Goal: Task Accomplishment & Management: Use online tool/utility

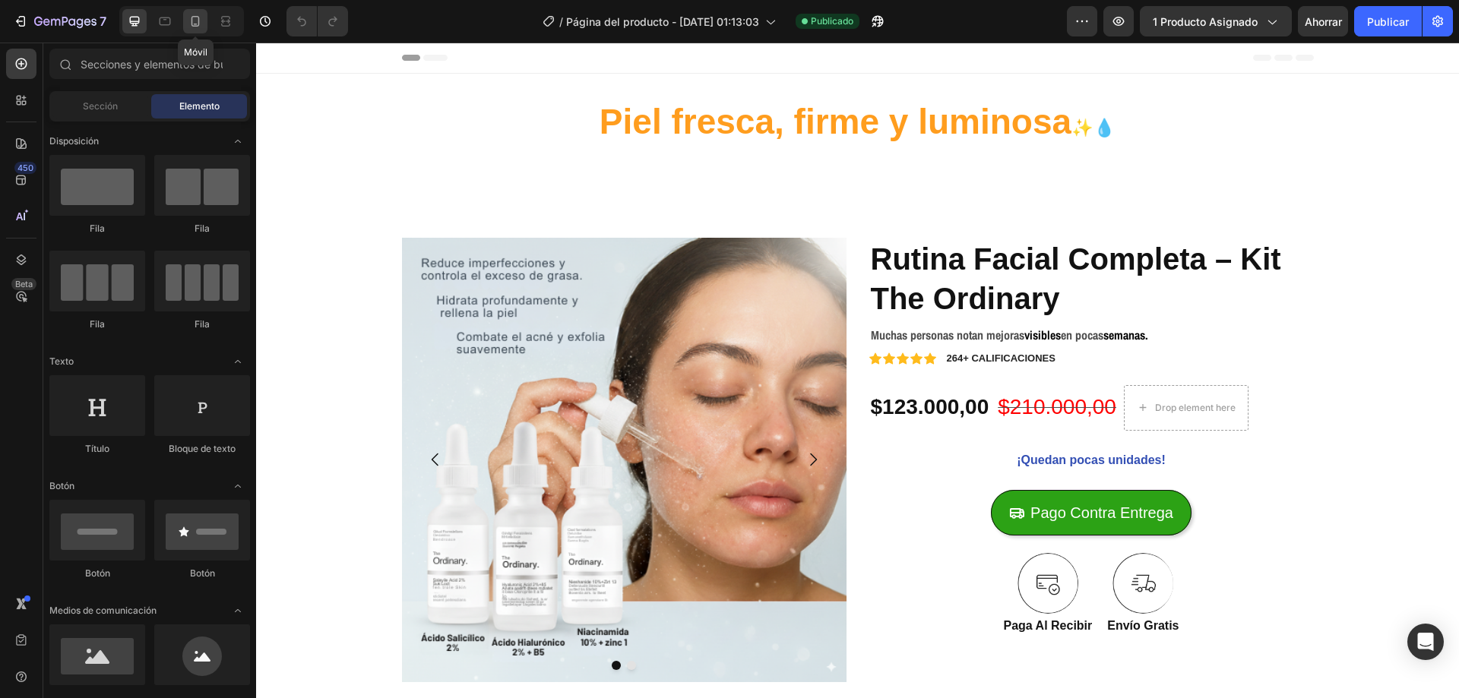
click at [187, 21] on div at bounding box center [195, 21] width 24 height 24
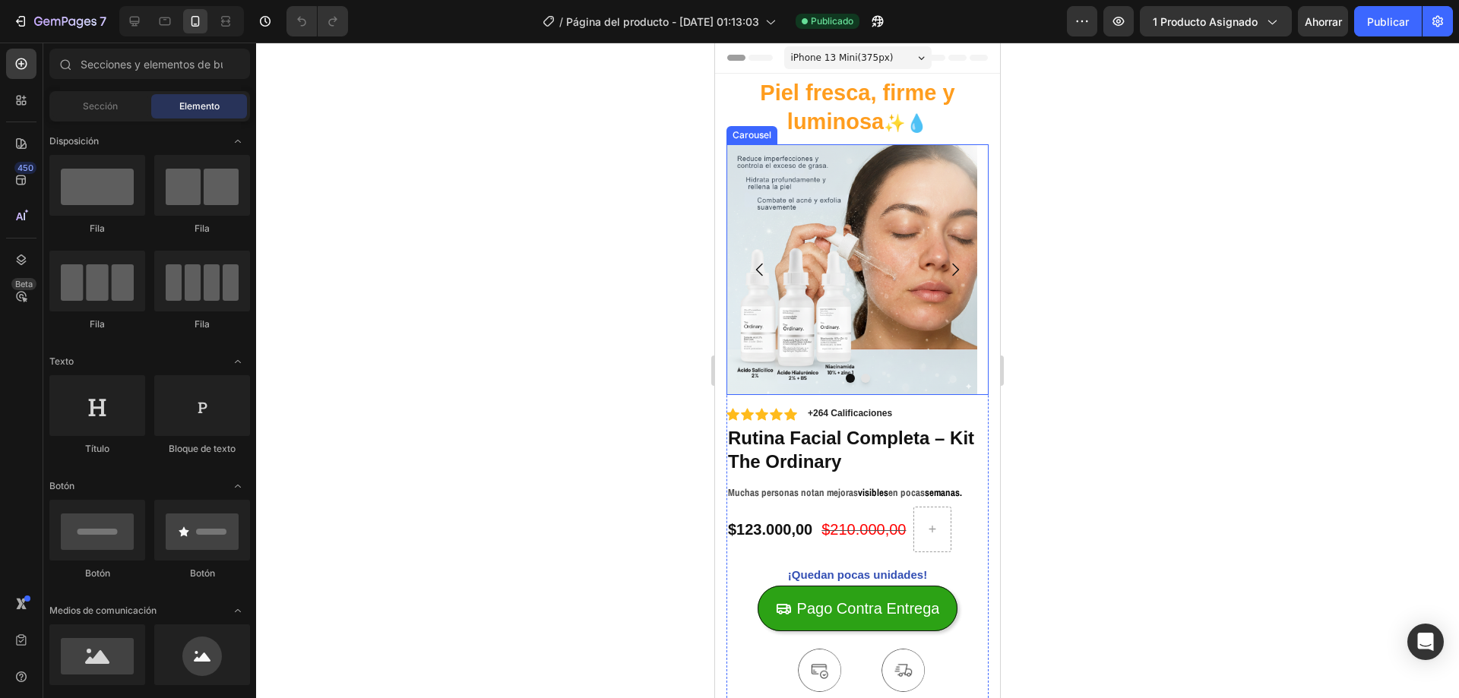
click at [946, 262] on icon "Carousel Next Arrow" at bounding box center [955, 270] width 18 height 18
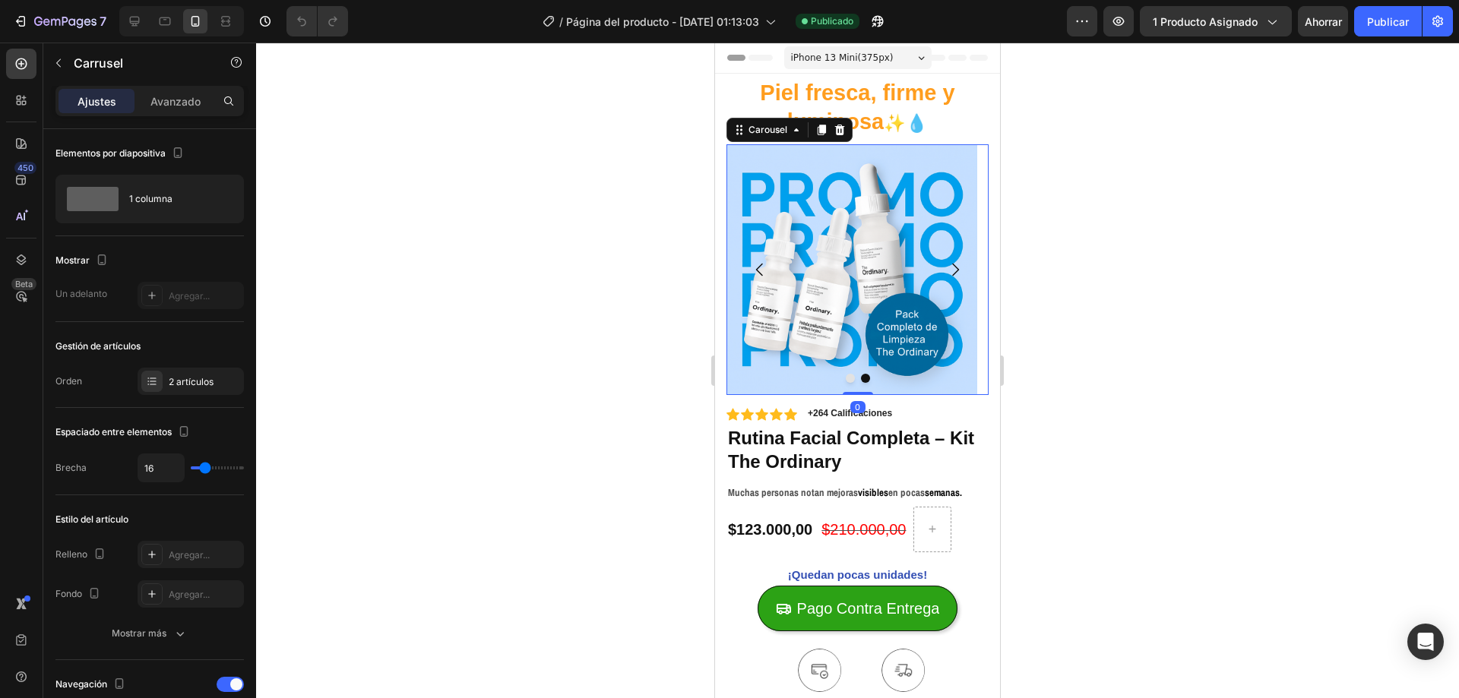
click at [1067, 338] on div at bounding box center [857, 371] width 1203 height 656
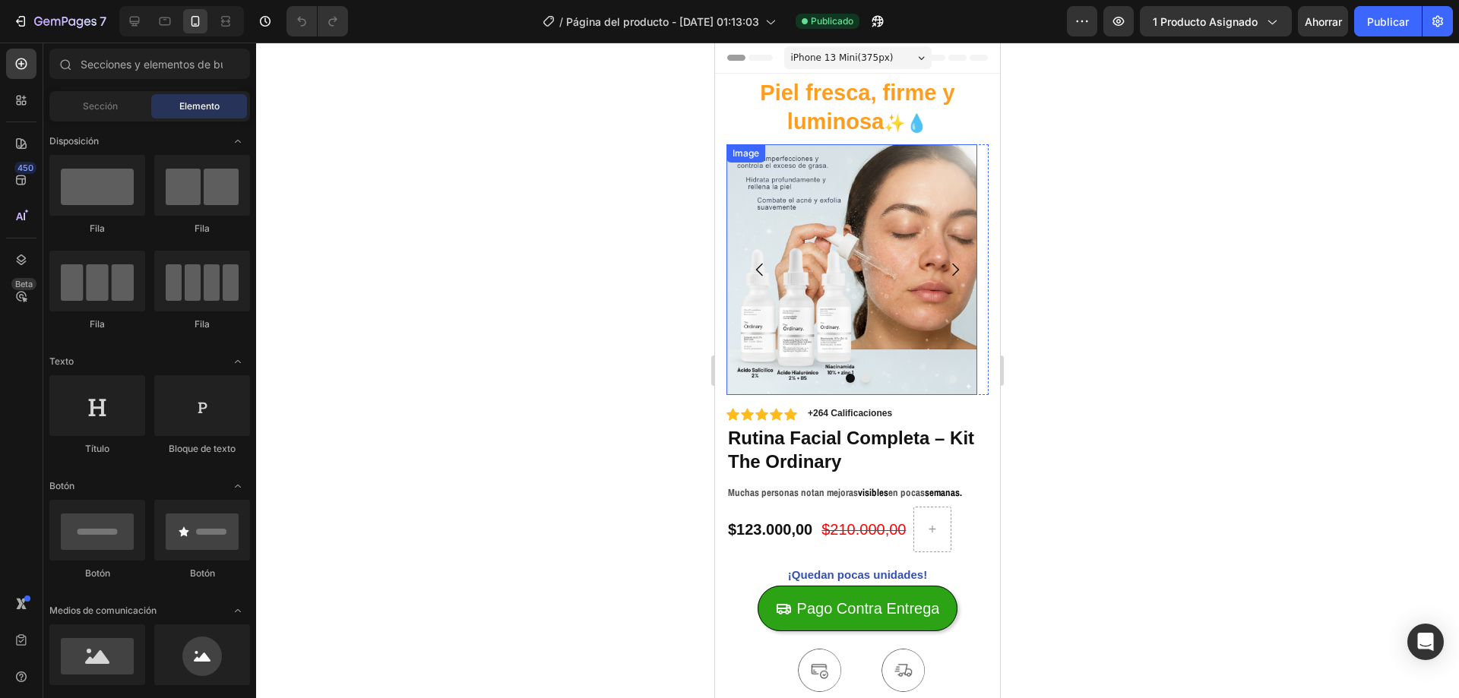
click at [793, 279] on img at bounding box center [851, 269] width 251 height 251
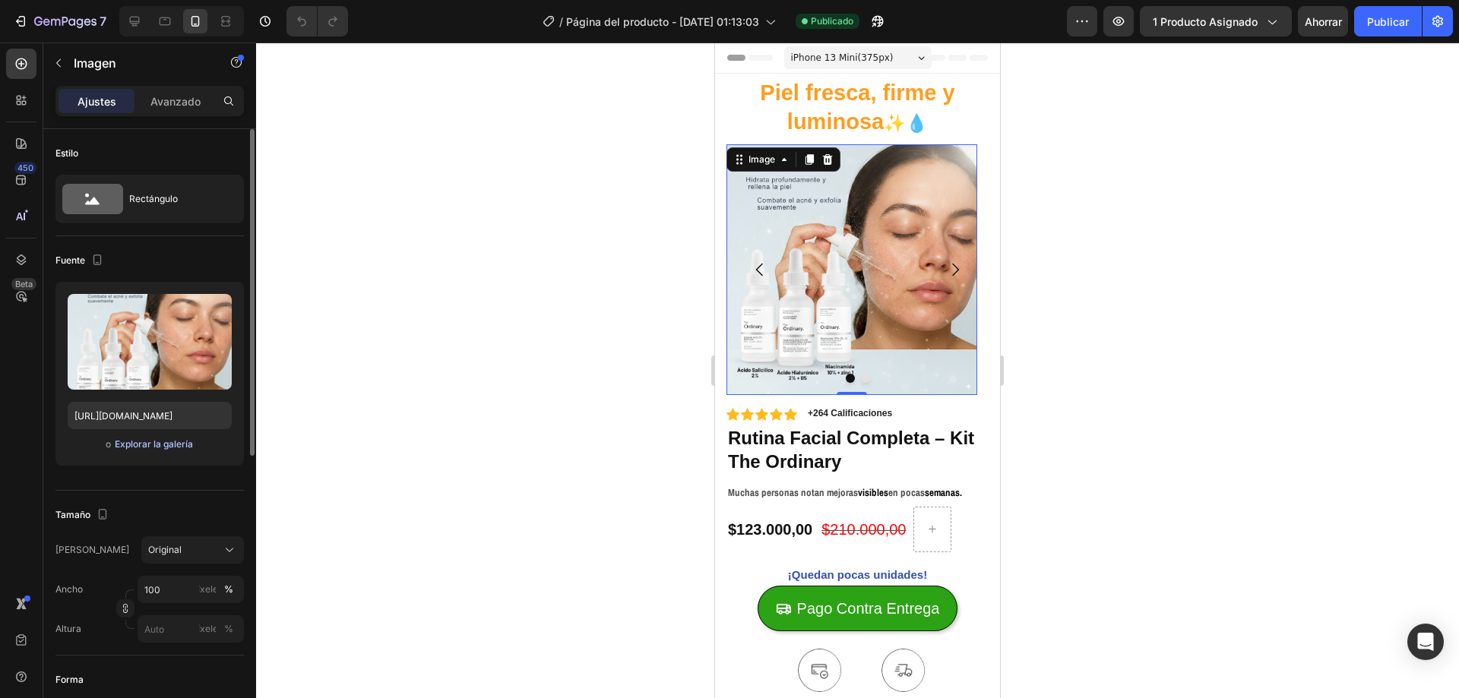
click at [161, 443] on font "Explorar la galería" at bounding box center [154, 443] width 78 height 11
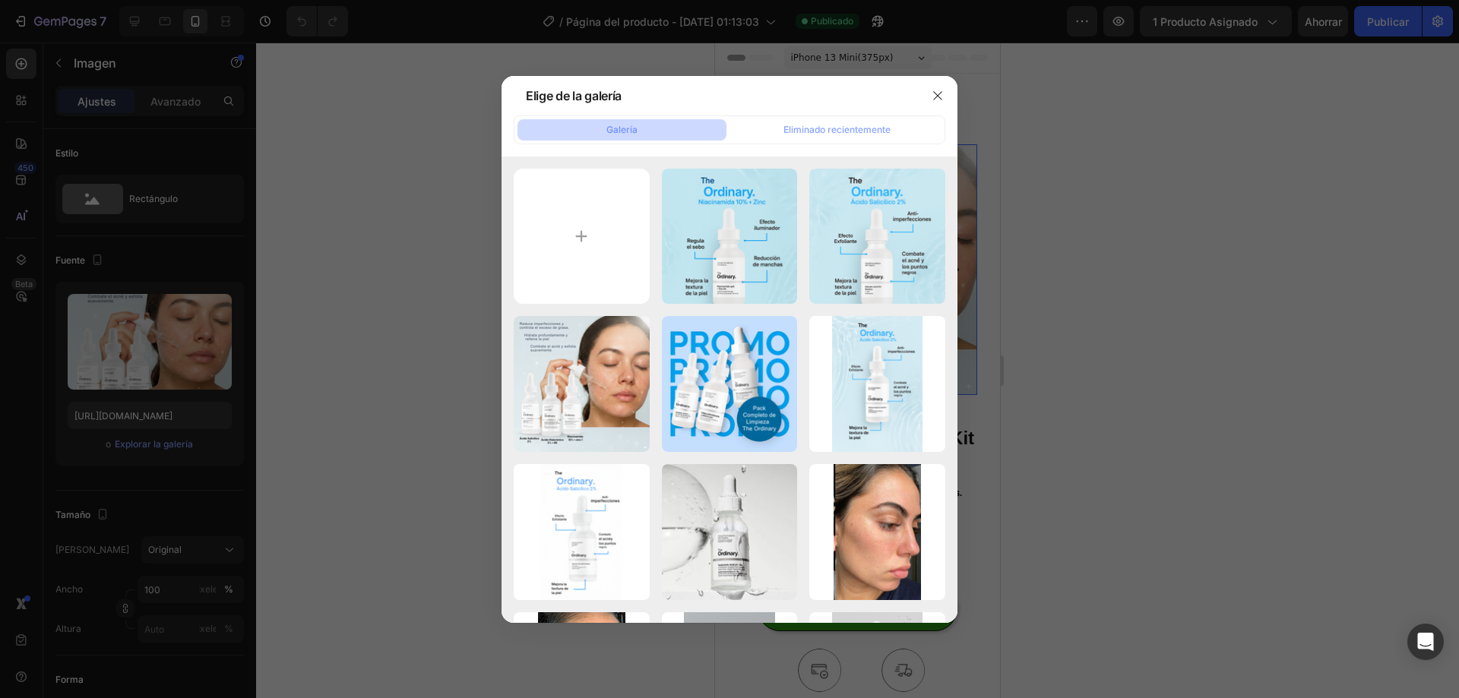
click at [379, 393] on div at bounding box center [729, 349] width 1459 height 698
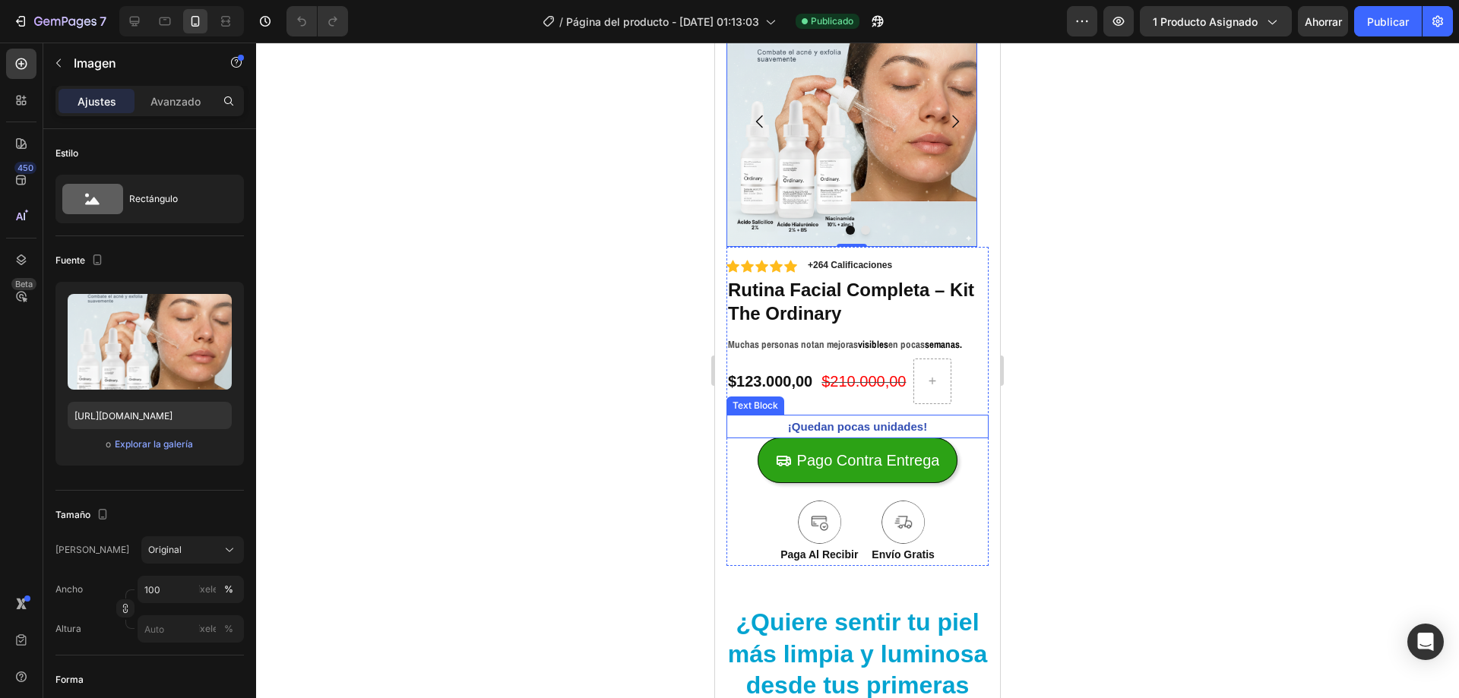
scroll to position [152, 0]
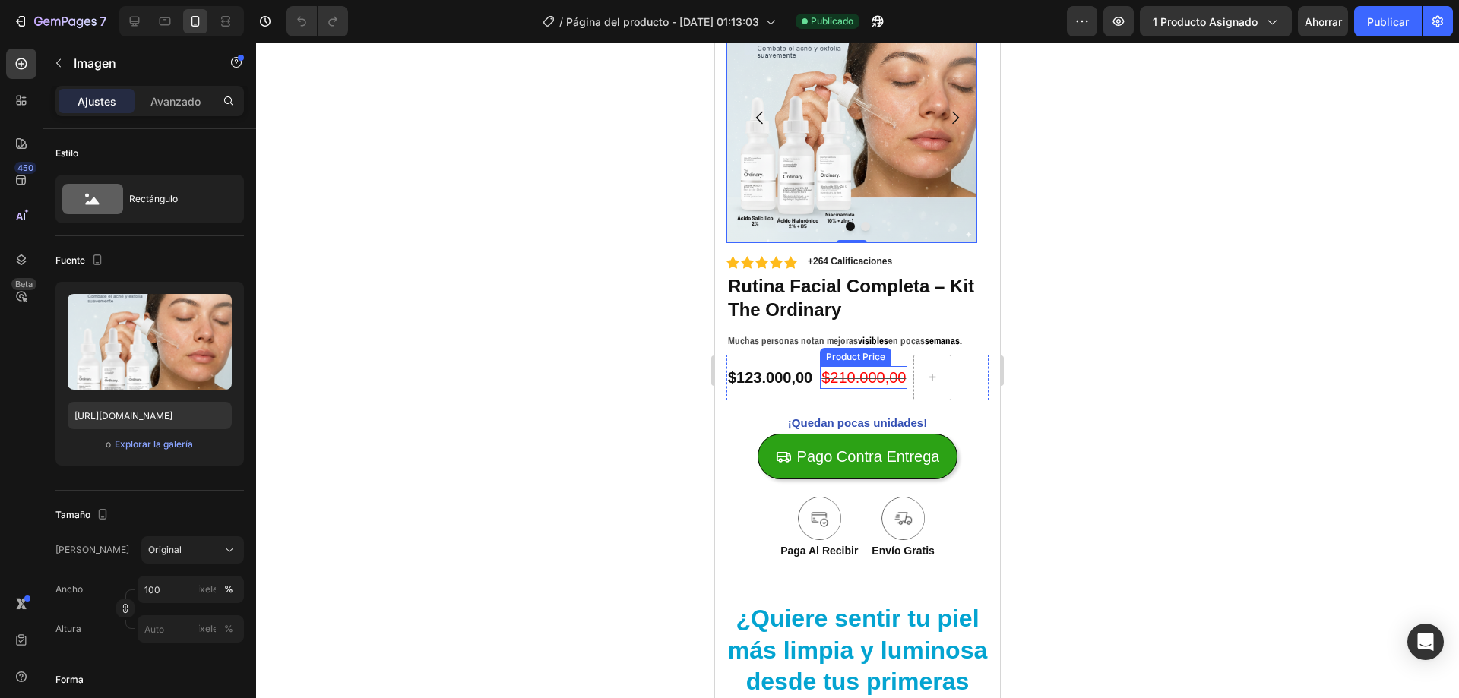
click at [862, 382] on div "$210.000,00" at bounding box center [863, 377] width 87 height 23
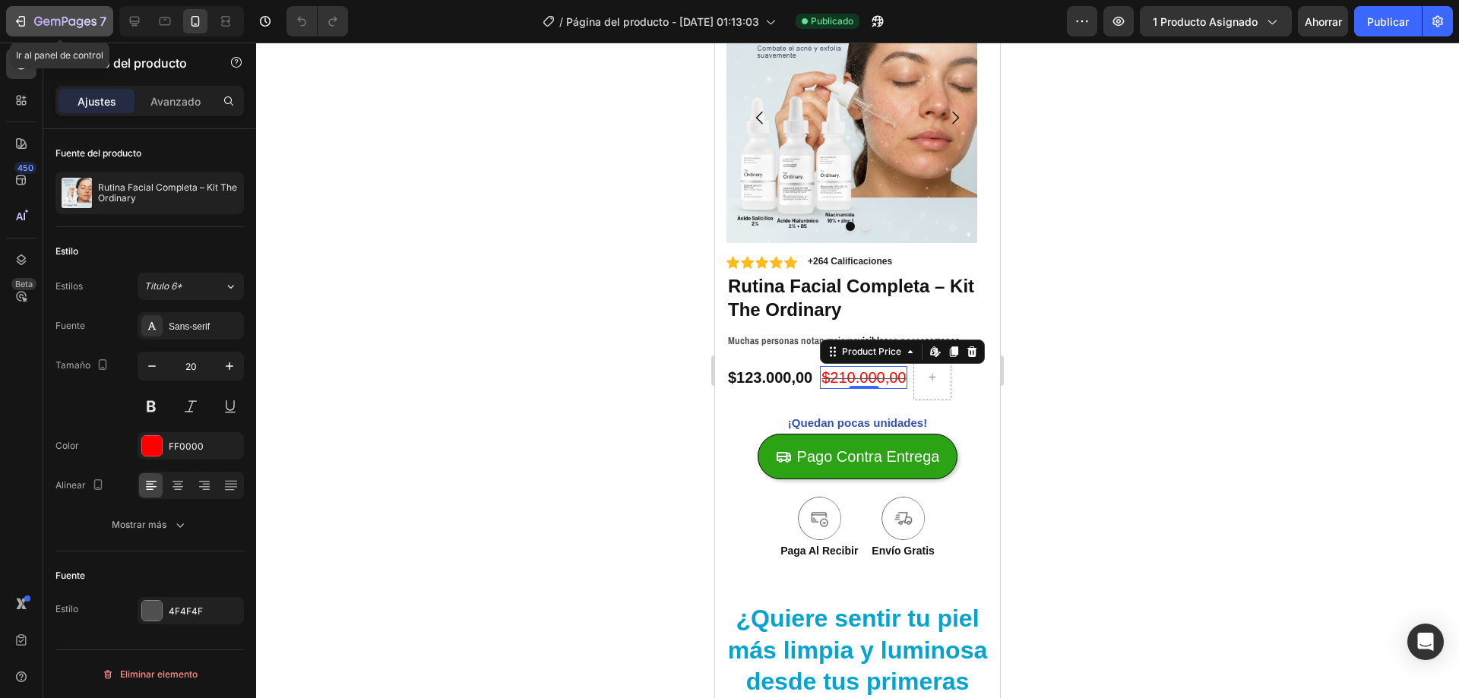
click at [50, 15] on div "7" at bounding box center [70, 21] width 72 height 18
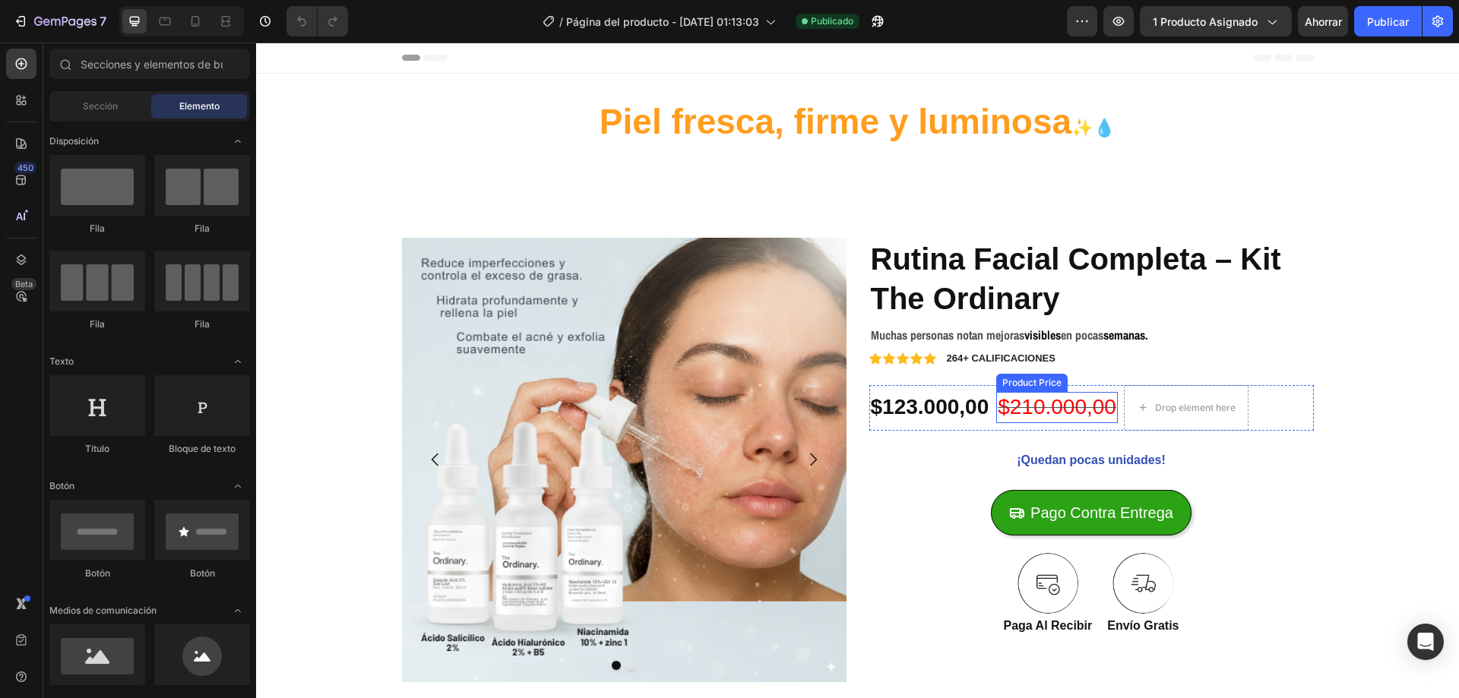
click at [1027, 399] on div "$210.000,00" at bounding box center [1057, 407] width 122 height 30
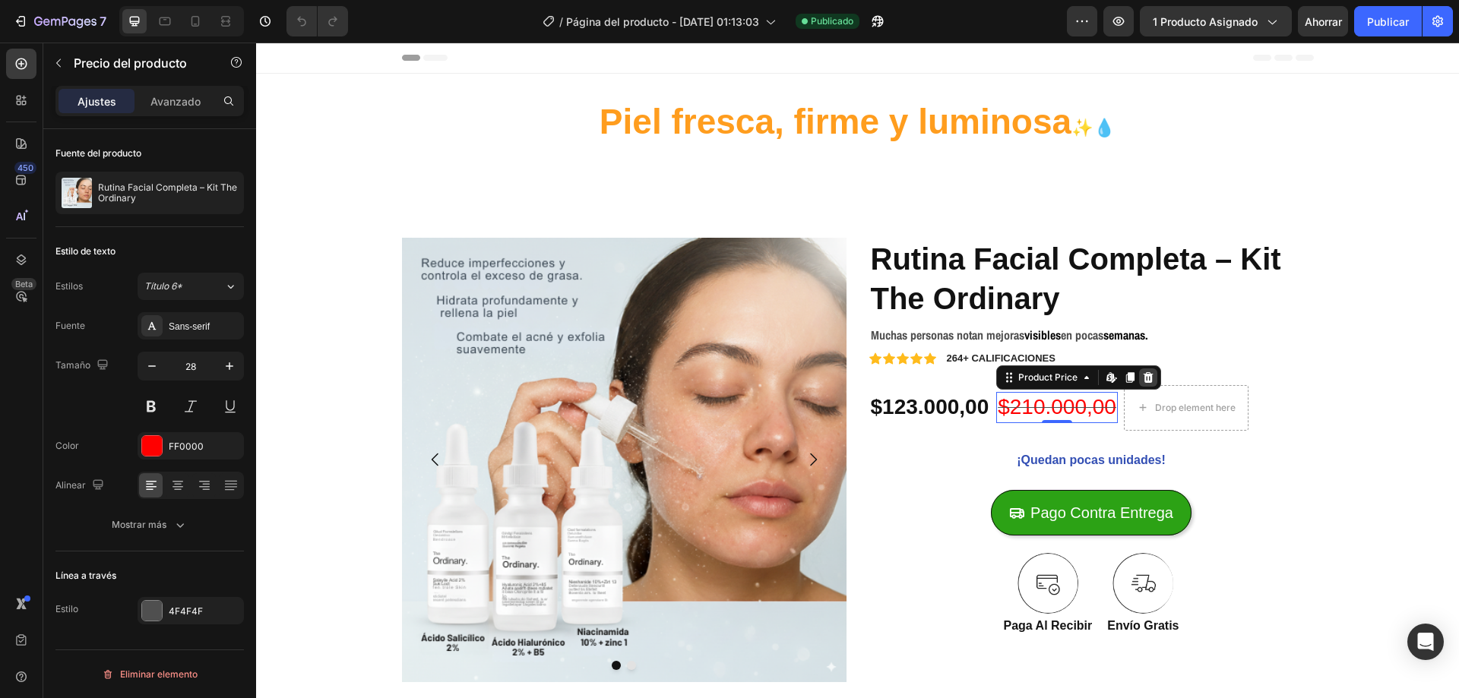
click at [1142, 372] on icon at bounding box center [1148, 378] width 12 height 12
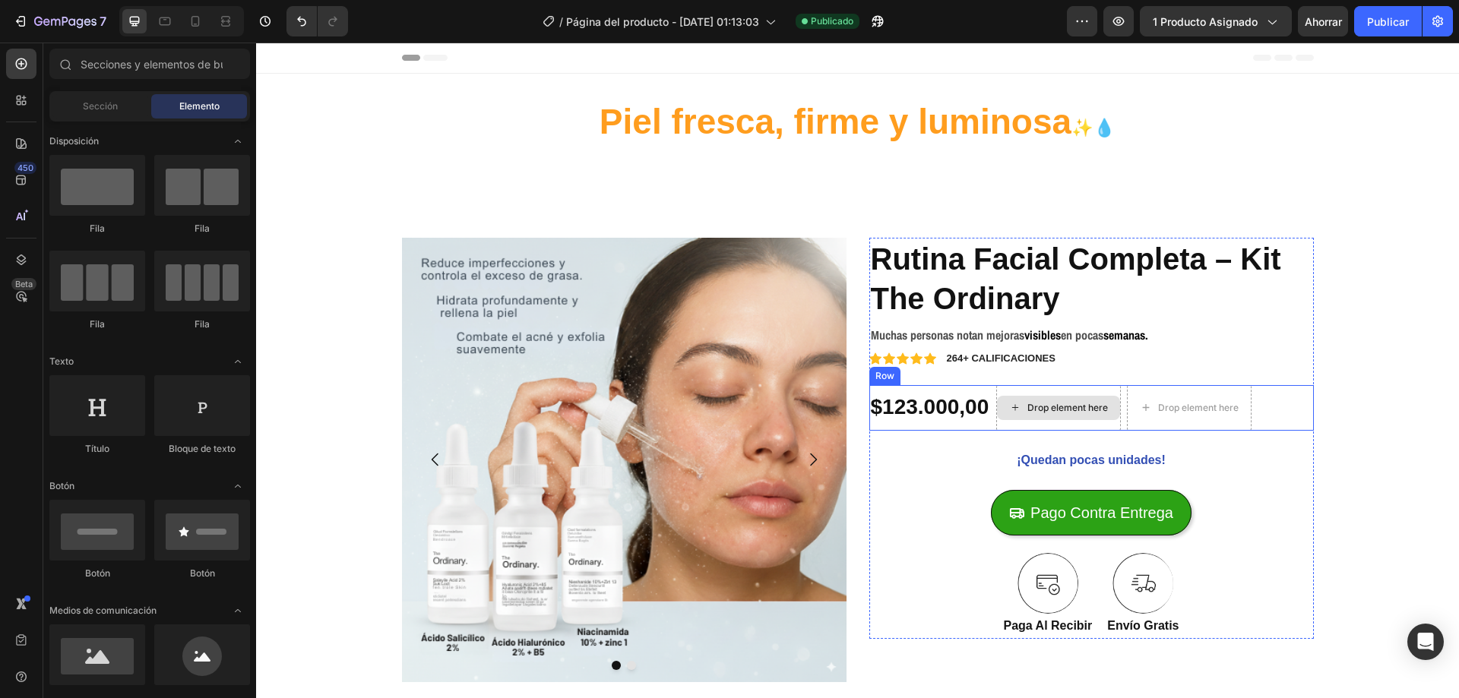
click at [1074, 400] on div "Drop element here" at bounding box center [1058, 408] width 123 height 24
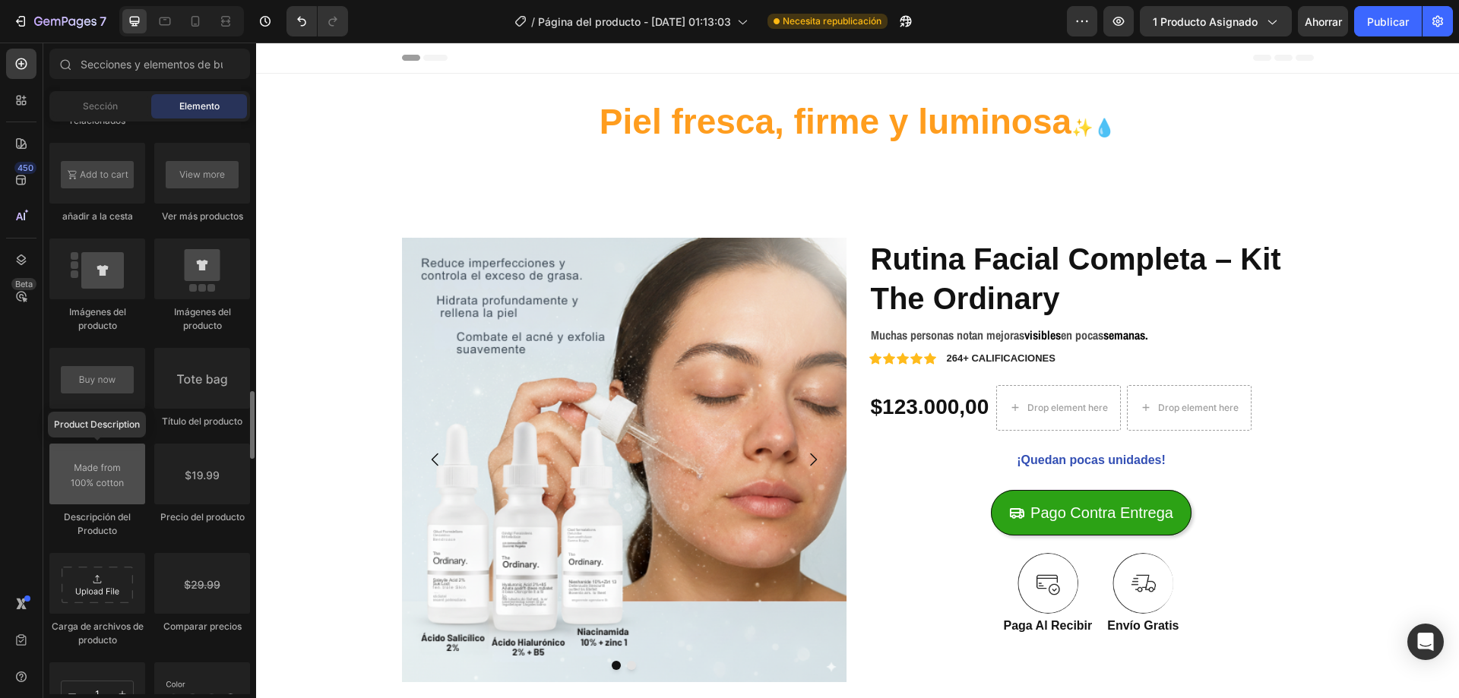
scroll to position [2356, 0]
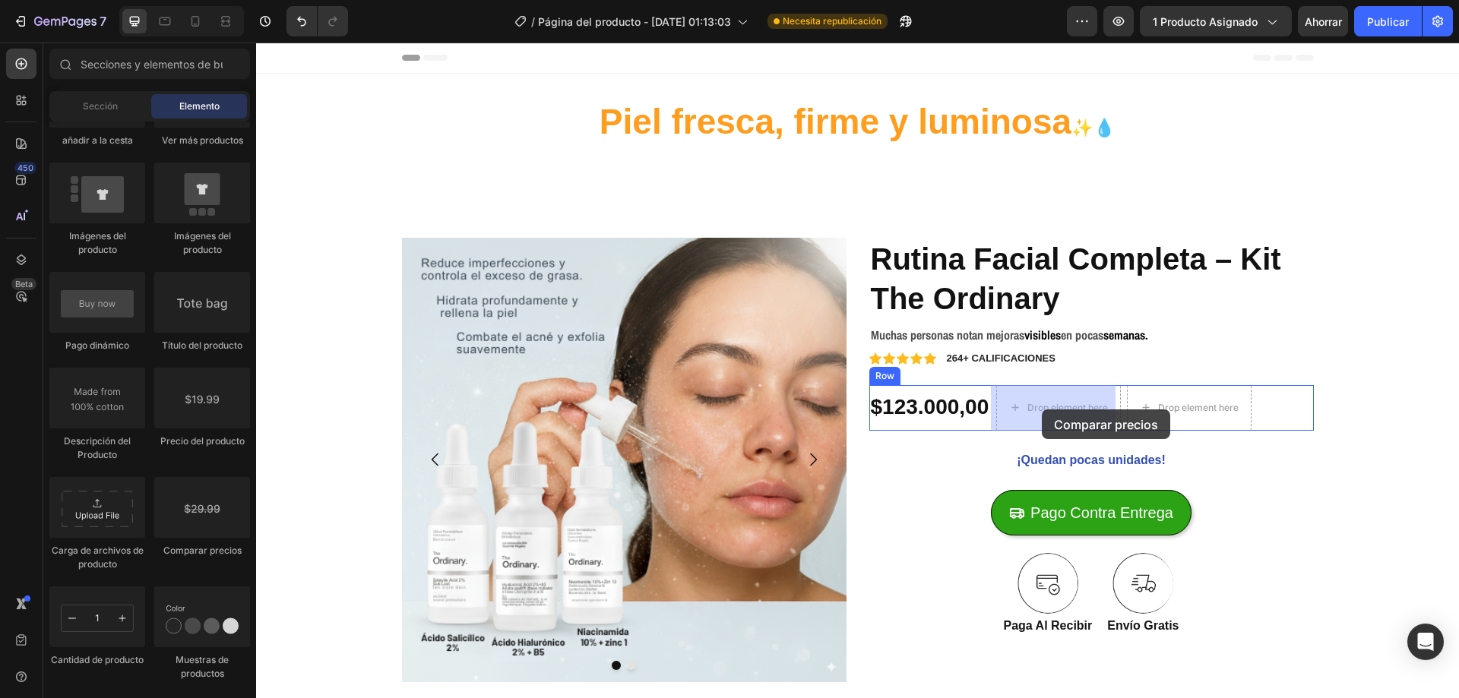
drag, startPoint x: 448, startPoint y: 558, endPoint x: 1042, endPoint y: 410, distance: 611.7
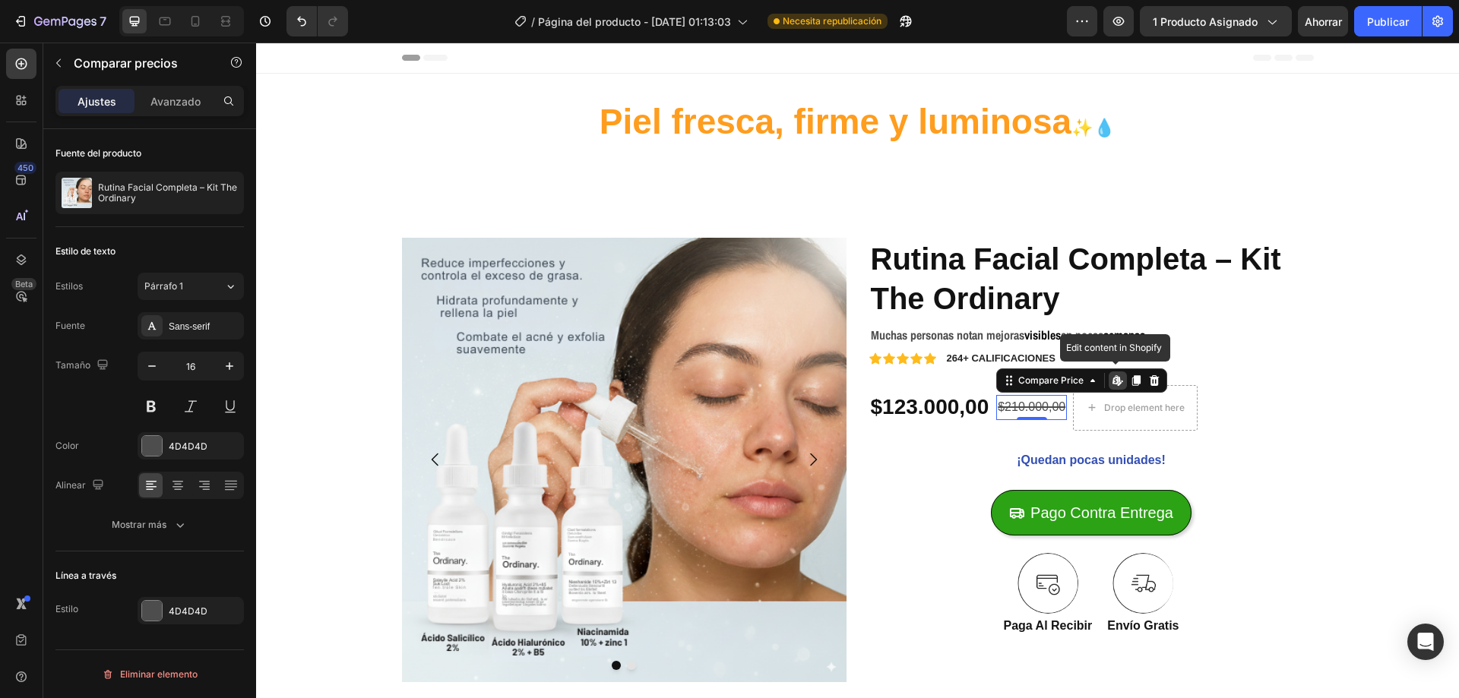
click at [1112, 385] on icon at bounding box center [1118, 381] width 12 height 12
click at [29, 15] on div "7" at bounding box center [59, 21] width 93 height 18
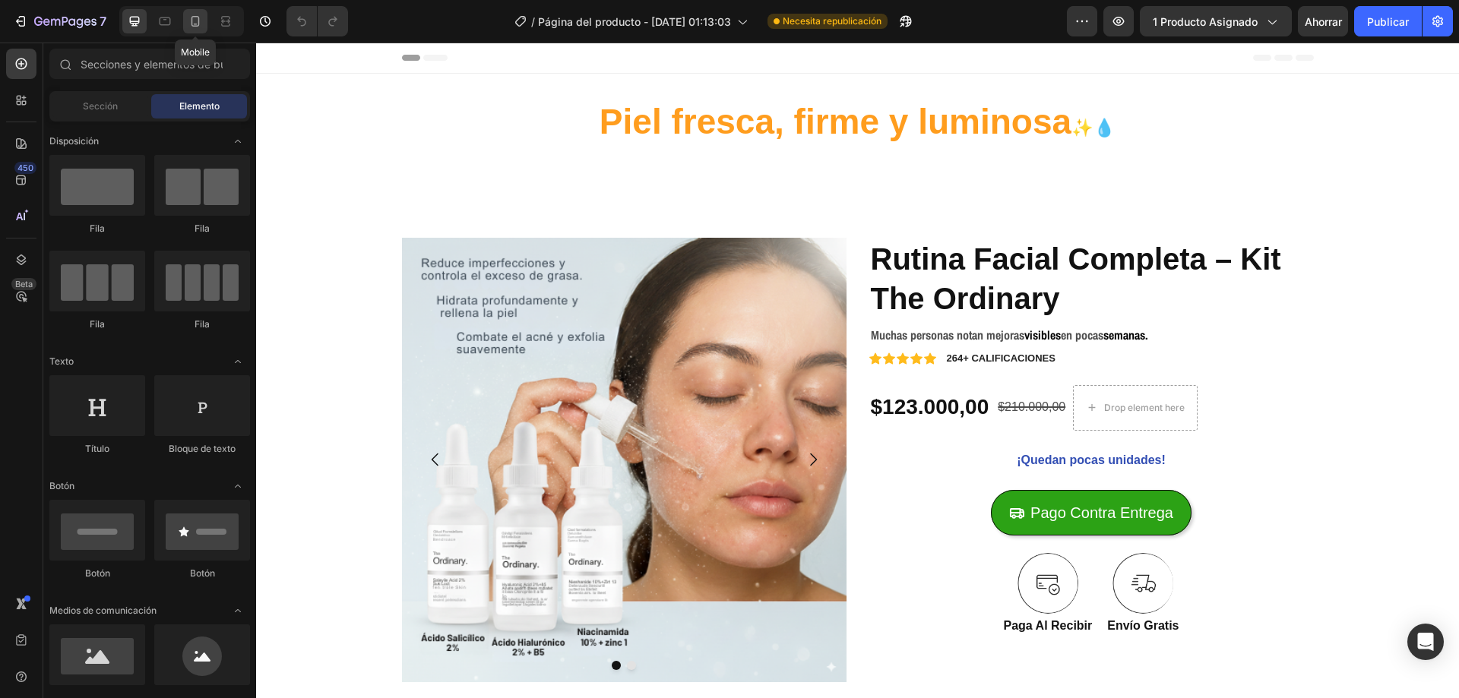
click at [198, 22] on icon at bounding box center [195, 21] width 15 height 15
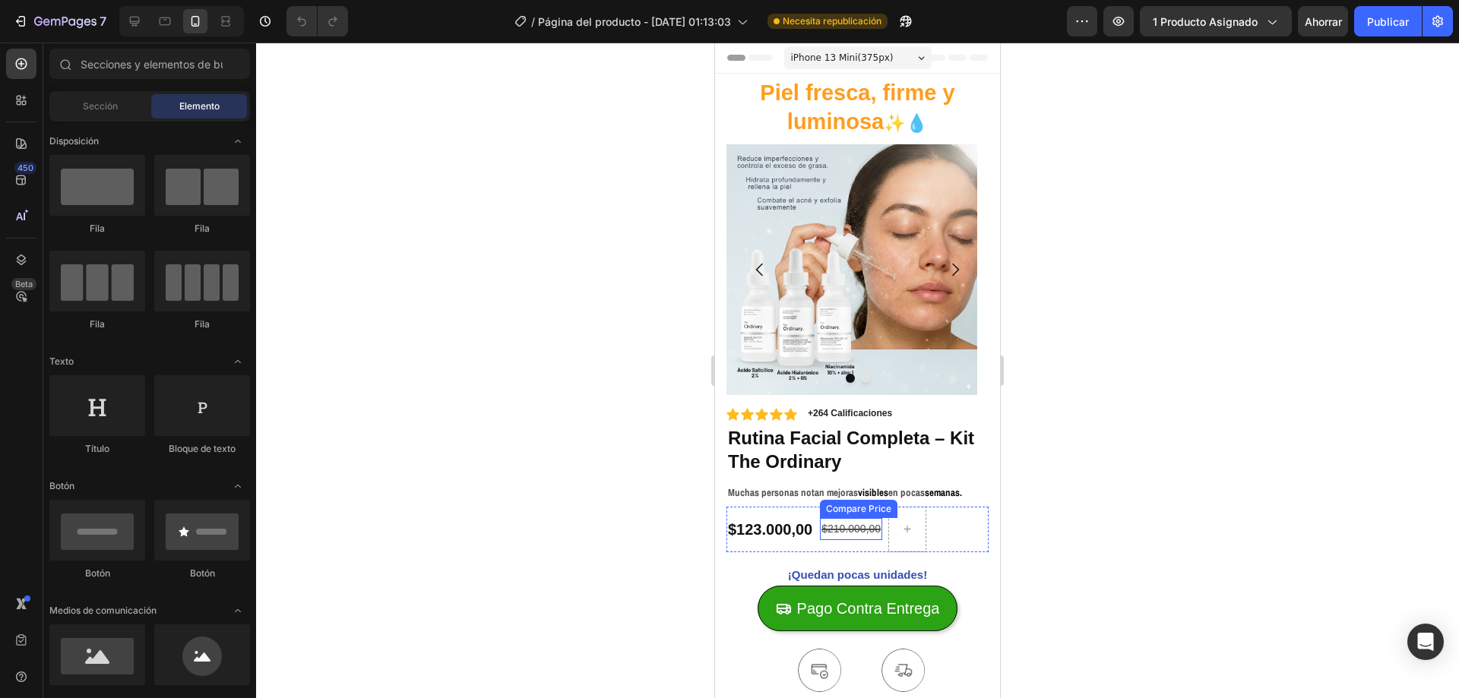
click at [870, 527] on div "$210.000,00" at bounding box center [851, 529] width 62 height 22
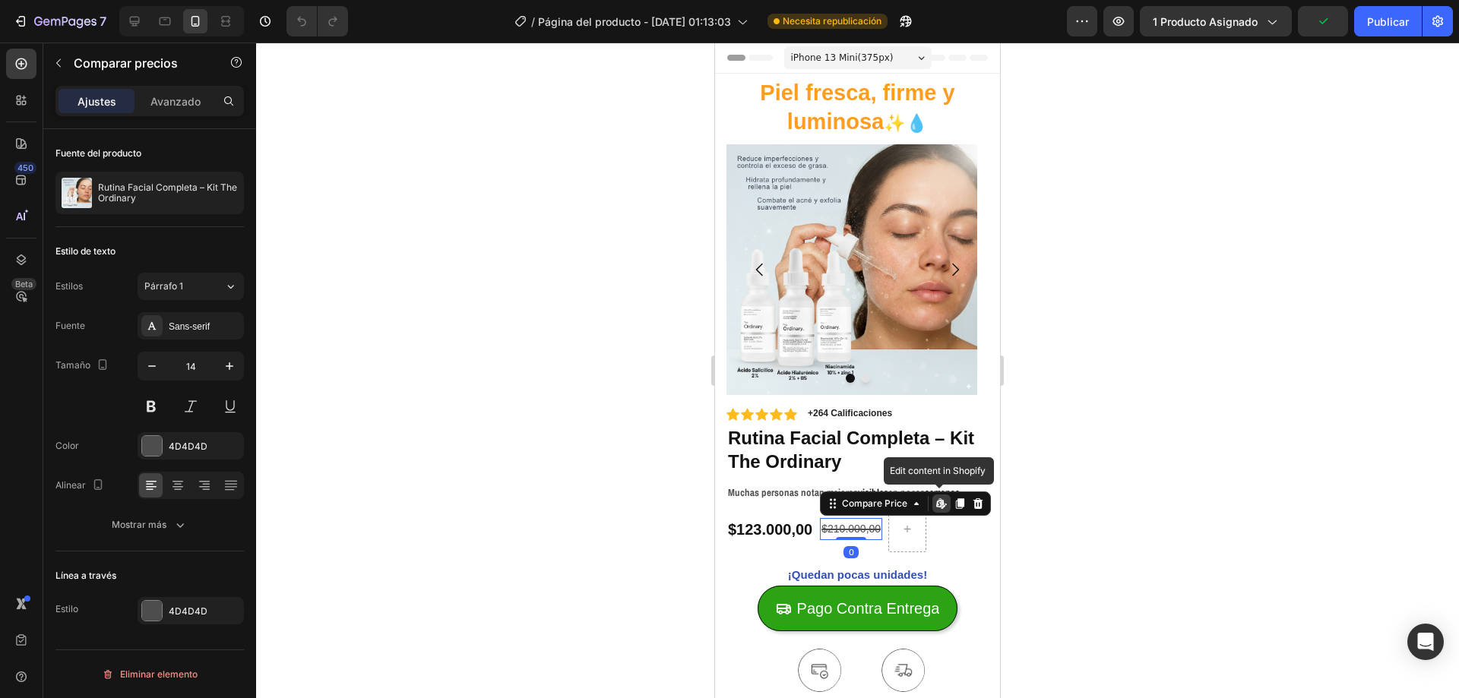
click at [940, 508] on icon at bounding box center [939, 503] width 6 height 9
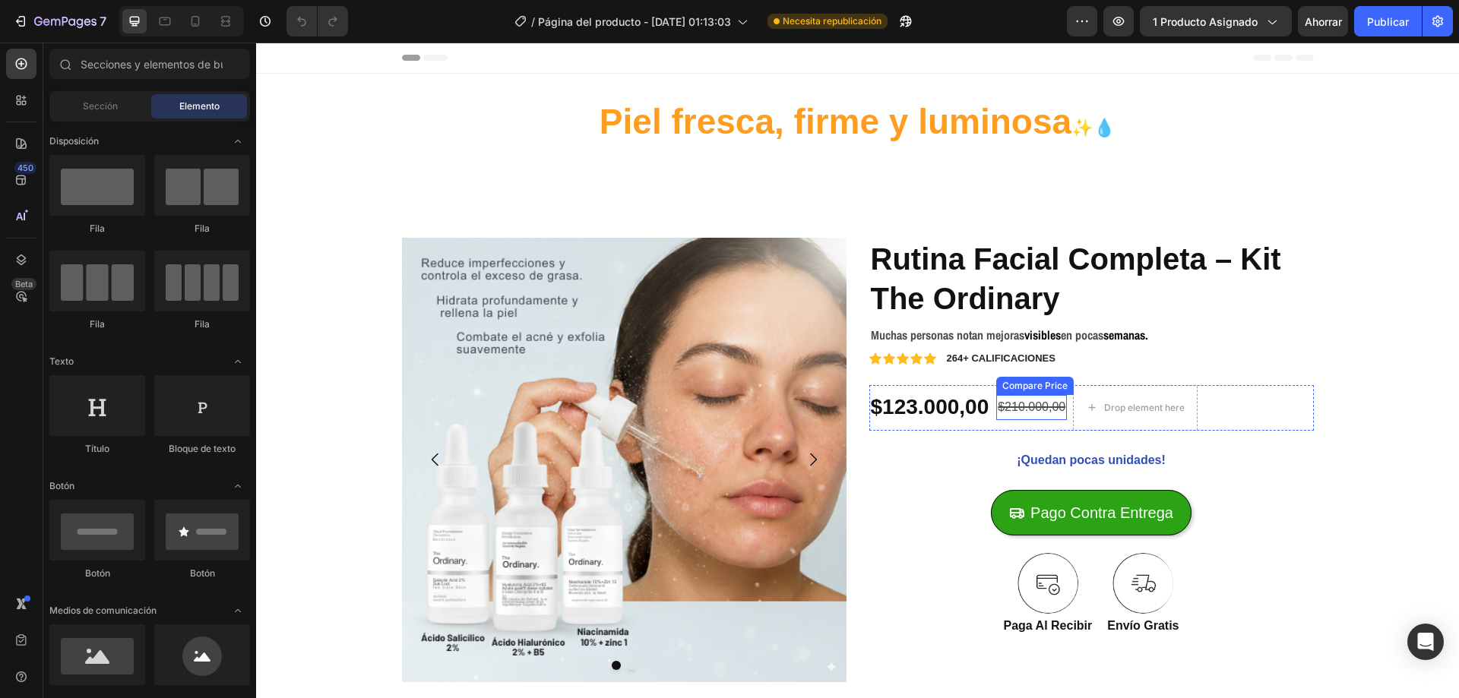
click at [1034, 408] on div "$210.000,00" at bounding box center [1031, 407] width 71 height 25
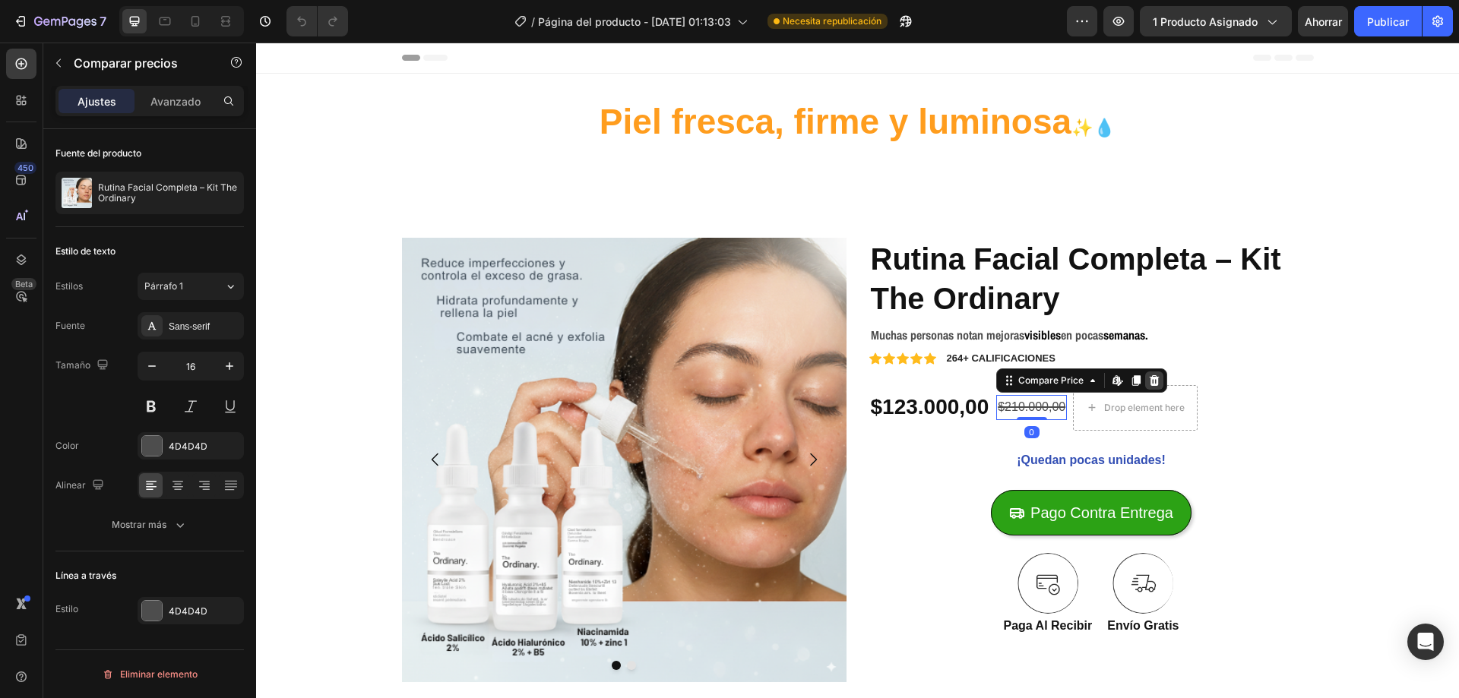
click at [1150, 386] on icon at bounding box center [1155, 380] width 10 height 11
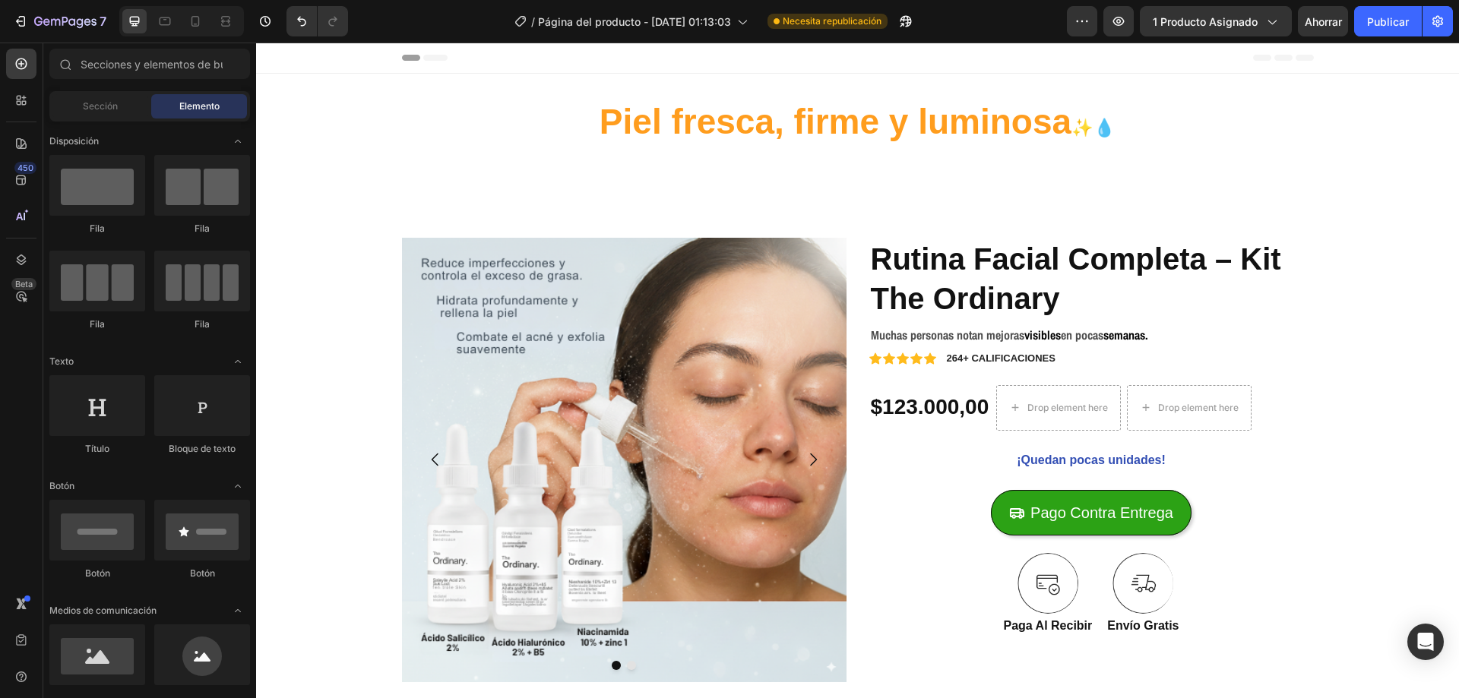
click at [195, 8] on div at bounding box center [181, 21] width 125 height 30
click at [194, 14] on icon at bounding box center [195, 21] width 15 height 15
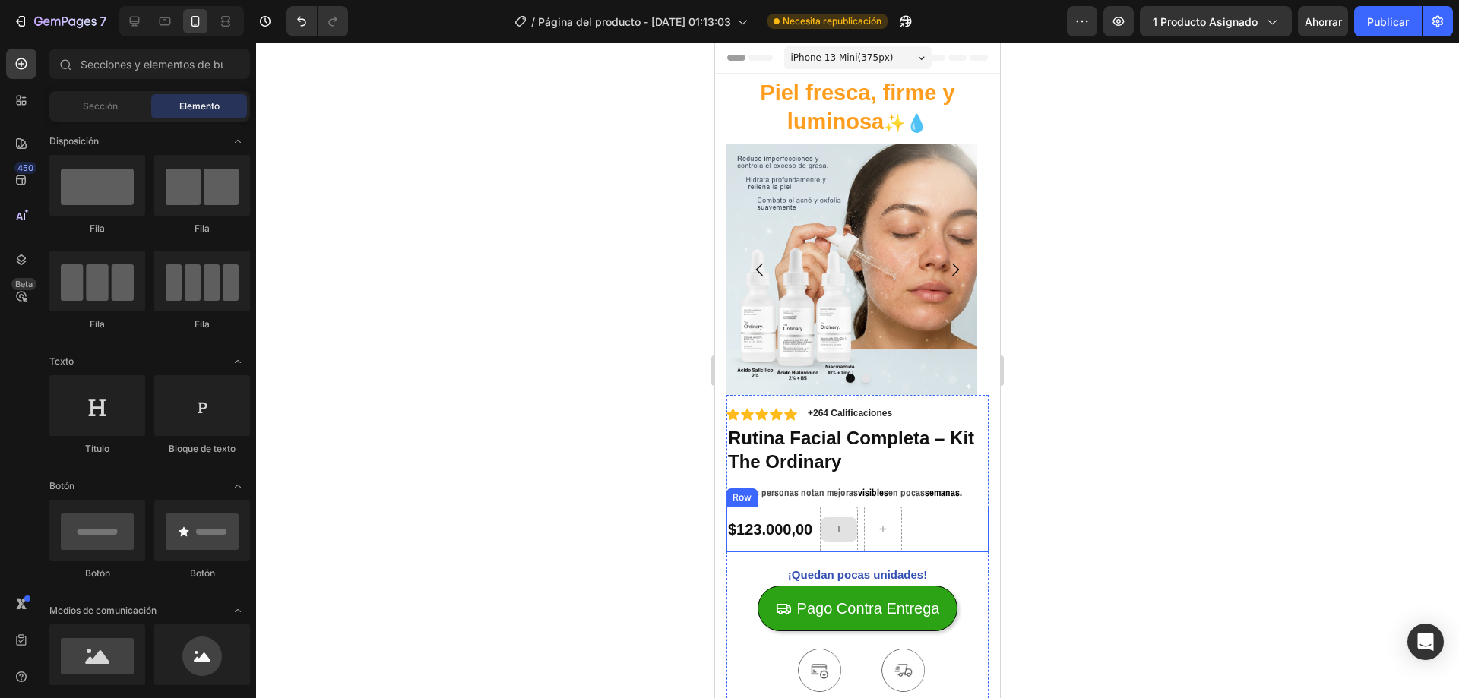
click at [845, 527] on icon at bounding box center [839, 529] width 12 height 13
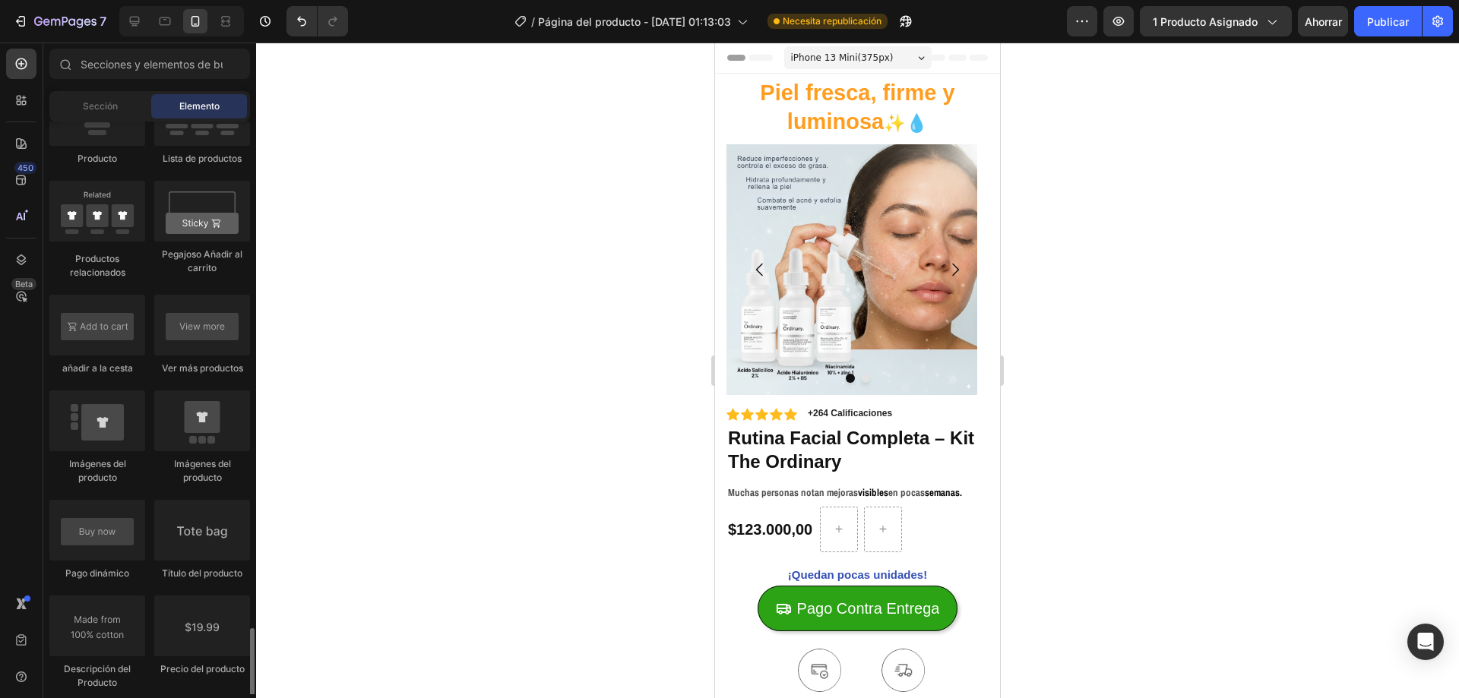
scroll to position [2356, 0]
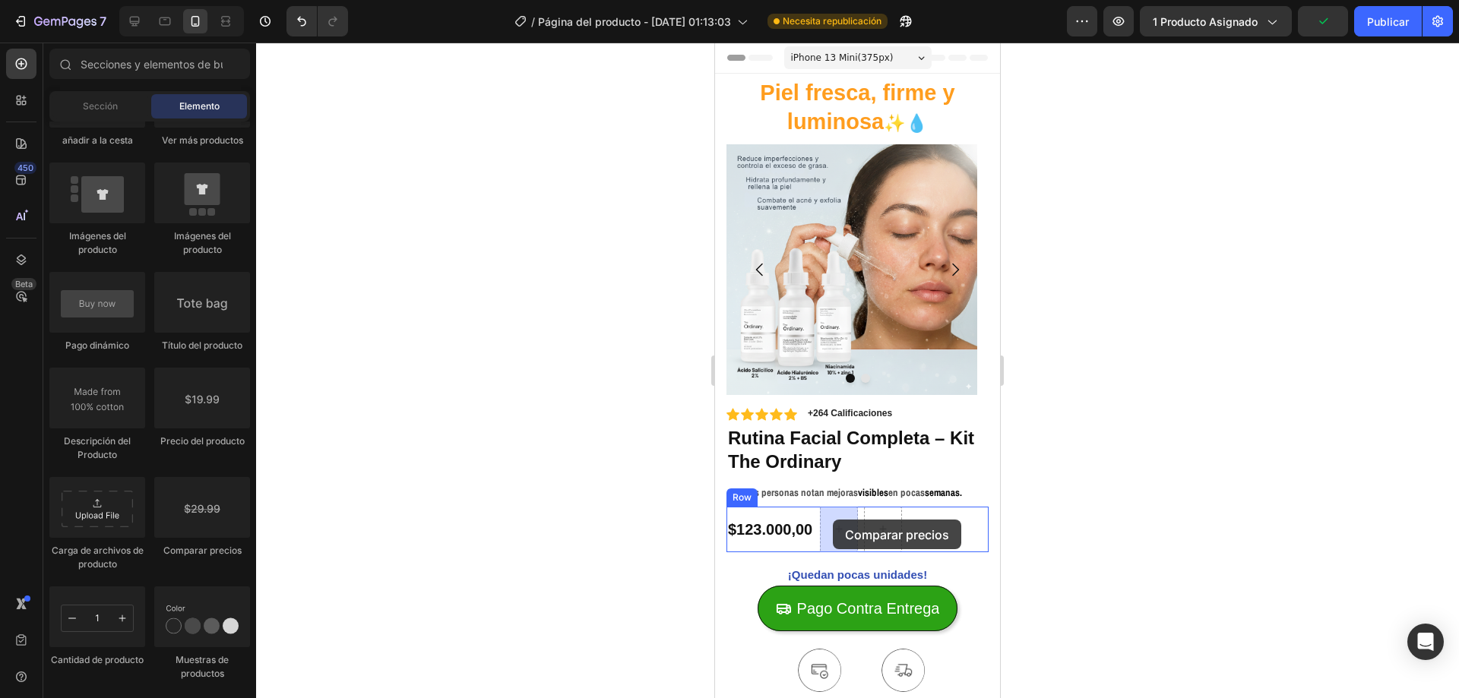
drag, startPoint x: 1115, startPoint y: 549, endPoint x: 833, endPoint y: 520, distance: 283.5
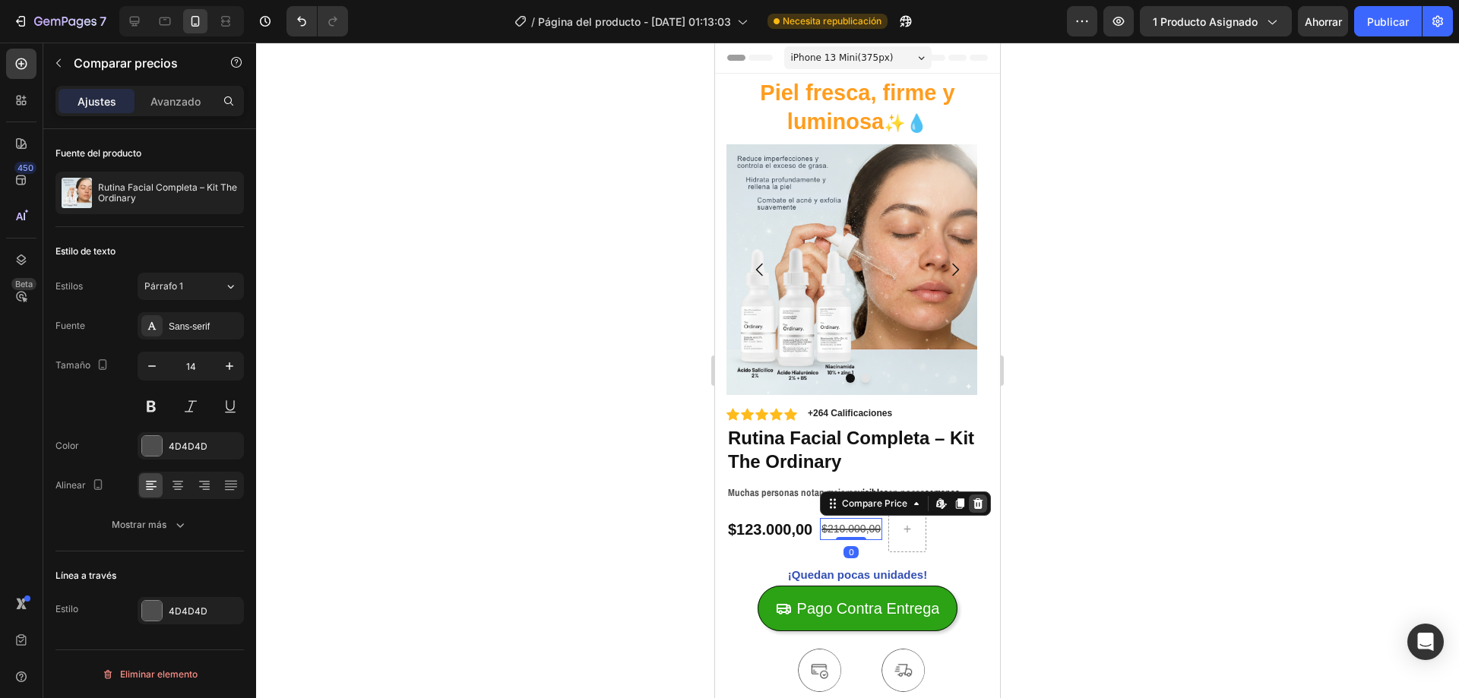
click at [976, 505] on icon at bounding box center [978, 504] width 12 height 12
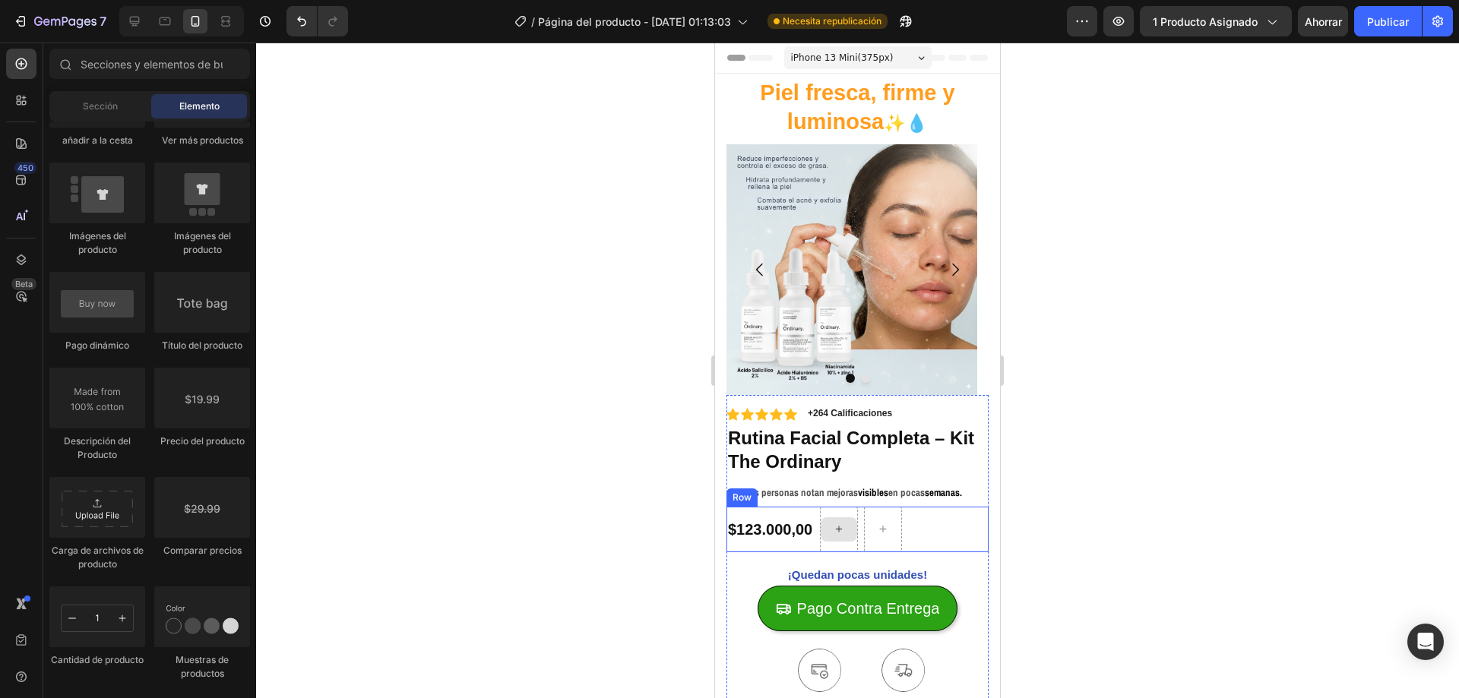
click at [843, 521] on div at bounding box center [839, 529] width 36 height 24
drag, startPoint x: 1145, startPoint y: 571, endPoint x: 843, endPoint y: 531, distance: 304.3
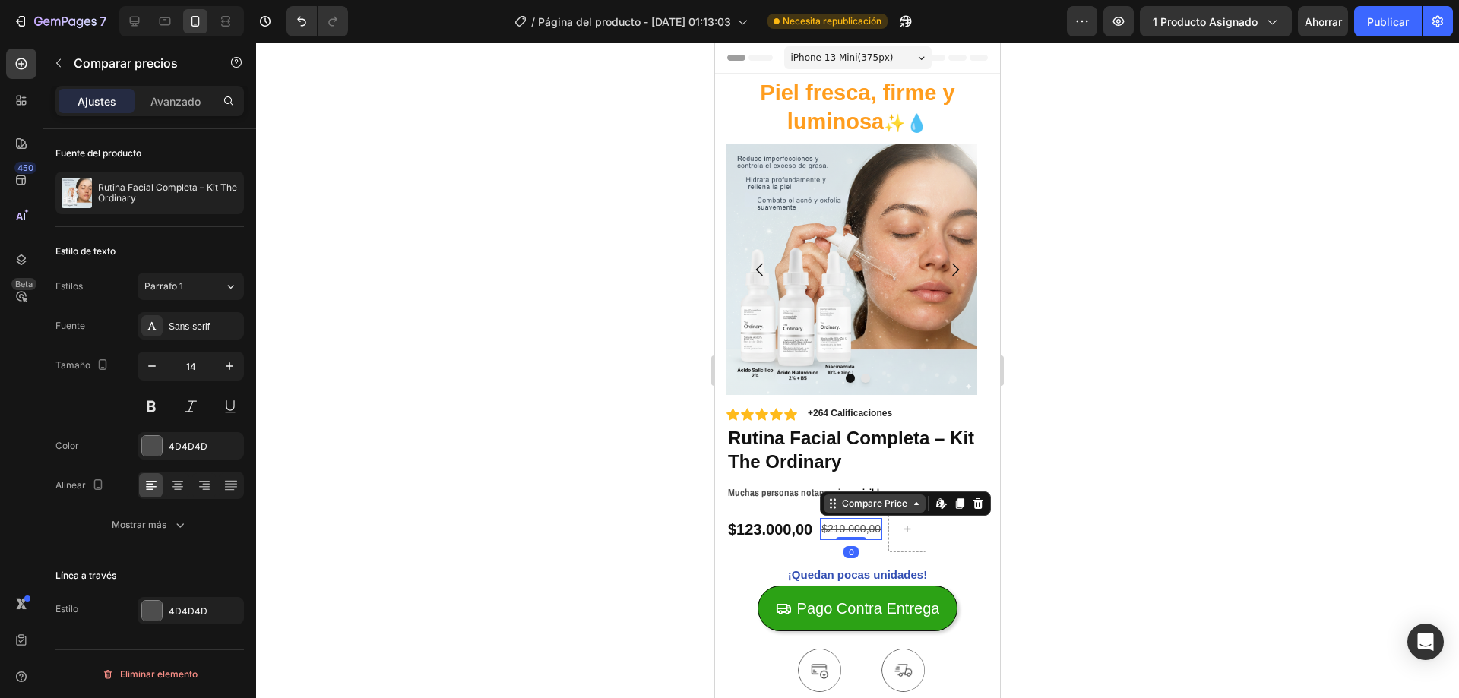
click at [843, 508] on div "Compare Price" at bounding box center [874, 504] width 71 height 14
click at [1182, 443] on div at bounding box center [857, 371] width 1203 height 656
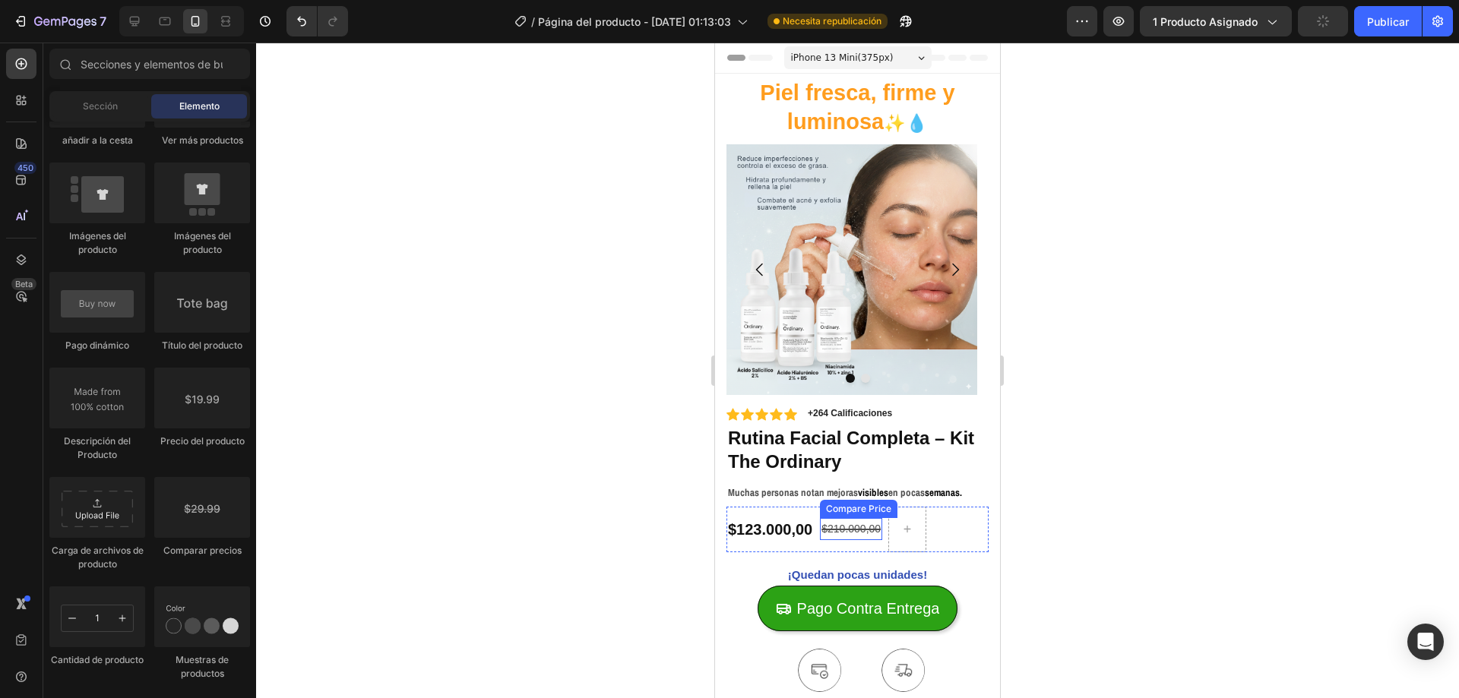
click at [837, 530] on div "$210.000,00" at bounding box center [851, 529] width 62 height 22
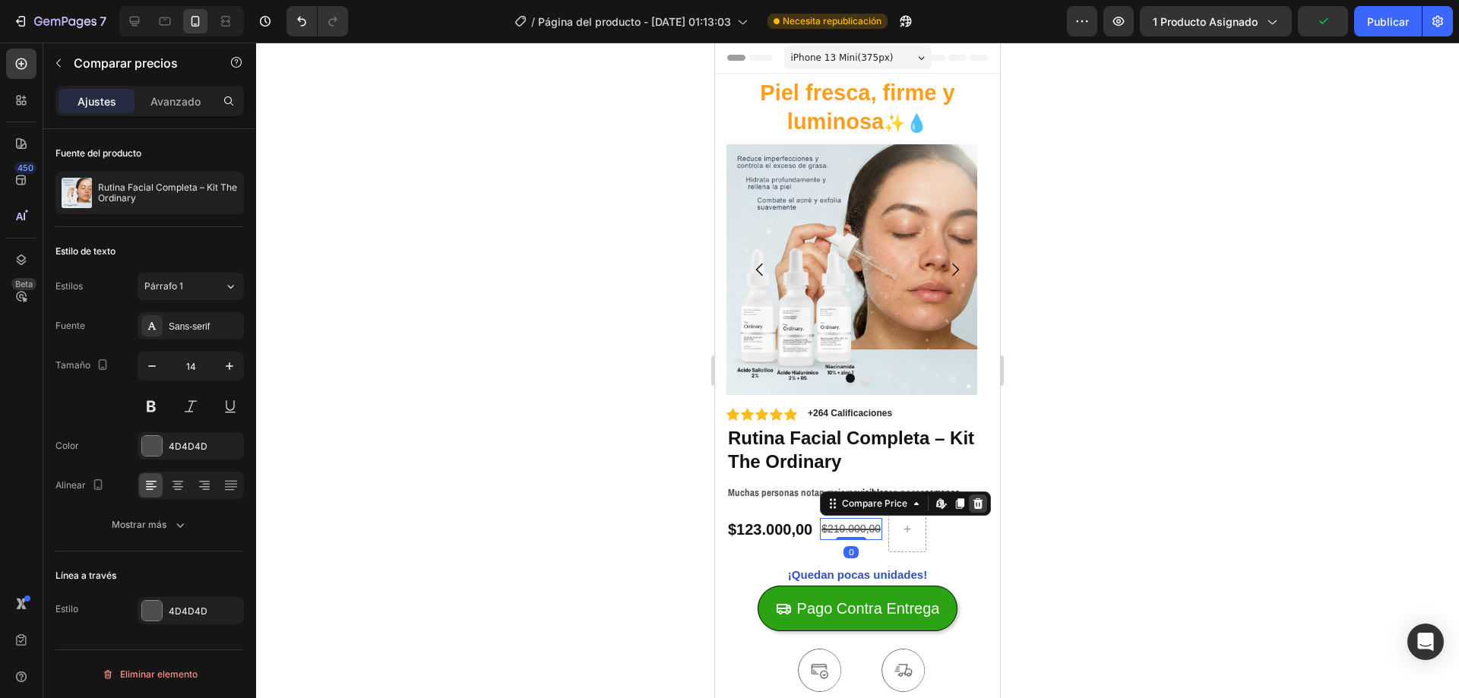
click at [977, 505] on icon at bounding box center [978, 504] width 10 height 11
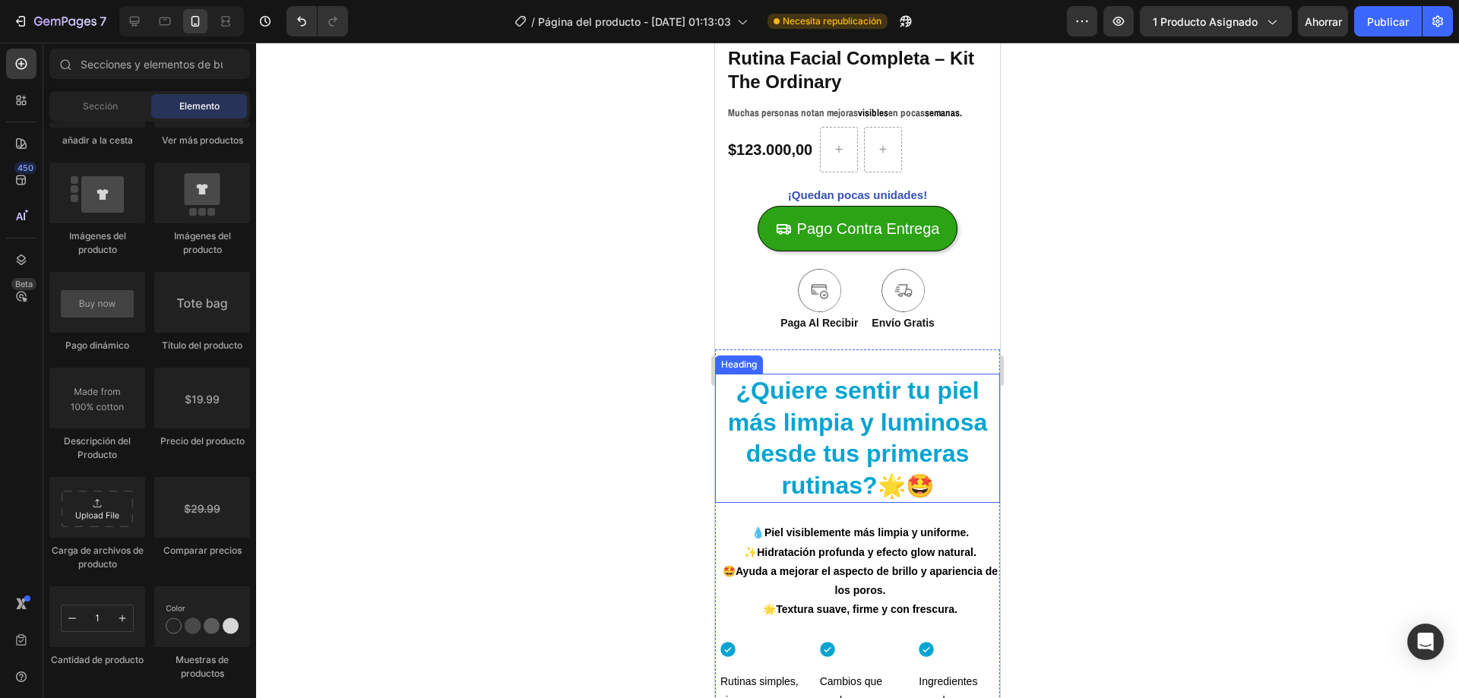
scroll to position [0, 0]
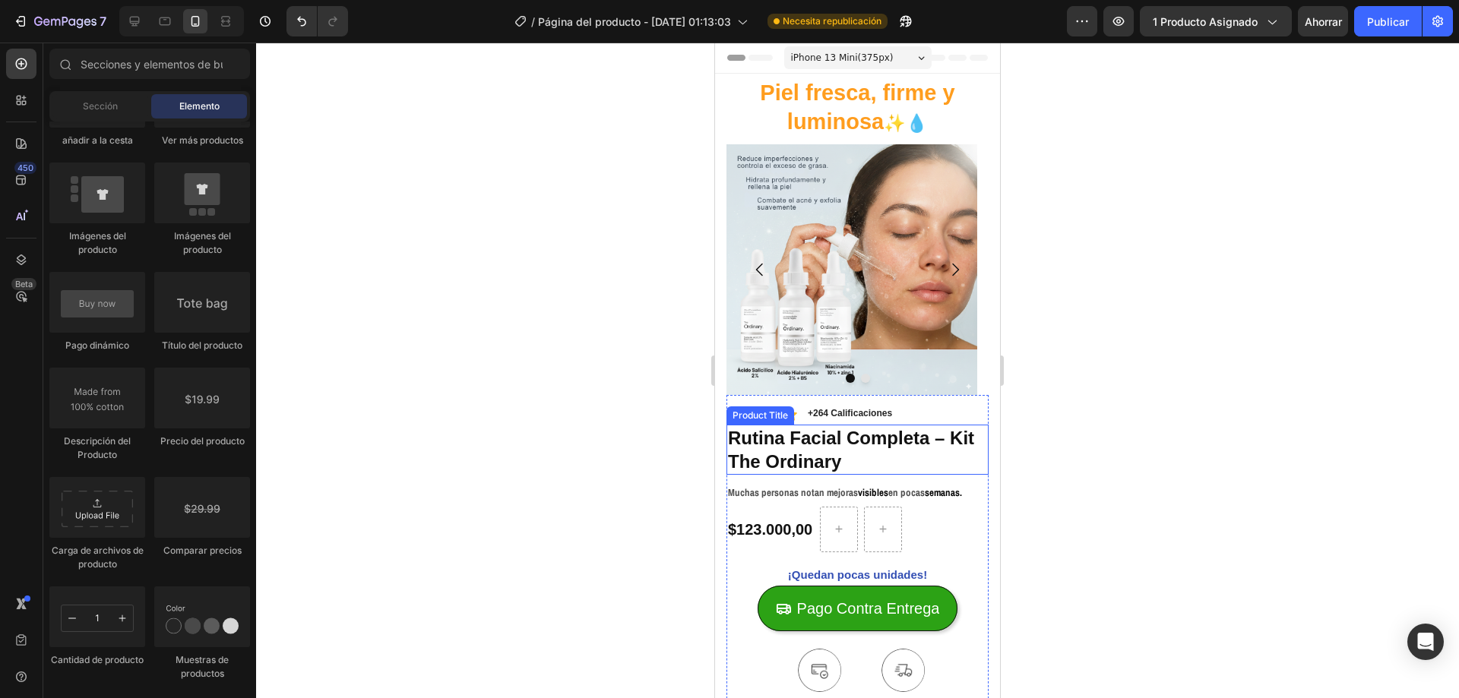
click at [862, 445] on h1 "Rutina Facial Completa – Kit The Ordinary" at bounding box center [857, 450] width 262 height 50
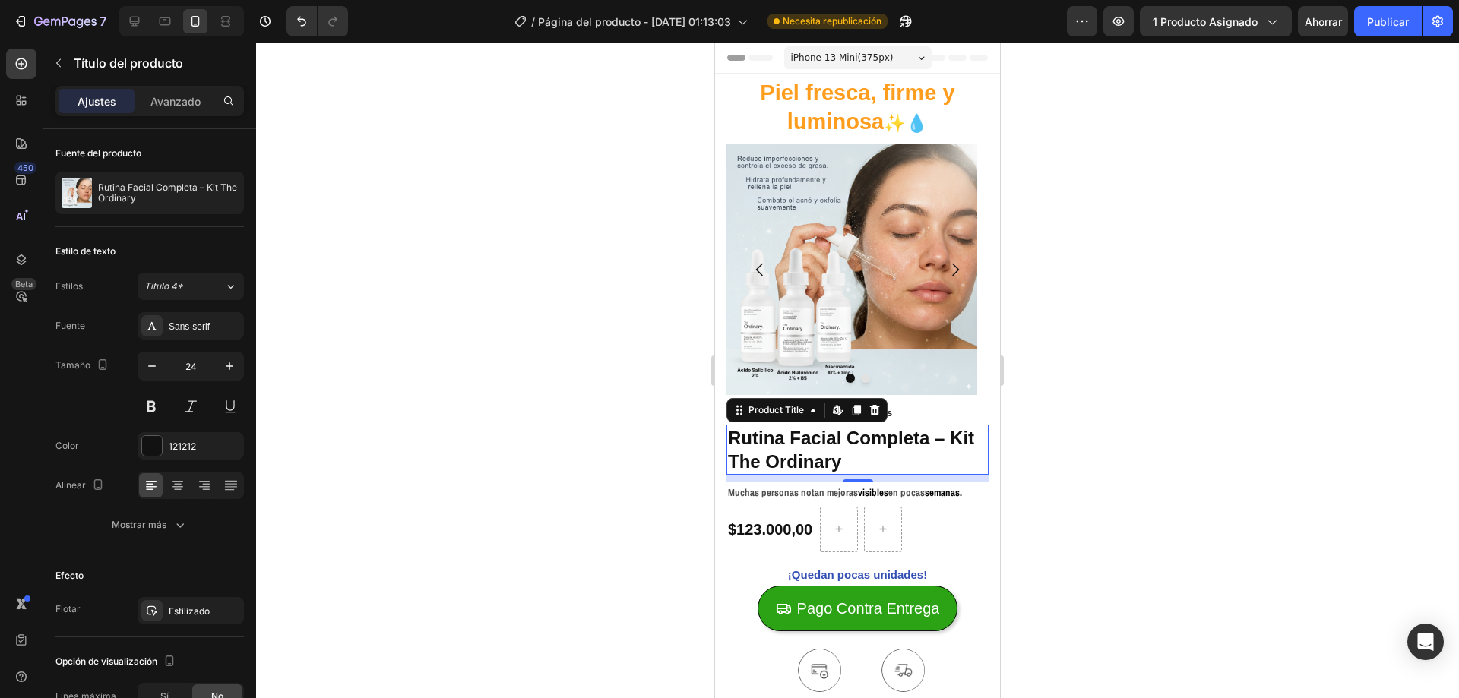
click at [1019, 410] on div at bounding box center [857, 371] width 1203 height 656
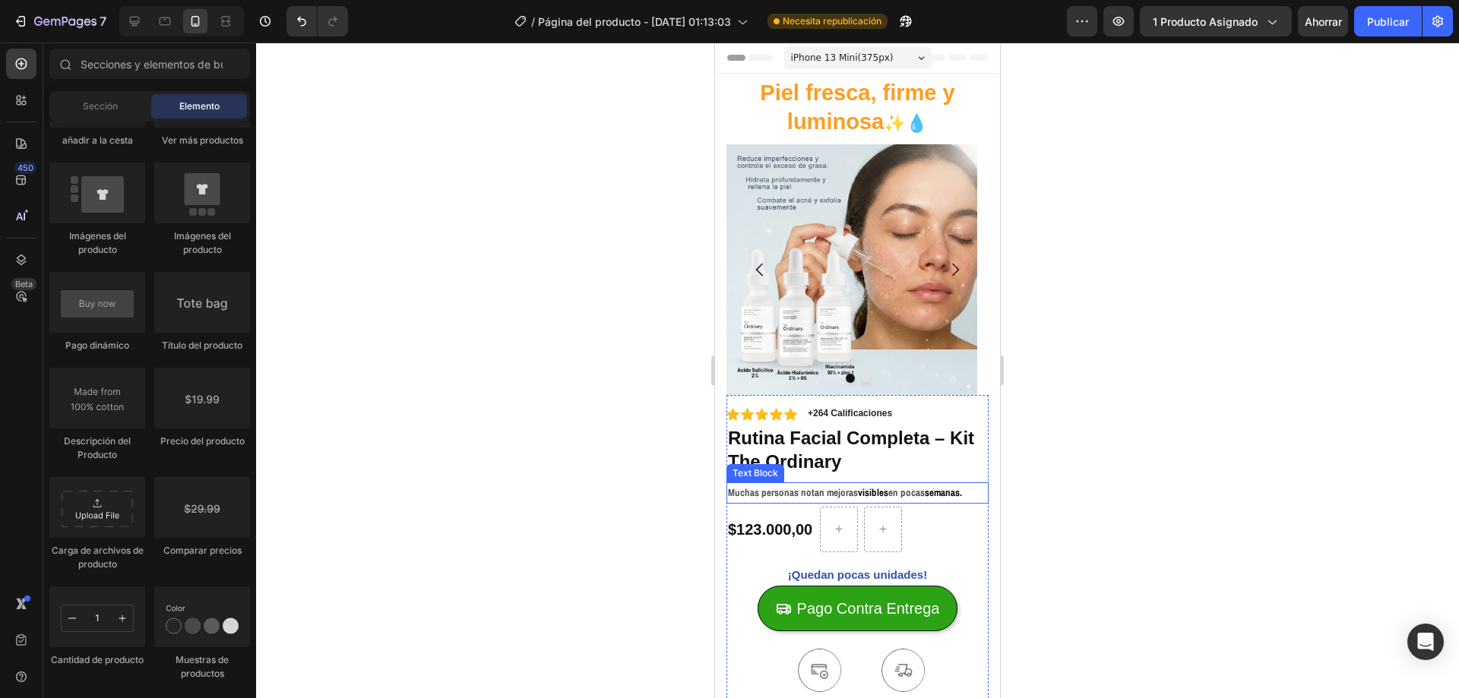
click at [904, 496] on p "Muchas personas notan mejoras visibles en pocas semanas." at bounding box center [857, 492] width 259 height 17
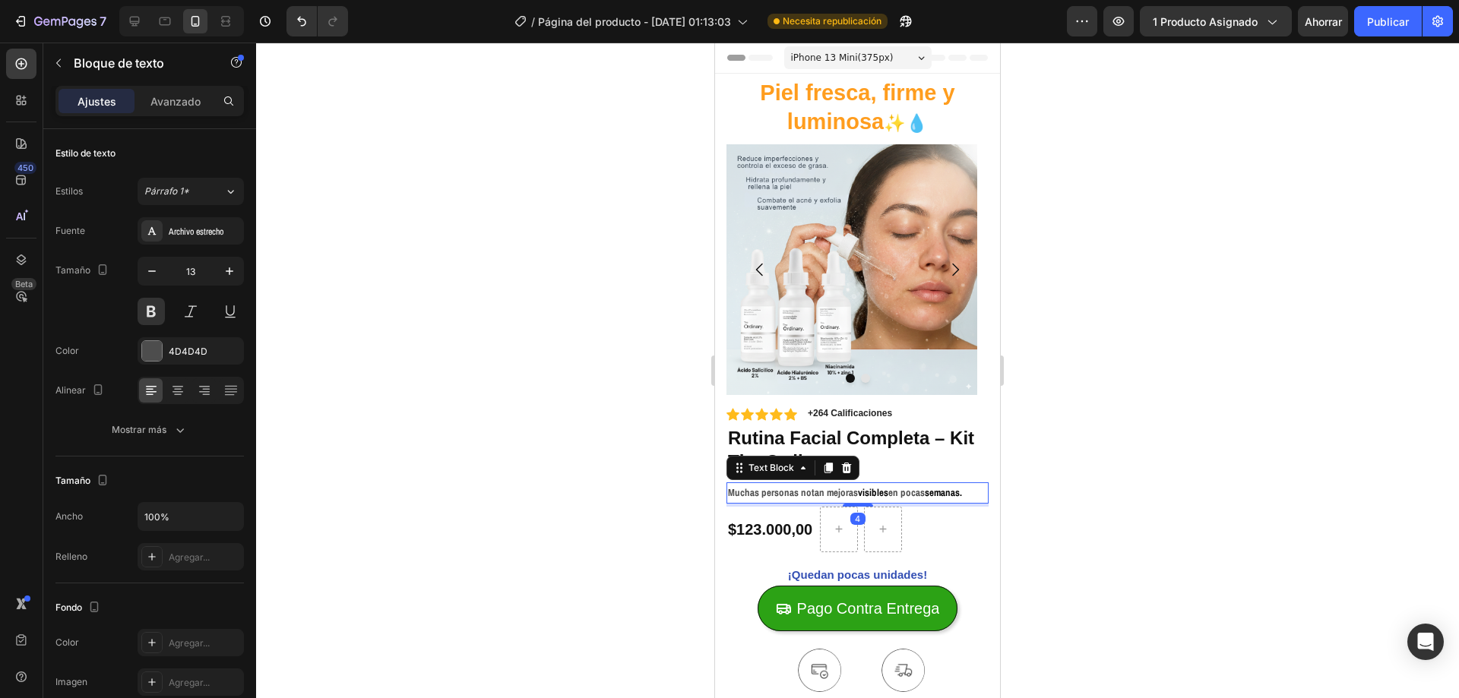
click at [963, 493] on p "Muchas personas notan mejoras visibles en pocas semanas." at bounding box center [857, 492] width 259 height 17
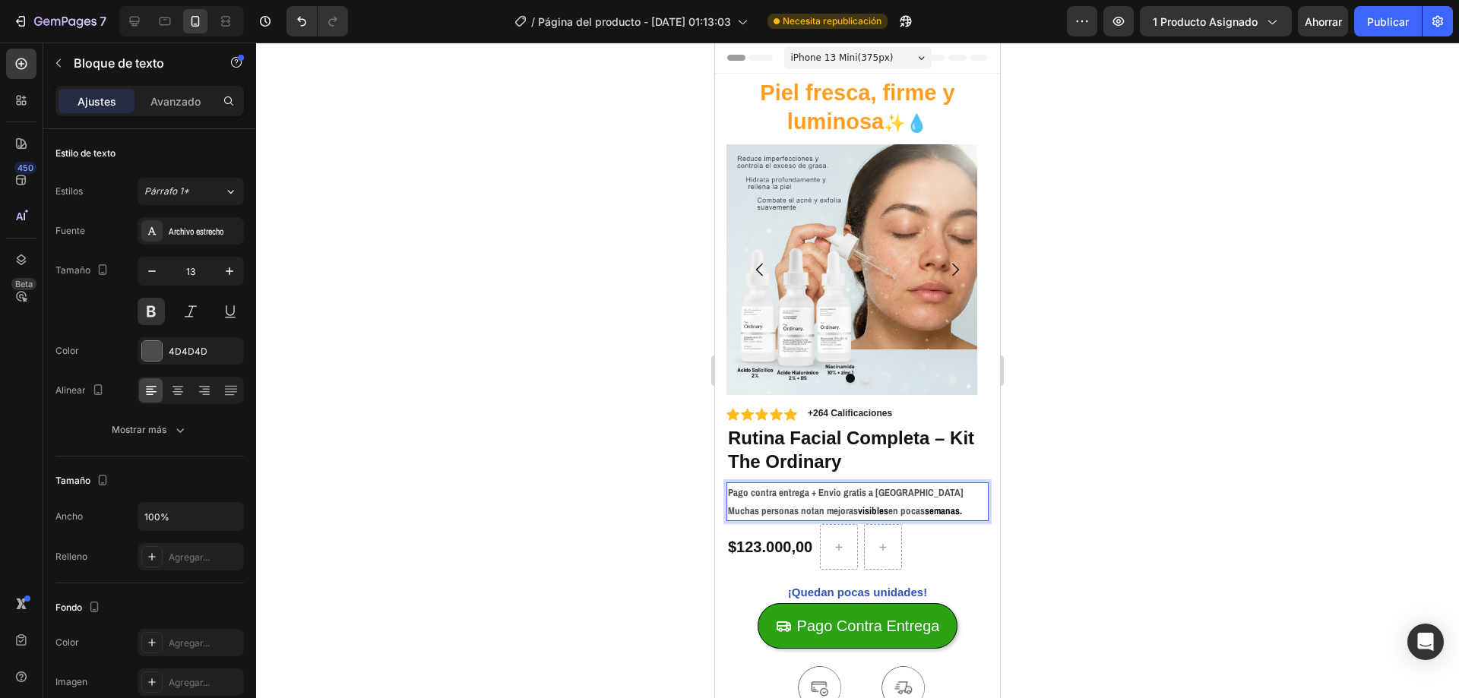
click at [869, 489] on p "Pago contra entrega + Envio gratis a colombia" at bounding box center [857, 492] width 259 height 17
click at [893, 495] on p "Pago contra entrega + Envio gratis en colombia" at bounding box center [857, 492] width 259 height 17
click at [715, 43] on lt-span "Colombia" at bounding box center [715, 43] width 0 height 0
click at [821, 494] on p "Pago contra entrega + Envio gratis en Colombia" at bounding box center [857, 492] width 259 height 17
click at [715, 43] on lt-span "Env í o" at bounding box center [715, 43] width 0 height 0
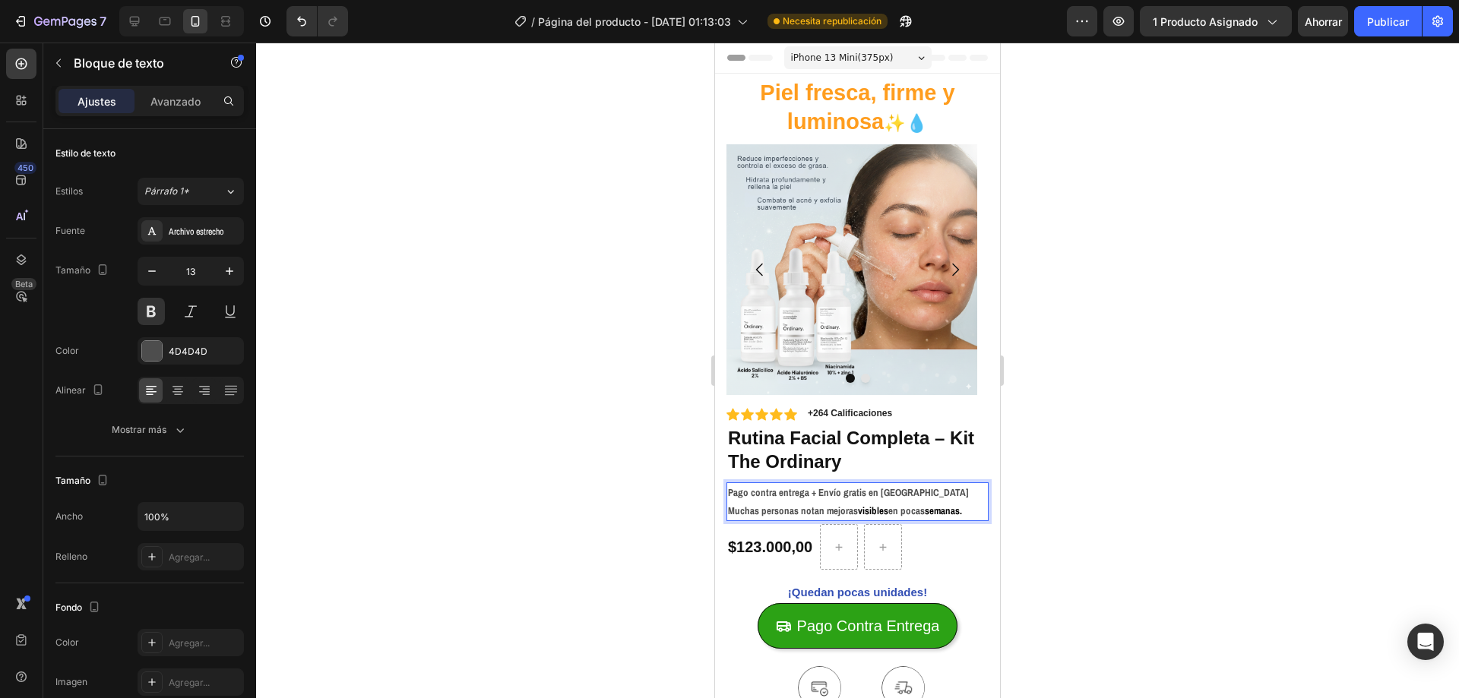
click at [1056, 495] on div at bounding box center [857, 371] width 1203 height 656
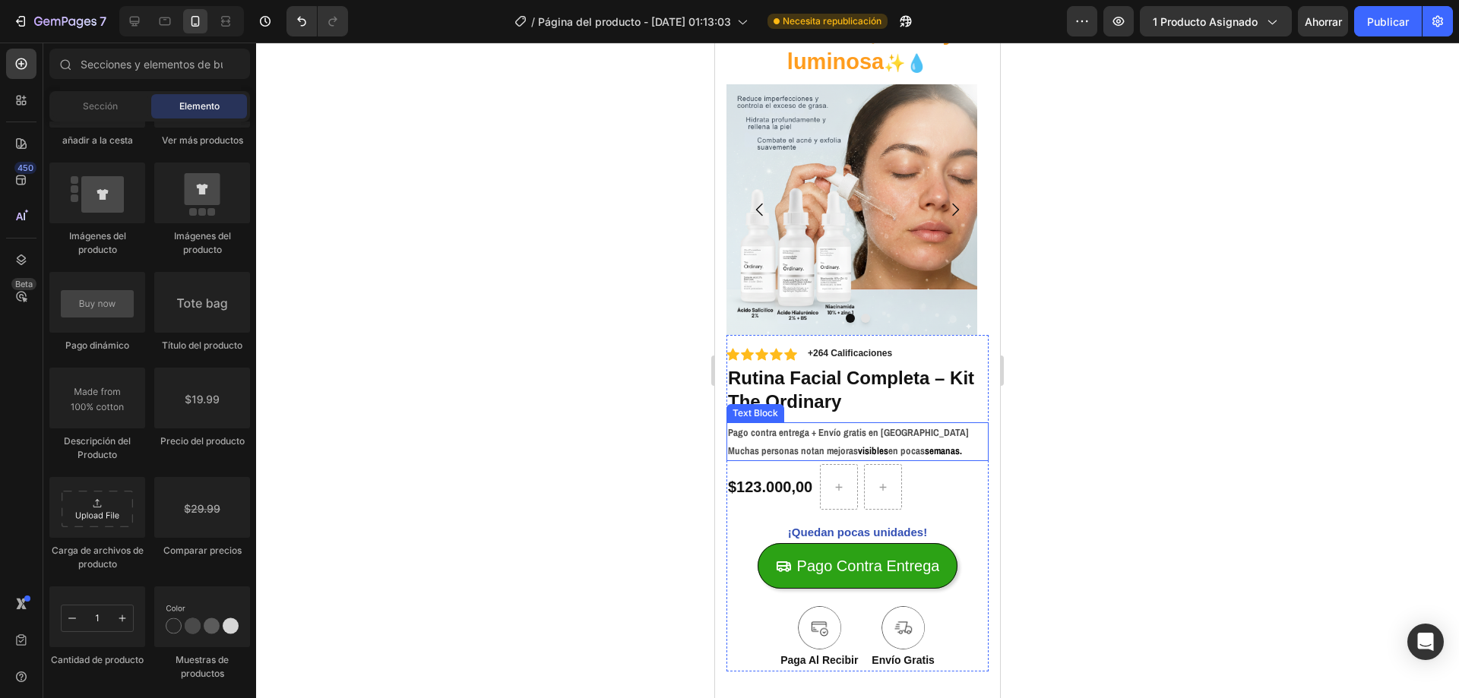
scroll to position [76, 0]
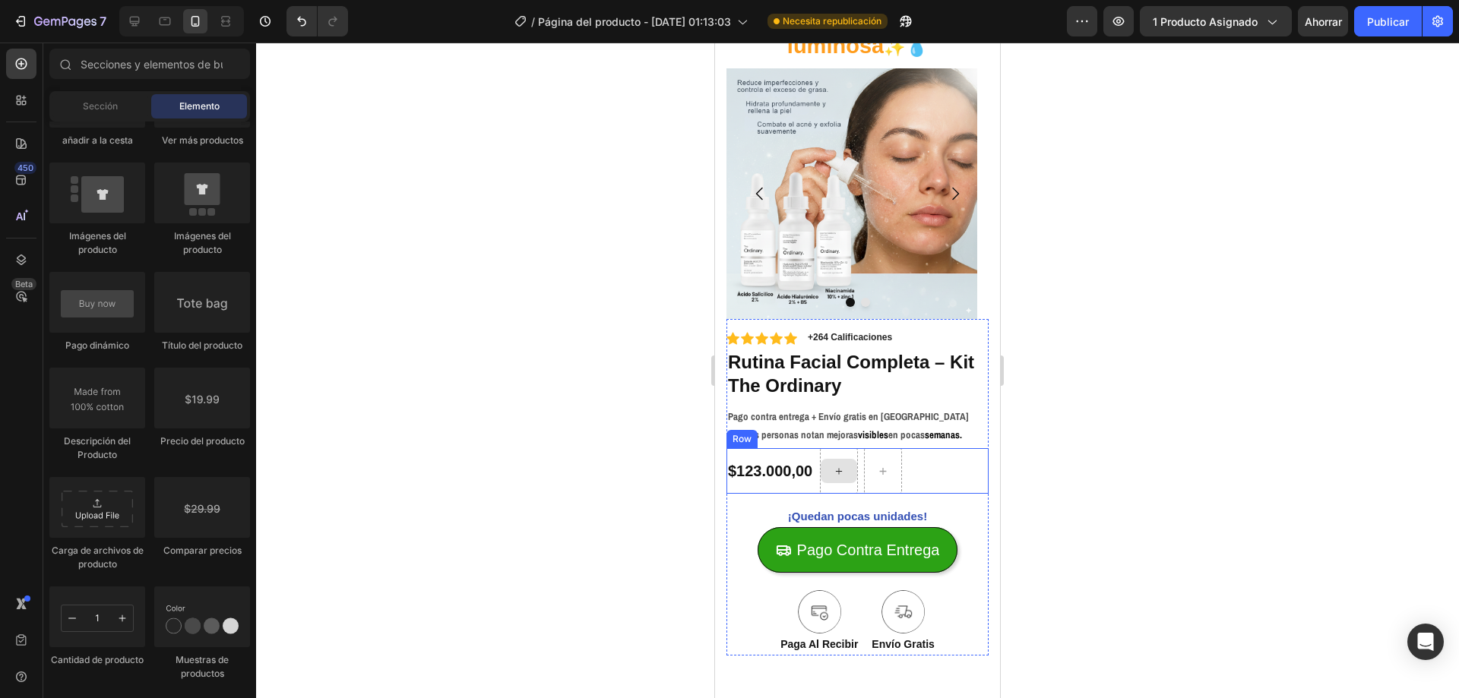
click at [828, 465] on div at bounding box center [839, 471] width 36 height 24
drag, startPoint x: 913, startPoint y: 540, endPoint x: 837, endPoint y: 481, distance: 95.8
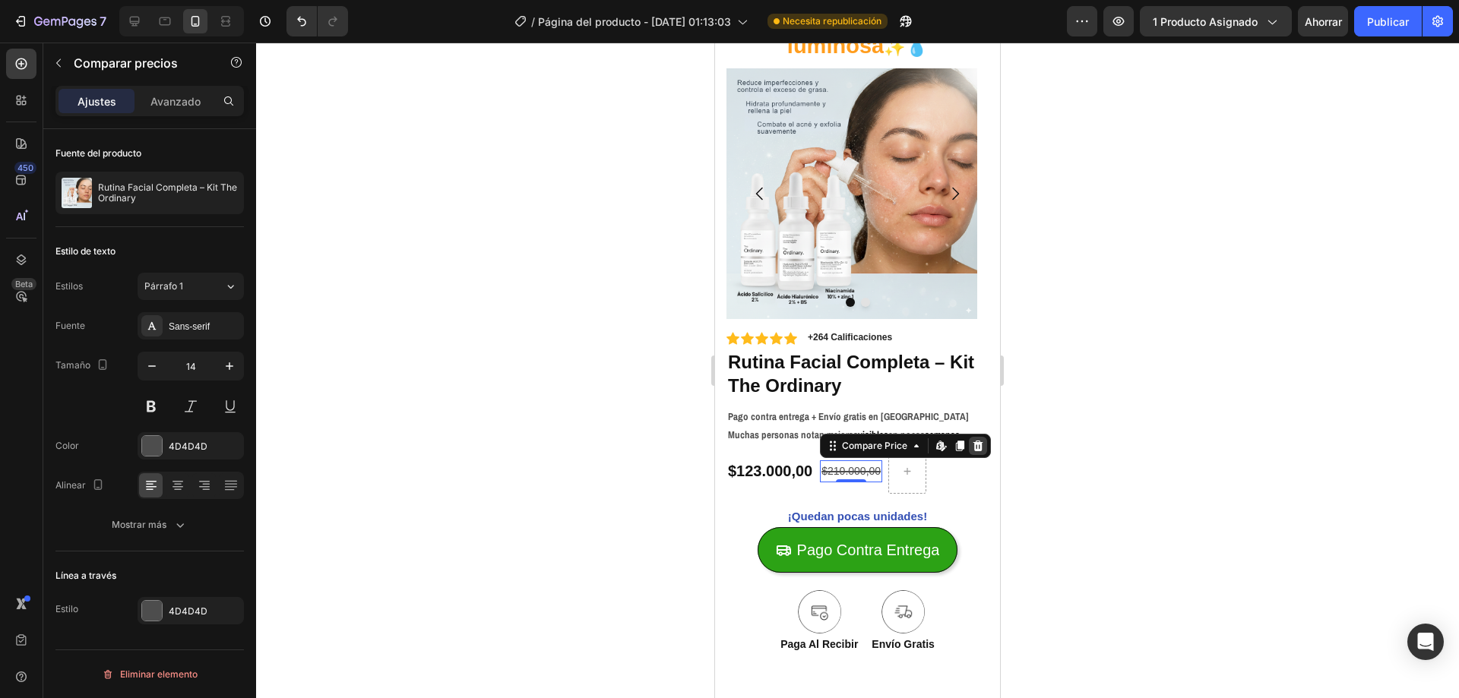
click at [973, 451] on icon at bounding box center [978, 446] width 12 height 12
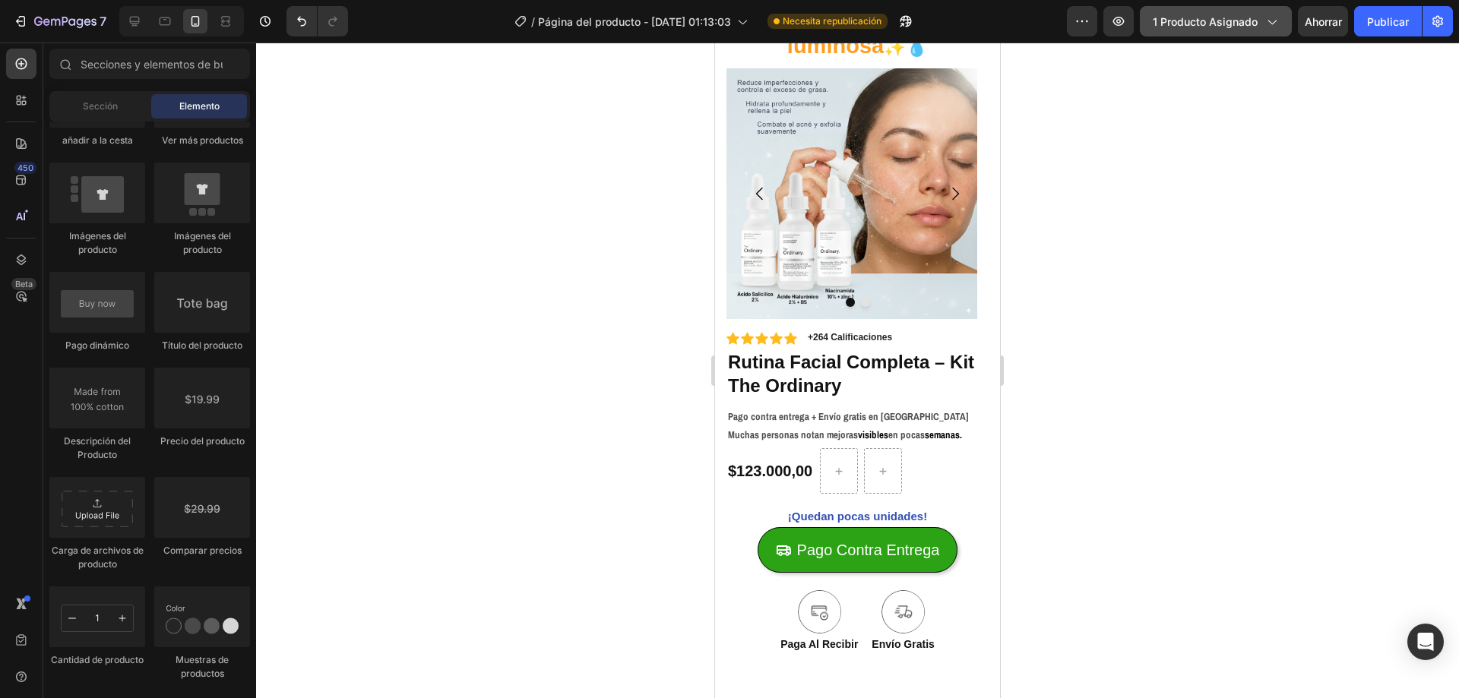
click at [1196, 20] on font "1 producto asignado" at bounding box center [1205, 21] width 105 height 13
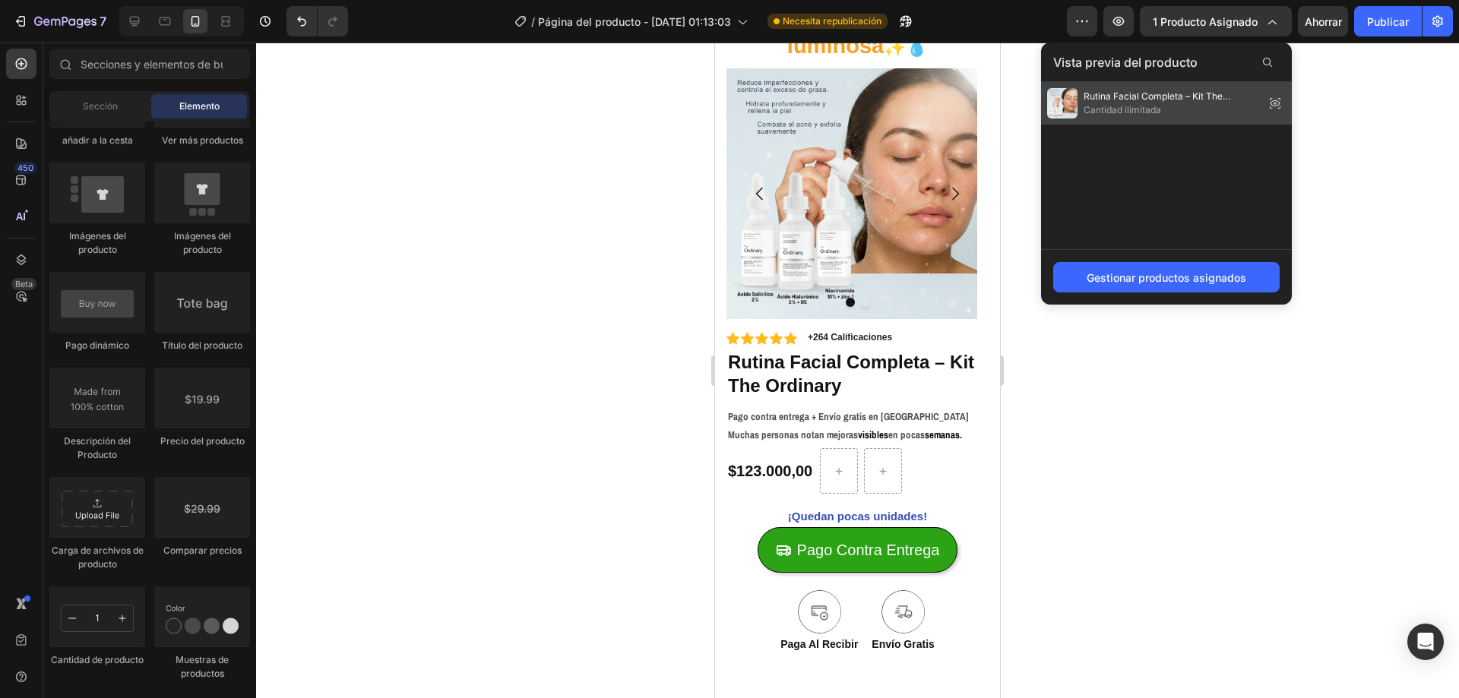
click at [1237, 110] on span "Cantidad ilimitada" at bounding box center [1171, 110] width 175 height 14
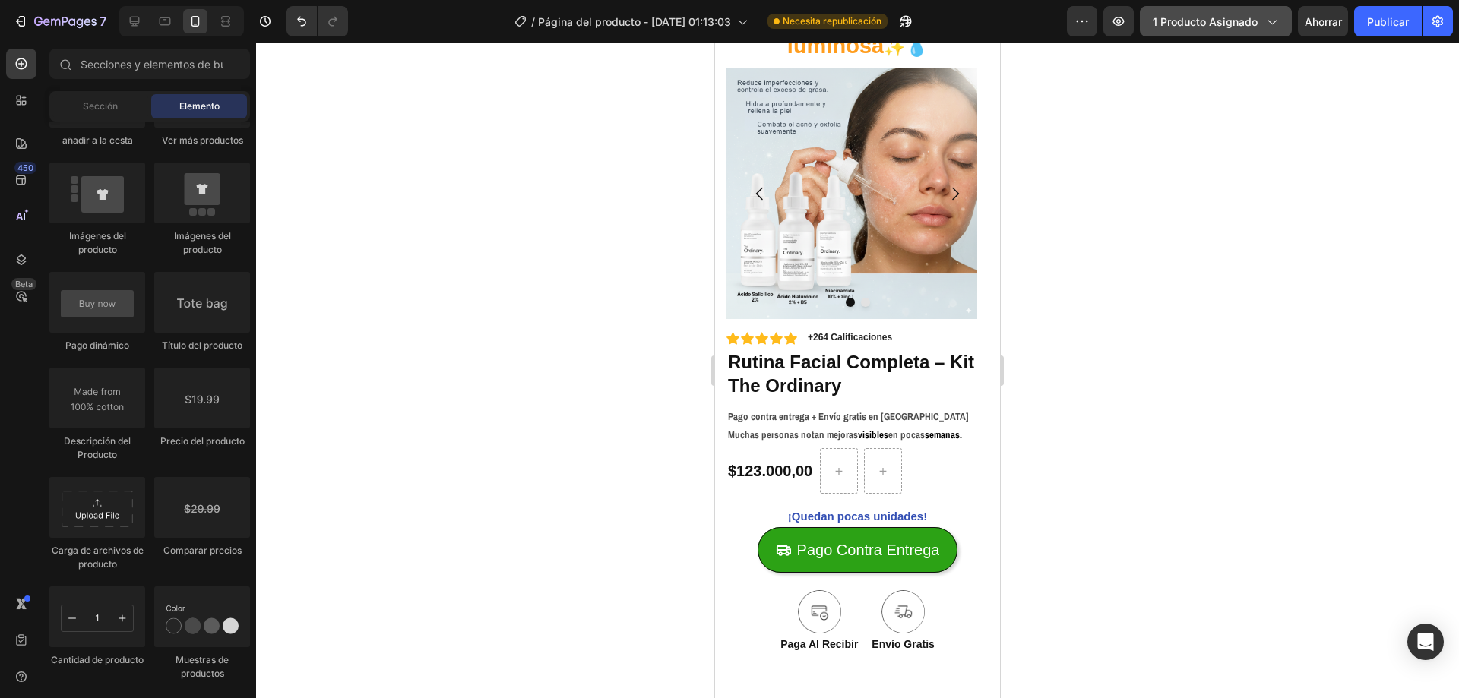
click at [1239, 25] on font "1 producto asignado" at bounding box center [1205, 21] width 105 height 13
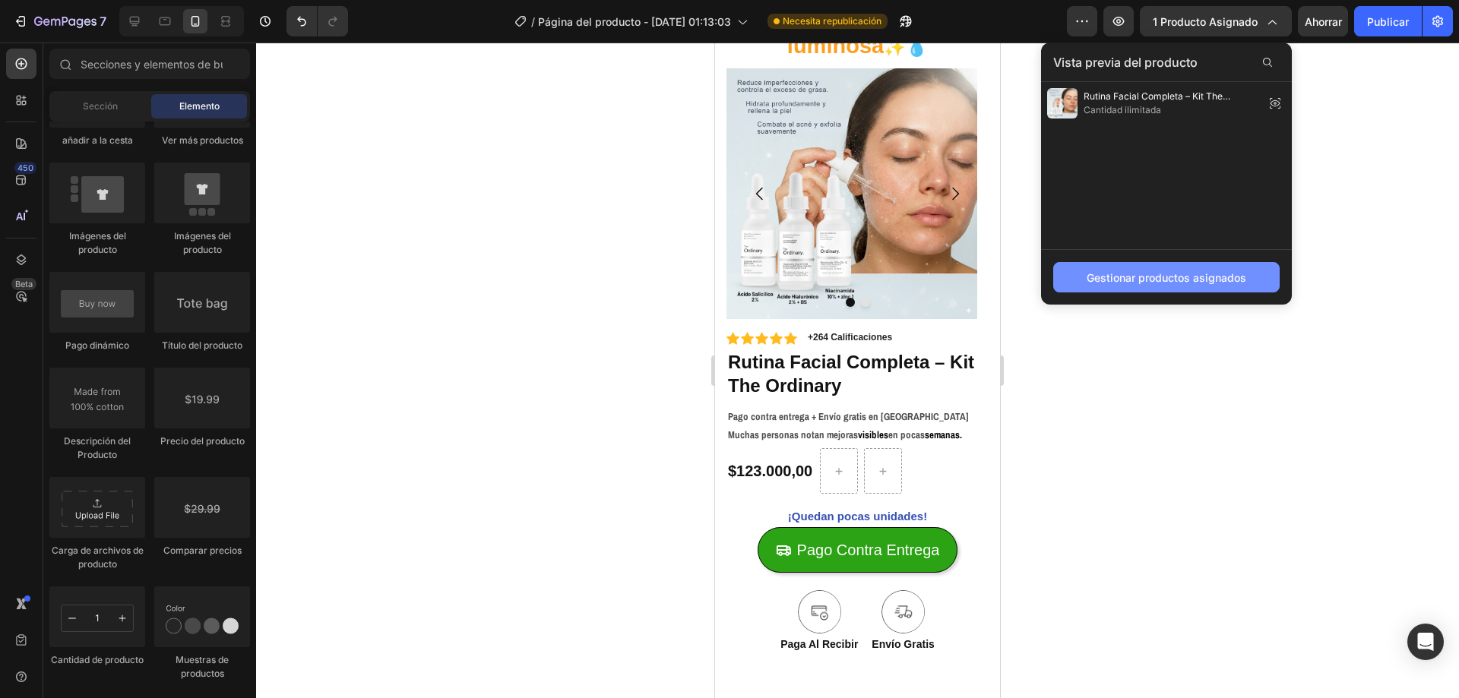
click at [1211, 276] on font "Gestionar productos asignados" at bounding box center [1167, 277] width 160 height 13
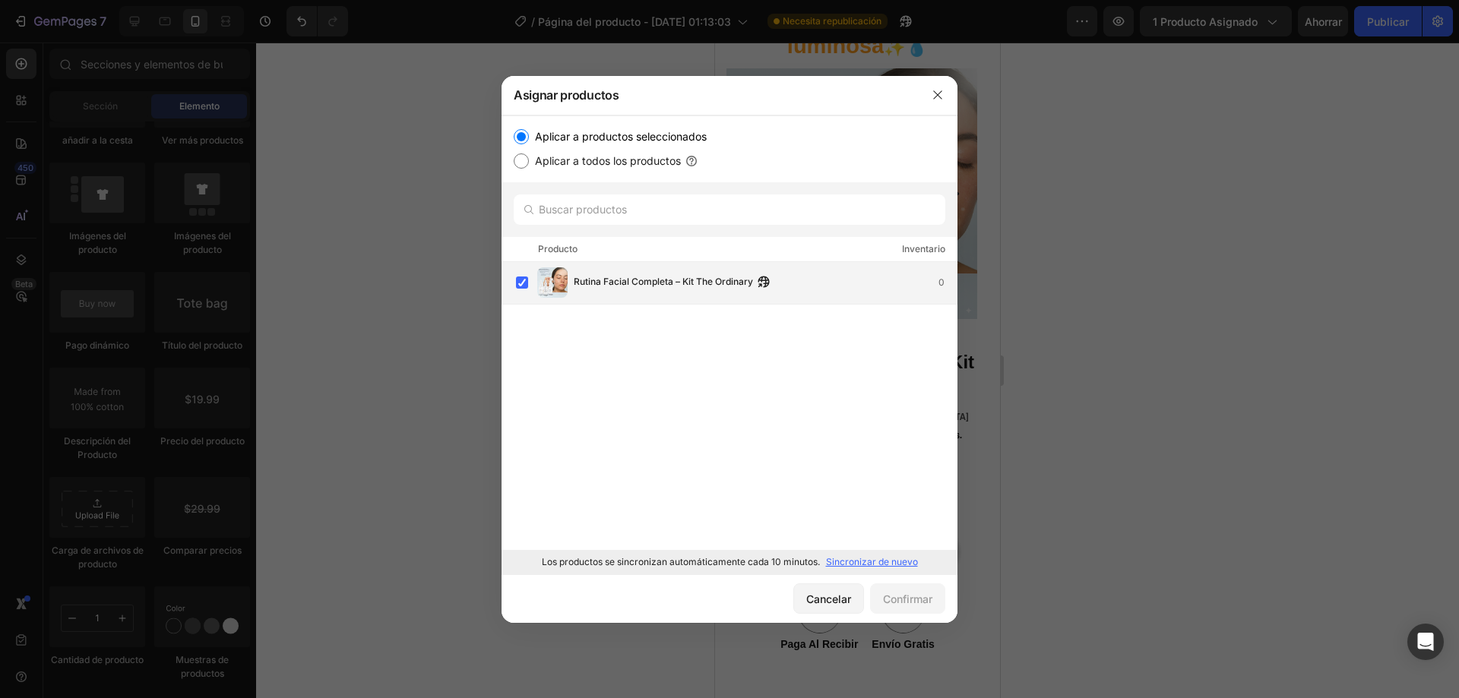
click at [620, 290] on span "Rutina Facial Completa – Kit The Ordinary" at bounding box center [663, 282] width 179 height 17
click at [904, 604] on font "Confirmar" at bounding box center [907, 599] width 49 height 13
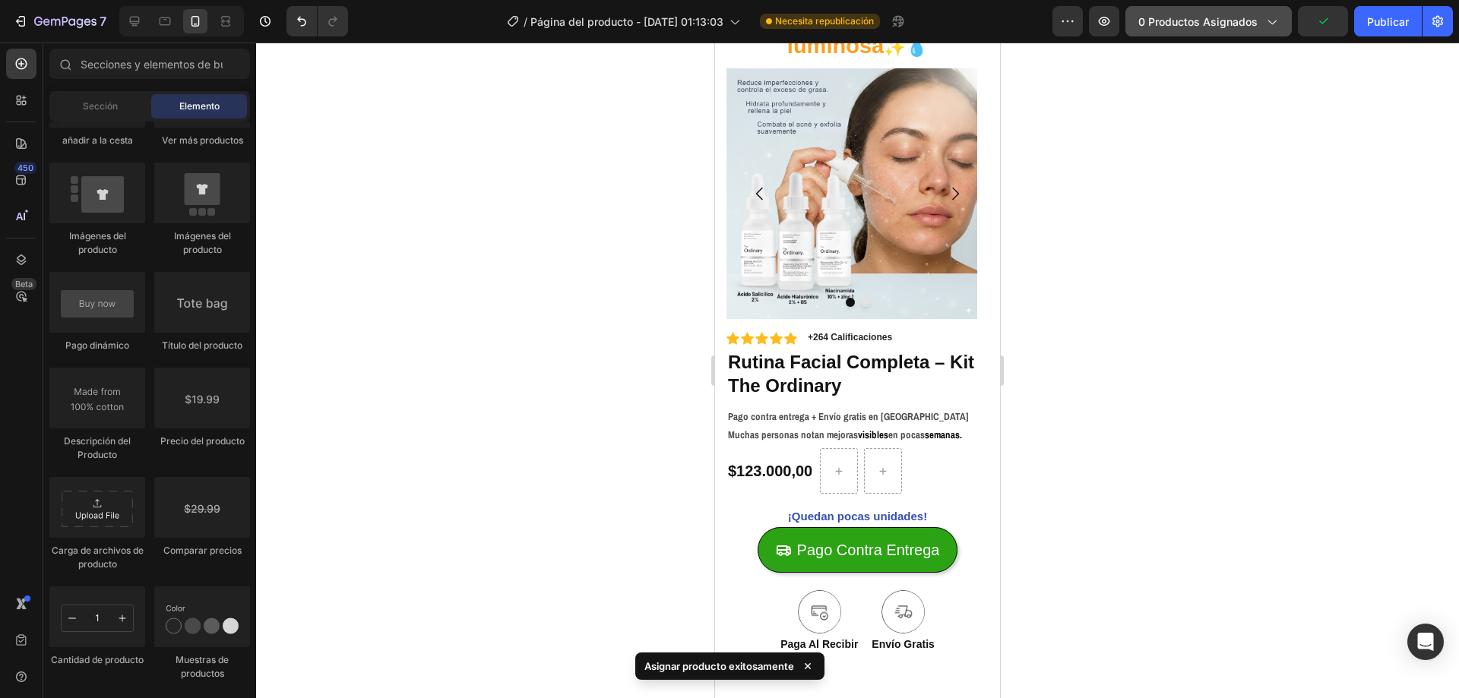
click at [1154, 21] on font "0 productos asignados" at bounding box center [1197, 21] width 119 height 13
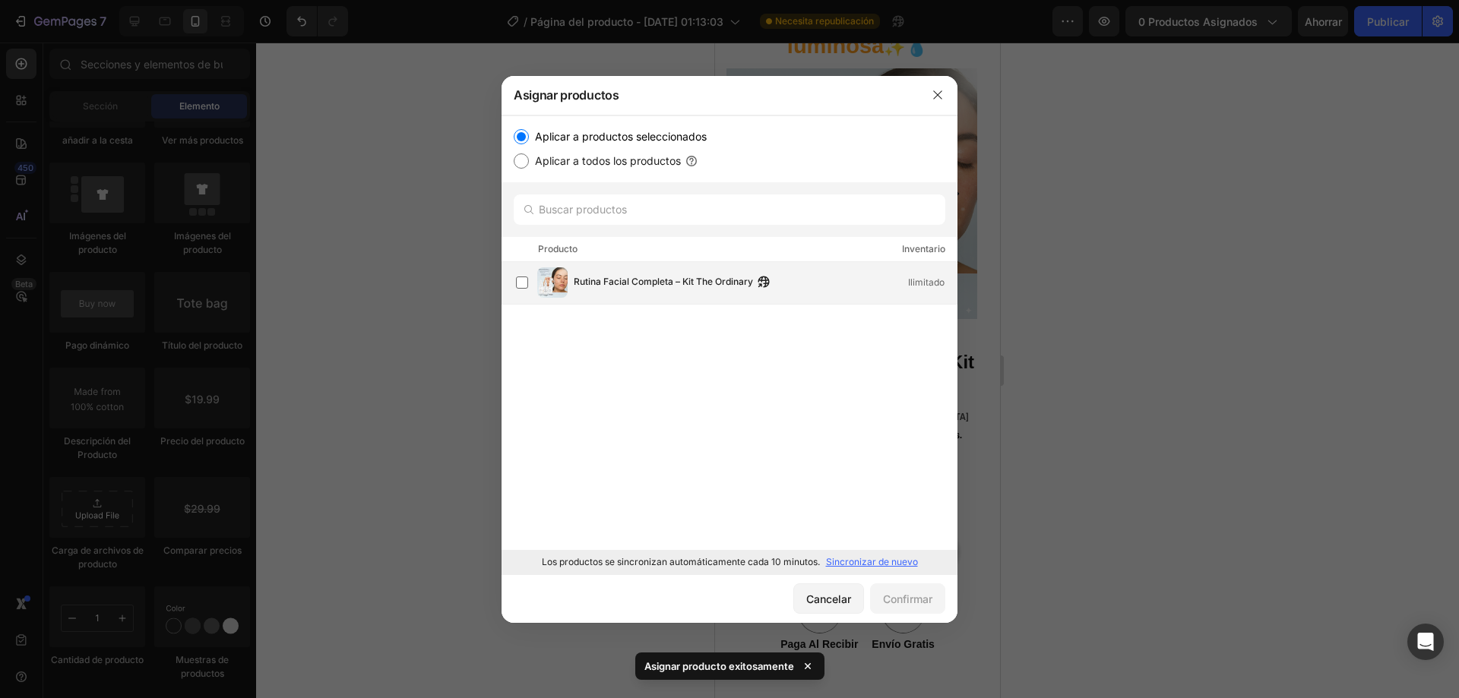
click at [616, 287] on font "Rutina Facial Completa – Kit The Ordinary" at bounding box center [663, 281] width 179 height 11
click at [918, 603] on font "Confirmar" at bounding box center [907, 599] width 49 height 13
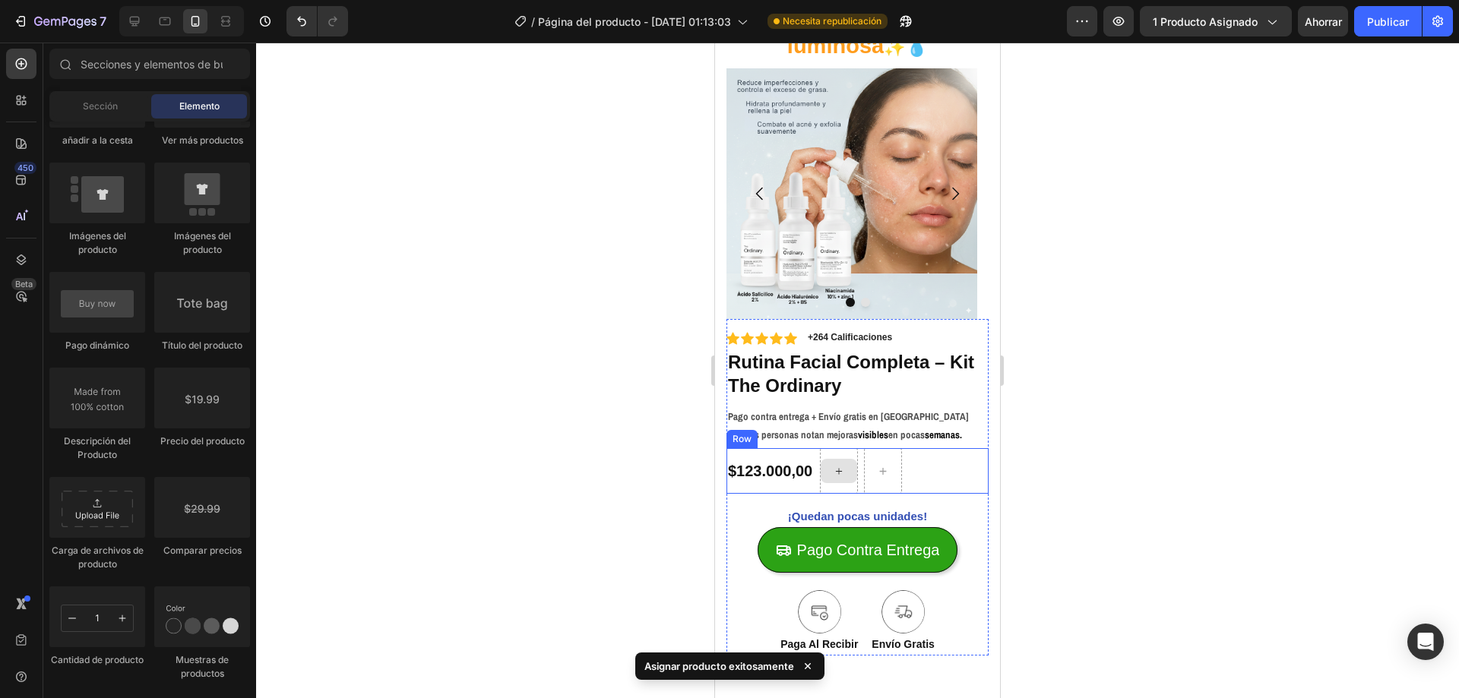
click at [842, 465] on icon at bounding box center [839, 471] width 12 height 13
drag, startPoint x: 1179, startPoint y: 522, endPoint x: 849, endPoint y: 468, distance: 334.9
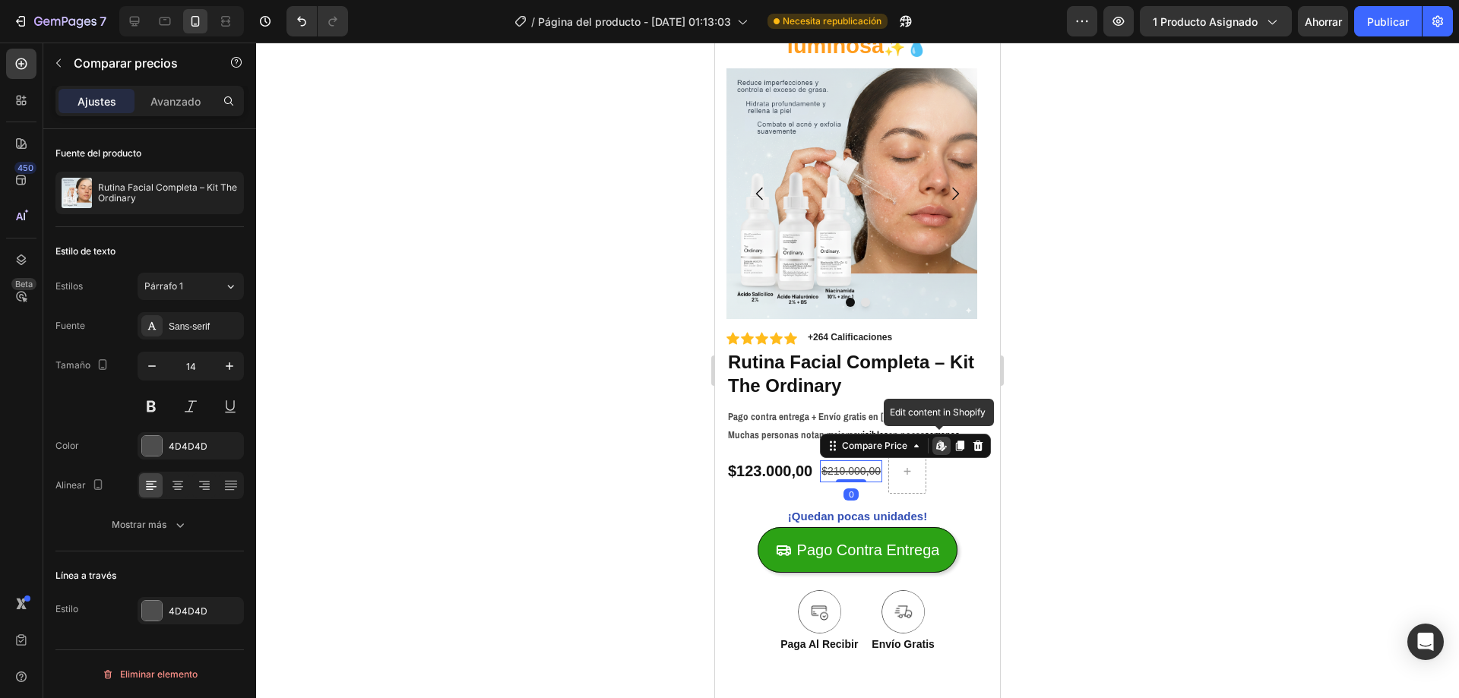
click at [934, 446] on div "Edit content in Shopify" at bounding box center [941, 446] width 18 height 18
click at [979, 445] on icon at bounding box center [978, 446] width 12 height 12
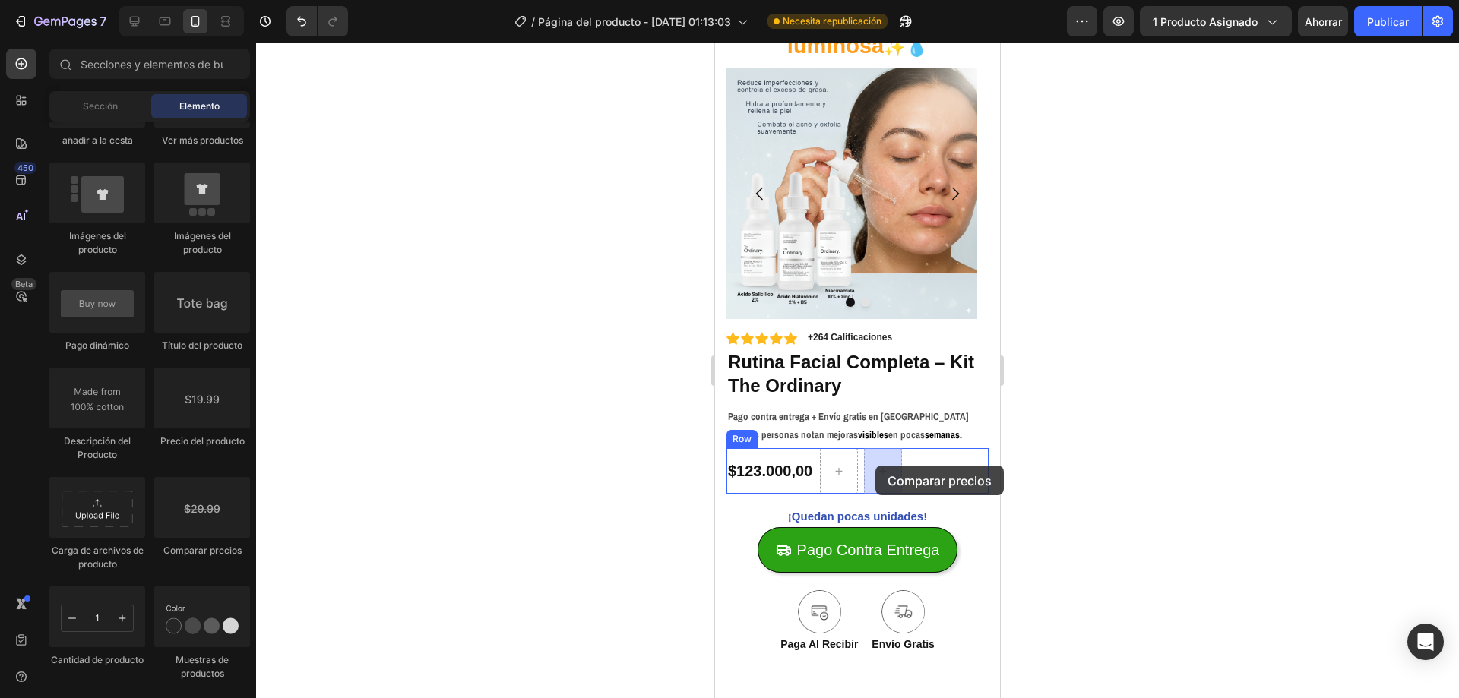
drag, startPoint x: 1245, startPoint y: 527, endPoint x: 877, endPoint y: 466, distance: 372.8
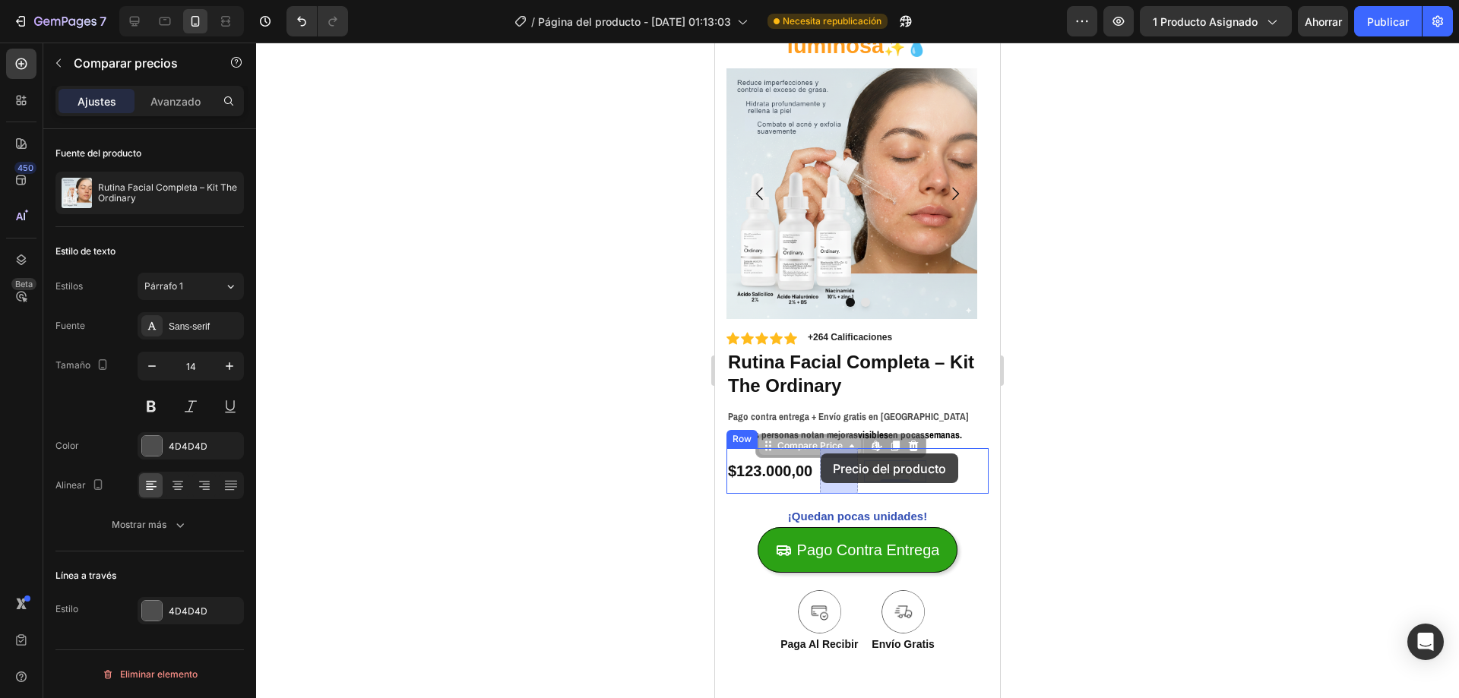
drag, startPoint x: 875, startPoint y: 446, endPoint x: 821, endPoint y: 454, distance: 55.2
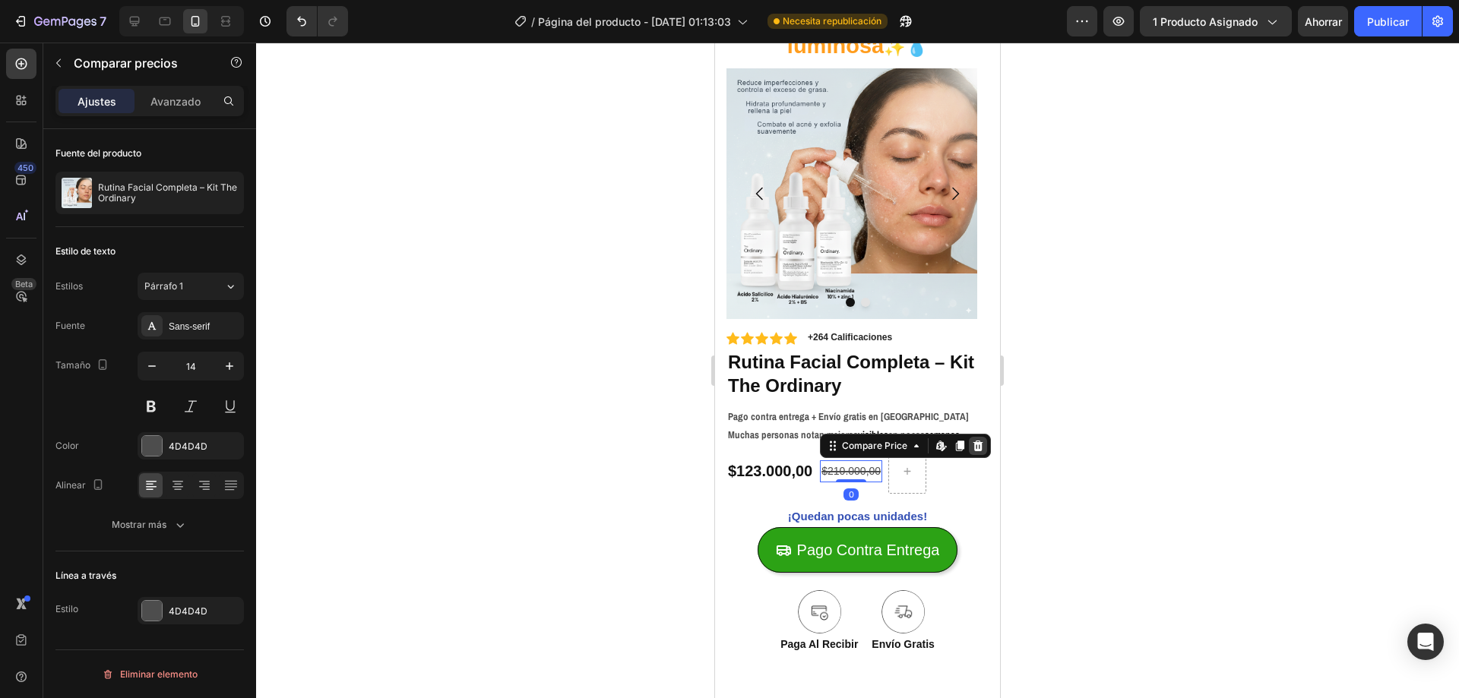
click at [982, 443] on icon at bounding box center [978, 446] width 12 height 12
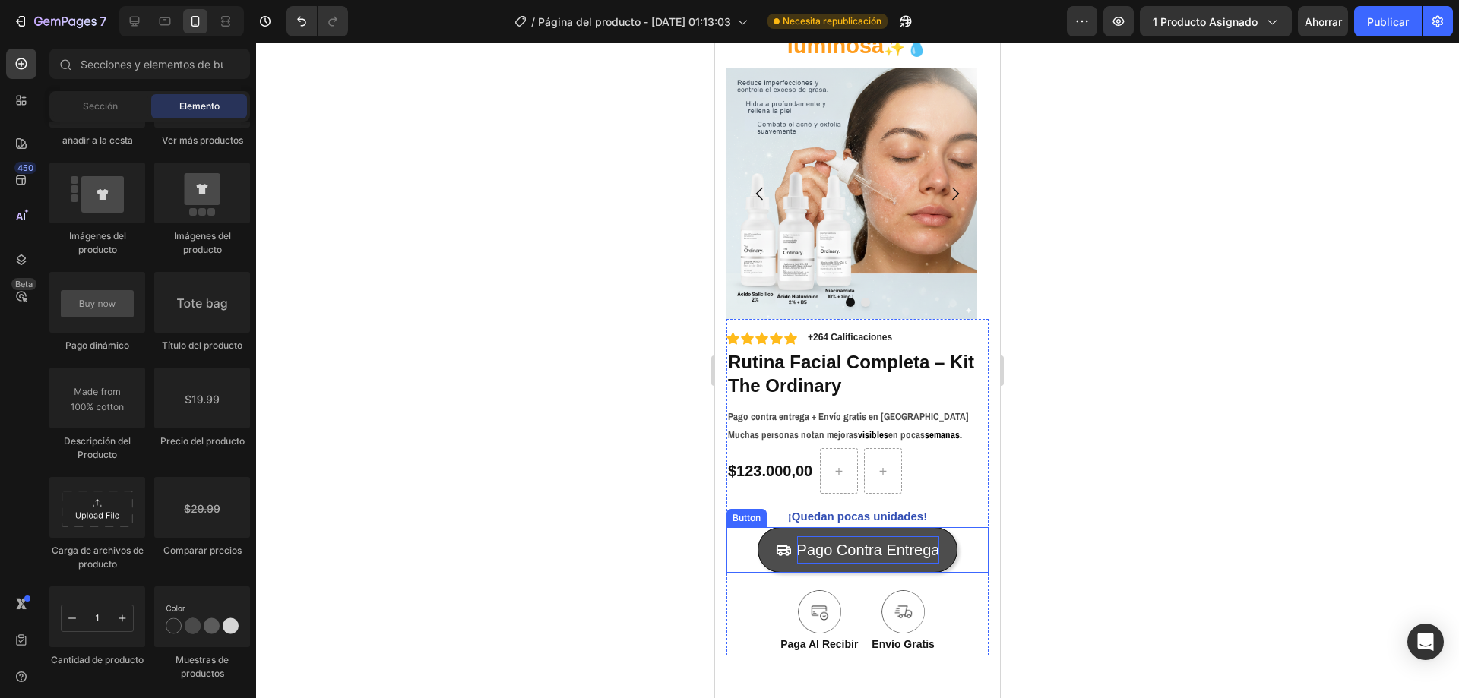
click at [884, 550] on p "Pago Contra Entrega" at bounding box center [868, 549] width 143 height 27
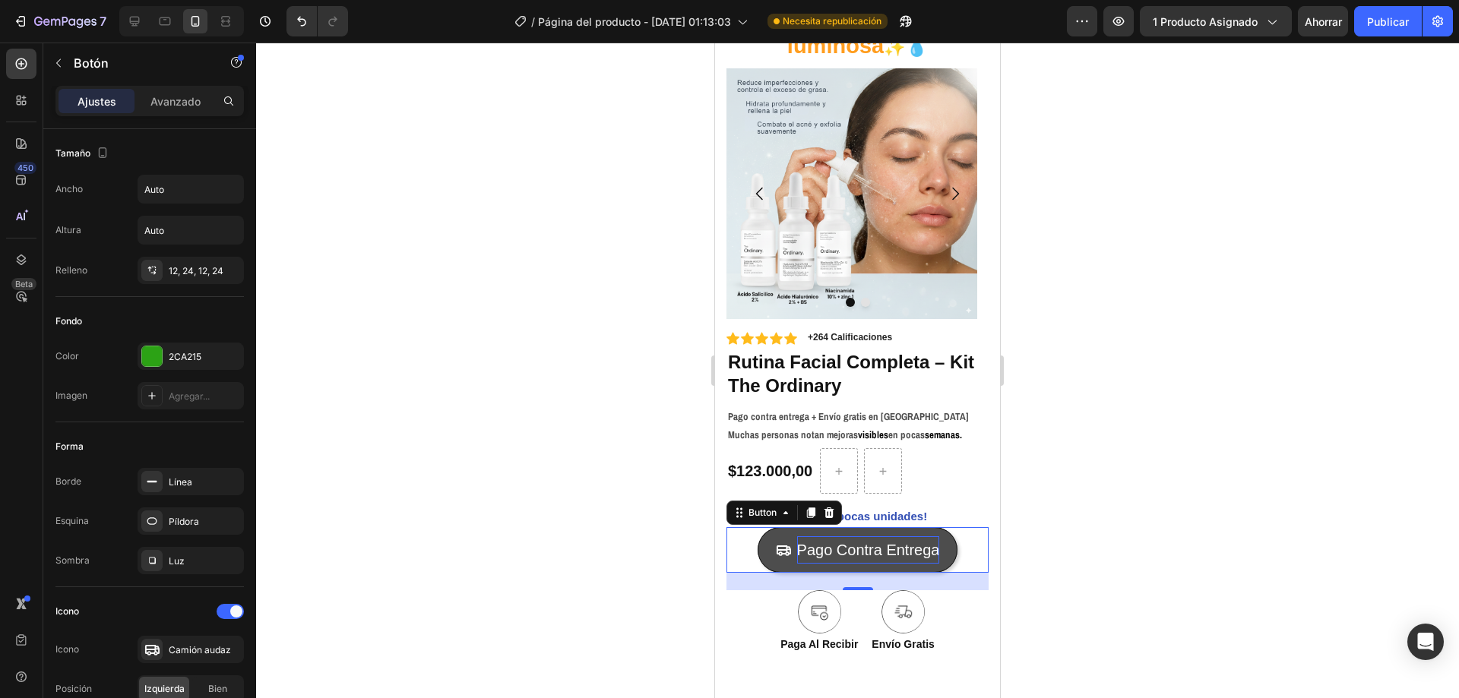
click at [820, 544] on p "Pago Contra Entrega" at bounding box center [868, 549] width 143 height 27
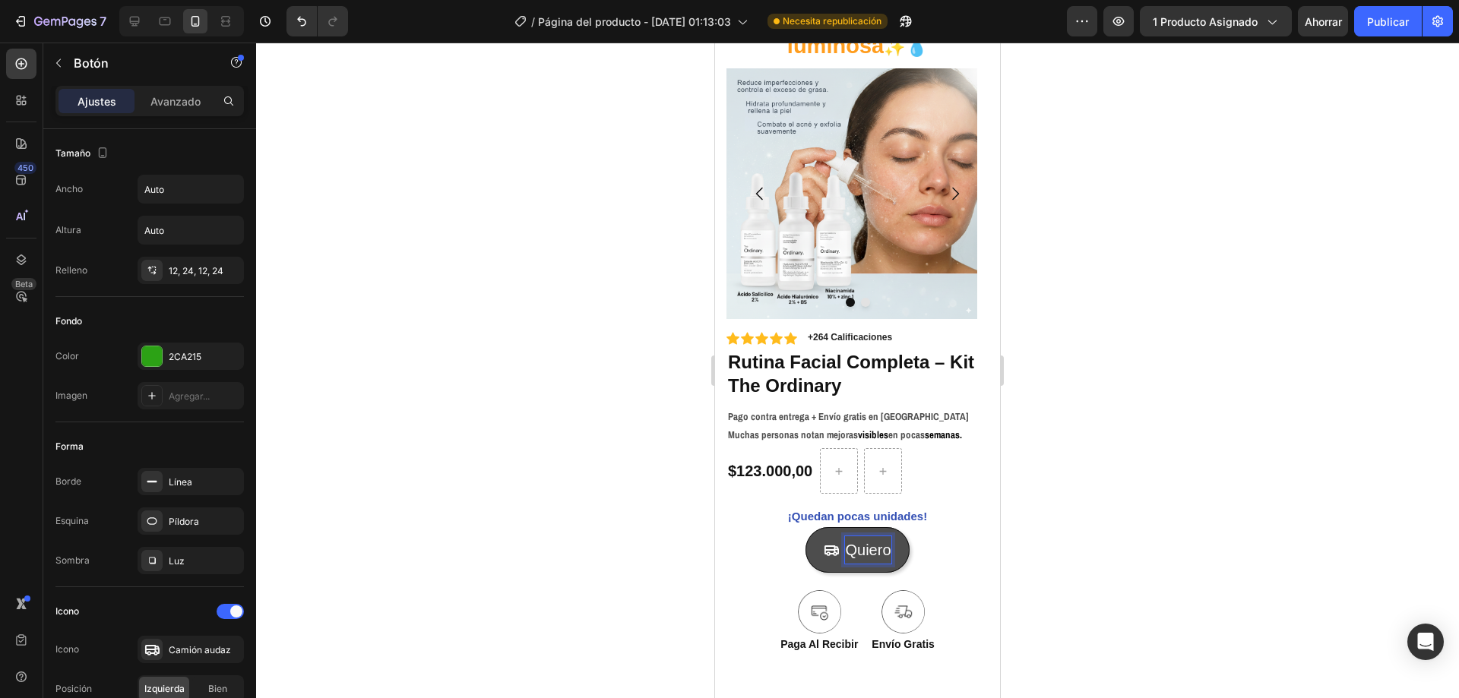
click at [806, 527] on button "Quiero" at bounding box center [857, 550] width 103 height 46
click at [797, 527] on button "Quiero m" at bounding box center [857, 550] width 120 height 46
click at [786, 527] on button "Quiero mi kit" at bounding box center [857, 550] width 143 height 46
click at [1114, 522] on div at bounding box center [857, 371] width 1203 height 656
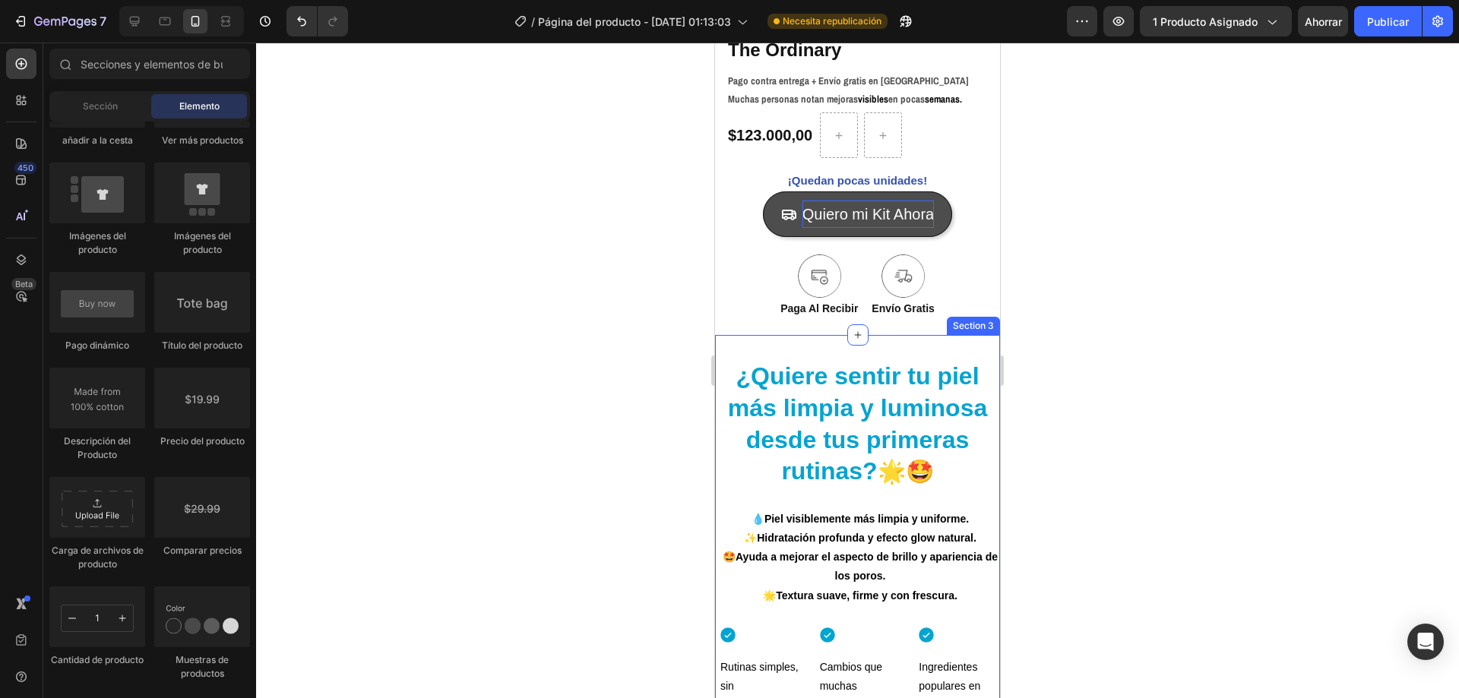
scroll to position [456, 0]
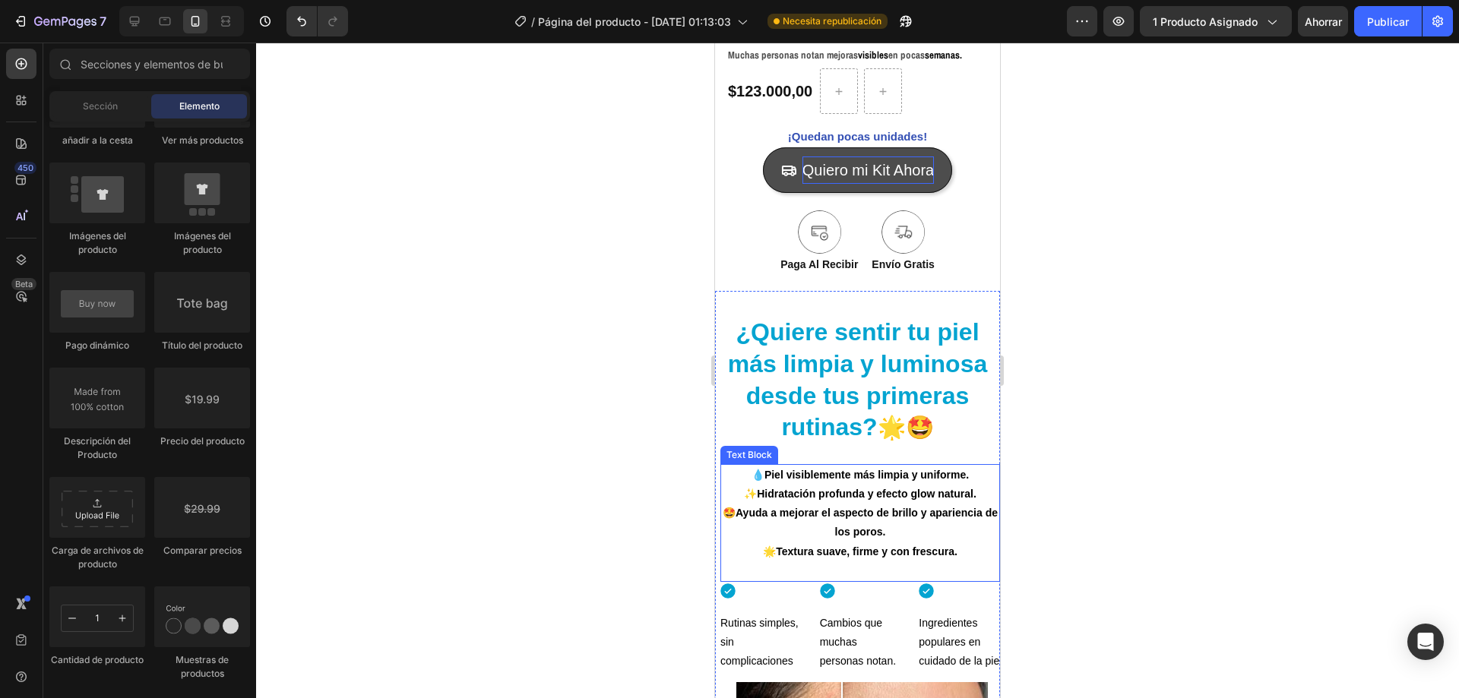
click at [764, 480] on strong "Piel visiblemente más limpia y uniforme." at bounding box center [866, 475] width 204 height 12
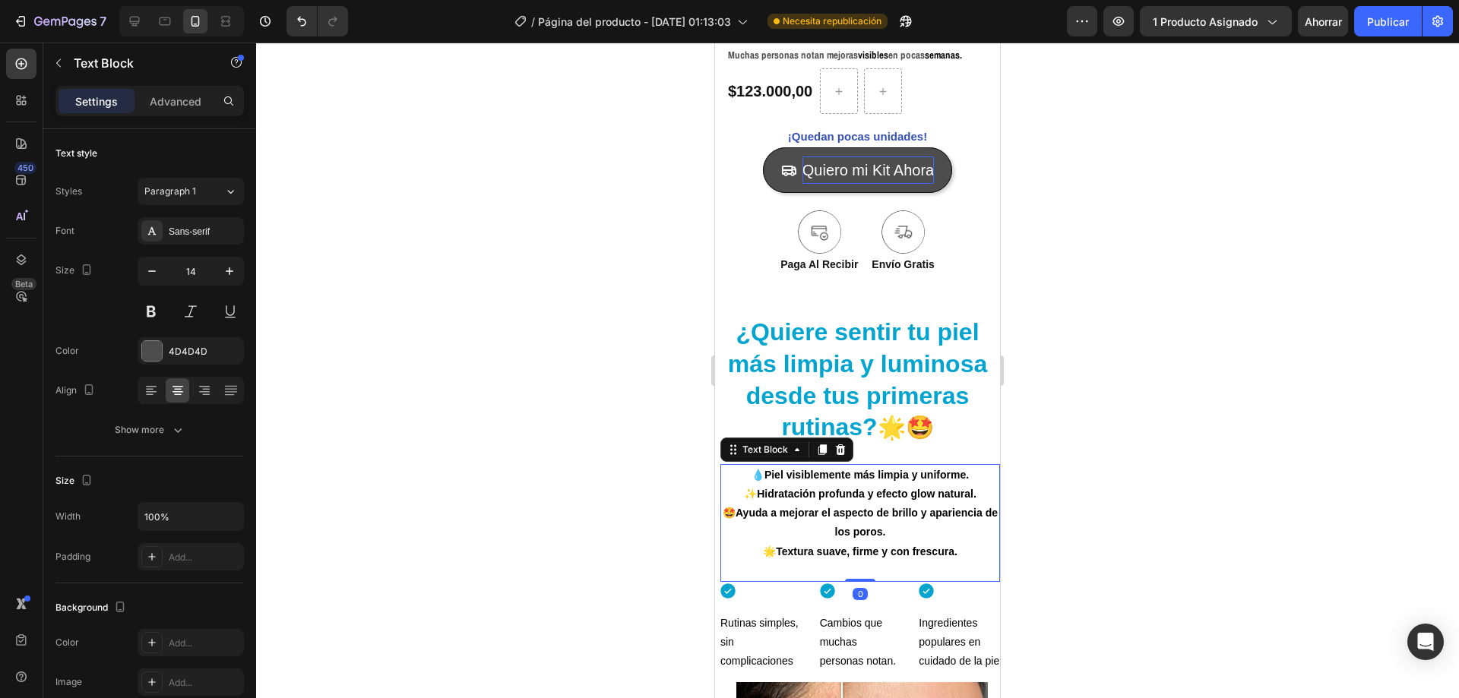
click at [764, 479] on strong "Piel visiblemente más limpia y uniforme." at bounding box center [866, 475] width 204 height 12
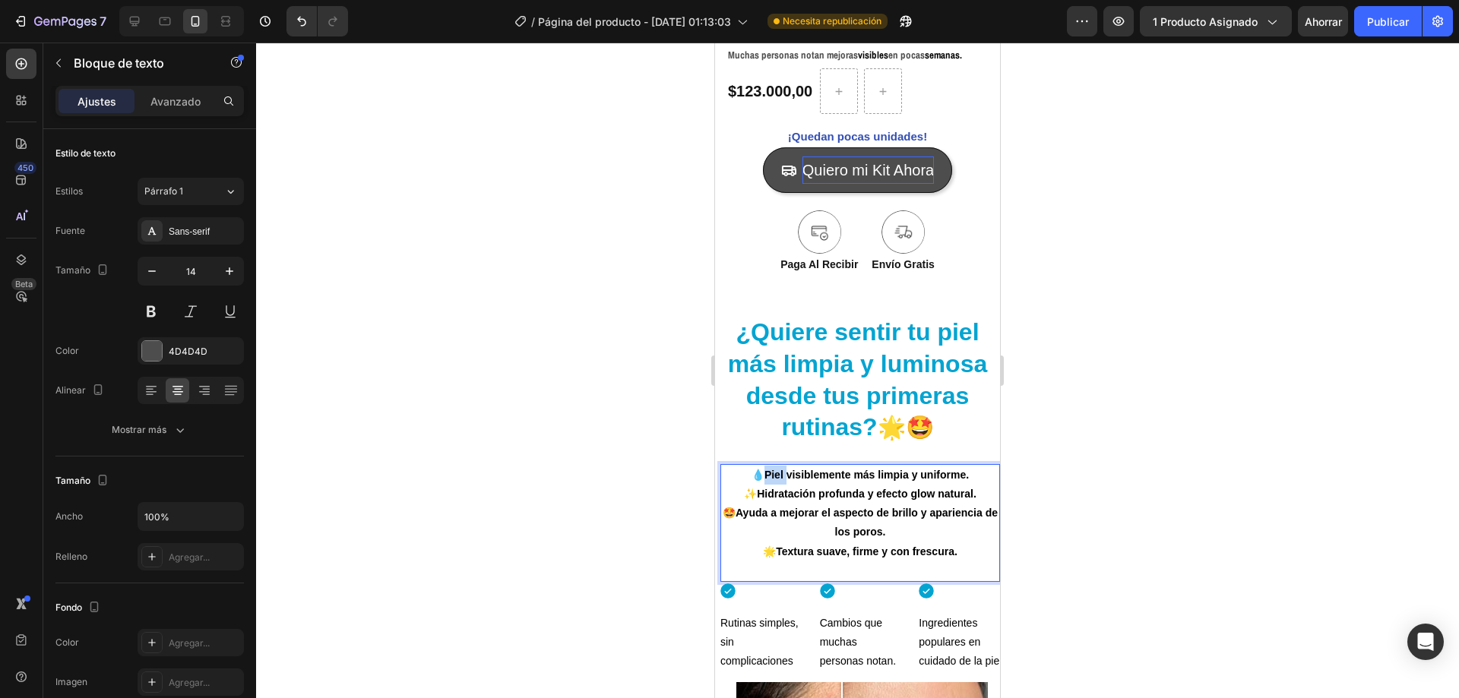
click at [764, 479] on strong "Piel visiblemente más limpia y uniforme." at bounding box center [866, 475] width 204 height 12
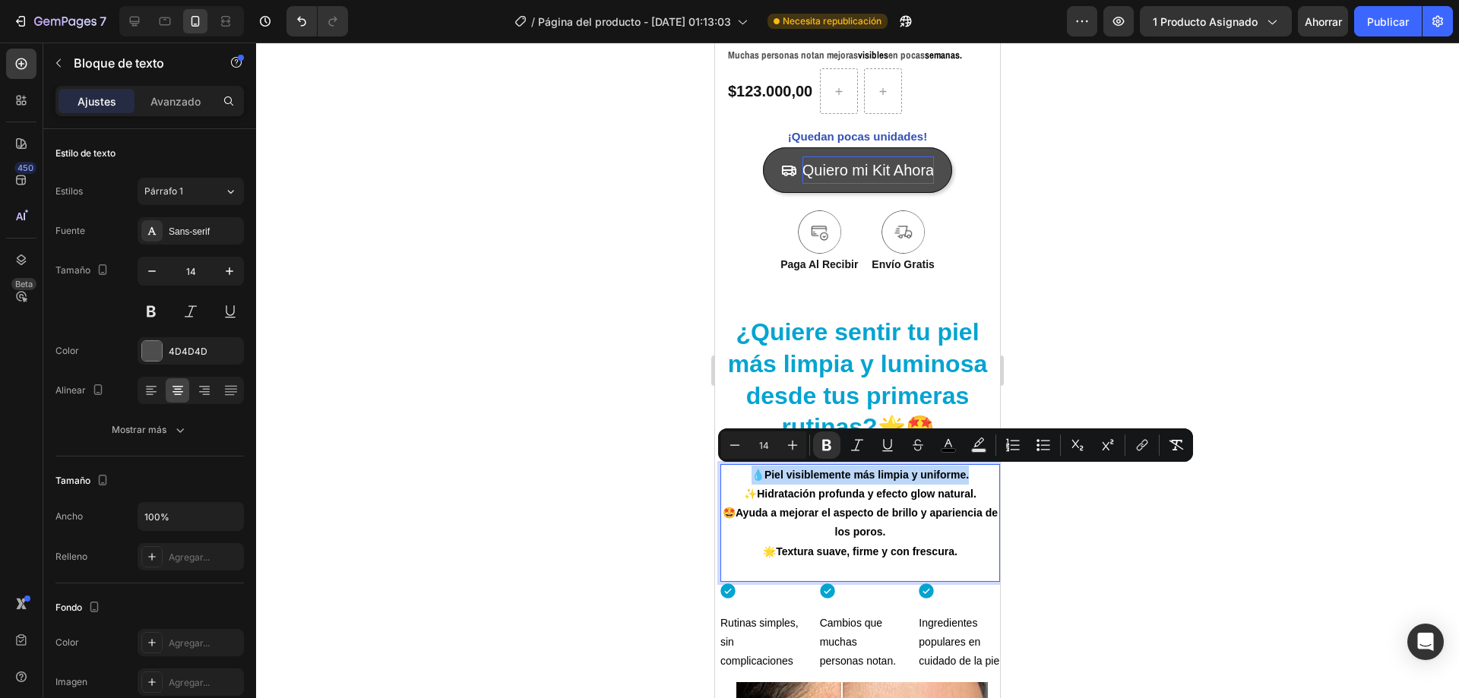
click at [764, 479] on strong "Piel visiblemente más limpia y uniforme." at bounding box center [866, 475] width 204 height 12
click at [764, 478] on strong "Piel visiblemente más limpia y uniforme." at bounding box center [866, 475] width 204 height 12
drag, startPoint x: 760, startPoint y: 478, endPoint x: 958, endPoint y: 478, distance: 198.3
click at [958, 478] on strong "Piel visiblemente más limpia y uniforme." at bounding box center [866, 475] width 204 height 12
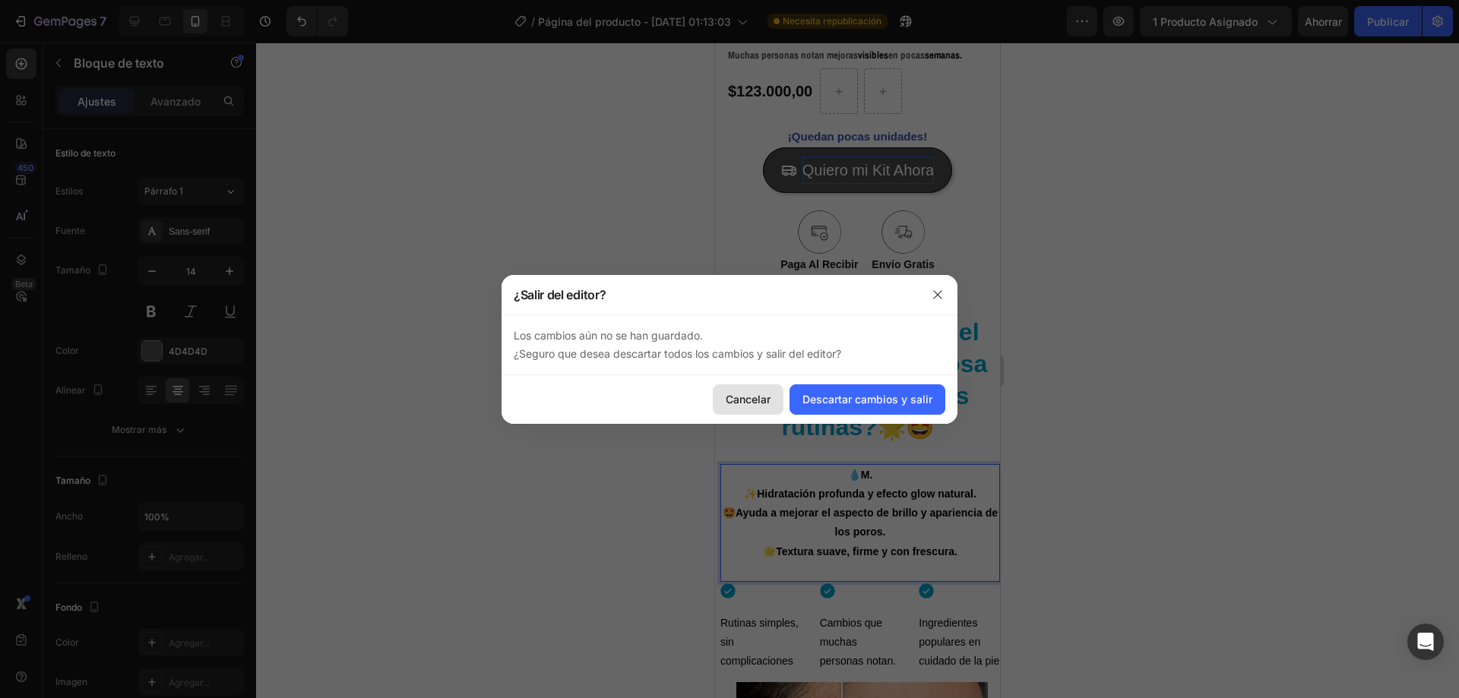
click at [758, 389] on button "Cancelar" at bounding box center [748, 400] width 71 height 30
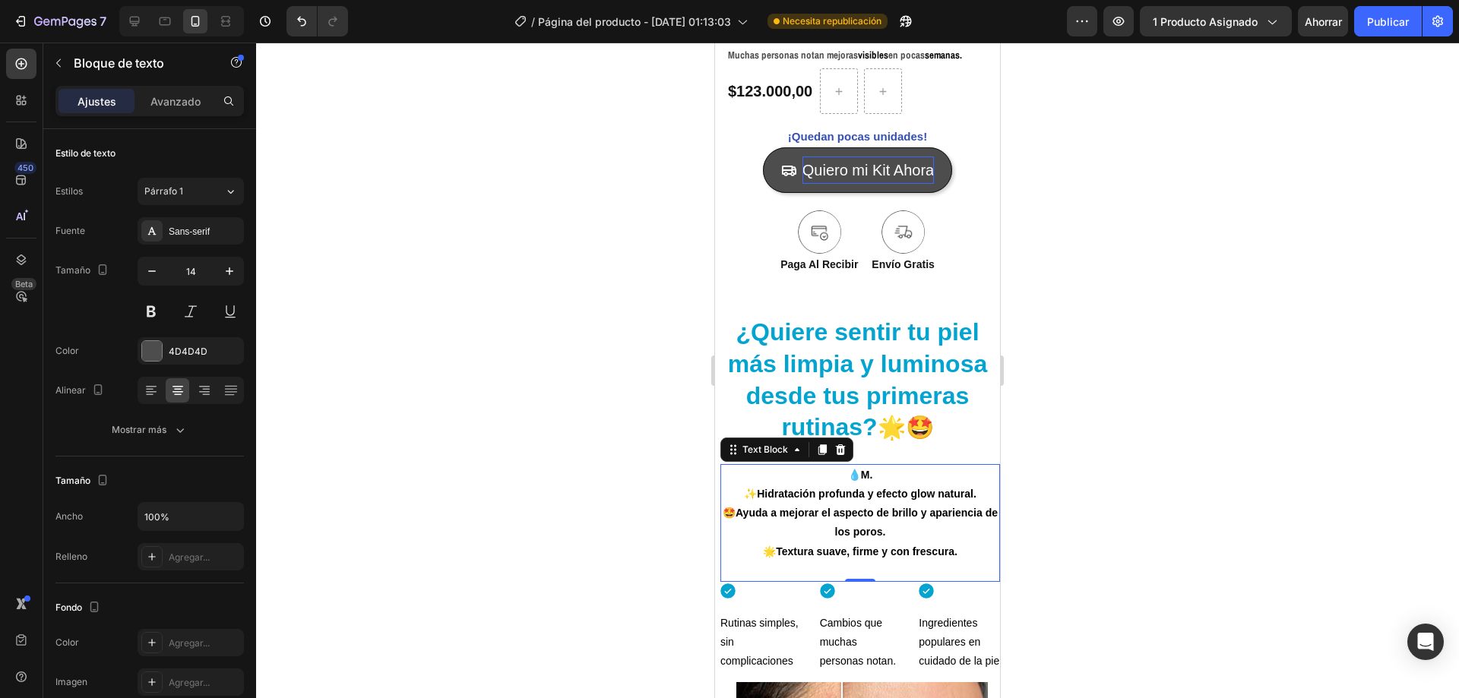
click at [862, 480] on strong "M." at bounding box center [867, 475] width 12 height 12
click at [753, 495] on strong "✨Hidratación profunda y efecto glow natural." at bounding box center [860, 494] width 233 height 12
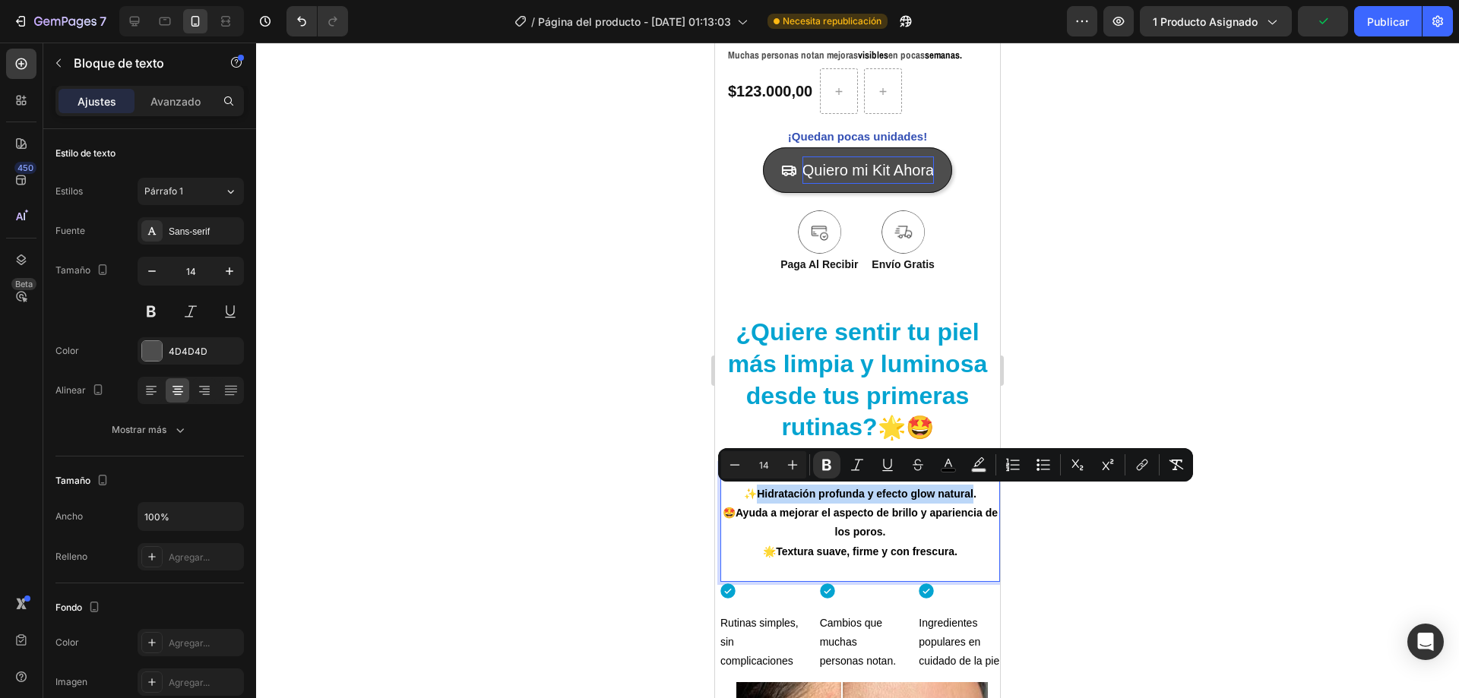
drag, startPoint x: 753, startPoint y: 495, endPoint x: 951, endPoint y: 495, distance: 197.6
click at [951, 495] on strong "✨Hidratación profunda y efecto glow natural." at bounding box center [860, 494] width 233 height 12
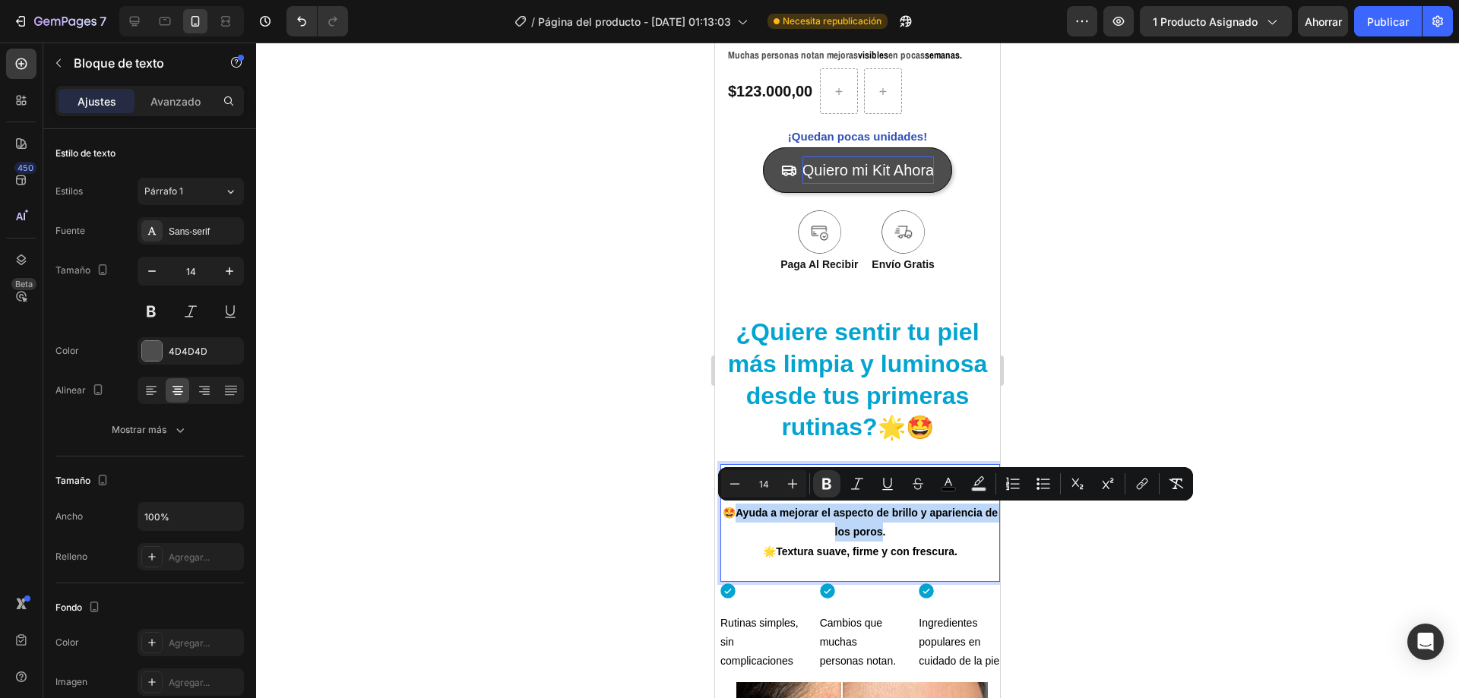
drag, startPoint x: 741, startPoint y: 515, endPoint x: 885, endPoint y: 527, distance: 144.1
click at [885, 527] on strong "🤩Ayuda a mejorar el aspecto de brillo y apariencia de los poros." at bounding box center [860, 522] width 275 height 31
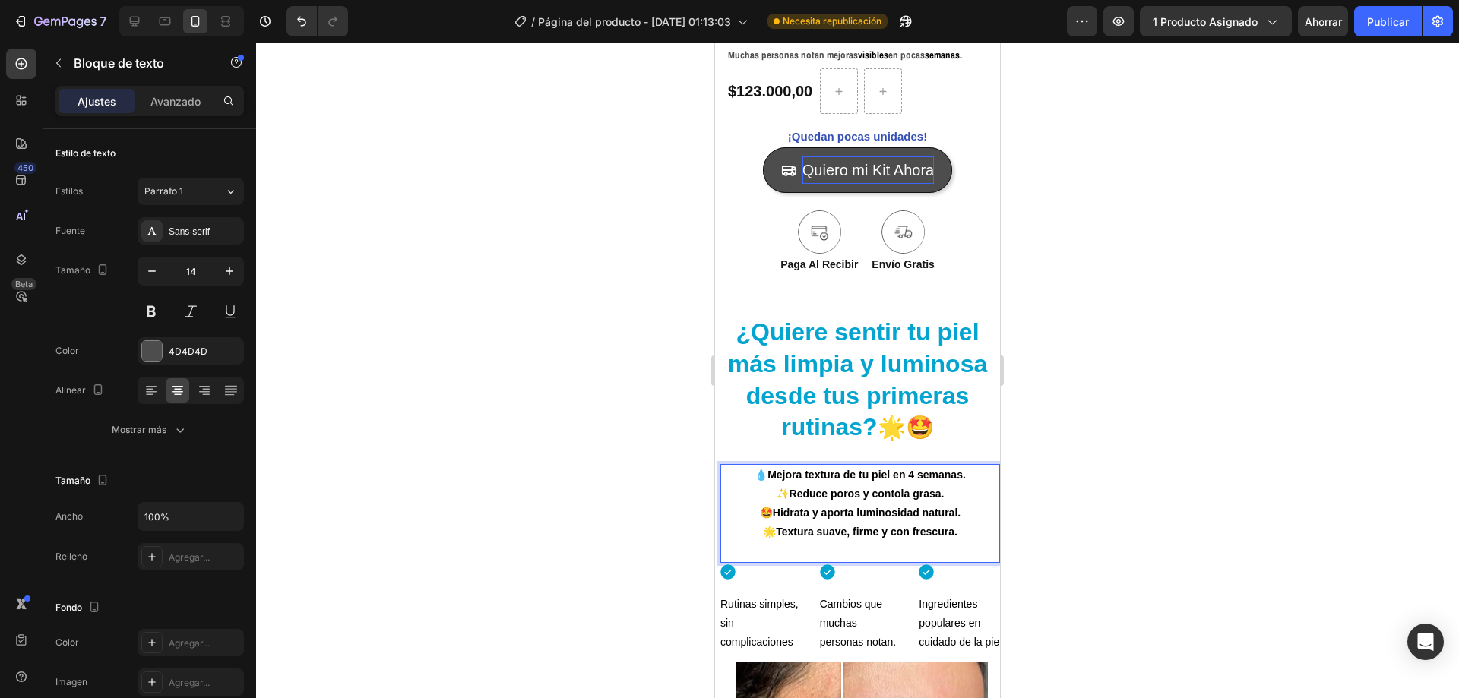
click at [898, 487] on p "✨Reduce poros y contola grasa." at bounding box center [860, 494] width 277 height 19
click at [897, 493] on strong "✨Reduce poros y contola grasa." at bounding box center [861, 494] width 168 height 12
click at [715, 43] on lt-span "controla" at bounding box center [715, 43] width 0 height 0
click at [955, 511] on strong "🤩Hidrata y aporta luminosidad natural." at bounding box center [860, 513] width 201 height 12
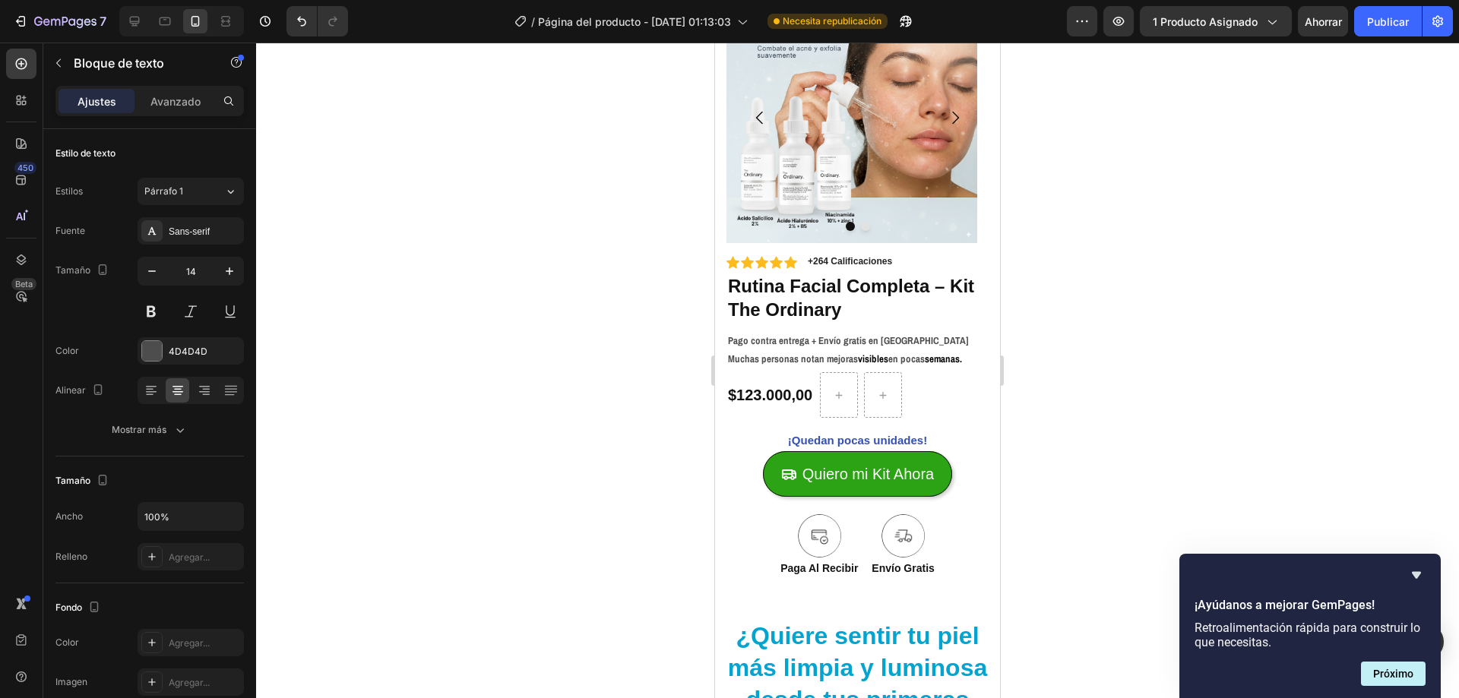
scroll to position [228, 0]
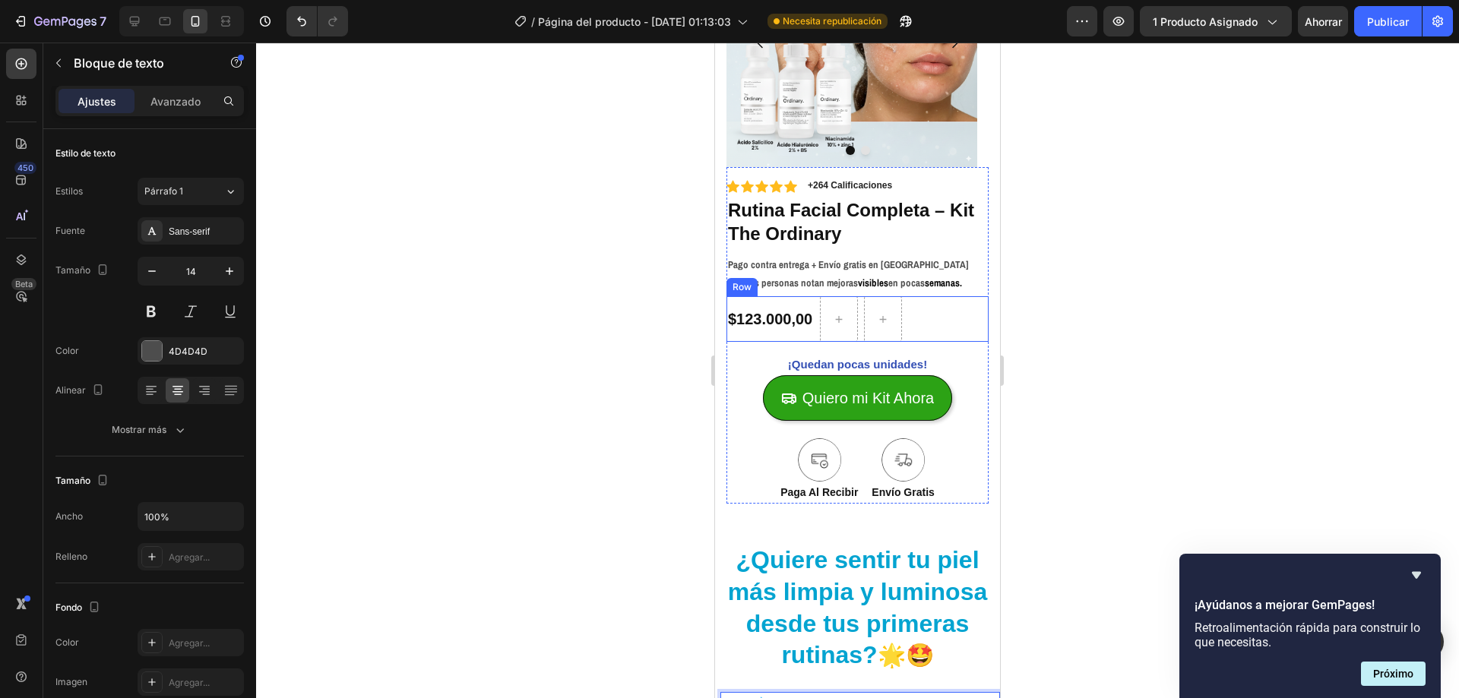
click at [943, 313] on div "$123.000,00 Product Price Product Price Row" at bounding box center [857, 319] width 262 height 46
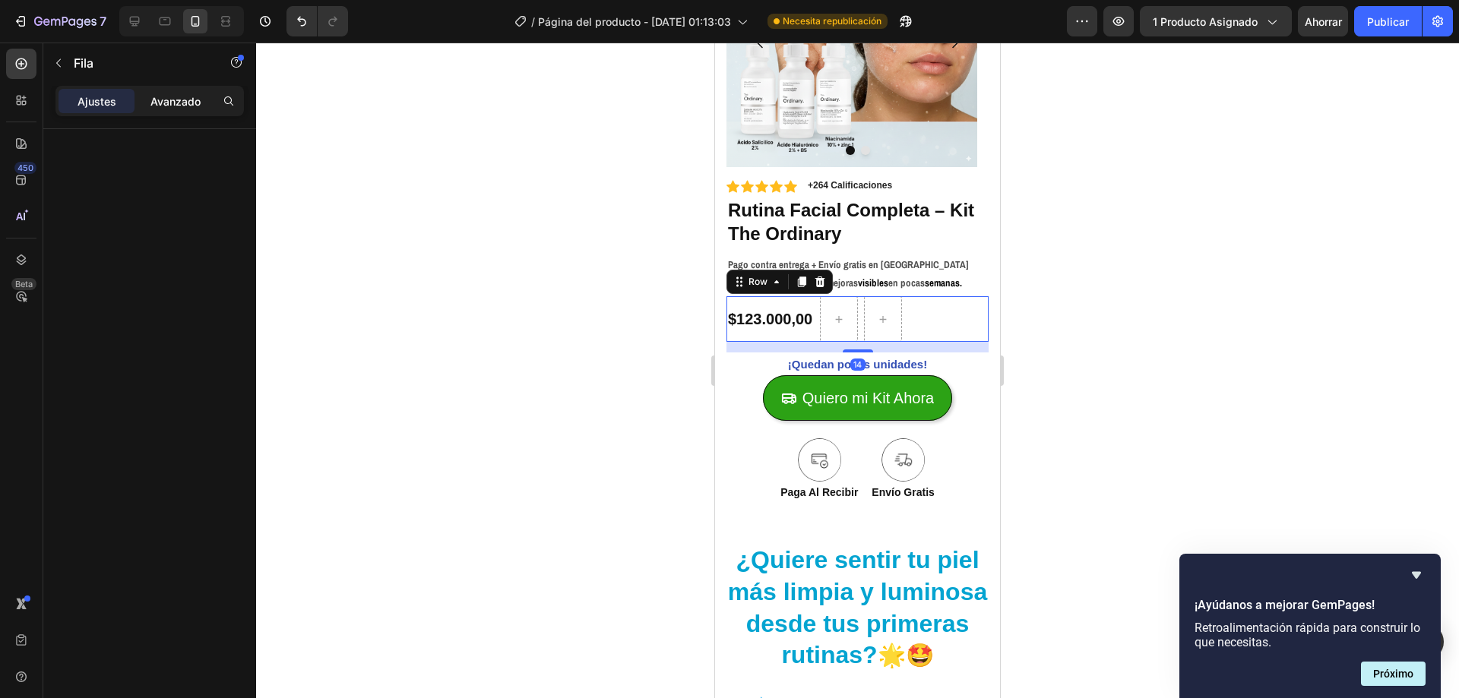
click at [174, 109] on p "Avanzado" at bounding box center [175, 101] width 50 height 16
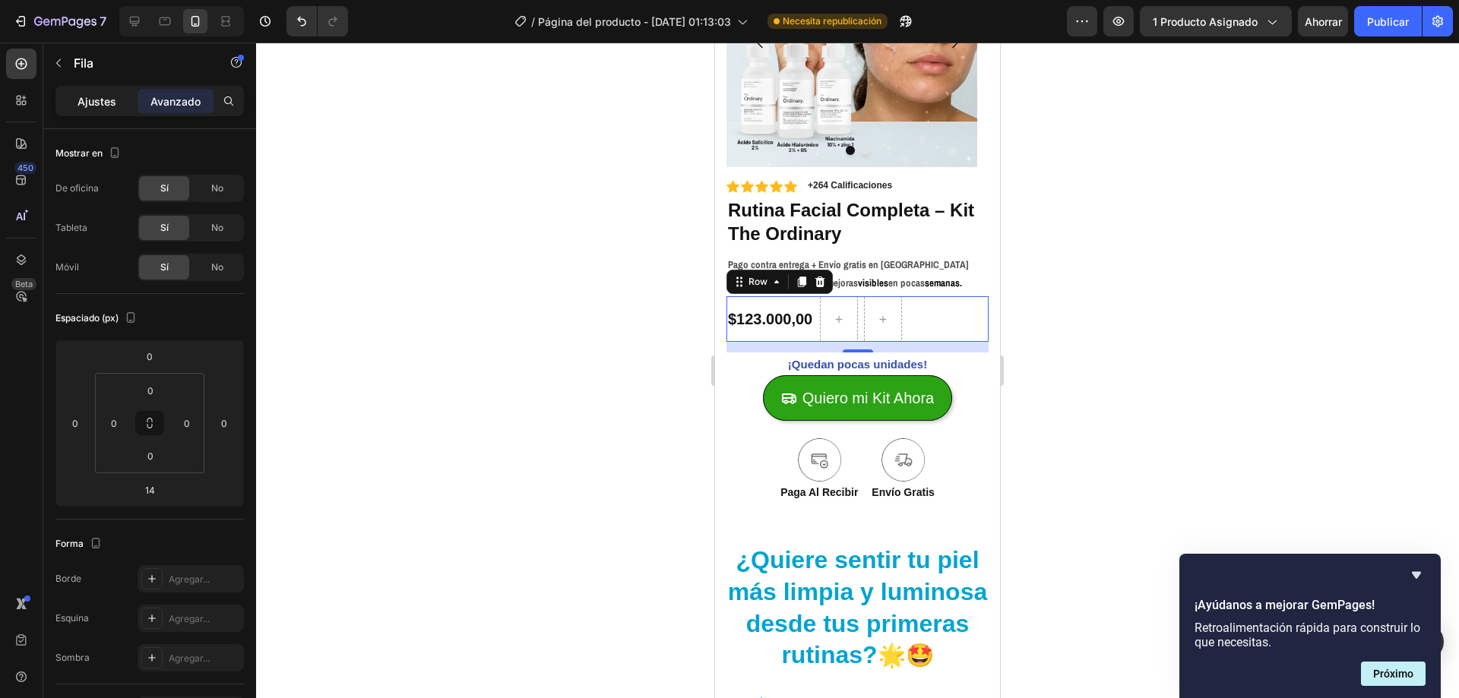
click at [109, 99] on font "Ajustes" at bounding box center [97, 101] width 39 height 13
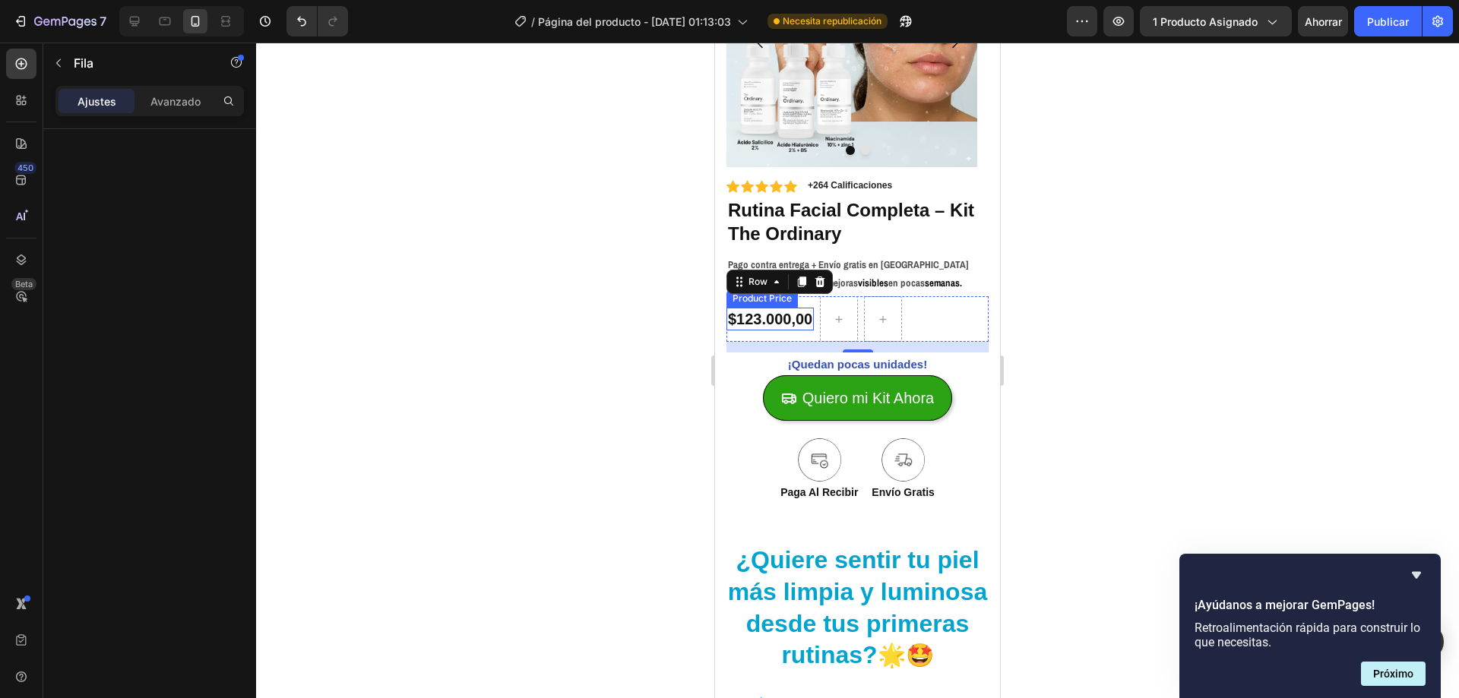
click at [797, 319] on div "$123.000,00" at bounding box center [769, 319] width 87 height 23
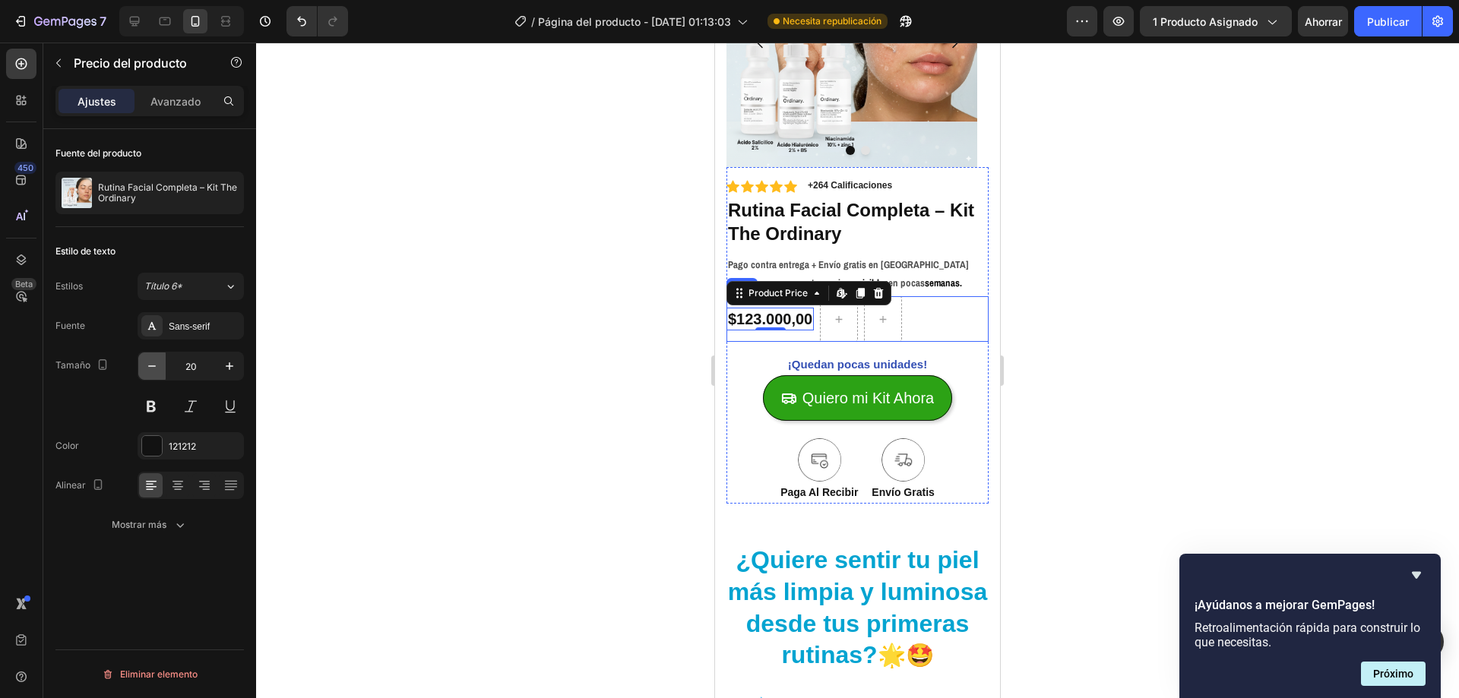
click at [146, 371] on icon "button" at bounding box center [151, 366] width 15 height 15
type input "19"
click at [514, 342] on div at bounding box center [857, 371] width 1203 height 656
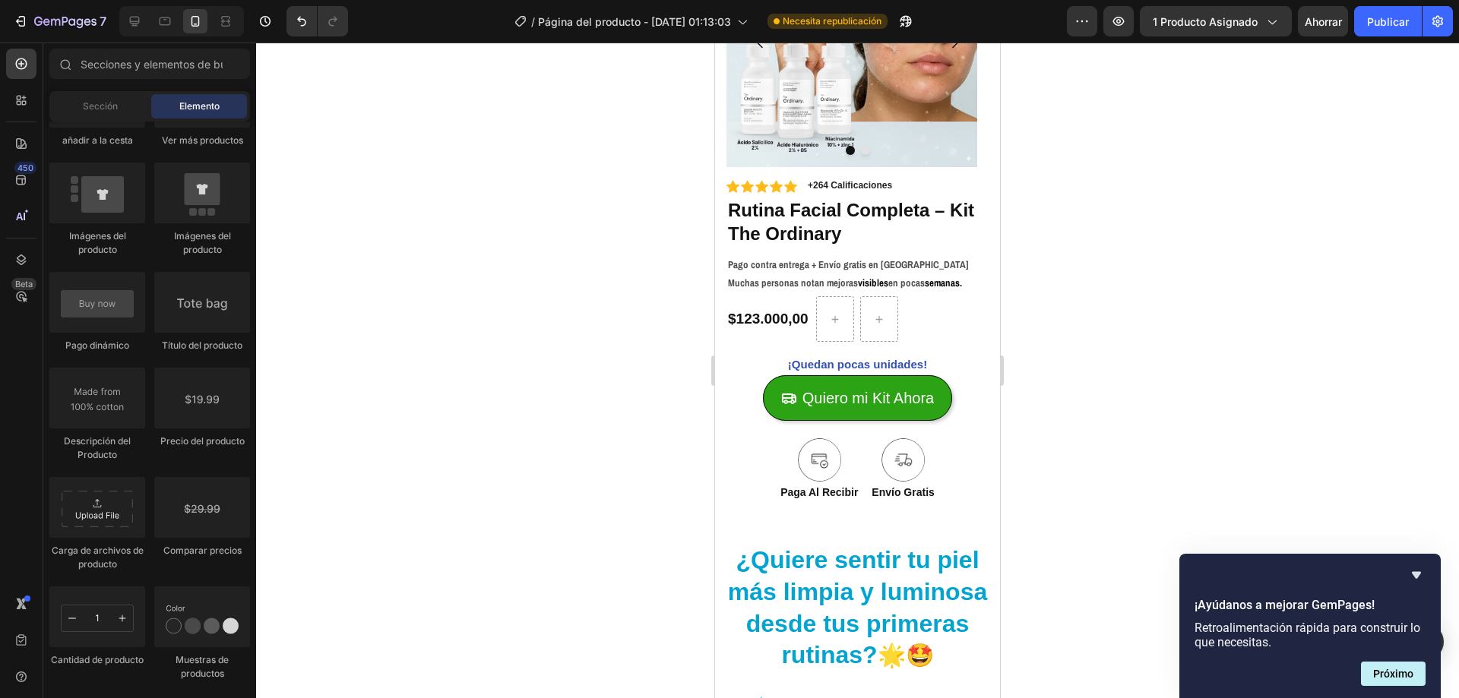
click at [644, 341] on div at bounding box center [857, 371] width 1203 height 656
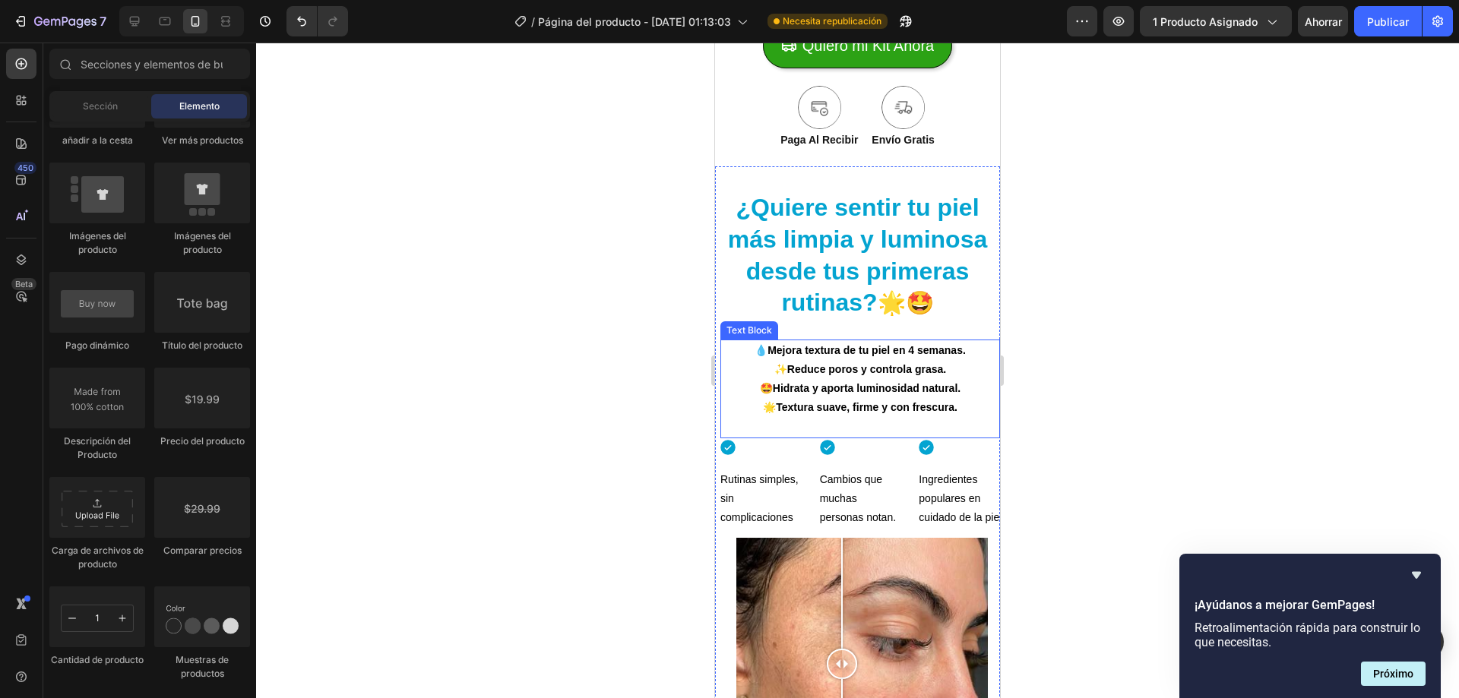
scroll to position [608, 0]
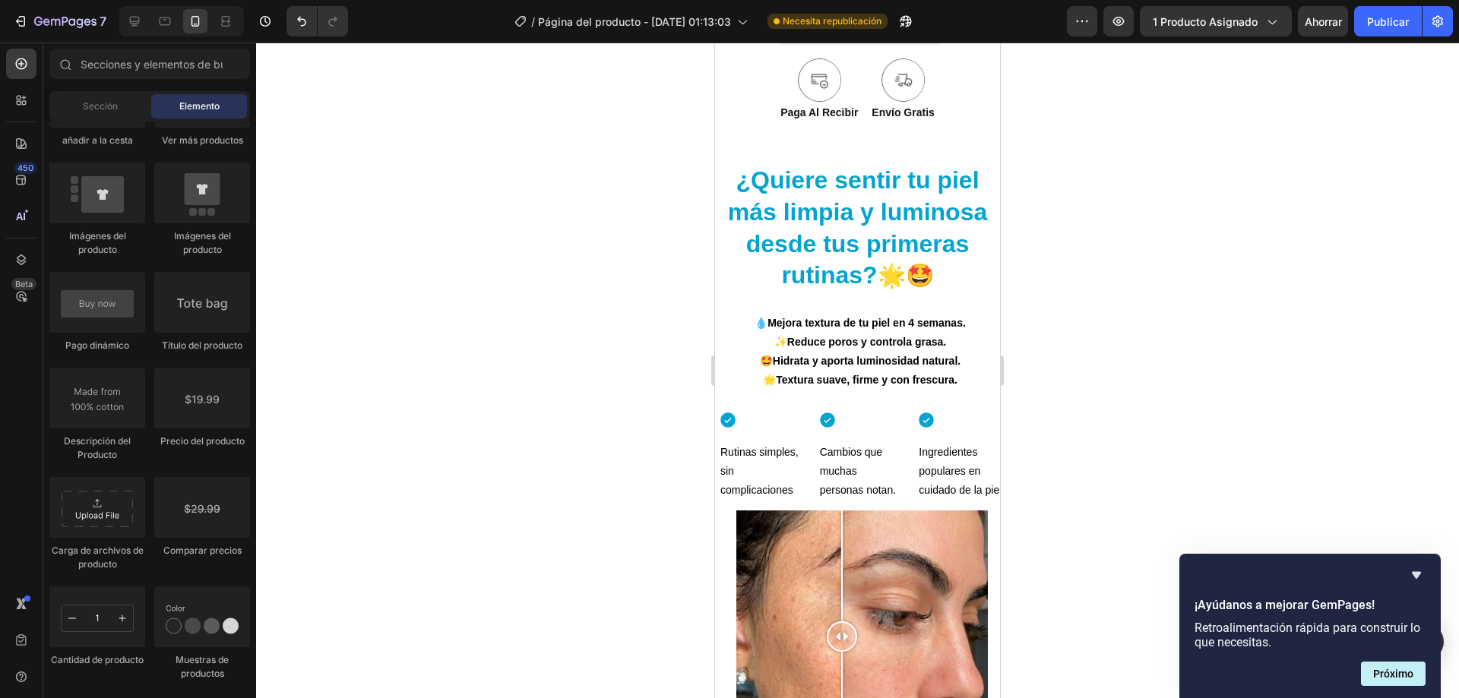
click at [1116, 397] on div at bounding box center [857, 371] width 1203 height 656
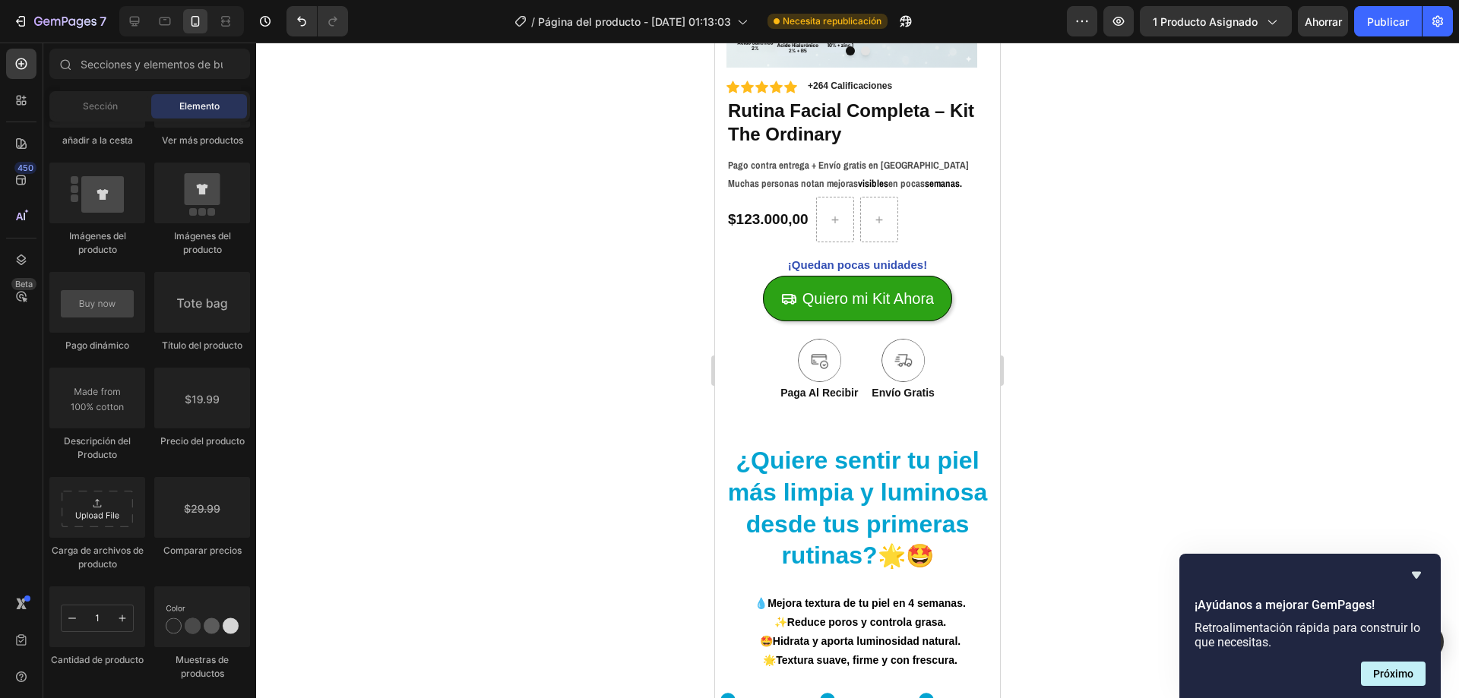
scroll to position [228, 0]
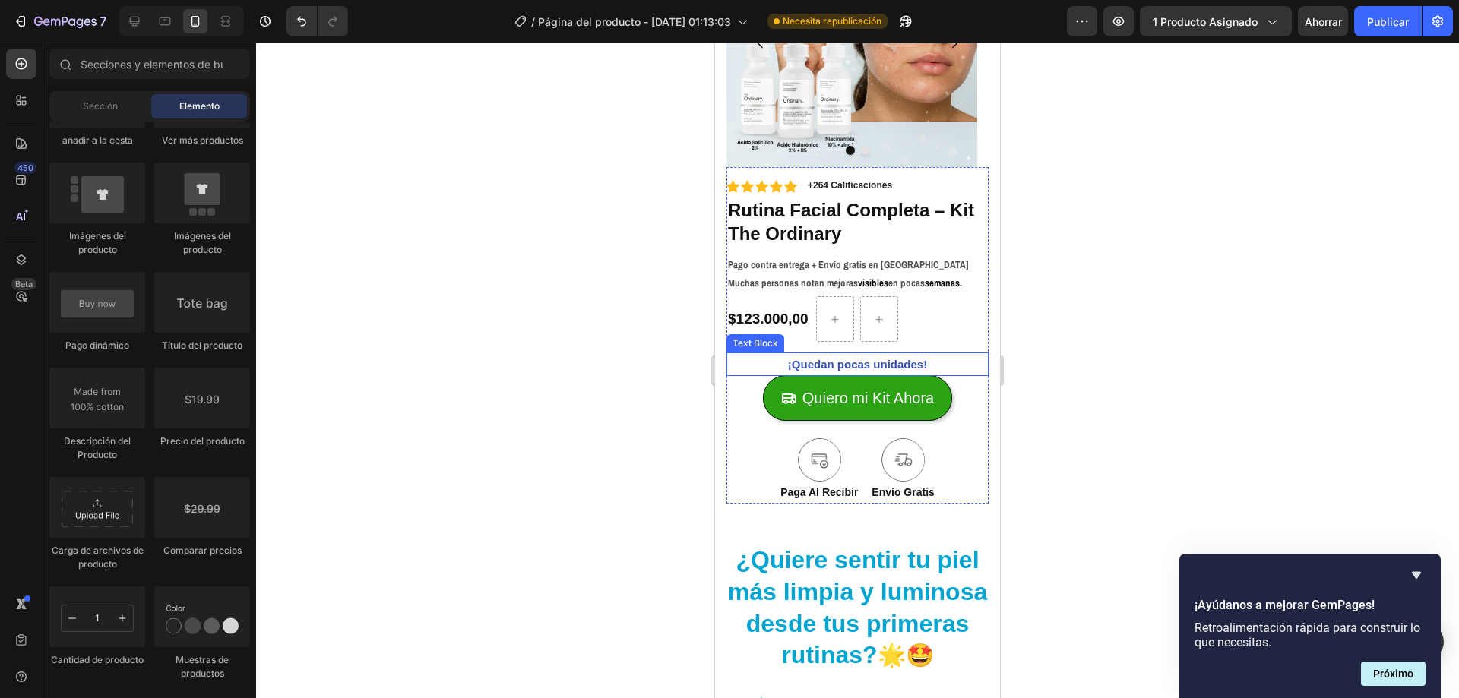
click at [861, 362] on p "¡Quedan pocas unidades!" at bounding box center [857, 364] width 259 height 21
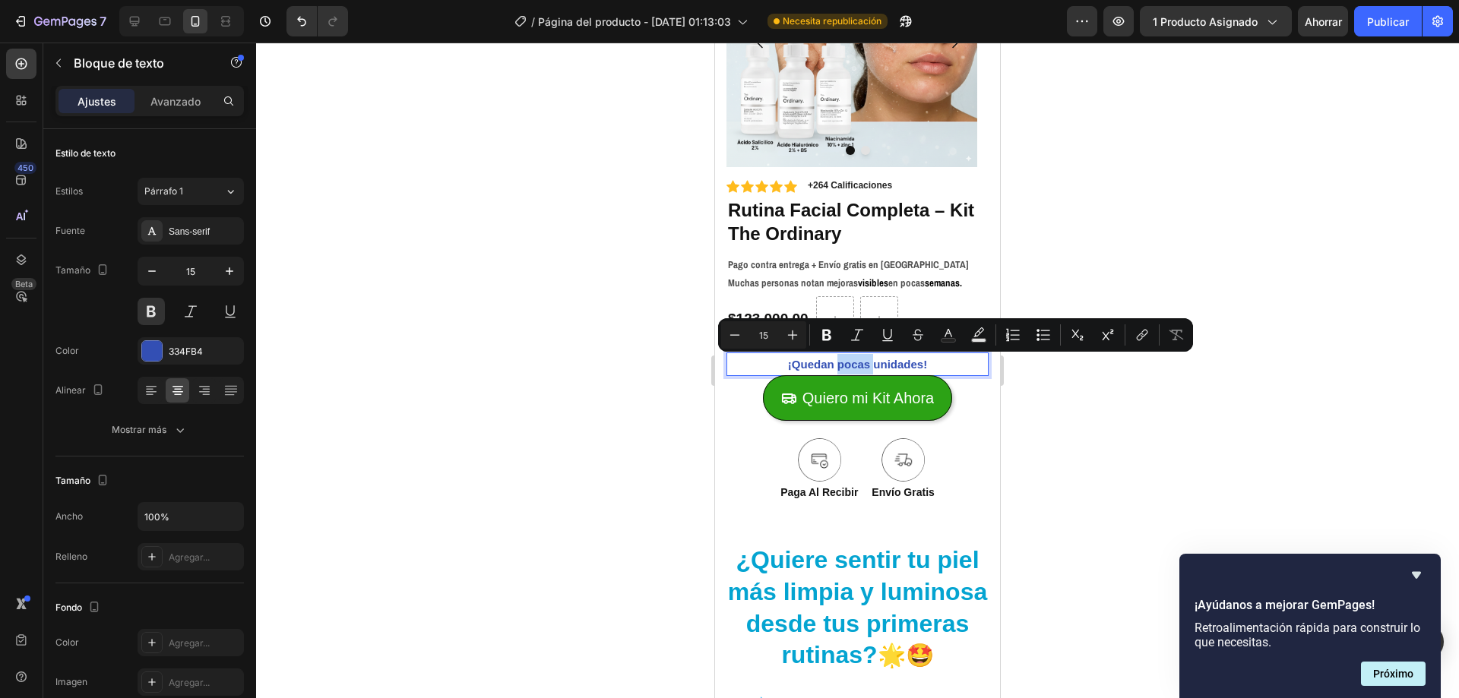
click at [912, 362] on p "¡Quedan pocas unidades!" at bounding box center [857, 364] width 259 height 21
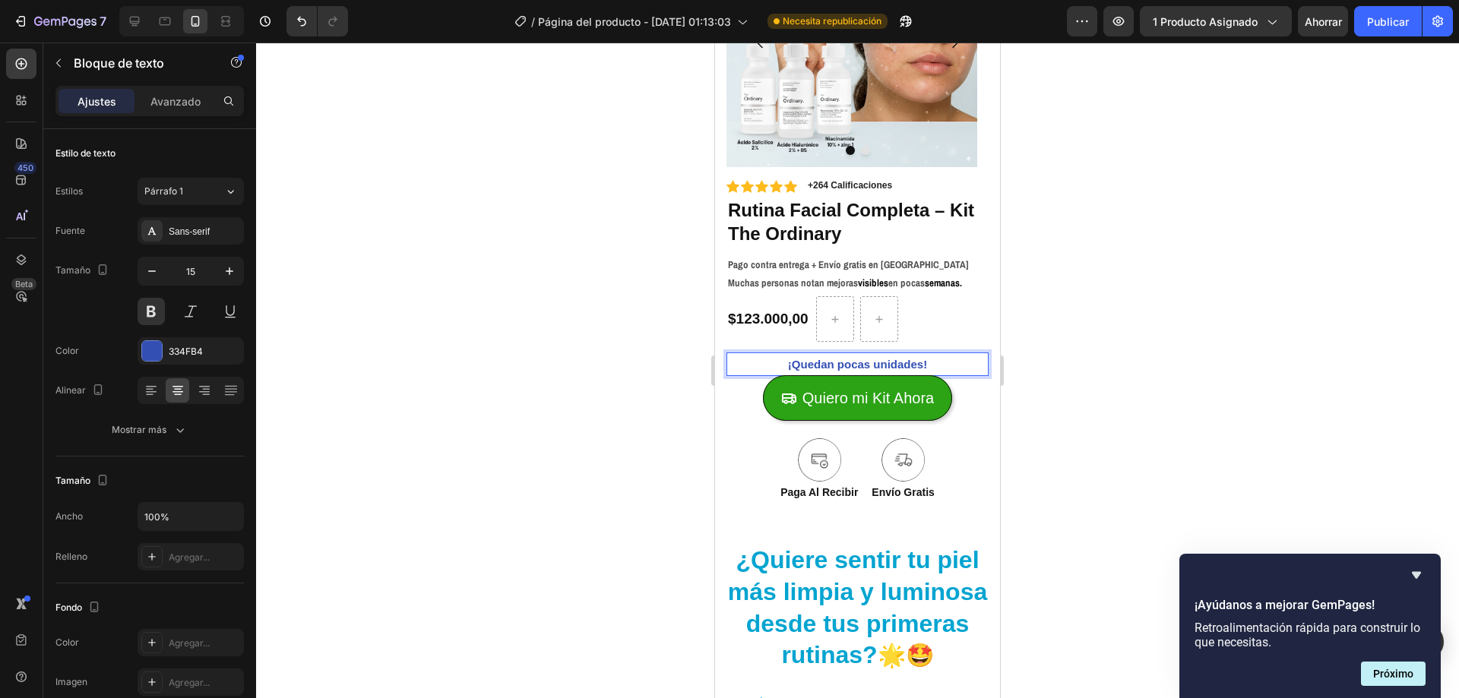
click at [917, 364] on p "¡Quedan pocas unidades!" at bounding box center [857, 364] width 259 height 21
click at [926, 369] on p "¡Quedan pocas unidades en stokc!" at bounding box center [857, 364] width 259 height 21
click at [715, 43] on lt-strong "ck" at bounding box center [715, 43] width 0 height 0
click at [1055, 269] on div at bounding box center [857, 371] width 1203 height 656
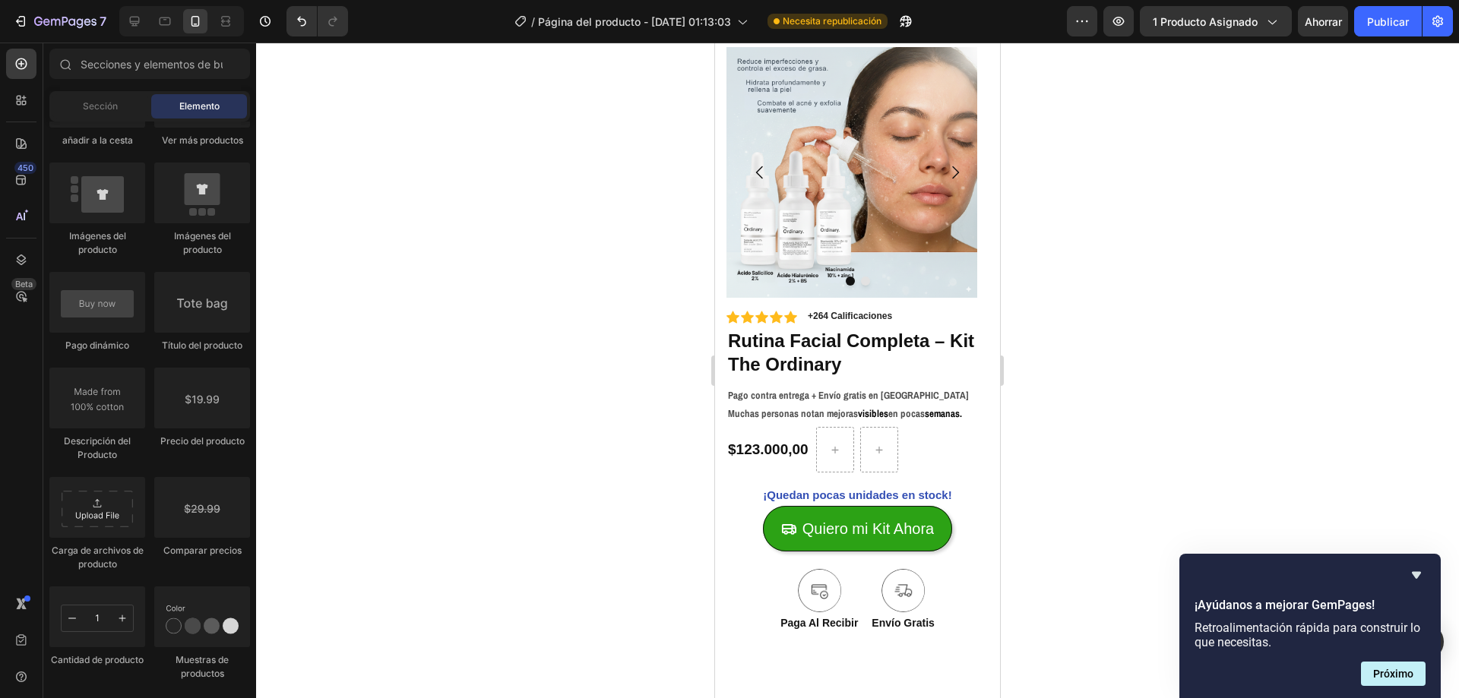
scroll to position [0, 0]
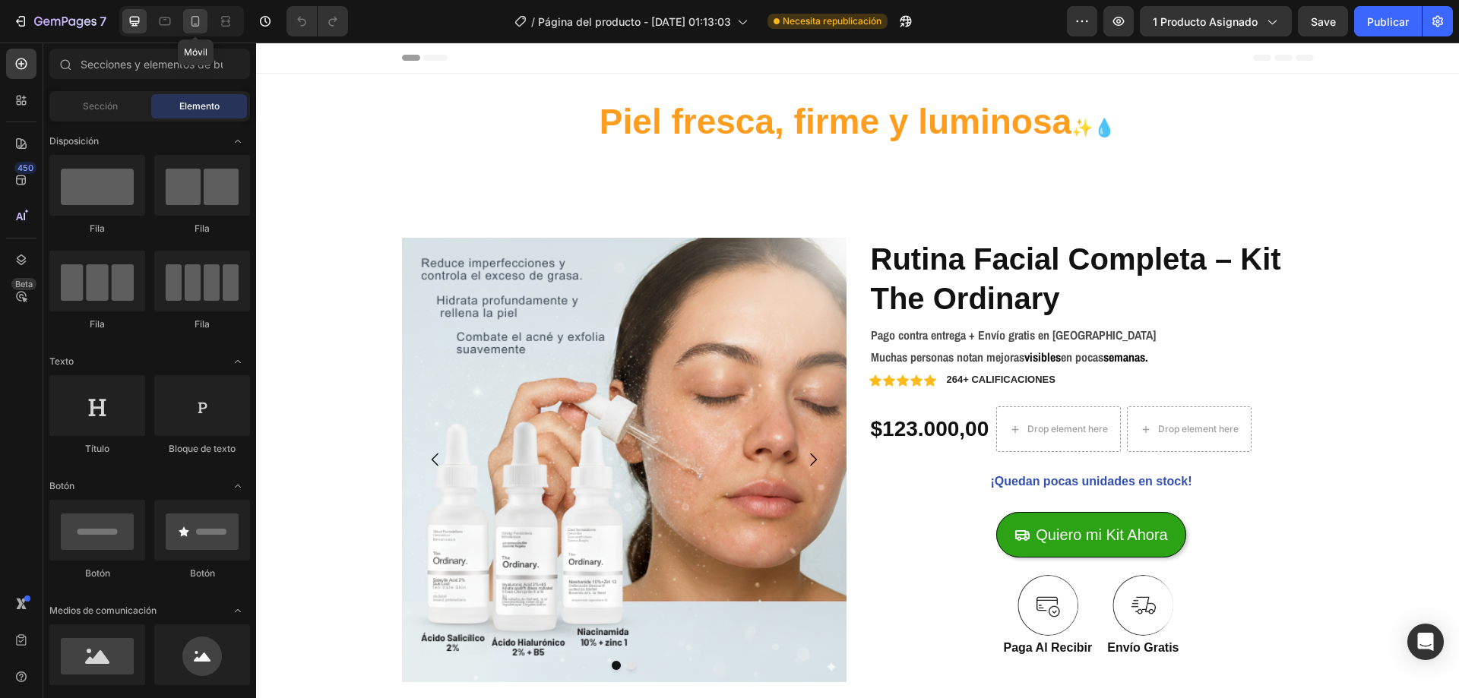
click at [199, 24] on icon at bounding box center [195, 21] width 8 height 11
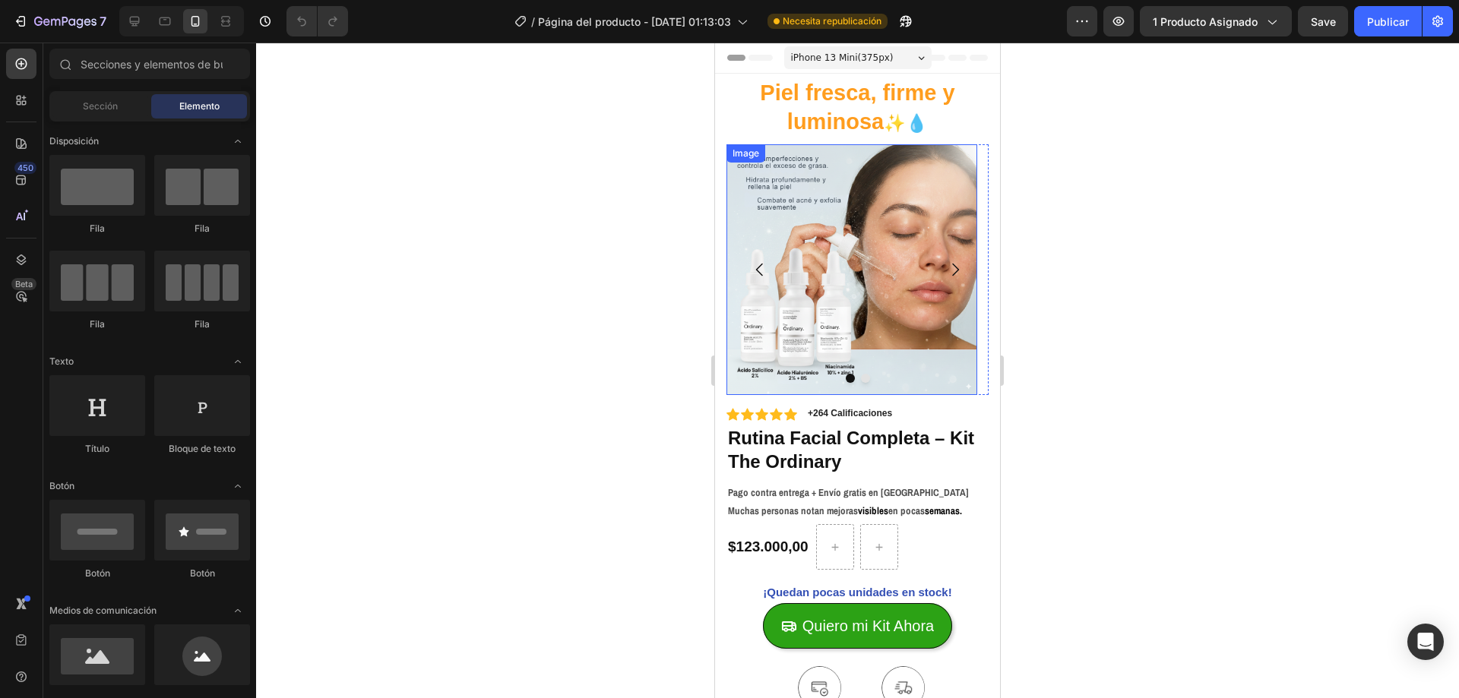
scroll to position [76, 0]
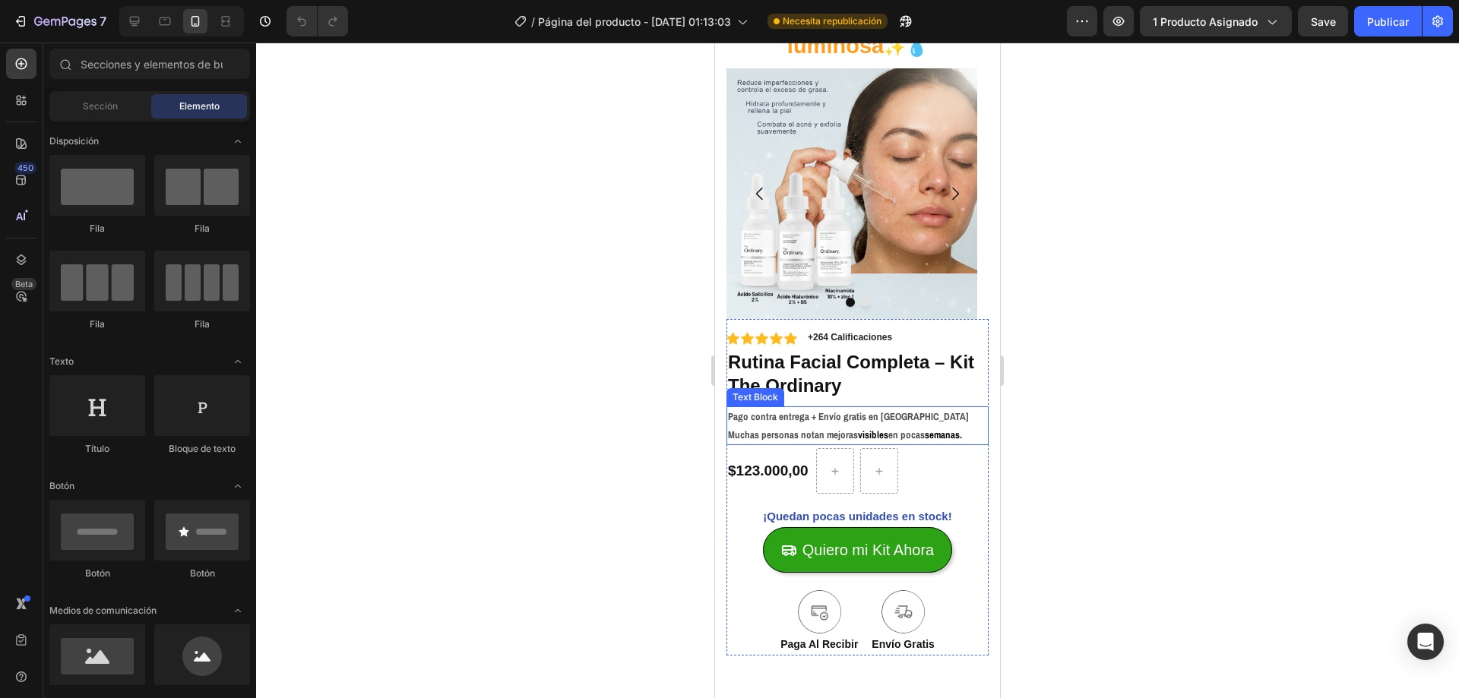
click at [792, 418] on p "Pago contra entrega + Envío gratis en Colombia" at bounding box center [857, 416] width 259 height 17
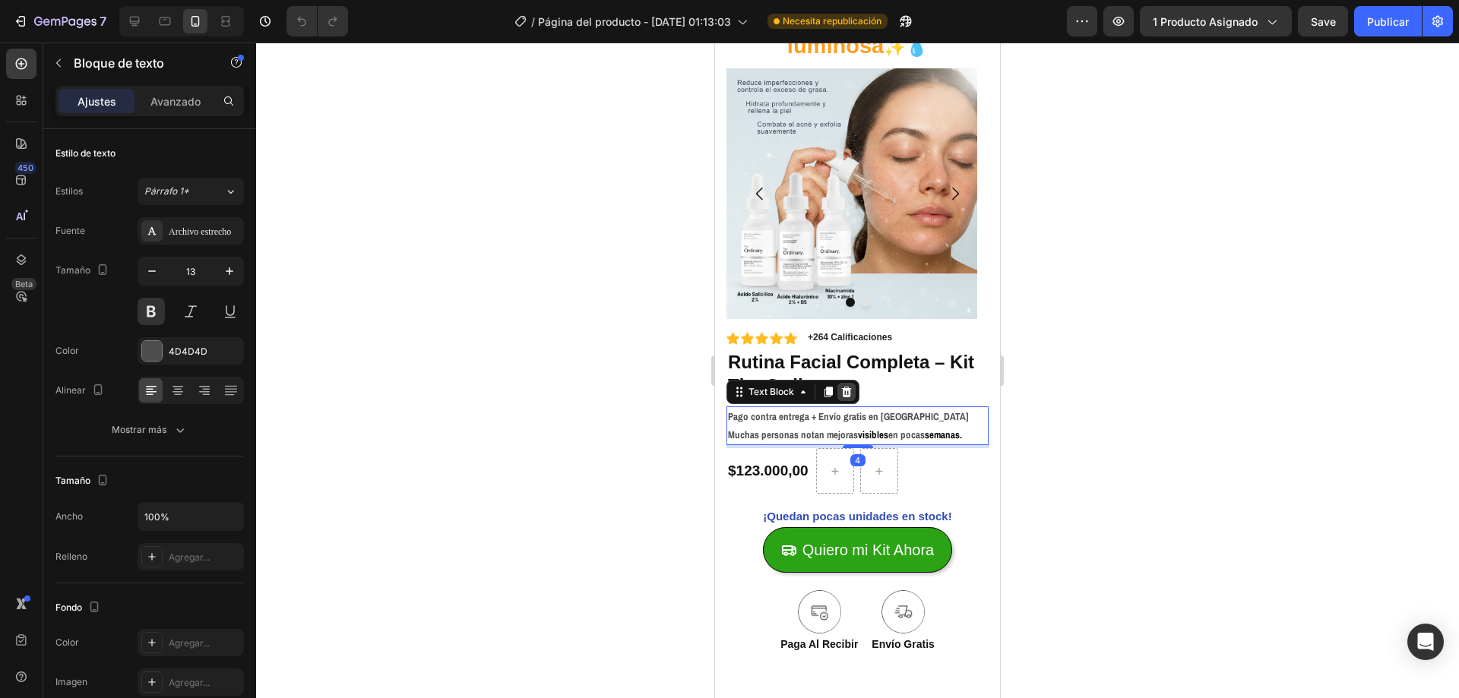
click at [841, 394] on icon at bounding box center [846, 392] width 12 height 12
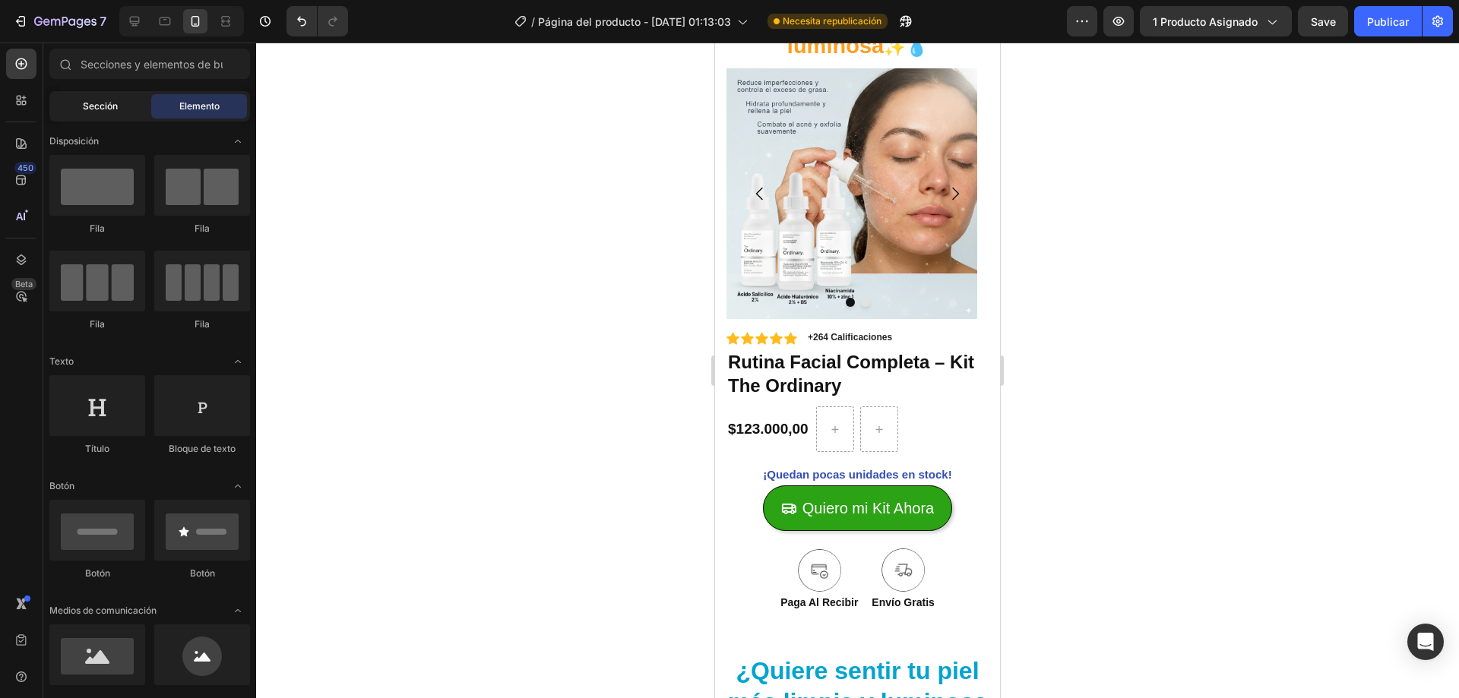
click at [67, 97] on div "Sección" at bounding box center [100, 106] width 96 height 24
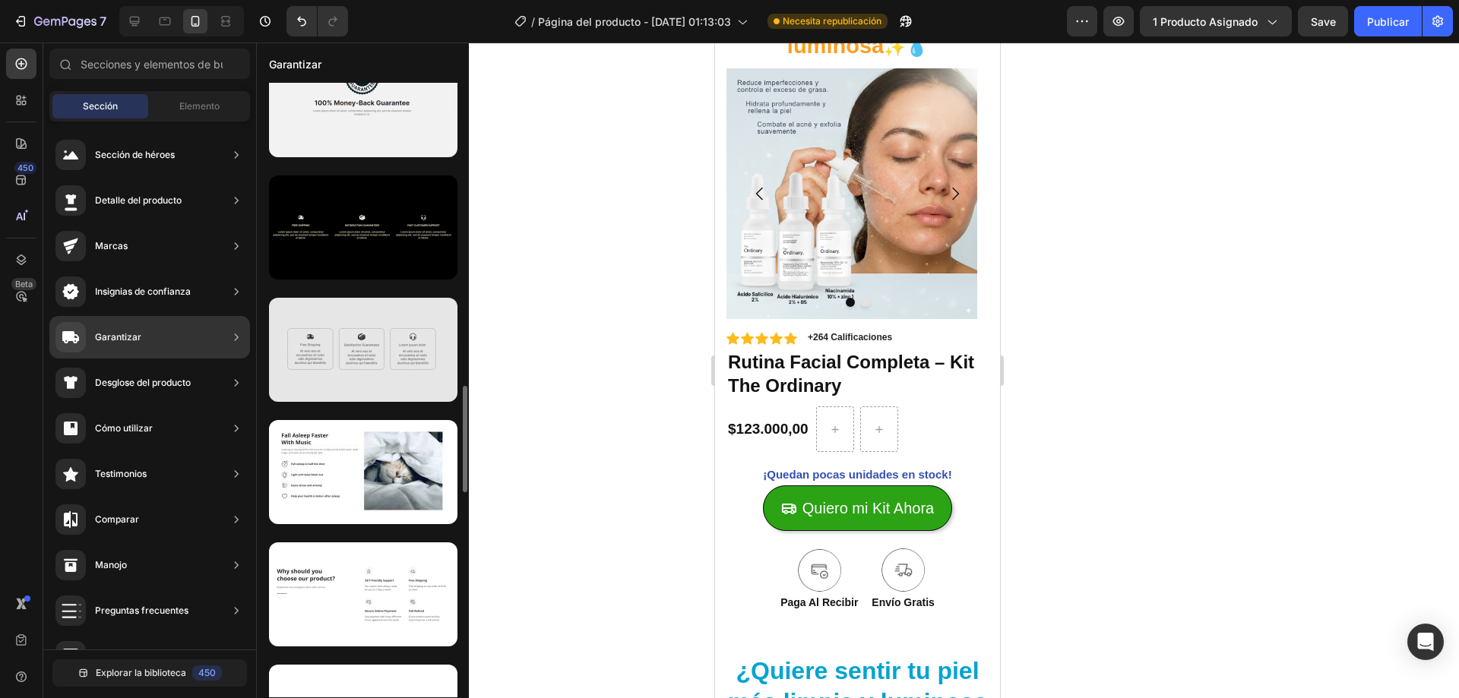
scroll to position [1671, 0]
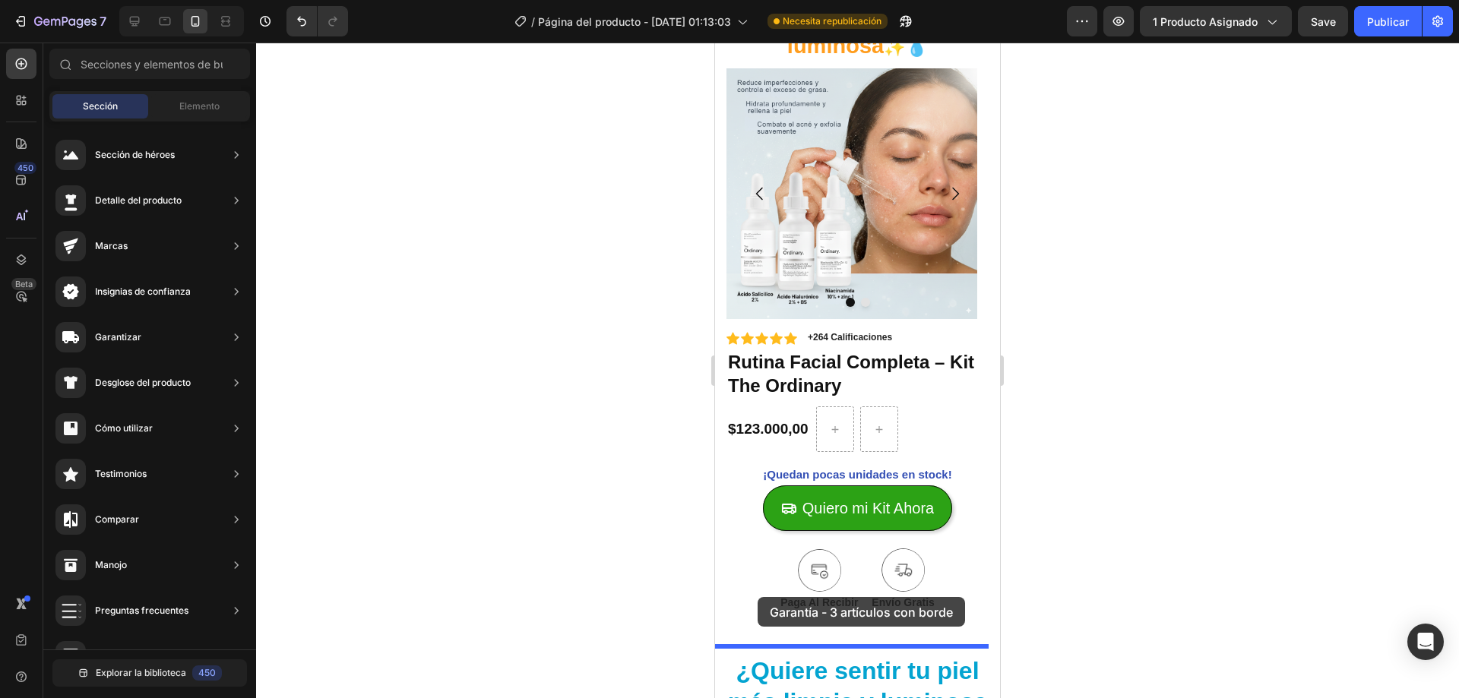
drag, startPoint x: 1067, startPoint y: 467, endPoint x: 754, endPoint y: 575, distance: 331.4
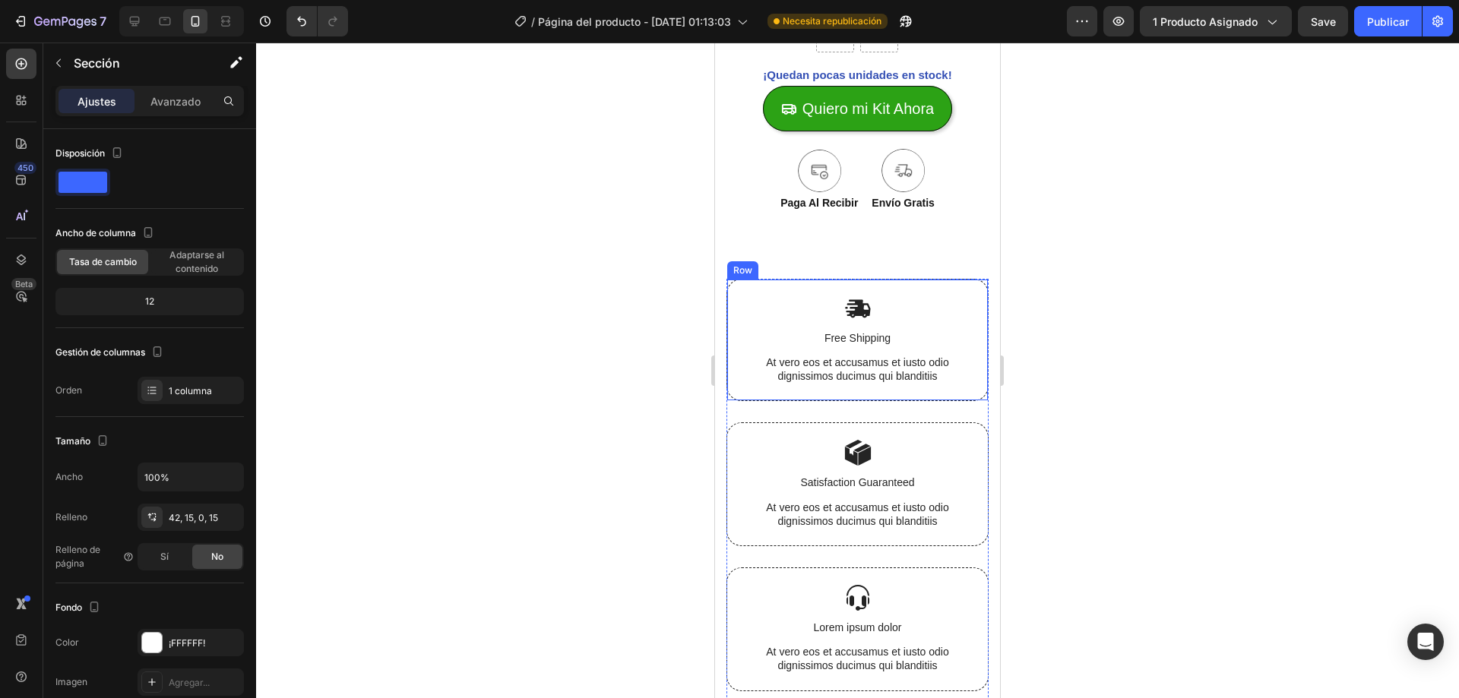
scroll to position [475, 0]
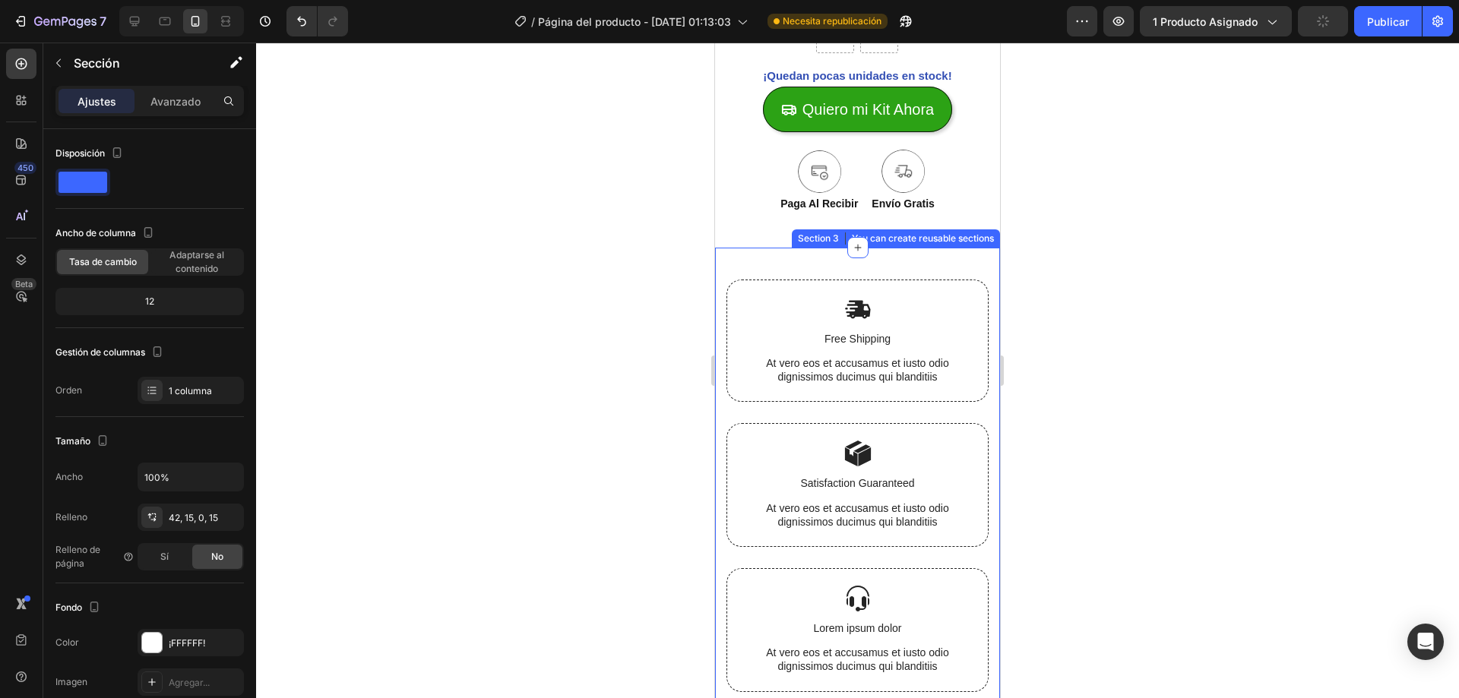
click at [881, 264] on div "Image Free Shipping Text Block At vero eos et accusamus et iusto odio dignissim…" at bounding box center [857, 486] width 285 height 476
click at [981, 233] on icon at bounding box center [987, 233] width 12 height 12
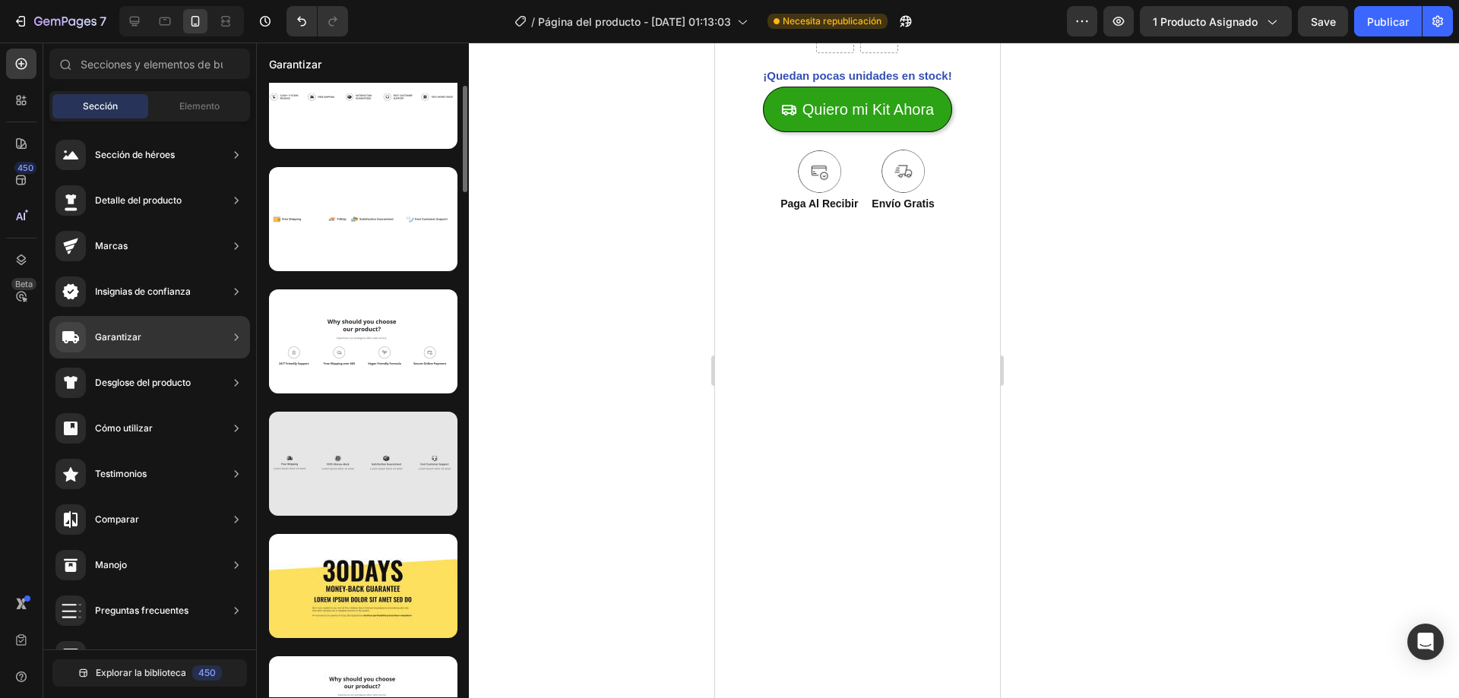
scroll to position [456, 0]
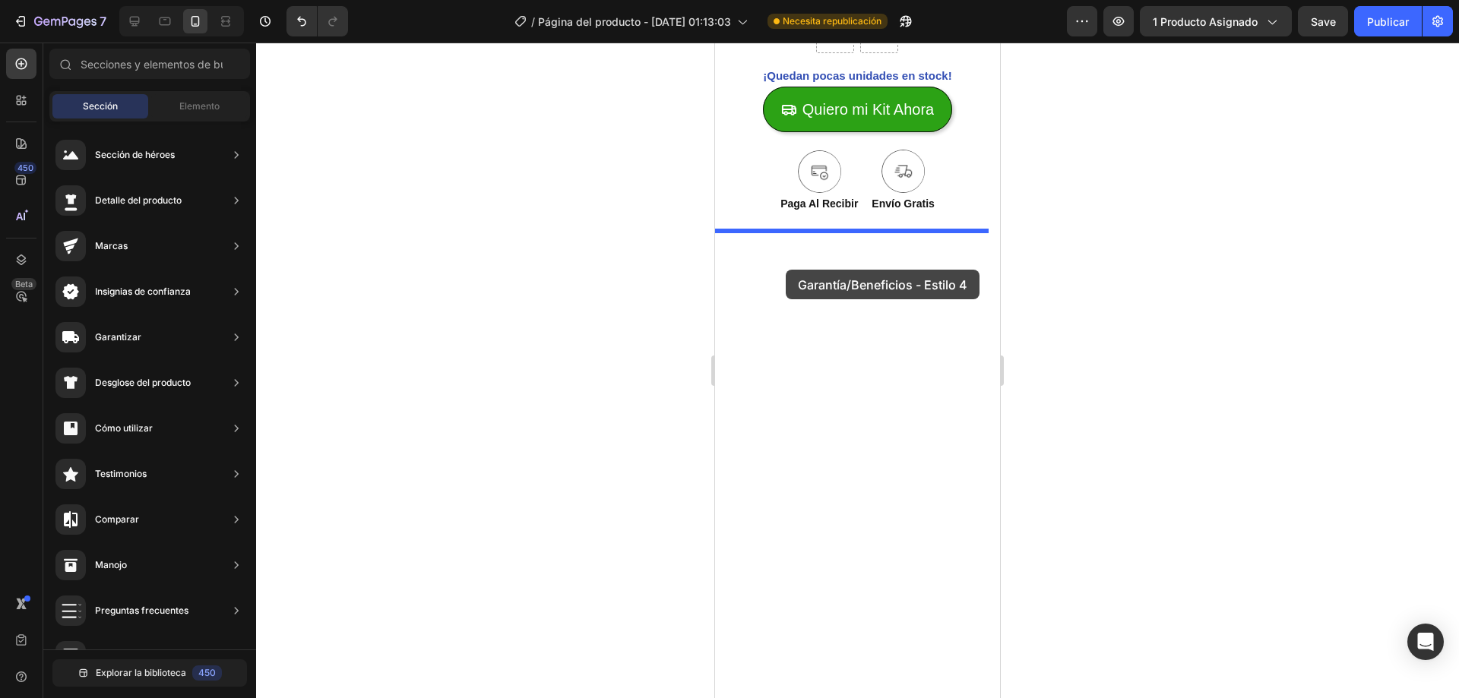
drag, startPoint x: 1059, startPoint y: 474, endPoint x: 786, endPoint y: 268, distance: 341.8
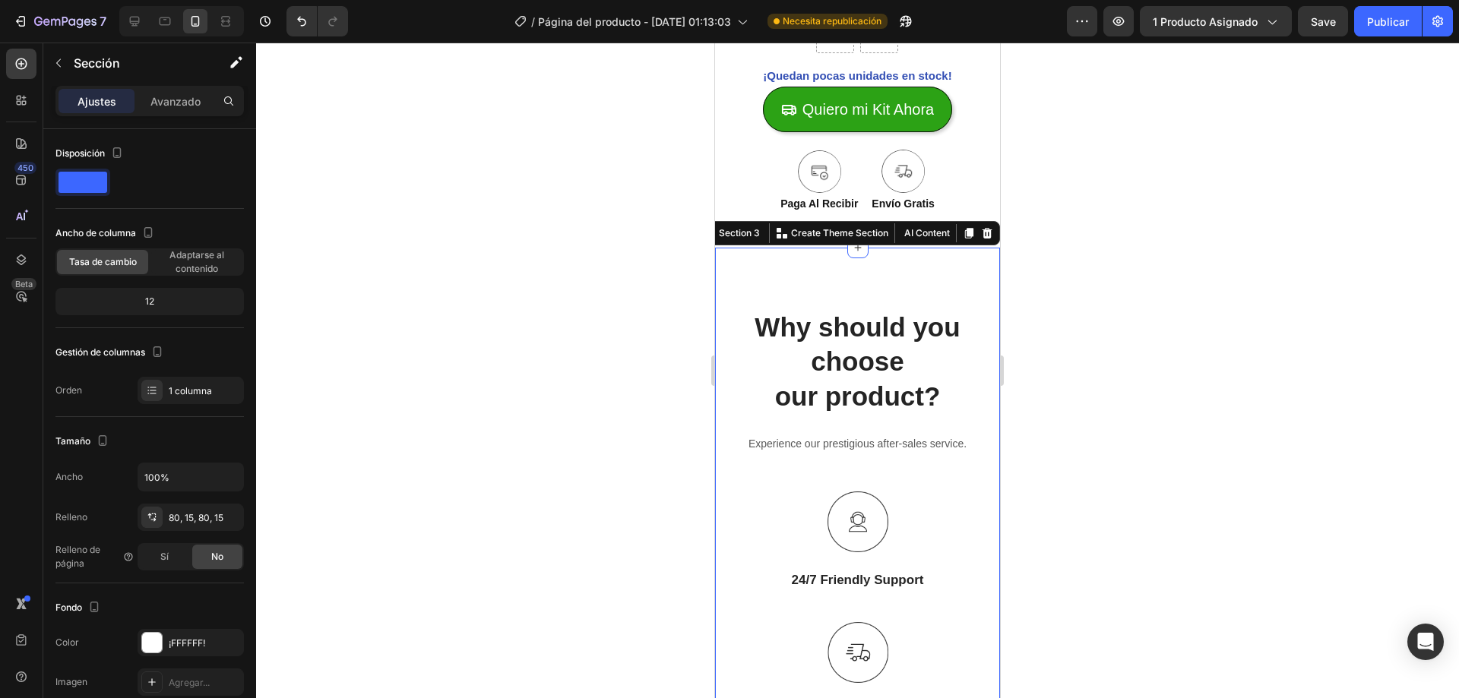
scroll to position [551, 0]
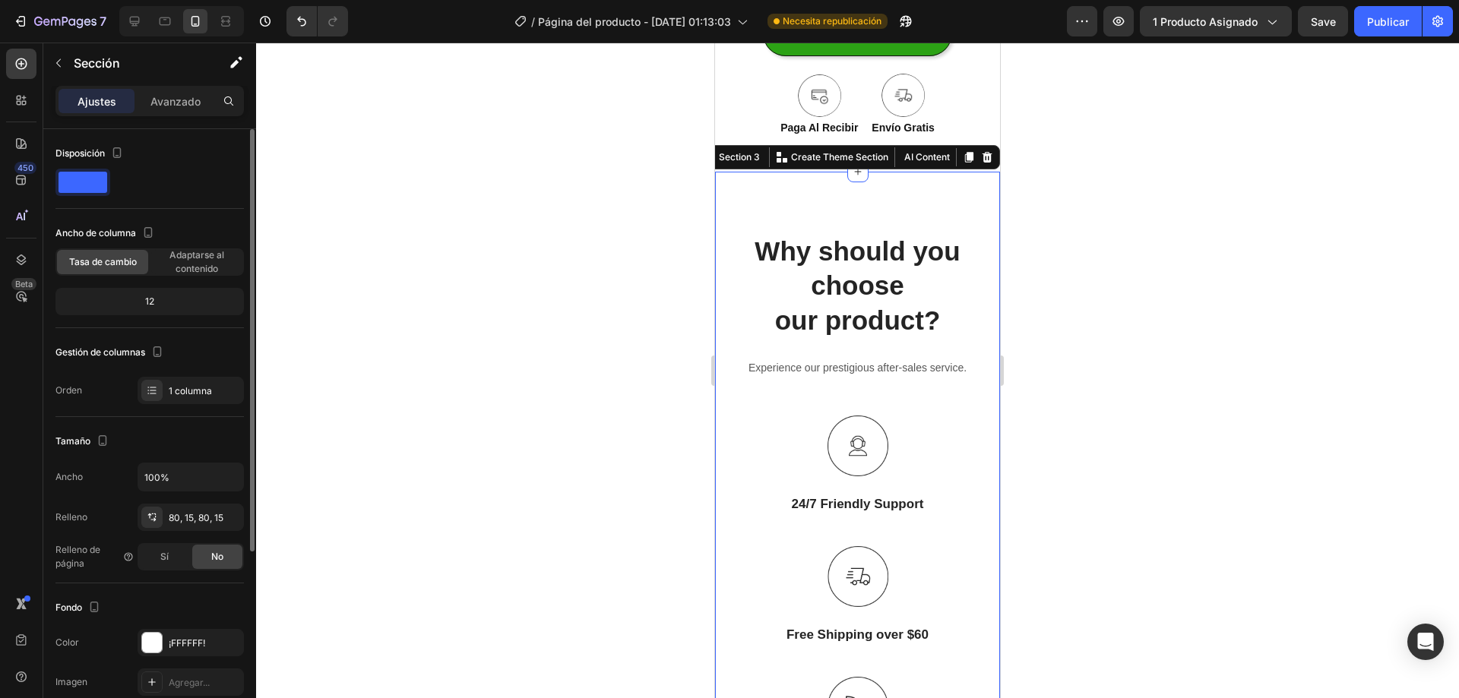
click at [144, 293] on div "12" at bounding box center [150, 301] width 182 height 21
click at [155, 303] on div "12" at bounding box center [150, 301] width 182 height 21
click at [207, 262] on span "Adaptarse al contenido" at bounding box center [196, 261] width 91 height 27
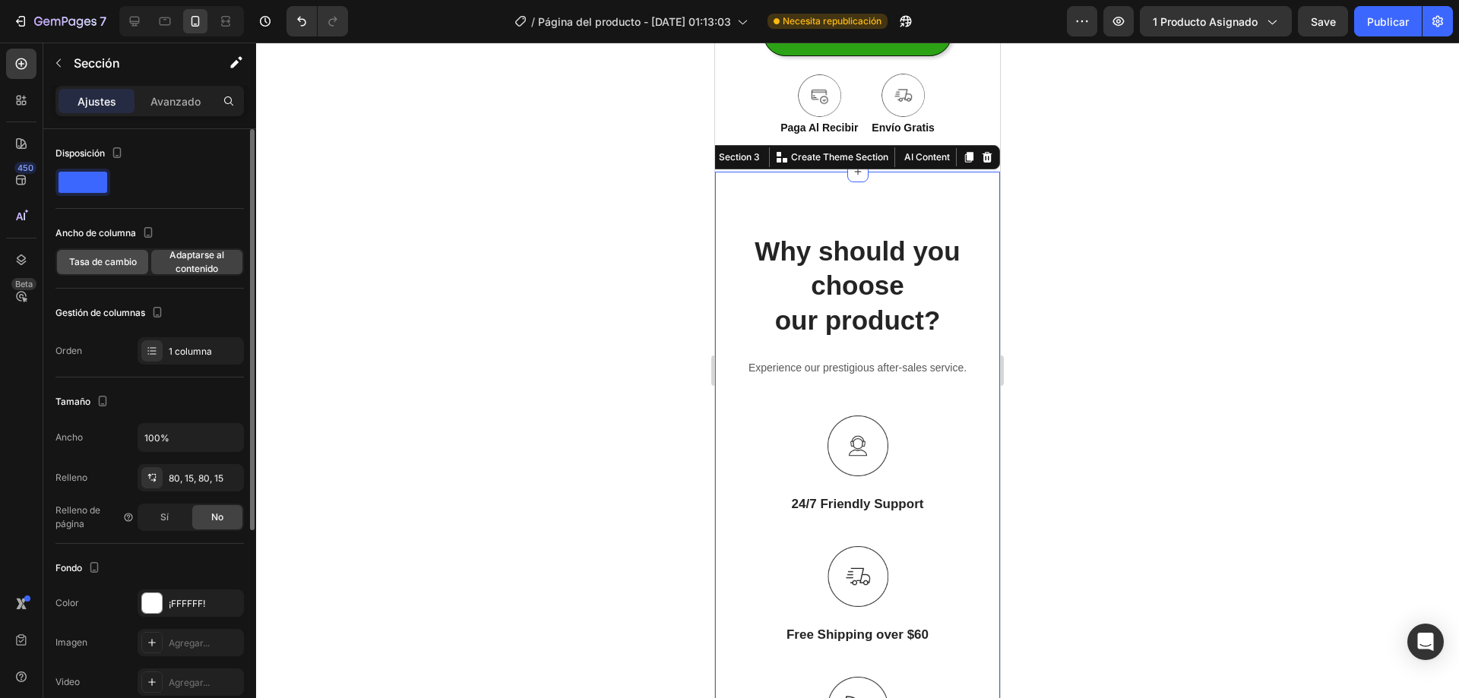
click at [109, 271] on div "Tasa de cambio" at bounding box center [102, 262] width 91 height 24
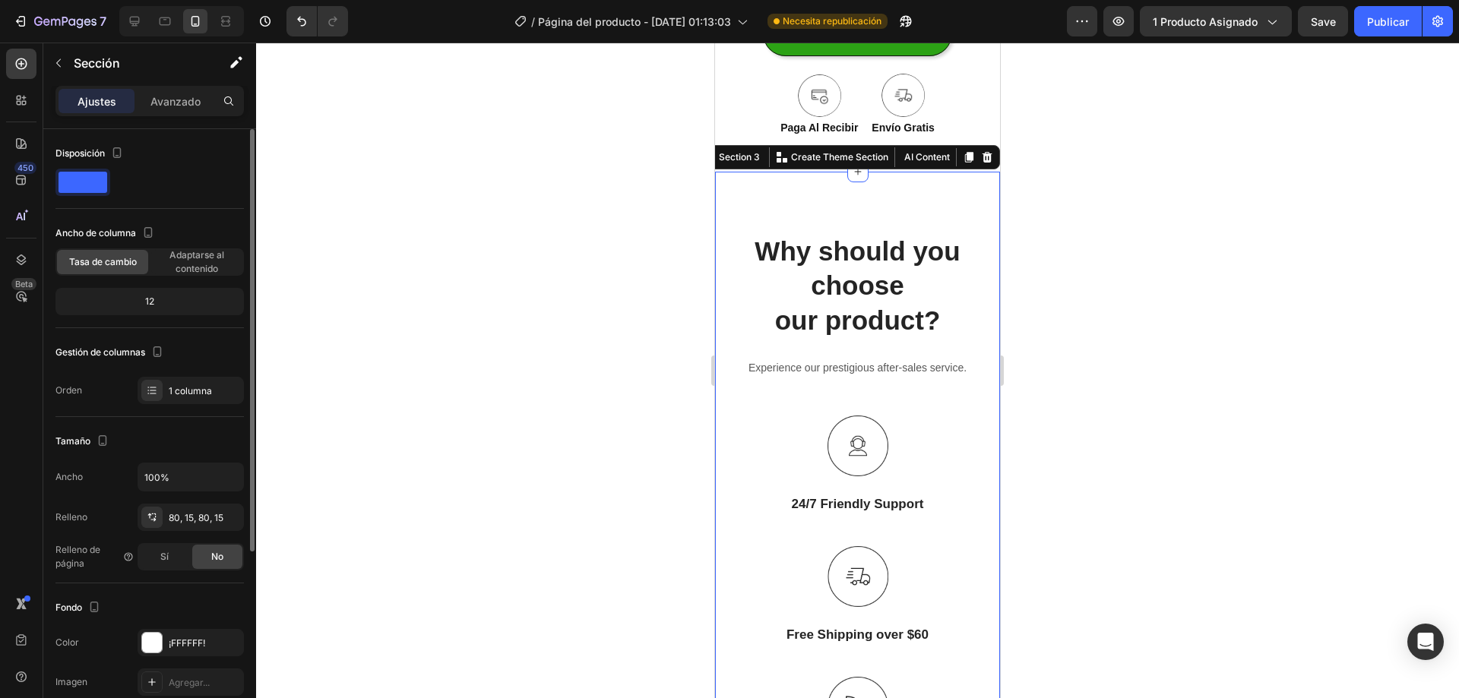
click at [153, 302] on font "12" at bounding box center [149, 301] width 9 height 11
click at [163, 266] on span "Adaptarse al contenido" at bounding box center [196, 261] width 91 height 27
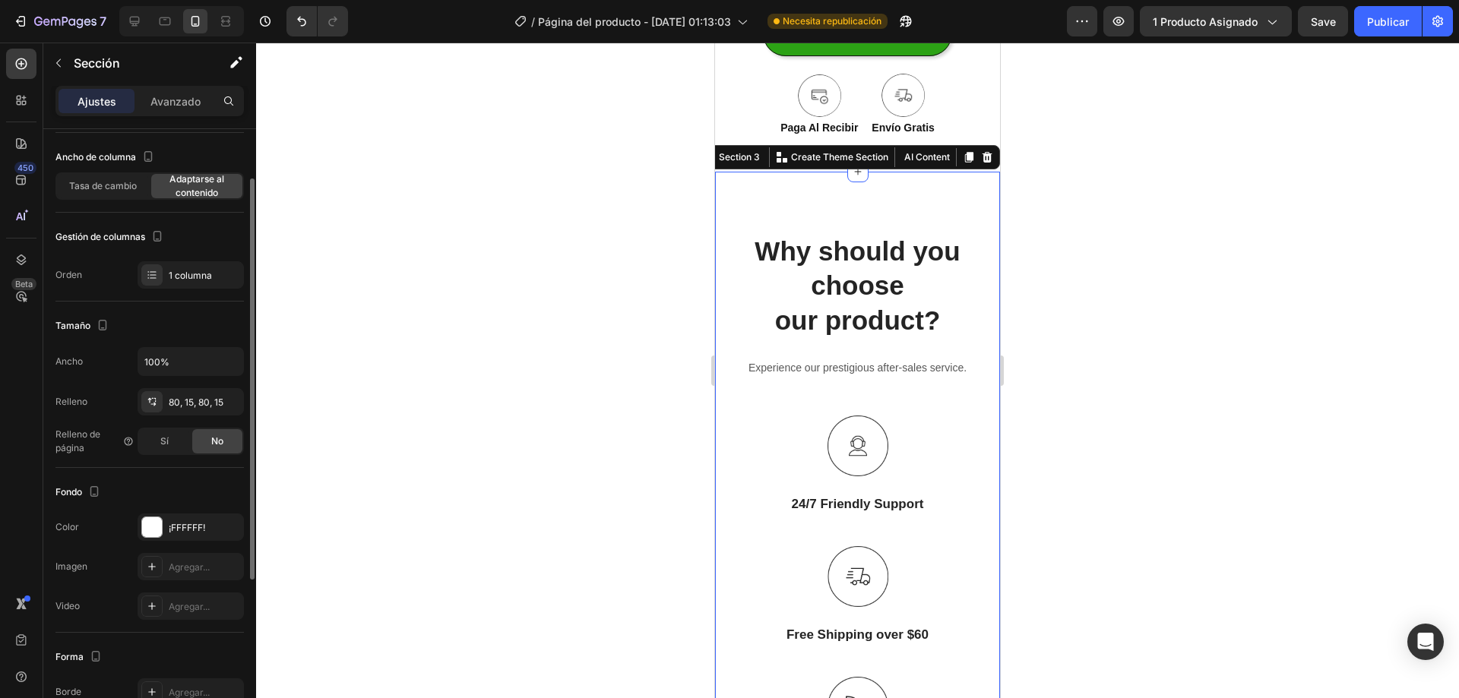
scroll to position [152, 0]
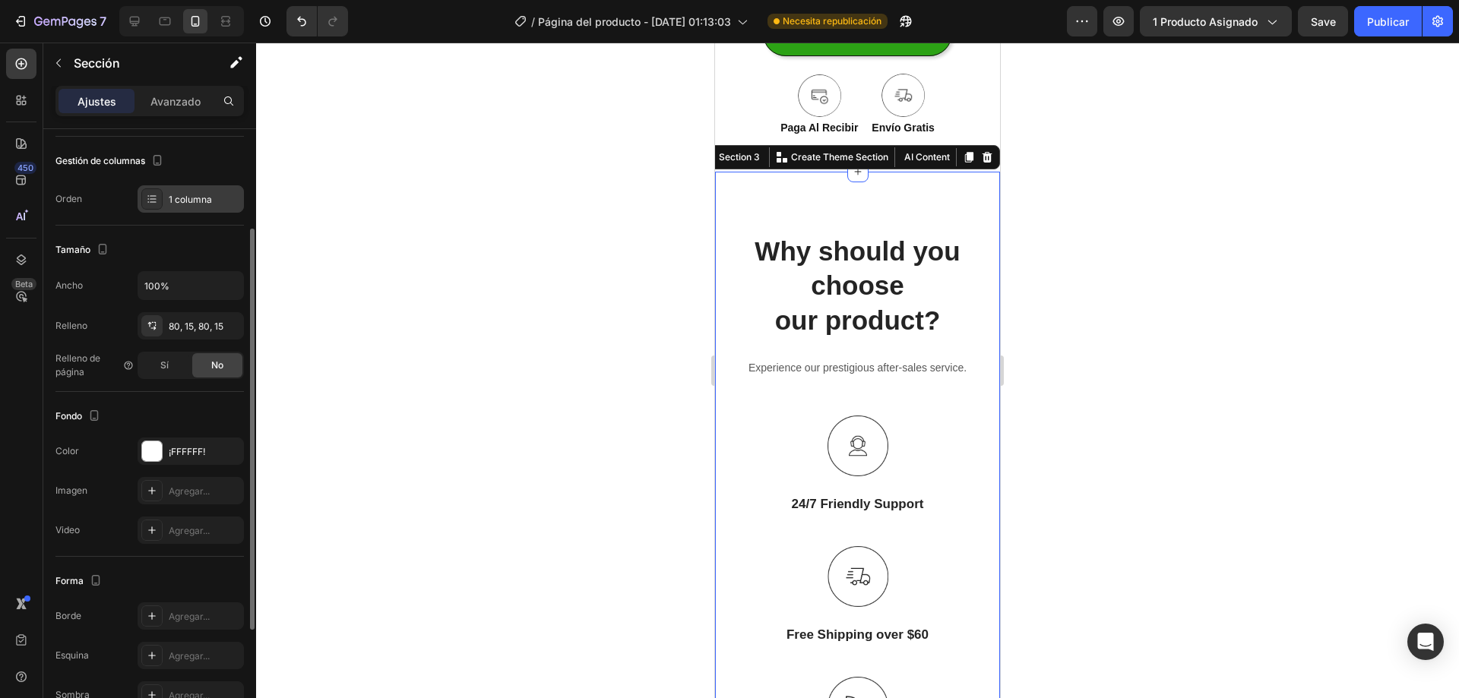
click at [150, 202] on icon at bounding box center [153, 201] width 6 height 1
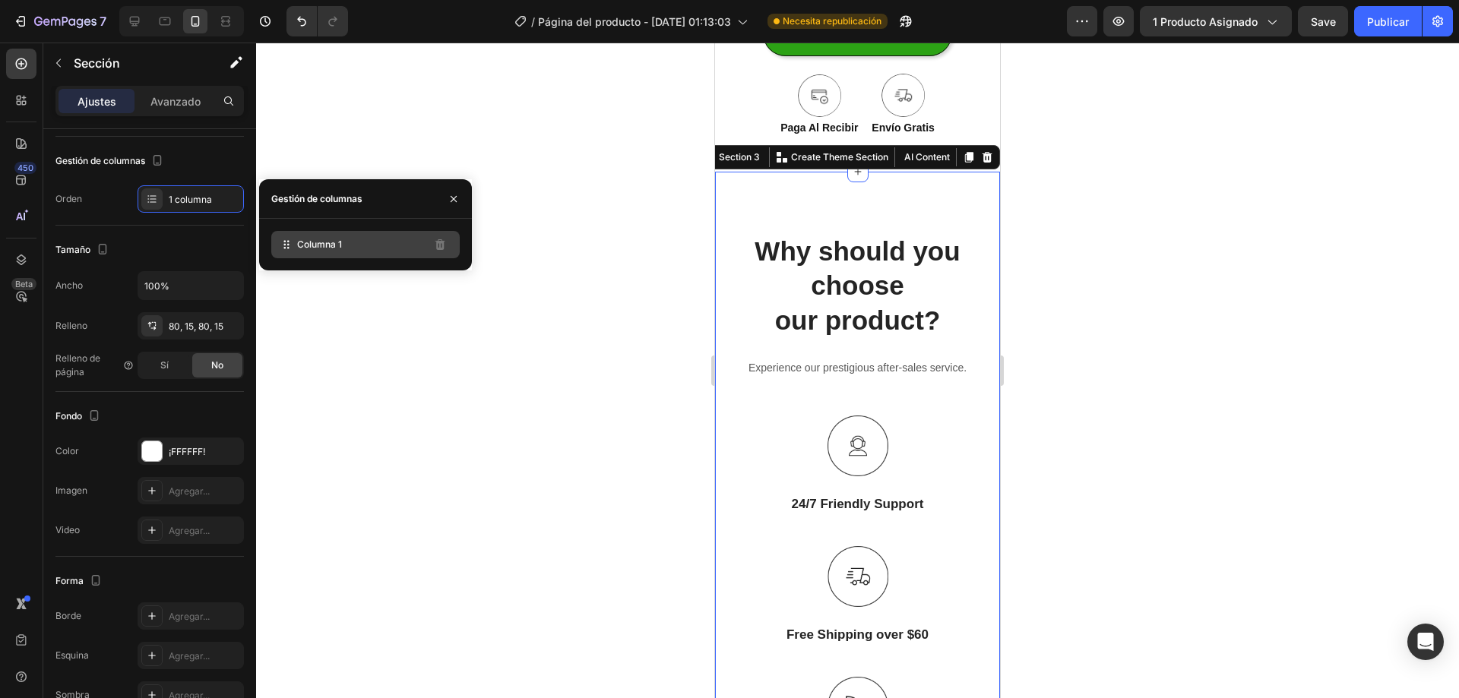
click at [293, 247] on icon at bounding box center [286, 244] width 15 height 15
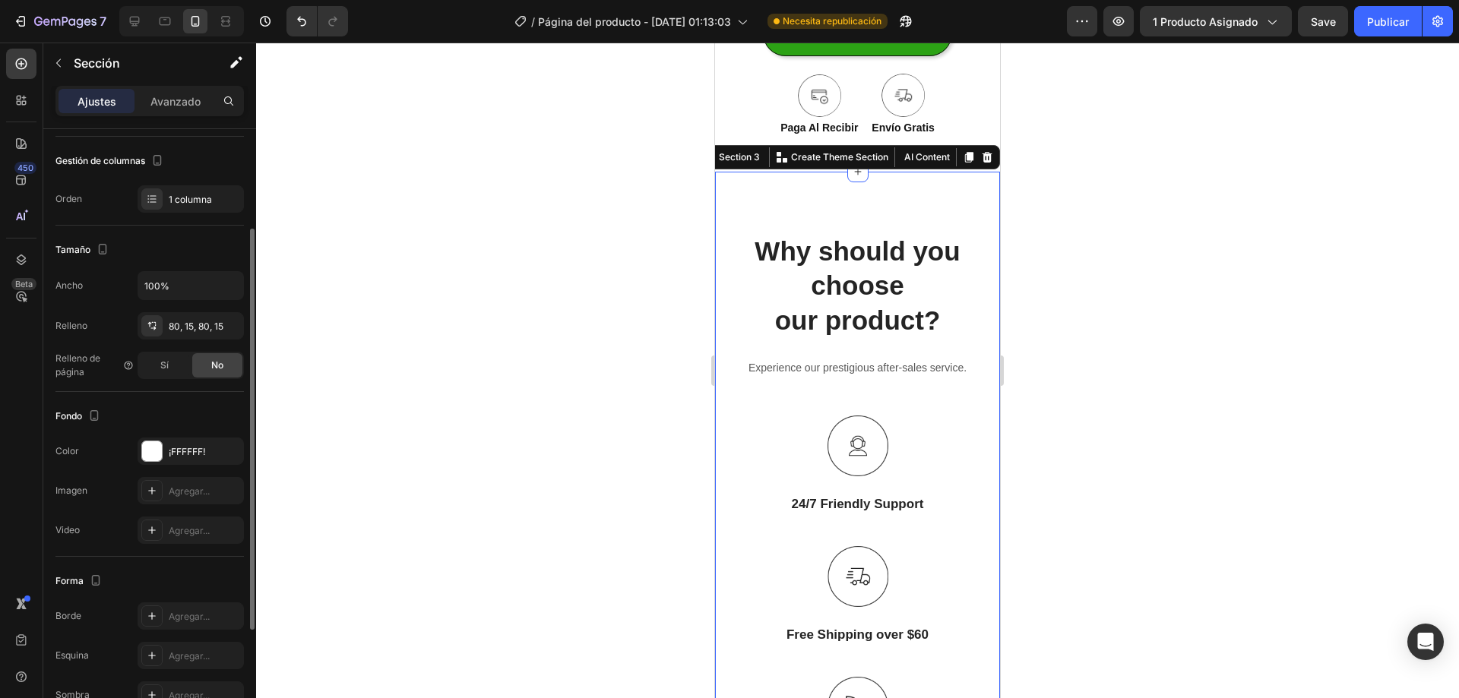
click at [169, 251] on div "Tamaño" at bounding box center [149, 250] width 188 height 24
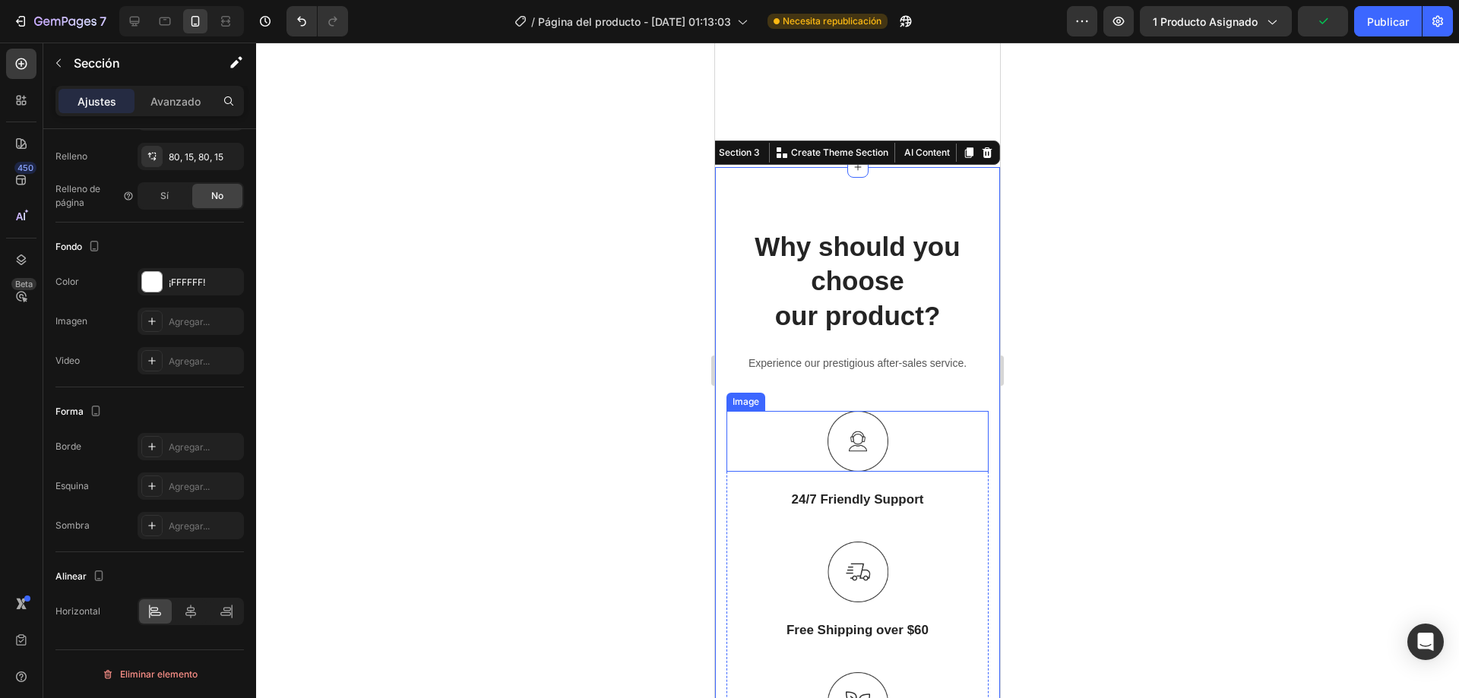
scroll to position [551, 0]
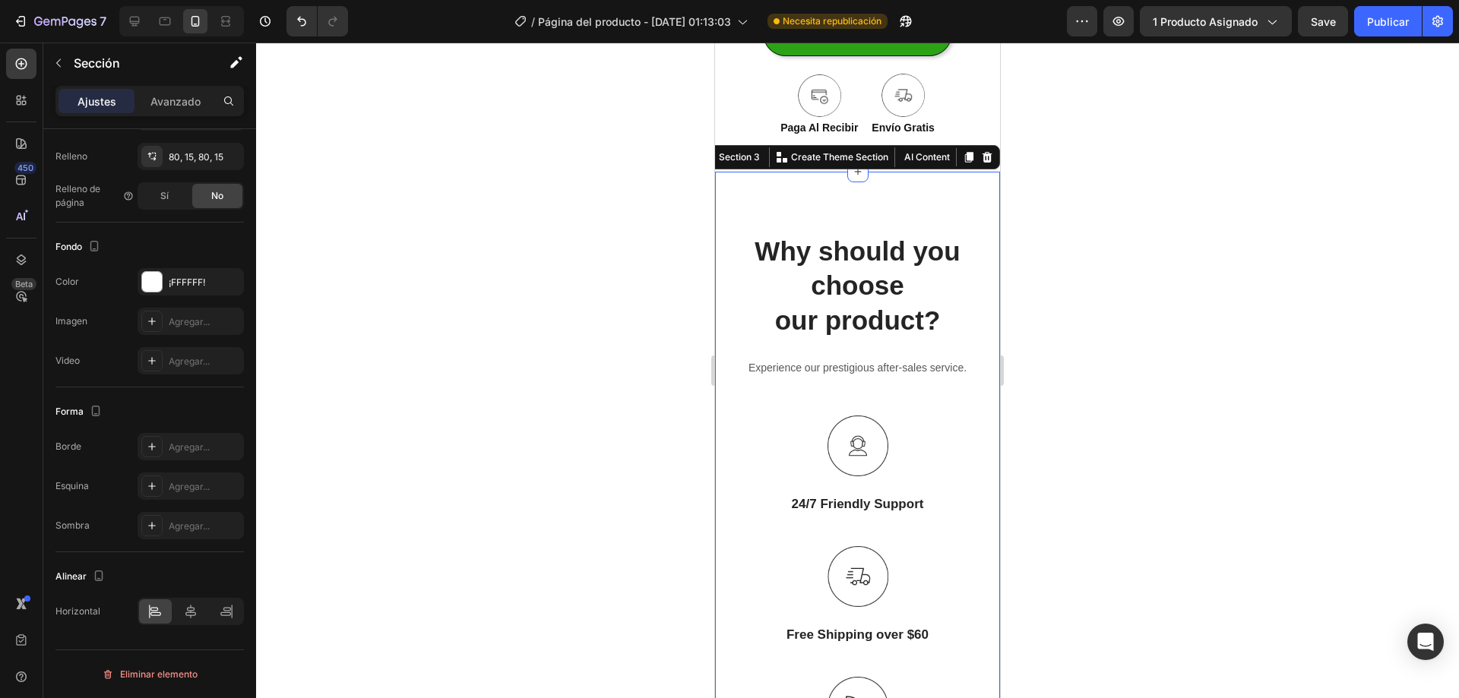
click at [763, 198] on div "Why should you choose our product? Heading Experience our prestigious after-sal…" at bounding box center [857, 540] width 285 height 736
click at [981, 151] on icon at bounding box center [987, 157] width 12 height 12
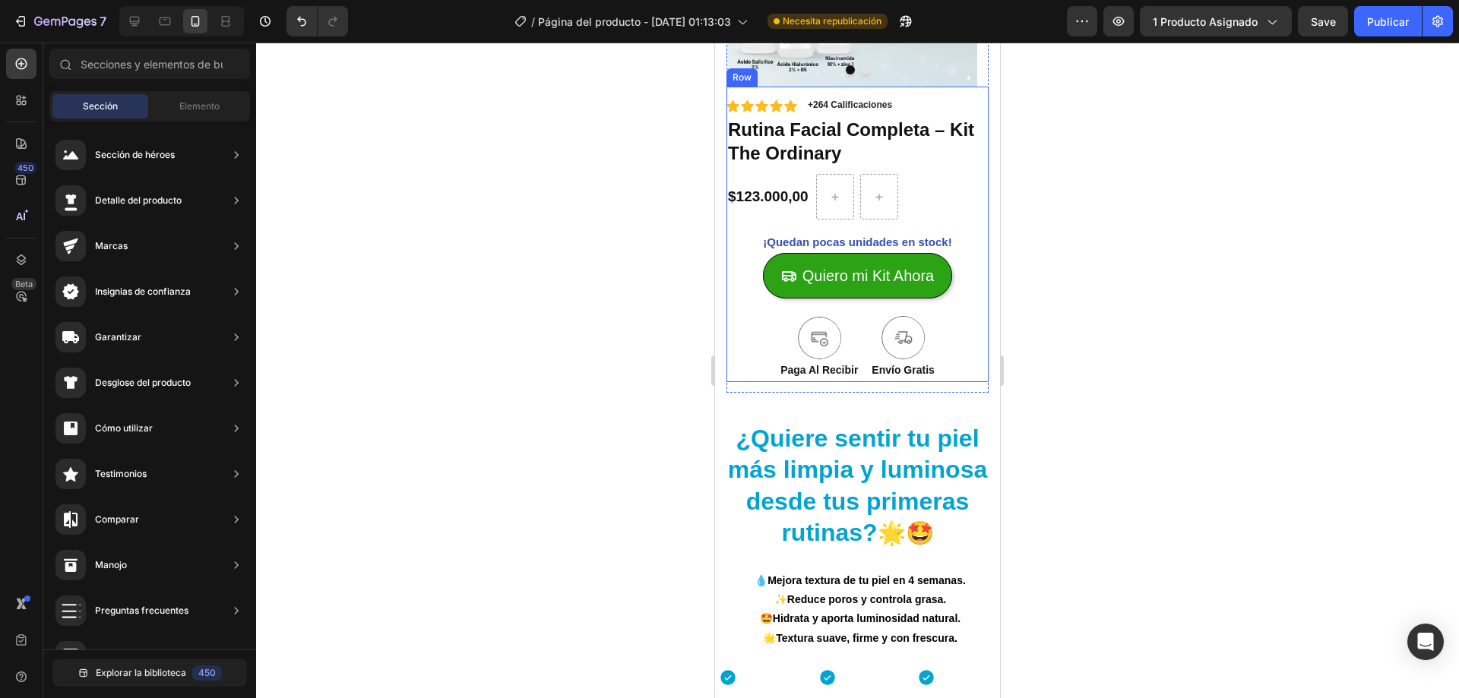
scroll to position [323, 0]
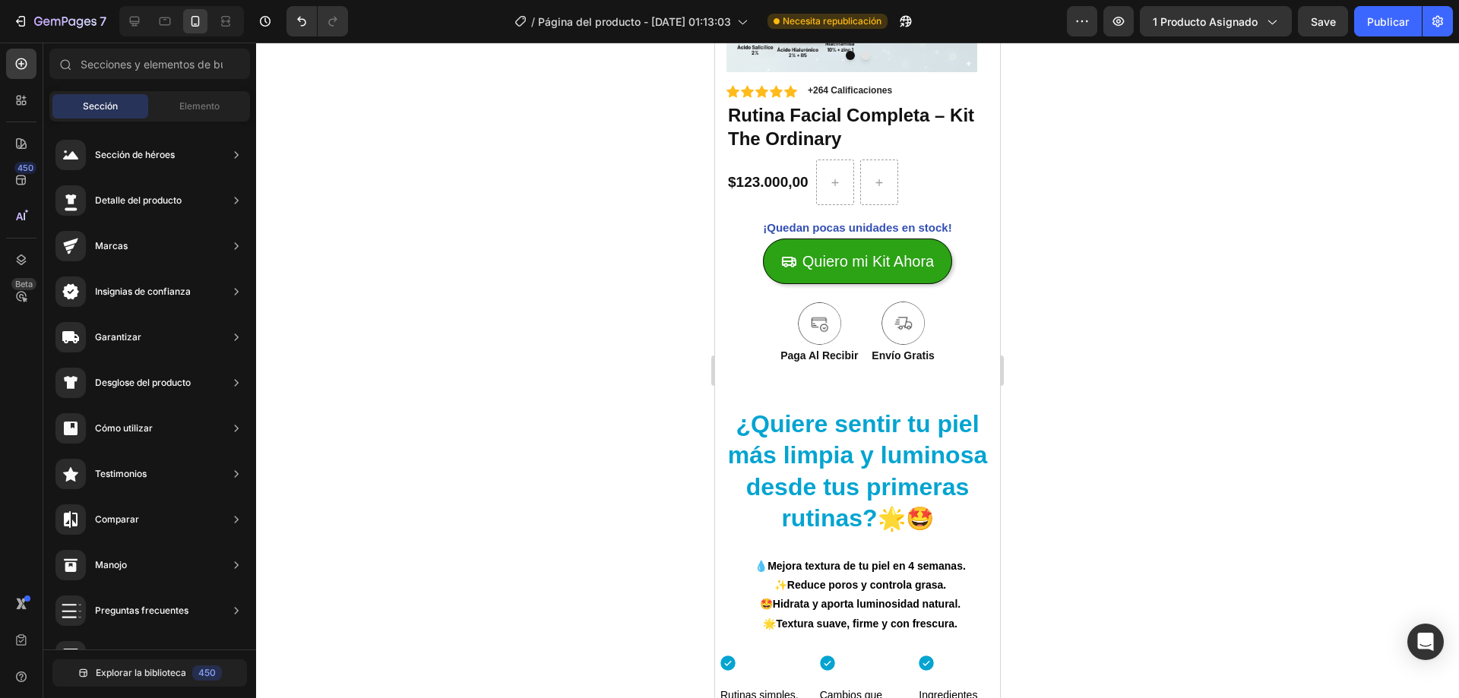
click at [1070, 312] on div at bounding box center [857, 371] width 1203 height 656
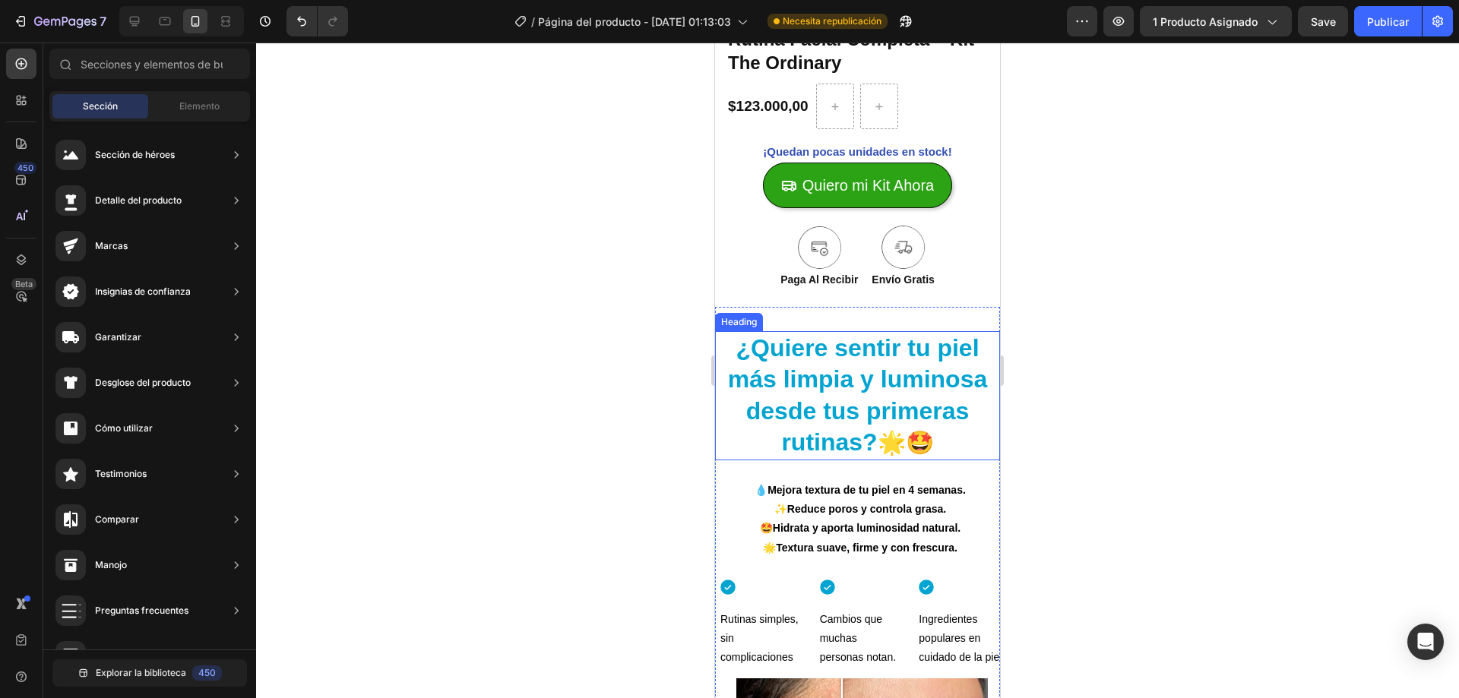
scroll to position [171, 0]
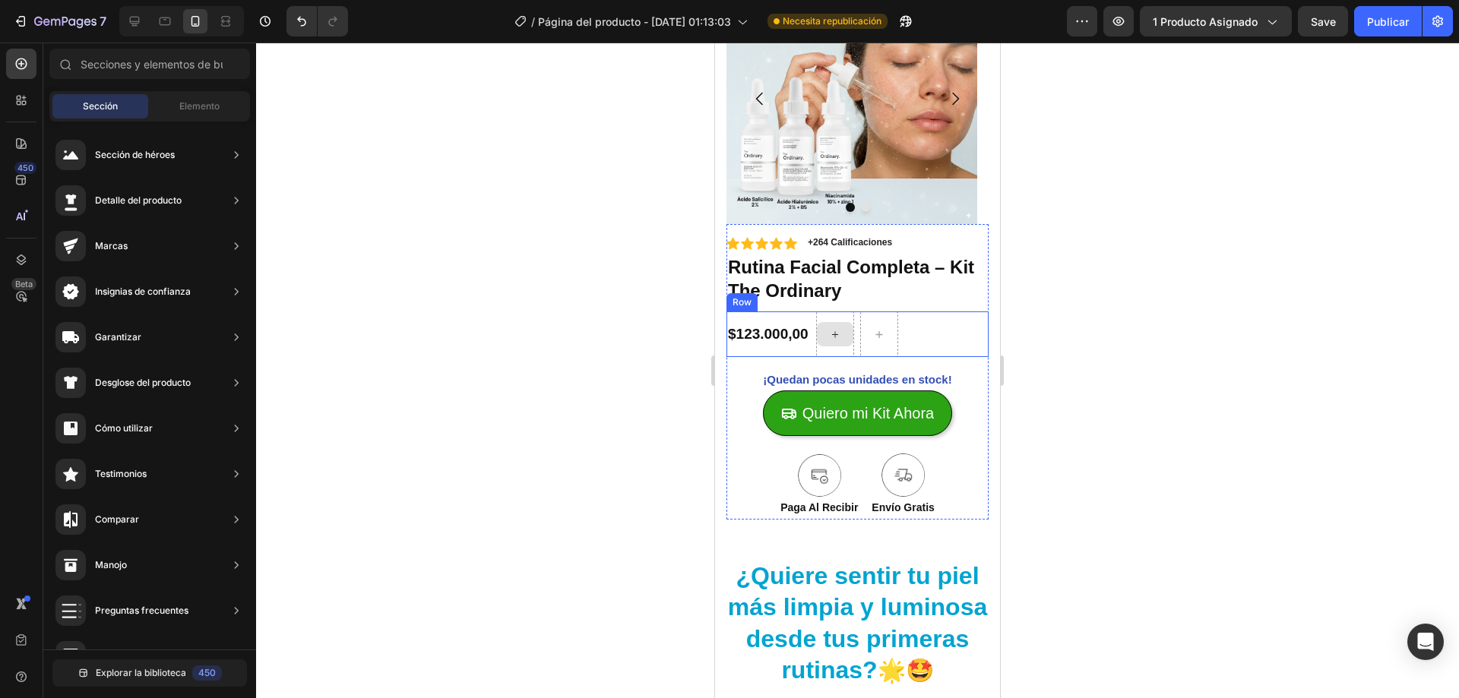
click at [834, 328] on icon at bounding box center [835, 334] width 12 height 13
click at [169, 98] on div "Elemento" at bounding box center [199, 106] width 96 height 24
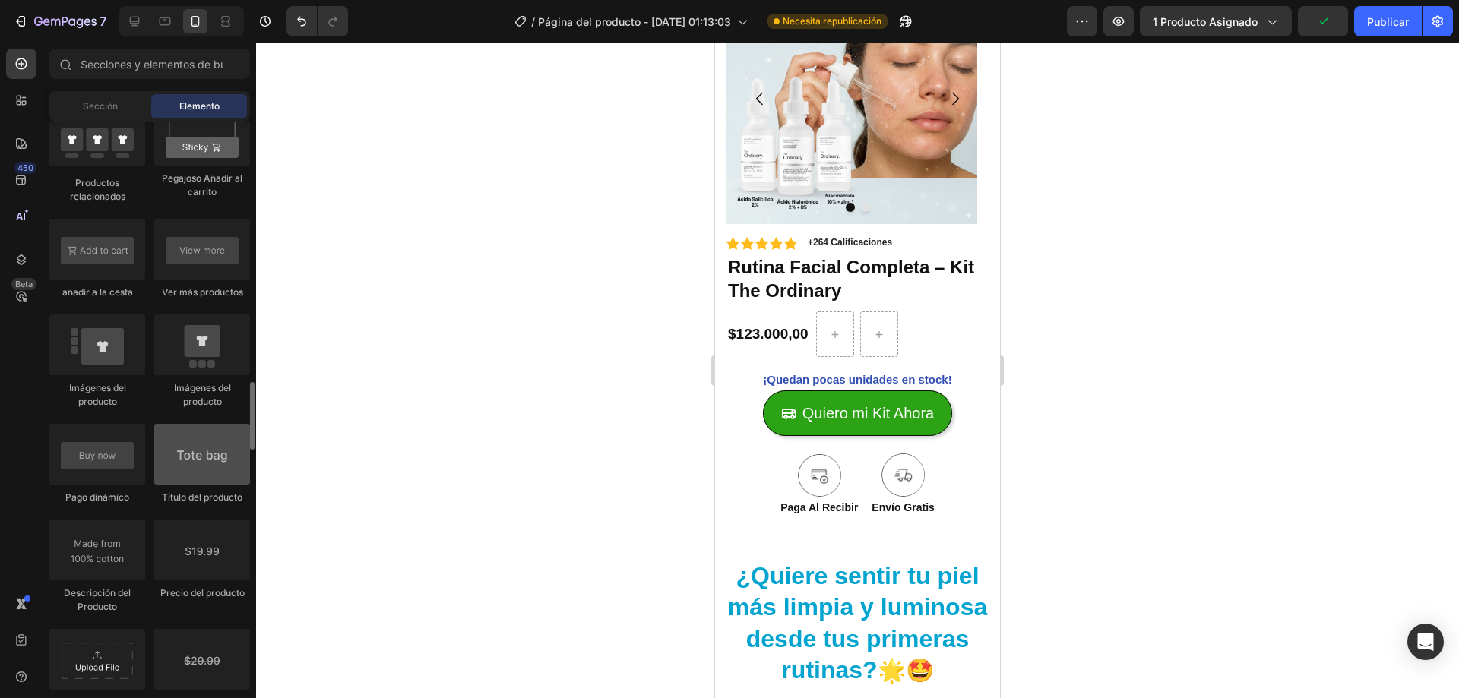
scroll to position [2280, 0]
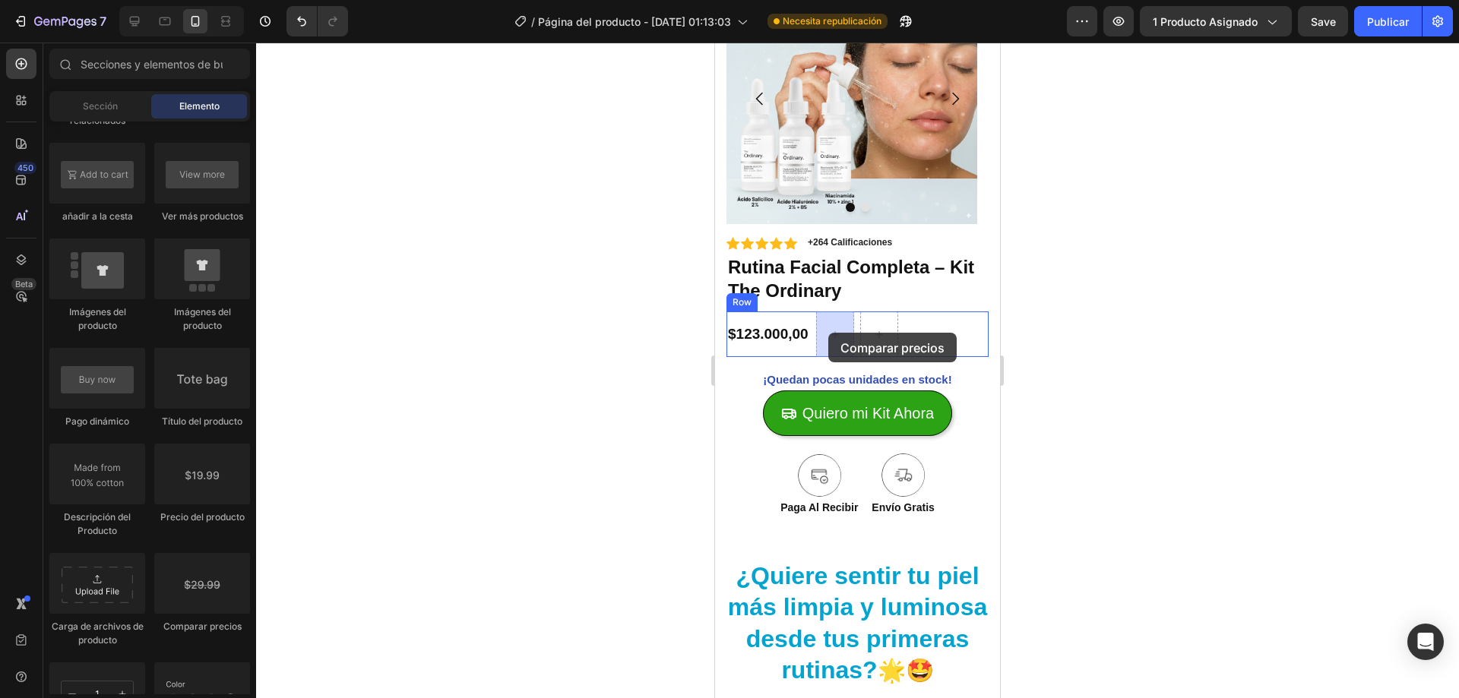
drag, startPoint x: 921, startPoint y: 633, endPoint x: 828, endPoint y: 333, distance: 314.2
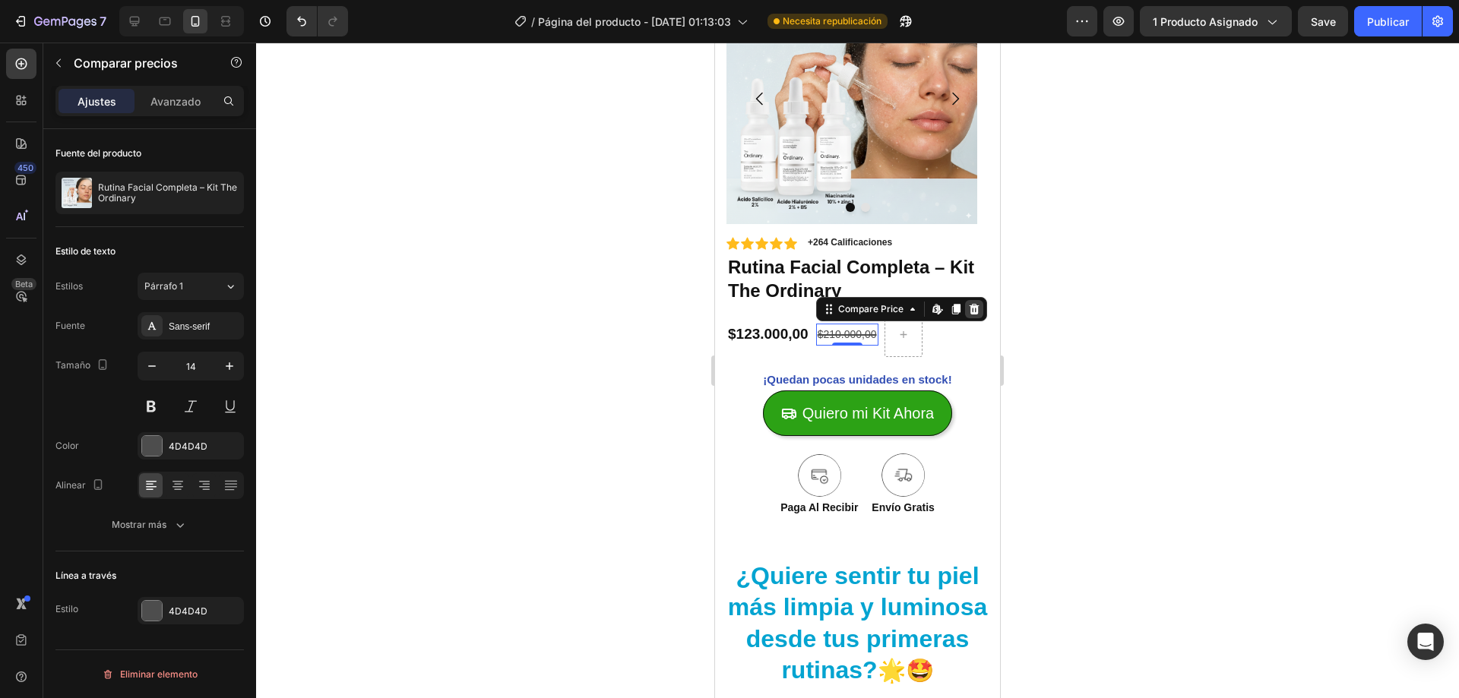
click at [969, 309] on icon at bounding box center [974, 309] width 12 height 12
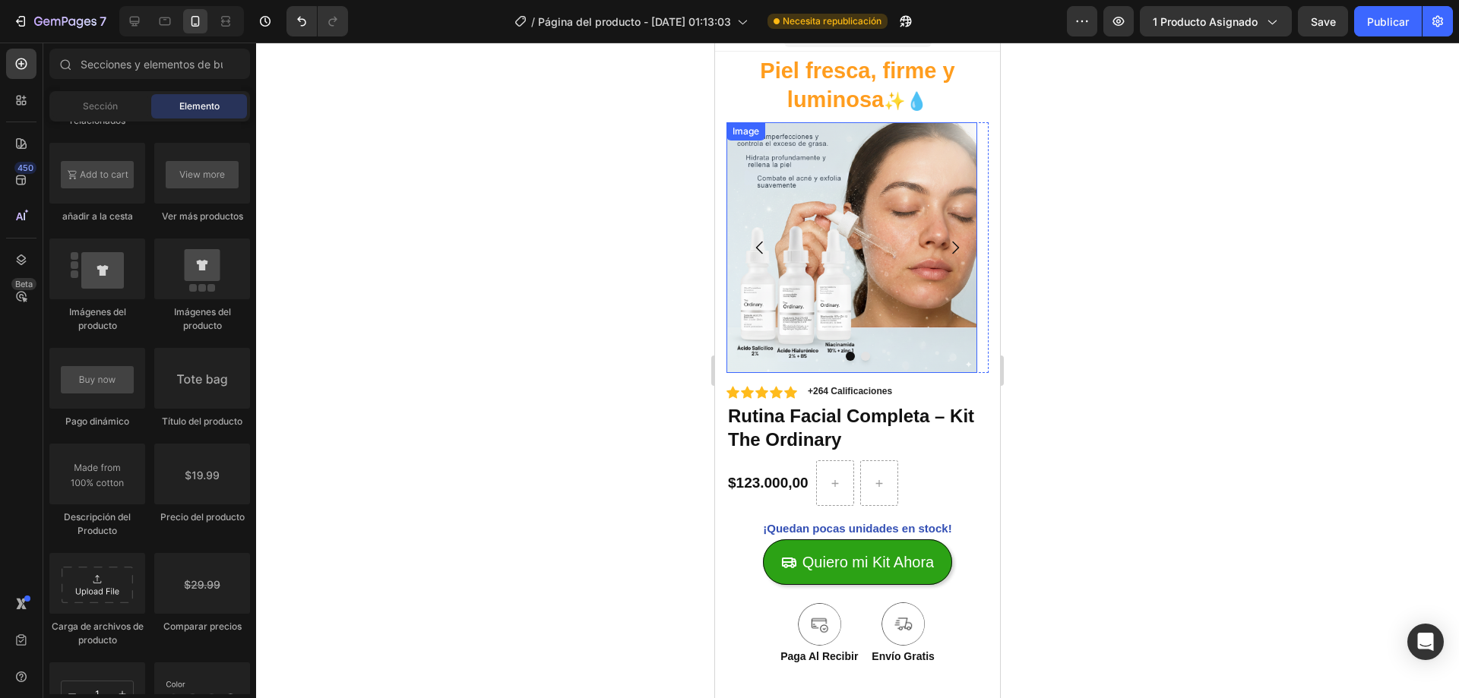
scroll to position [0, 0]
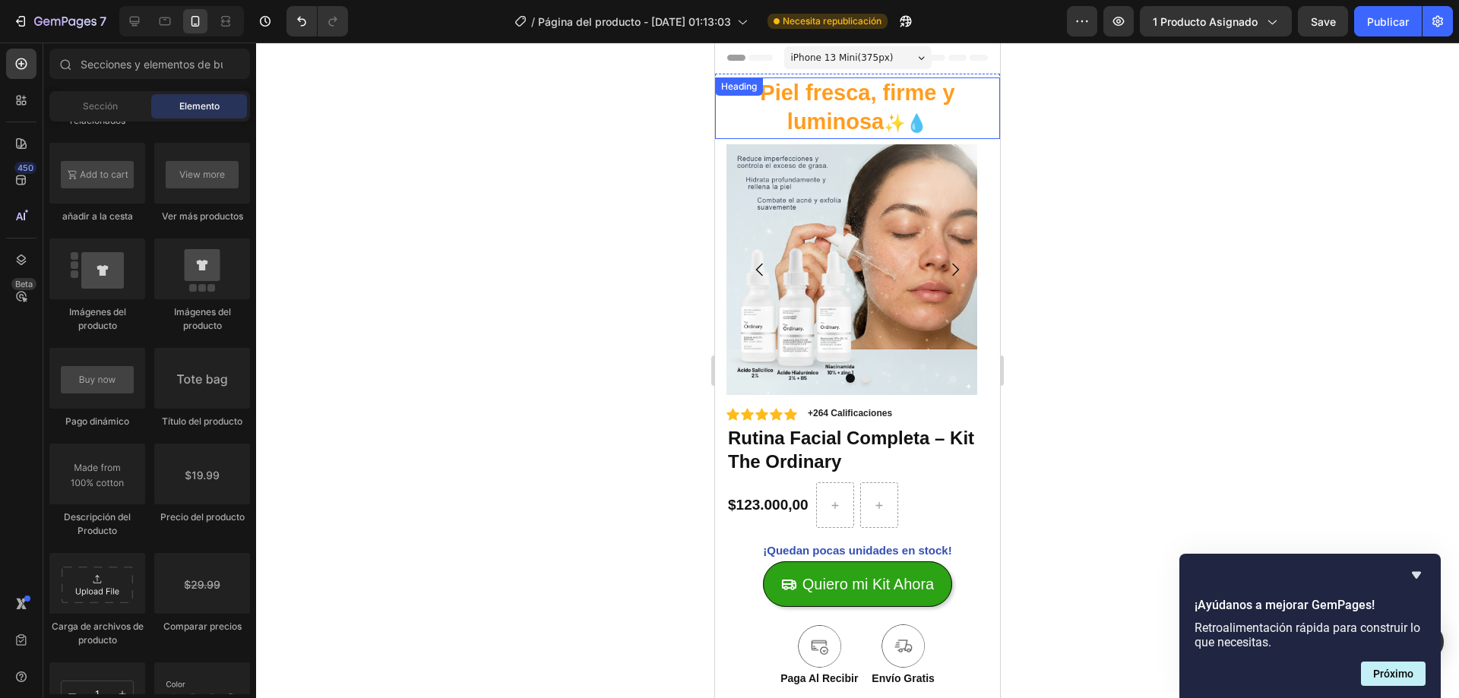
click at [834, 97] on h2 "Piel fresca, firme y luminosa ✨💧" at bounding box center [857, 109] width 285 height 62
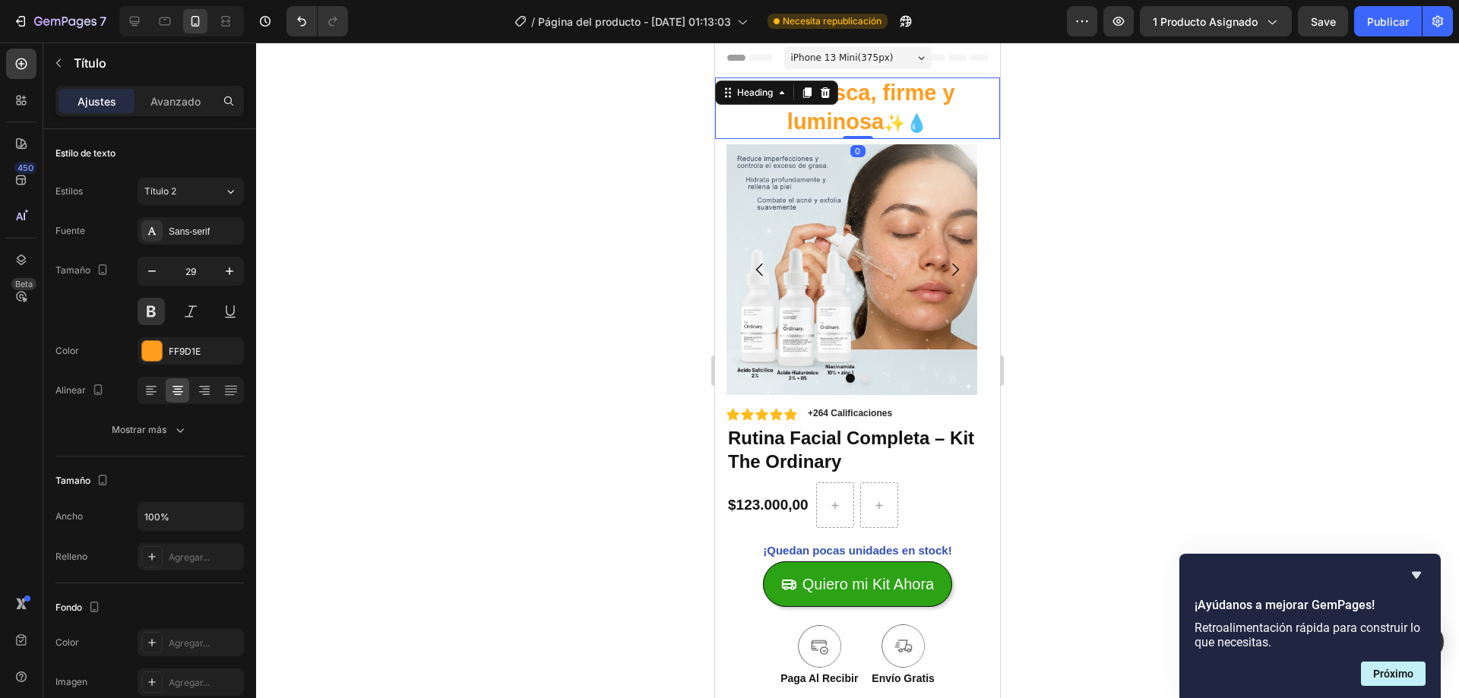
click at [851, 112] on h2 "Piel fresca, firme y luminosa ✨💧" at bounding box center [857, 109] width 285 height 62
click at [851, 112] on p "Piel fresca, firme y luminosa ✨💧" at bounding box center [858, 108] width 282 height 59
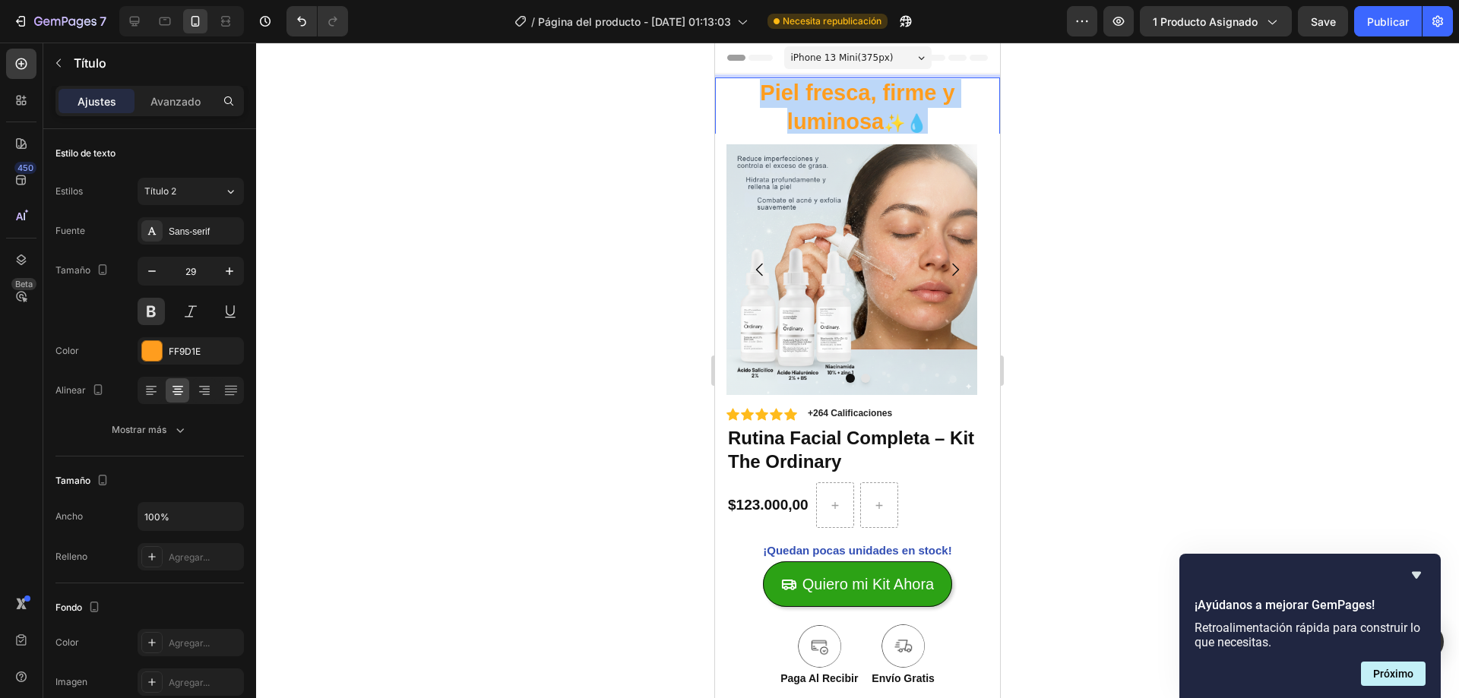
click at [851, 112] on p "Piel fresca, firme y luminosa ✨💧" at bounding box center [858, 108] width 282 height 59
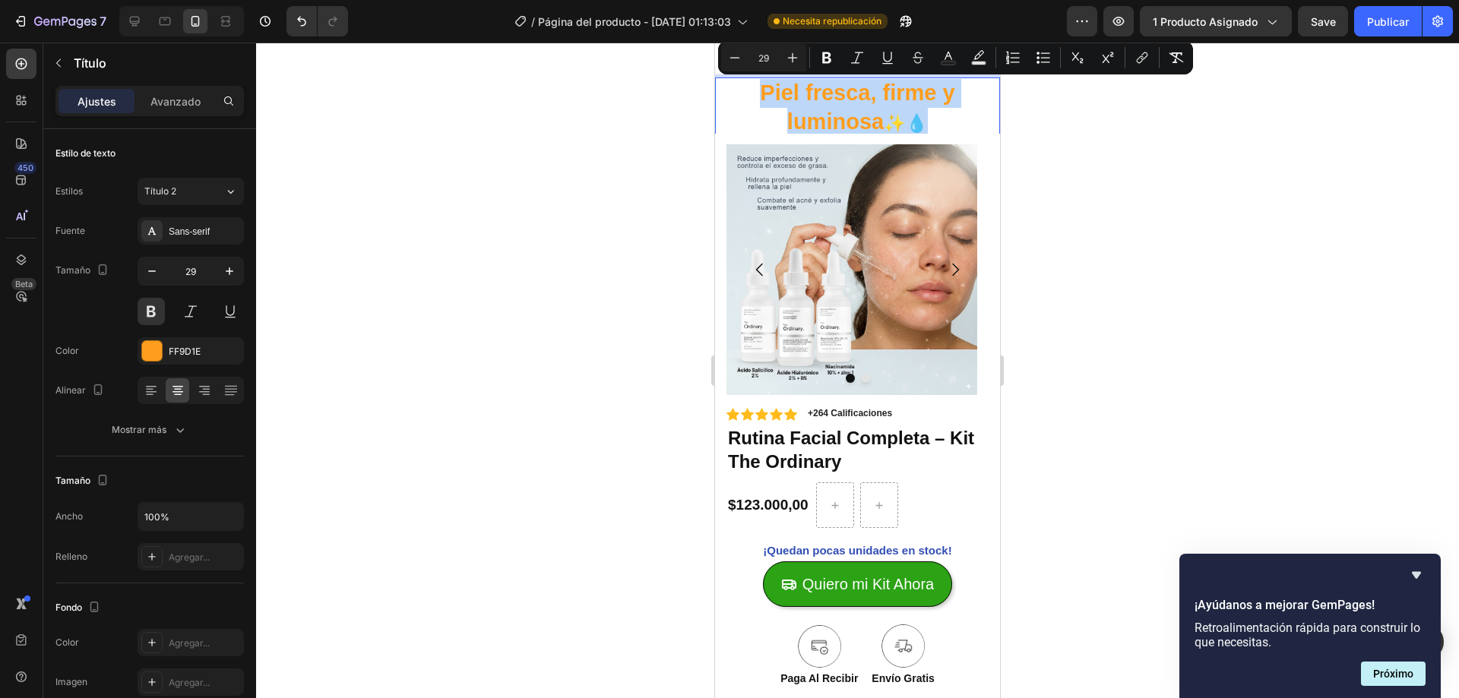
click at [850, 112] on p "Piel fresca, firme y luminosa ✨💧" at bounding box center [858, 108] width 282 height 59
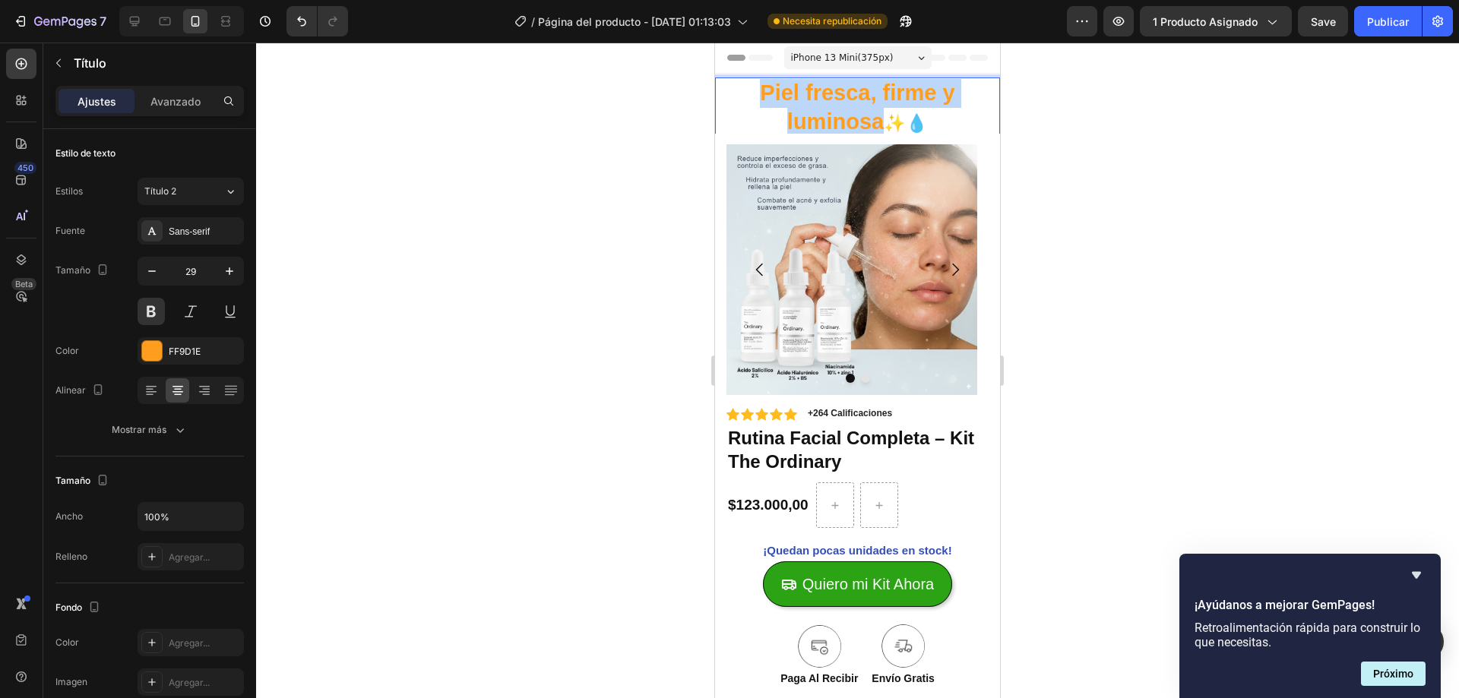
drag, startPoint x: 761, startPoint y: 90, endPoint x: 876, endPoint y: 125, distance: 120.7
click at [876, 125] on p "Piel fresca, firme y luminosa ✨💧" at bounding box center [858, 108] width 282 height 59
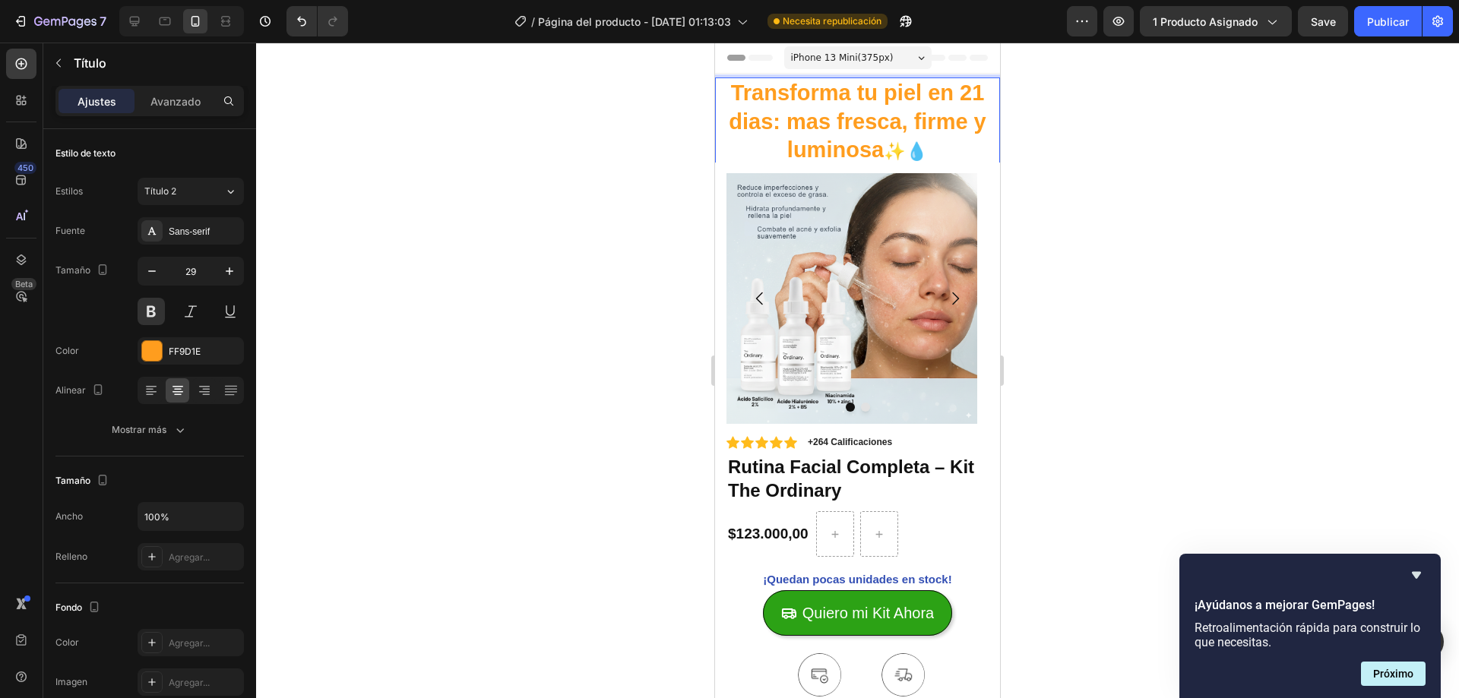
click at [749, 124] on p "Transforma tu piel en 21 dias: mas fresca, firme y luminosa ✨💧" at bounding box center [858, 122] width 282 height 87
click at [715, 43] on lt-span "d í as" at bounding box center [715, 43] width 0 height 0
click at [807, 119] on p "Transforma tu piel en 21 días: mas fresca, firme y luminosa ✨💧" at bounding box center [858, 122] width 282 height 87
click at [715, 43] on lt-strong "á" at bounding box center [715, 43] width 0 height 0
click at [749, 95] on p "Transforma tu piel en 21 días: más fresca, firme y luminosa ✨💧" at bounding box center [858, 122] width 282 height 87
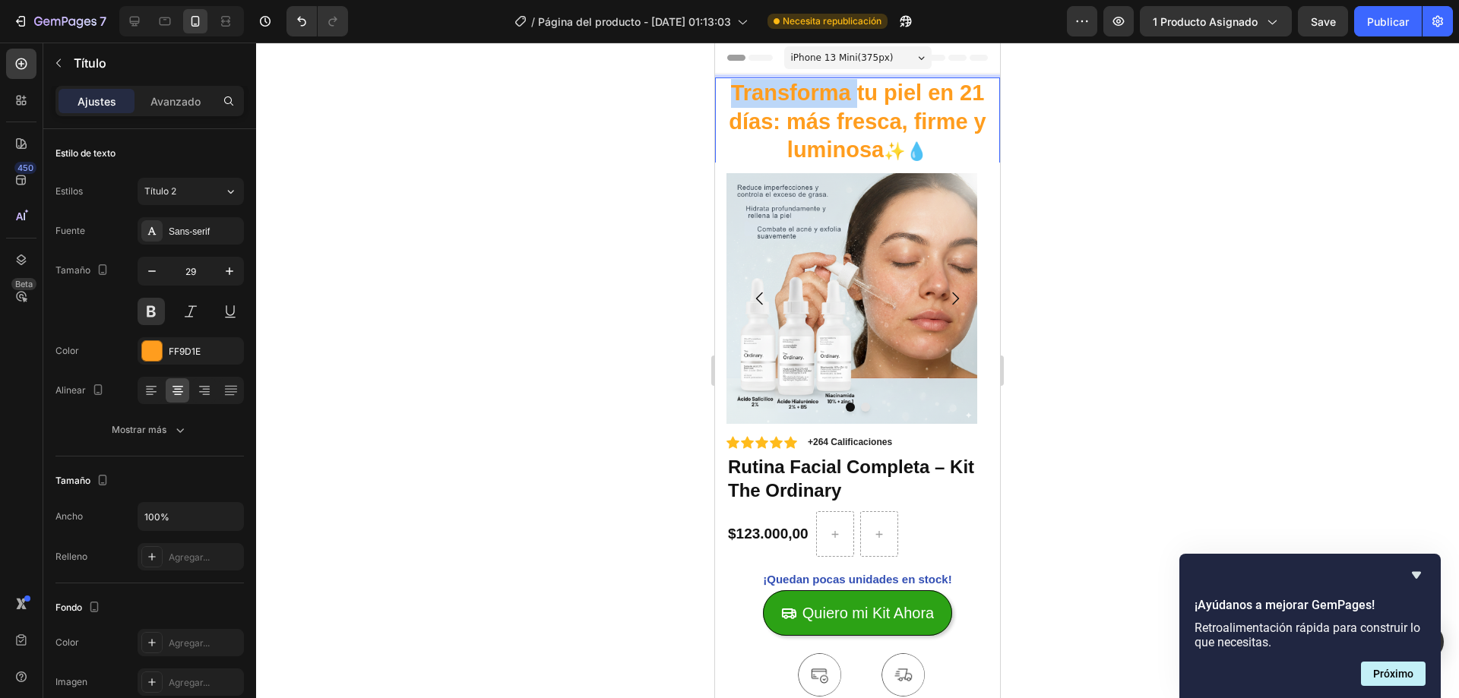
click at [749, 95] on p "Transforma tu piel en 21 días: más fresca, firme y luminosa ✨💧" at bounding box center [858, 122] width 282 height 87
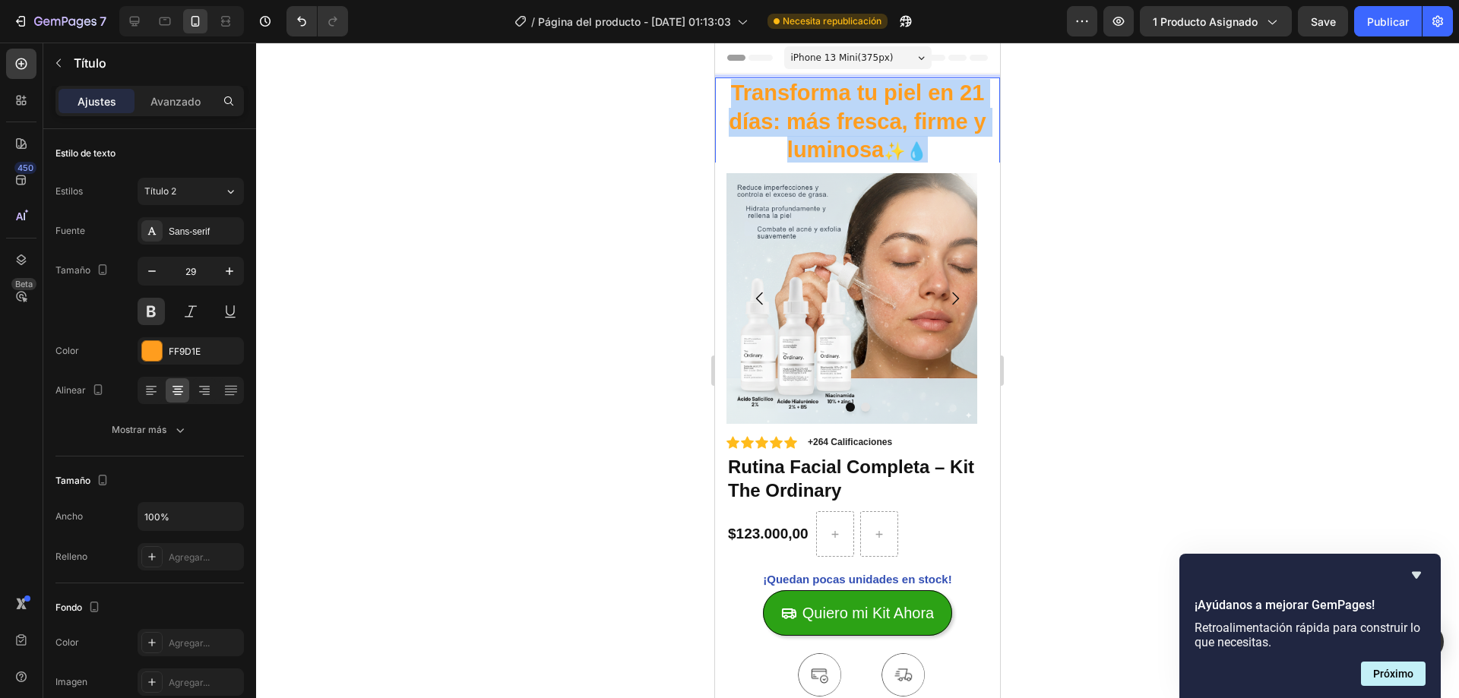
click at [749, 95] on p "Transforma tu piel en 21 días: más fresca, firme y luminosa ✨💧" at bounding box center [858, 122] width 282 height 87
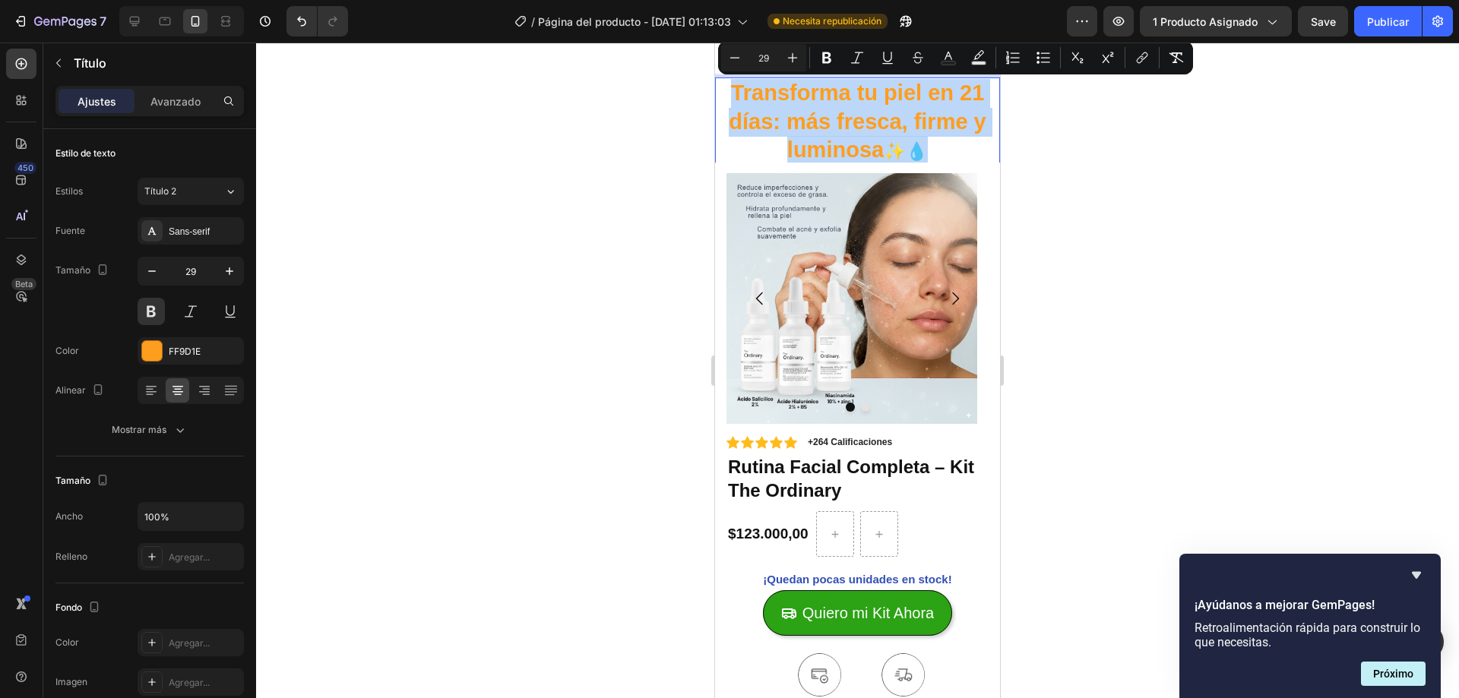
click at [749, 96] on p "Transforma tu piel en 21 días: más fresca, firme y luminosa ✨💧" at bounding box center [858, 122] width 282 height 87
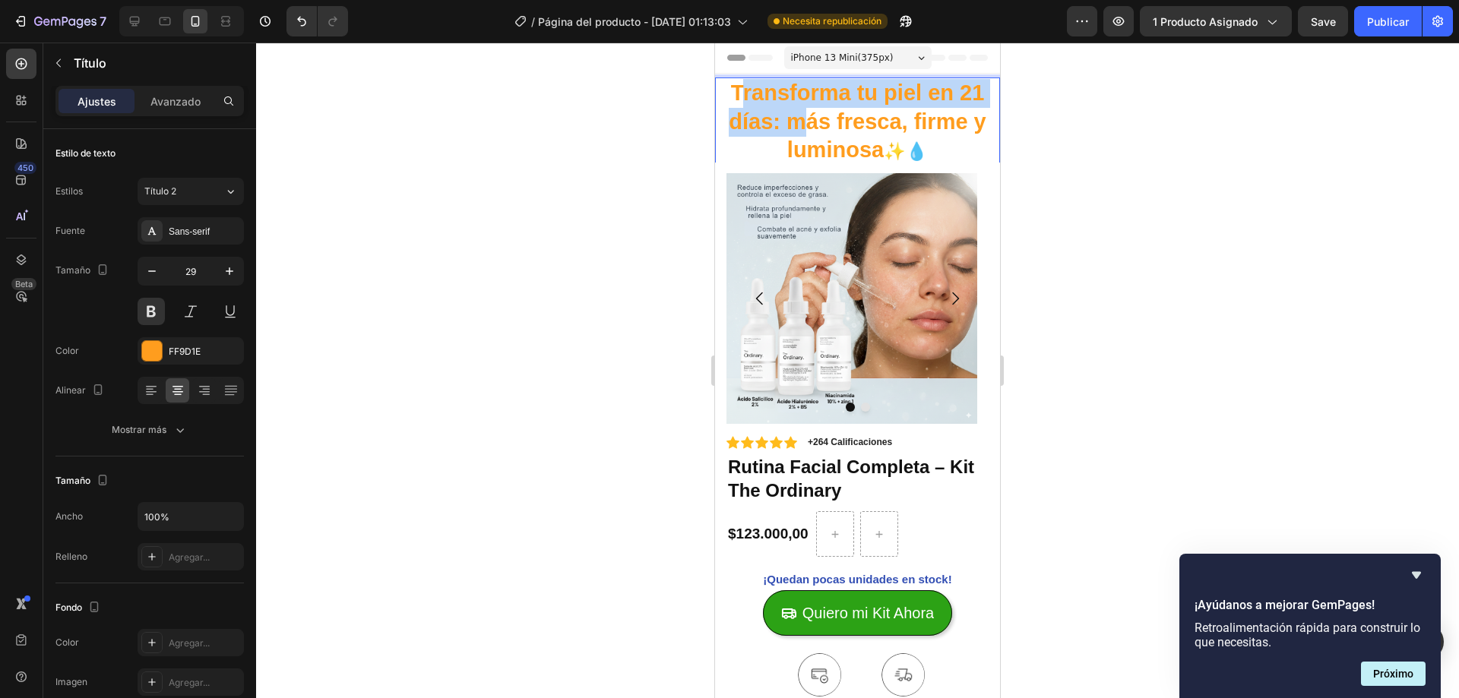
drag, startPoint x: 733, startPoint y: 93, endPoint x: 797, endPoint y: 119, distance: 68.6
click at [797, 119] on p "Transforma tu piel en 21 días: más fresca, firme y luminosa ✨💧" at bounding box center [858, 122] width 282 height 87
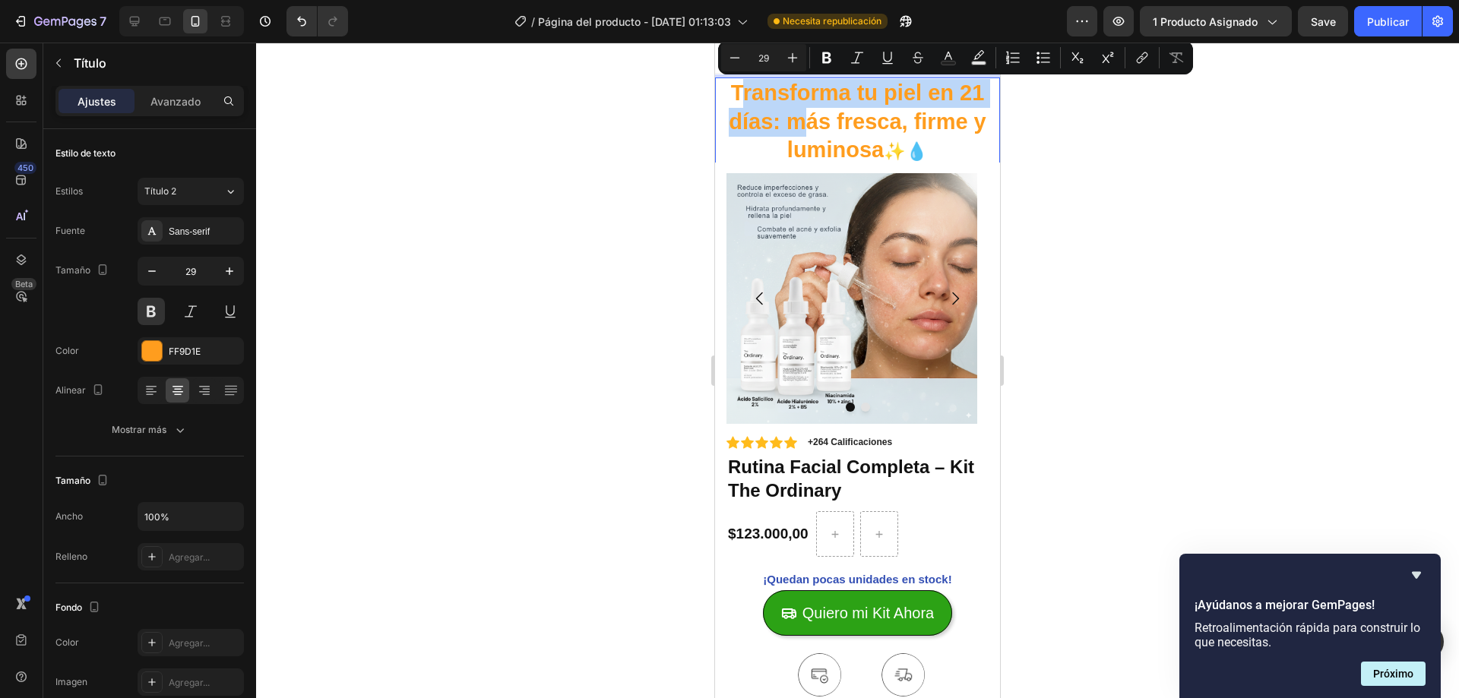
click at [731, 102] on p "Transforma tu piel en 21 días: más fresca, firme y luminosa ✨💧" at bounding box center [858, 122] width 282 height 87
drag, startPoint x: 766, startPoint y: 114, endPoint x: 851, endPoint y: 145, distance: 90.6
click at [851, 145] on p "Transforma tu piel en 21 días: más fresca, firme y luminosa ✨💧" at bounding box center [858, 122] width 282 height 87
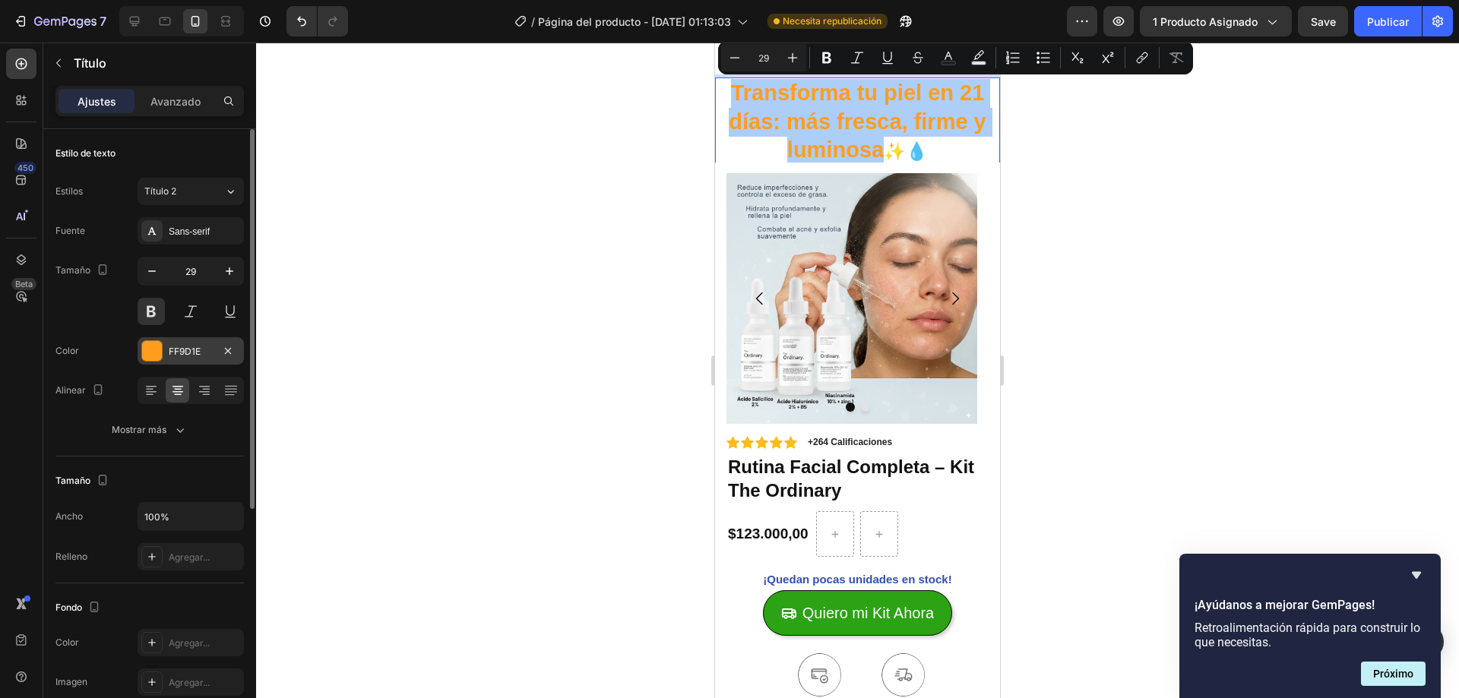
click at [202, 360] on div "FF9D1E" at bounding box center [191, 350] width 106 height 27
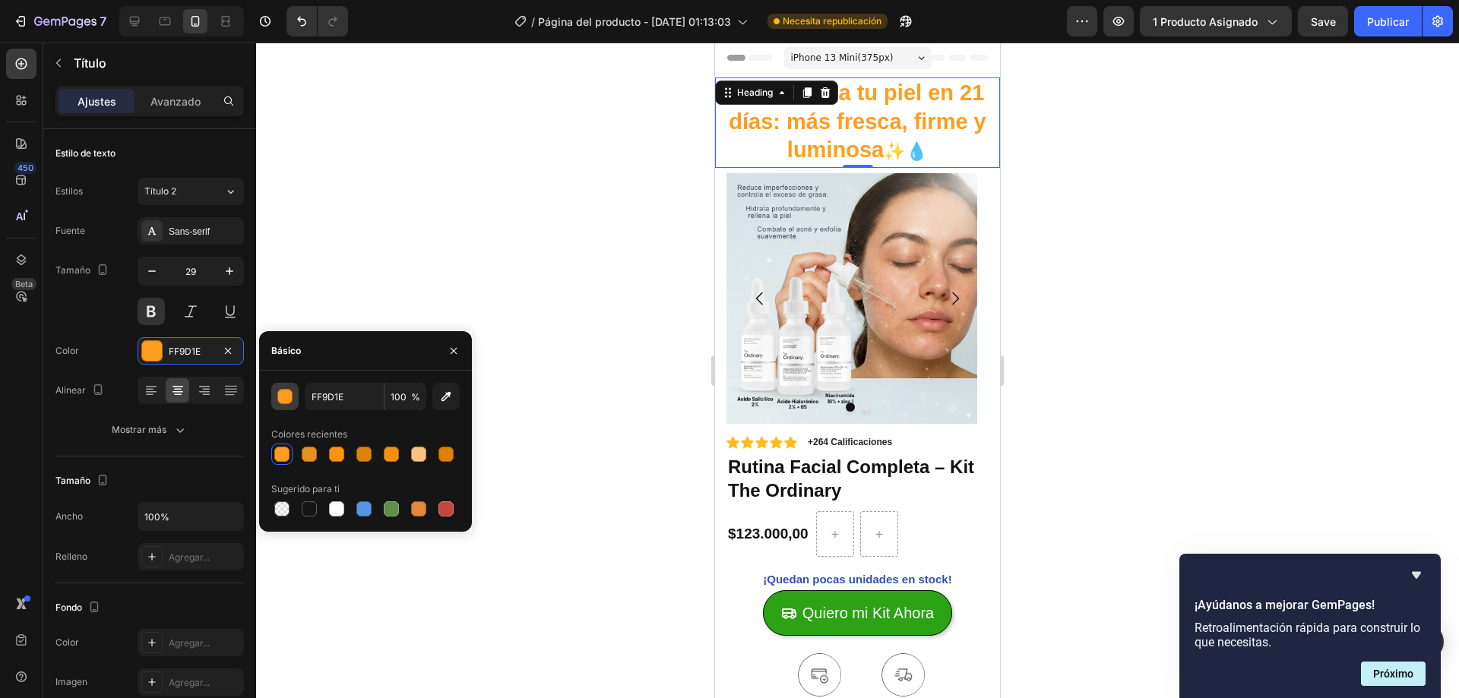
click at [294, 394] on button "button" at bounding box center [284, 396] width 27 height 27
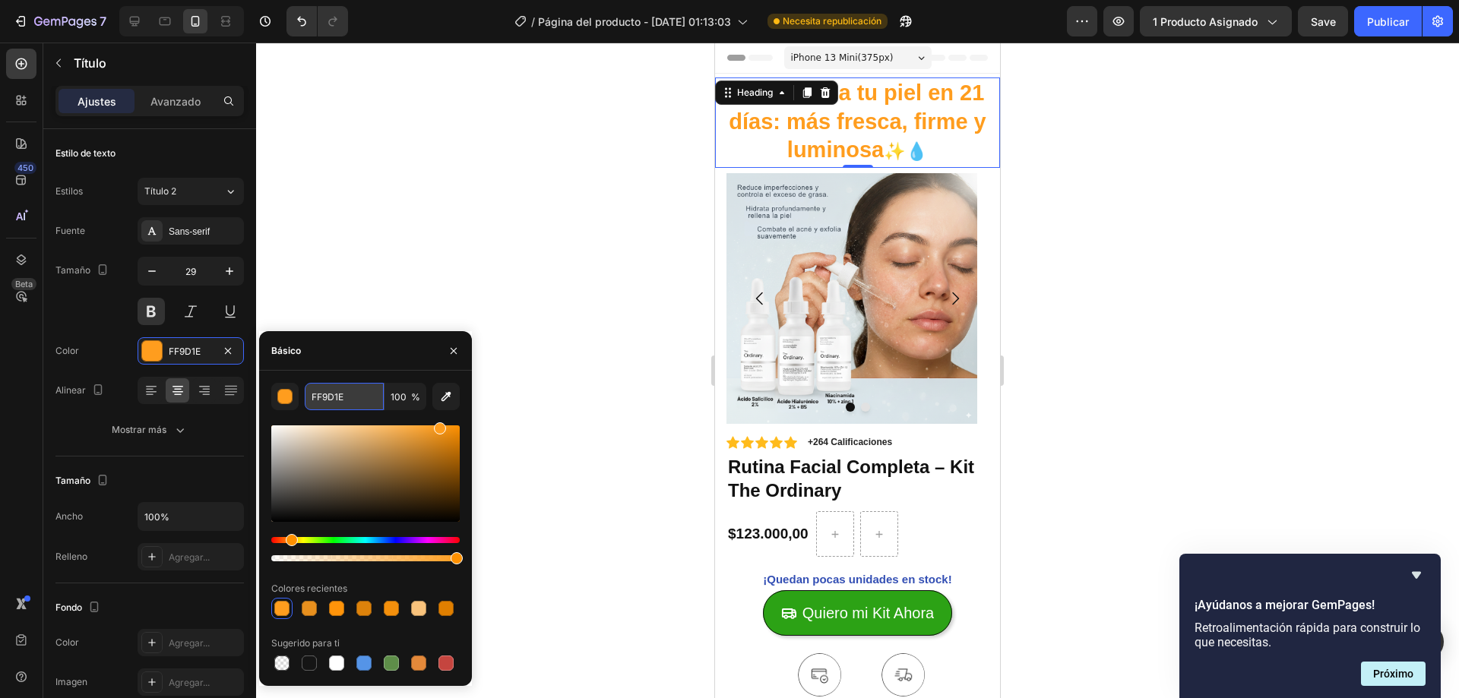
click at [352, 404] on input "FF9D1E" at bounding box center [344, 396] width 79 height 27
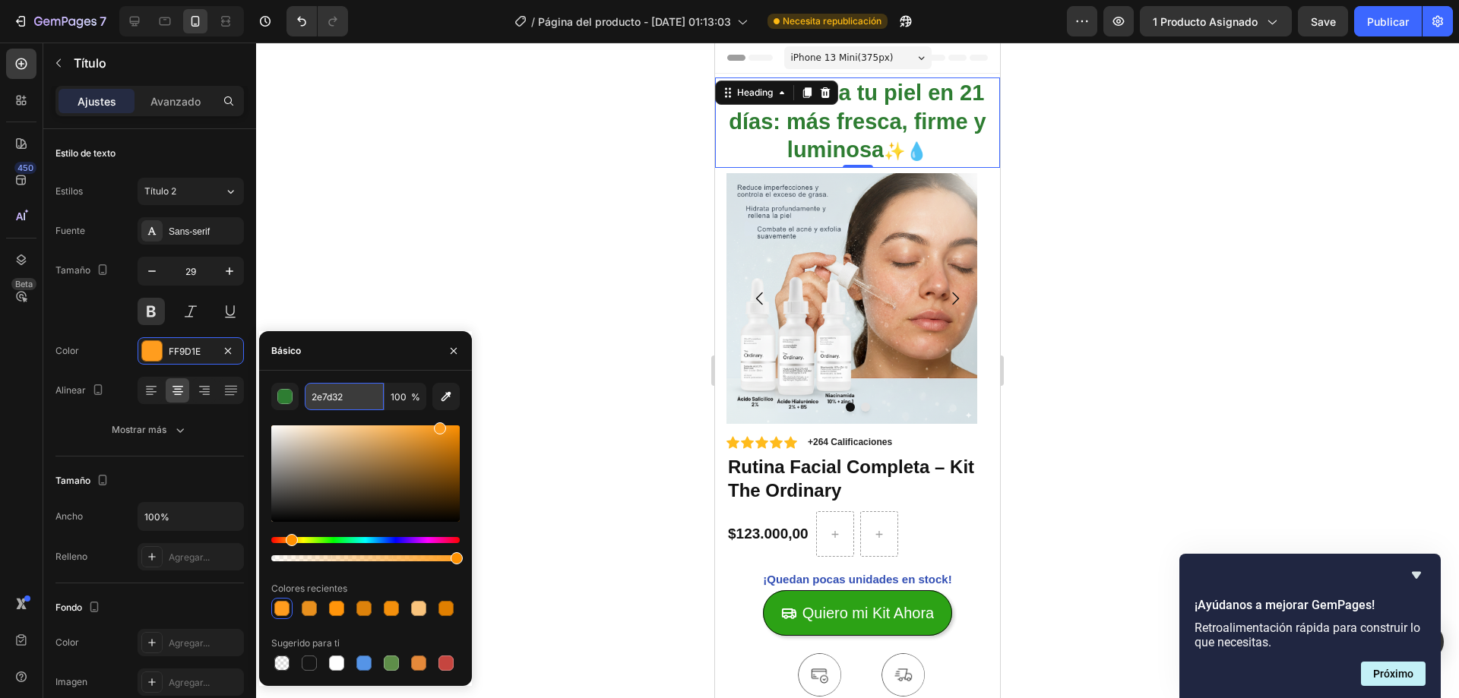
type input "2E7D32"
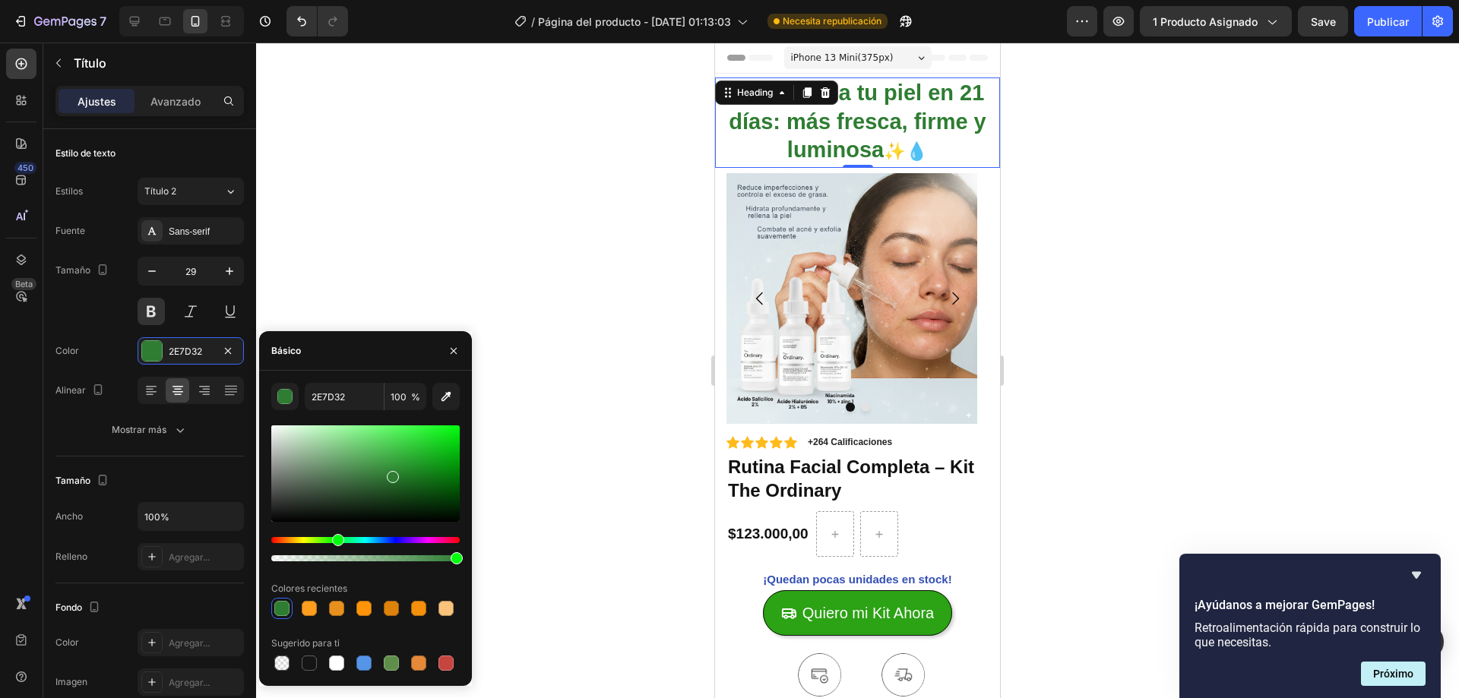
click at [601, 410] on div at bounding box center [857, 371] width 1203 height 656
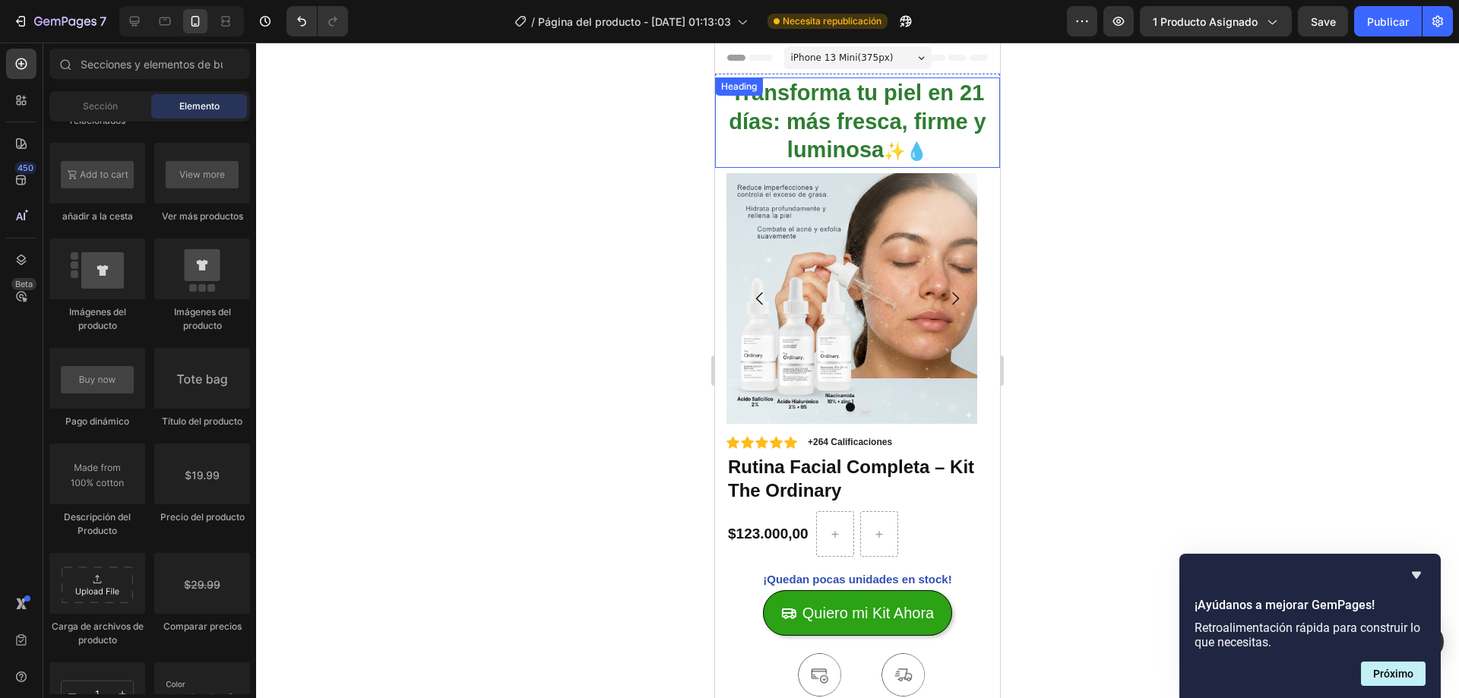
click at [755, 95] on div "Heading" at bounding box center [739, 87] width 48 height 18
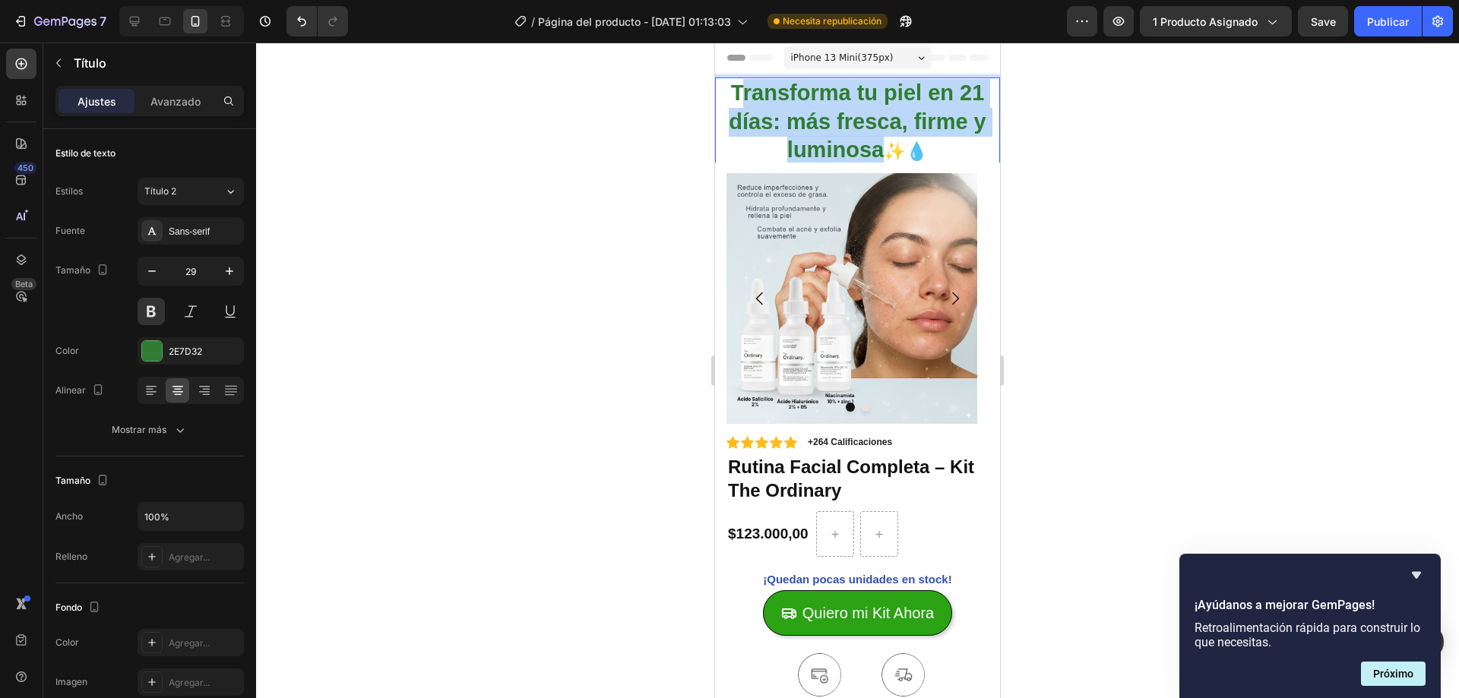
drag, startPoint x: 739, startPoint y: 102, endPoint x: 875, endPoint y: 142, distance: 142.6
click at [875, 142] on p "Transforma tu piel en 21 días: más fresca, firme y luminosa ✨💧" at bounding box center [858, 122] width 282 height 87
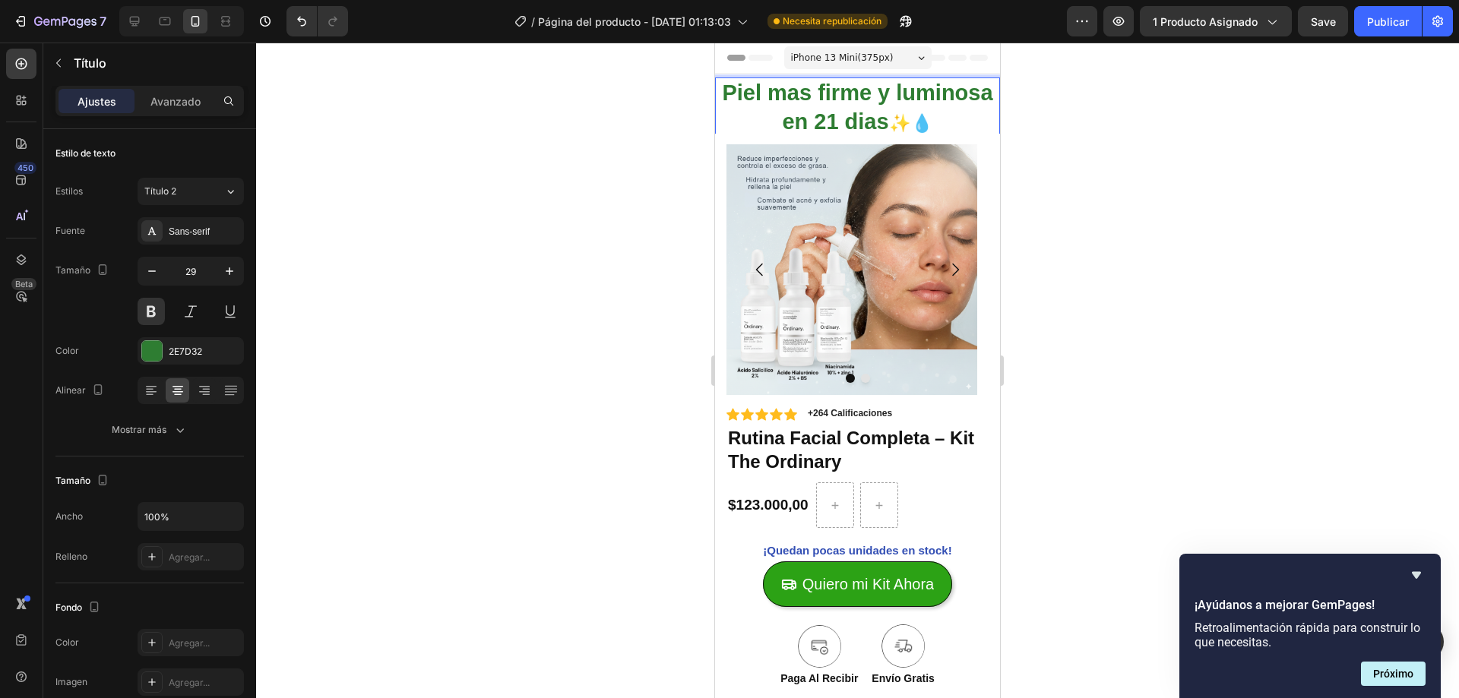
click at [840, 93] on p "Piel mas firme y luminosa en 21 dias ✨💧" at bounding box center [858, 108] width 282 height 59
click at [715, 43] on lt-span "m á s" at bounding box center [715, 43] width 0 height 0
click at [920, 124] on p "Piel más firme y luminosa en 21 dias ✨💧" at bounding box center [858, 108] width 282 height 59
click at [715, 43] on lt-span "d í as" at bounding box center [715, 43] width 0 height 0
click at [1110, 179] on div at bounding box center [857, 371] width 1203 height 656
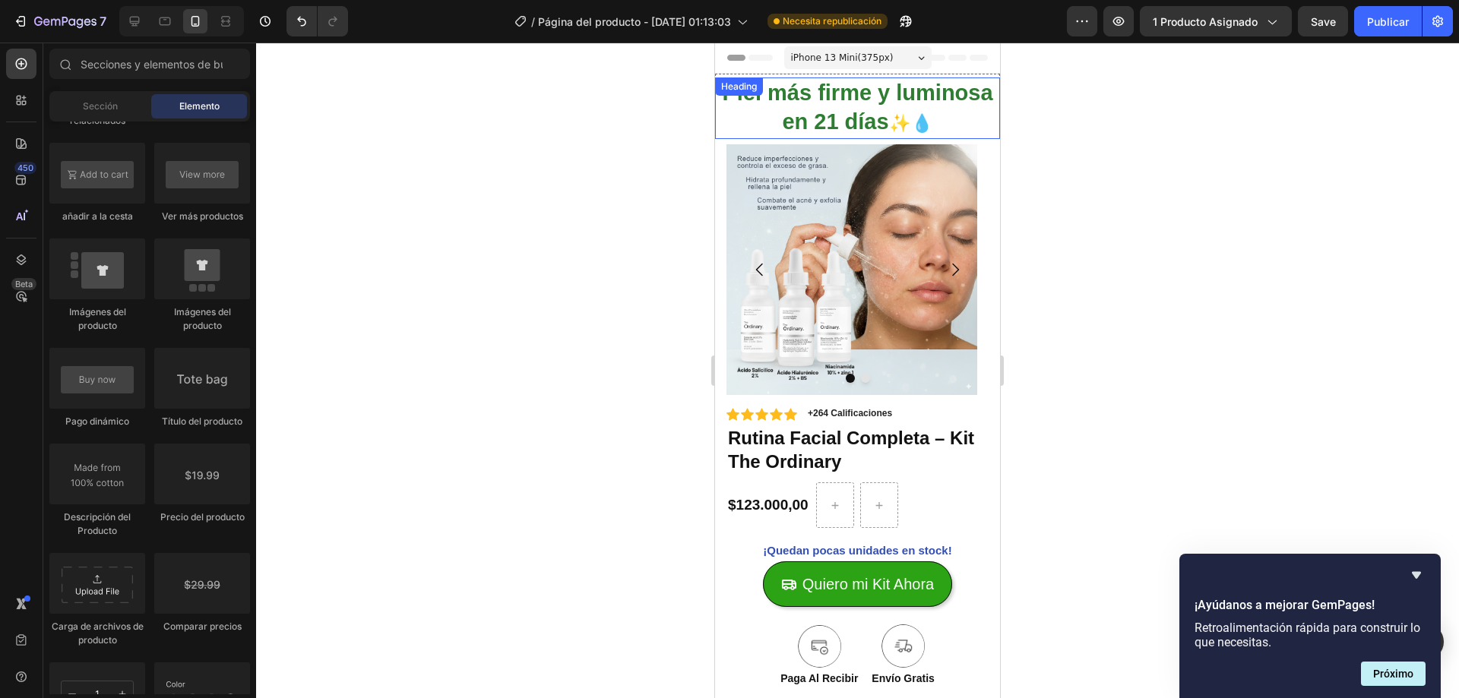
click at [902, 114] on p "Piel más firme y luminosa en 21 días ✨💧" at bounding box center [858, 108] width 282 height 59
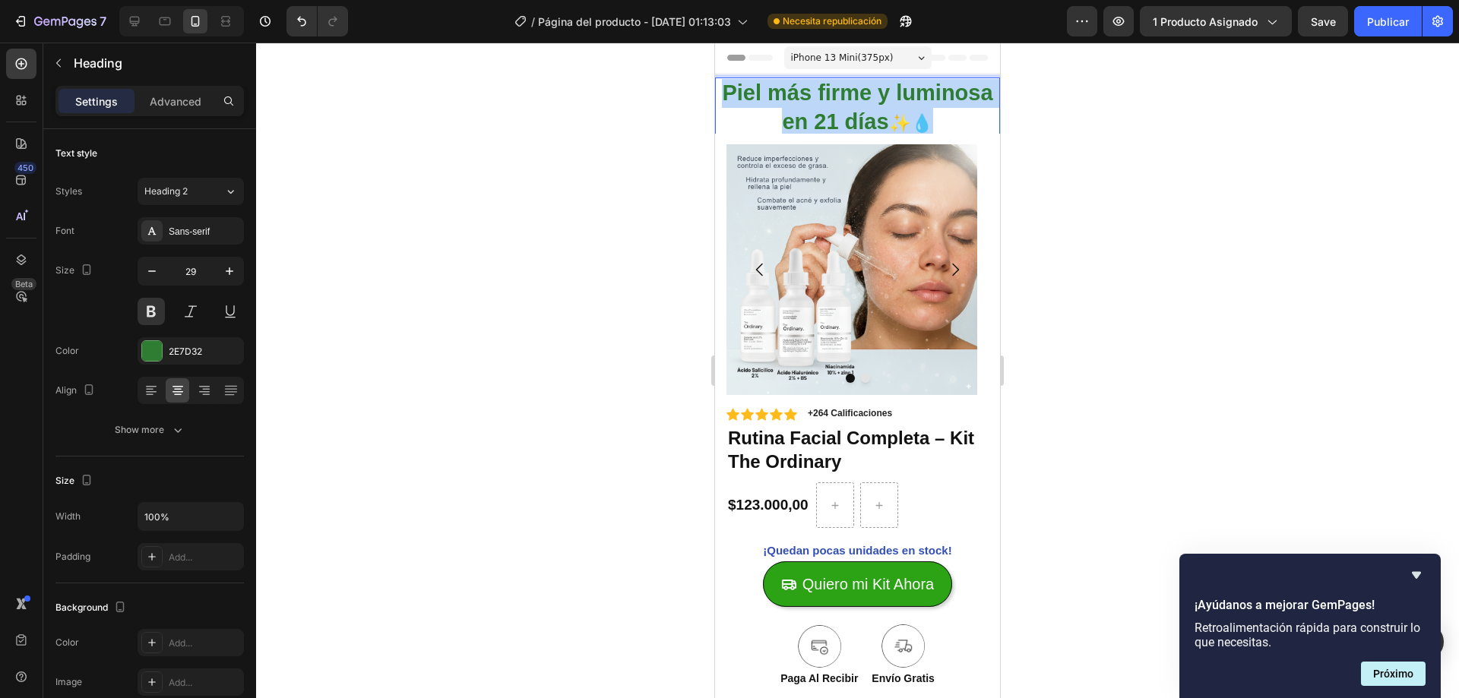
click at [902, 114] on p "Piel más firme y luminosa en 21 días ✨💧" at bounding box center [858, 108] width 282 height 59
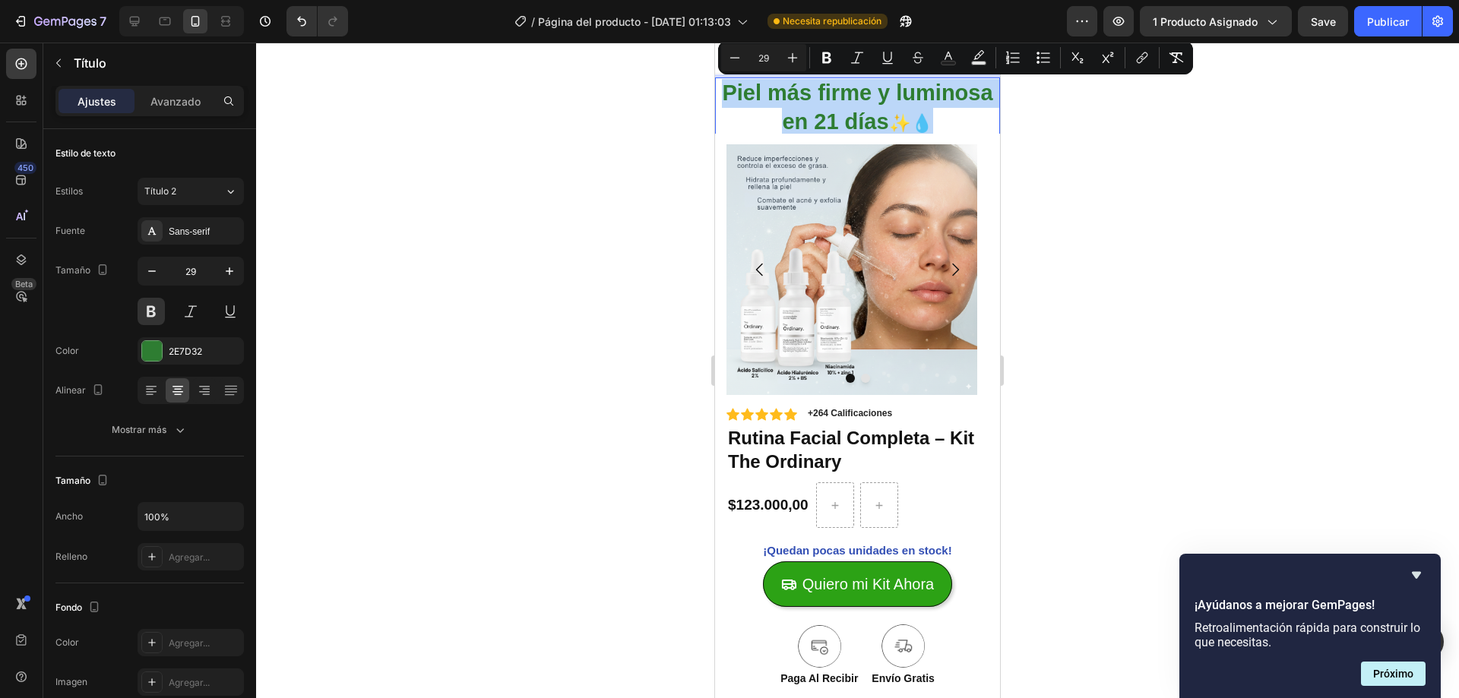
click at [894, 114] on p "Piel más firme y luminosa en 21 días ✨💧" at bounding box center [858, 108] width 282 height 59
drag, startPoint x: 774, startPoint y: 92, endPoint x: 929, endPoint y: 126, distance: 158.0
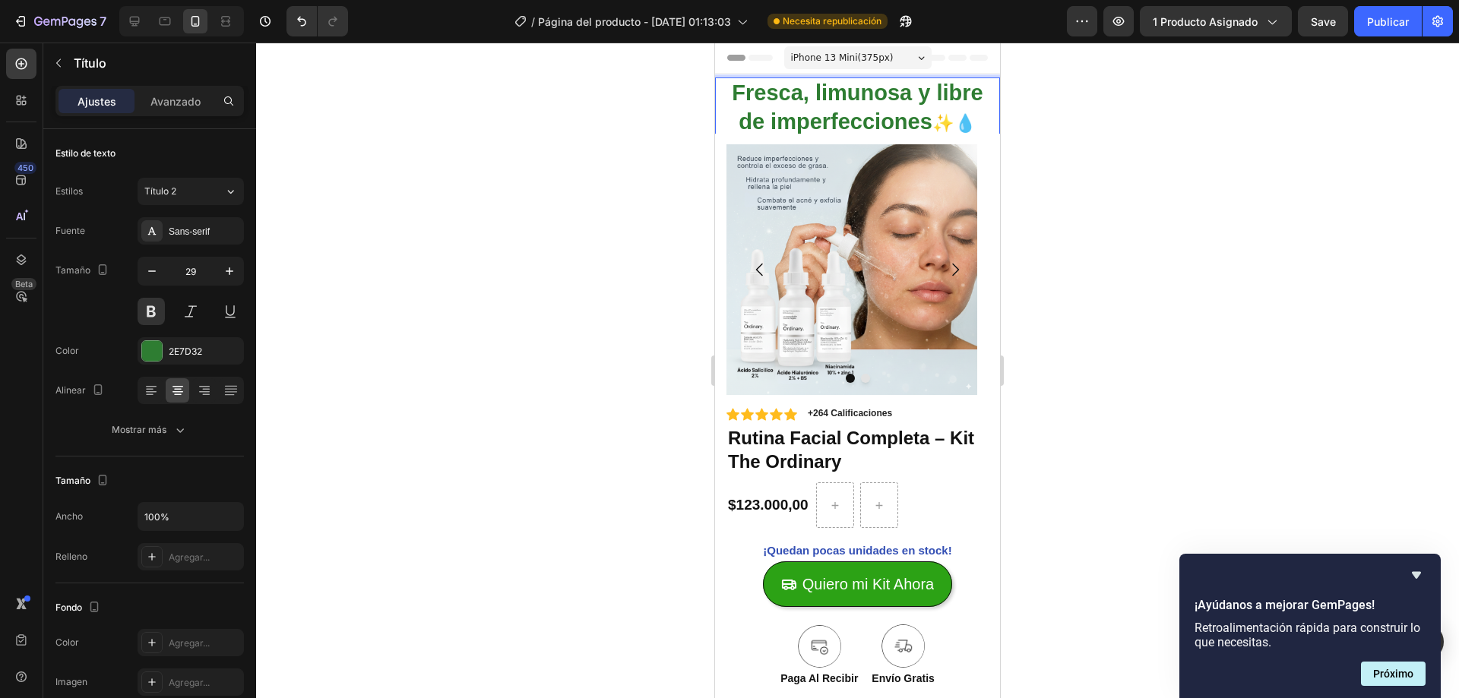
click at [873, 99] on p "Fresca, limunosa y libre de imperfecciones ✨💧" at bounding box center [858, 108] width 282 height 59
click at [715, 43] on lt-span "luminosa" at bounding box center [715, 43] width 0 height 0
click at [715, 43] on lt-div at bounding box center [715, 43] width 0 height 0
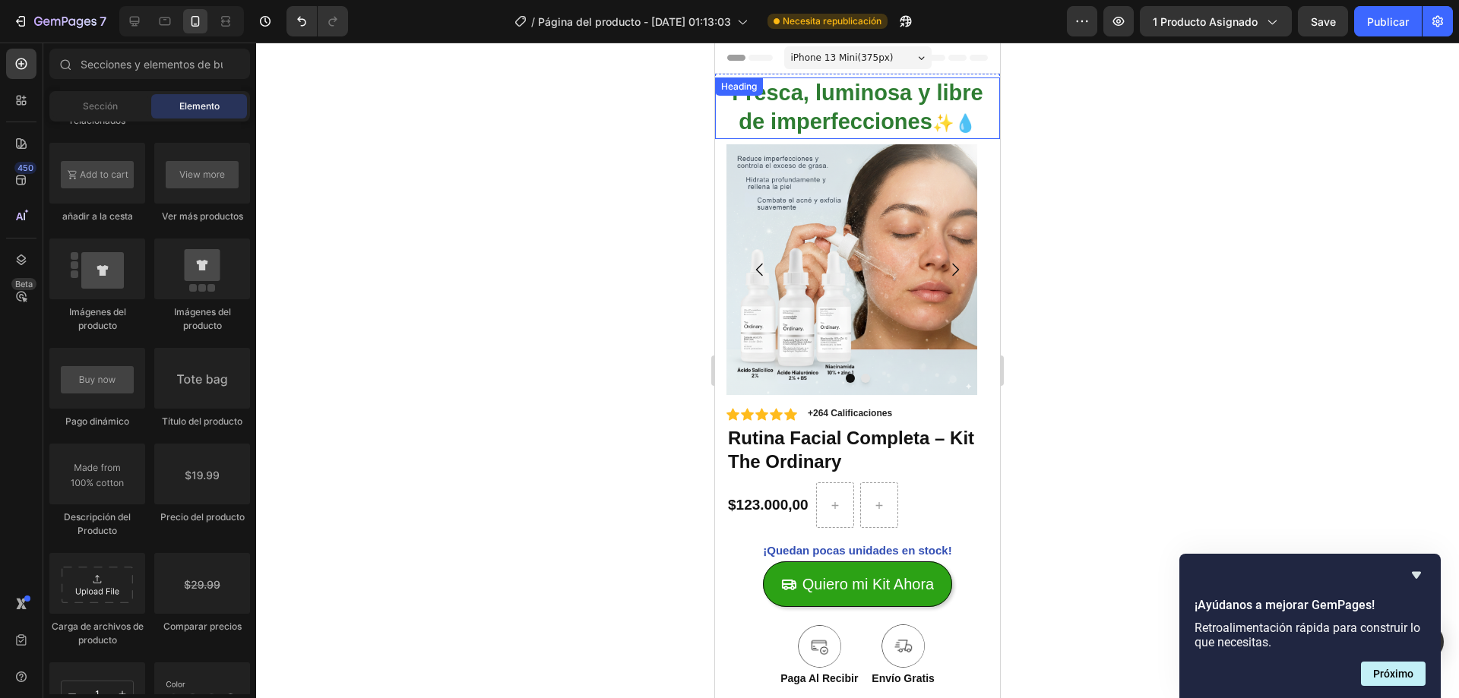
click at [923, 130] on p "Fresca, luminosa y libre de imperfecciones ✨💧" at bounding box center [858, 108] width 282 height 59
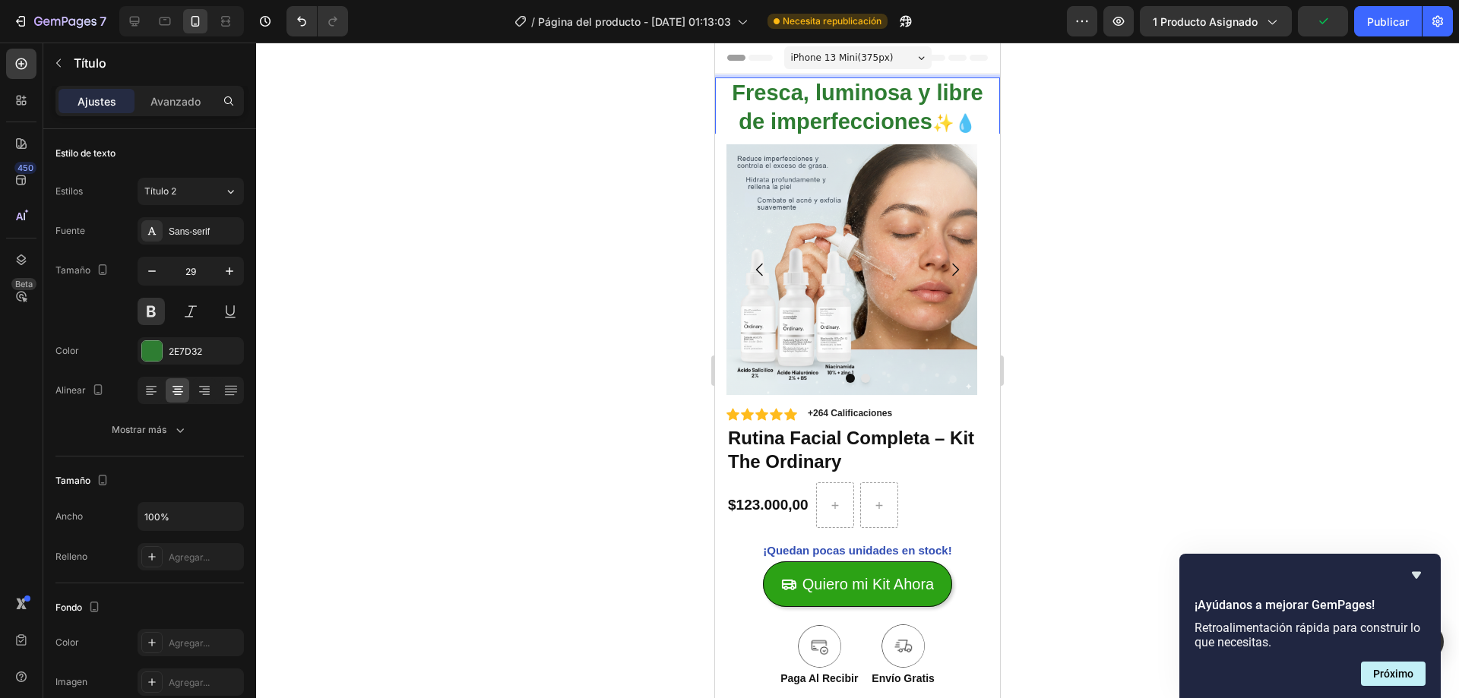
click at [913, 128] on p "Fresca, luminosa y libre de imperfecciones ✨💧" at bounding box center [858, 108] width 282 height 59
click at [1043, 143] on div at bounding box center [857, 371] width 1203 height 656
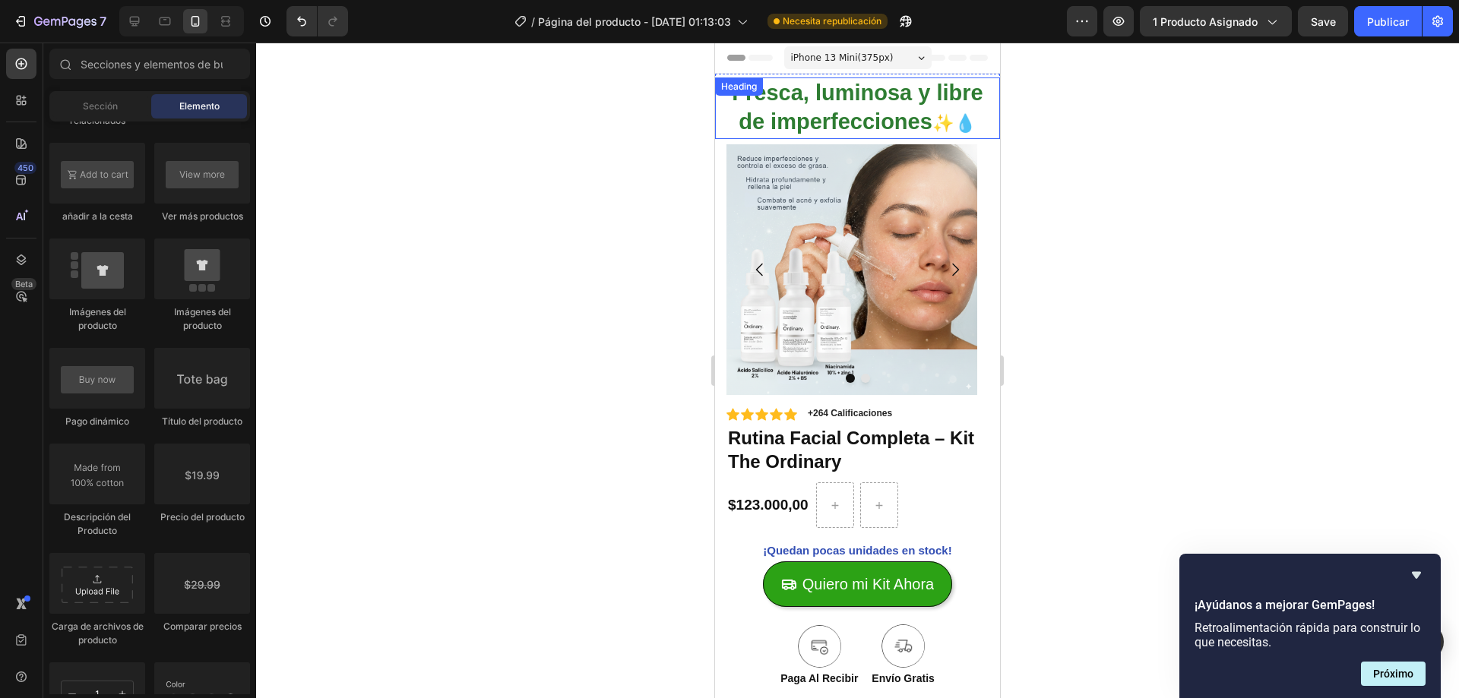
click at [932, 120] on span "✨💧" at bounding box center [954, 123] width 44 height 20
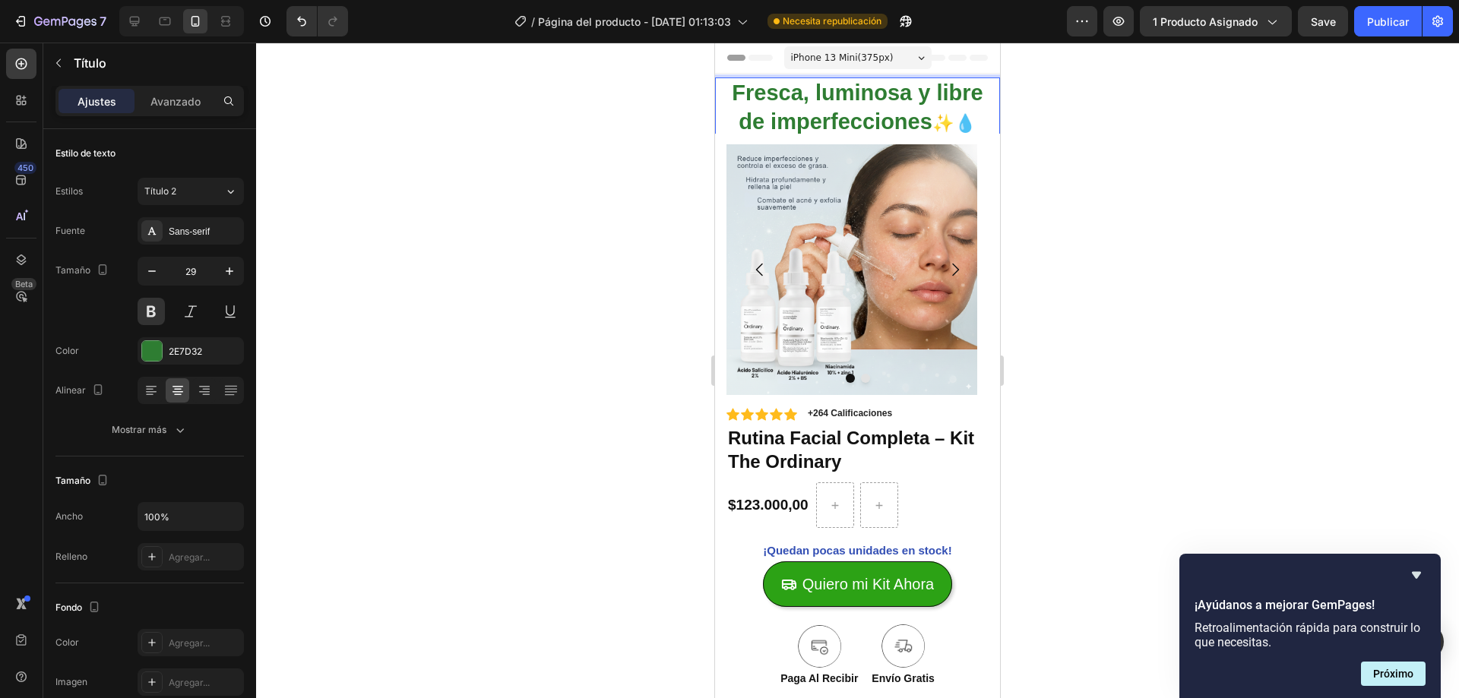
click at [918, 133] on p "Fresca, luminosa y libre de imperfecciones ✨💧" at bounding box center [858, 108] width 282 height 59
click at [1075, 150] on div at bounding box center [857, 371] width 1203 height 656
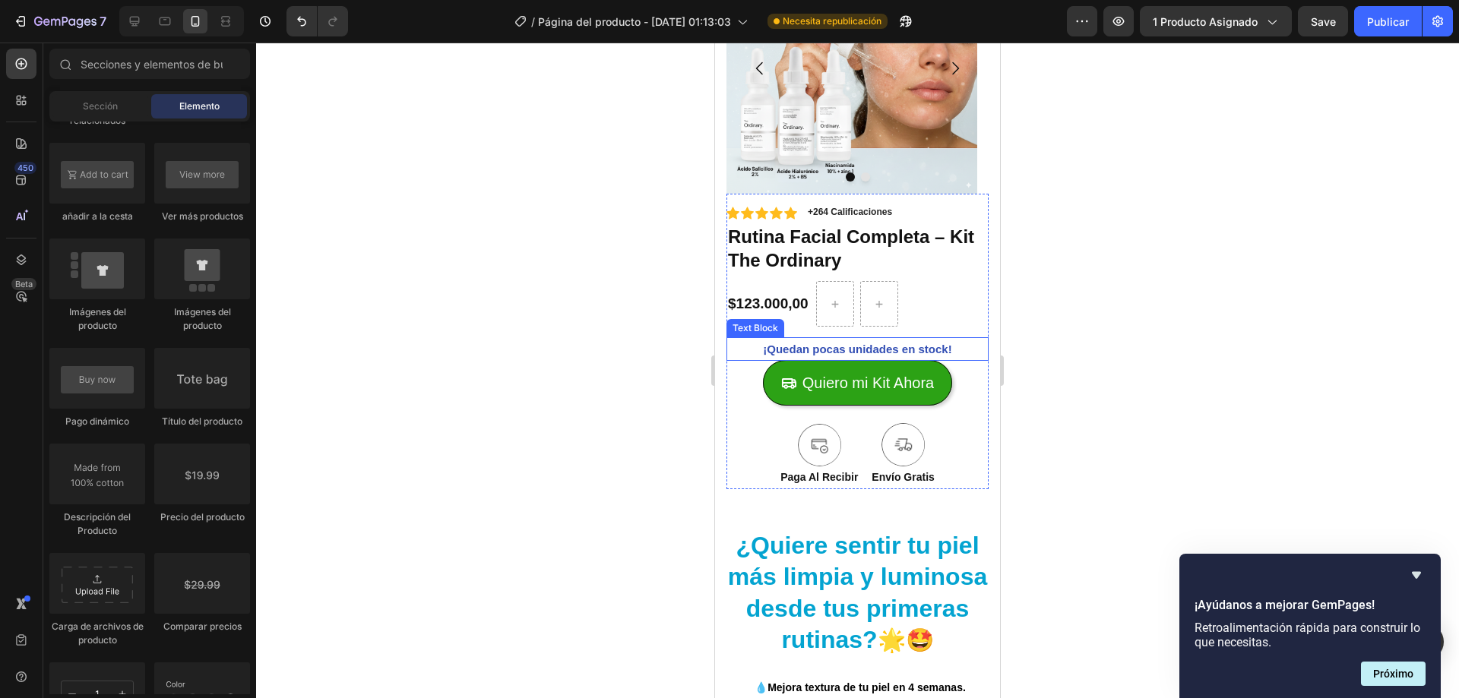
scroll to position [228, 0]
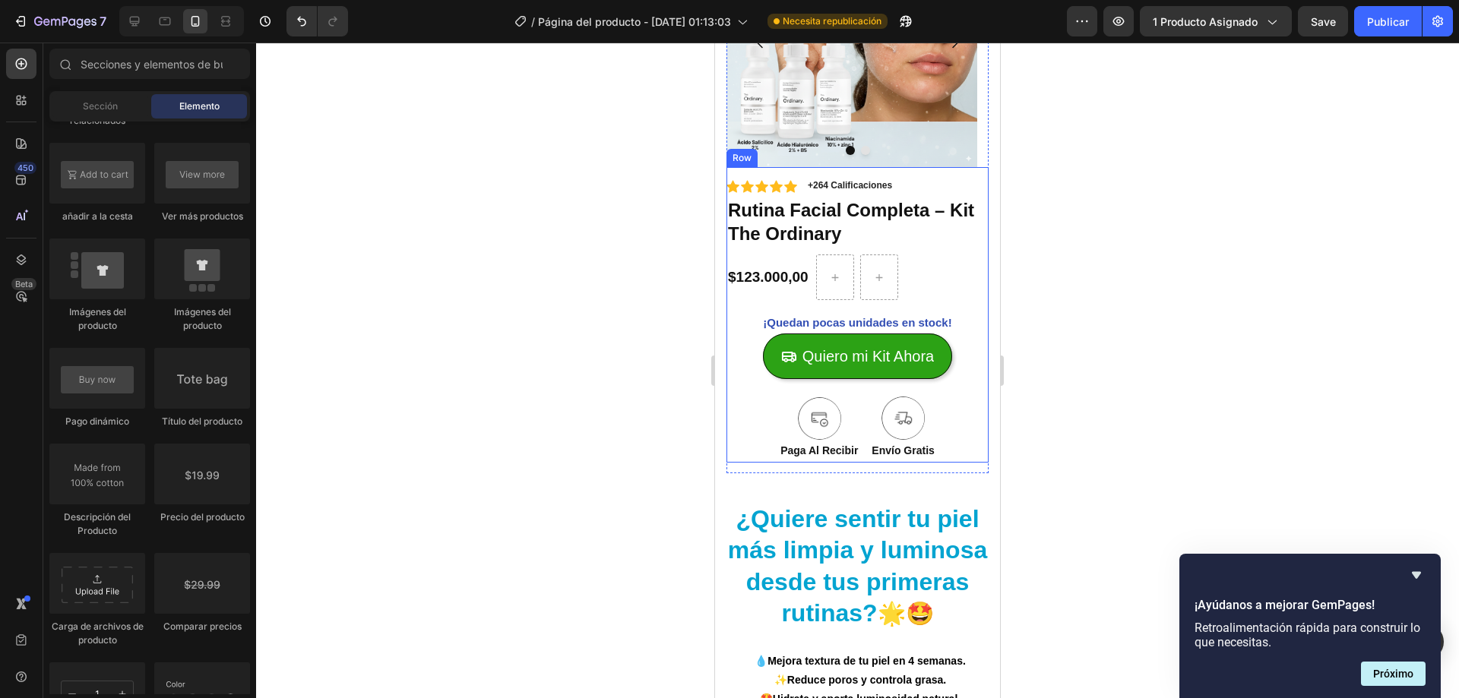
click at [865, 183] on p "+264 Calificaciones" at bounding box center [850, 186] width 84 height 12
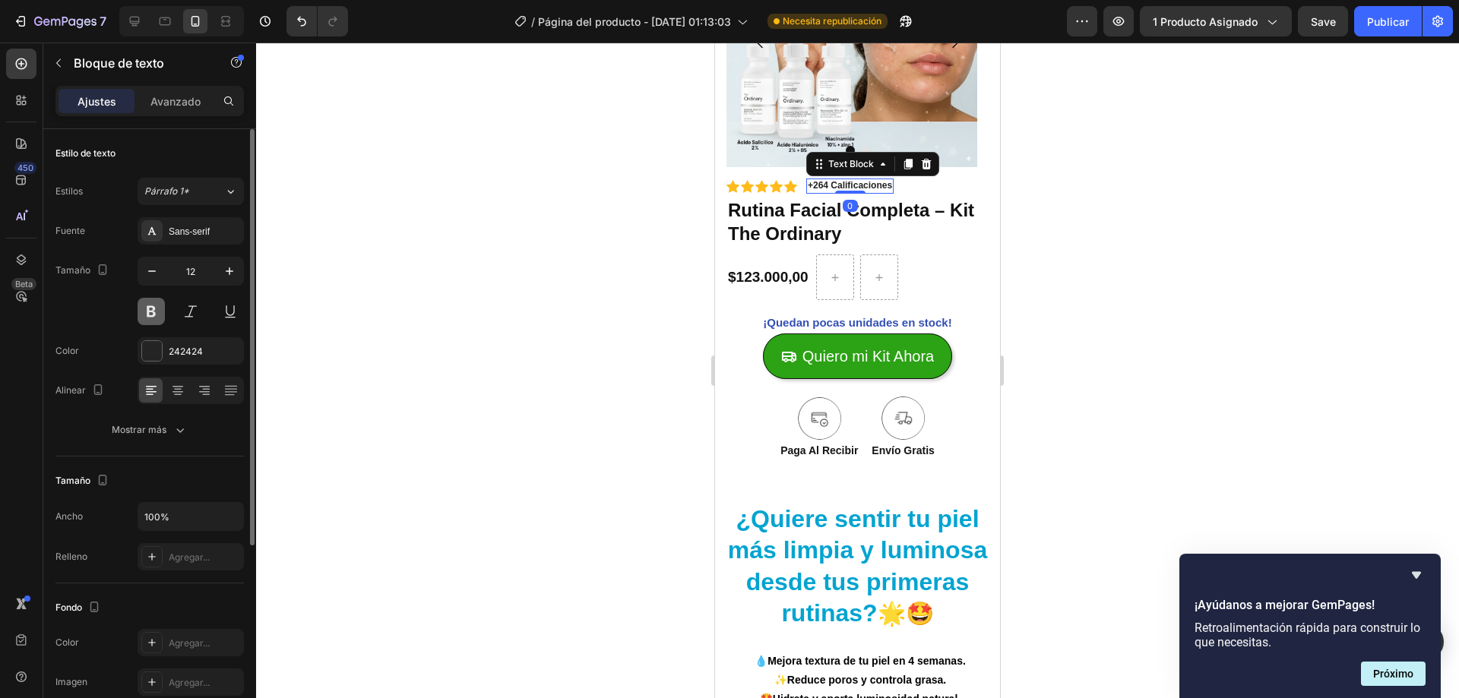
click at [142, 318] on button at bounding box center [151, 311] width 27 height 27
click at [147, 320] on button at bounding box center [151, 311] width 27 height 27
click at [158, 347] on div at bounding box center [152, 351] width 20 height 20
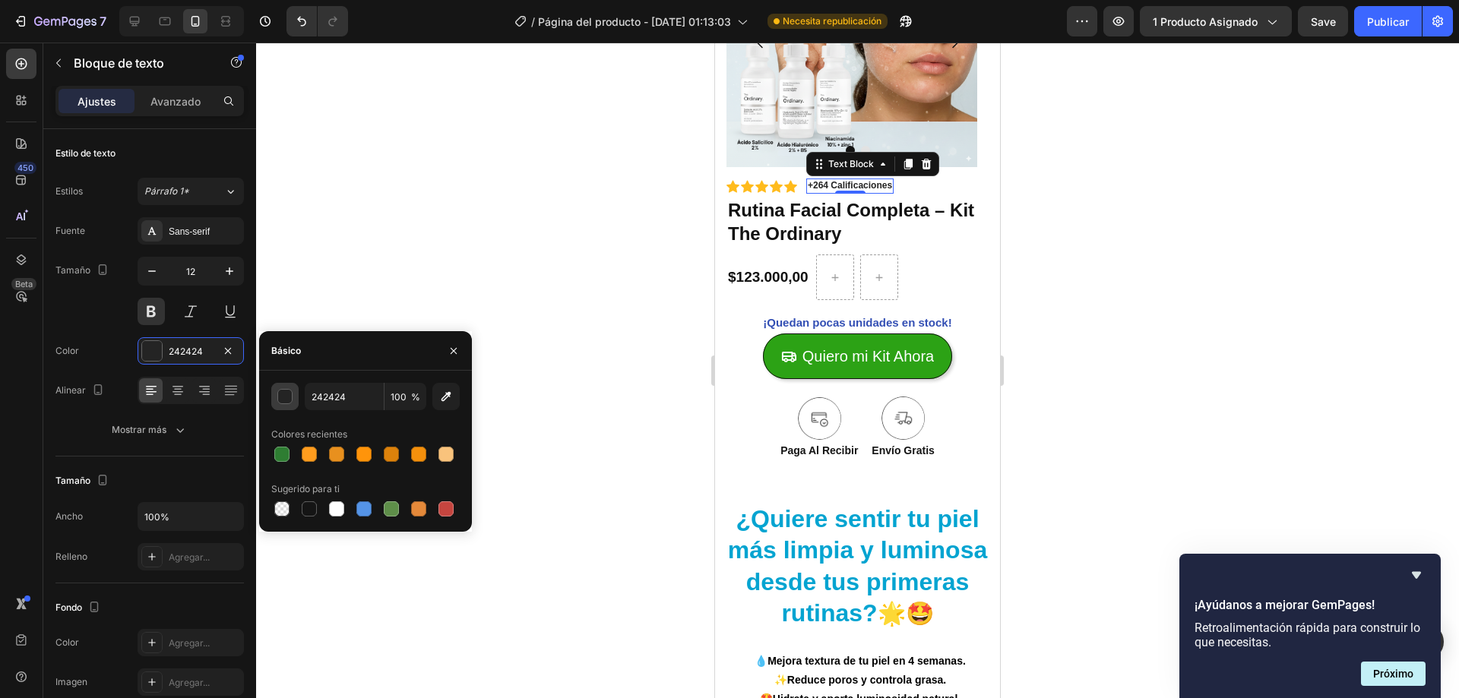
click at [290, 403] on div "button" at bounding box center [285, 397] width 15 height 15
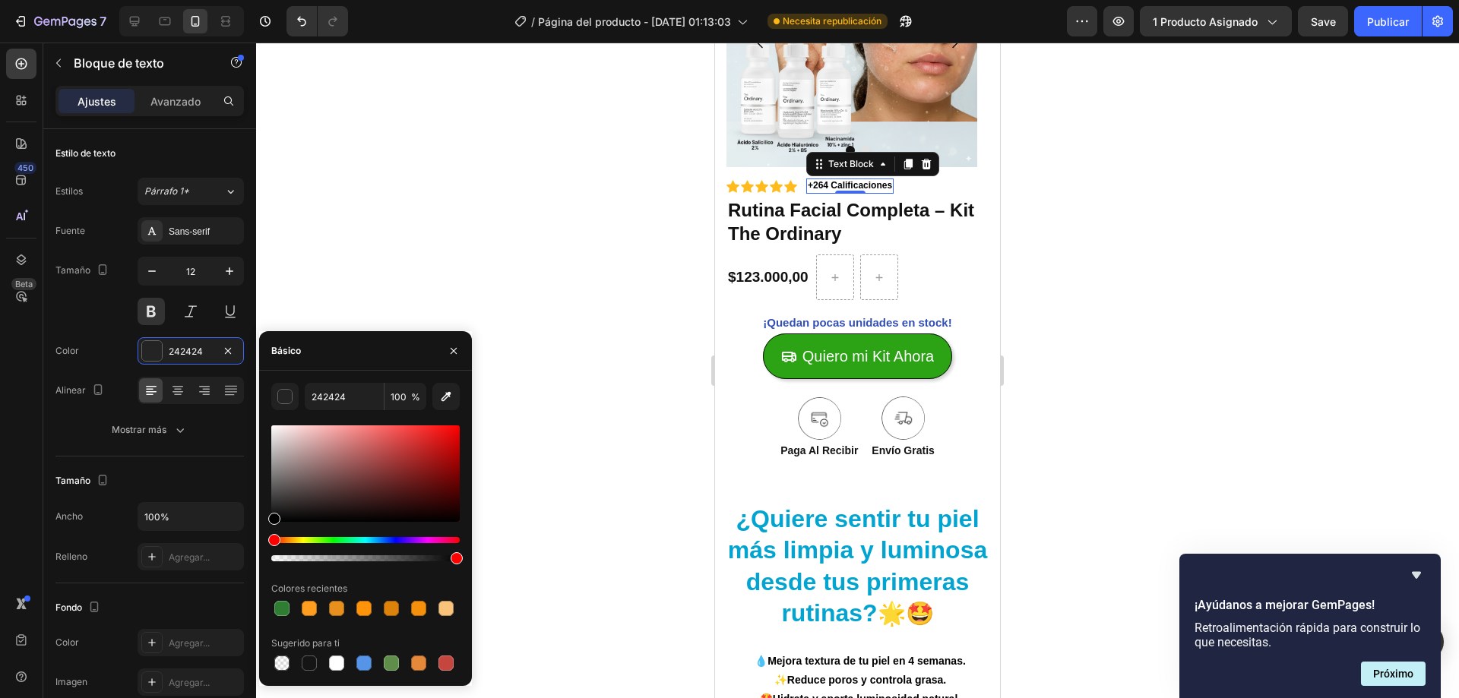
drag, startPoint x: 273, startPoint y: 511, endPoint x: 338, endPoint y: 449, distance: 90.3
click at [267, 529] on div "242424 100 % Colores recientes Sugerido para ti" at bounding box center [365, 528] width 213 height 291
click at [403, 285] on div at bounding box center [857, 371] width 1203 height 656
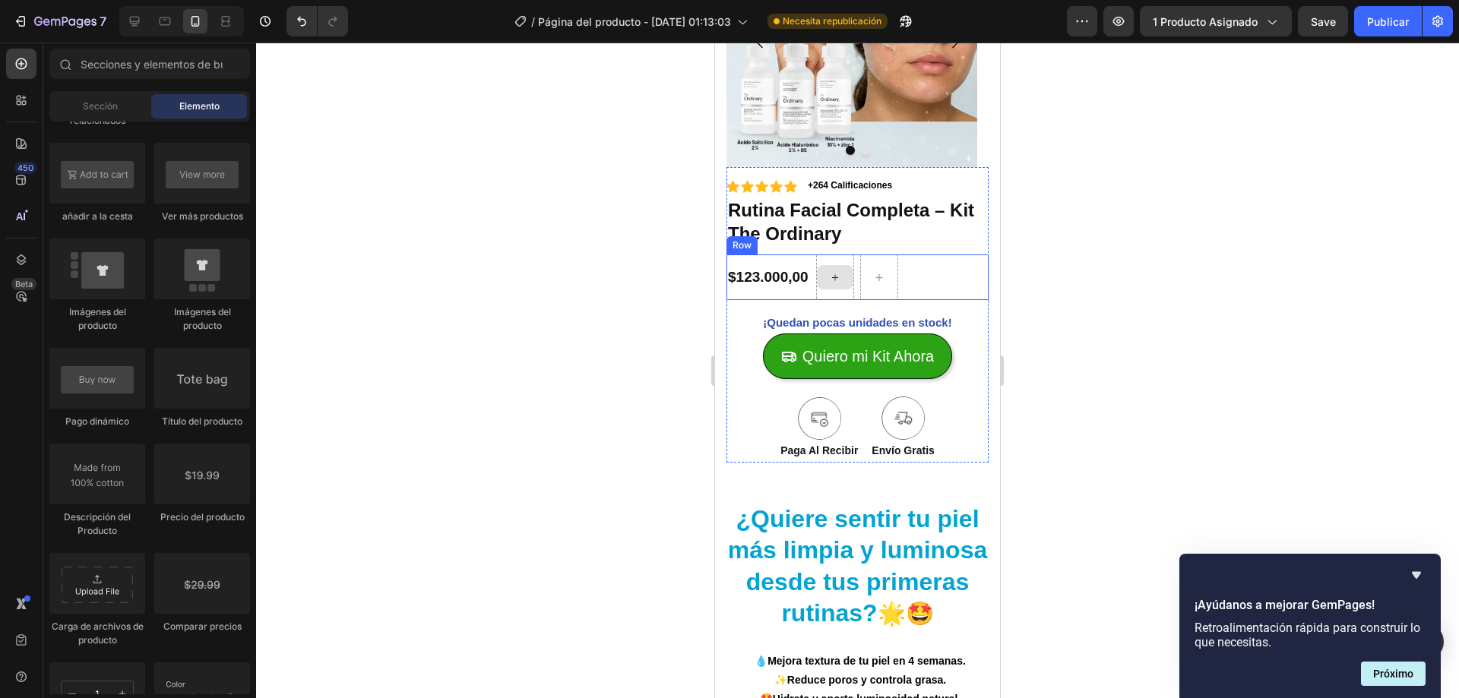
click at [824, 279] on div at bounding box center [835, 277] width 36 height 24
click at [918, 266] on div "$123.000,00 Product Price Product Price Row" at bounding box center [857, 278] width 262 height 46
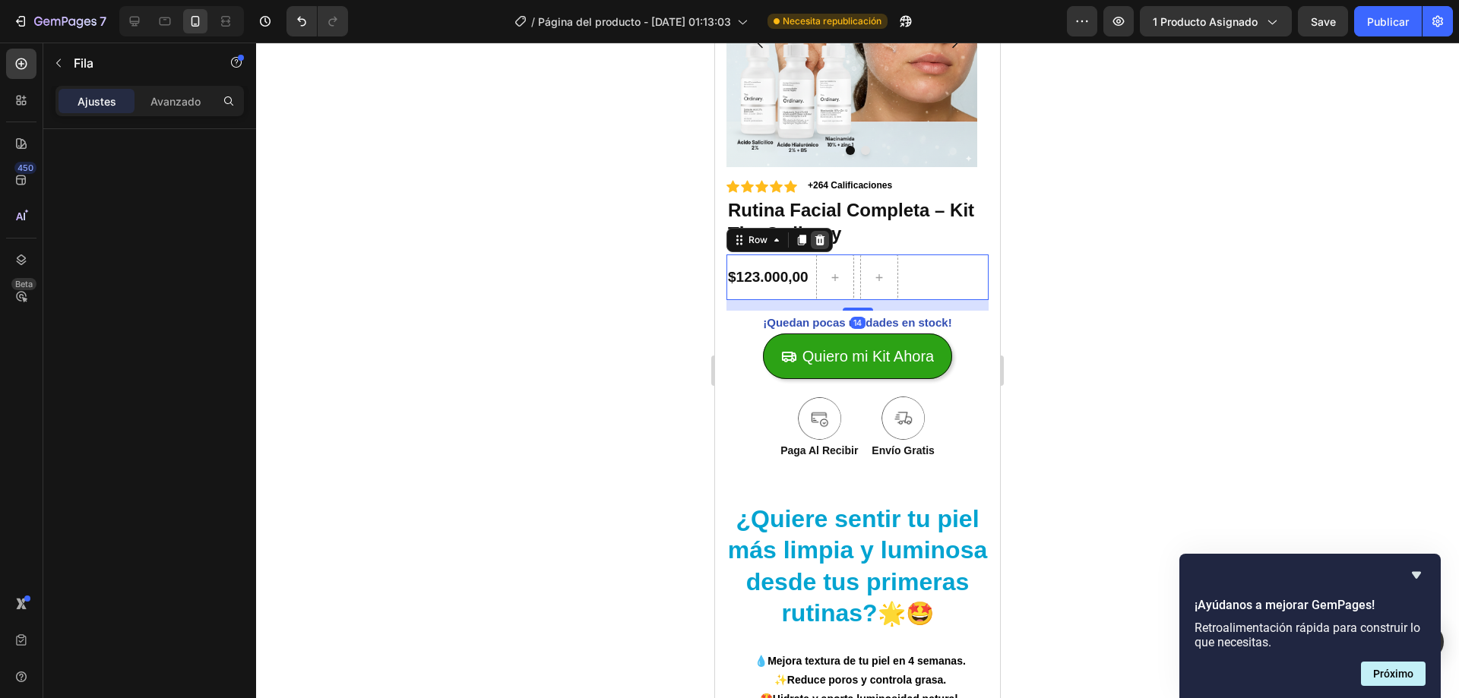
click at [823, 241] on icon at bounding box center [820, 240] width 10 height 11
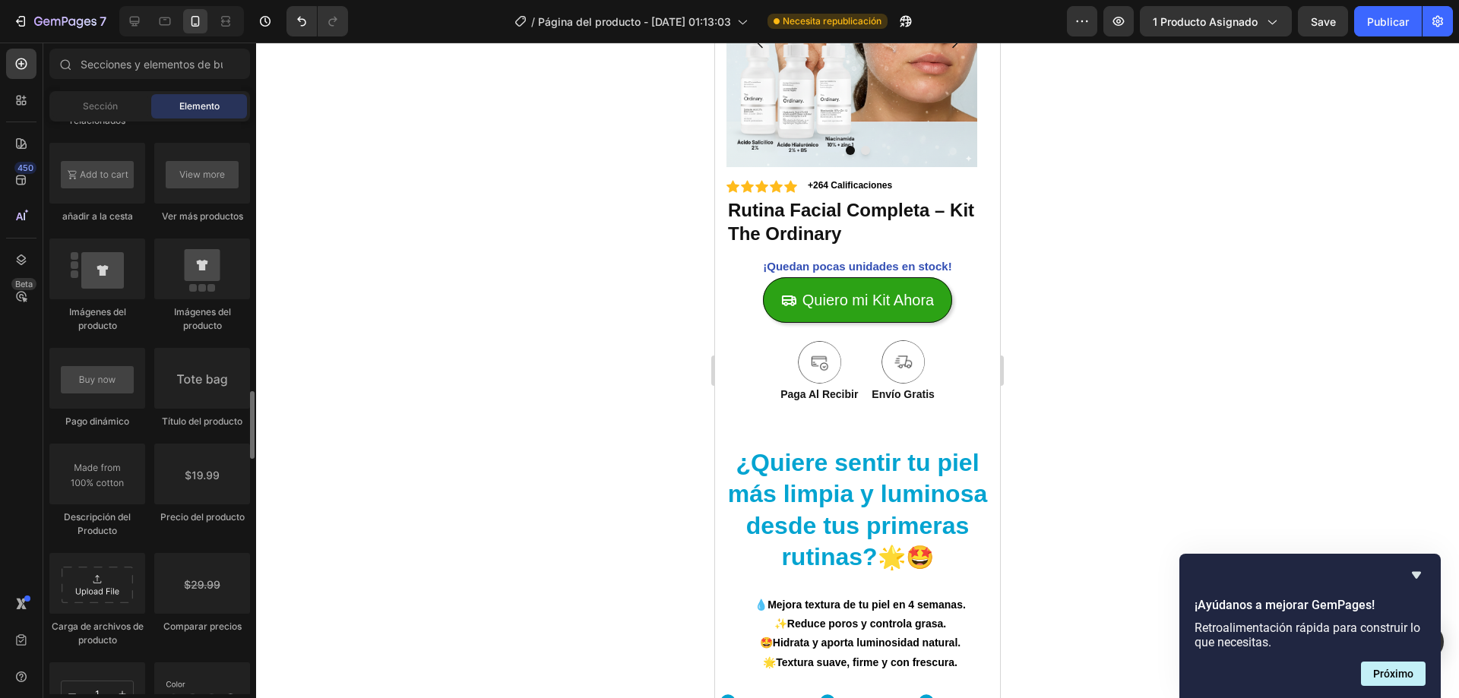
scroll to position [2432, 0]
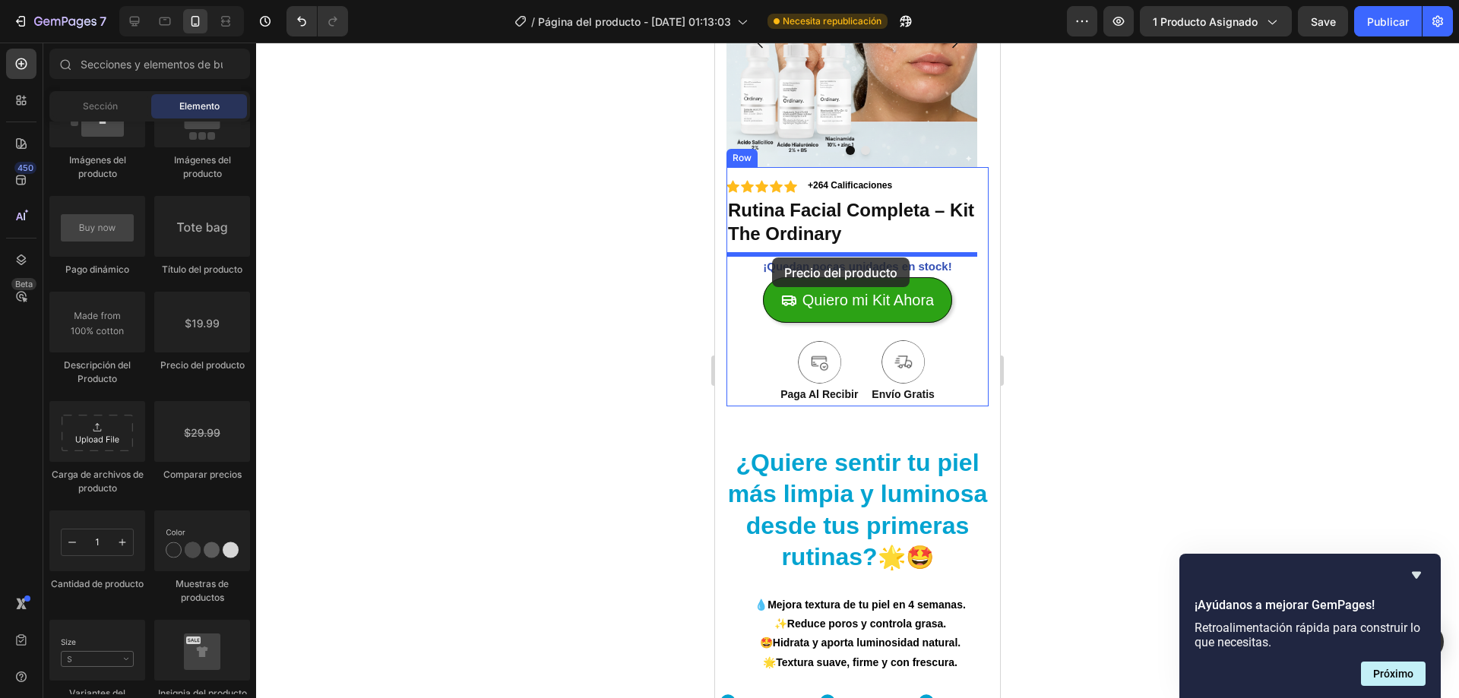
drag, startPoint x: 916, startPoint y: 382, endPoint x: 772, endPoint y: 258, distance: 190.2
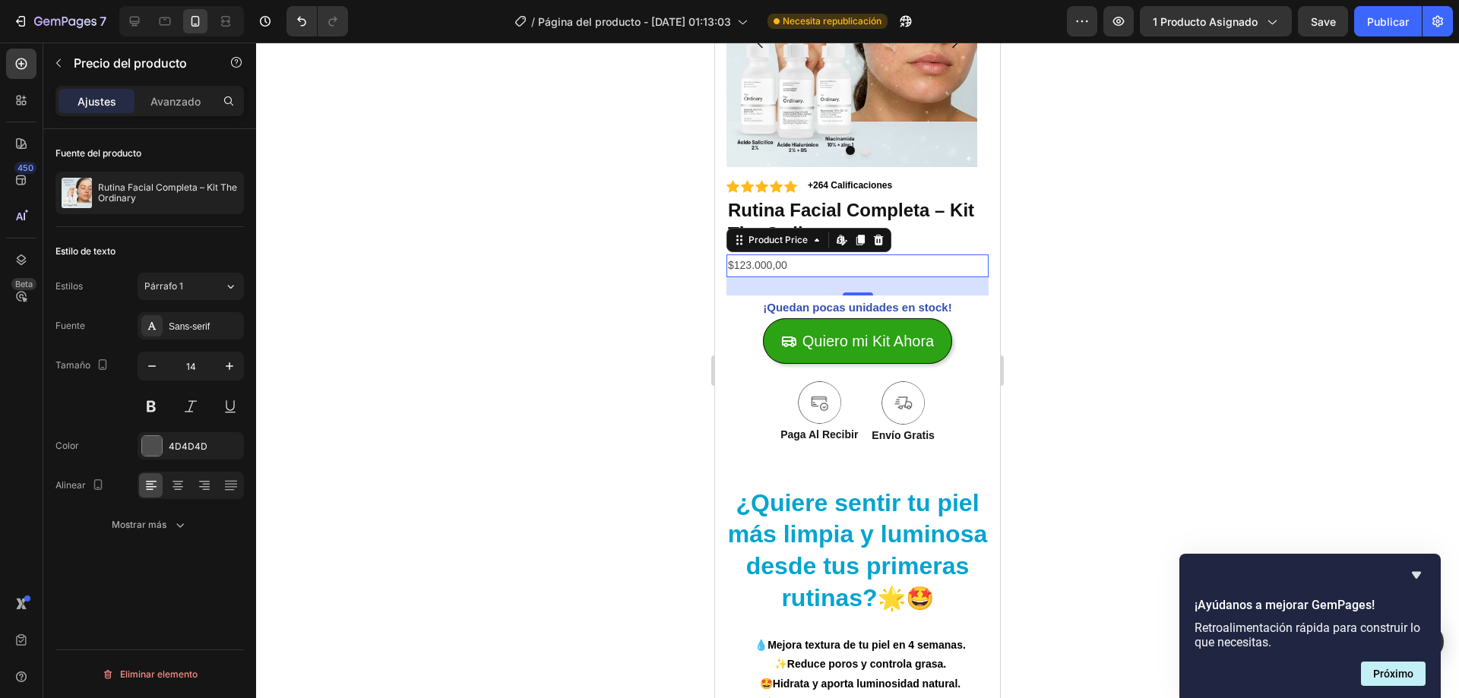
click at [676, 283] on div at bounding box center [857, 371] width 1203 height 656
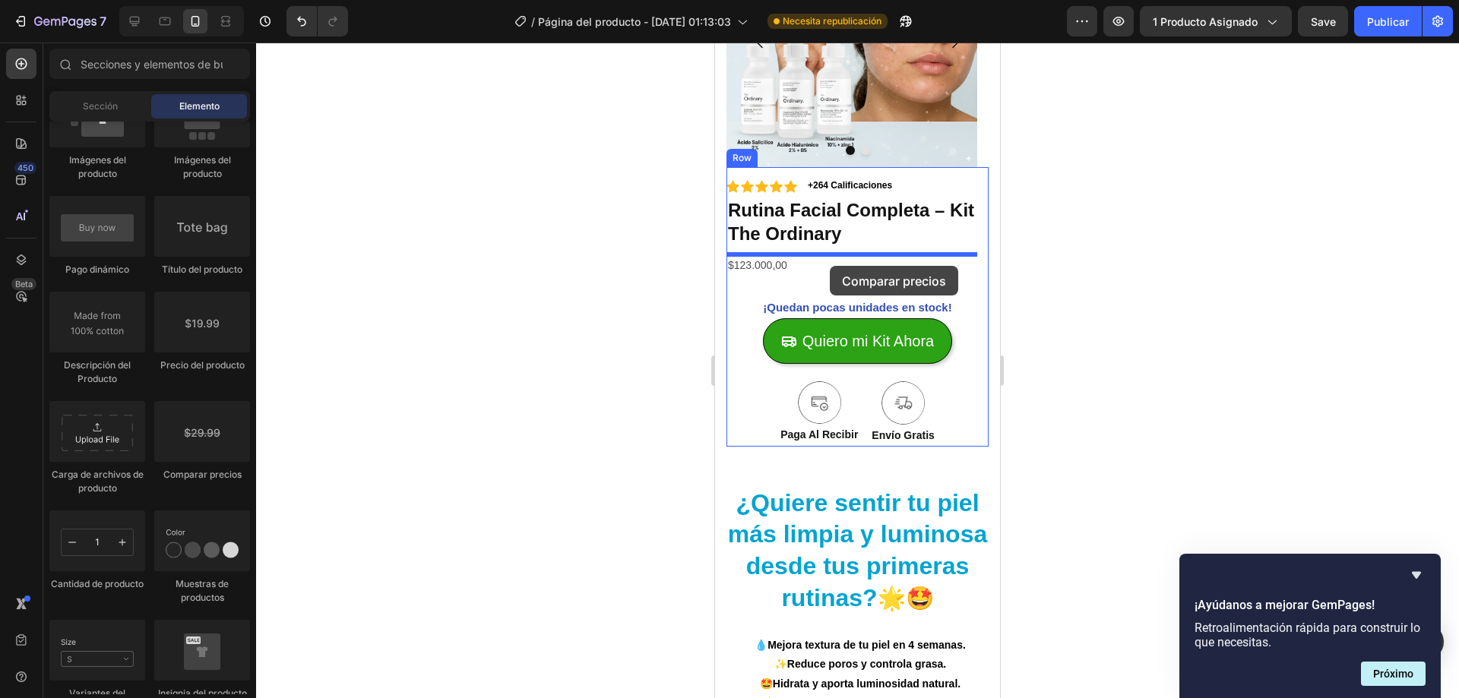
drag, startPoint x: 904, startPoint y: 470, endPoint x: 830, endPoint y: 266, distance: 217.6
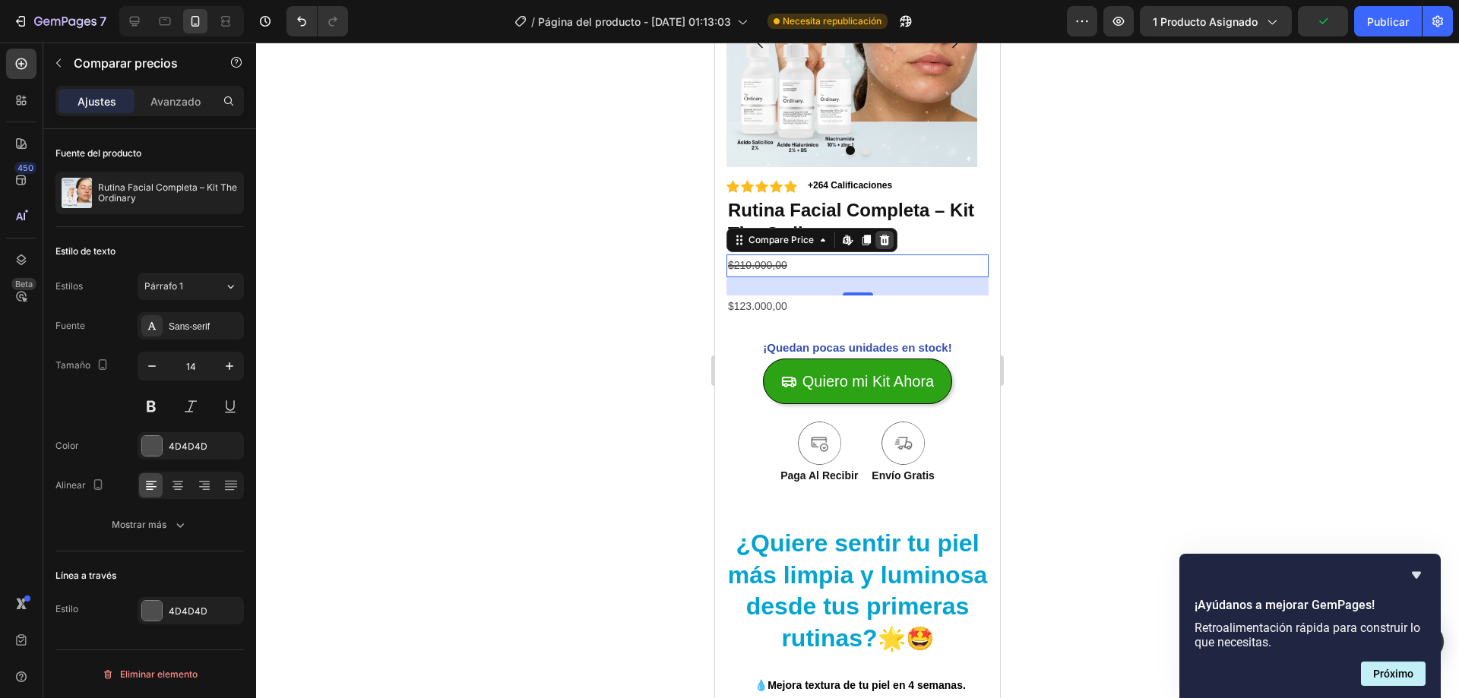
click at [883, 239] on icon at bounding box center [884, 240] width 12 height 12
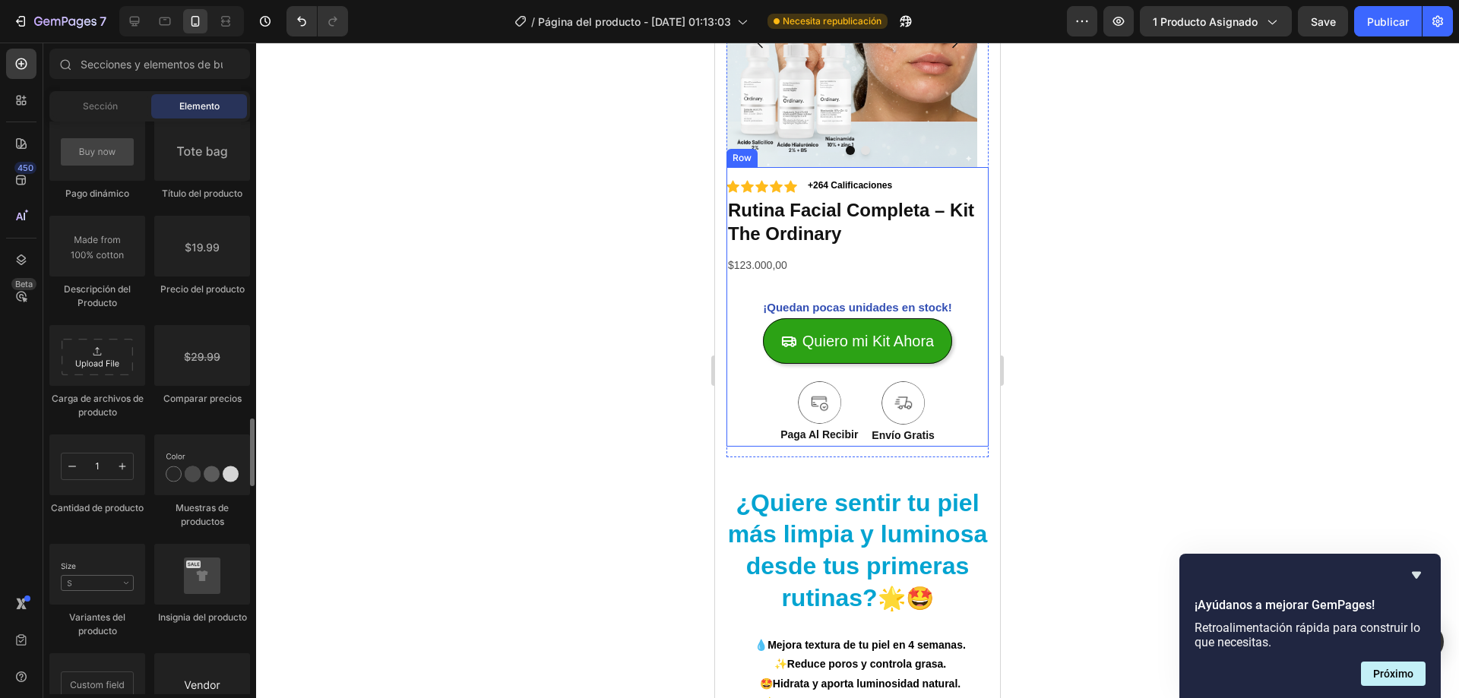
scroll to position [2280, 0]
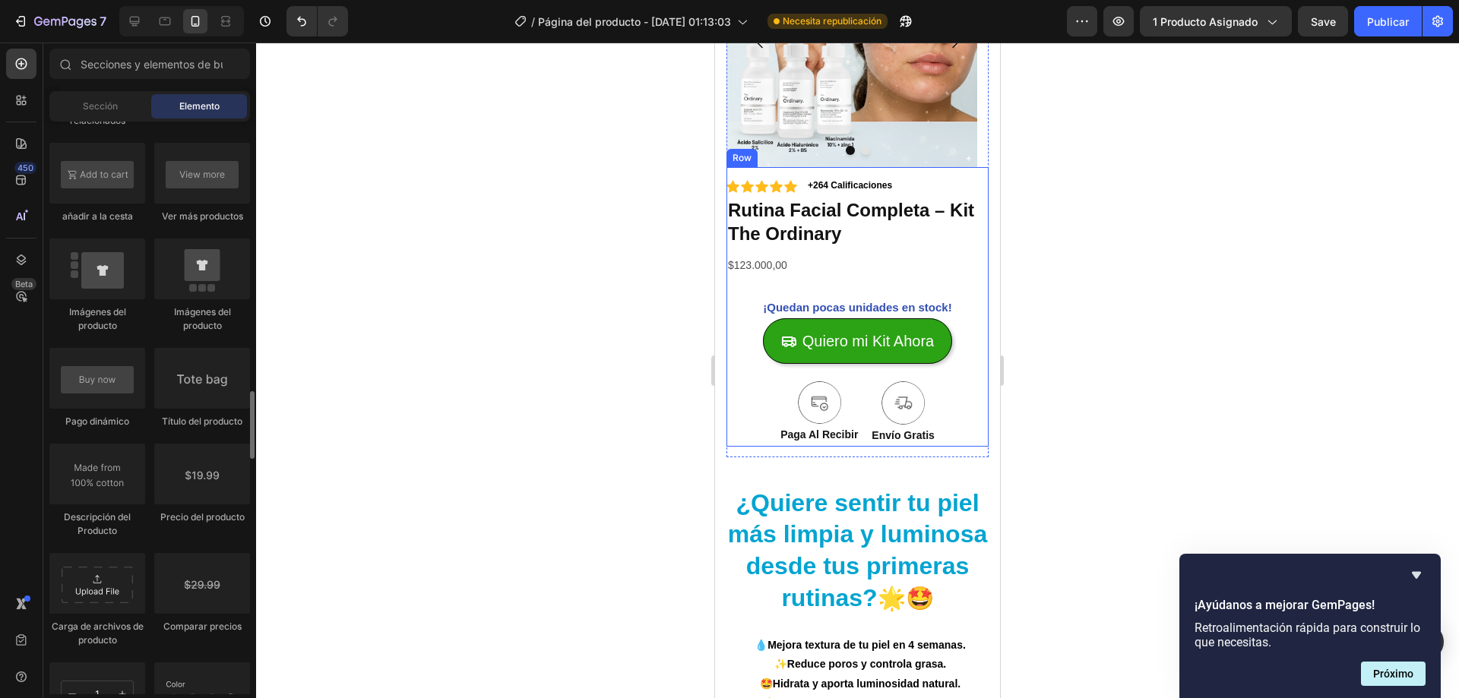
click at [126, 125] on div "Productos relacionados" at bounding box center [97, 113] width 96 height 27
click at [122, 114] on div "Sección" at bounding box center [100, 106] width 96 height 24
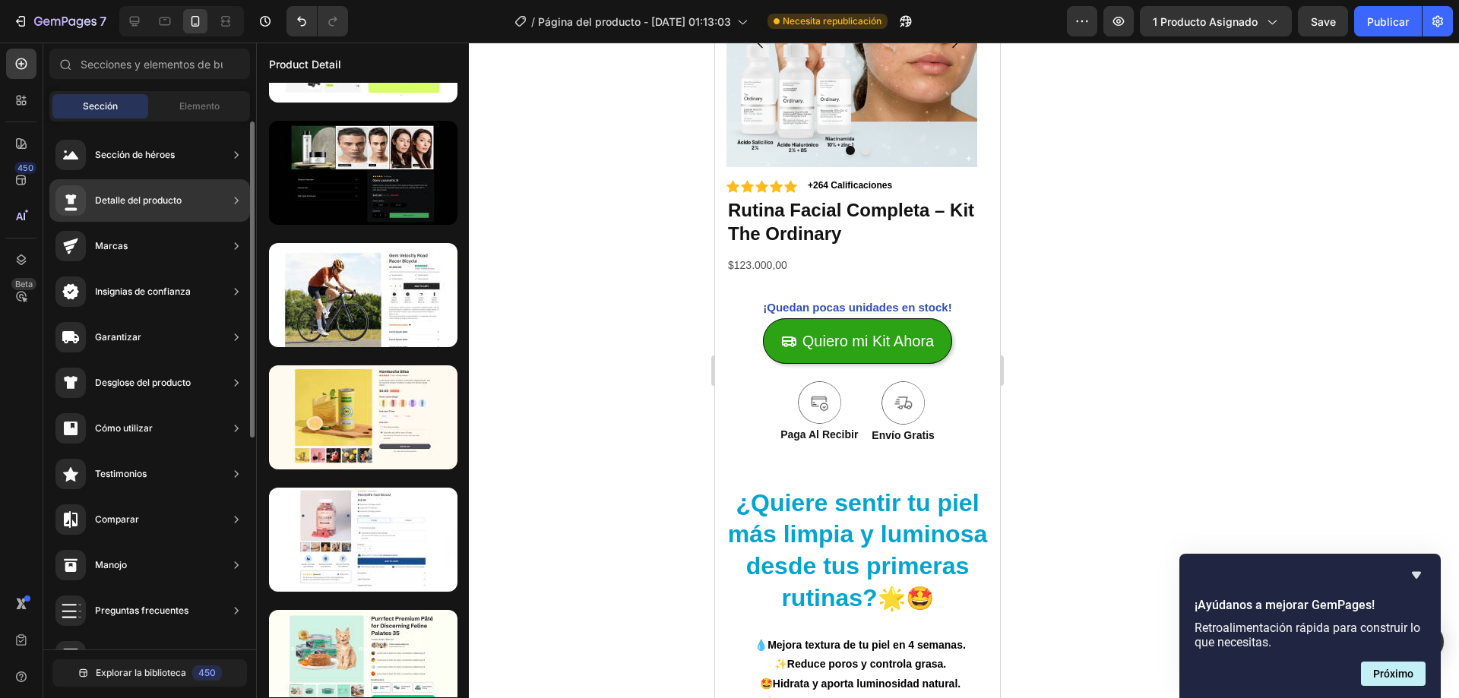
scroll to position [0, 0]
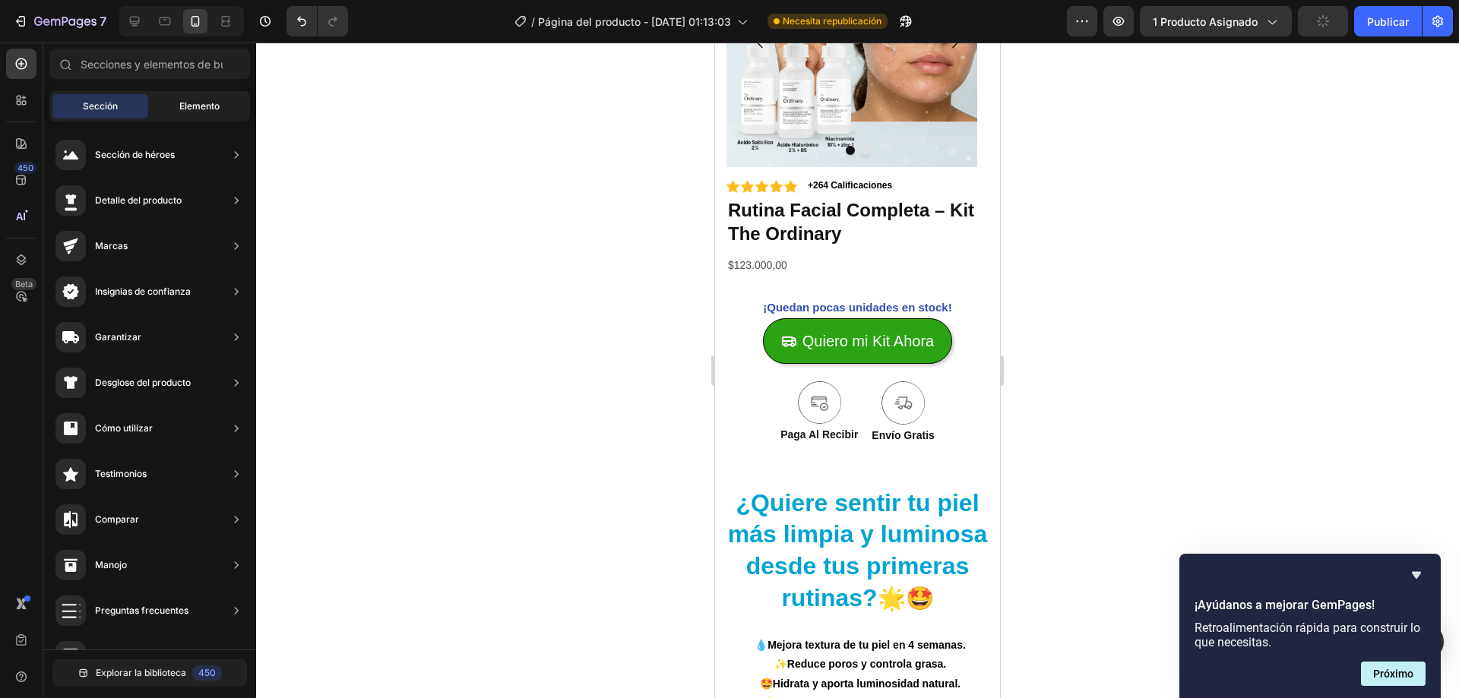
click at [179, 102] on font "Elemento" at bounding box center [199, 105] width 40 height 11
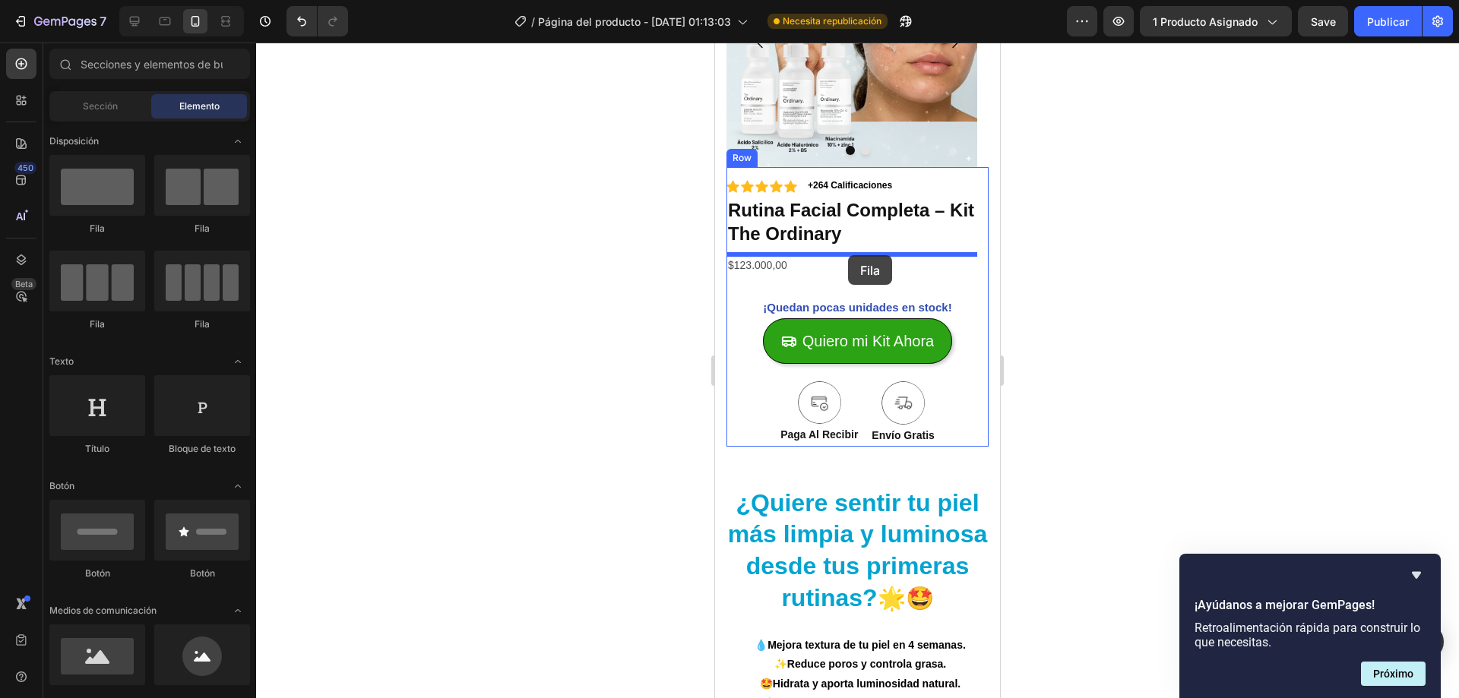
drag, startPoint x: 1212, startPoint y: 263, endPoint x: 848, endPoint y: 255, distance: 364.1
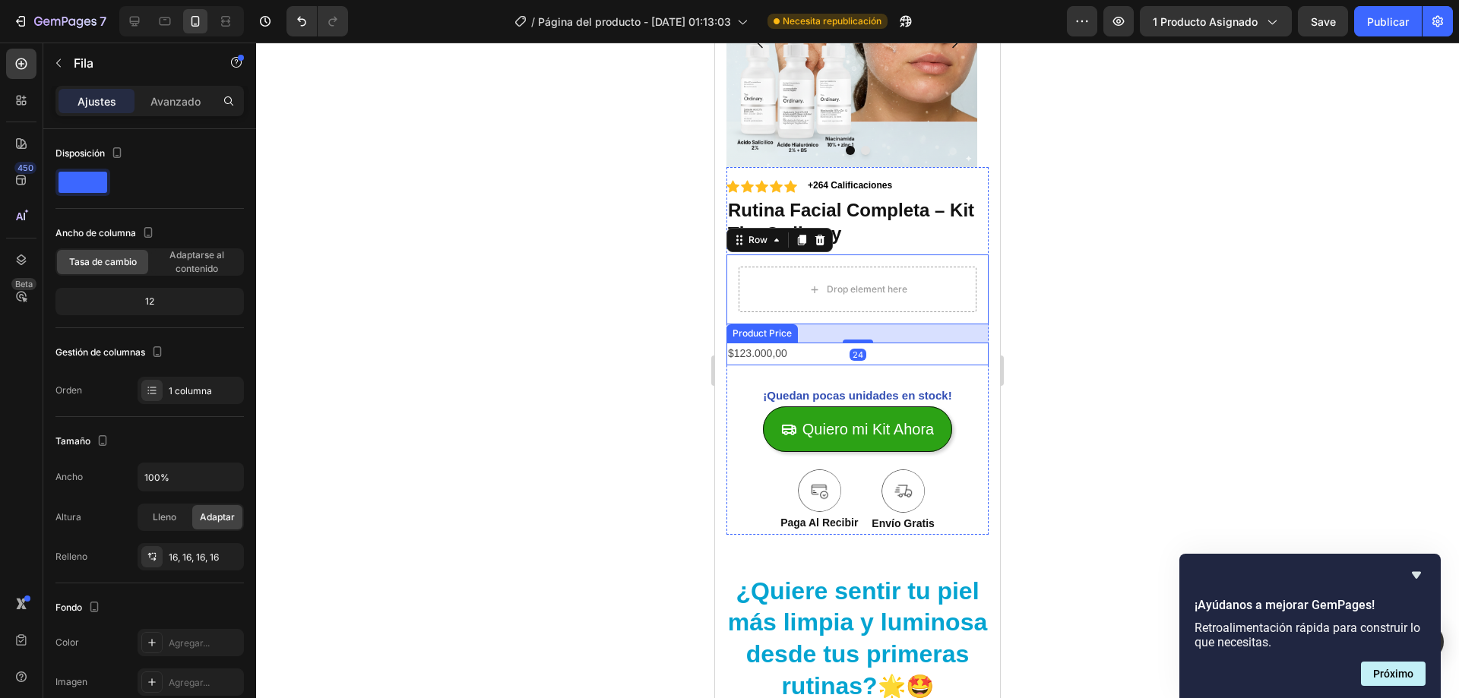
click at [760, 353] on div "$123.000,00" at bounding box center [857, 354] width 262 height 22
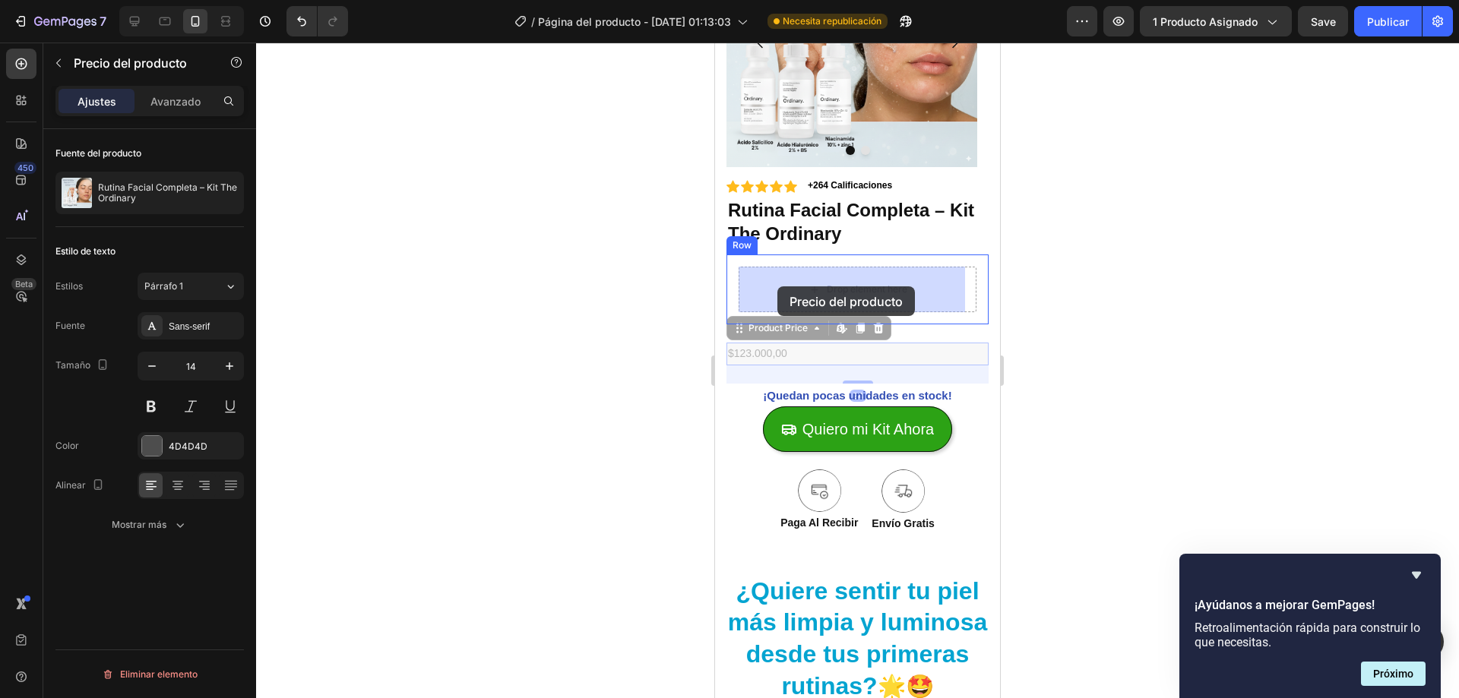
drag, startPoint x: 752, startPoint y: 336, endPoint x: 777, endPoint y: 286, distance: 55.7
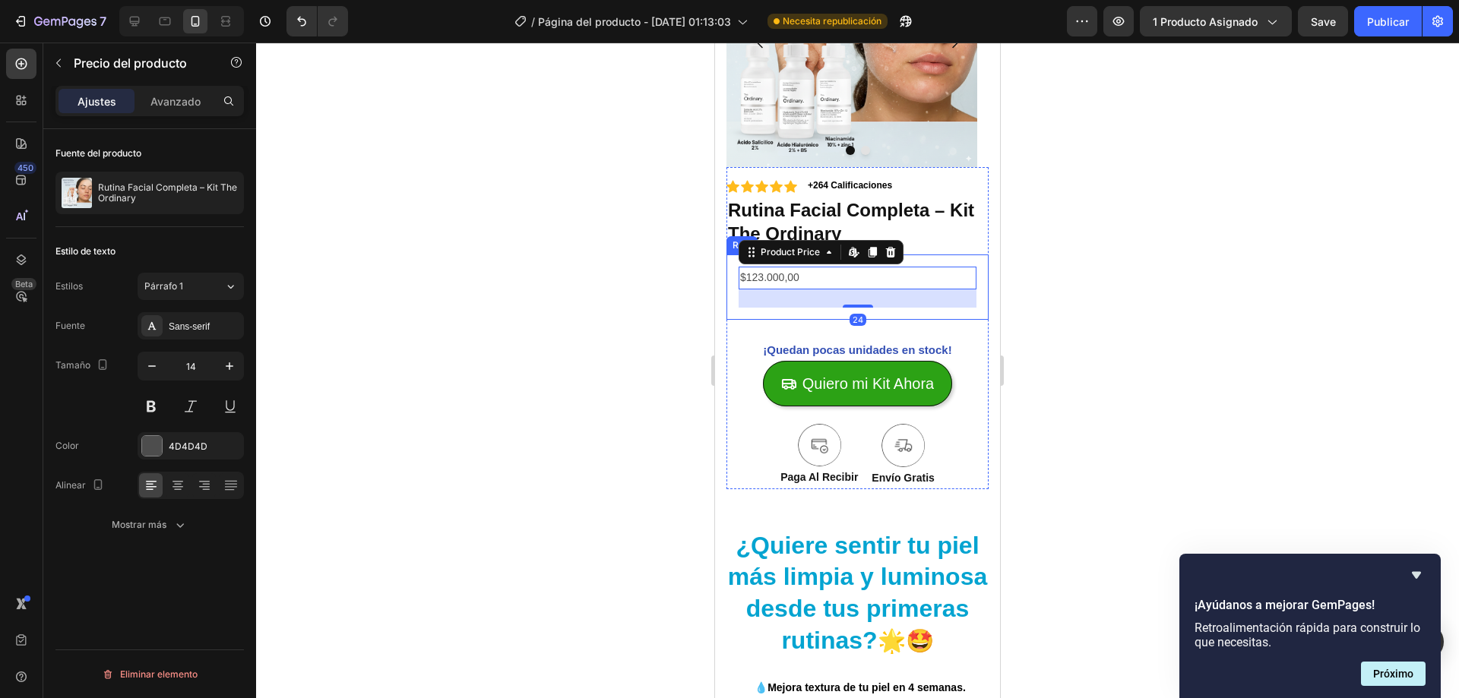
click at [666, 331] on div at bounding box center [857, 371] width 1203 height 656
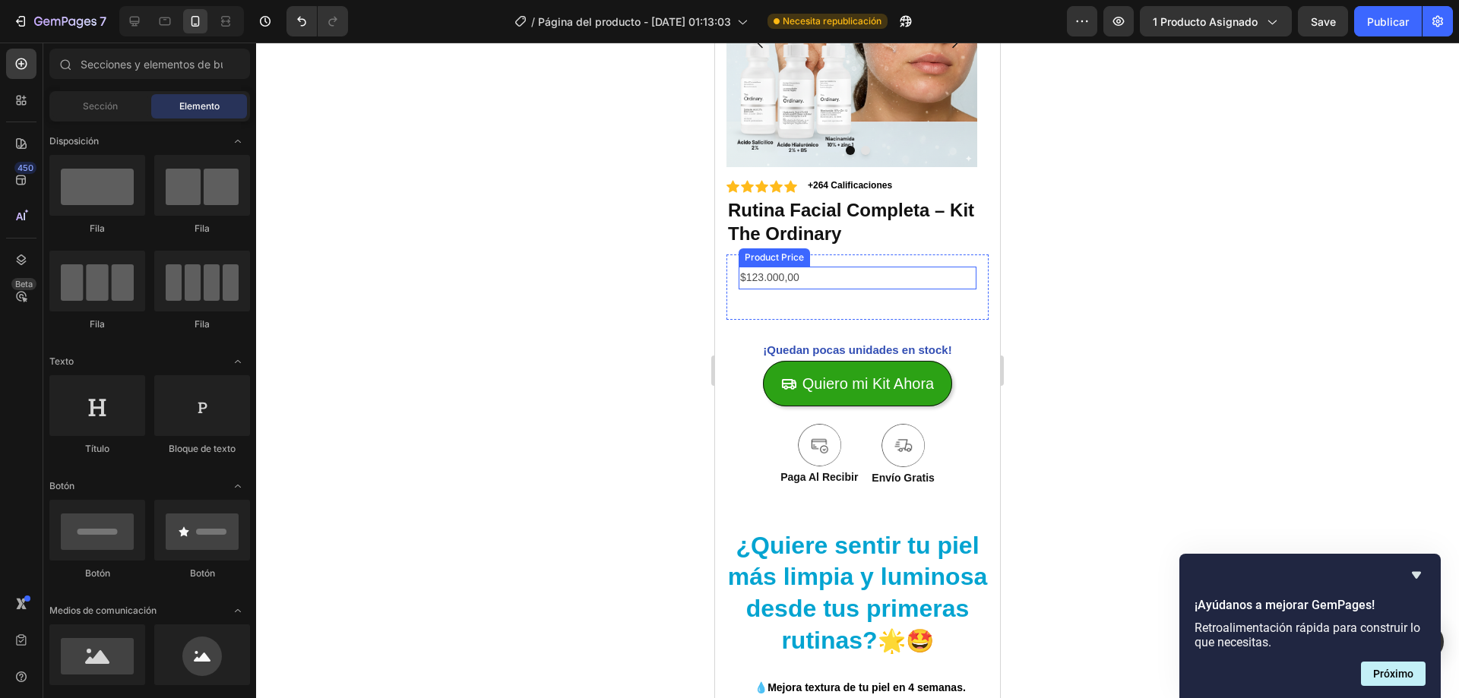
click at [809, 288] on div "$123.000,00" at bounding box center [858, 278] width 238 height 22
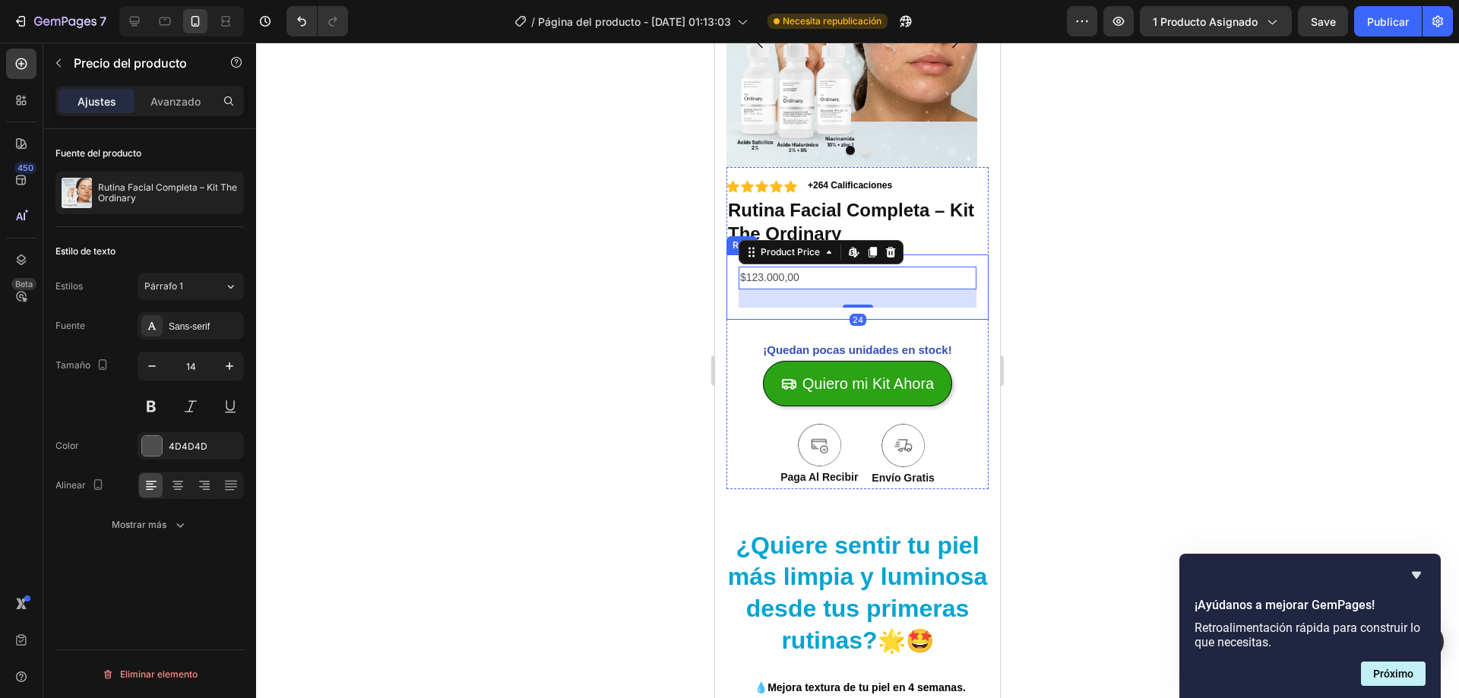
click at [783, 309] on div "$123.000,00 Product Price Edit content in Shopify 24 Product Price Edit content…" at bounding box center [857, 287] width 262 height 65
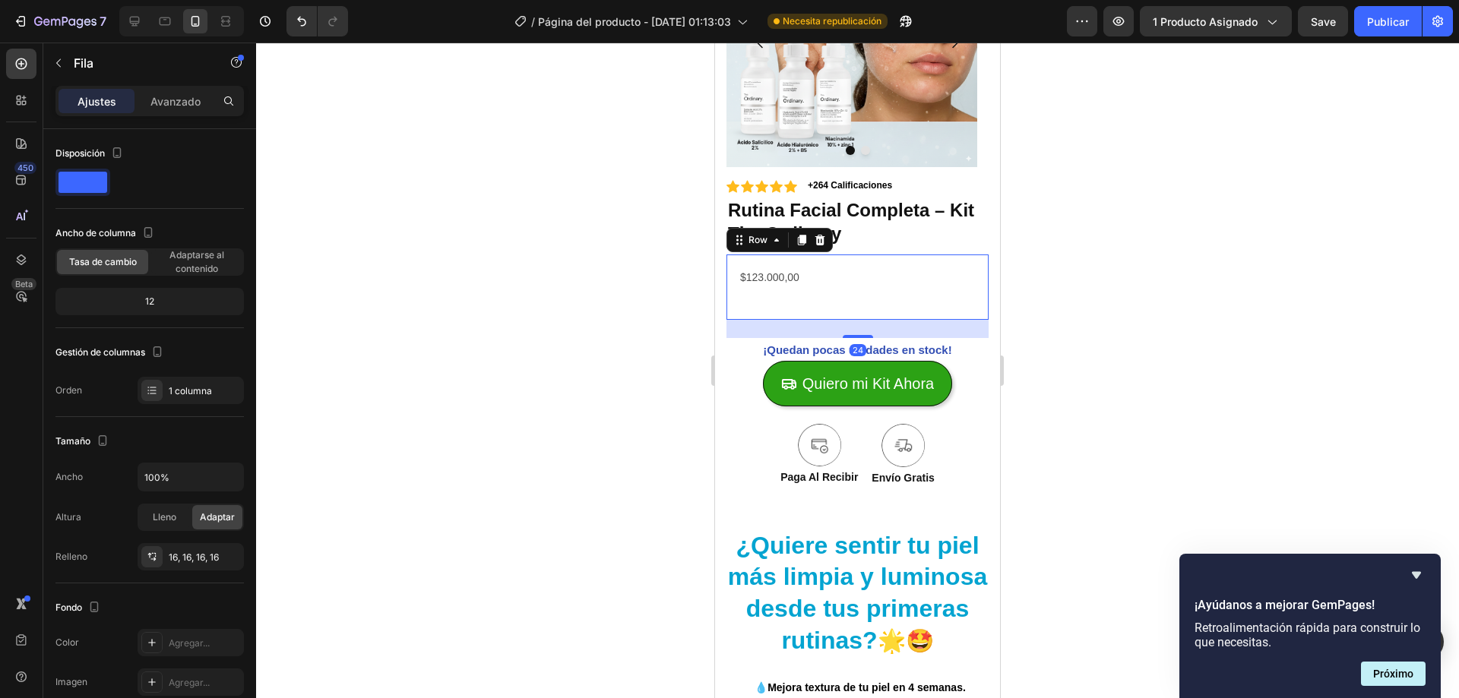
click at [784, 280] on div "$123.000,00" at bounding box center [858, 278] width 238 height 22
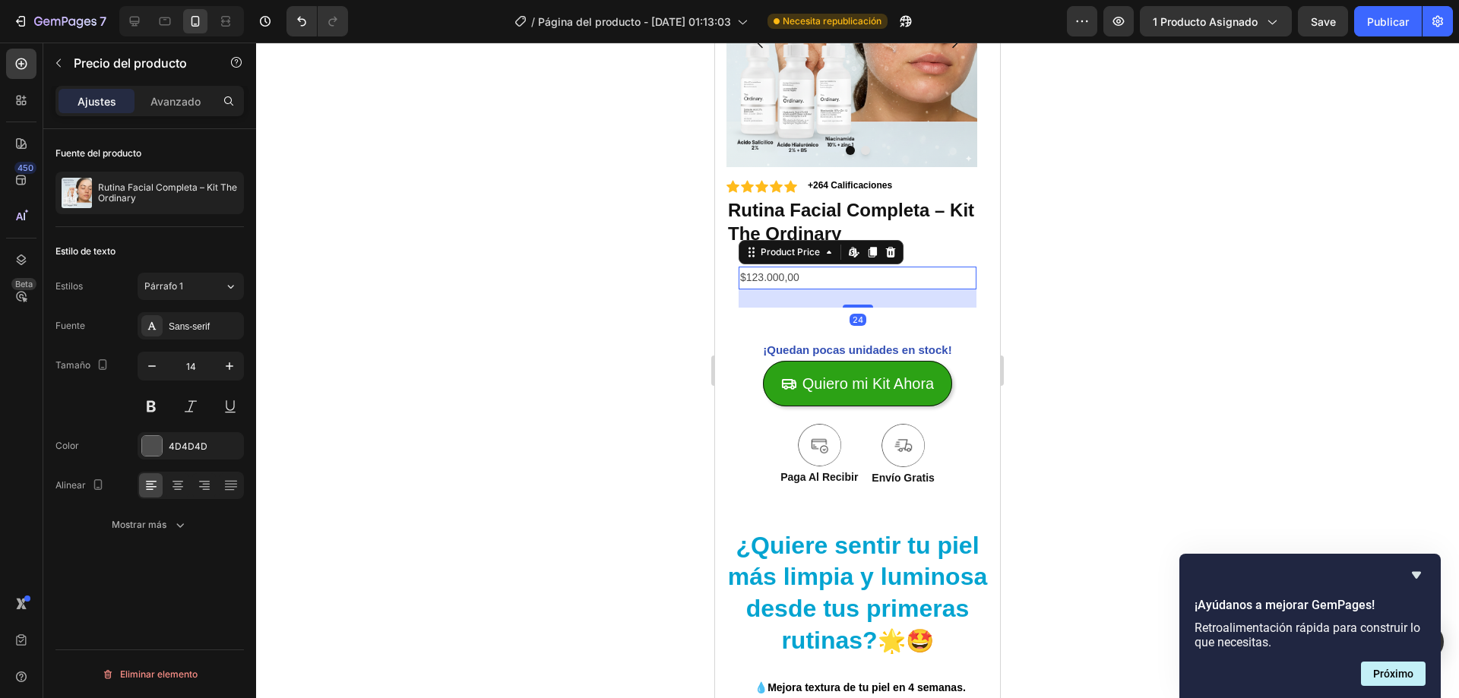
click at [759, 296] on div "24" at bounding box center [858, 299] width 238 height 18
click at [578, 318] on div at bounding box center [857, 371] width 1203 height 656
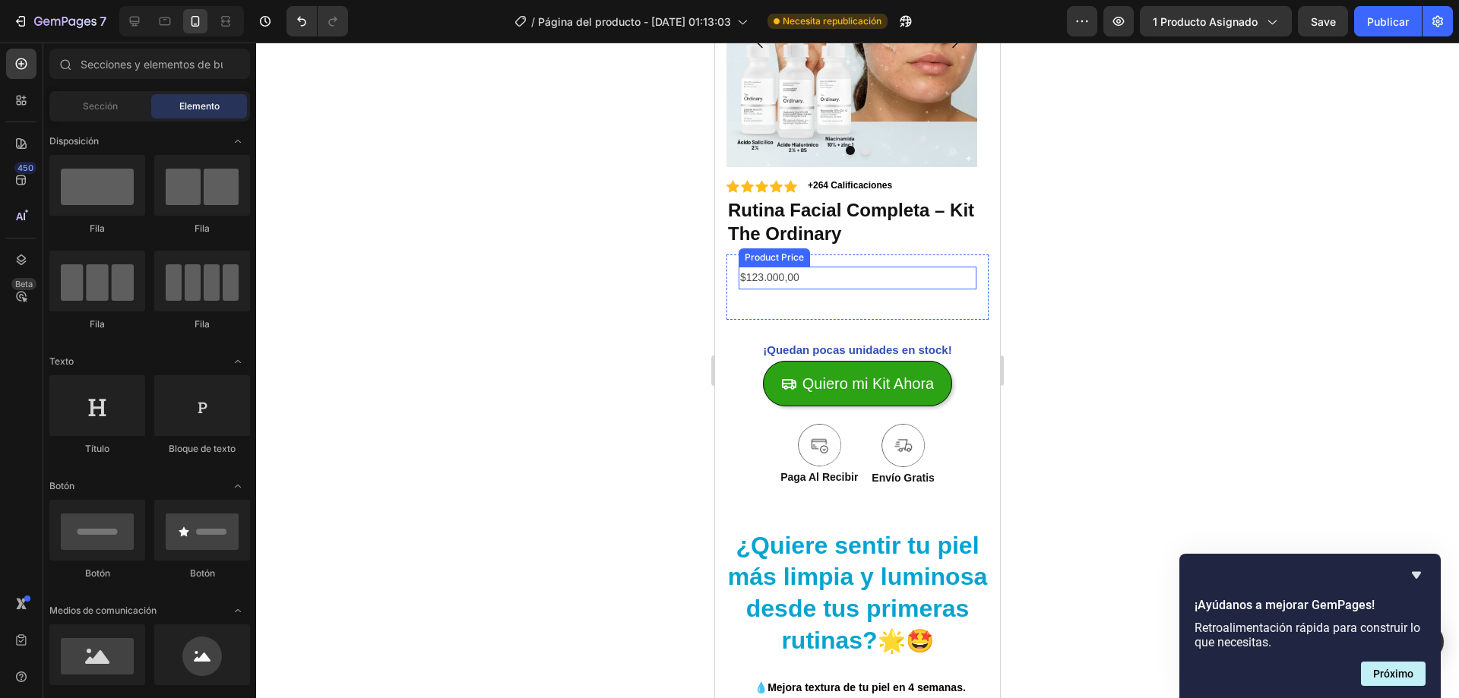
click at [772, 283] on div "$123.000,00" at bounding box center [858, 278] width 238 height 22
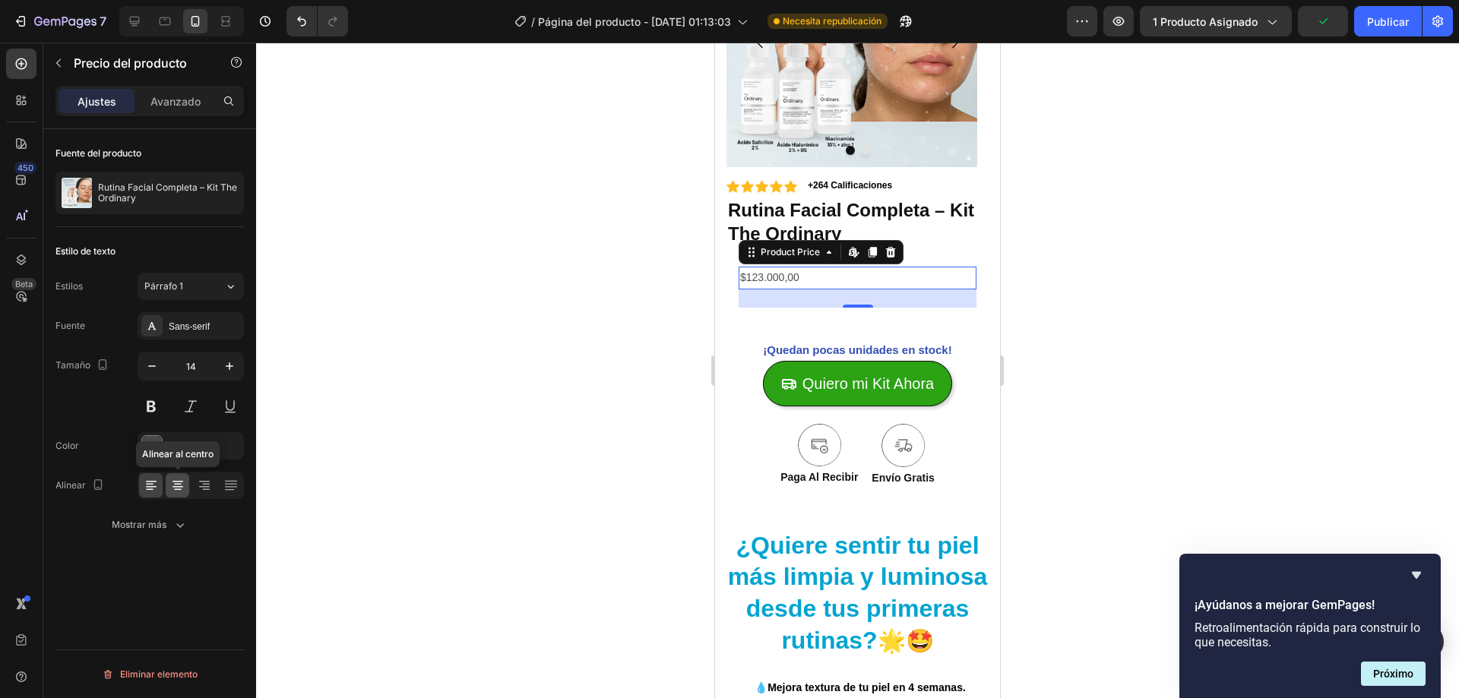
click at [178, 486] on icon at bounding box center [177, 485] width 15 height 15
click at [640, 347] on div at bounding box center [857, 371] width 1203 height 656
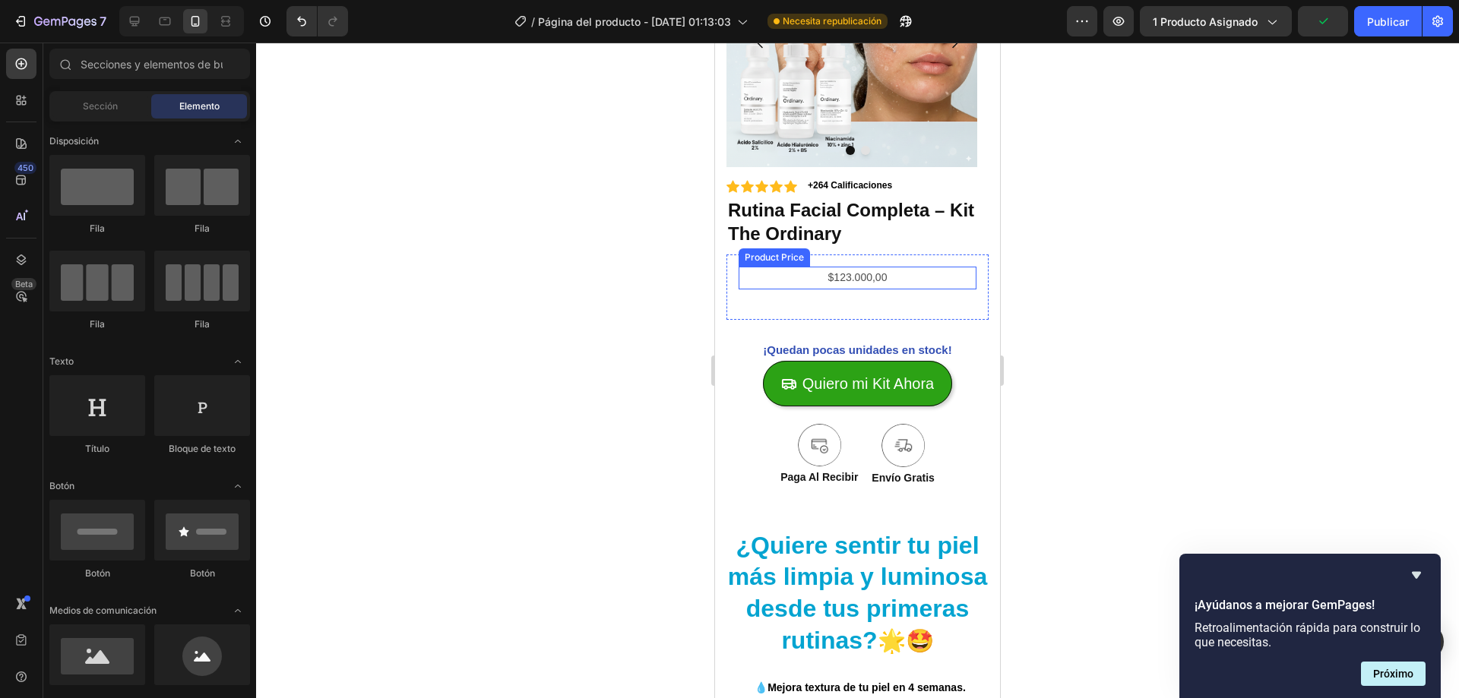
click at [884, 269] on div "$123.000,00" at bounding box center [858, 278] width 238 height 22
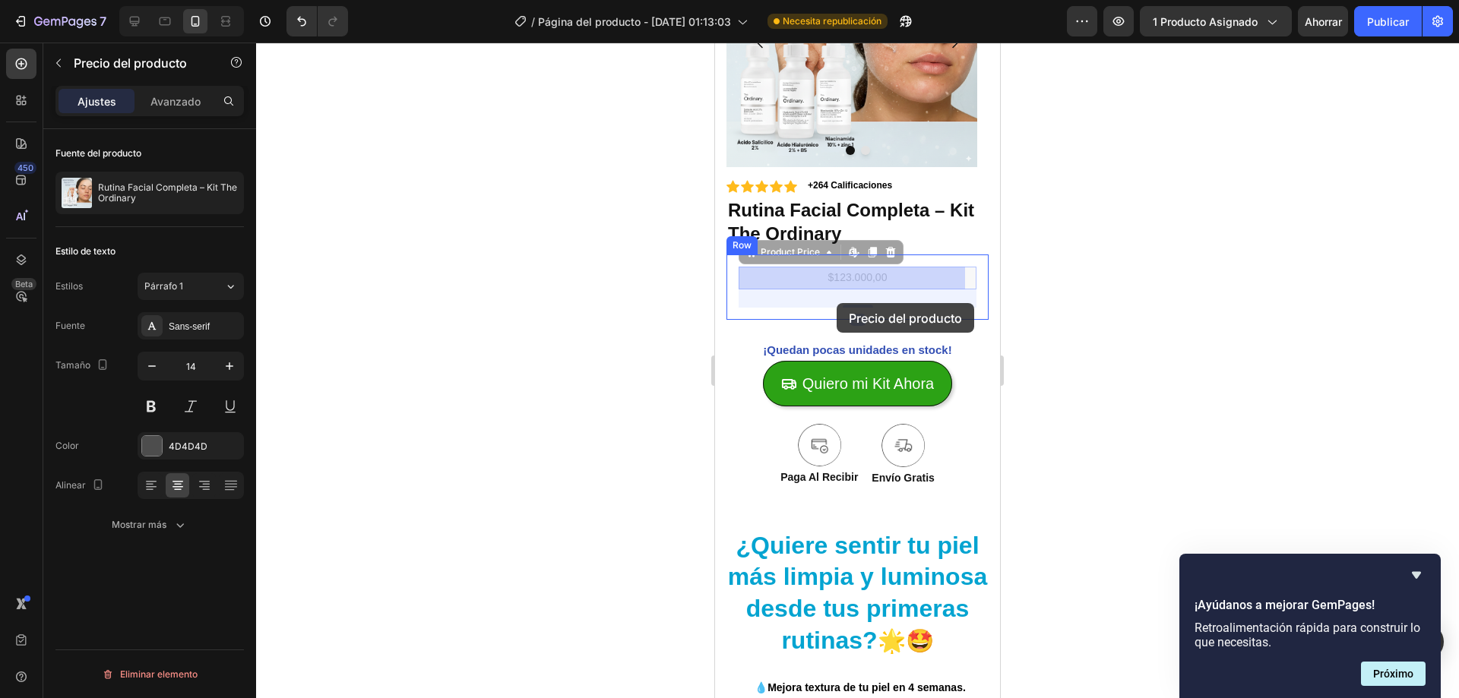
drag, startPoint x: 791, startPoint y: 255, endPoint x: 837, endPoint y: 303, distance: 66.1
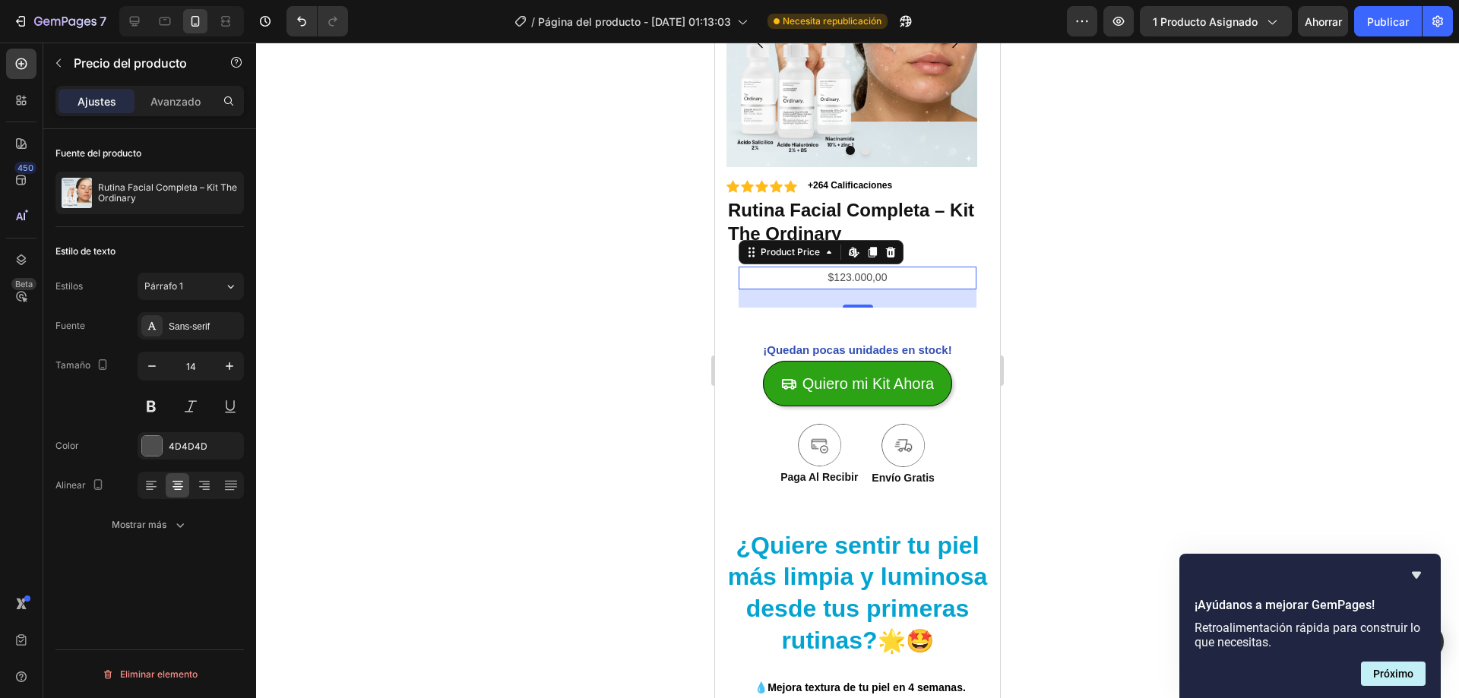
drag, startPoint x: 752, startPoint y: 301, endPoint x: 1372, endPoint y: 360, distance: 623.7
click at [752, 301] on div "24" at bounding box center [858, 299] width 238 height 18
click at [633, 318] on div at bounding box center [857, 371] width 1203 height 656
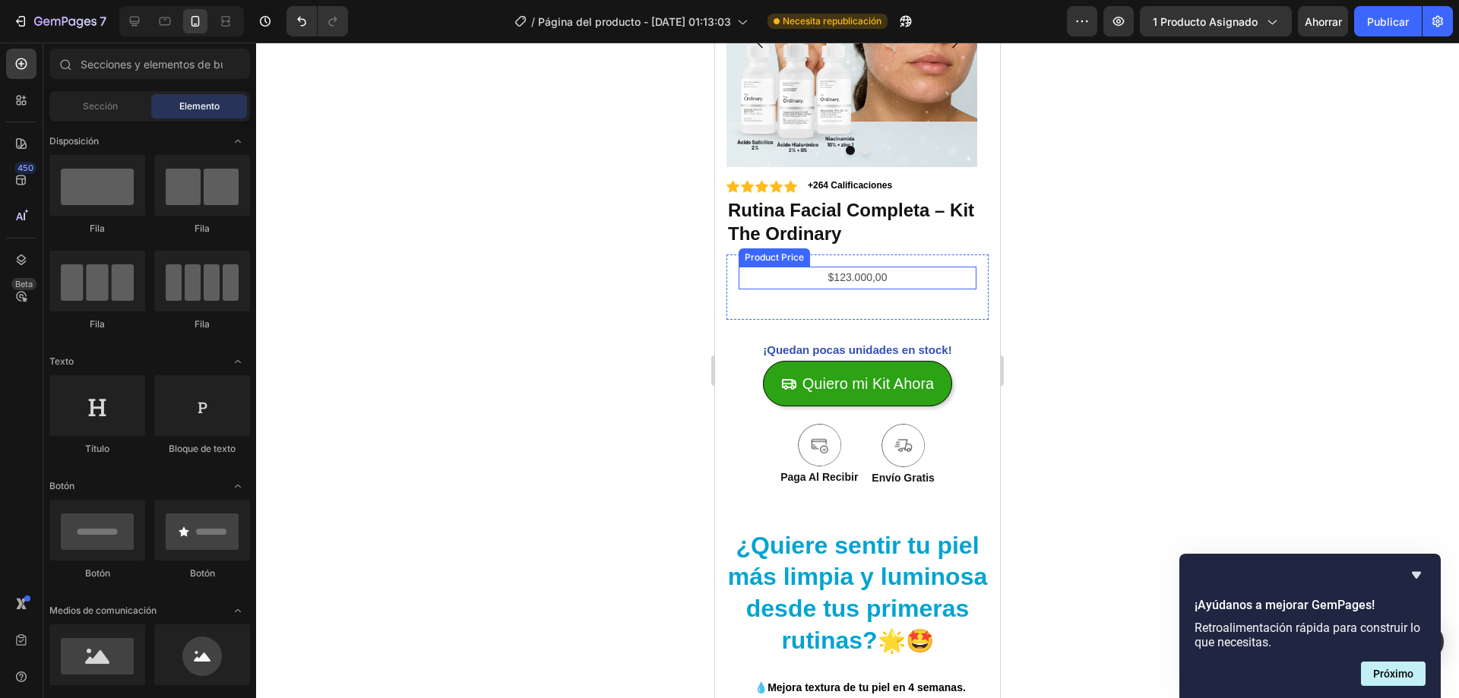
click at [829, 279] on div "$123.000,00" at bounding box center [858, 278] width 238 height 22
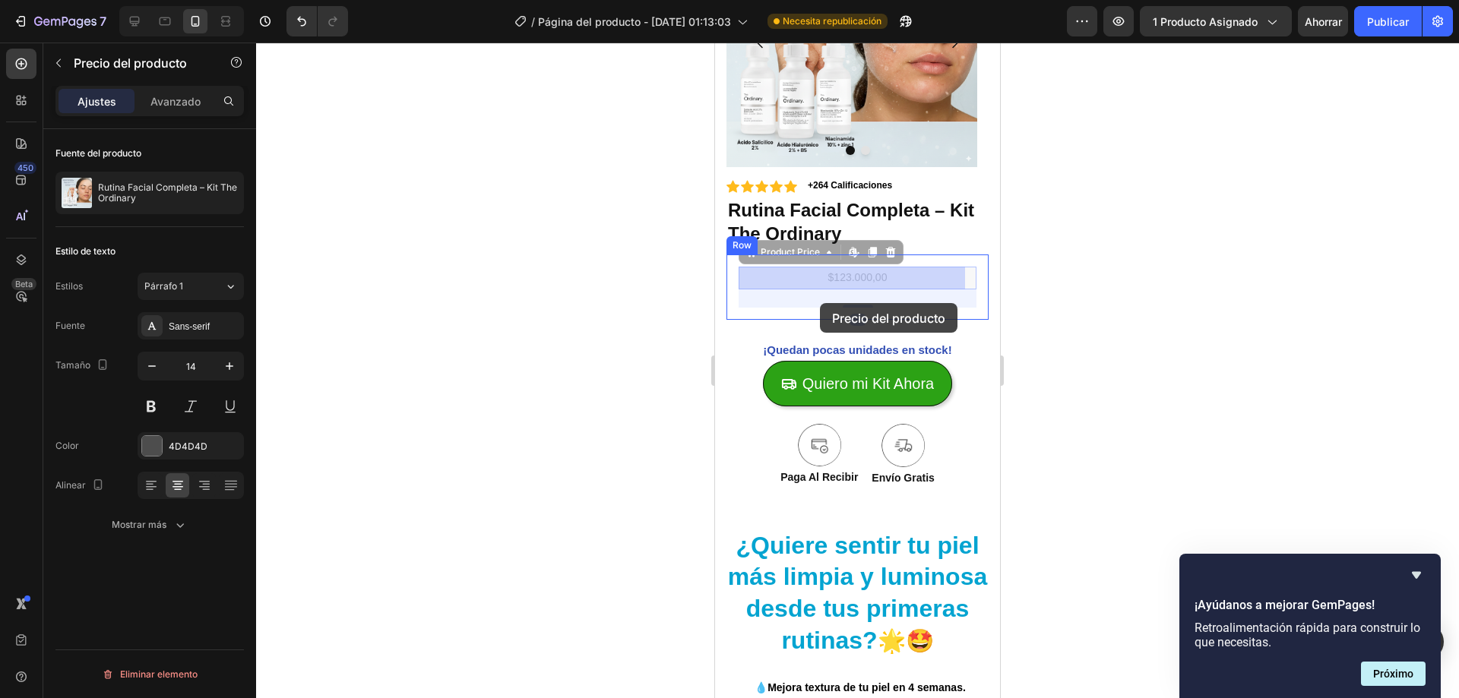
drag, startPoint x: 785, startPoint y: 255, endPoint x: 820, endPoint y: 303, distance: 59.9
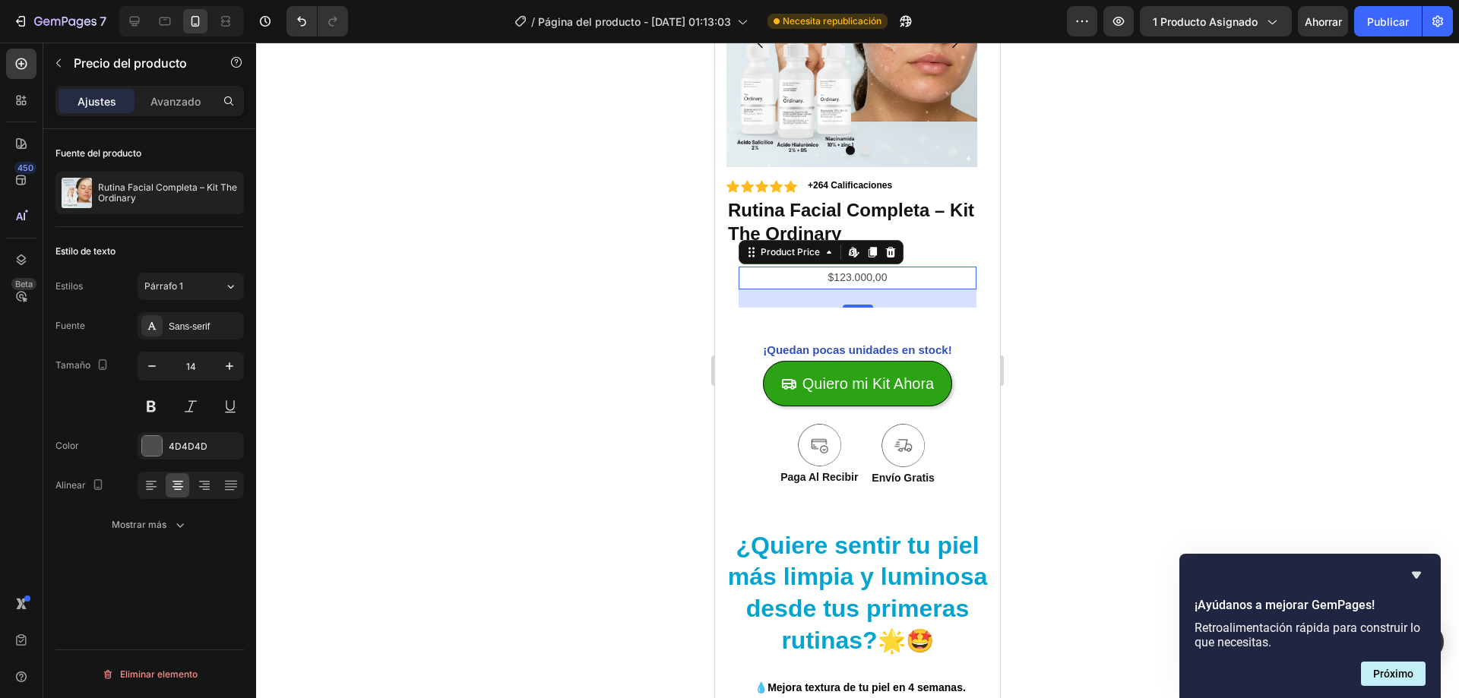
click at [618, 304] on div at bounding box center [857, 371] width 1203 height 656
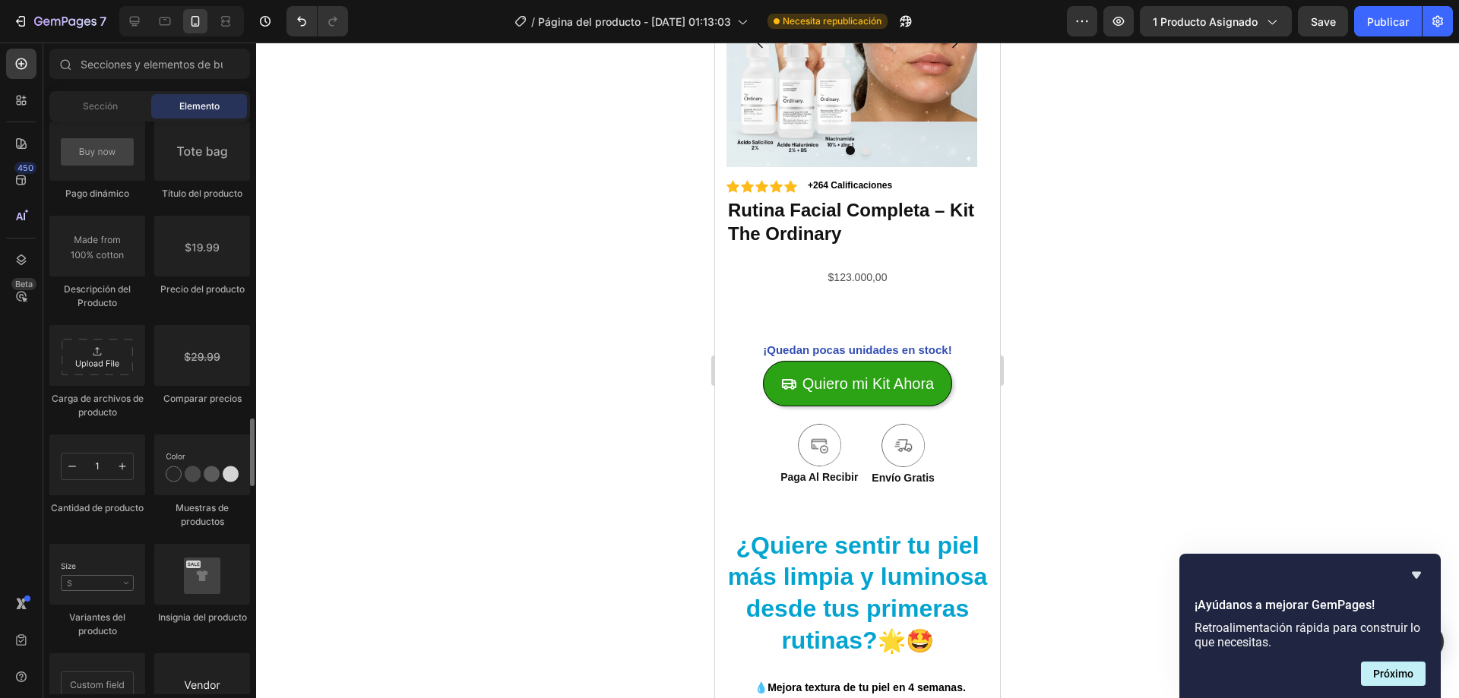
scroll to position [2432, 0]
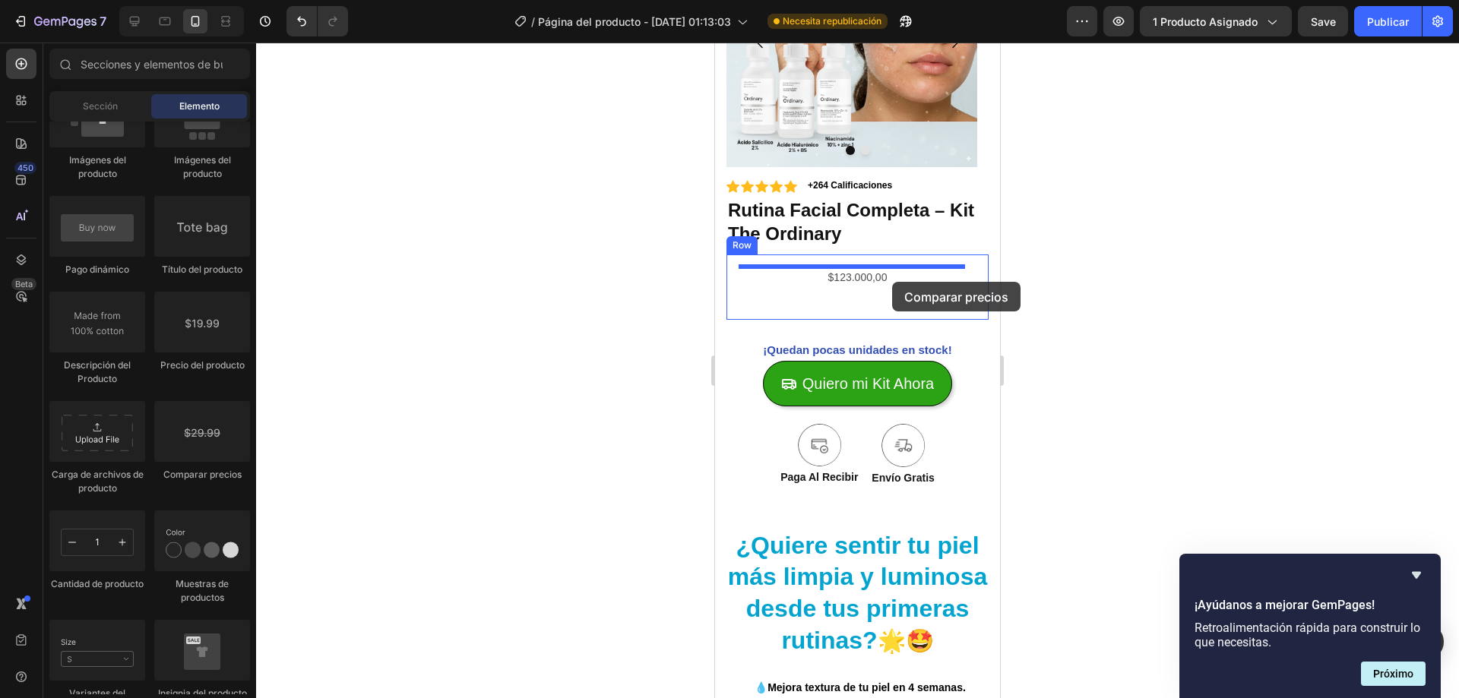
drag, startPoint x: 907, startPoint y: 482, endPoint x: 892, endPoint y: 282, distance: 200.4
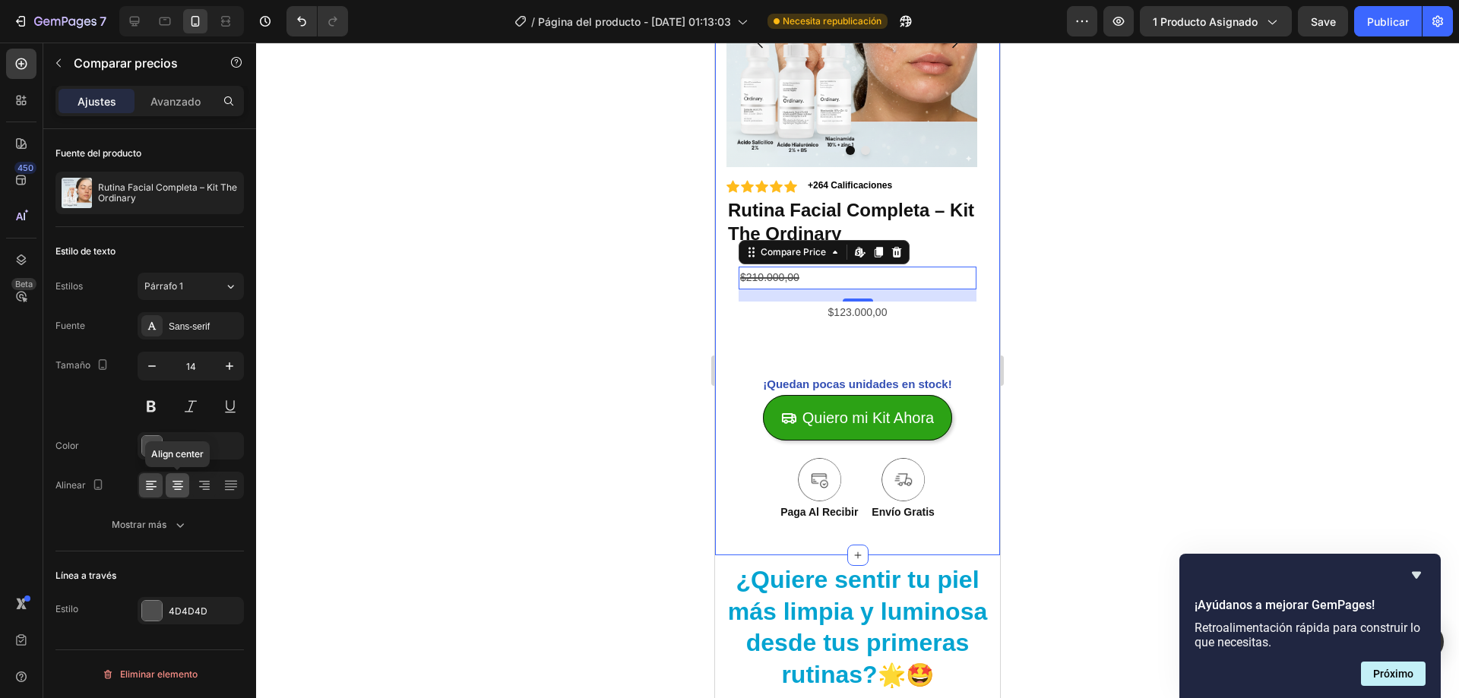
click at [173, 495] on div at bounding box center [178, 485] width 24 height 24
click at [478, 400] on div at bounding box center [857, 371] width 1203 height 656
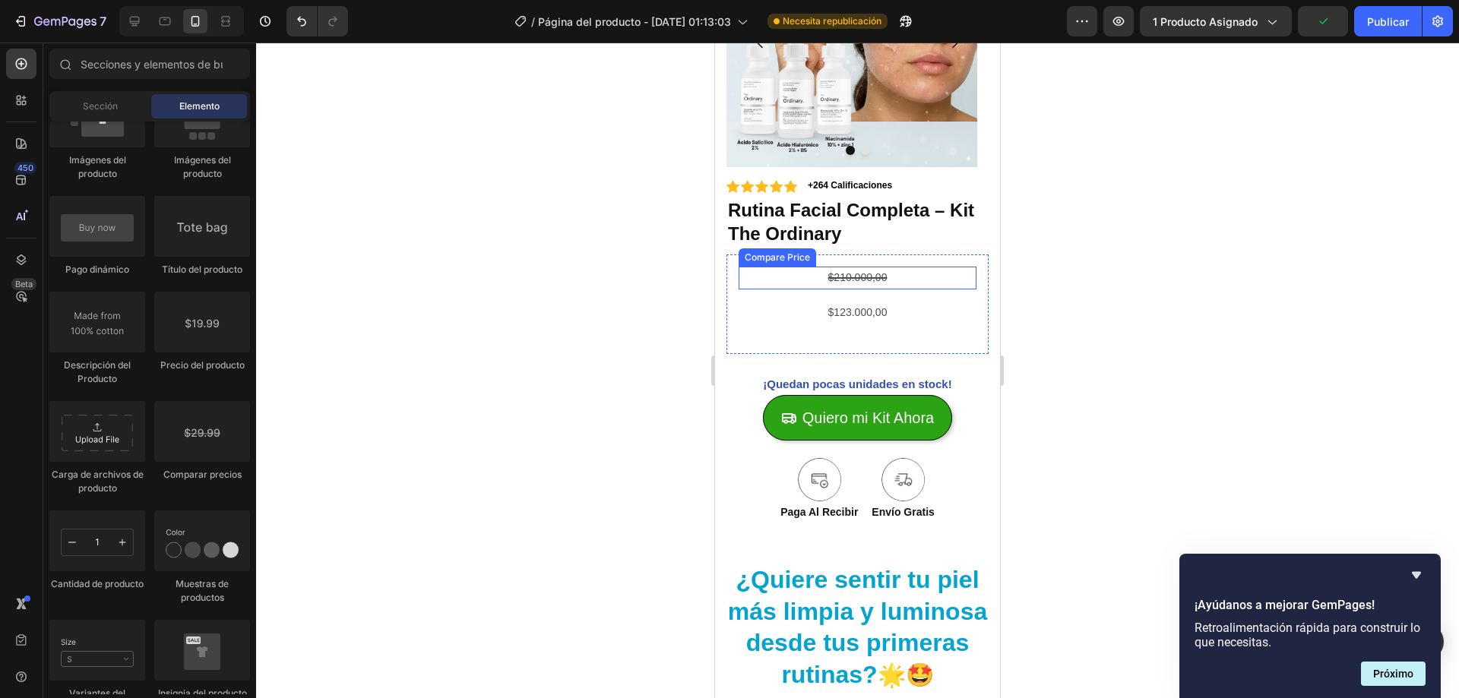
click at [862, 283] on div "$210.000,00" at bounding box center [858, 278] width 238 height 22
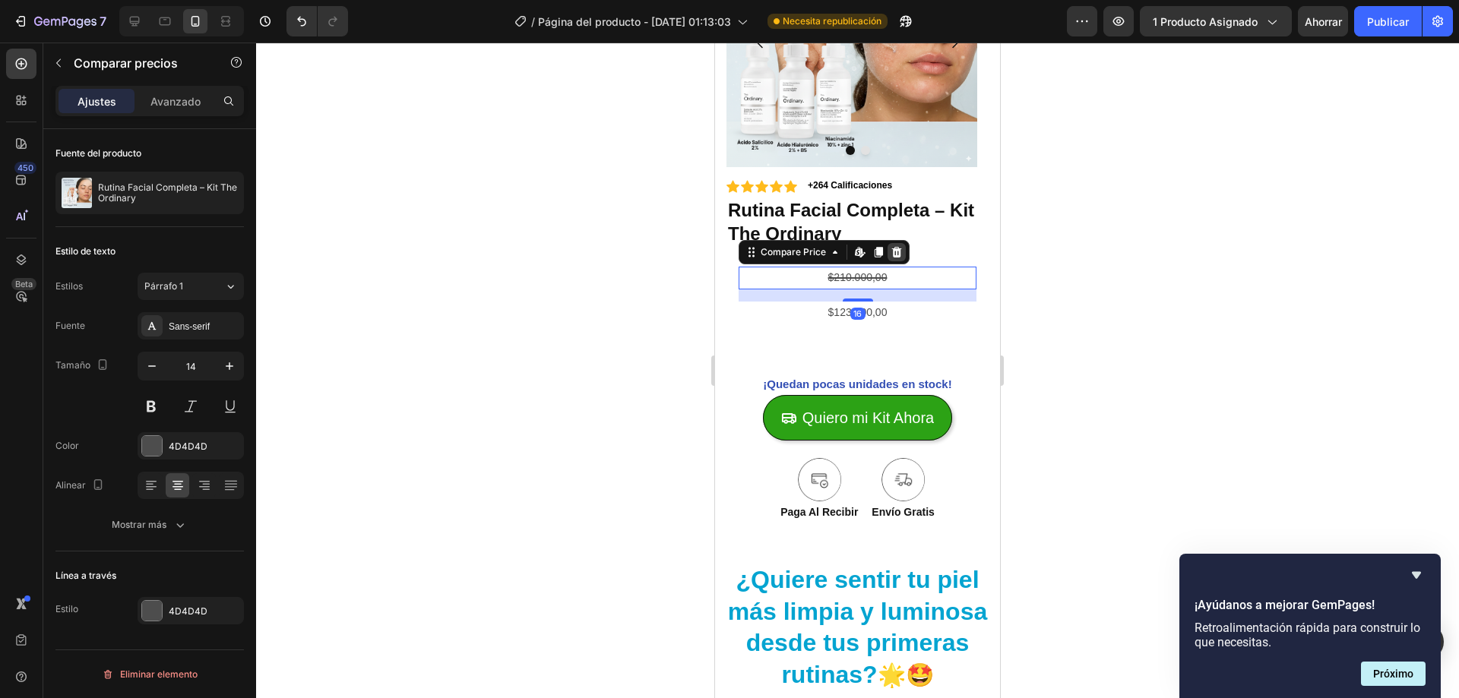
click at [903, 251] on div at bounding box center [897, 252] width 18 height 18
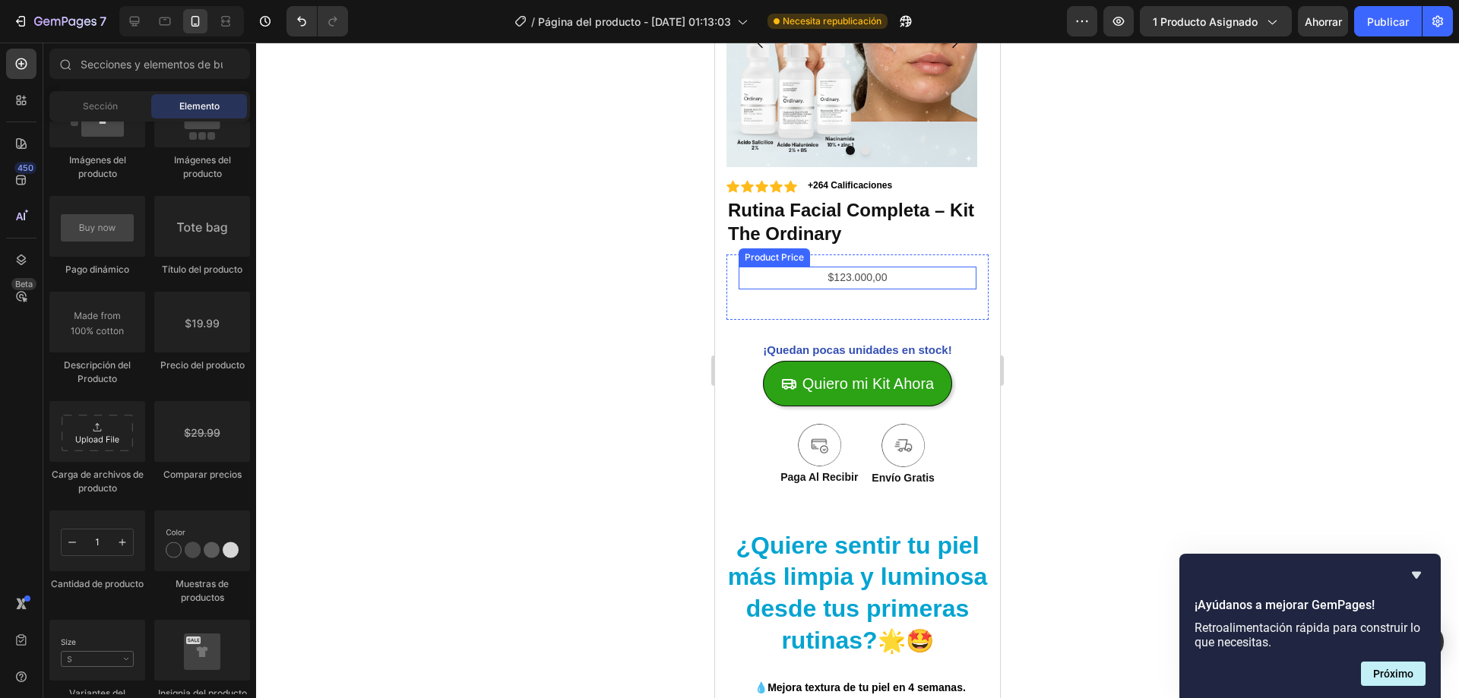
click at [859, 278] on div "$123.000,00" at bounding box center [858, 278] width 238 height 22
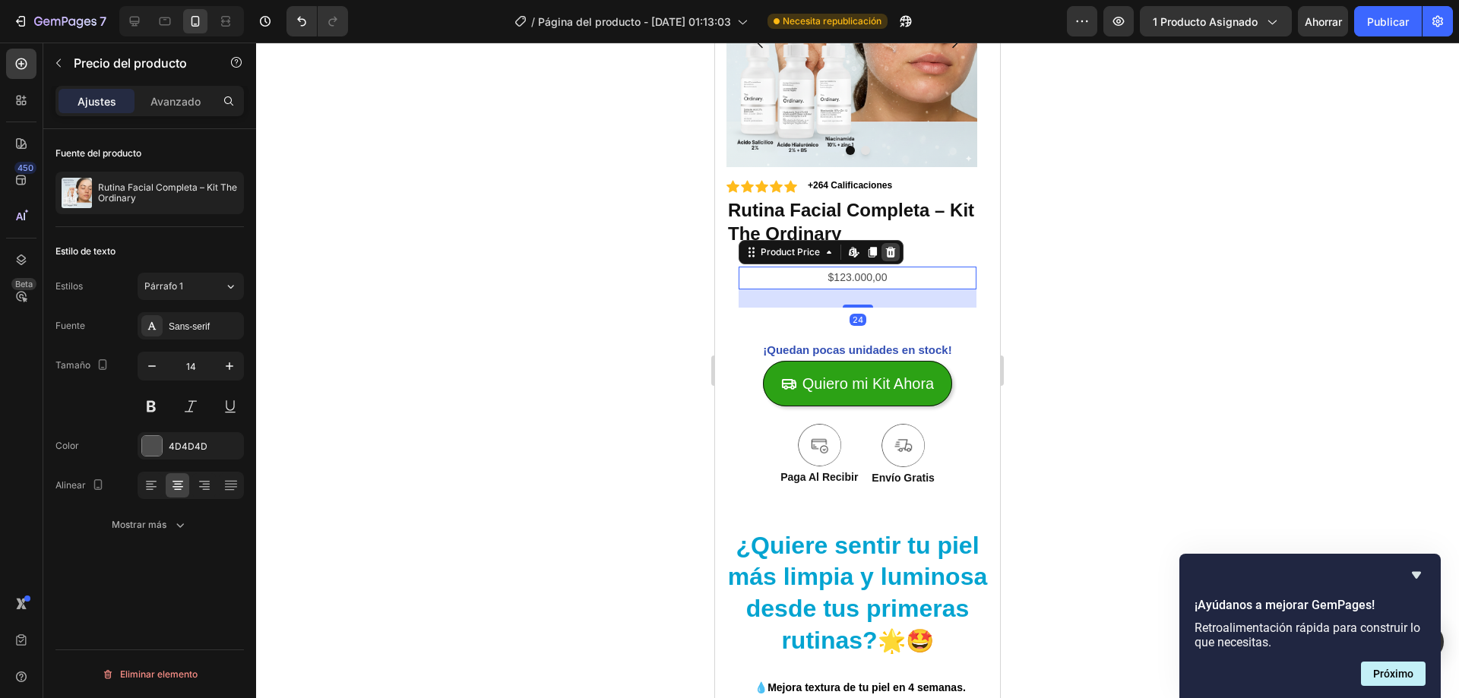
click at [896, 252] on icon at bounding box center [891, 252] width 12 height 12
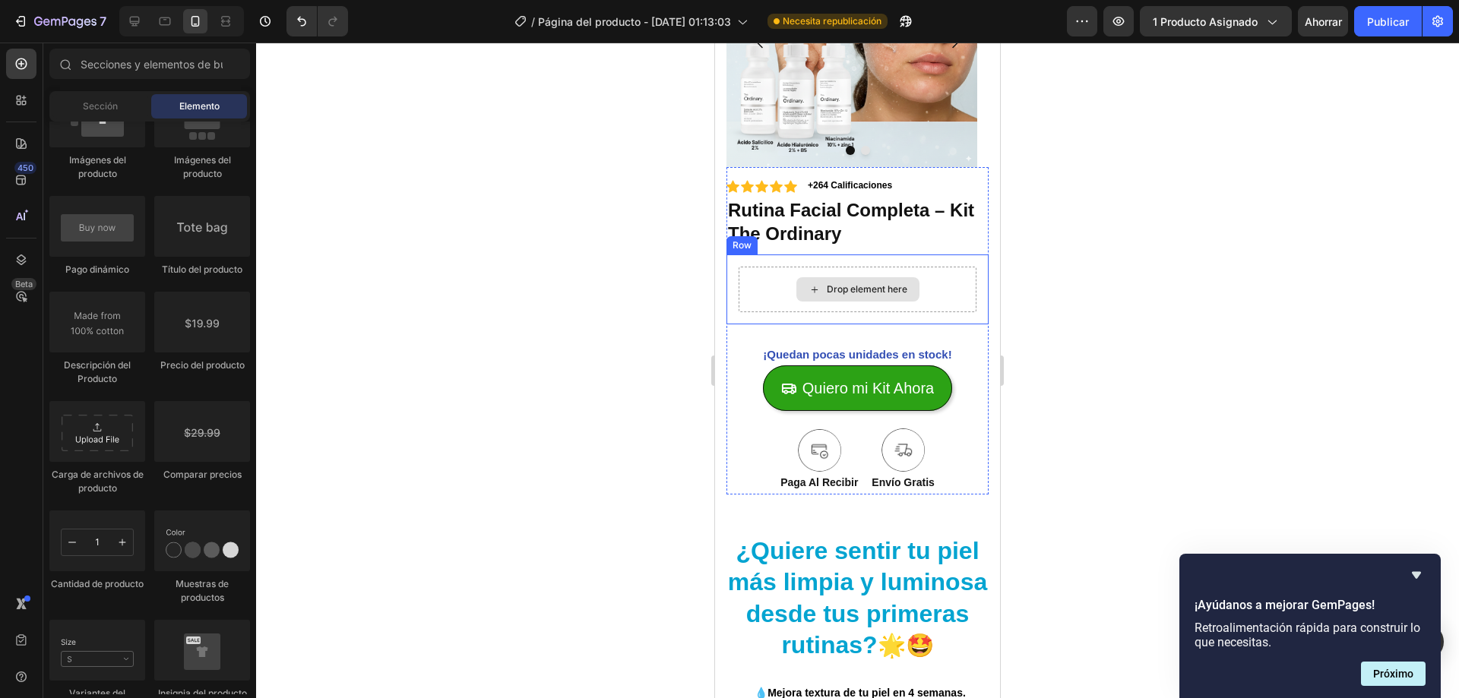
click at [850, 275] on div "Drop element here" at bounding box center [858, 290] width 238 height 46
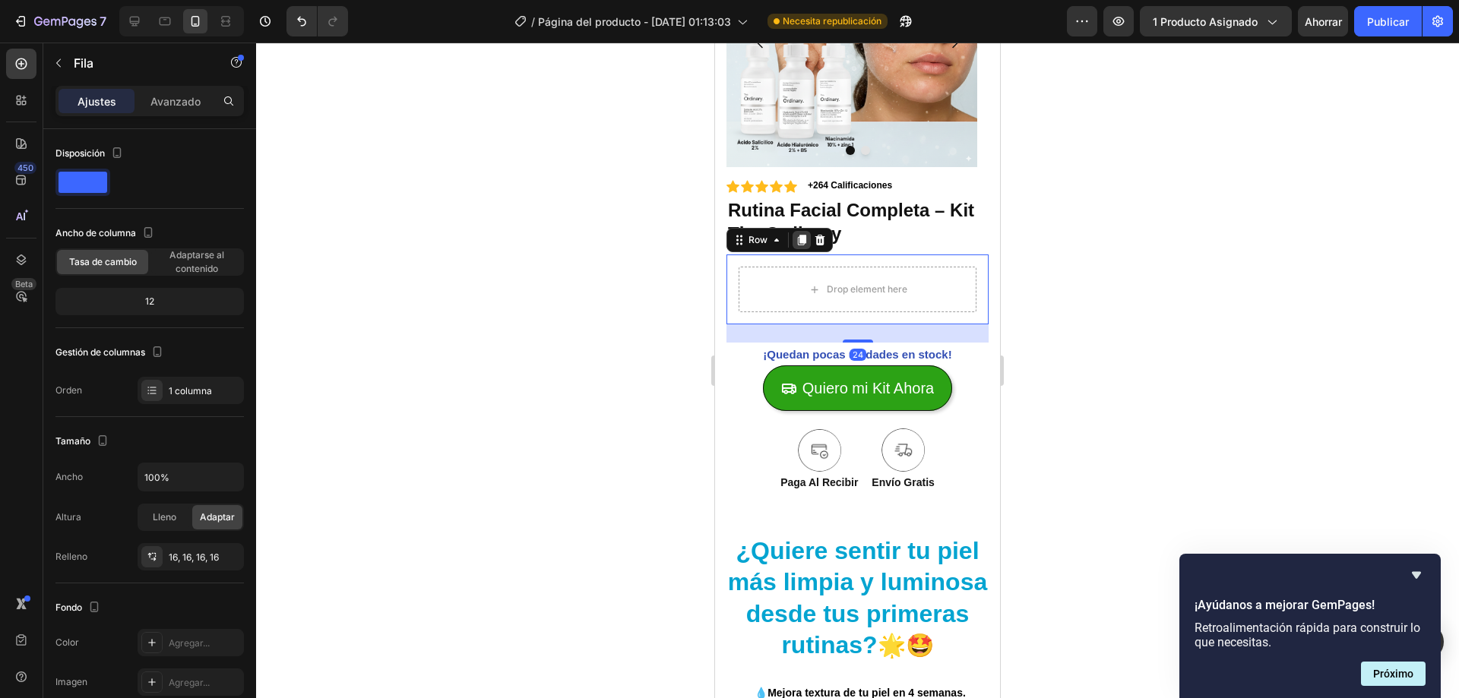
click at [809, 238] on div at bounding box center [802, 240] width 18 height 18
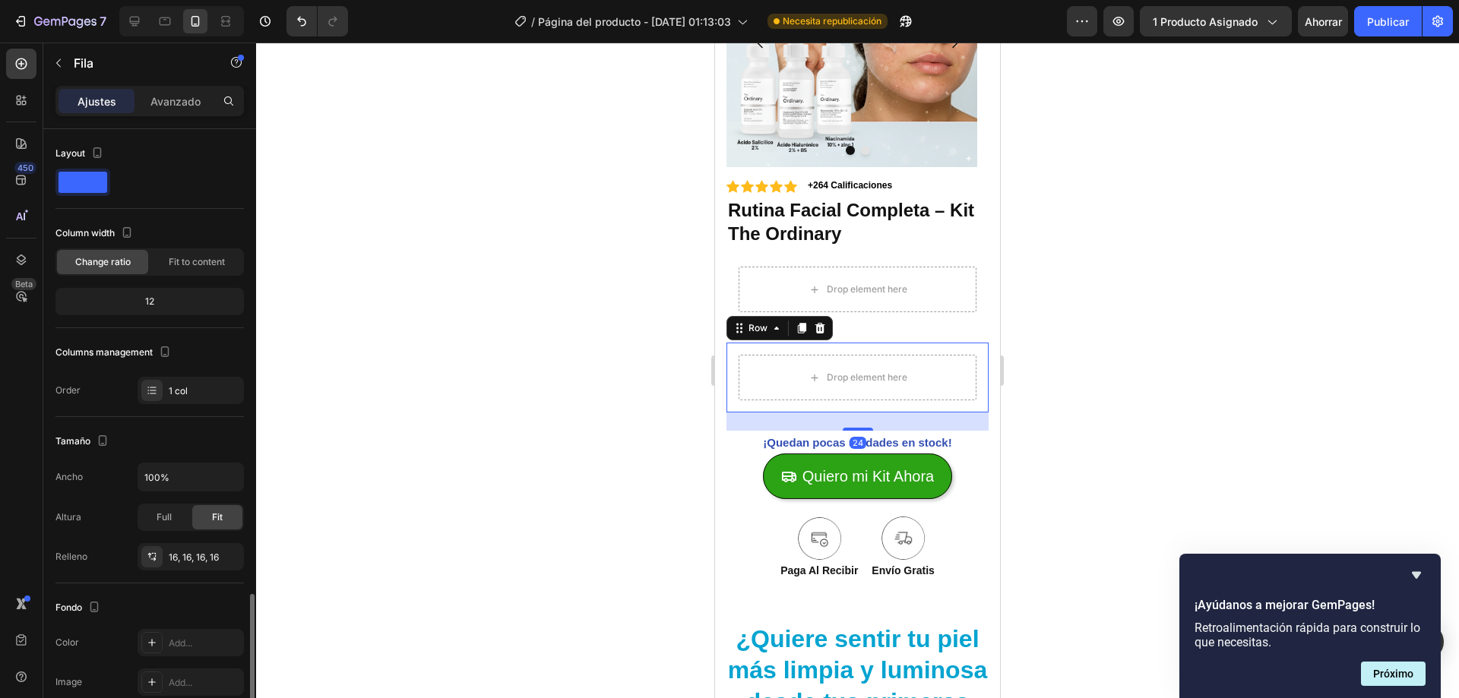
scroll to position [275, 0]
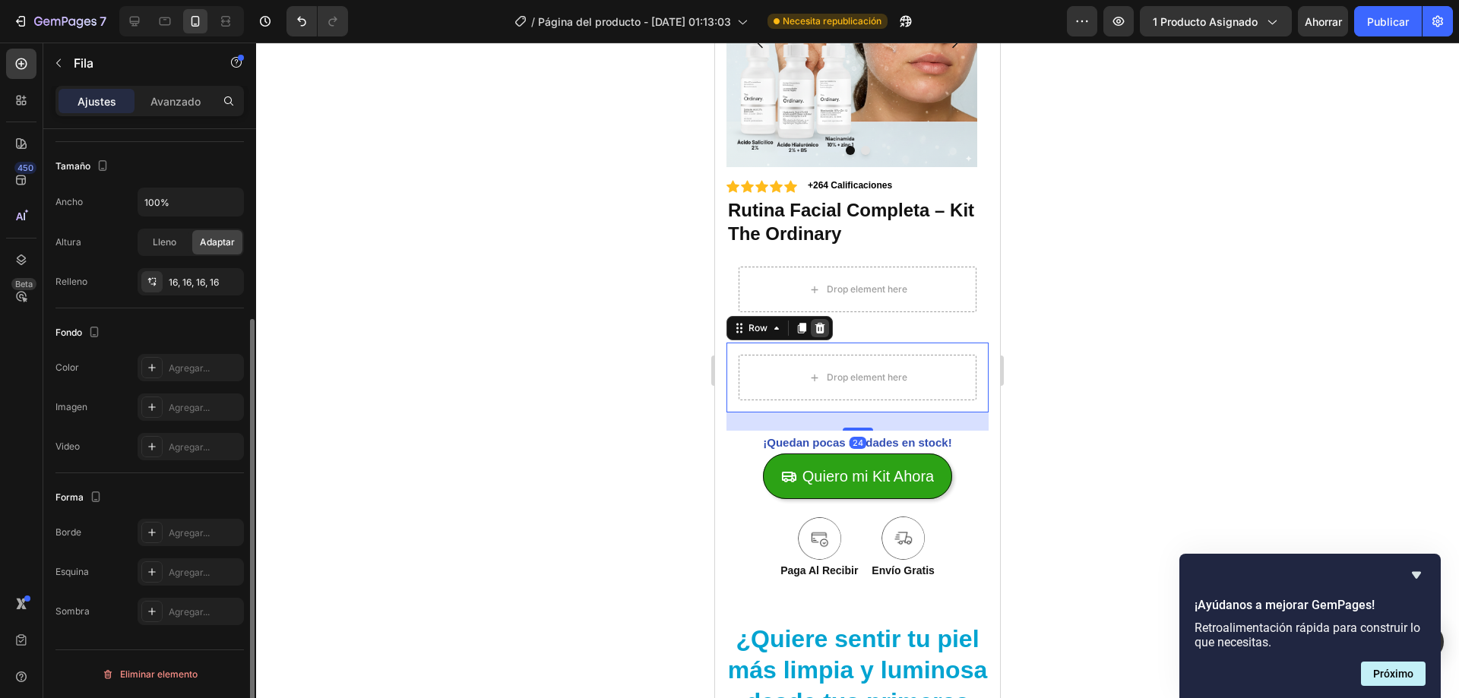
click at [822, 333] on icon at bounding box center [820, 328] width 10 height 11
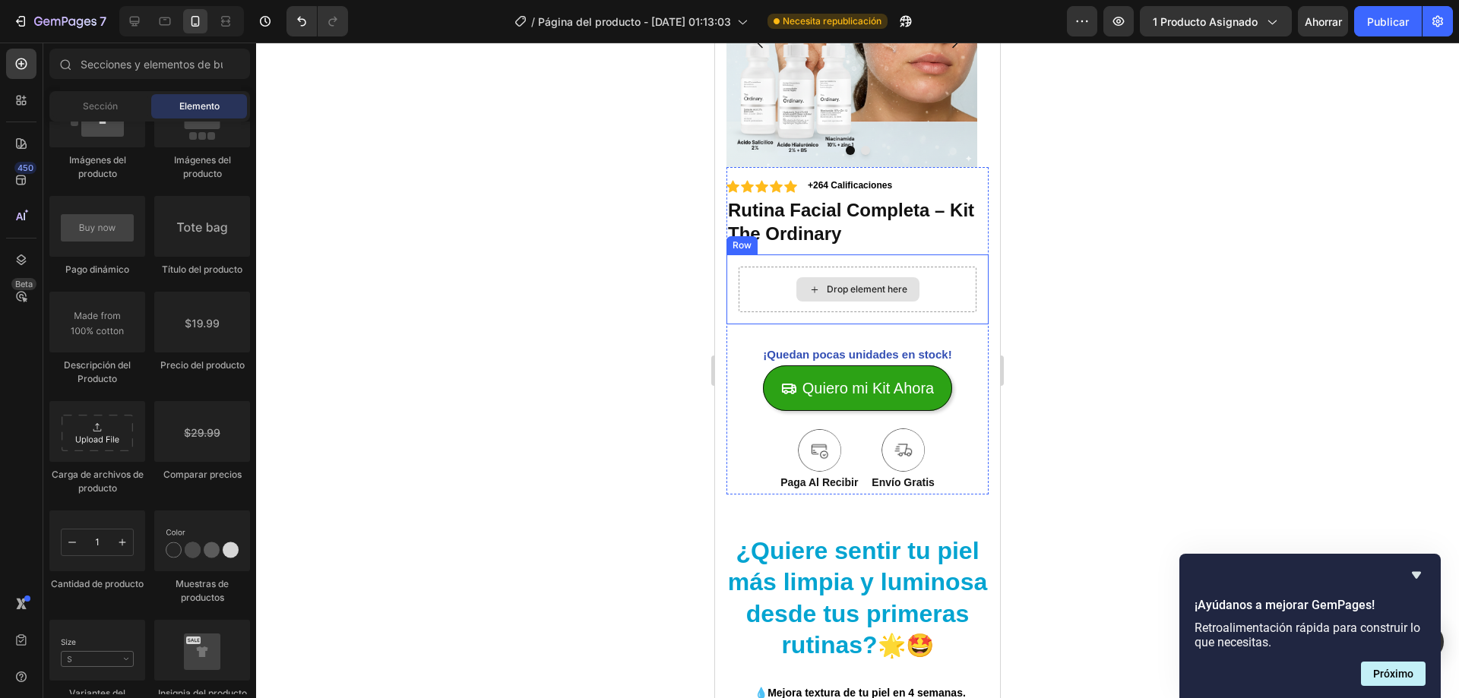
click at [810, 270] on div "Drop element here" at bounding box center [858, 290] width 238 height 46
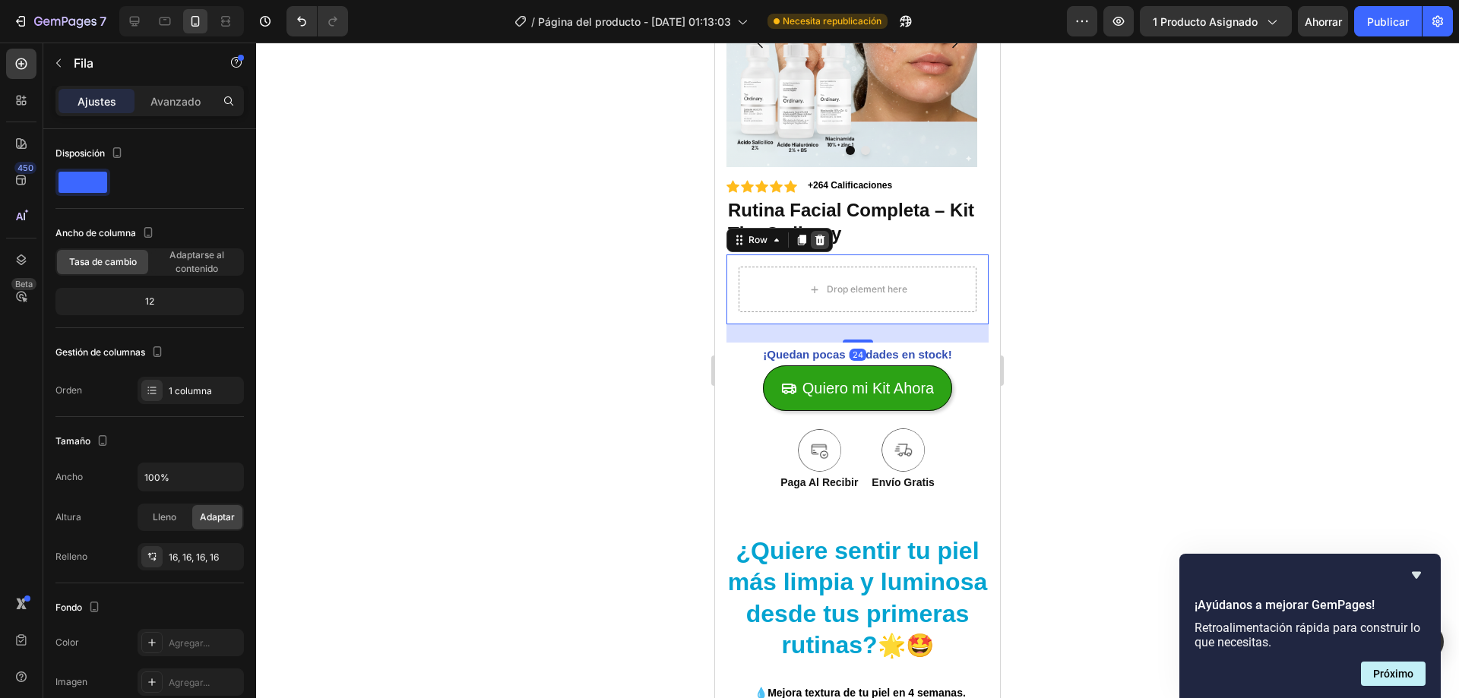
click at [812, 244] on div at bounding box center [820, 240] width 18 height 18
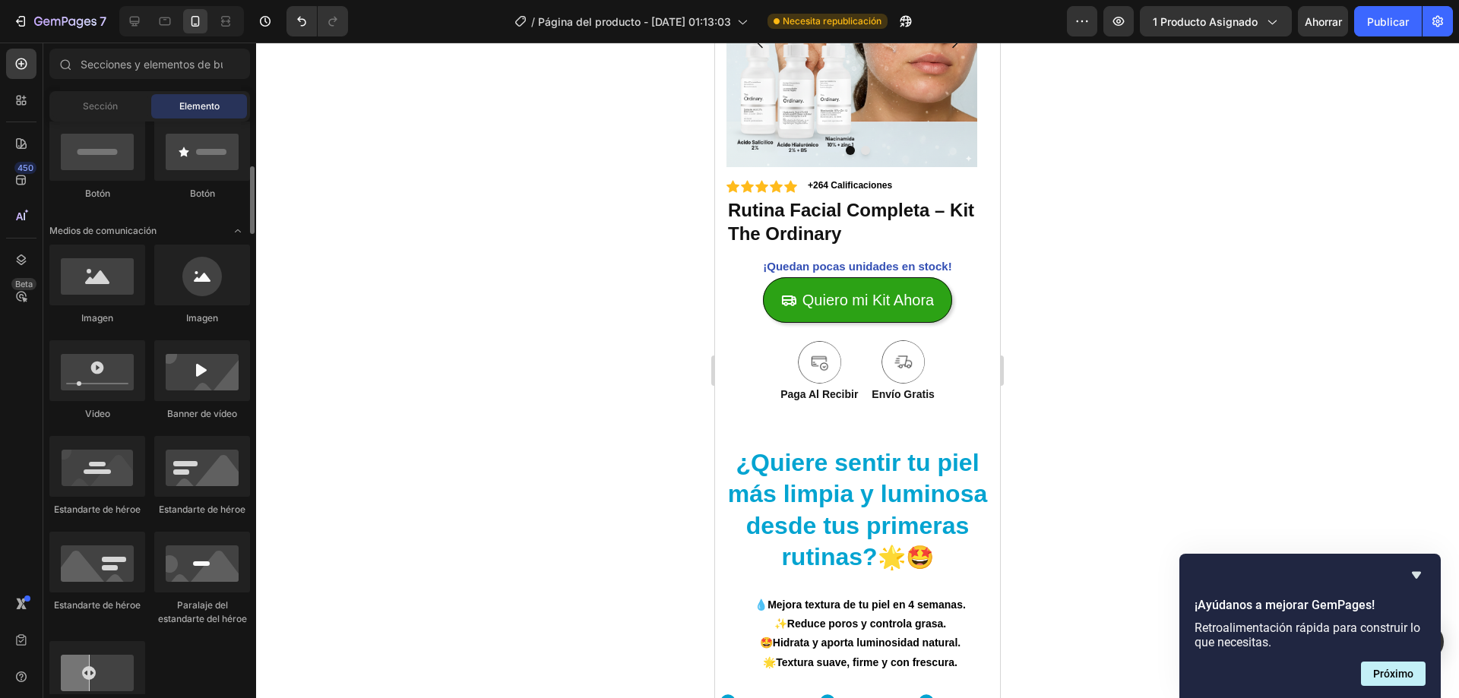
scroll to position [0, 0]
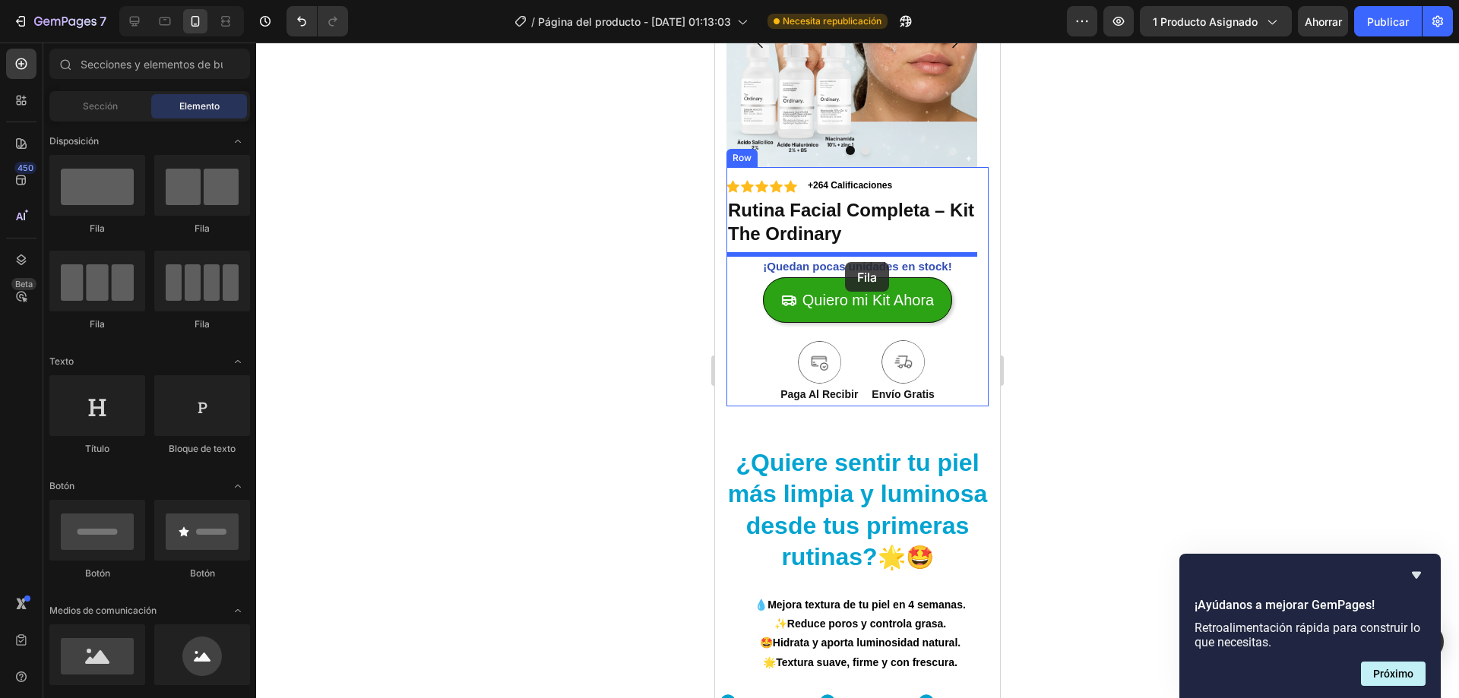
drag, startPoint x: 892, startPoint y: 234, endPoint x: 845, endPoint y: 262, distance: 54.9
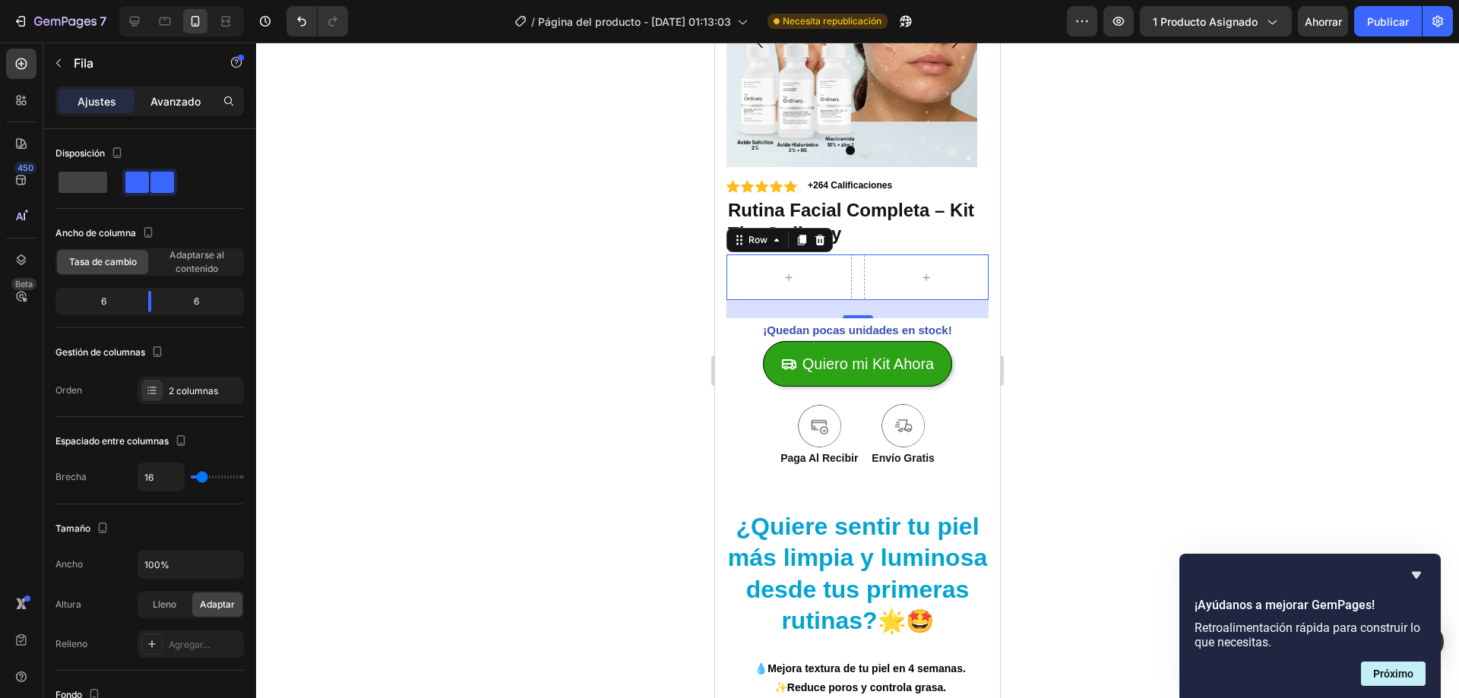
click at [148, 103] on div "Avanzado" at bounding box center [176, 101] width 76 height 24
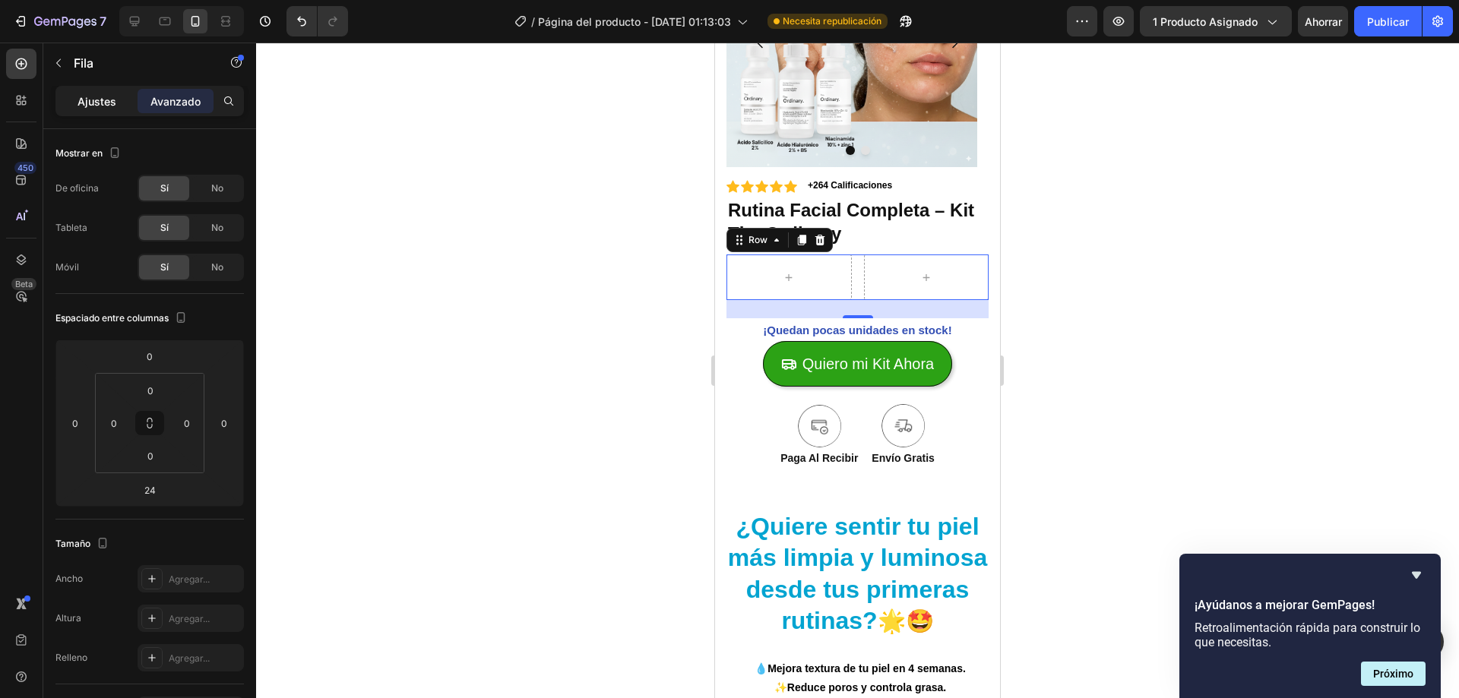
click at [119, 111] on div "Ajustes" at bounding box center [97, 101] width 76 height 24
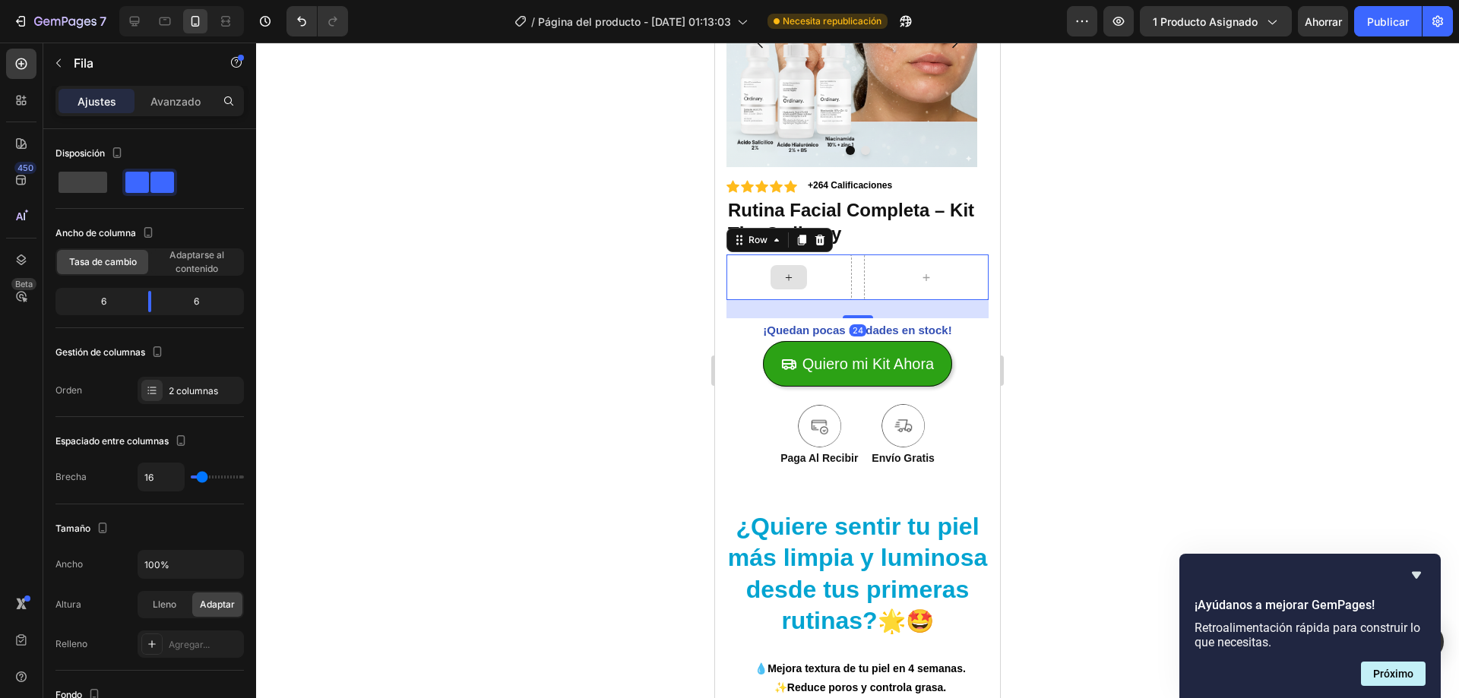
click at [732, 290] on div at bounding box center [788, 278] width 125 height 46
click at [64, 70] on button "button" at bounding box center [58, 63] width 24 height 24
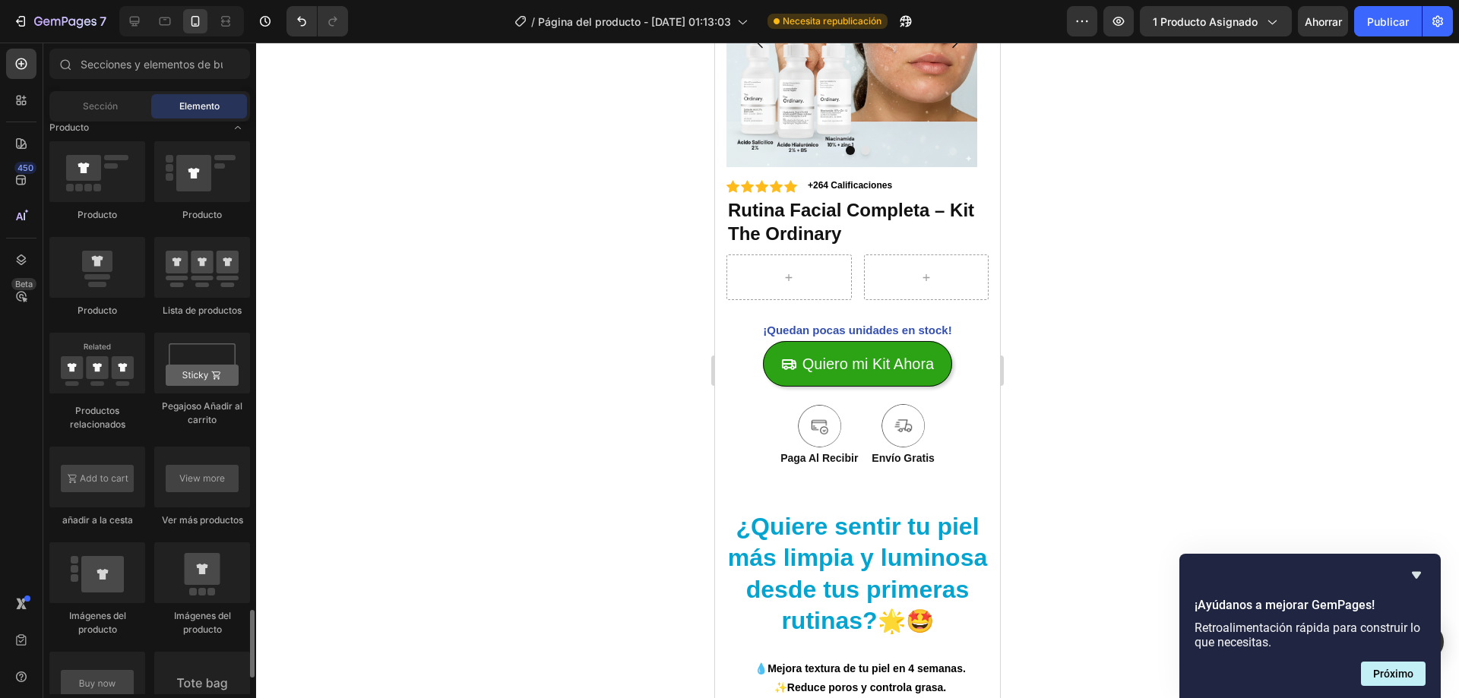
scroll to position [2280, 0]
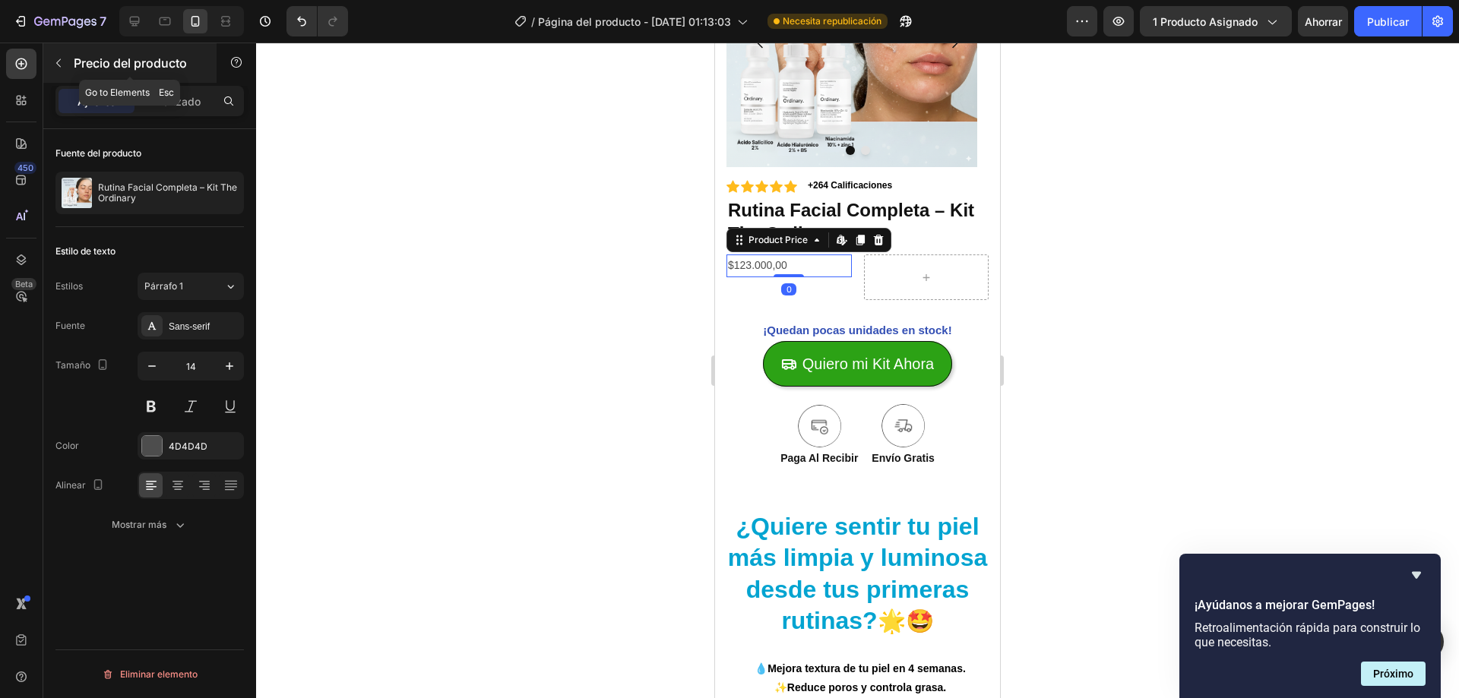
click at [66, 62] on button "button" at bounding box center [58, 63] width 24 height 24
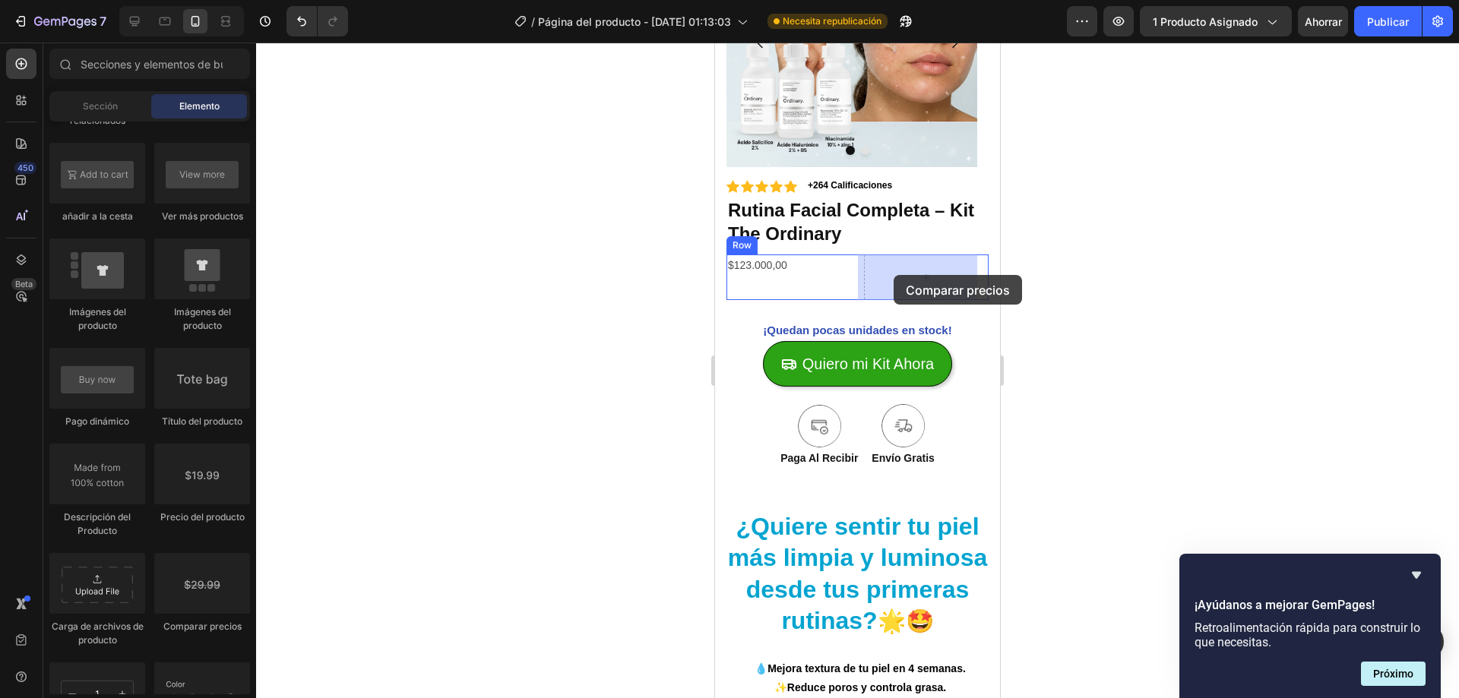
drag, startPoint x: 1148, startPoint y: 587, endPoint x: 894, endPoint y: 275, distance: 402.3
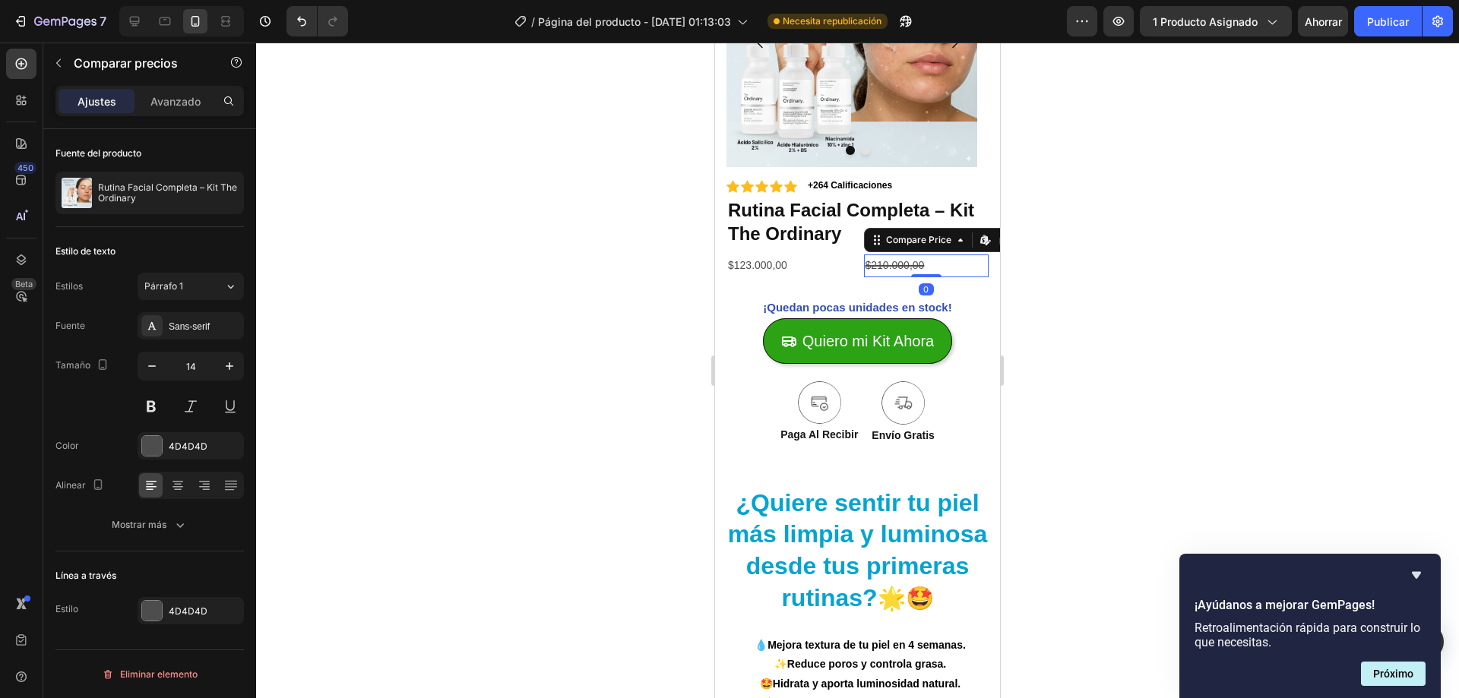
click at [624, 310] on div at bounding box center [857, 371] width 1203 height 656
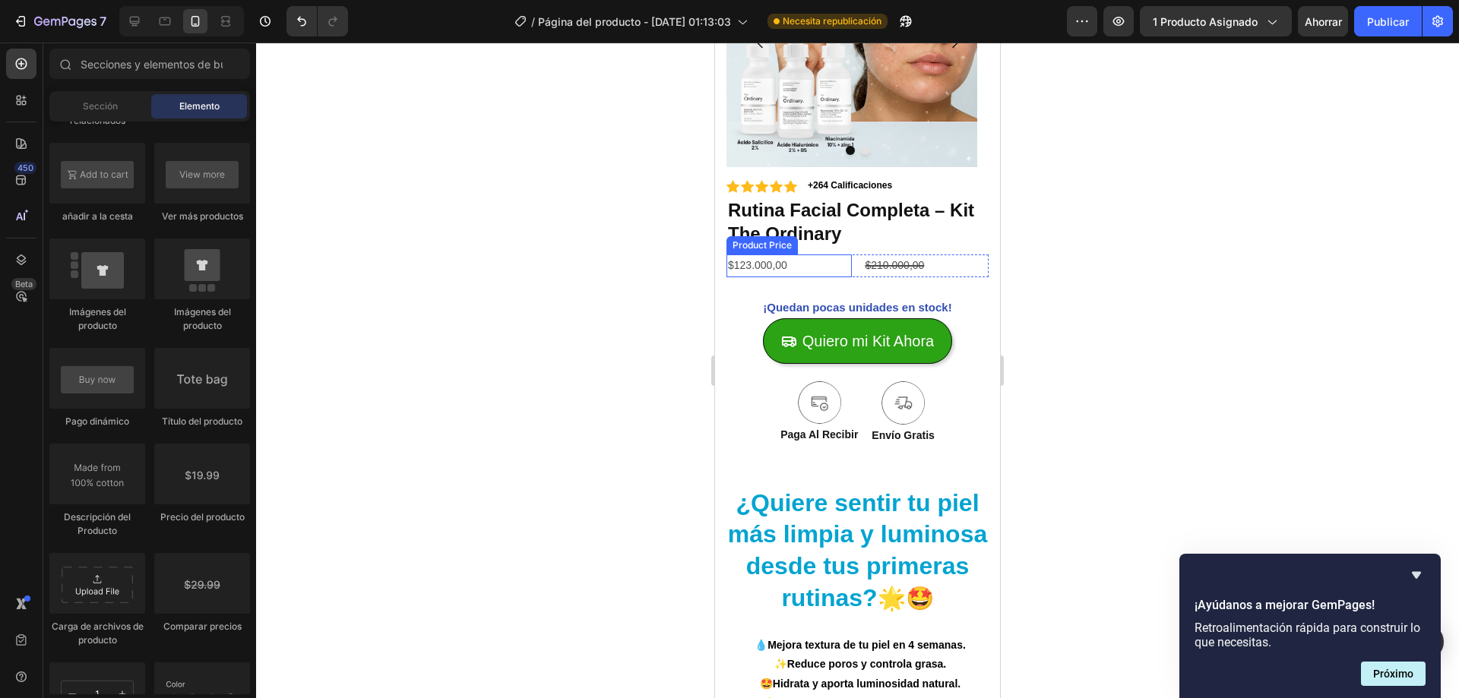
click at [841, 269] on div "$123.000,00" at bounding box center [788, 266] width 125 height 22
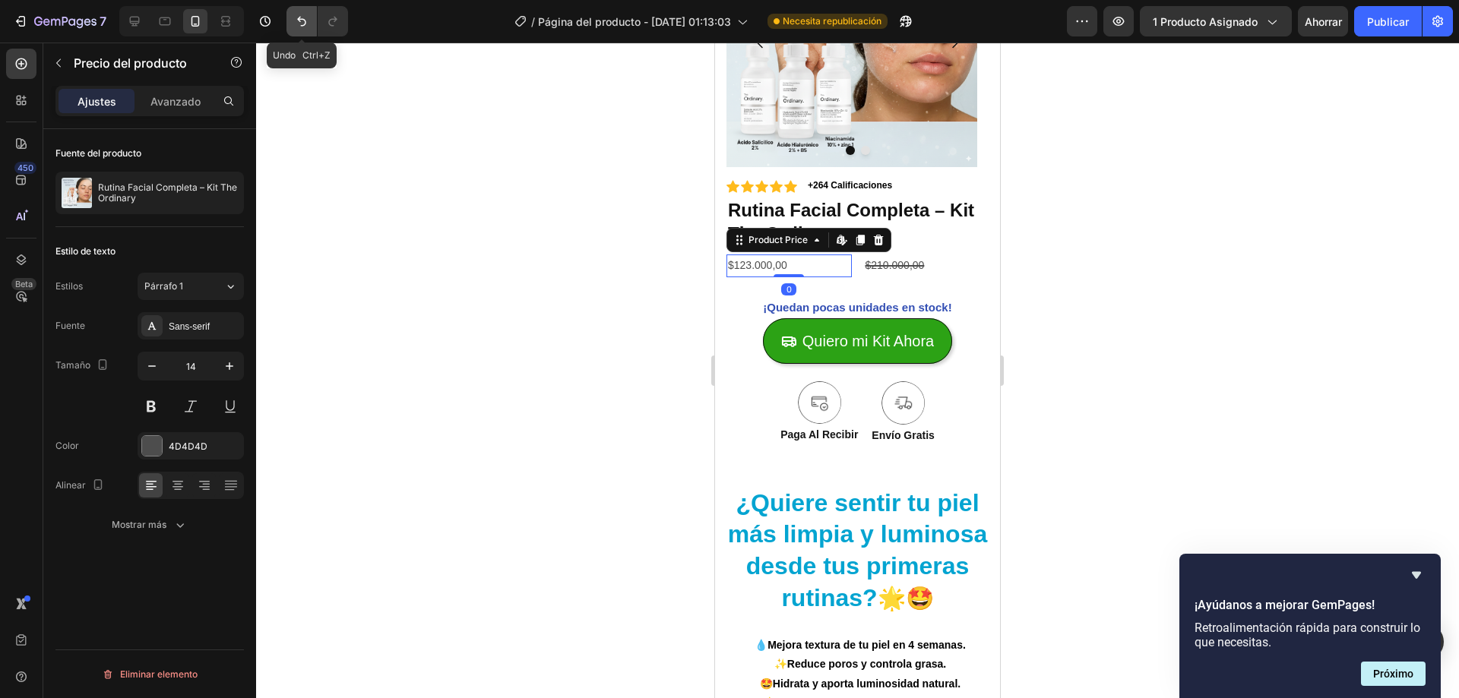
click at [302, 29] on button "Deshacer/Rehacer" at bounding box center [301, 21] width 30 height 30
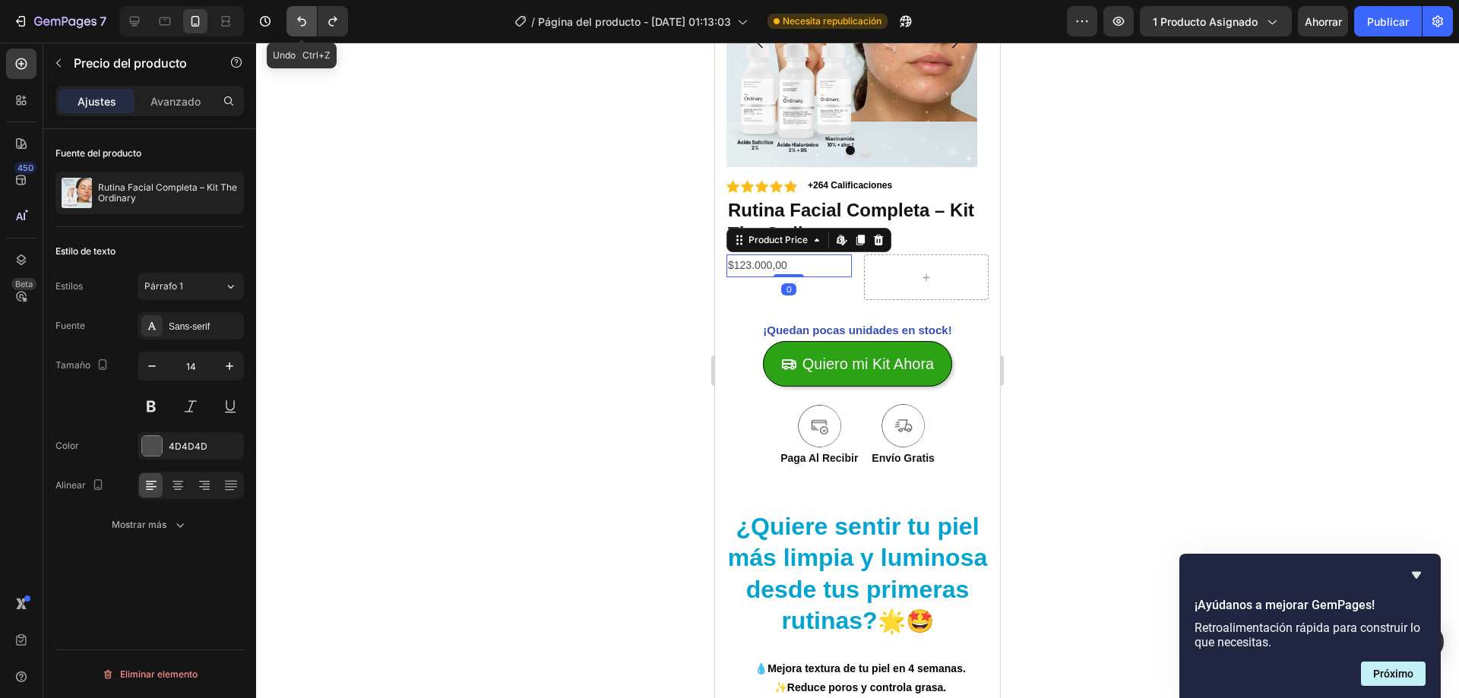
click at [302, 29] on button "Deshacer/Rehacer" at bounding box center [301, 21] width 30 height 30
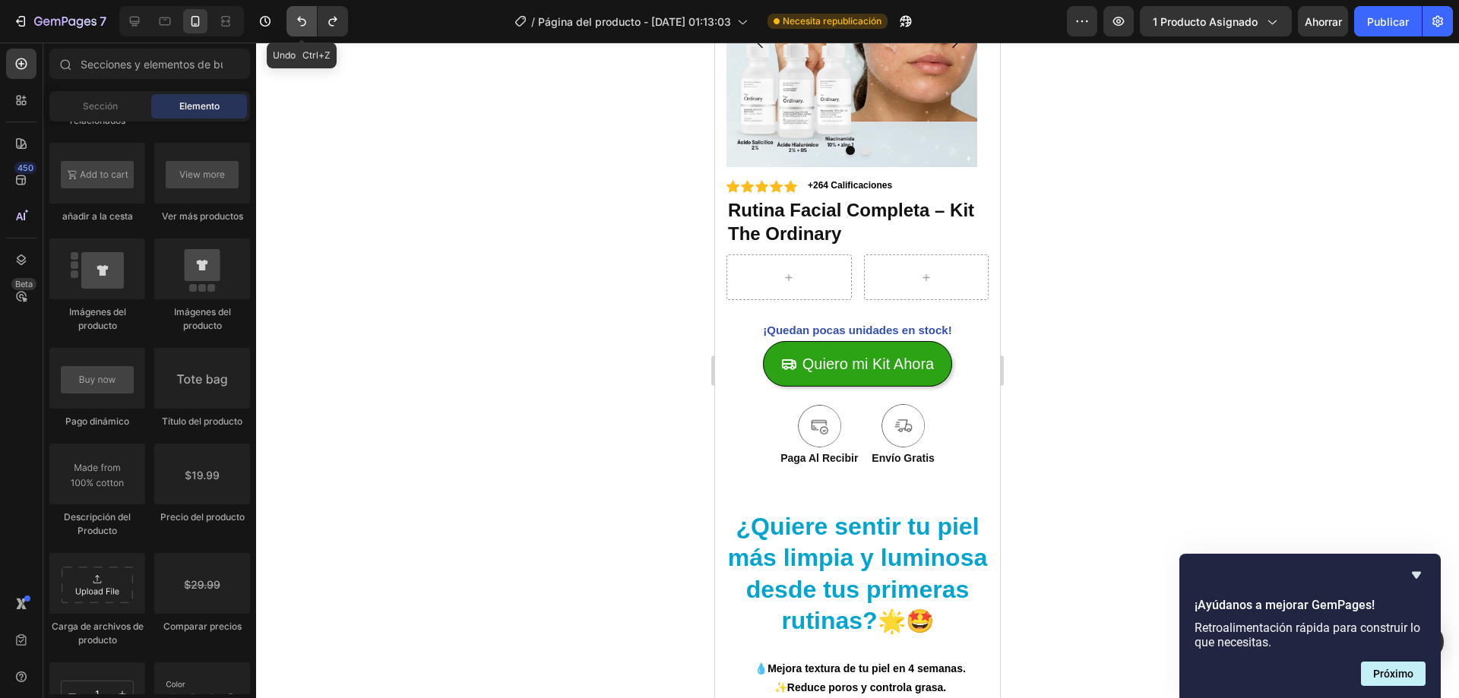
click at [302, 29] on button "Deshacer/Rehacer" at bounding box center [301, 21] width 30 height 30
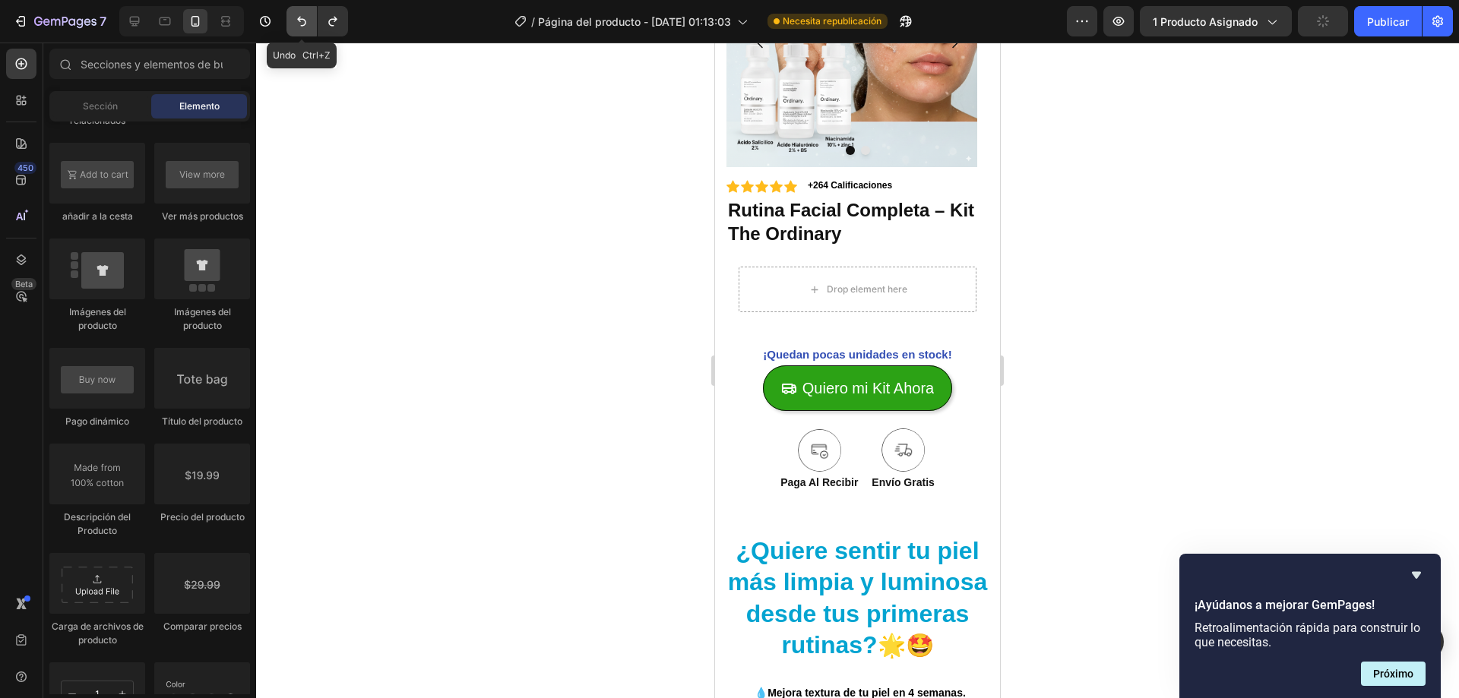
click at [302, 29] on button "Deshacer/Rehacer" at bounding box center [301, 21] width 30 height 30
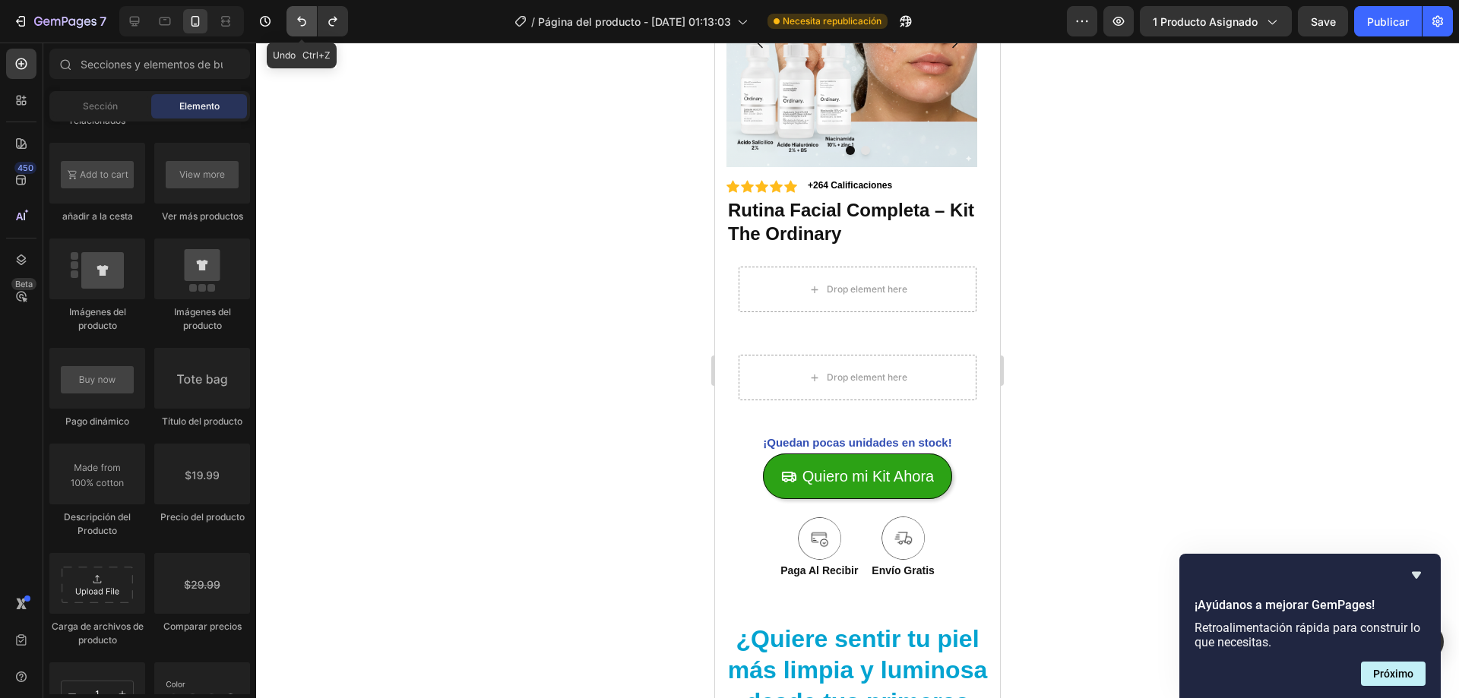
click at [302, 29] on button "Deshacer/Rehacer" at bounding box center [301, 21] width 30 height 30
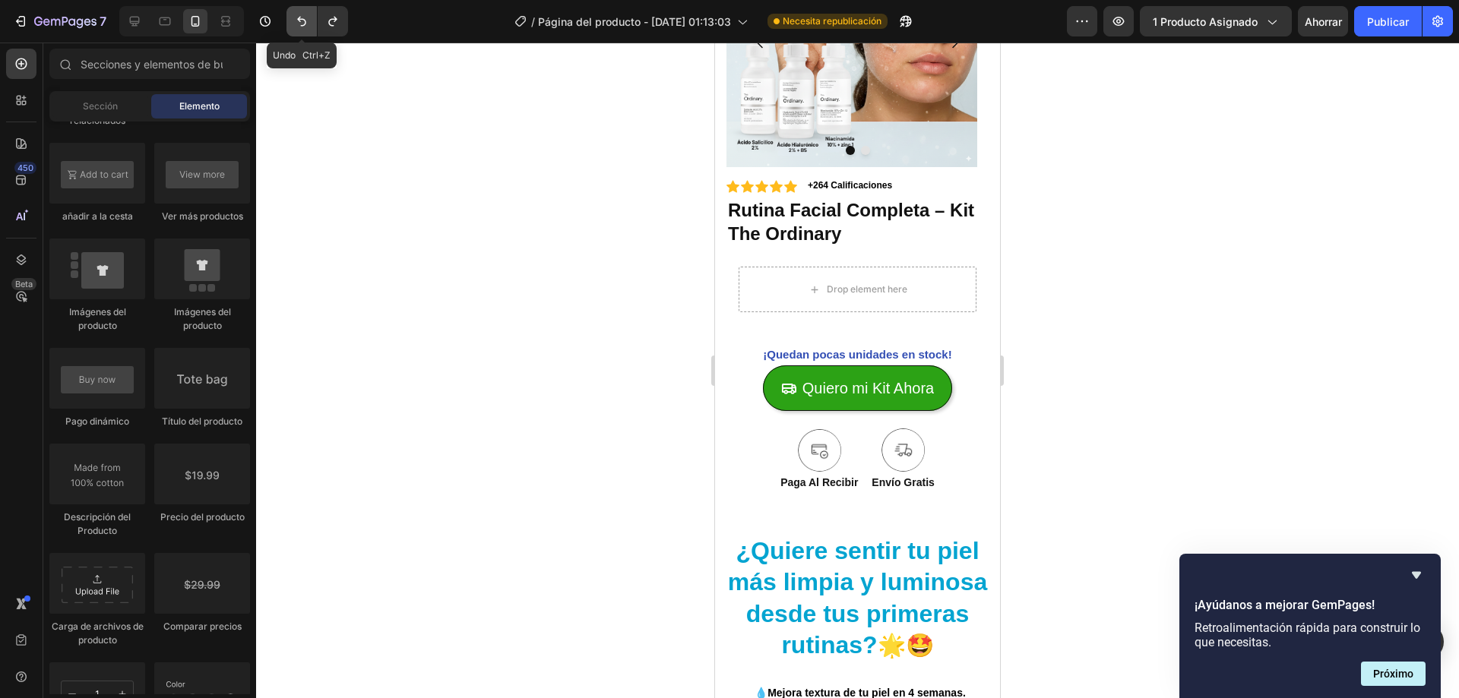
click at [302, 29] on button "Deshacer/Rehacer" at bounding box center [301, 21] width 30 height 30
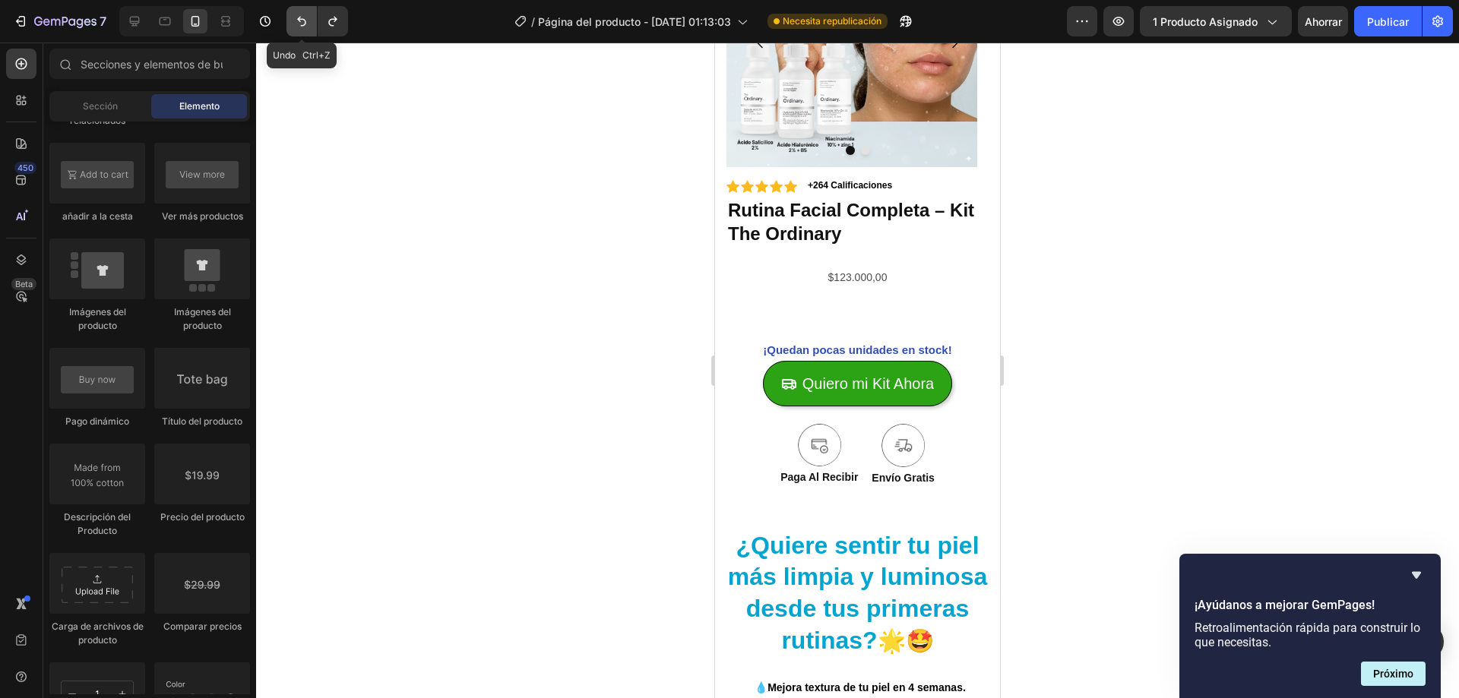
click at [302, 29] on button "Deshacer/Rehacer" at bounding box center [301, 21] width 30 height 30
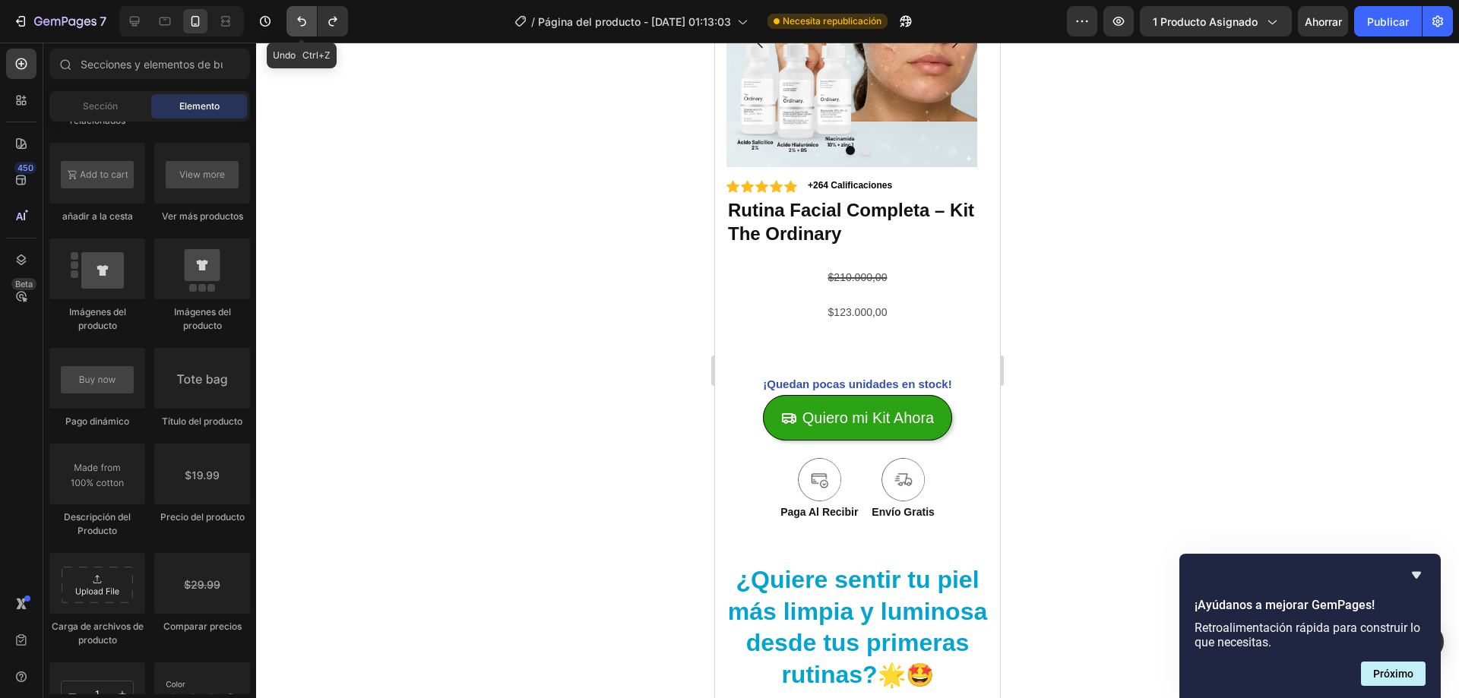
click at [302, 29] on button "Deshacer/Rehacer" at bounding box center [301, 21] width 30 height 30
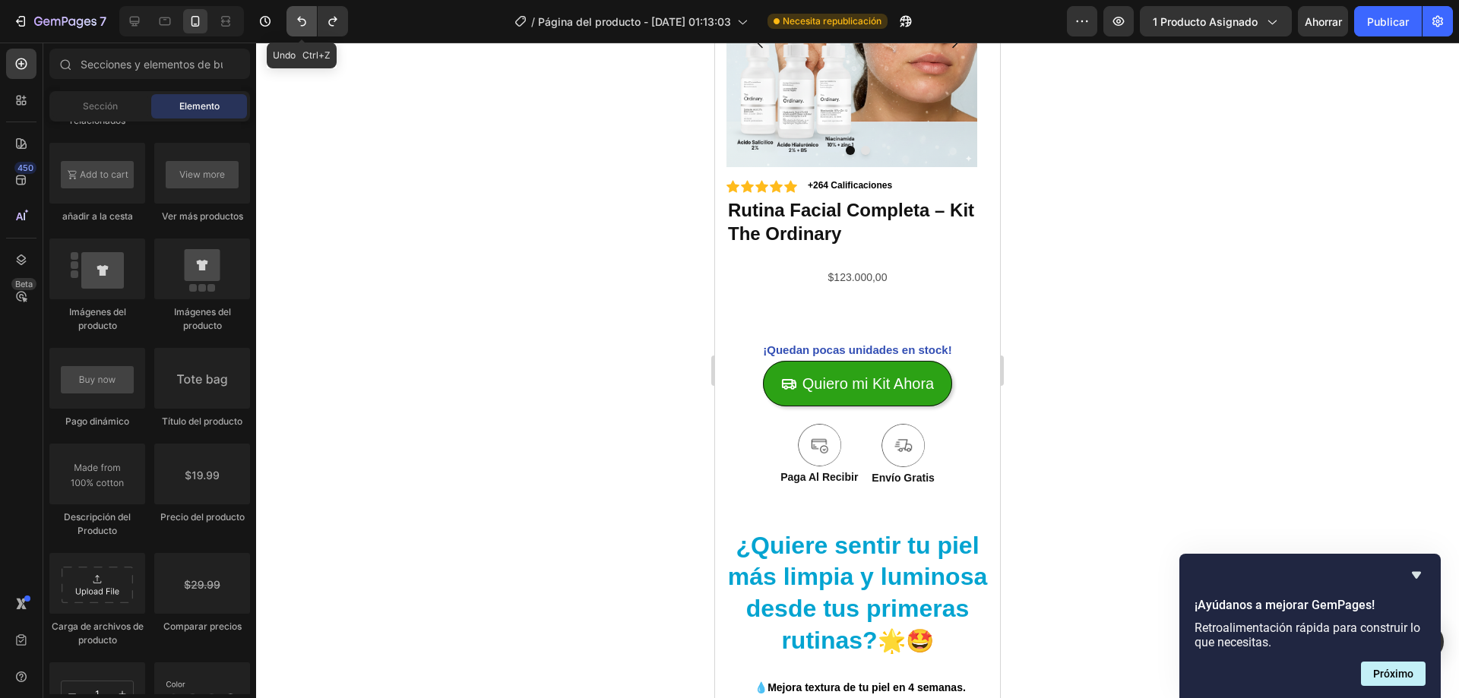
click at [302, 29] on button "Deshacer/Rehacer" at bounding box center [301, 21] width 30 height 30
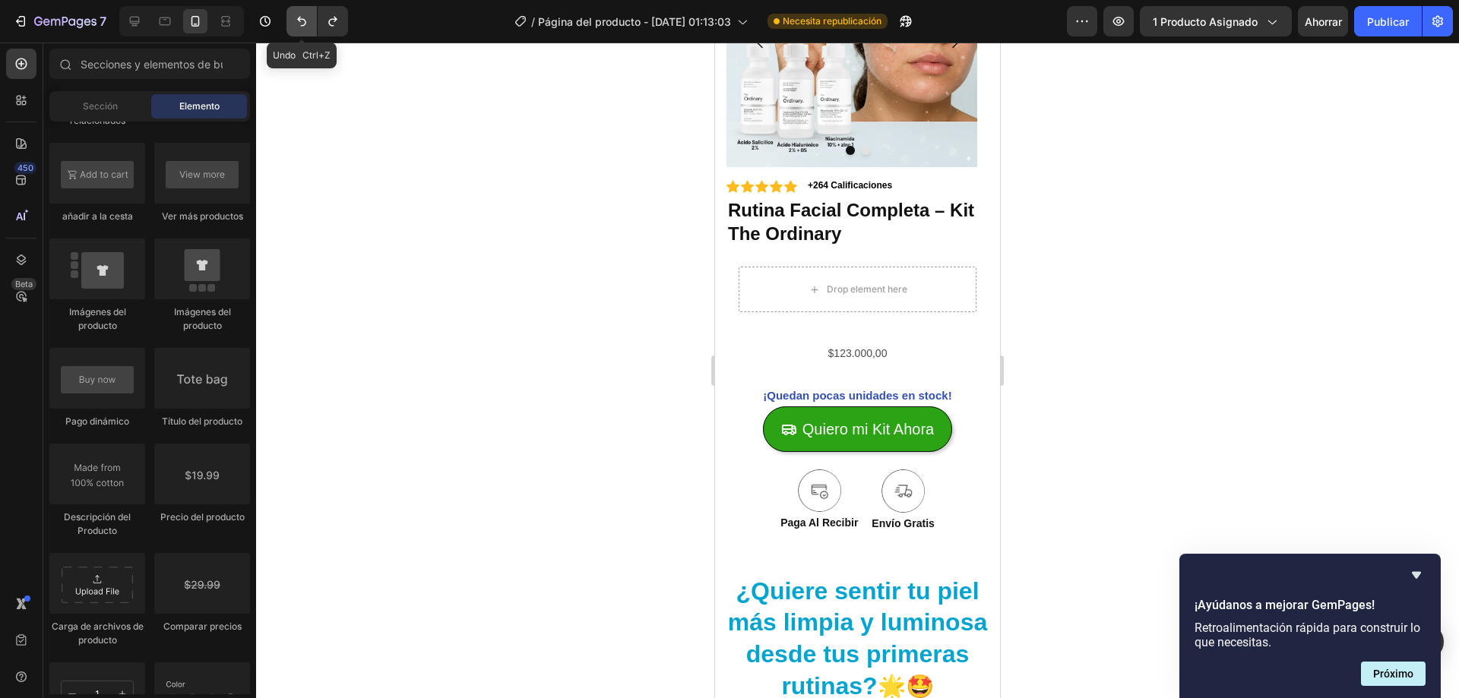
click at [302, 29] on button "Deshacer/Rehacer" at bounding box center [301, 21] width 30 height 30
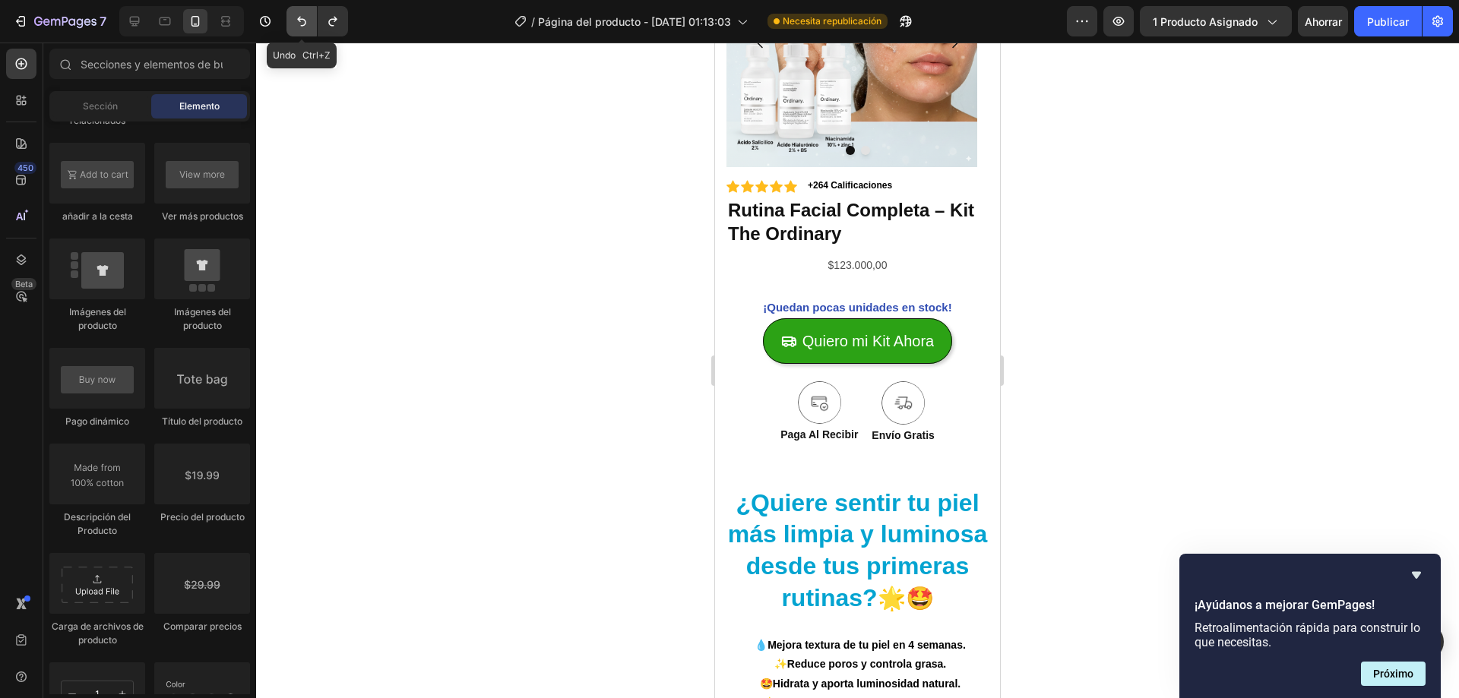
click at [302, 29] on button "Deshacer/Rehacer" at bounding box center [301, 21] width 30 height 30
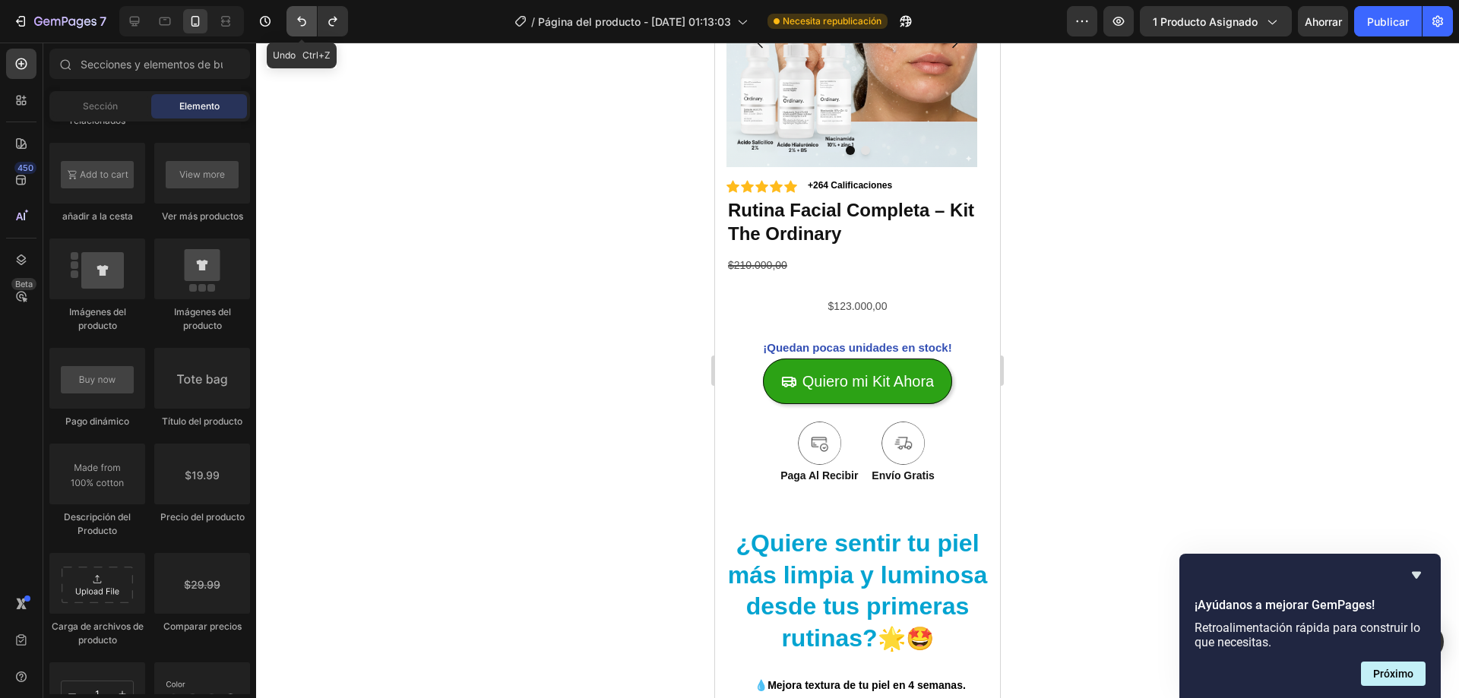
click at [302, 29] on button "Deshacer/Rehacer" at bounding box center [301, 21] width 30 height 30
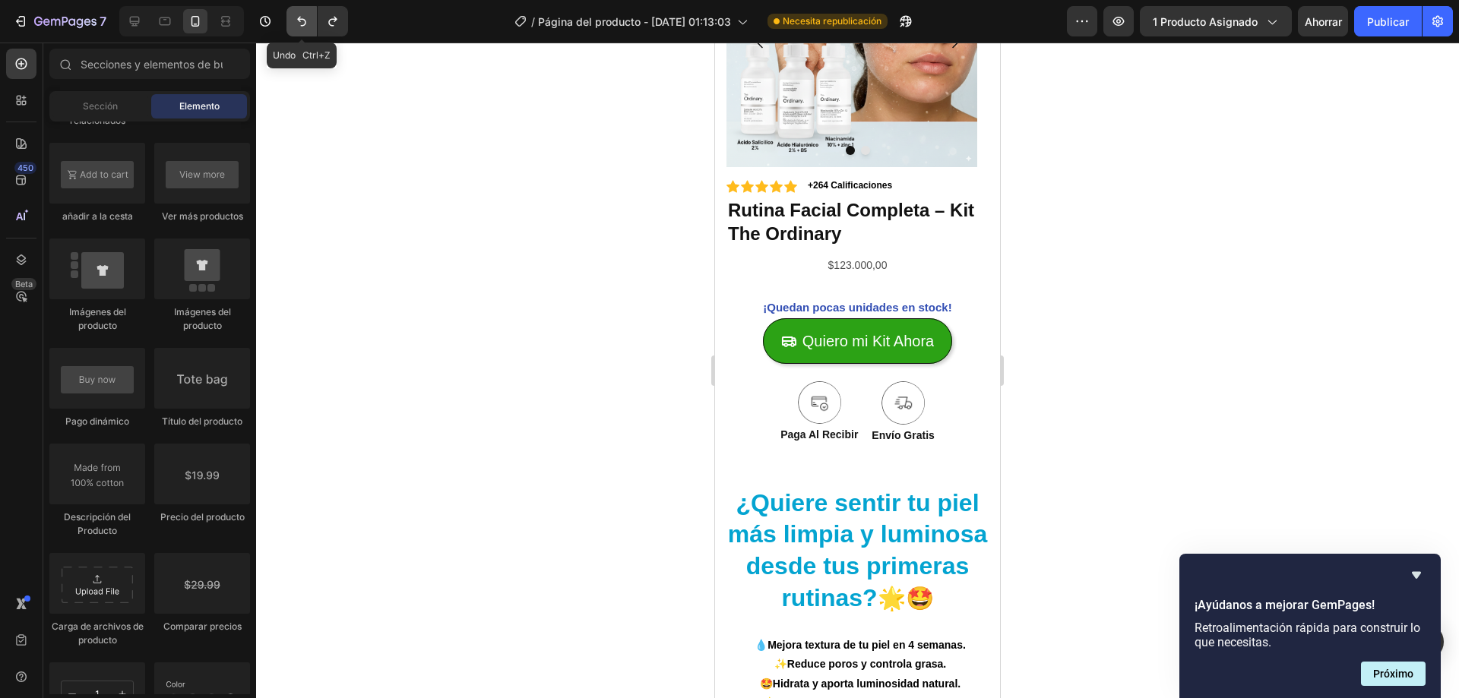
click at [302, 29] on button "Deshacer/Rehacer" at bounding box center [301, 21] width 30 height 30
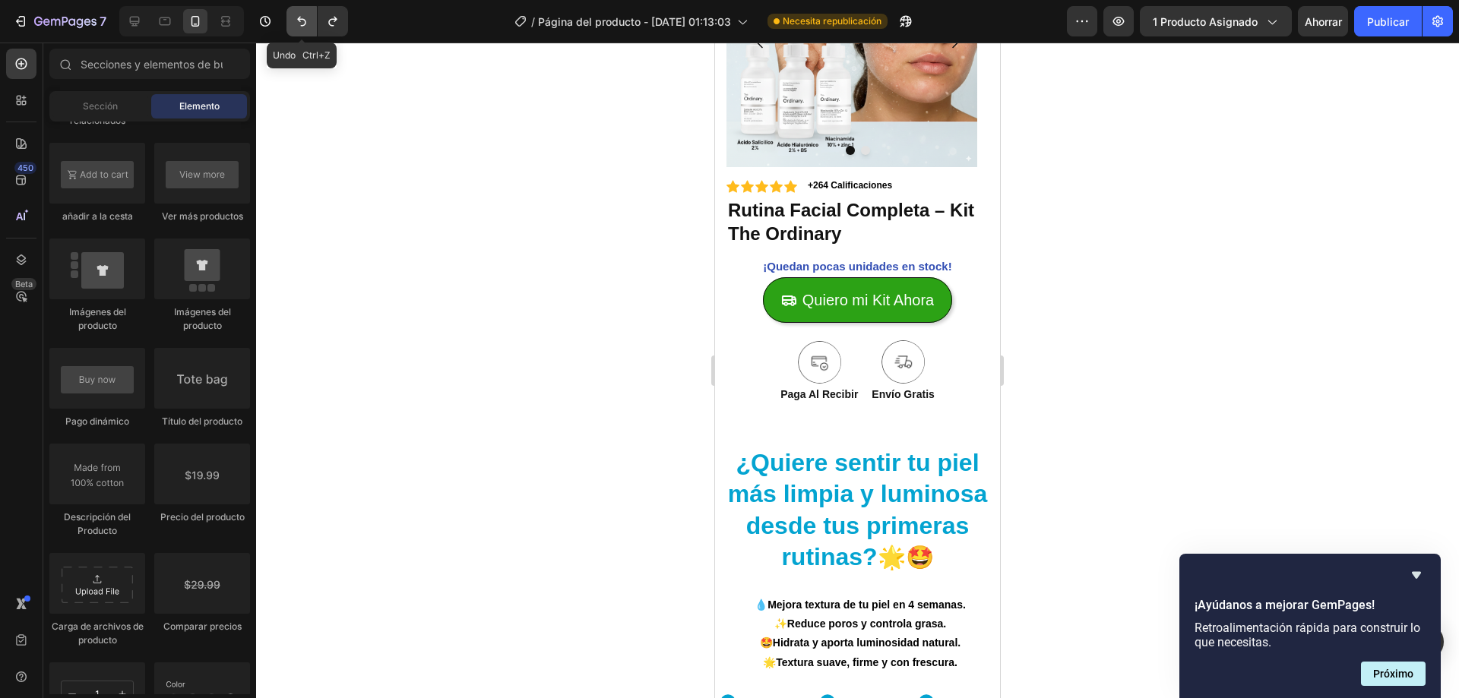
click at [302, 29] on button "Deshacer/Rehacer" at bounding box center [301, 21] width 30 height 30
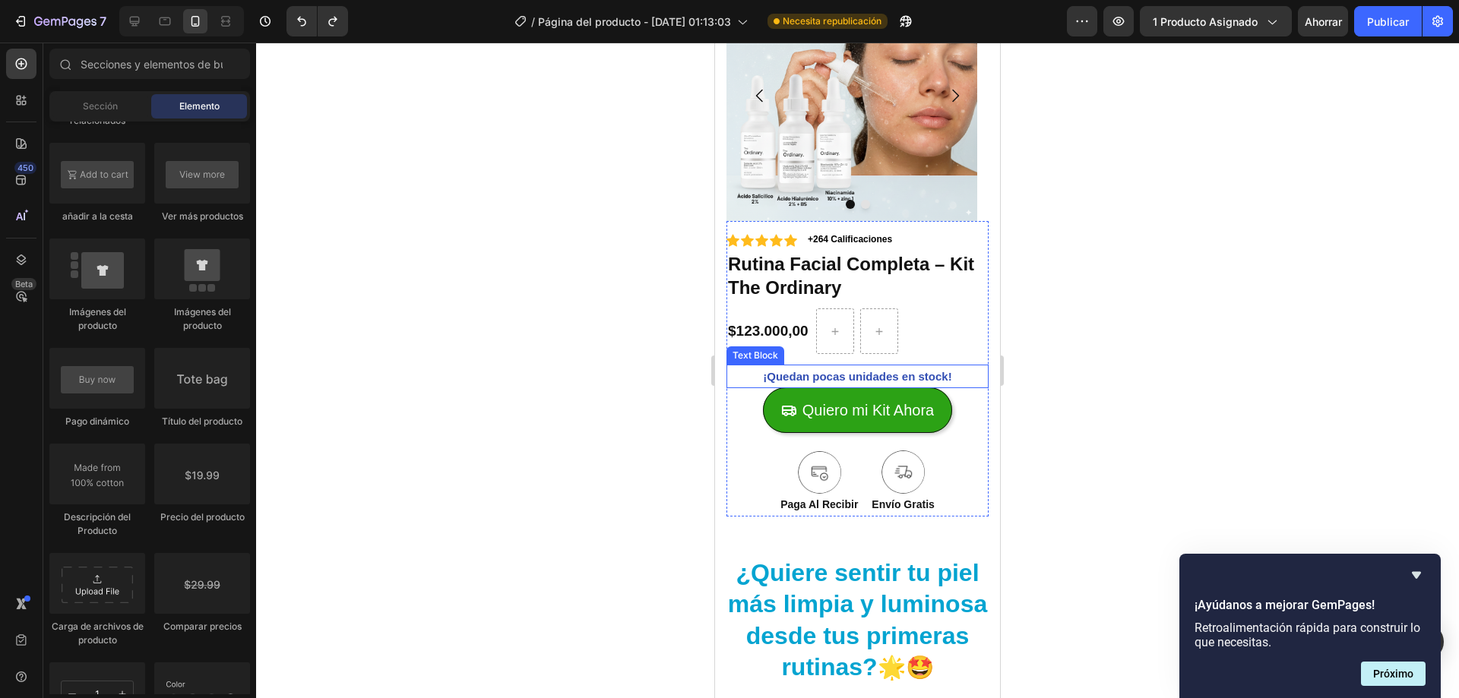
scroll to position [0, 0]
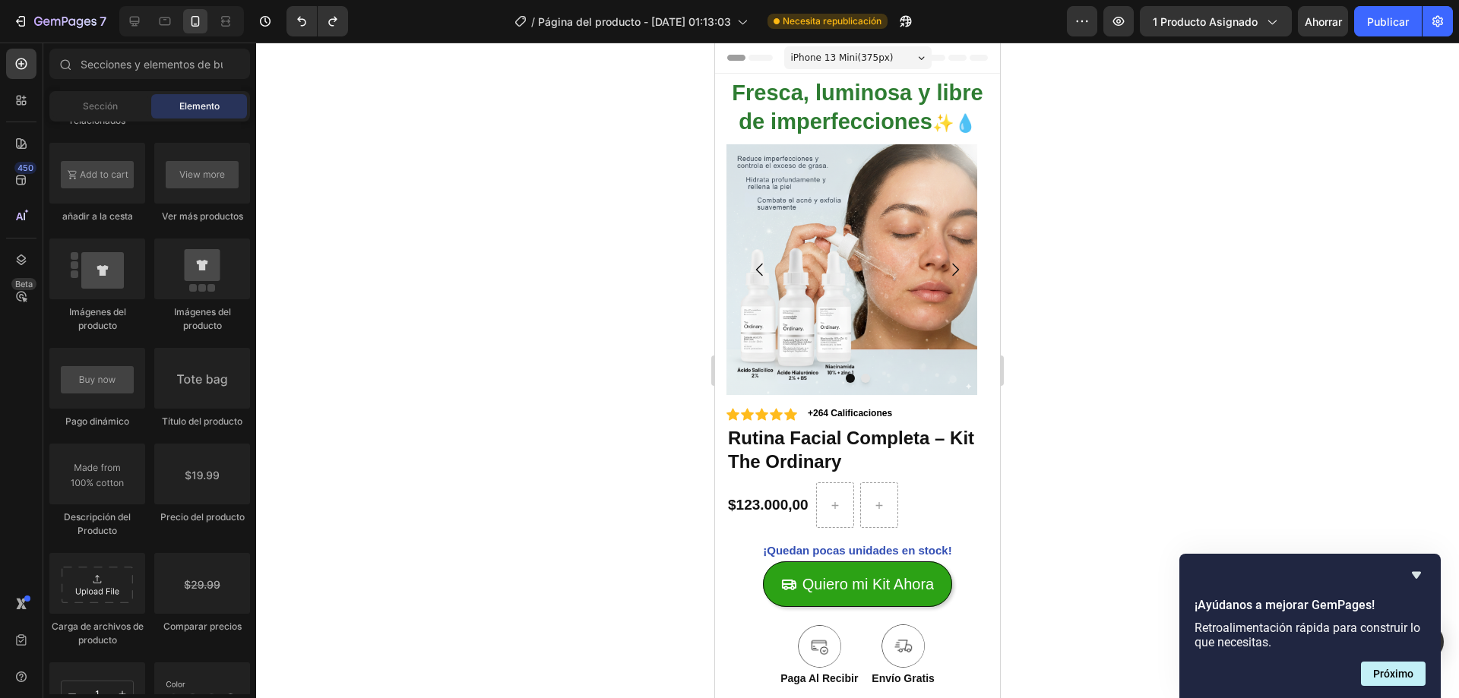
click at [1106, 226] on div at bounding box center [857, 371] width 1203 height 656
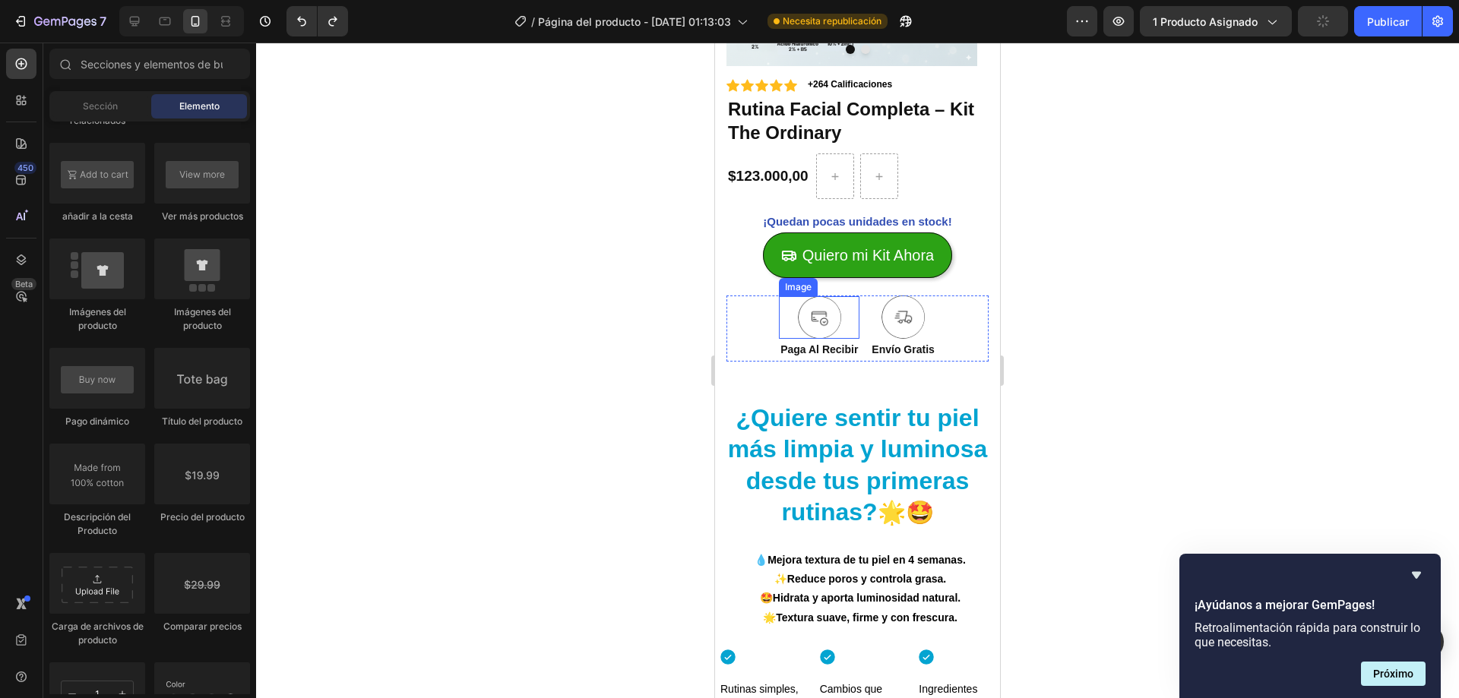
scroll to position [304, 0]
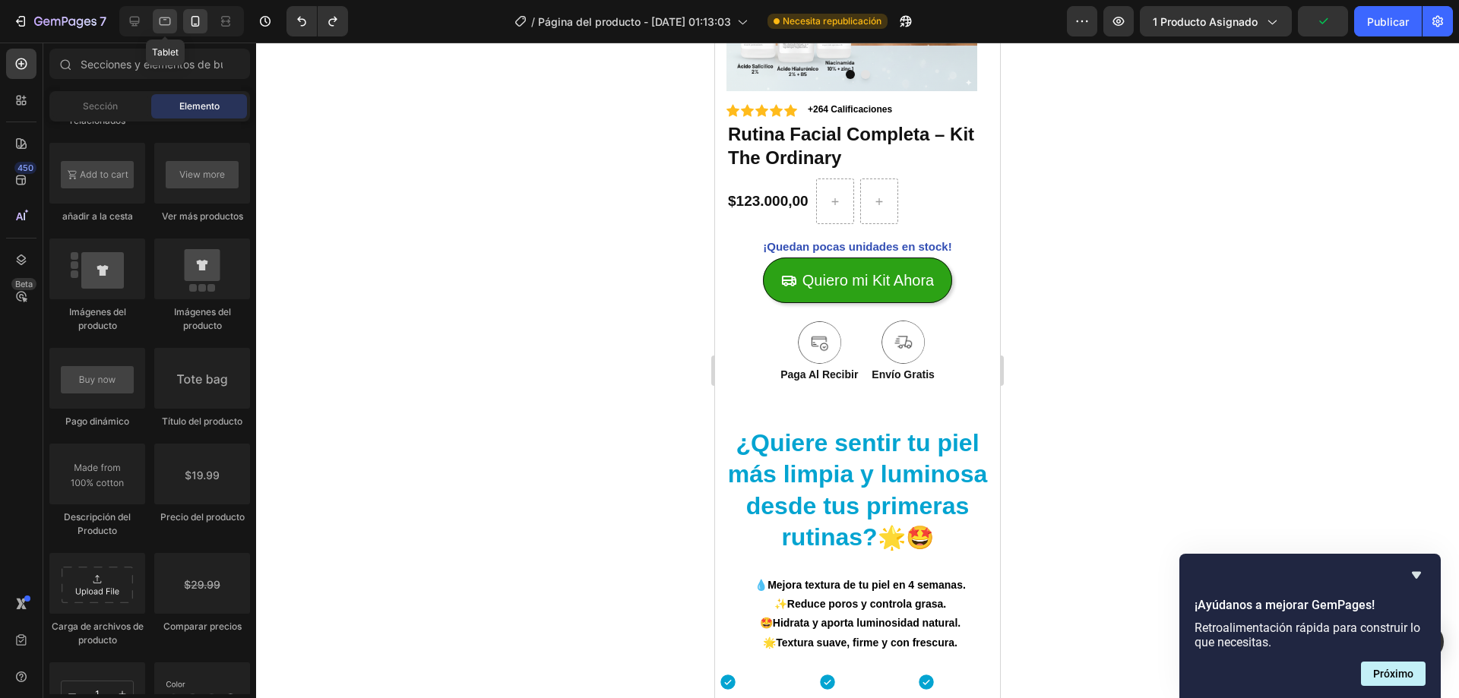
click at [160, 26] on icon at bounding box center [164, 21] width 15 height 15
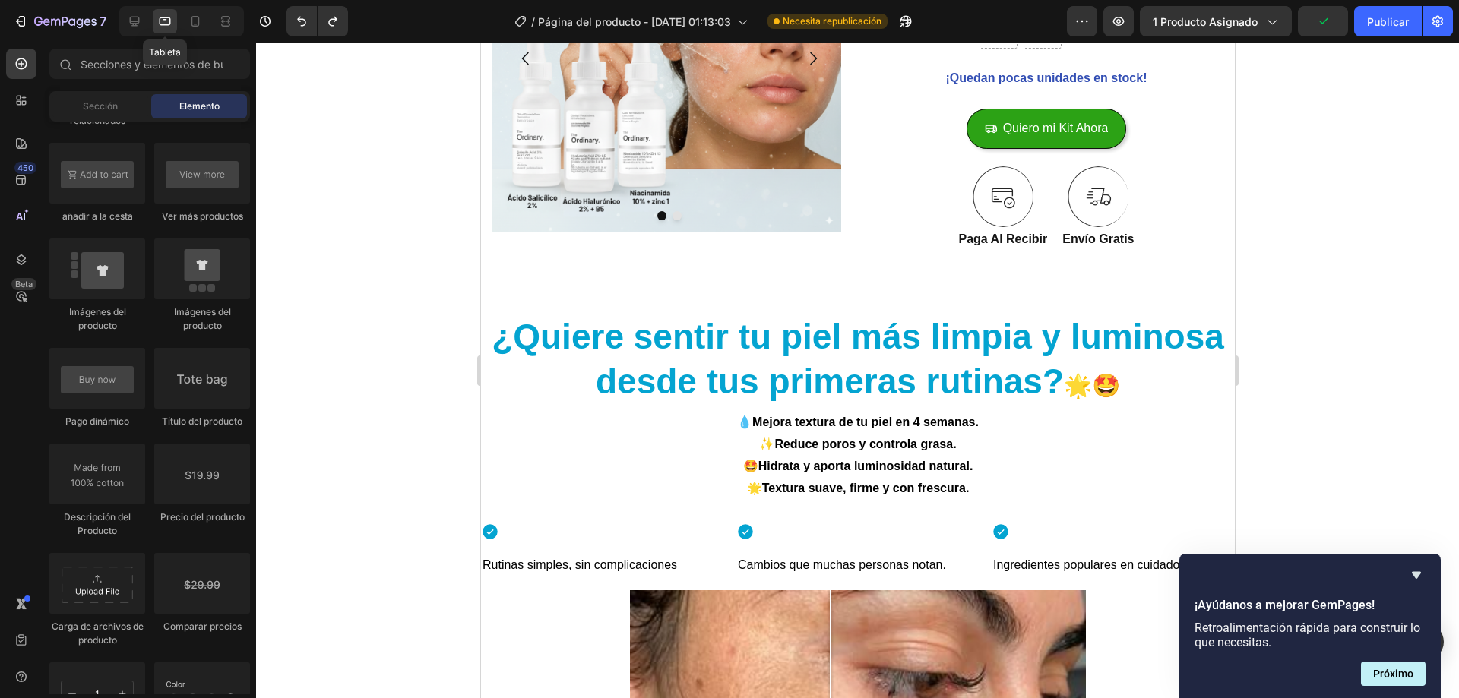
scroll to position [218, 0]
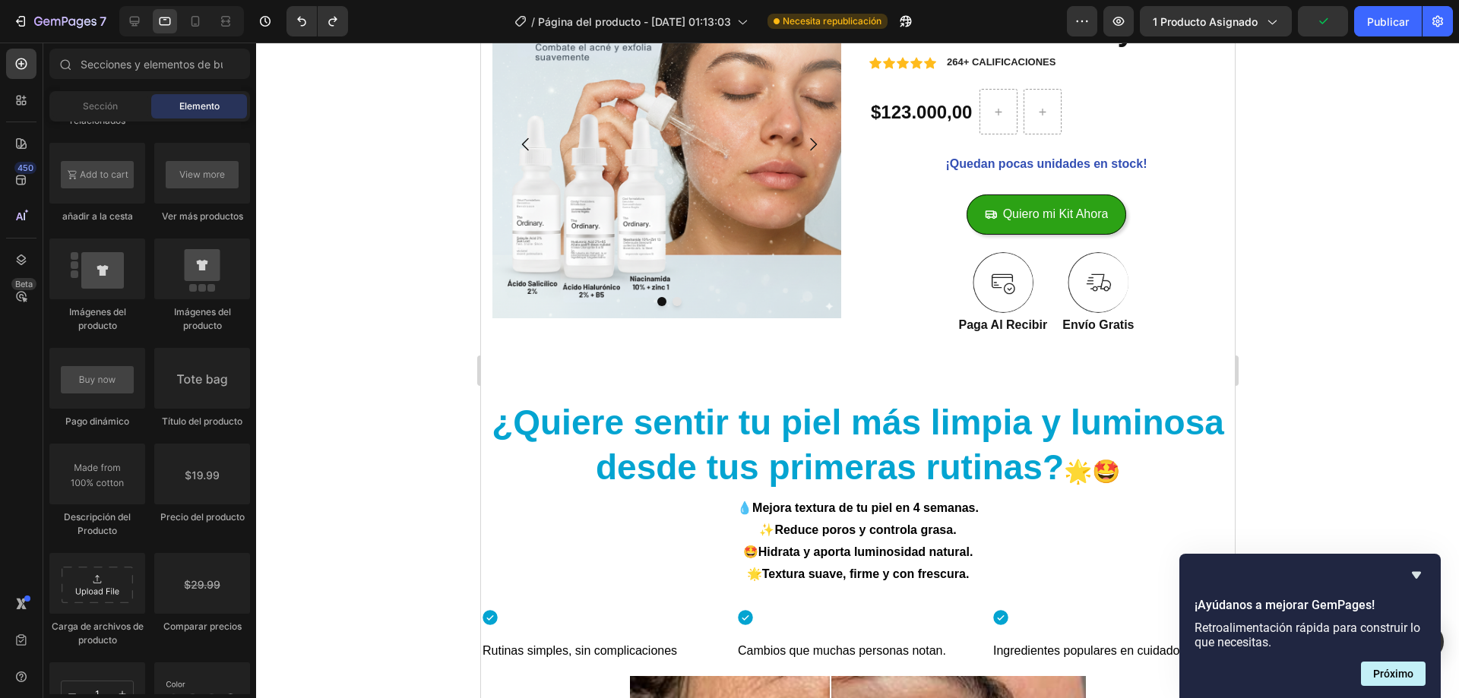
click at [149, 24] on div at bounding box center [181, 21] width 125 height 30
click at [135, 27] on icon at bounding box center [134, 21] width 15 height 15
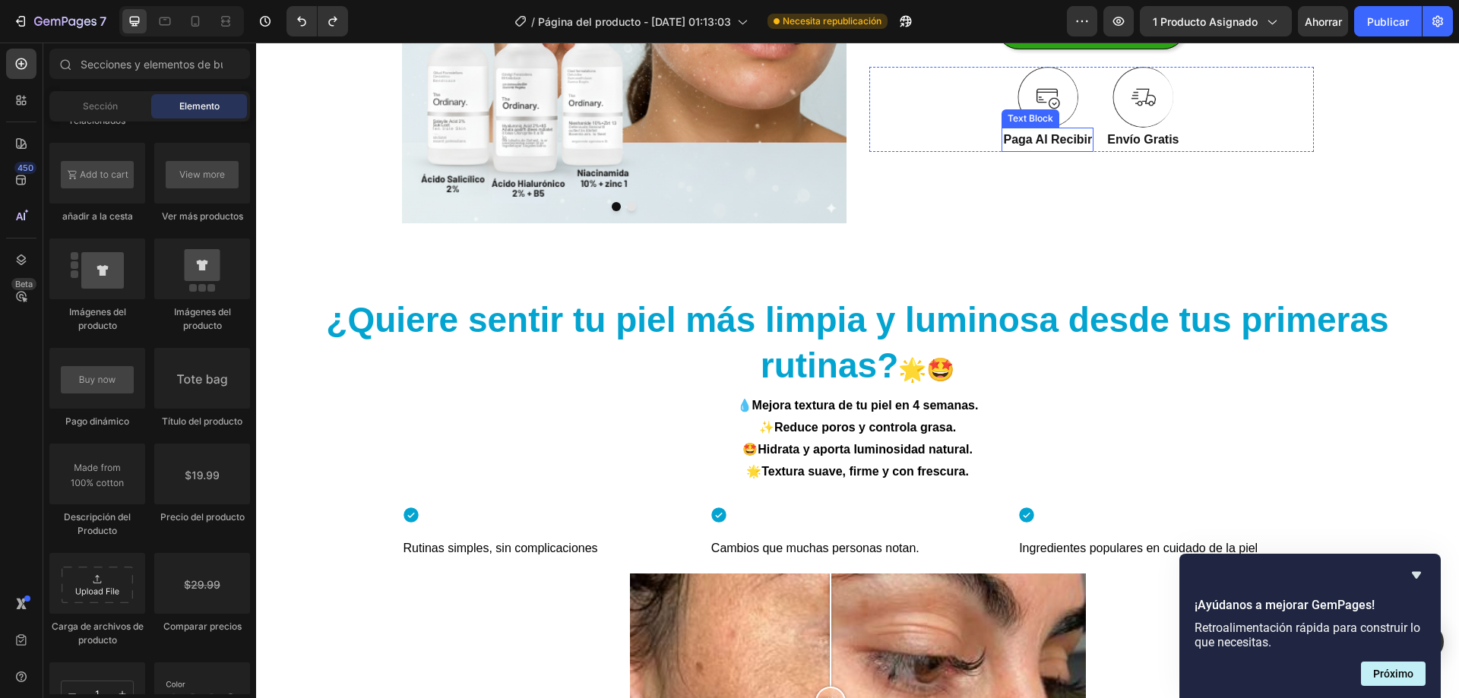
scroll to position [532, 0]
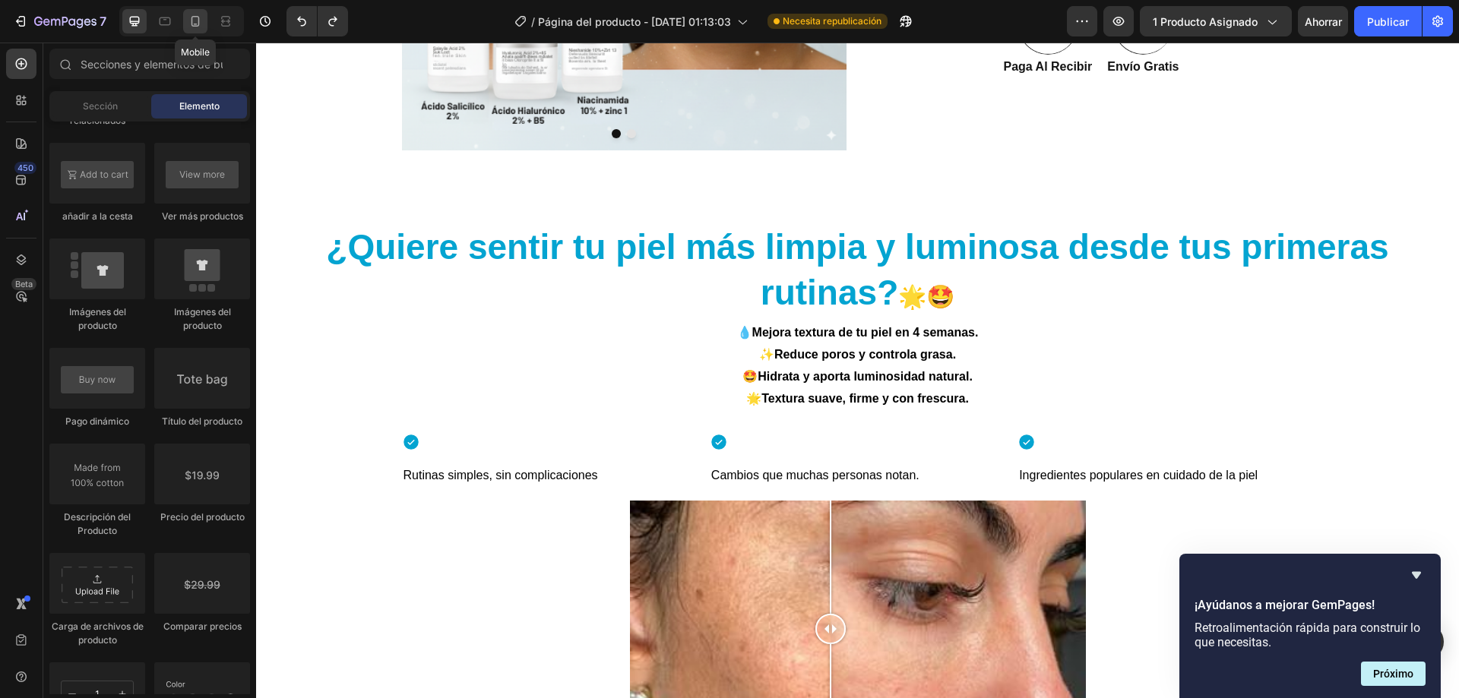
click at [195, 30] on div at bounding box center [195, 21] width 24 height 24
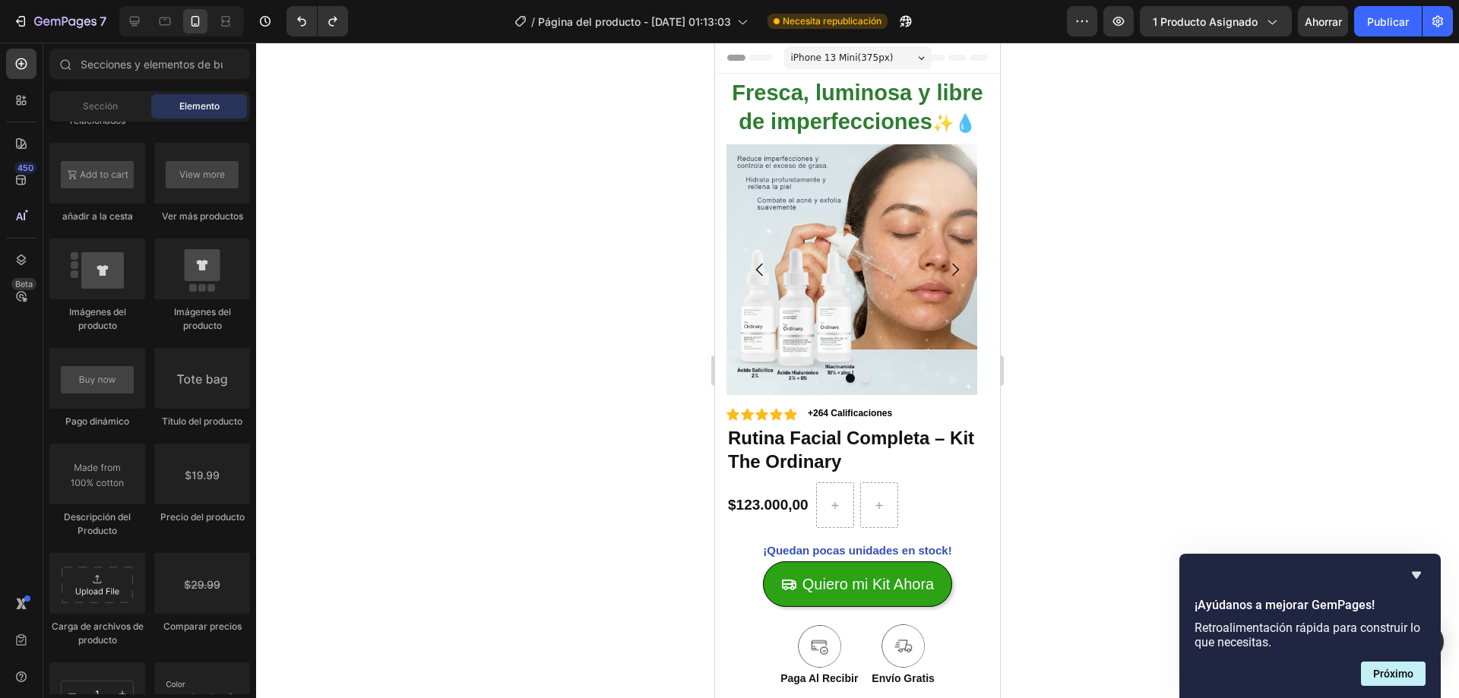
click at [766, 57] on font "Encabezamiento" at bounding box center [782, 57] width 76 height 11
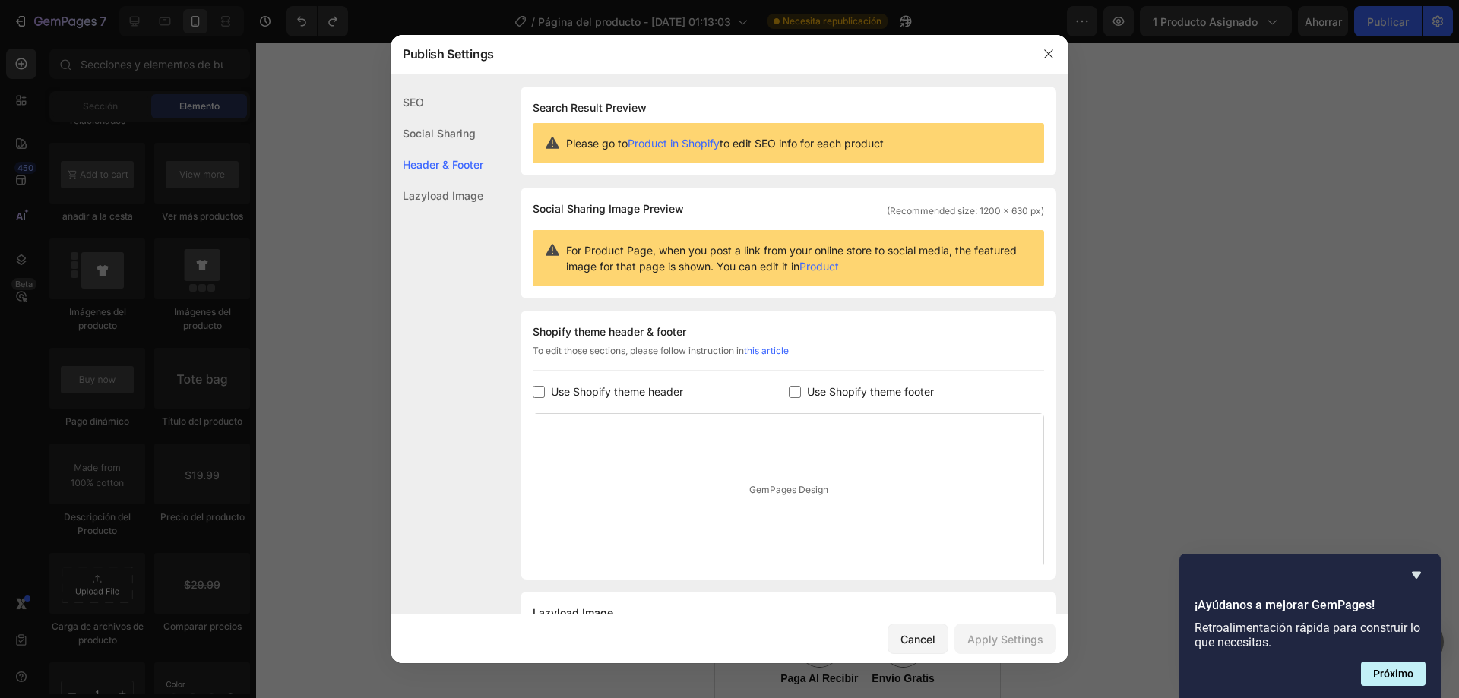
scroll to position [78, 0]
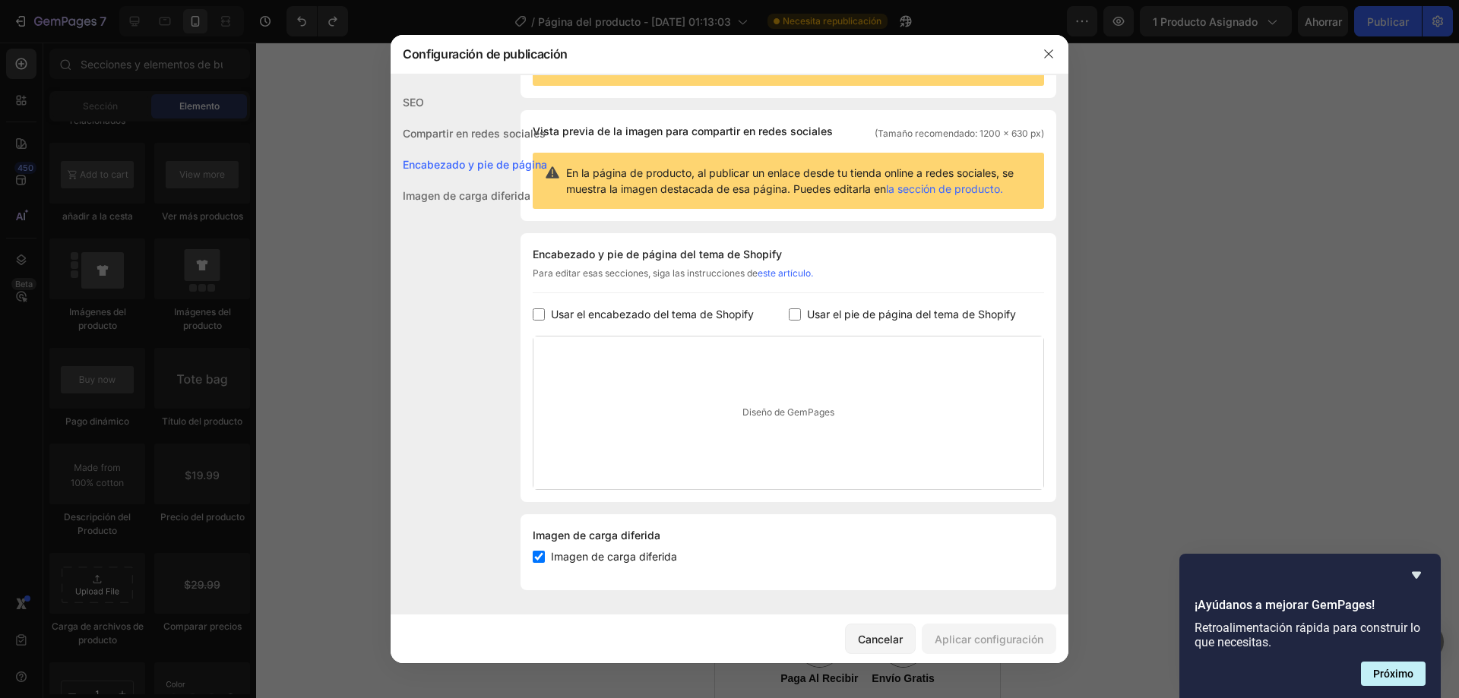
click at [668, 314] on font "Usar el encabezado del tema de Shopify" at bounding box center [652, 314] width 203 height 13
checkbox input "true"
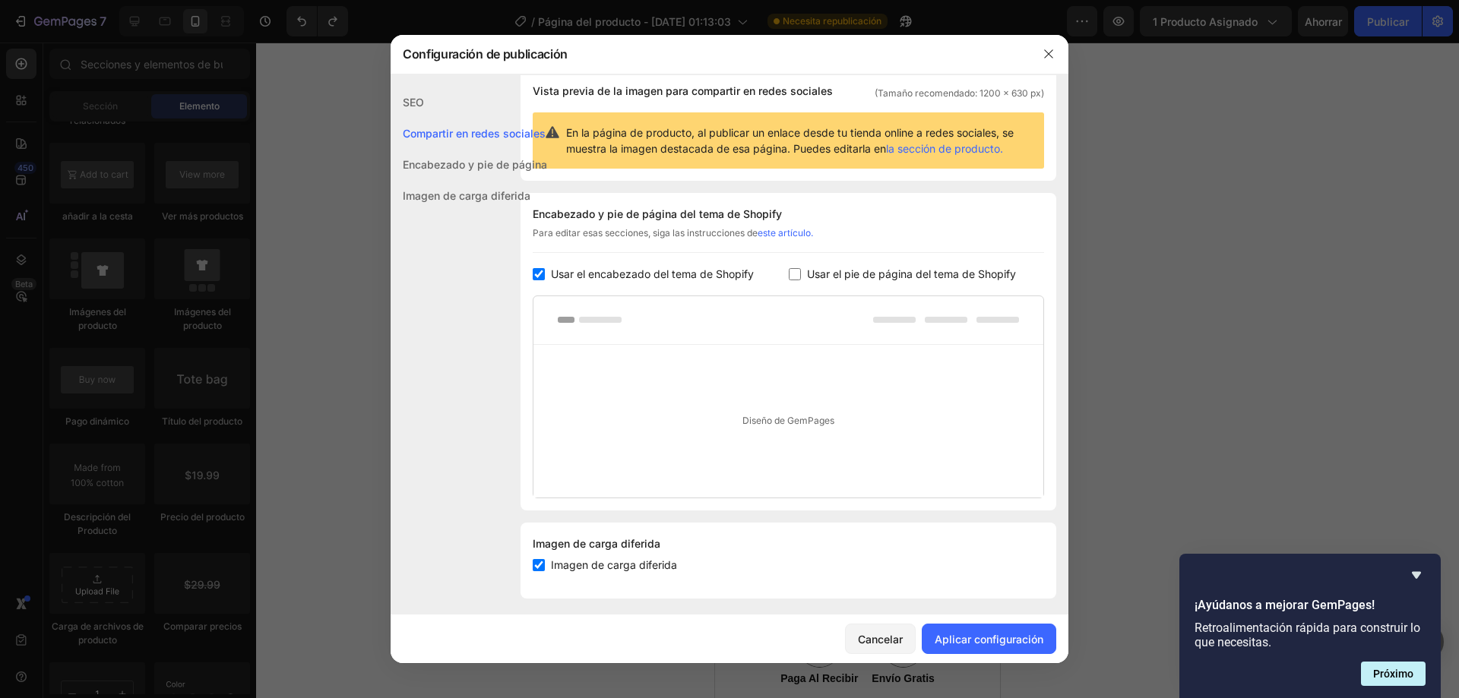
scroll to position [126, 0]
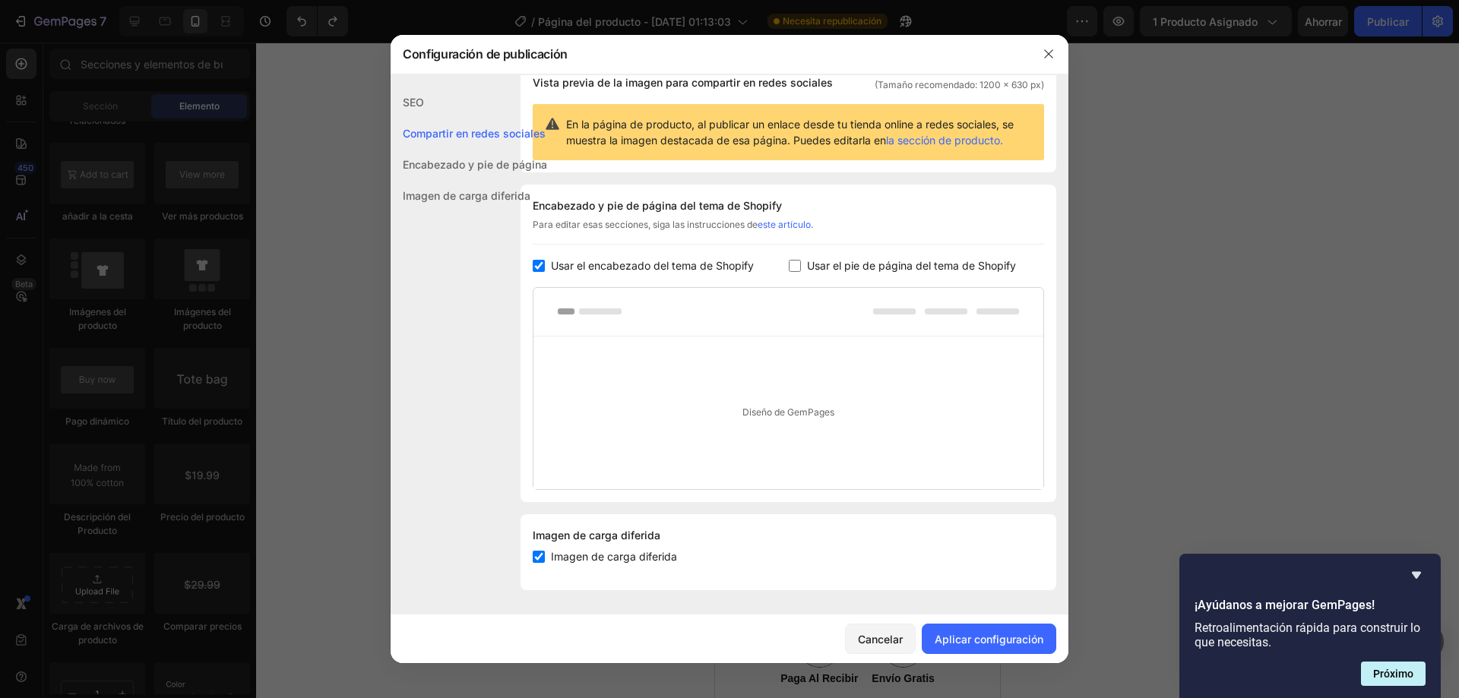
click at [631, 559] on font "Imagen de carga diferida" at bounding box center [614, 556] width 126 height 13
checkbox input "false"
click at [1025, 639] on font "Aplicar configuración" at bounding box center [989, 639] width 109 height 13
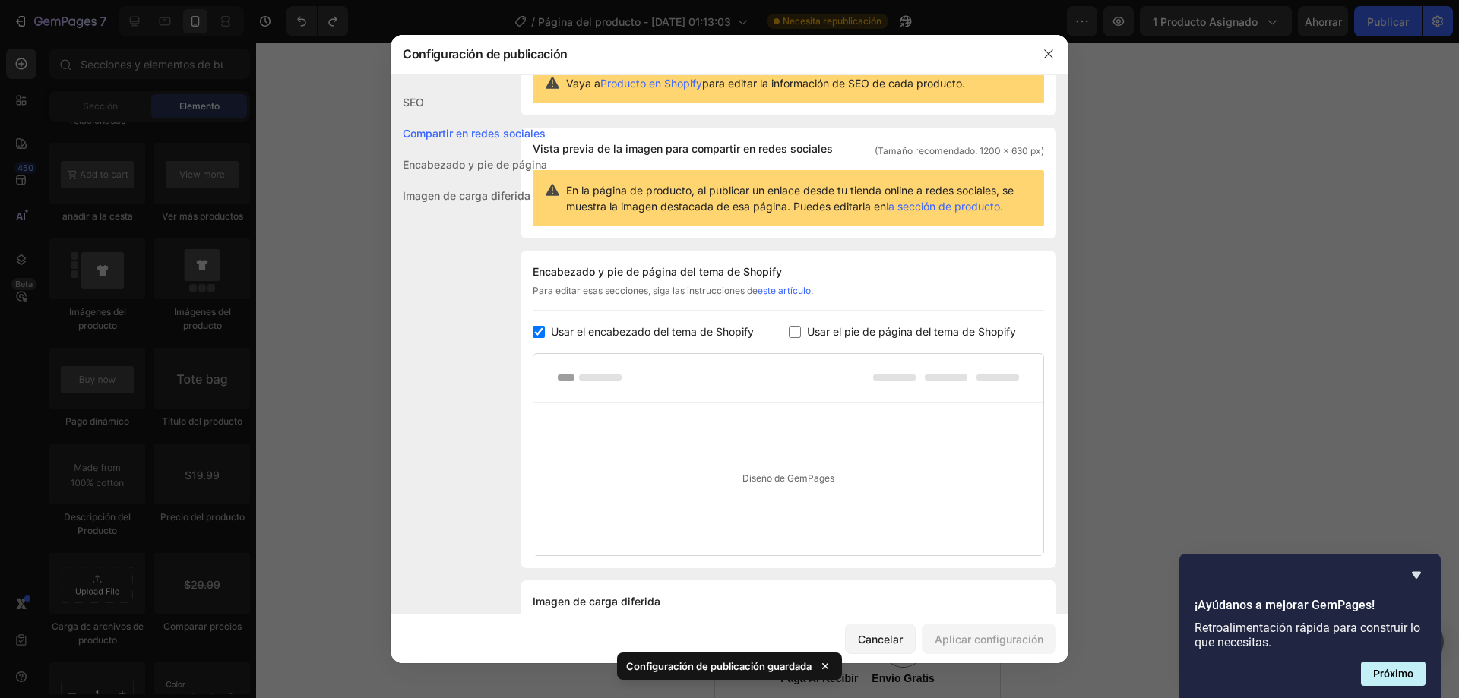
scroll to position [0, 0]
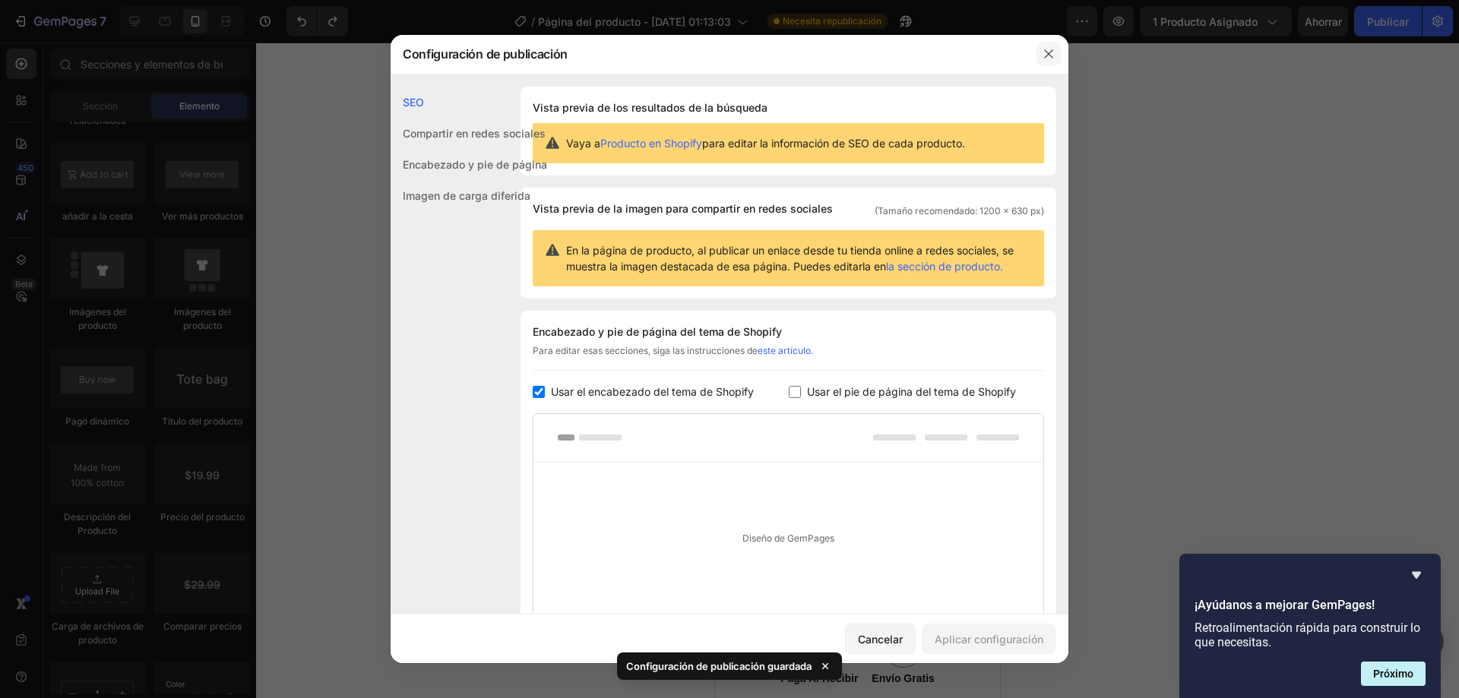
click at [1050, 51] on icon "button" at bounding box center [1049, 54] width 12 height 12
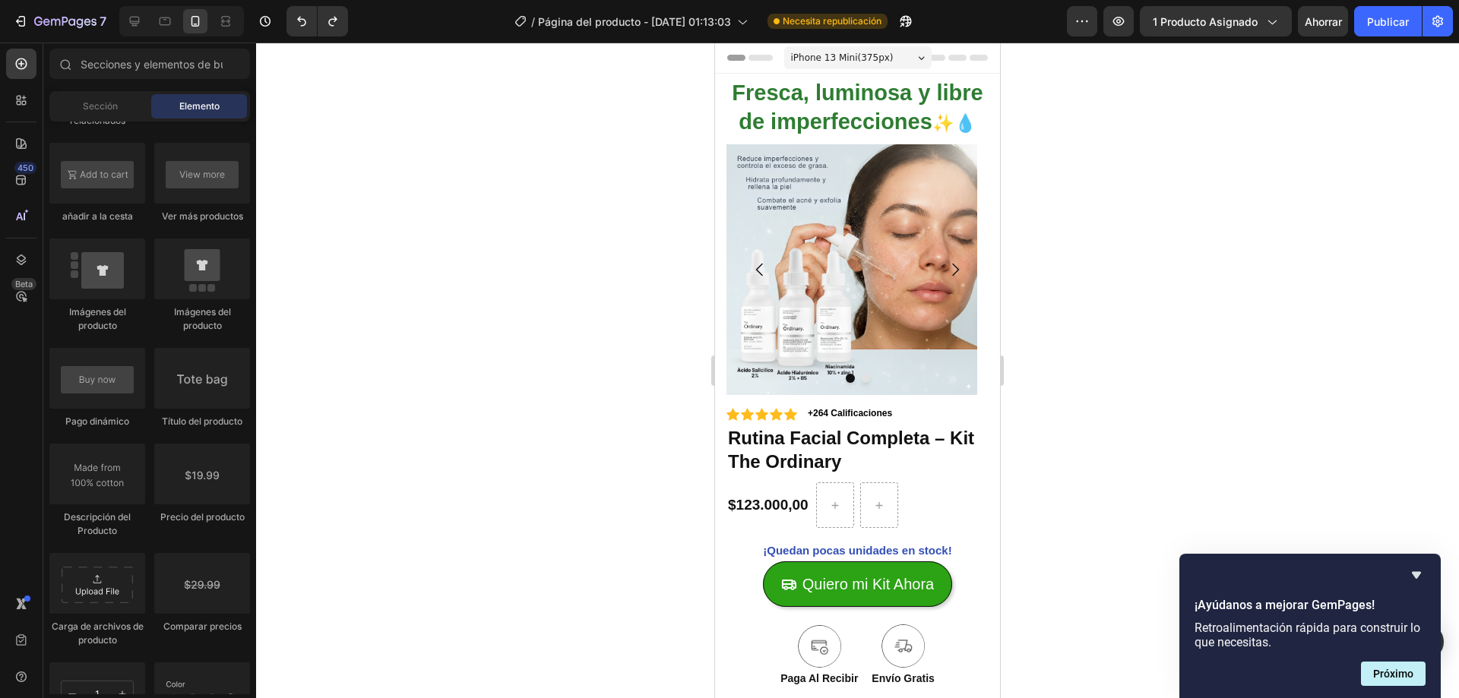
click at [1114, 244] on div at bounding box center [857, 371] width 1203 height 656
click at [823, 504] on div at bounding box center [835, 505] width 36 height 24
drag, startPoint x: 908, startPoint y: 637, endPoint x: 829, endPoint y: 505, distance: 153.4
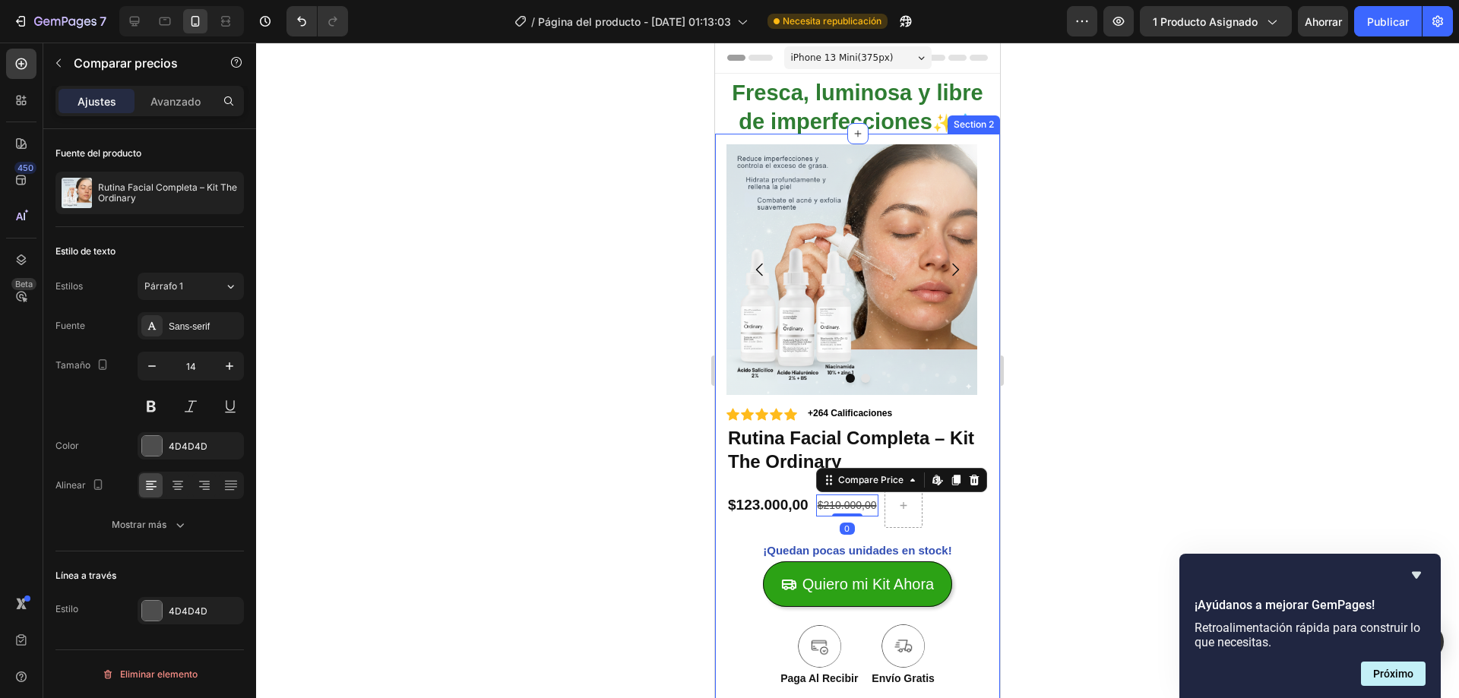
click at [623, 517] on div at bounding box center [857, 371] width 1203 height 656
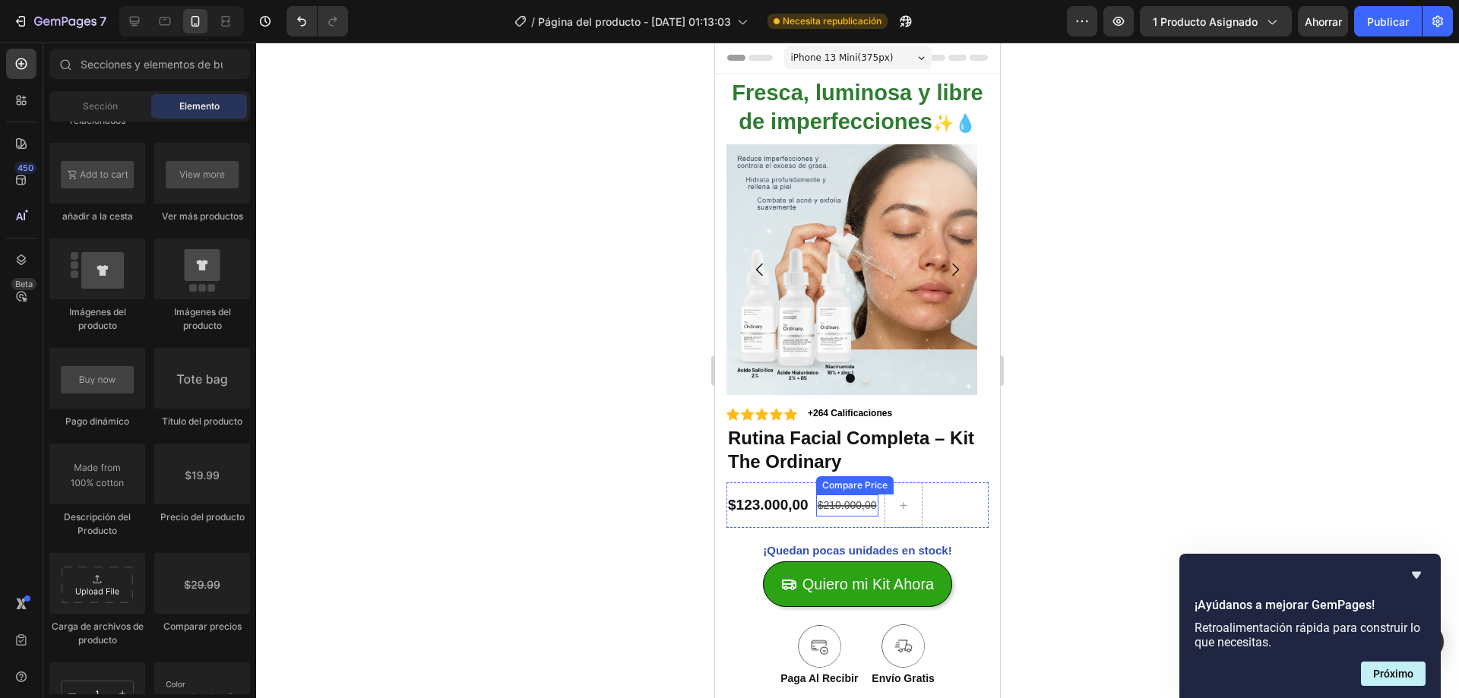
click at [843, 507] on div "$210.000,00" at bounding box center [847, 506] width 62 height 22
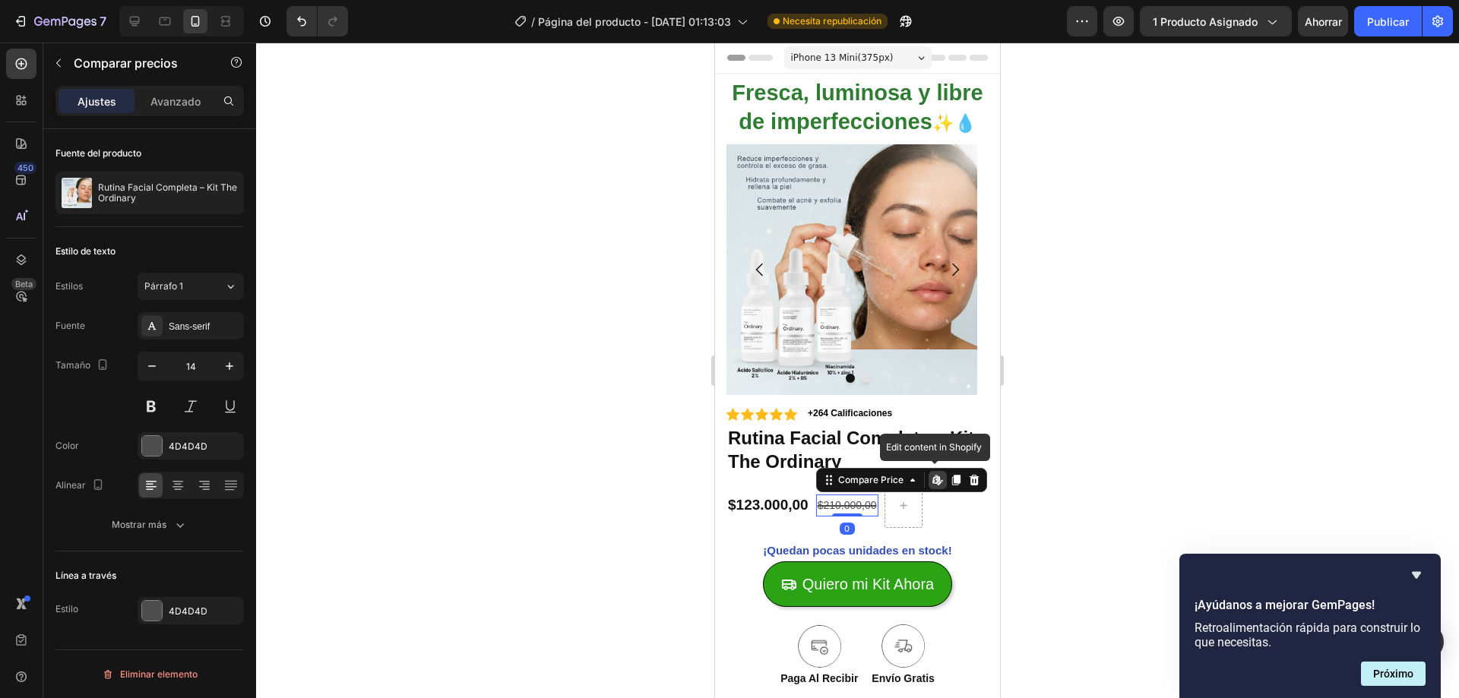
click at [938, 477] on icon at bounding box center [939, 479] width 2 height 7
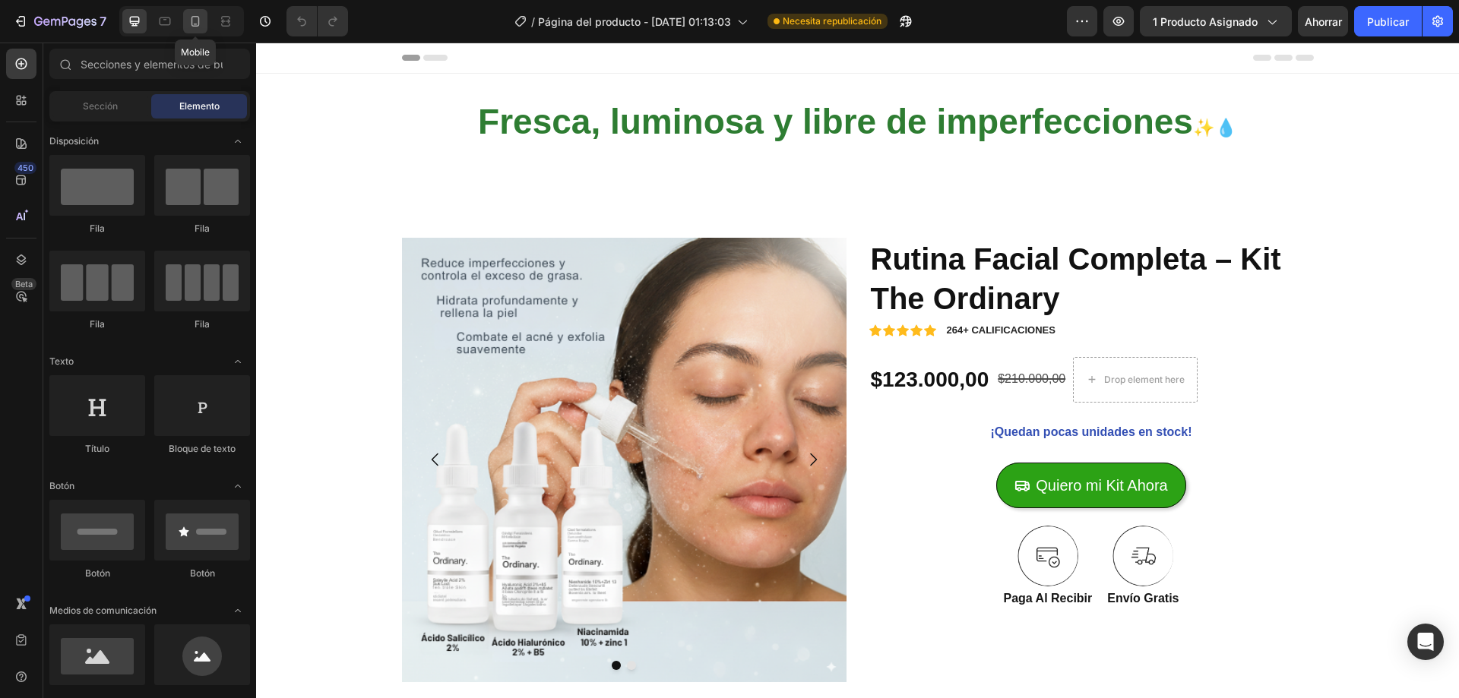
click at [204, 26] on div at bounding box center [195, 21] width 24 height 24
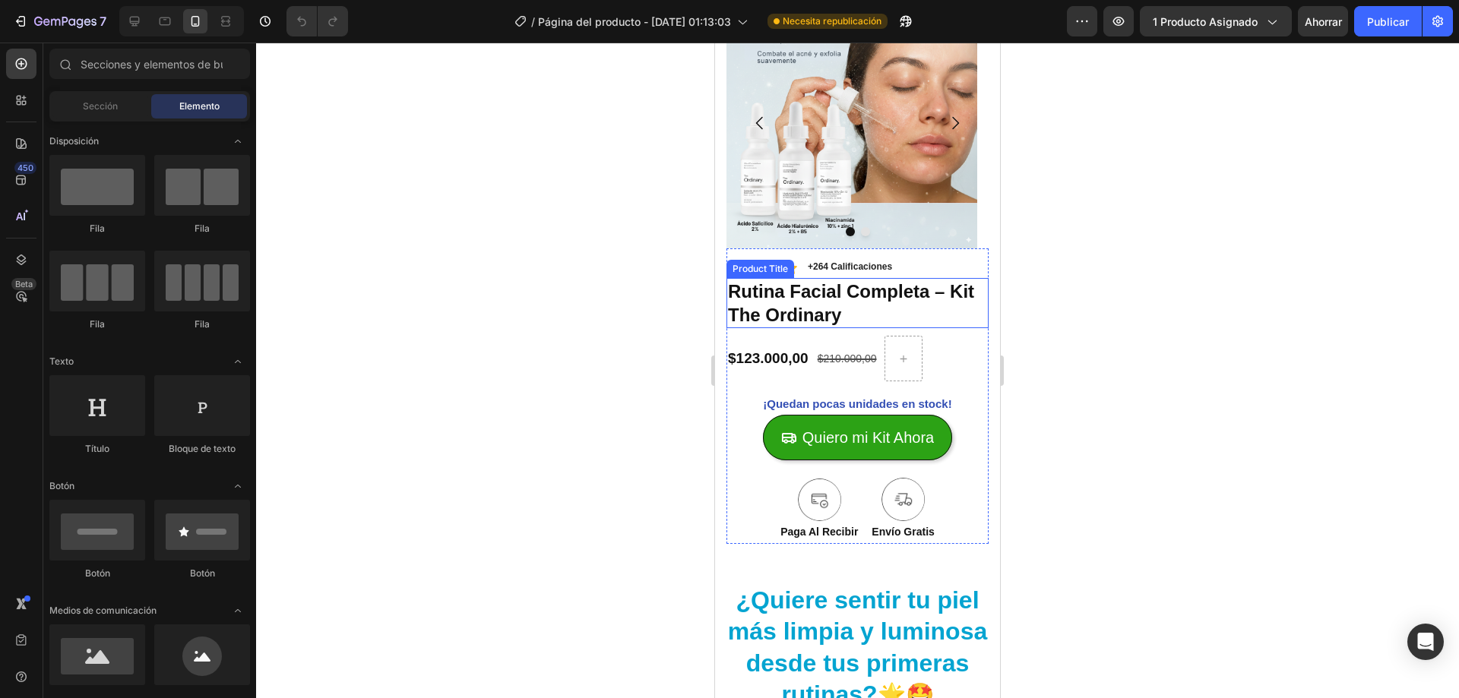
scroll to position [152, 0]
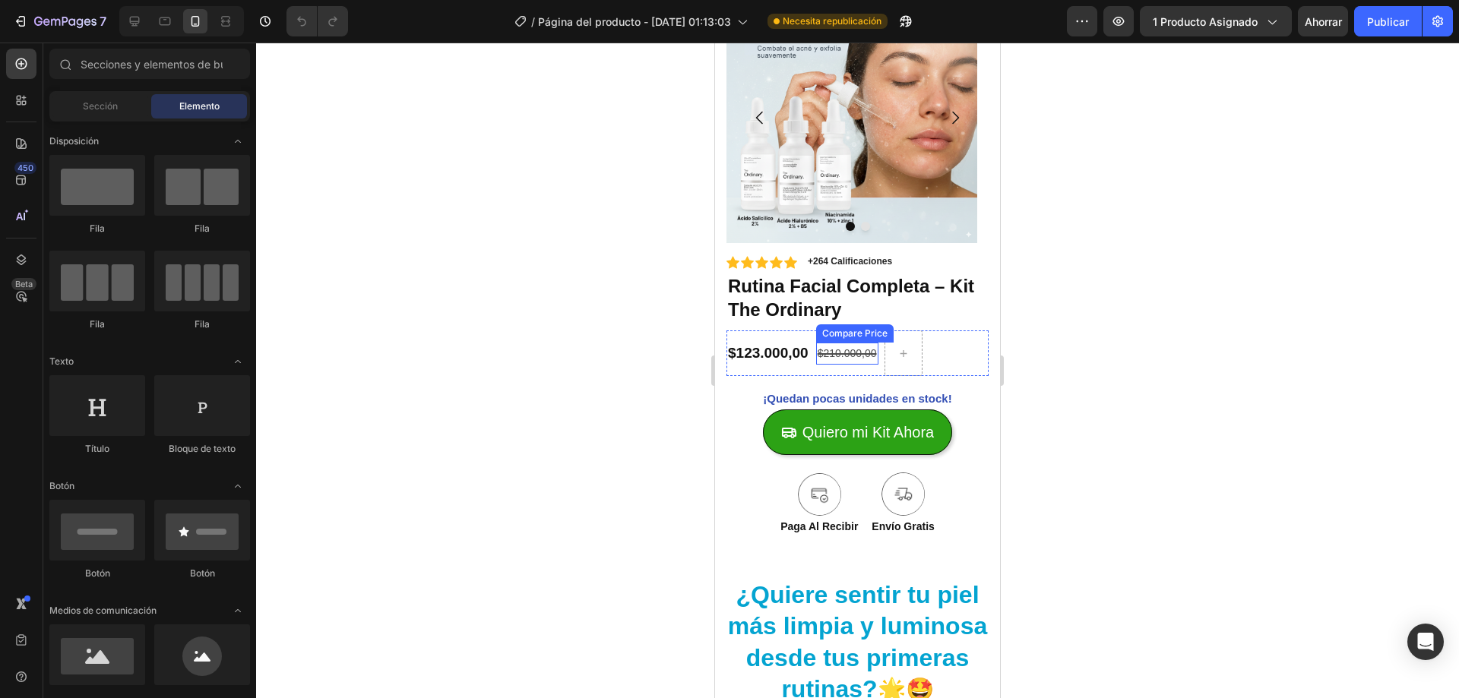
click at [856, 353] on div "$210.000,00" at bounding box center [847, 354] width 62 height 22
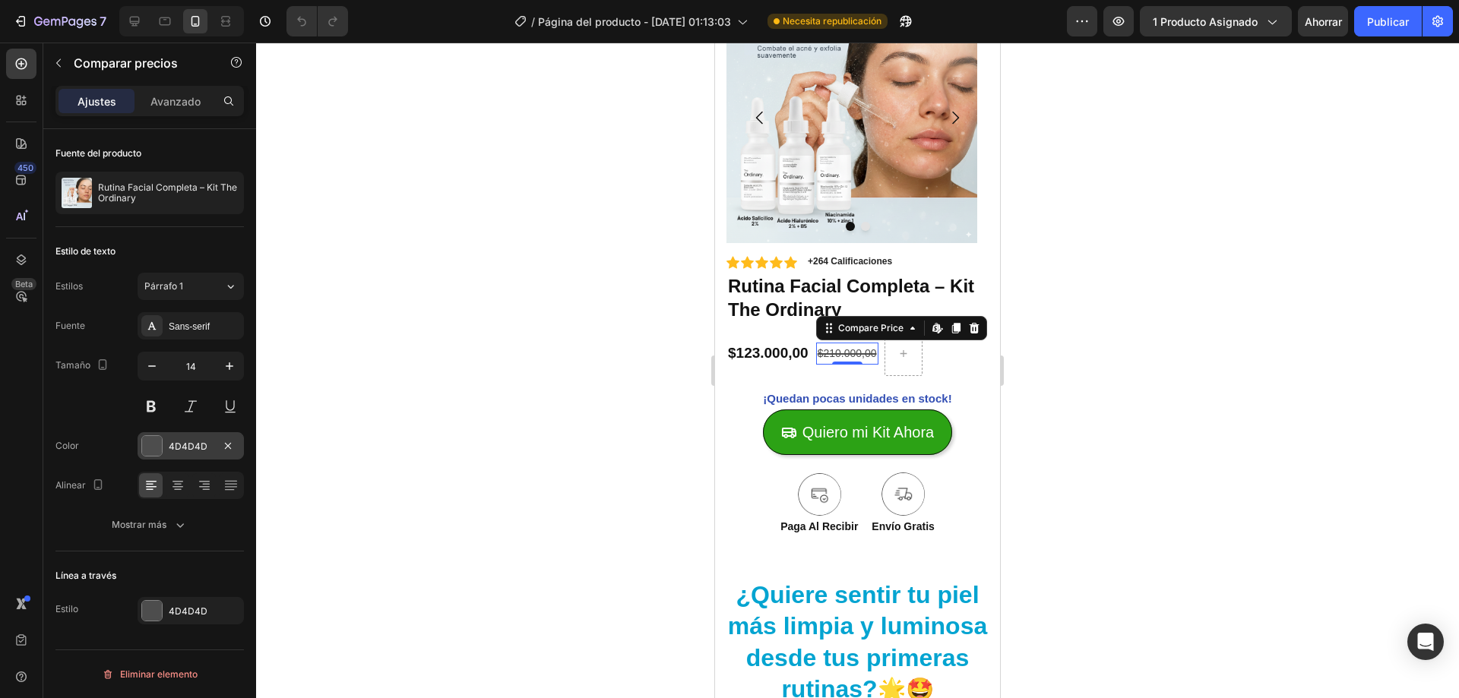
click at [154, 442] on div at bounding box center [152, 446] width 20 height 20
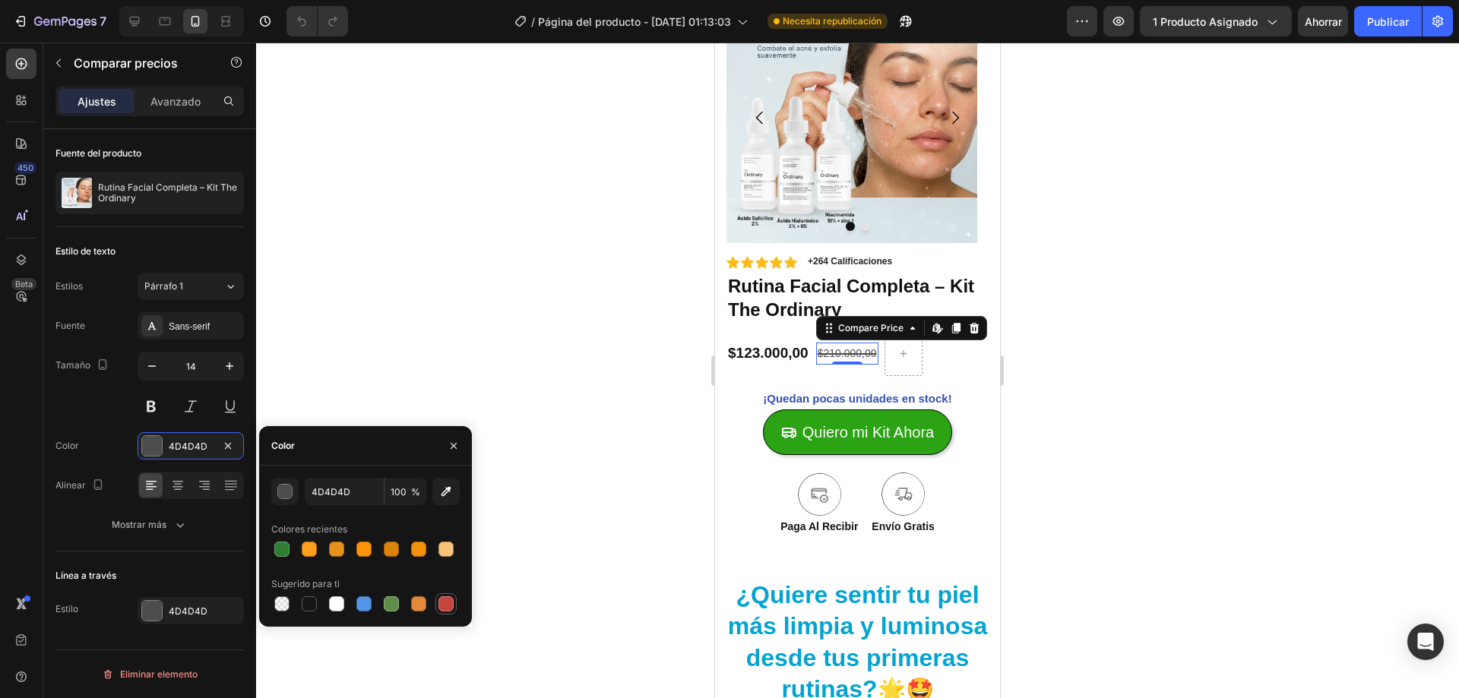
click at [445, 597] on div at bounding box center [445, 604] width 15 height 15
click at [289, 478] on button "button" at bounding box center [284, 491] width 27 height 27
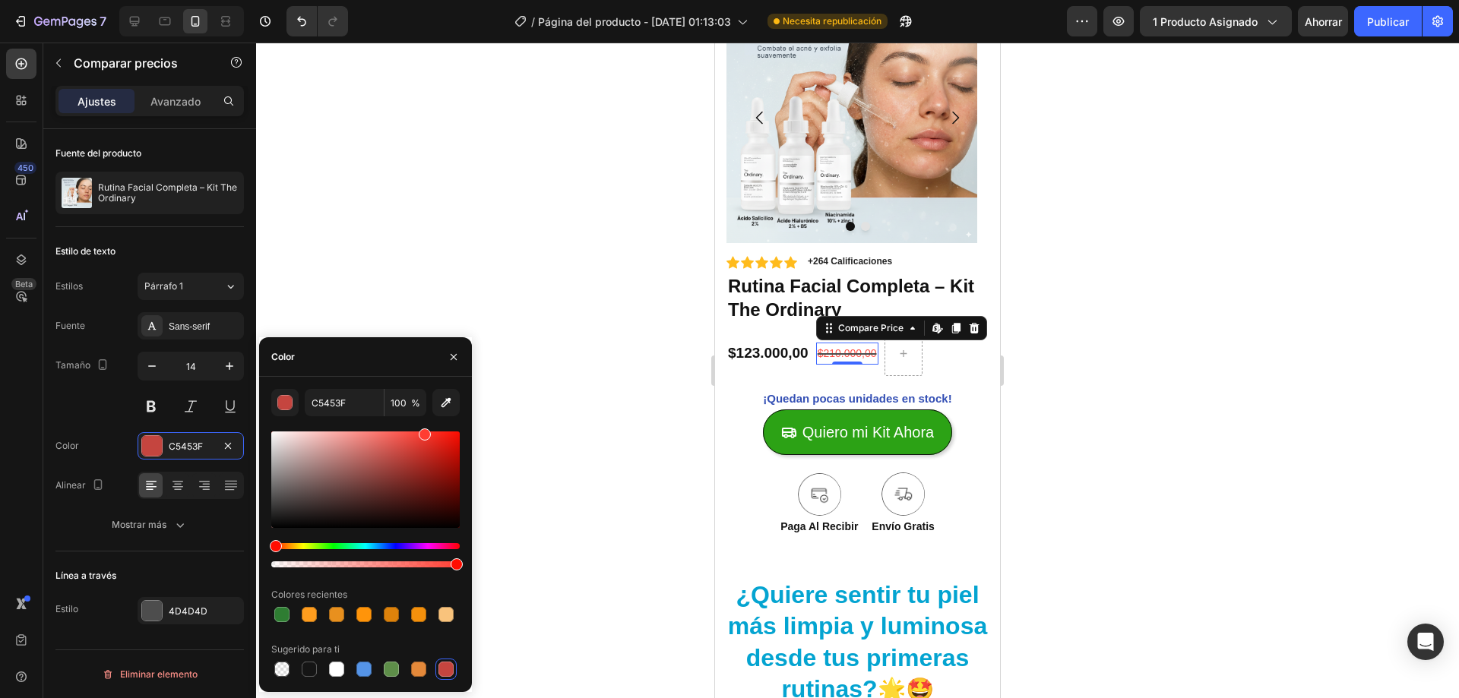
drag, startPoint x: 399, startPoint y: 463, endPoint x: 423, endPoint y: 423, distance: 46.4
click at [423, 423] on div "C5453F 100 % Colores recientes Sugerido para ti" at bounding box center [365, 534] width 188 height 291
drag, startPoint x: 431, startPoint y: 435, endPoint x: 476, endPoint y: 436, distance: 44.8
click at [476, 0] on div "7 / Página del producto - 13 de septiembre, 01:13:03 Necesita republicación Ava…" at bounding box center [729, 0] width 1459 height 0
type input "F20C00"
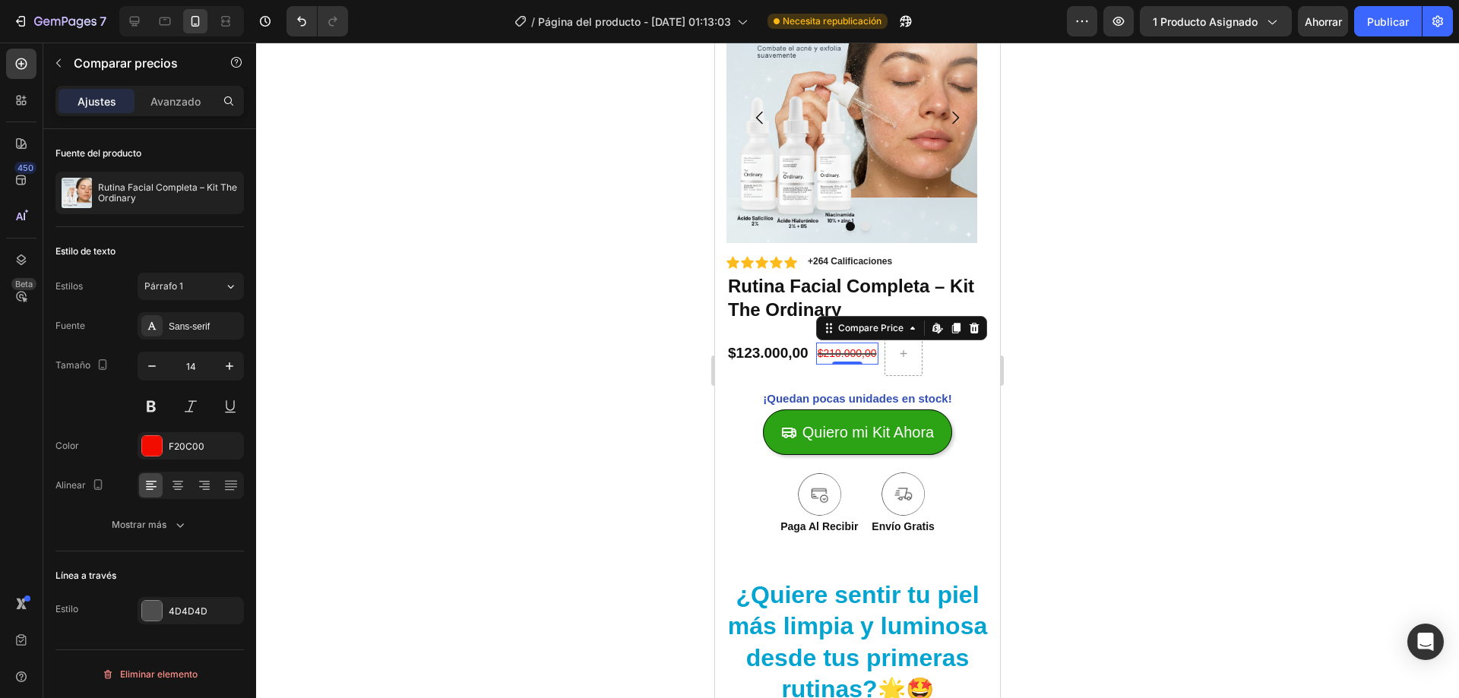
click at [644, 388] on div at bounding box center [857, 371] width 1203 height 656
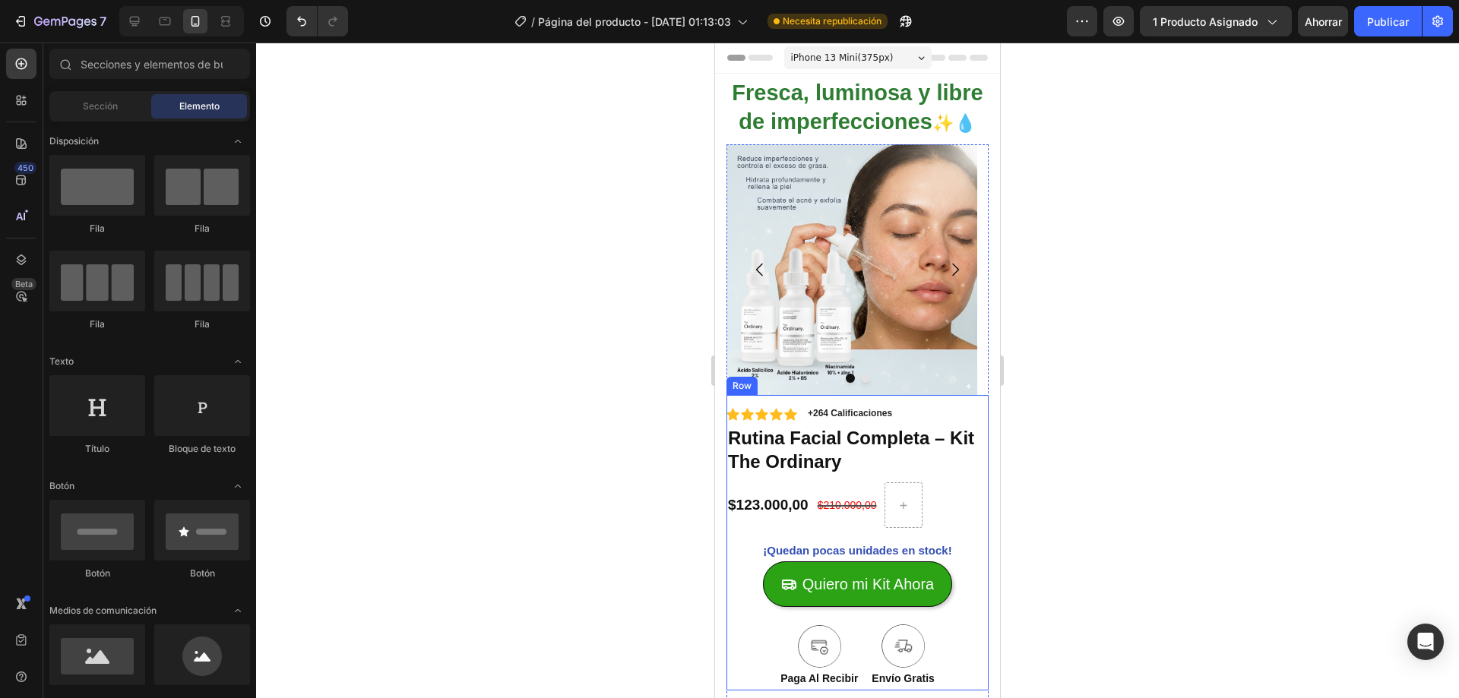
scroll to position [76, 0]
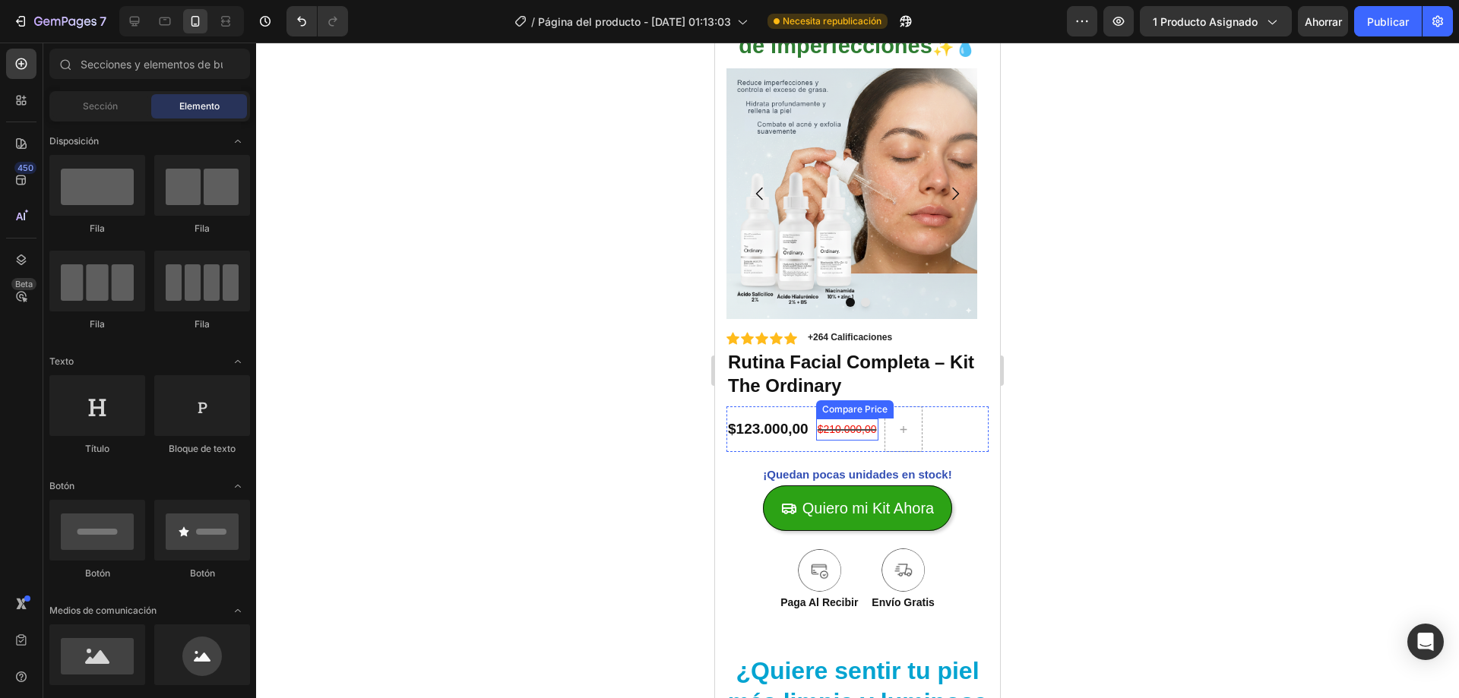
click at [865, 432] on div "$210.000,00" at bounding box center [847, 430] width 62 height 22
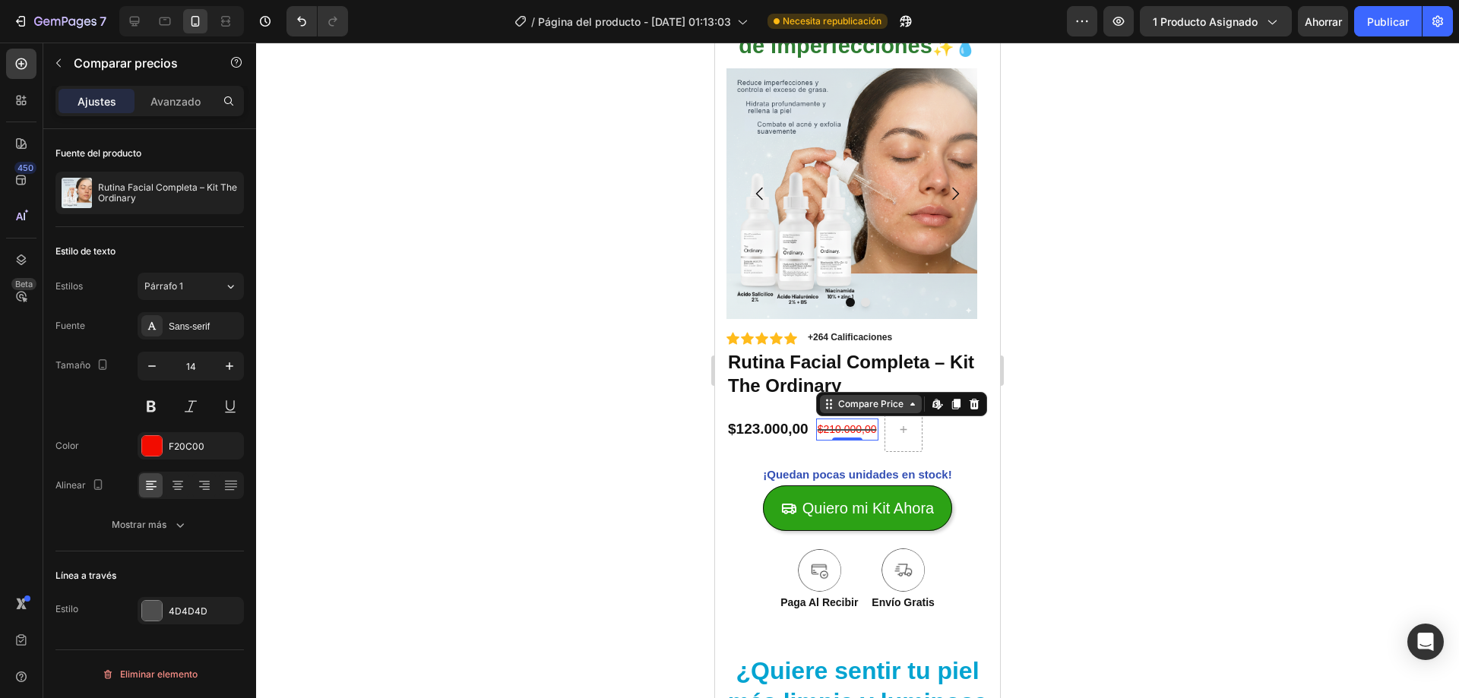
click at [897, 410] on div "Compare Price" at bounding box center [870, 404] width 71 height 14
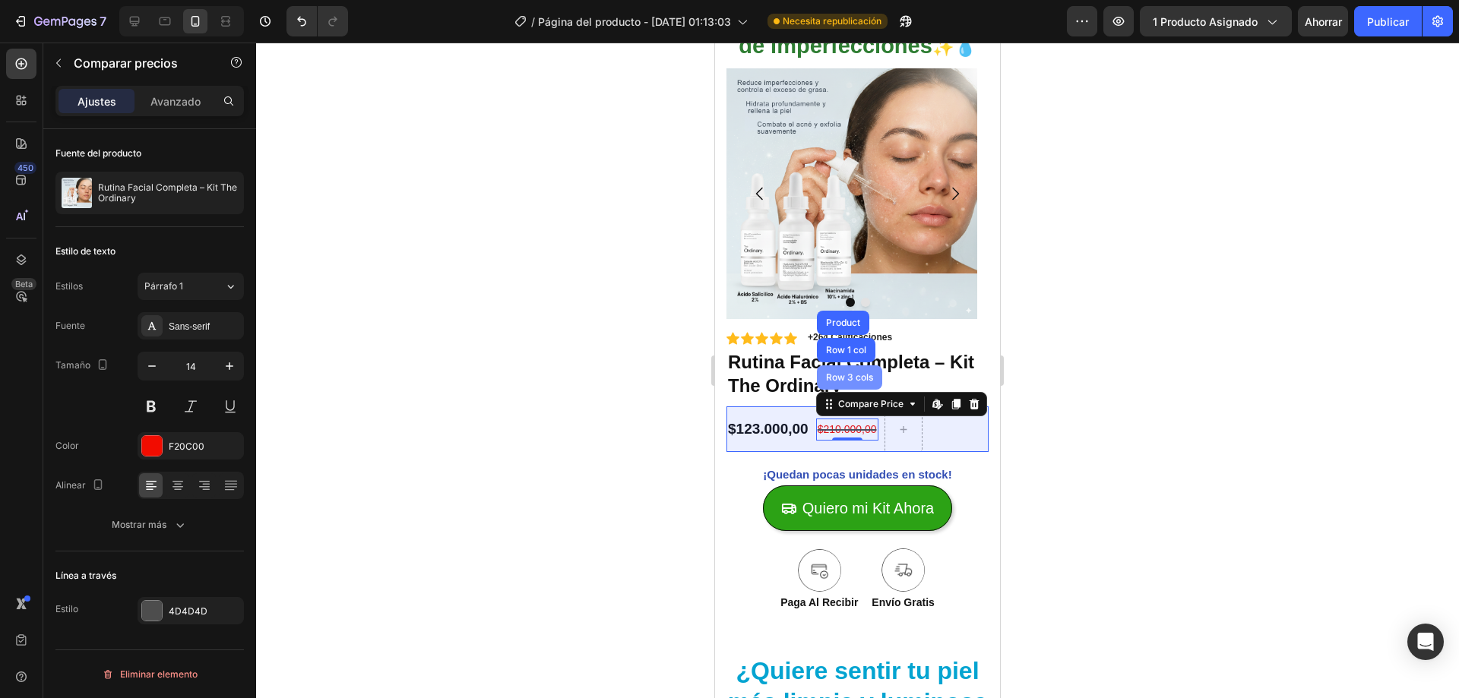
click at [838, 375] on div "Row 3 cols" at bounding box center [849, 377] width 53 height 9
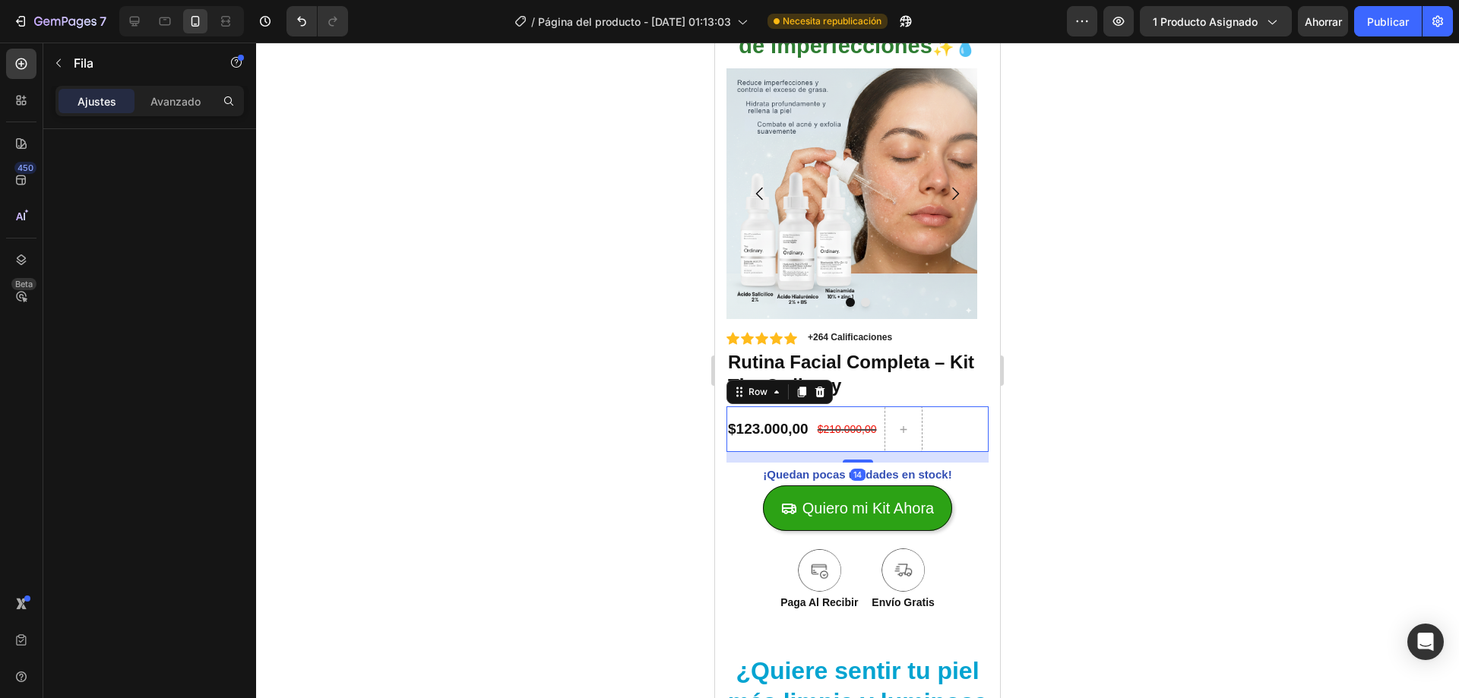
click at [626, 439] on div at bounding box center [857, 371] width 1203 height 656
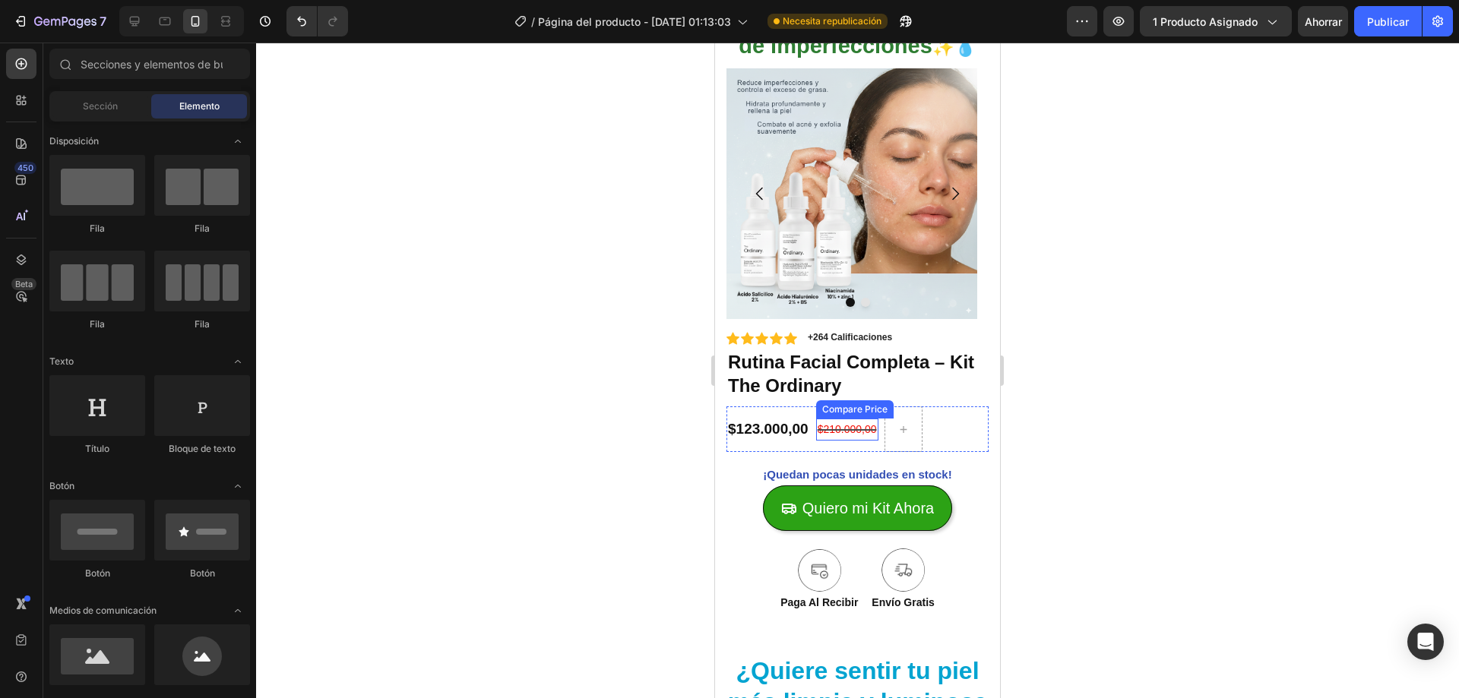
click at [847, 422] on div "$210.000,00" at bounding box center [847, 430] width 62 height 22
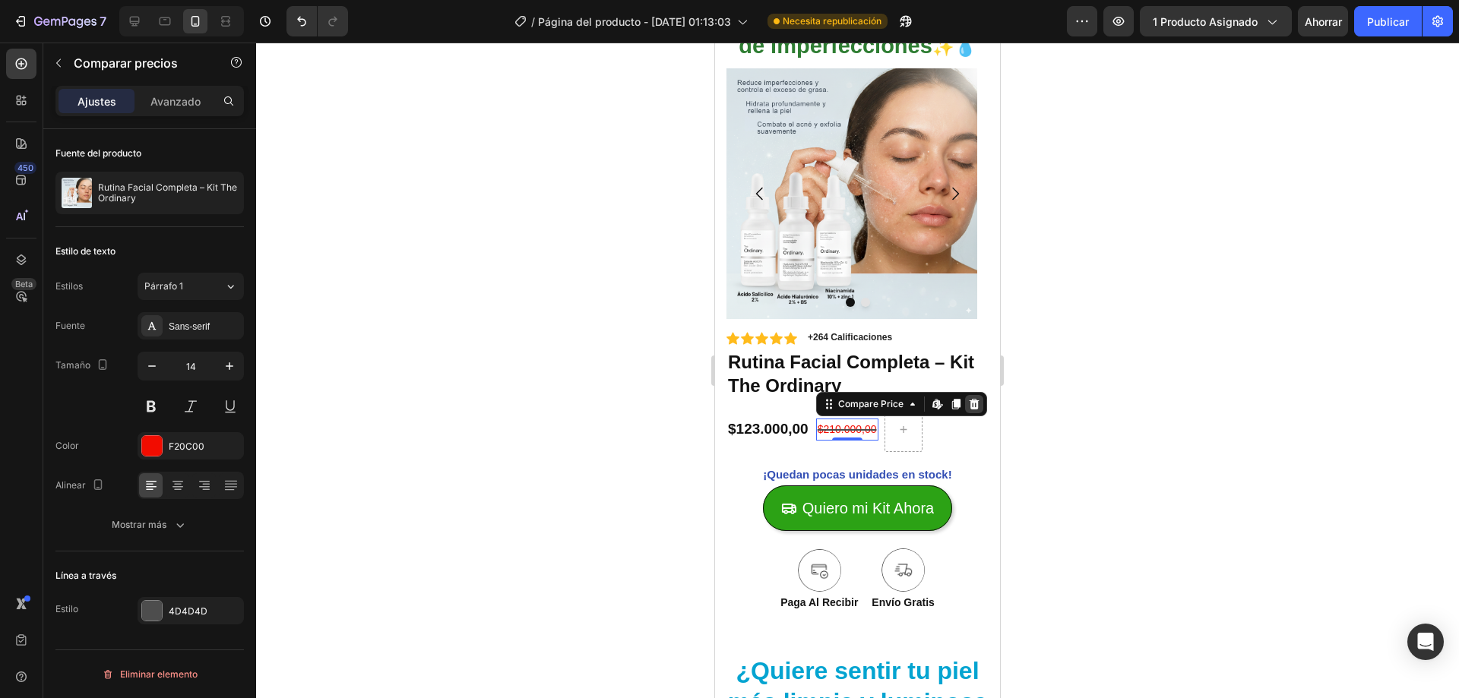
click at [970, 402] on icon at bounding box center [974, 404] width 10 height 11
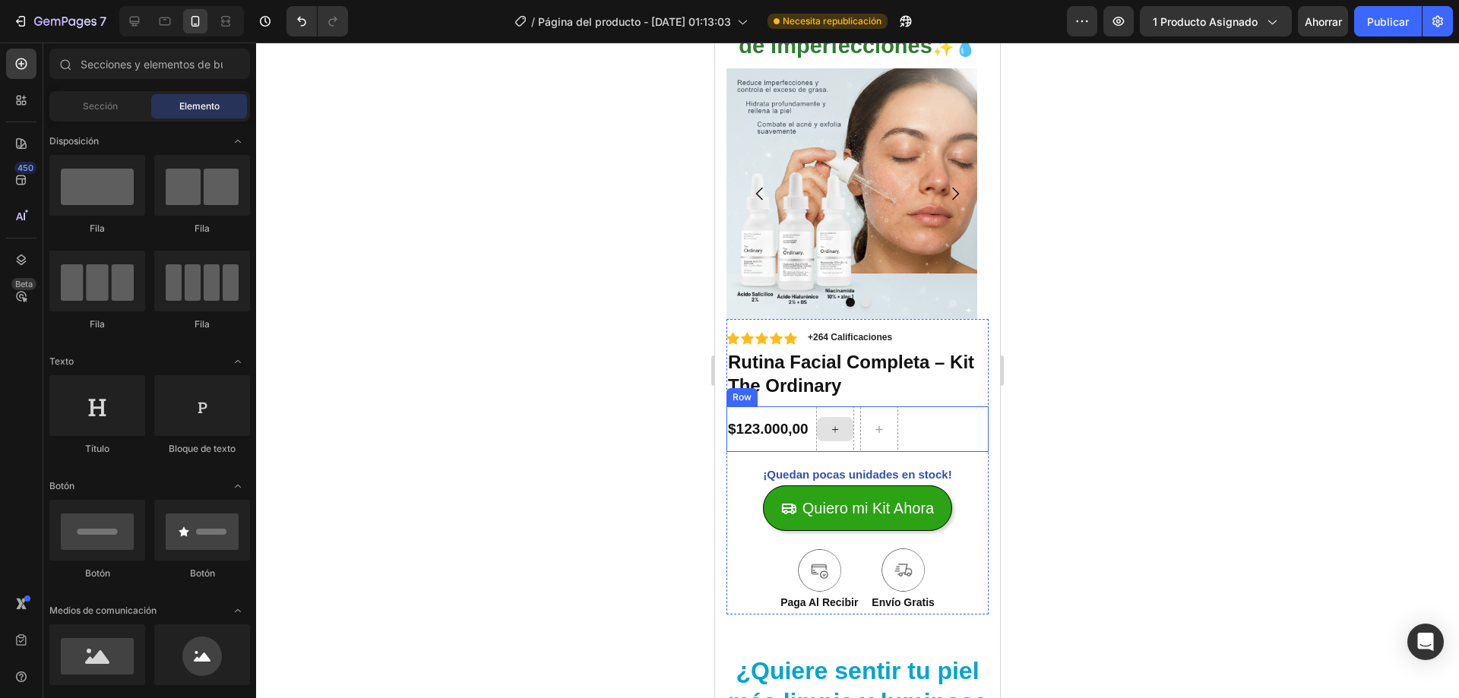
click at [828, 431] on div at bounding box center [835, 429] width 36 height 24
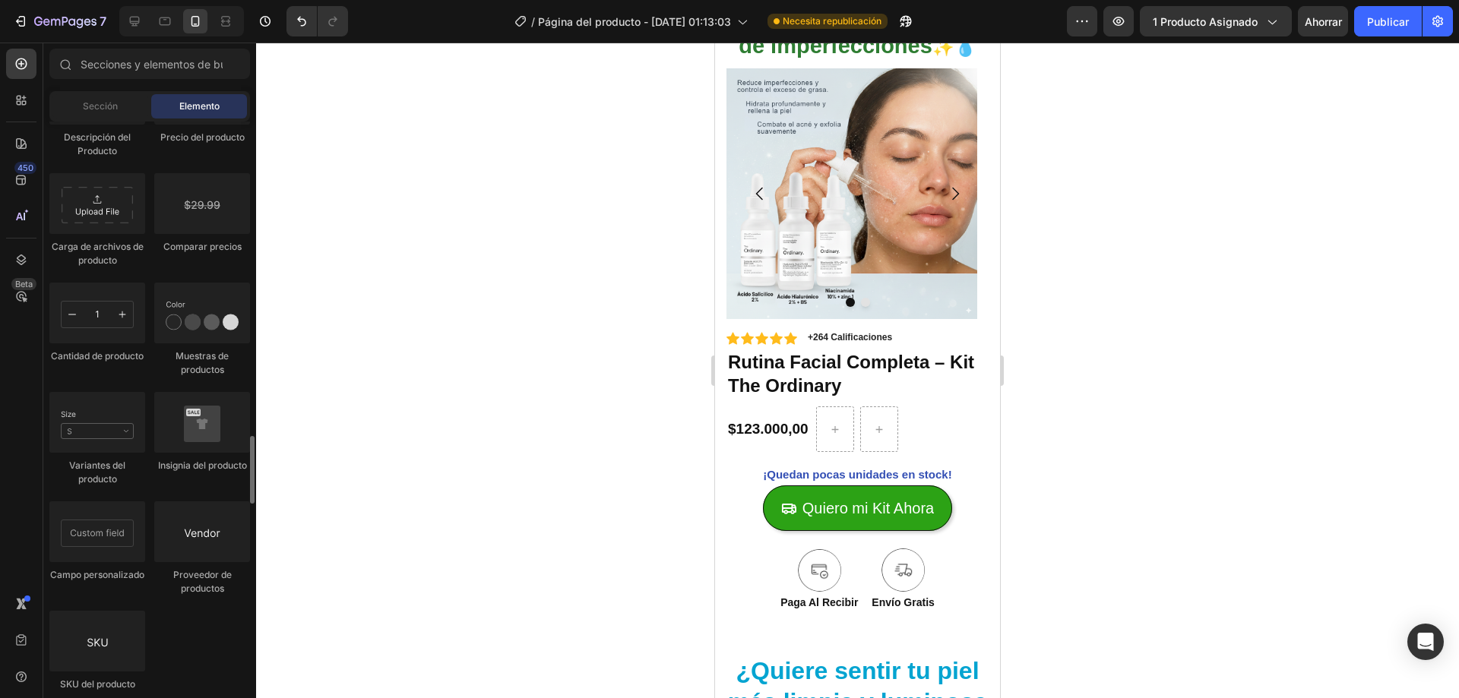
scroll to position [2508, 0]
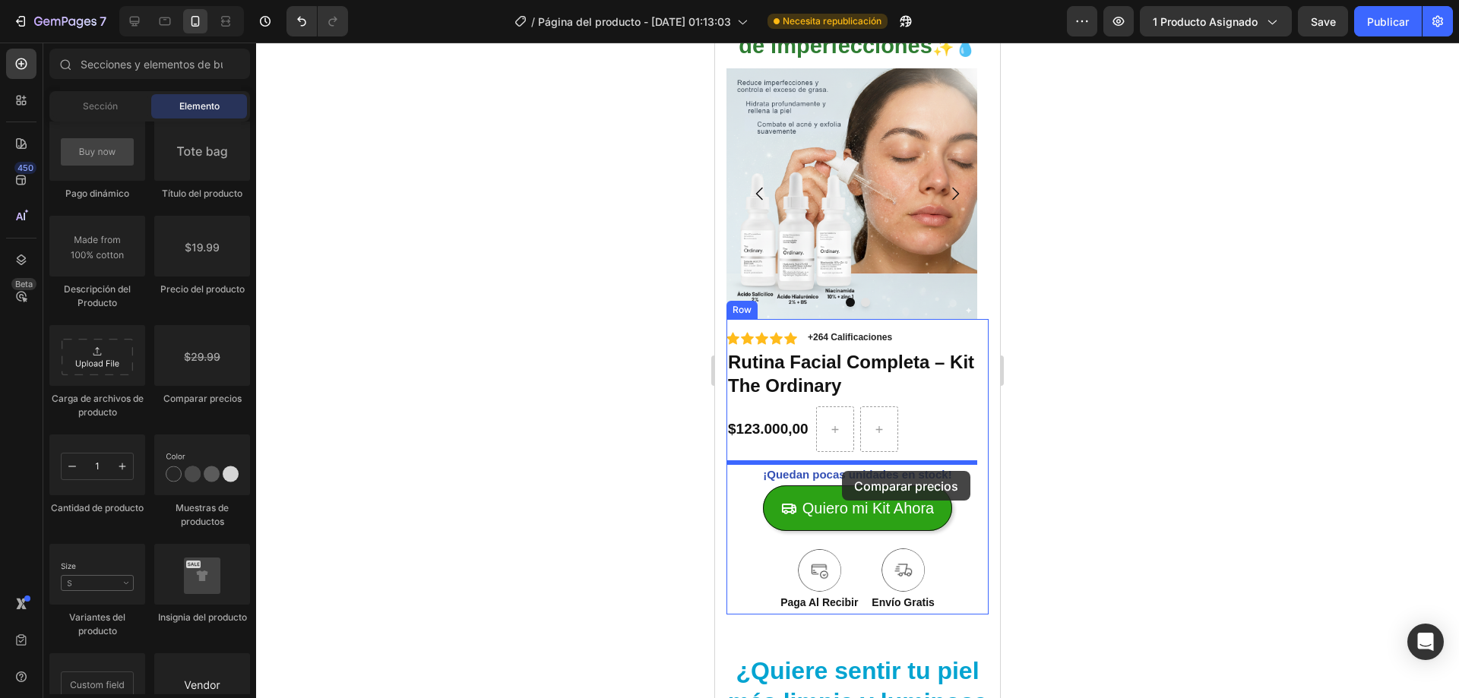
drag, startPoint x: 909, startPoint y: 395, endPoint x: 842, endPoint y: 471, distance: 101.2
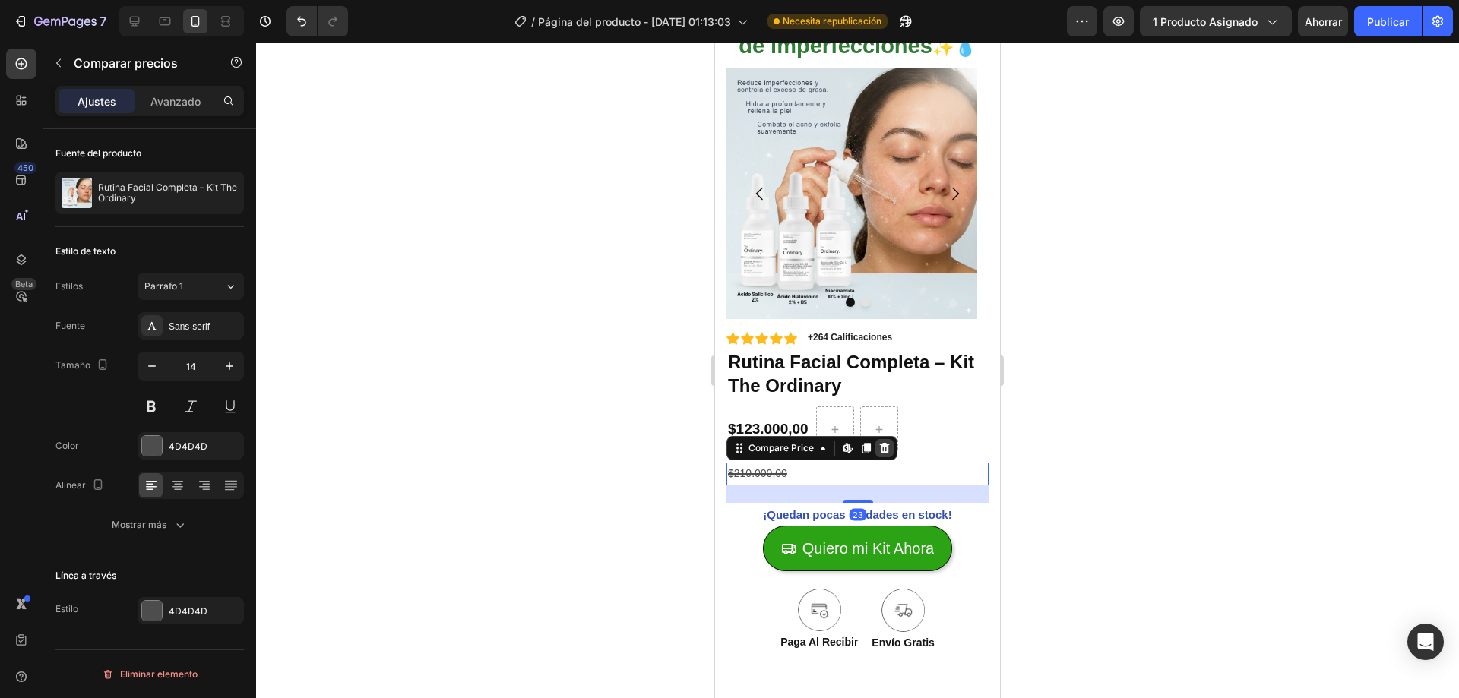
click at [879, 450] on icon at bounding box center [884, 448] width 12 height 12
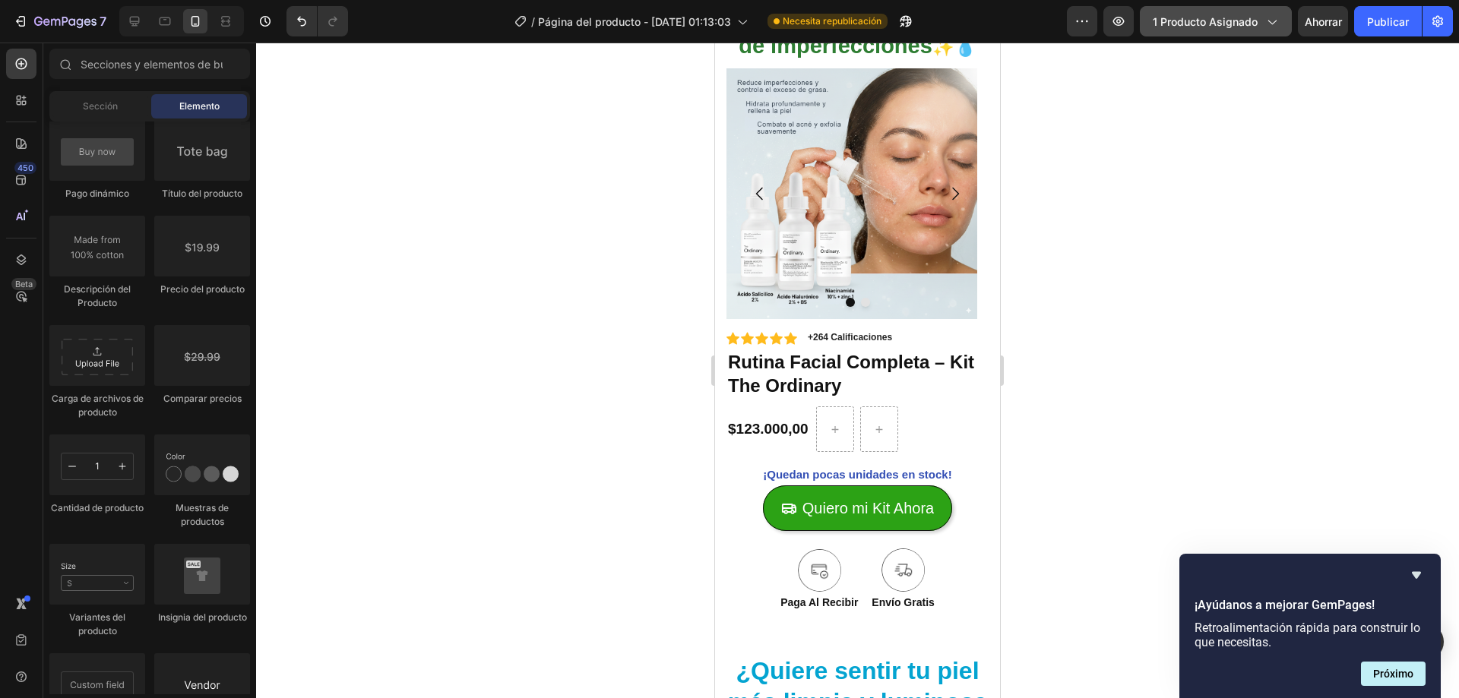
click at [1242, 23] on font "1 producto asignado" at bounding box center [1205, 21] width 105 height 13
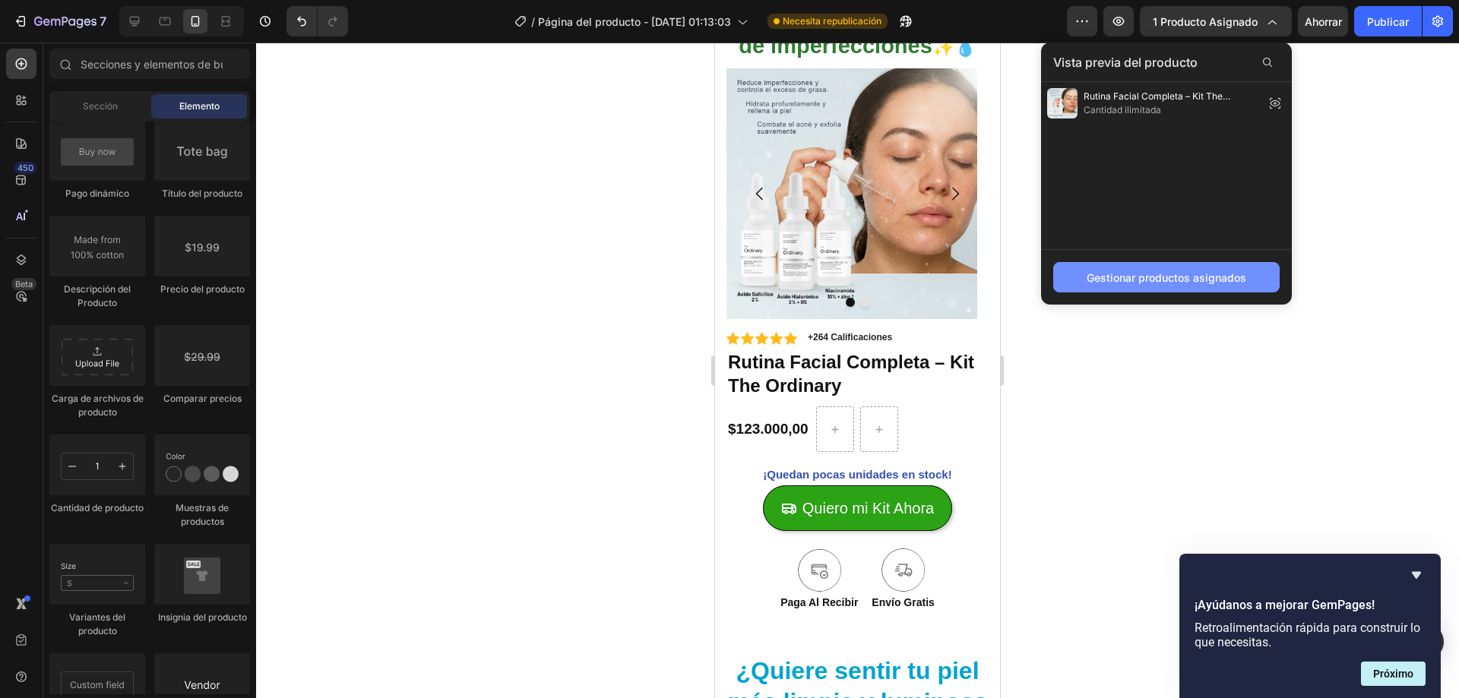
click at [1181, 272] on font "Gestionar productos asignados" at bounding box center [1167, 277] width 160 height 13
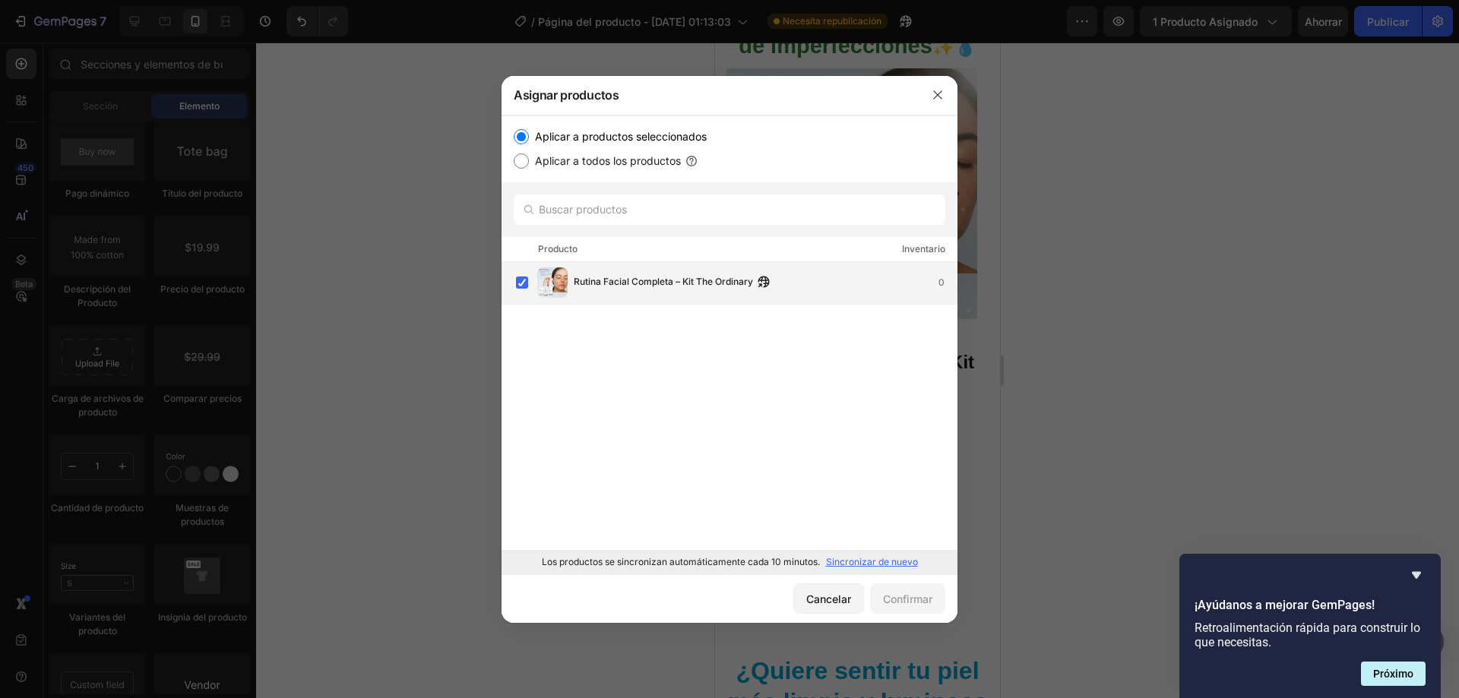
click at [600, 271] on div "Rutina Facial Completa – Kit The Ordinary 0" at bounding box center [736, 282] width 441 height 30
click at [907, 597] on font "Confirmar" at bounding box center [907, 599] width 49 height 13
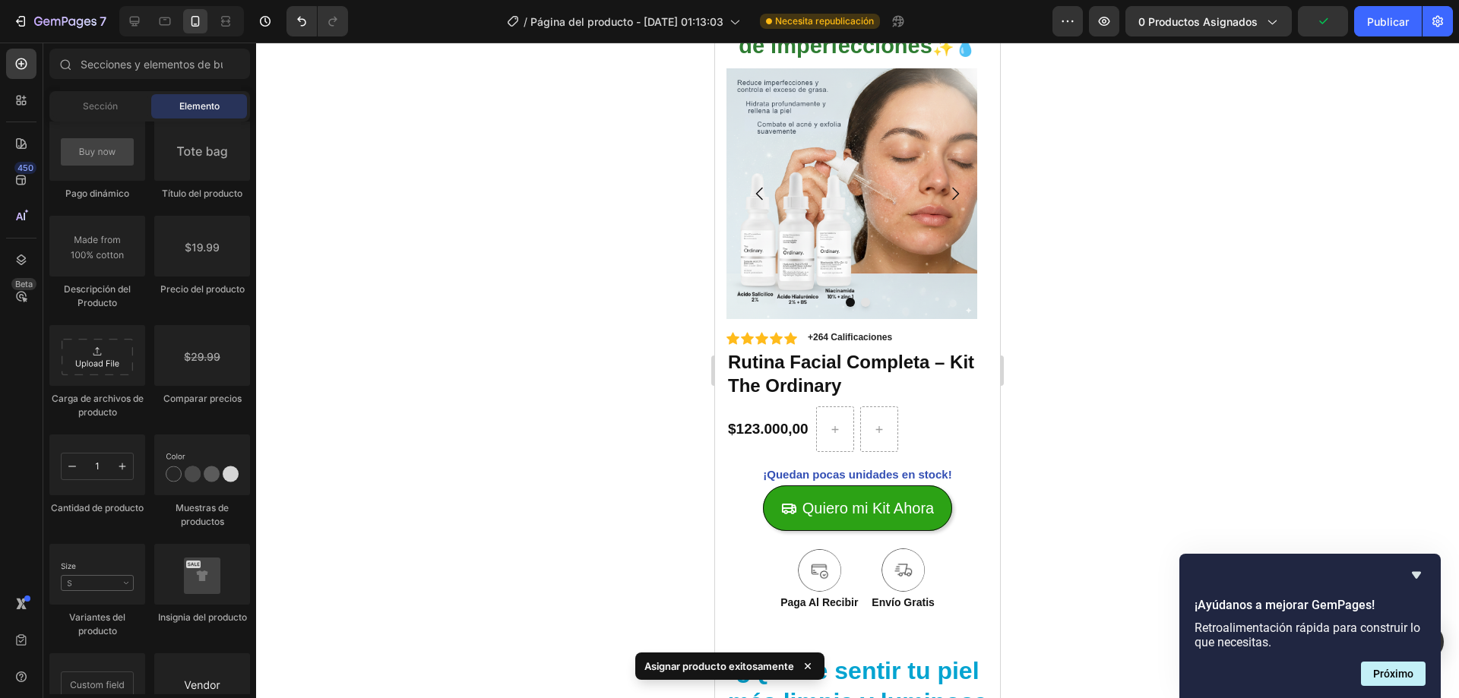
click at [419, 298] on div at bounding box center [857, 371] width 1203 height 656
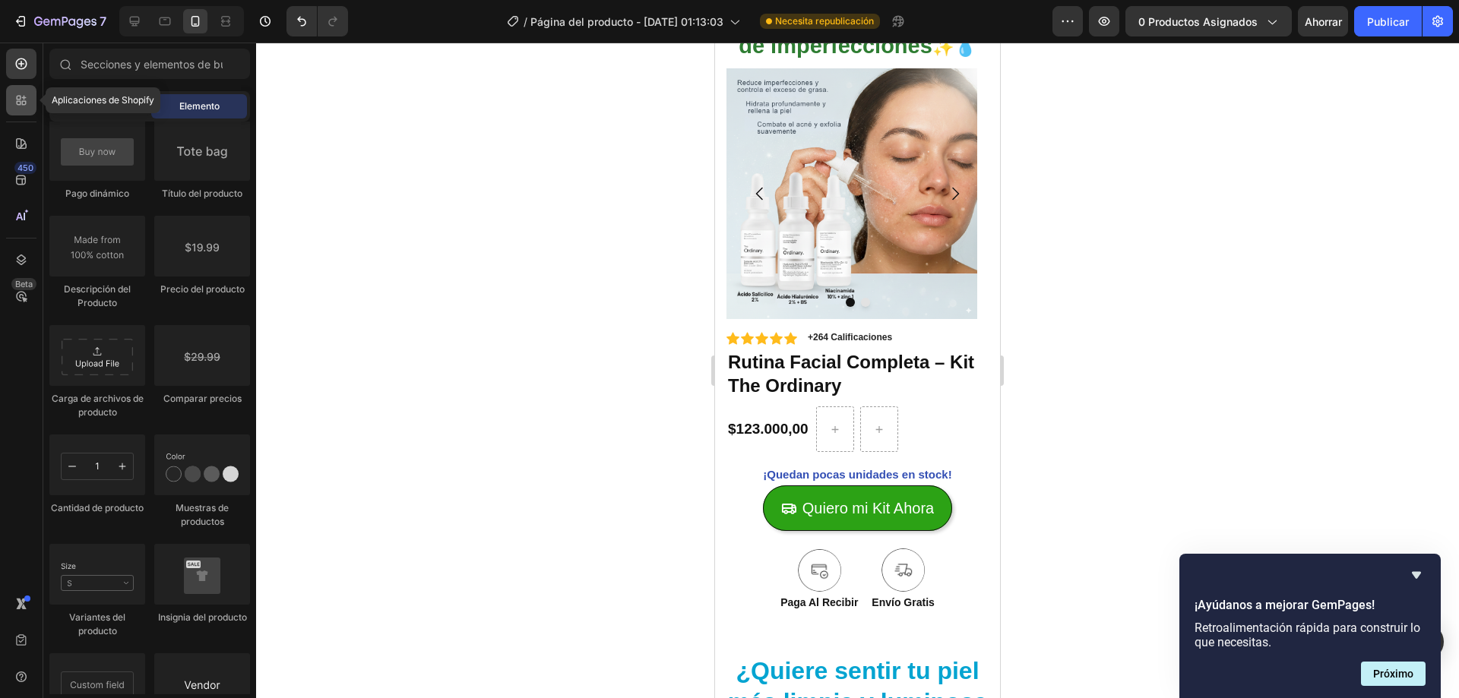
click at [21, 105] on icon at bounding box center [19, 103] width 5 height 5
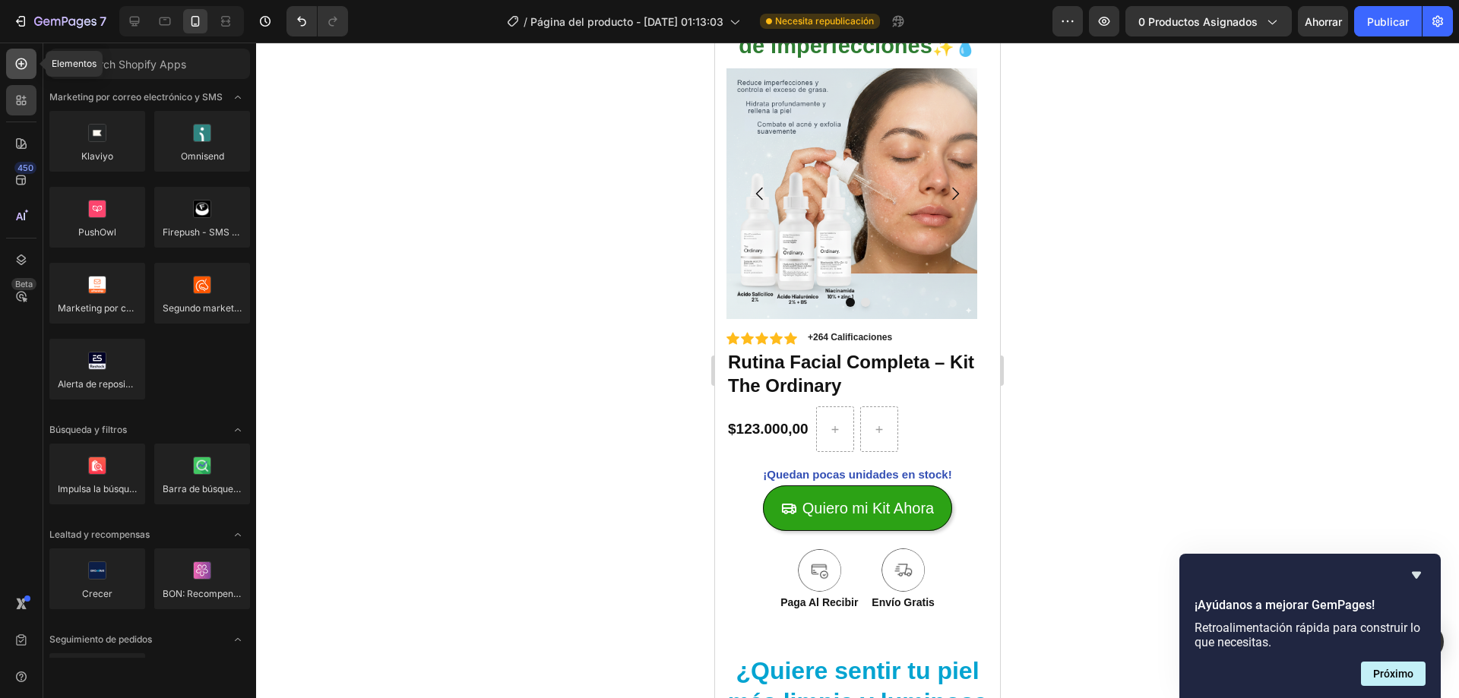
click at [22, 70] on icon at bounding box center [21, 63] width 15 height 15
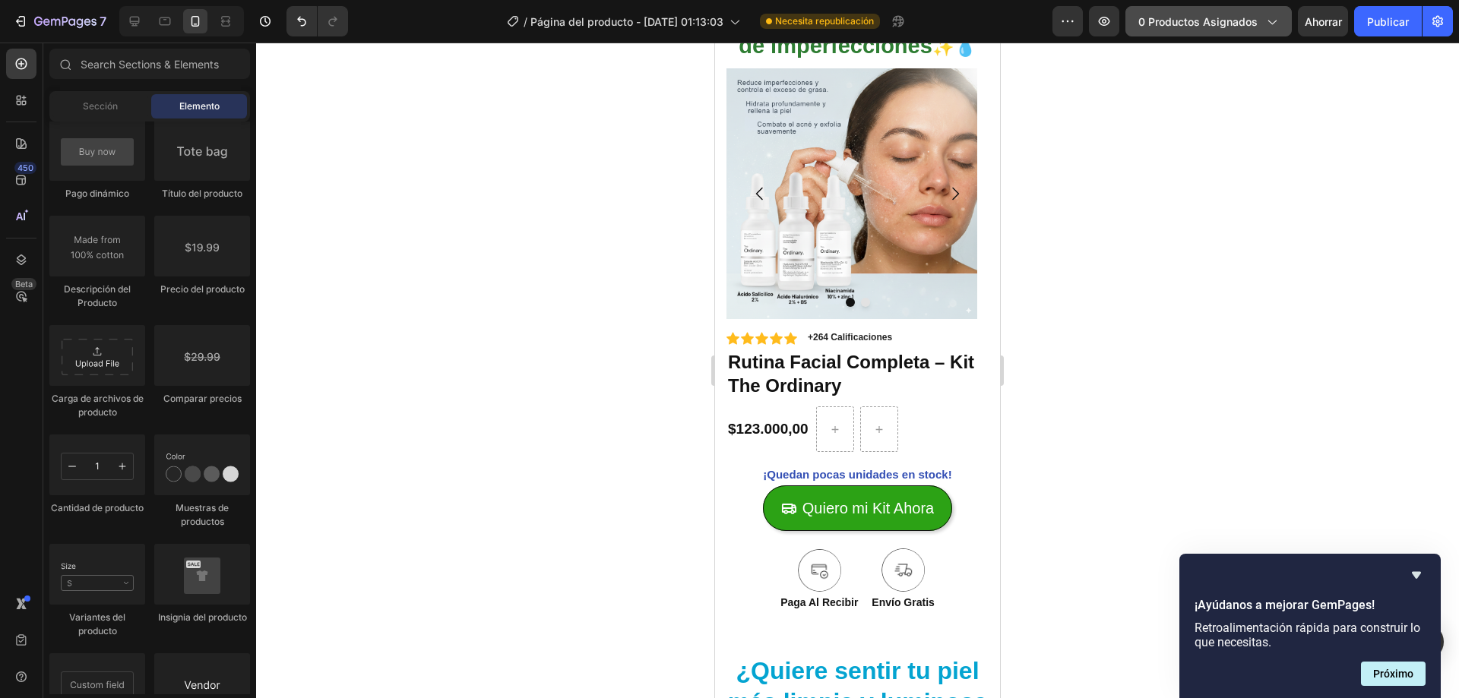
click at [1249, 26] on font "0 productos asignados" at bounding box center [1197, 21] width 119 height 13
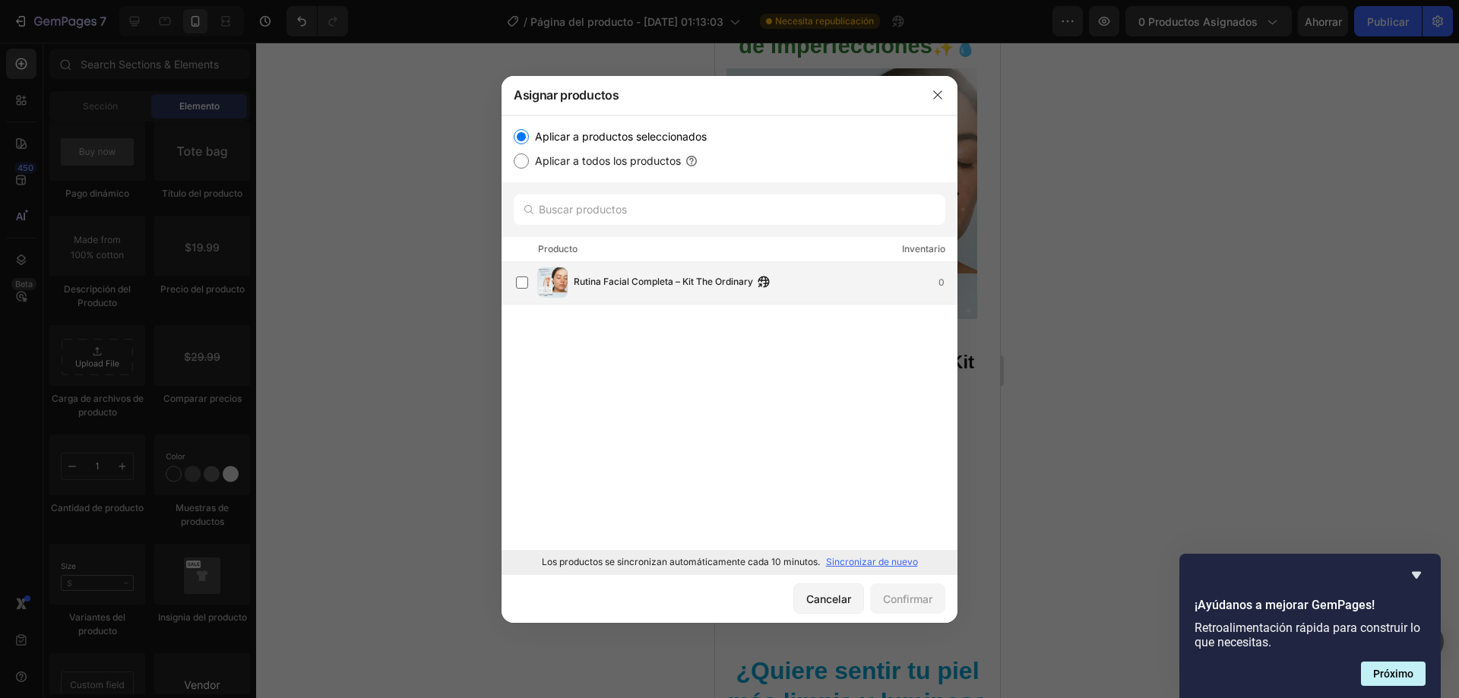
click at [540, 271] on img at bounding box center [552, 282] width 30 height 30
click at [821, 274] on div "Rutina Facial Completa – Kit The Ordinary 0" at bounding box center [736, 282] width 441 height 30
click at [893, 281] on div "Rutina Facial Completa – Kit The Ordinary 0" at bounding box center [765, 282] width 383 height 17
click at [904, 591] on font "Confirmar" at bounding box center [907, 599] width 49 height 16
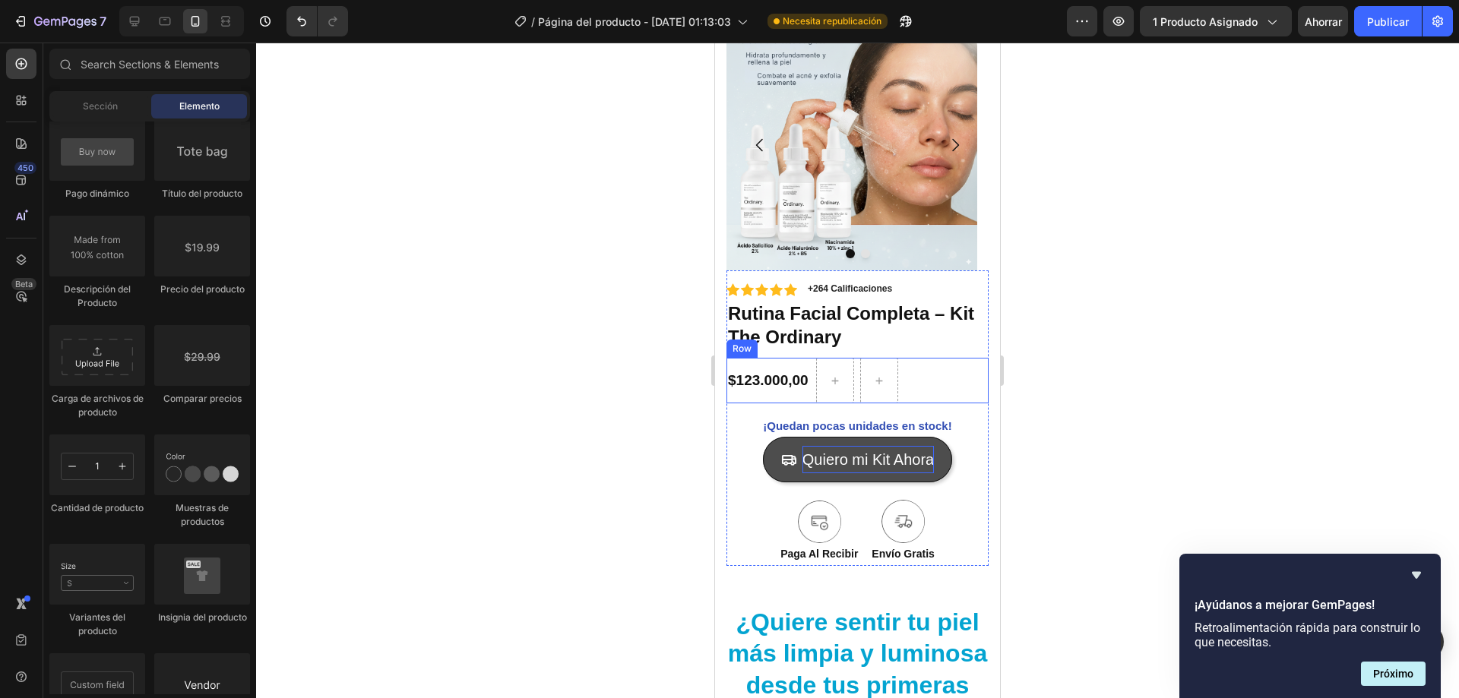
scroll to position [152, 0]
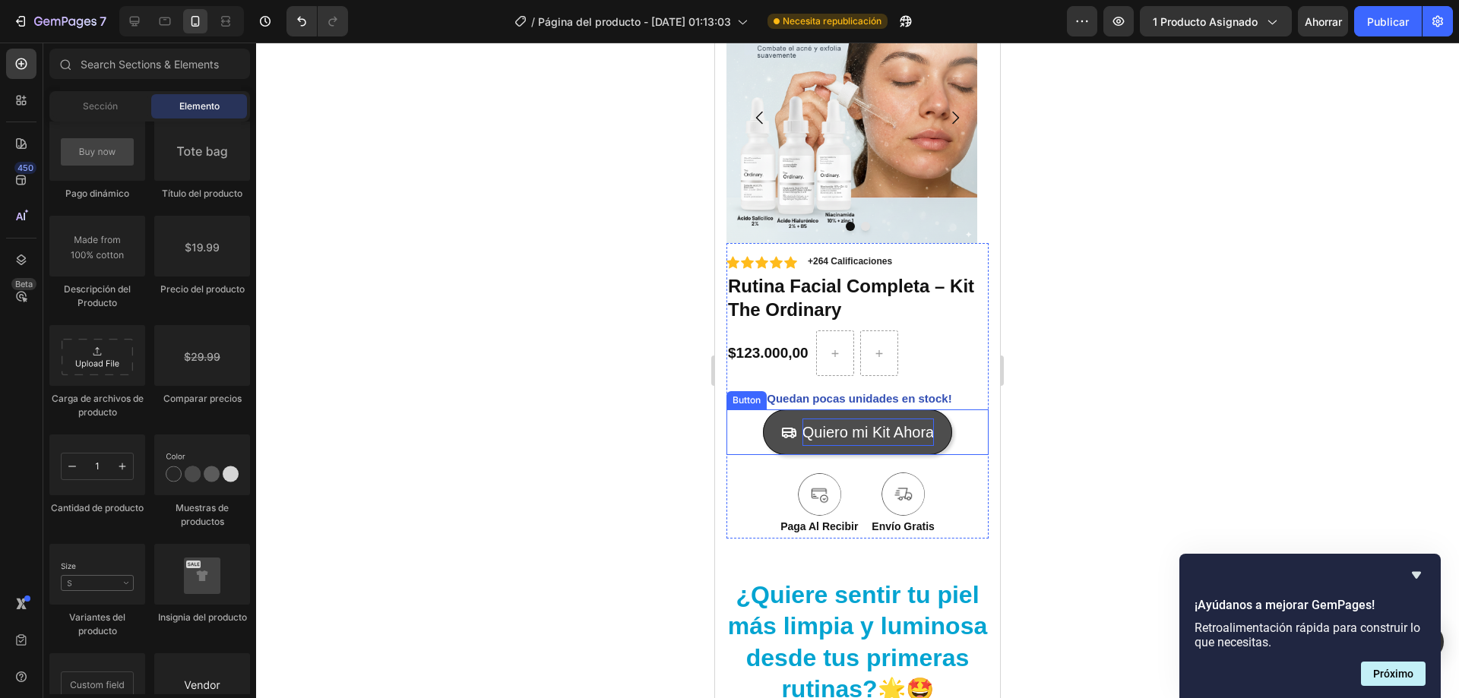
click at [882, 438] on p "Quiero mi Kit Ahora" at bounding box center [867, 432] width 131 height 27
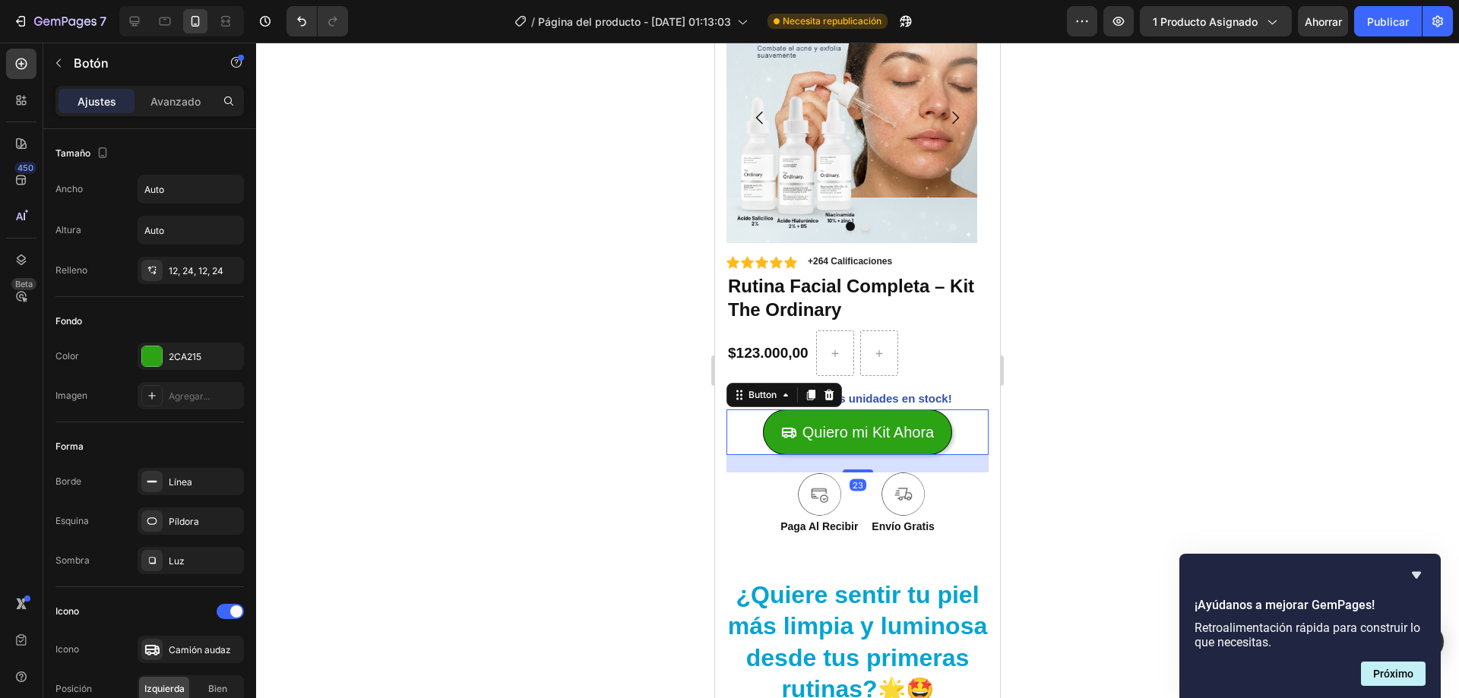
click at [1172, 388] on div at bounding box center [857, 371] width 1203 height 656
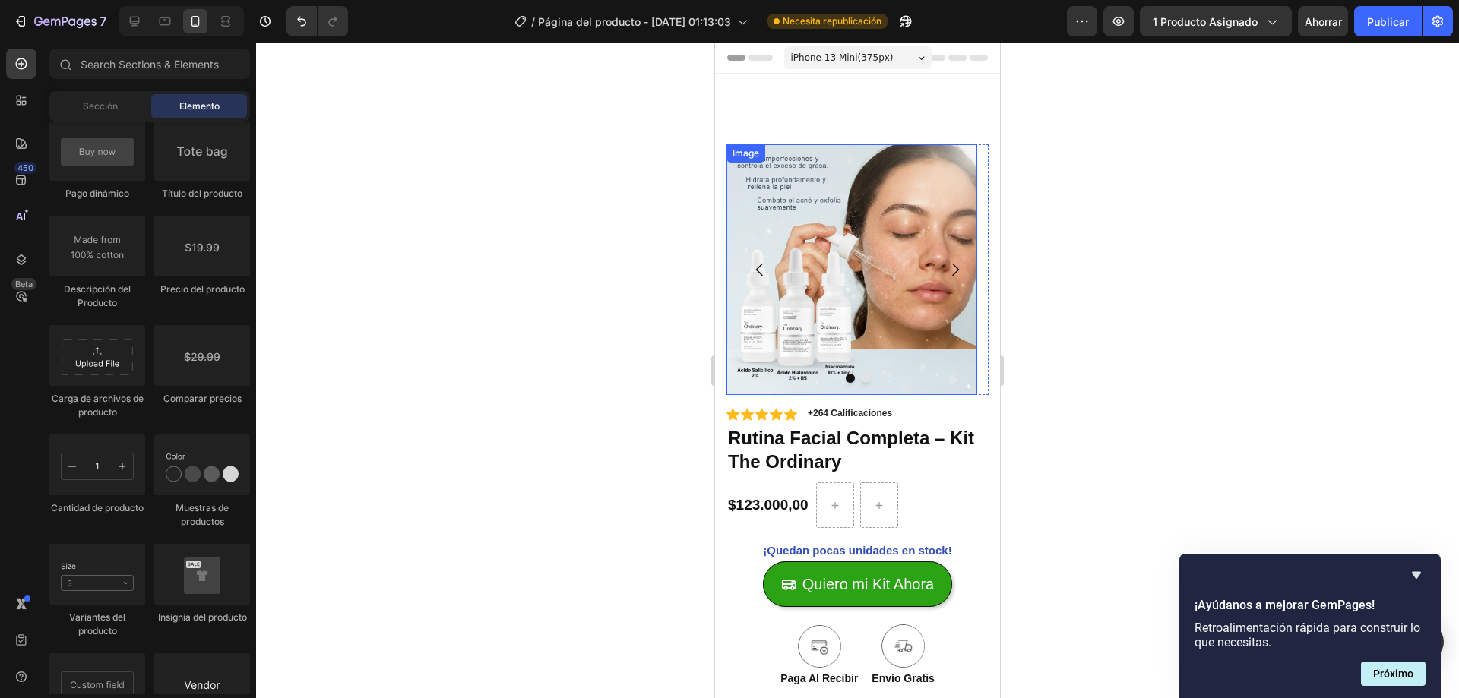
scroll to position [228, 0]
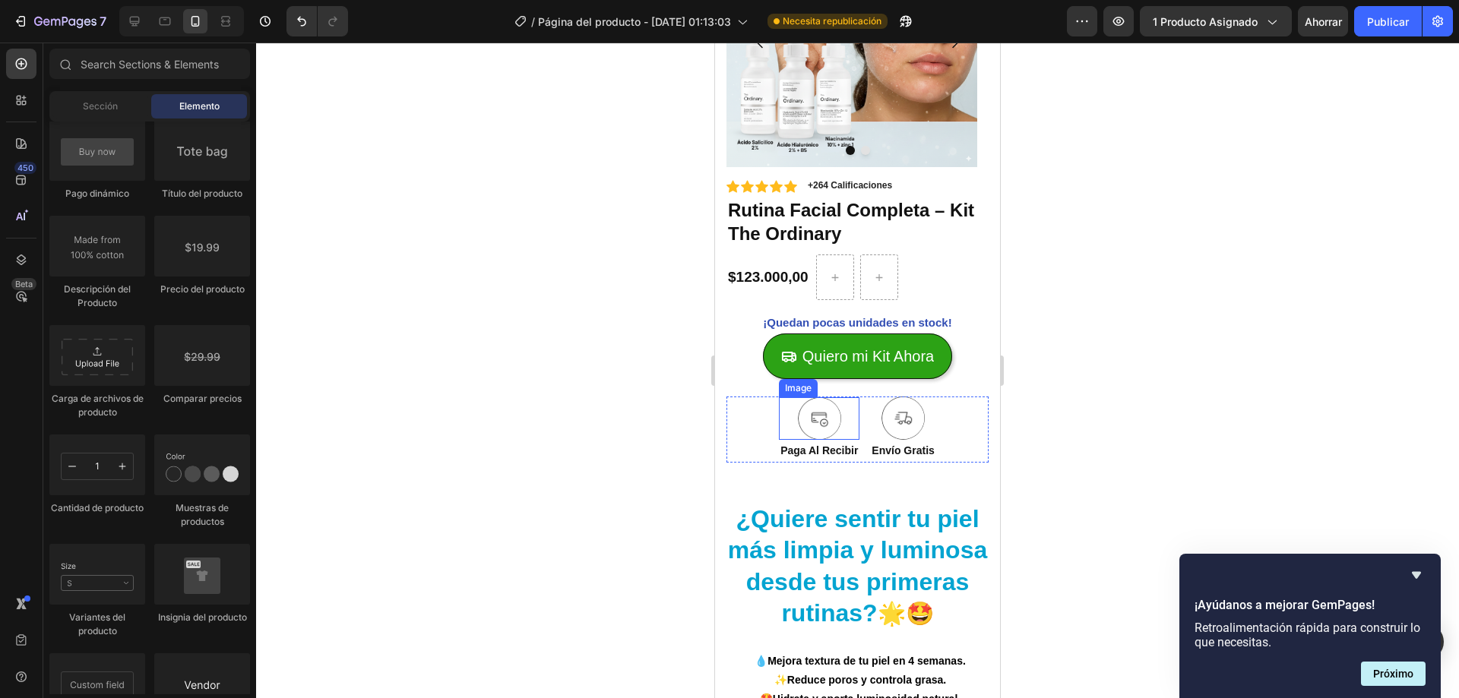
click at [819, 413] on img at bounding box center [819, 418] width 43 height 43
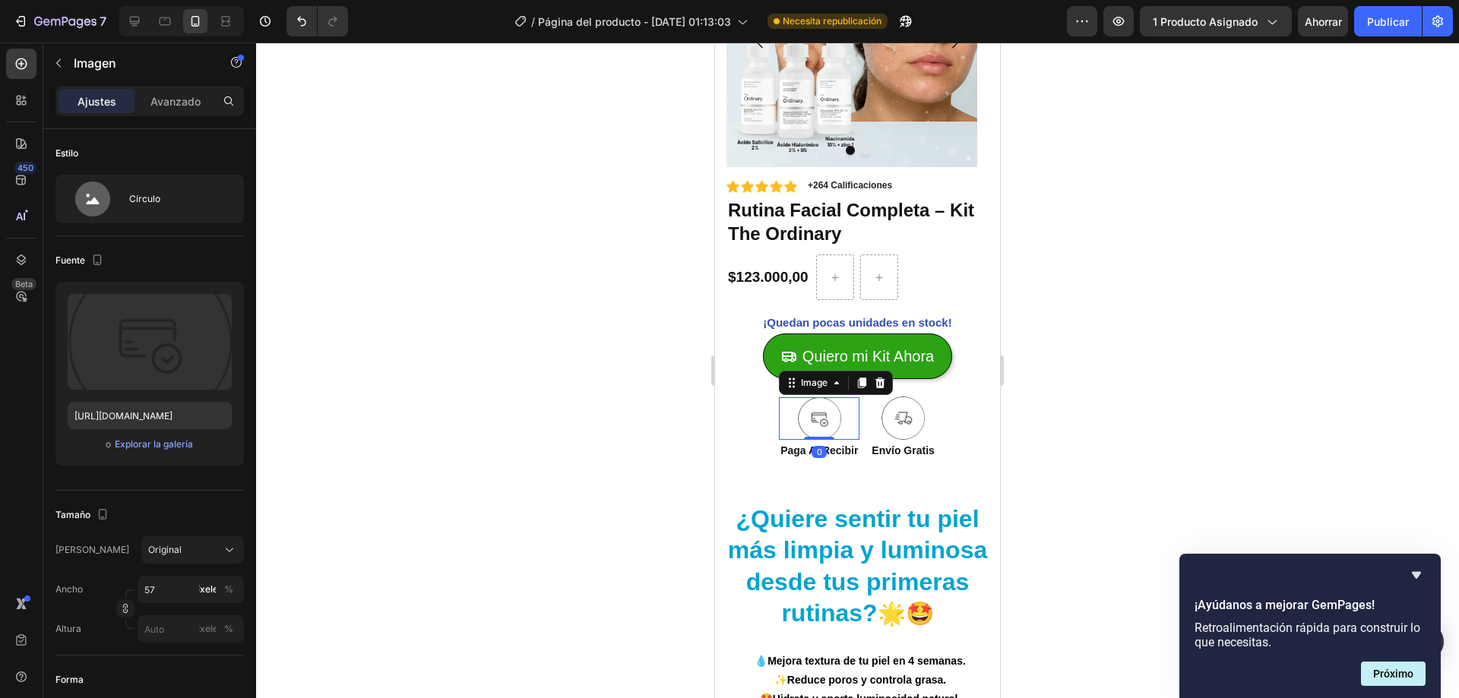
scroll to position [152, 0]
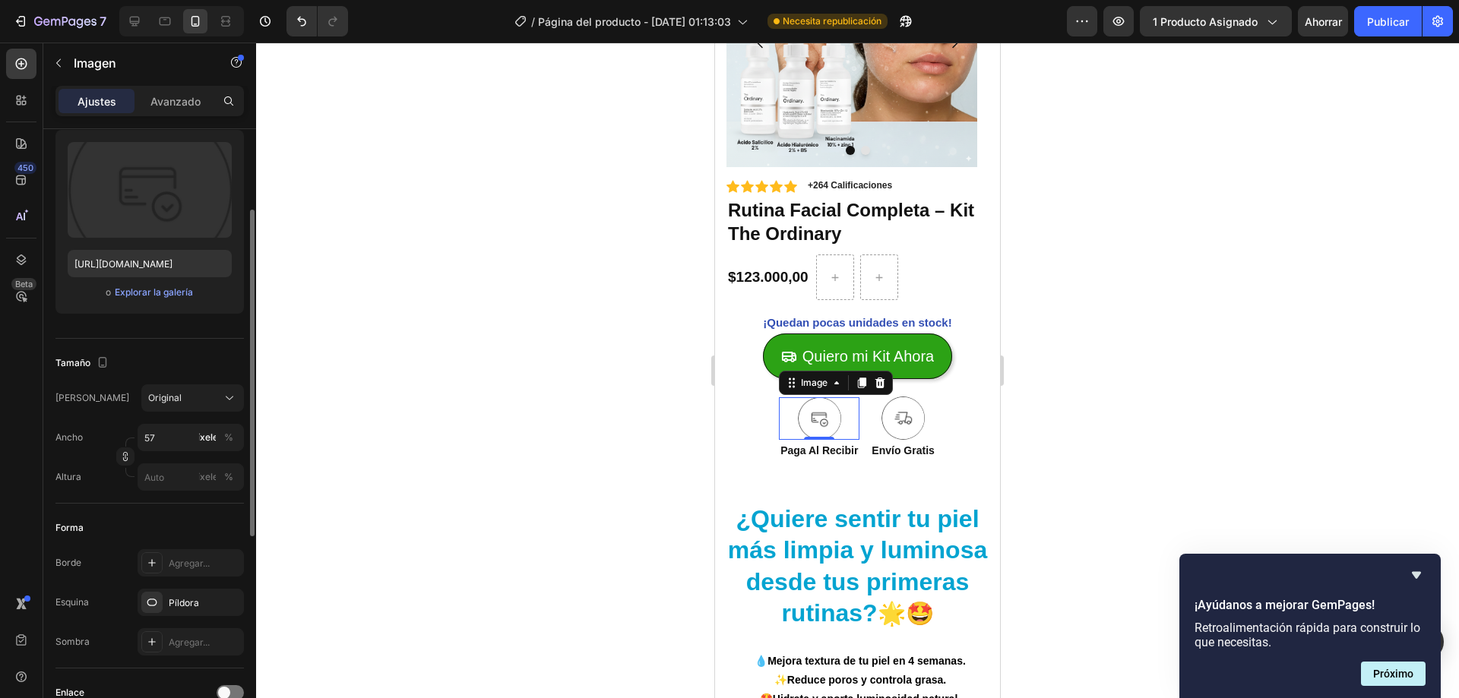
click at [604, 451] on div at bounding box center [857, 371] width 1203 height 656
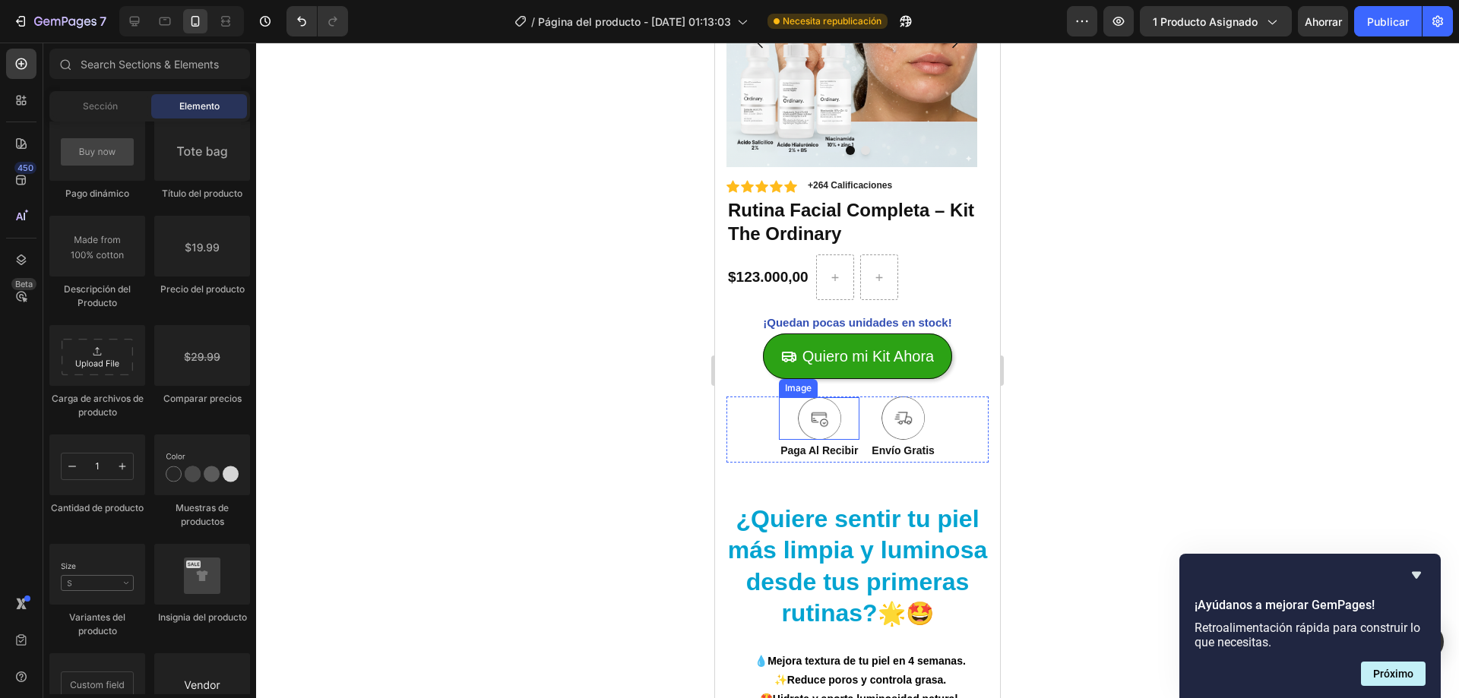
click at [807, 413] on img at bounding box center [819, 418] width 43 height 43
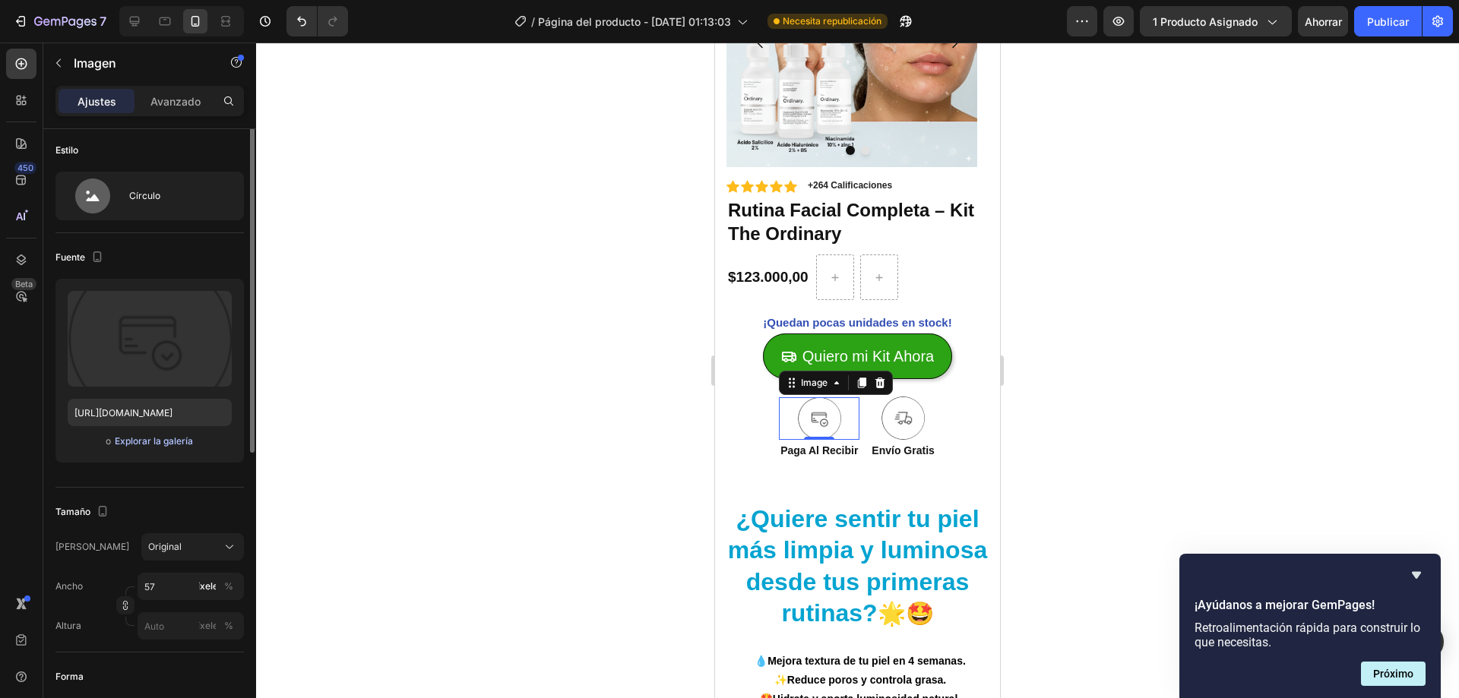
scroll to position [0, 0]
click at [476, 375] on div at bounding box center [857, 371] width 1203 height 656
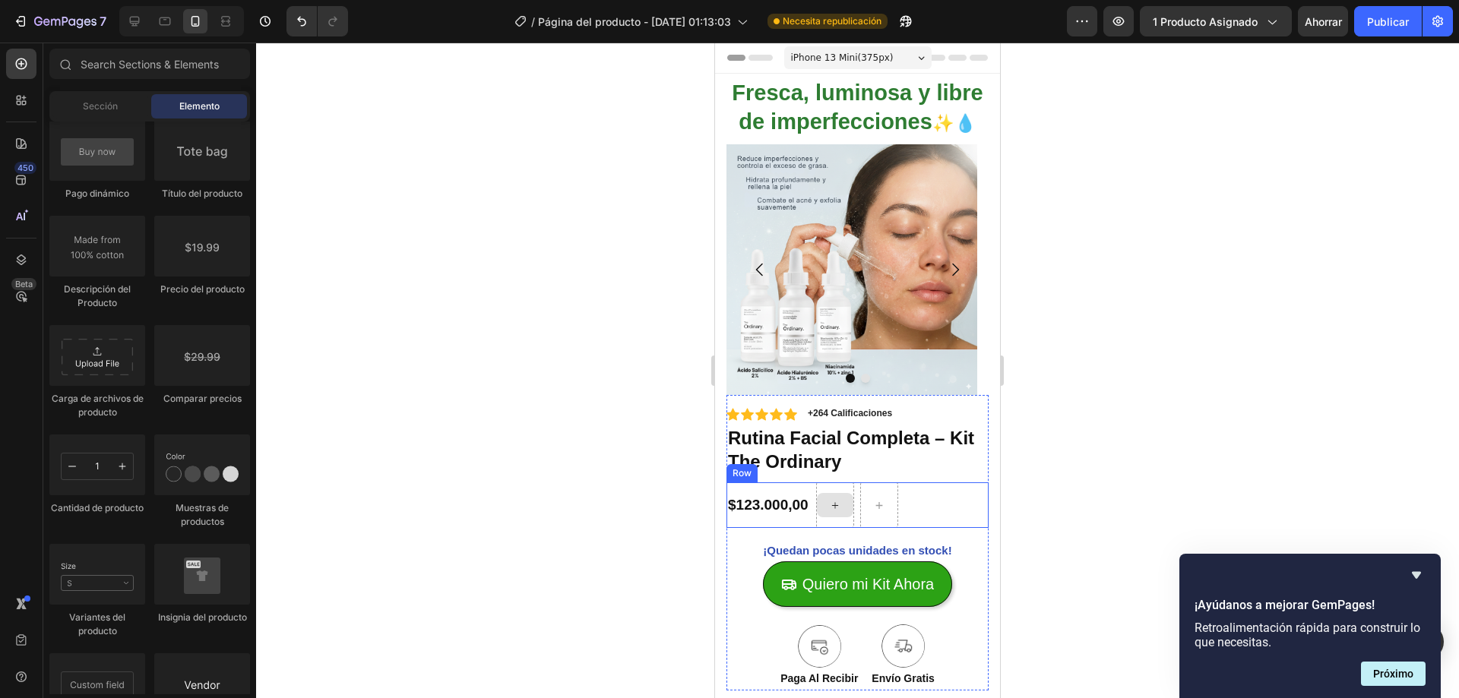
click at [841, 502] on div at bounding box center [835, 505] width 36 height 24
drag, startPoint x: 943, startPoint y: 406, endPoint x: 833, endPoint y: 496, distance: 142.5
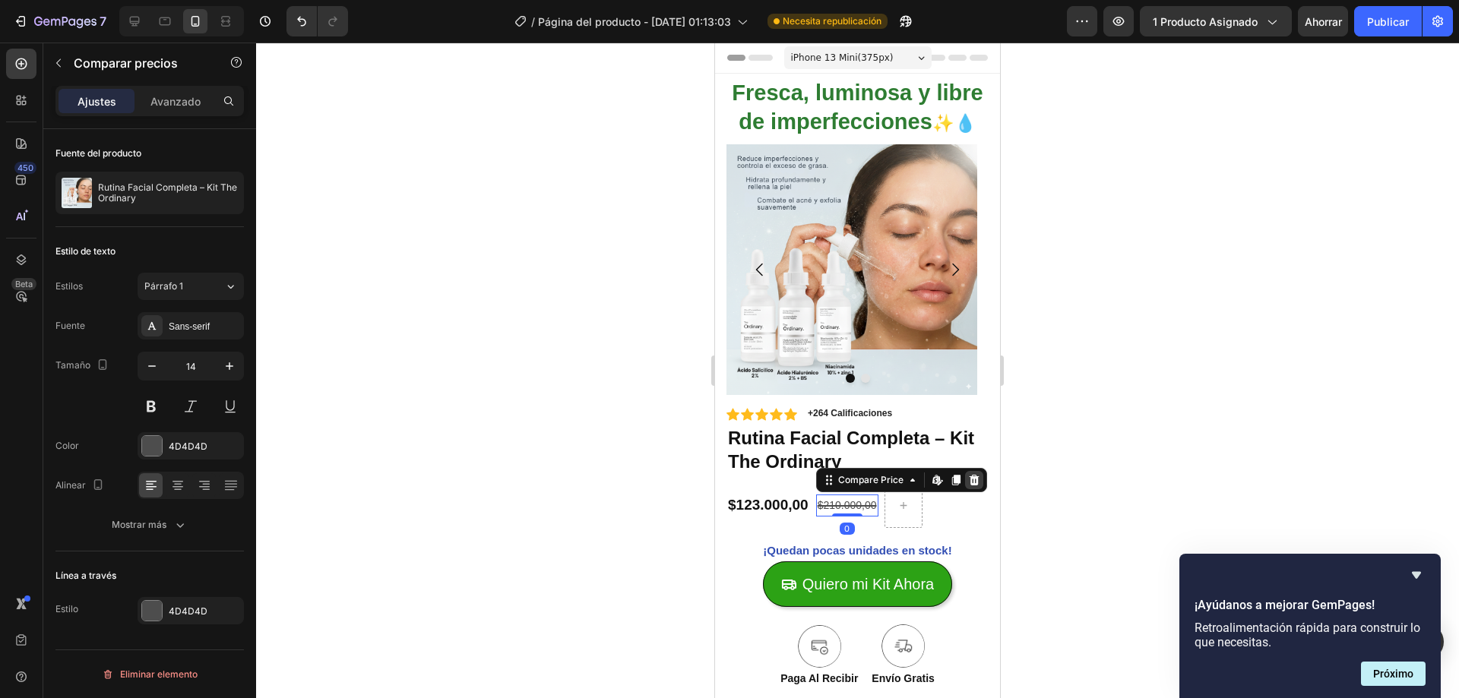
click at [973, 476] on icon at bounding box center [974, 480] width 10 height 11
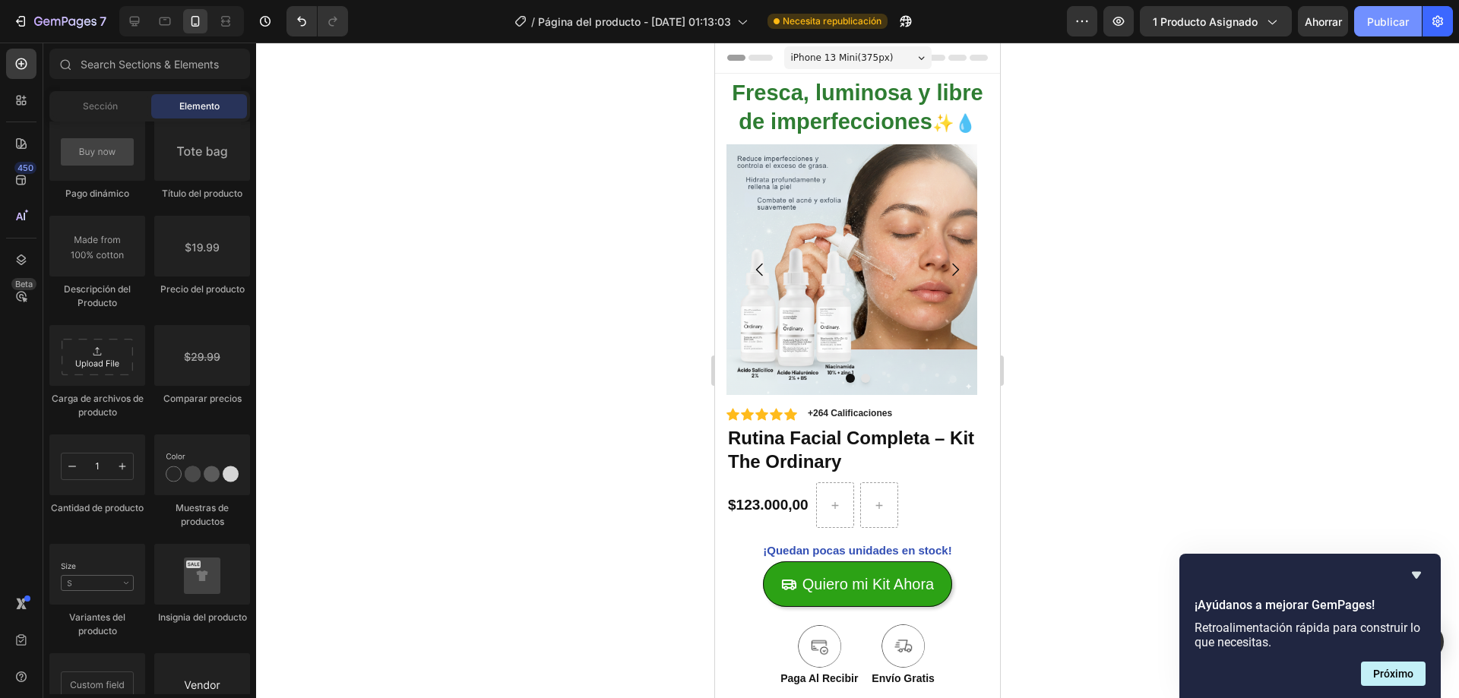
click at [1396, 25] on font "Publicar" at bounding box center [1388, 21] width 42 height 13
click at [1271, 21] on icon "button" at bounding box center [1271, 21] width 15 height 15
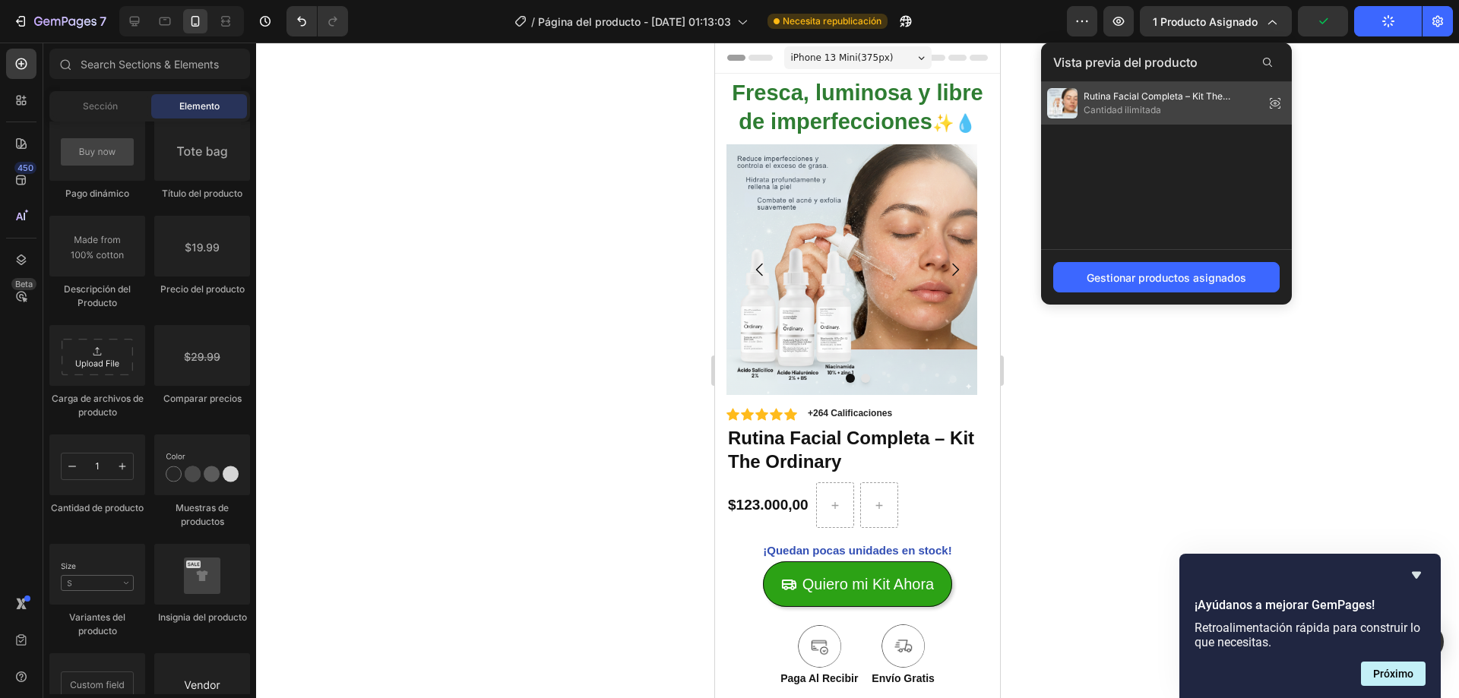
click at [1202, 111] on span "Cantidad ilimitada" at bounding box center [1171, 110] width 175 height 14
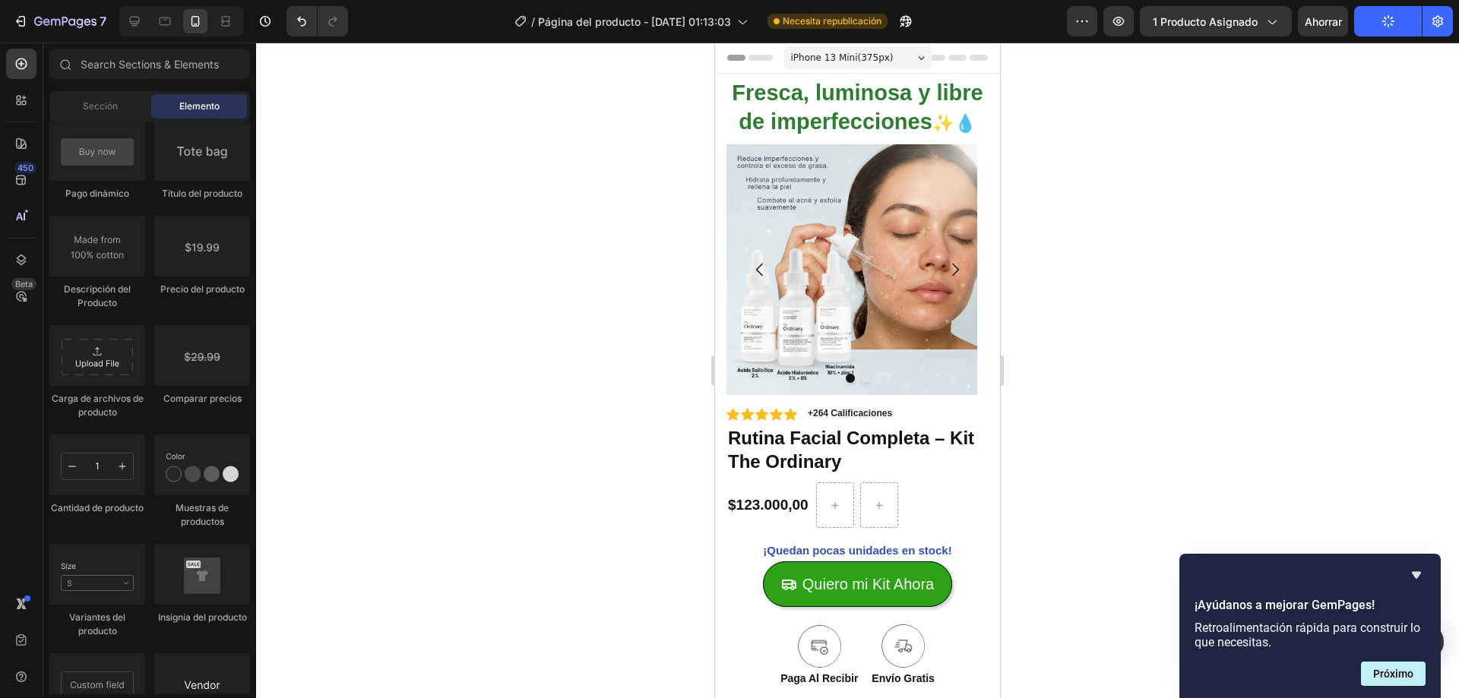
click at [1233, 37] on div "7 / Página del producto - 13 de septiembre, 01:13:03 Necesita republicación Ava…" at bounding box center [729, 21] width 1459 height 43
click at [1238, 29] on span "1 producto asignado" at bounding box center [1205, 22] width 105 height 16
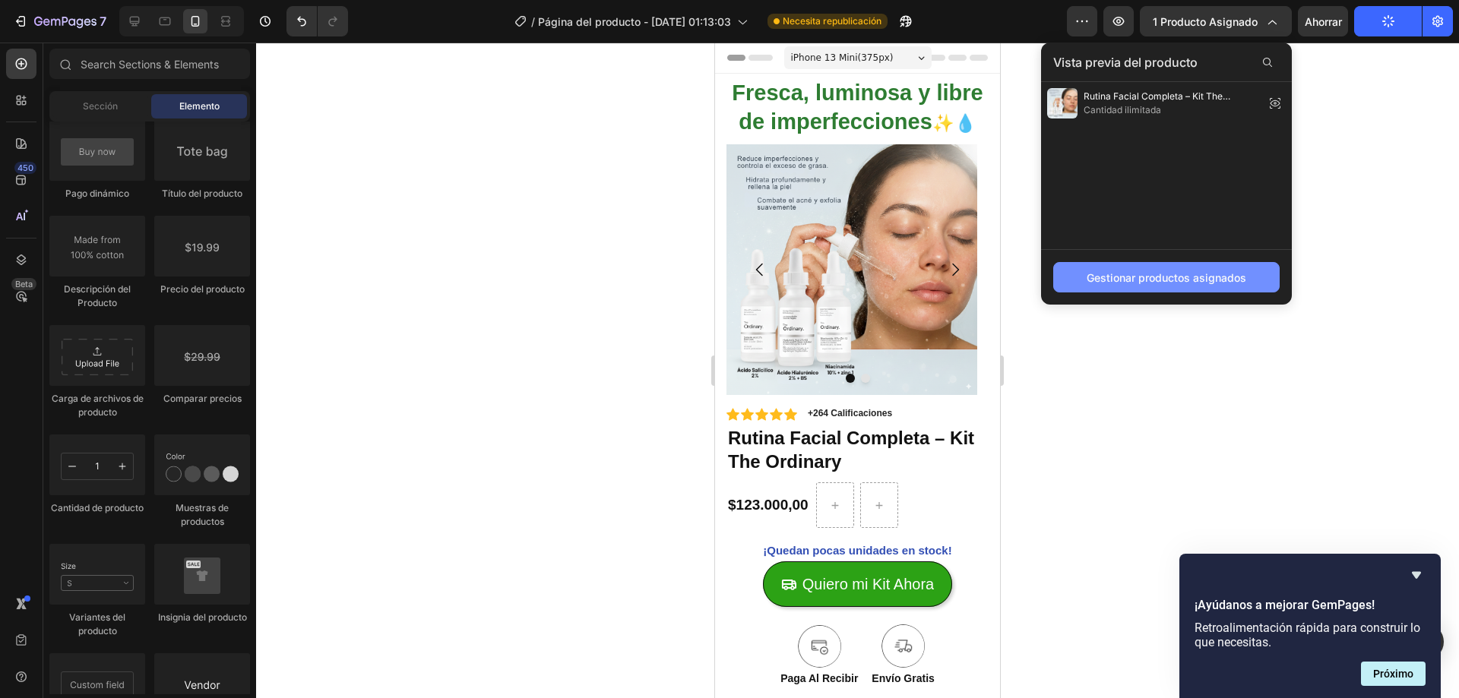
click at [1169, 279] on font "Gestionar productos asignados" at bounding box center [1167, 277] width 160 height 13
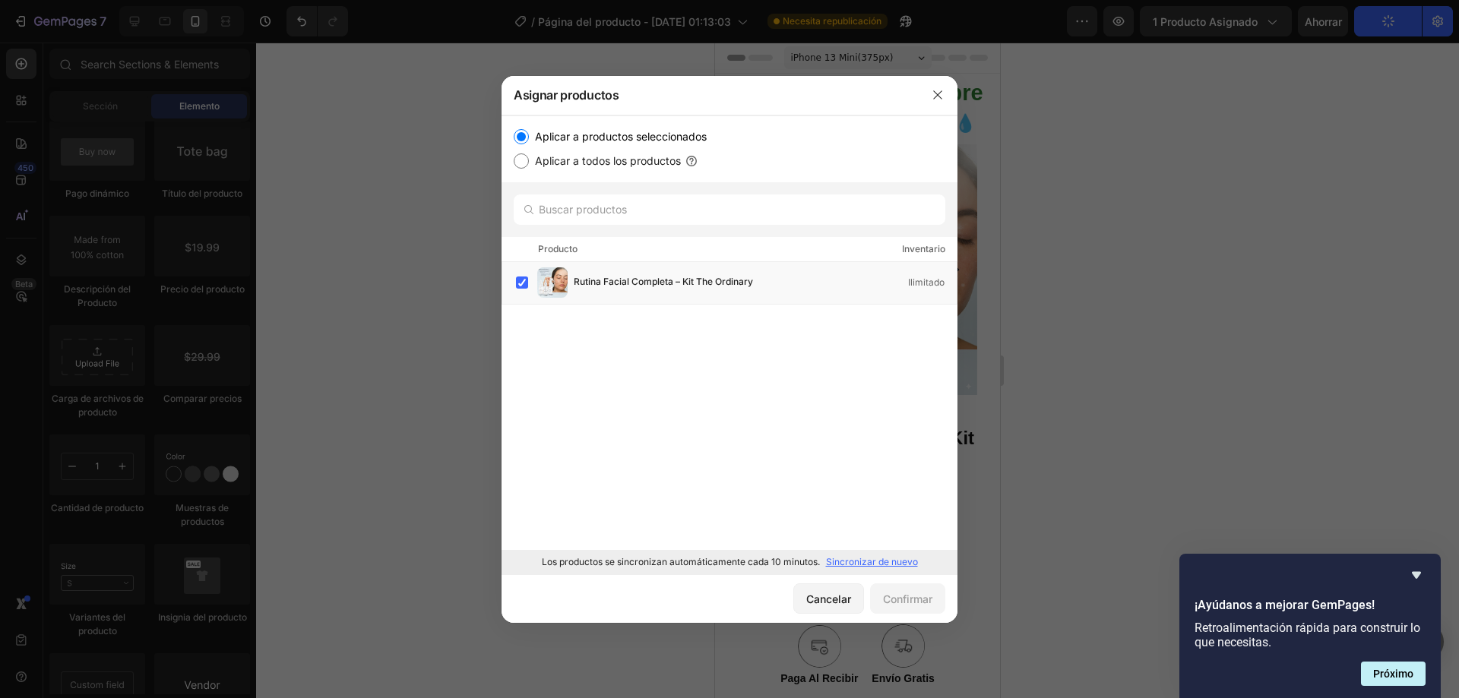
click at [1141, 252] on div at bounding box center [729, 349] width 1459 height 698
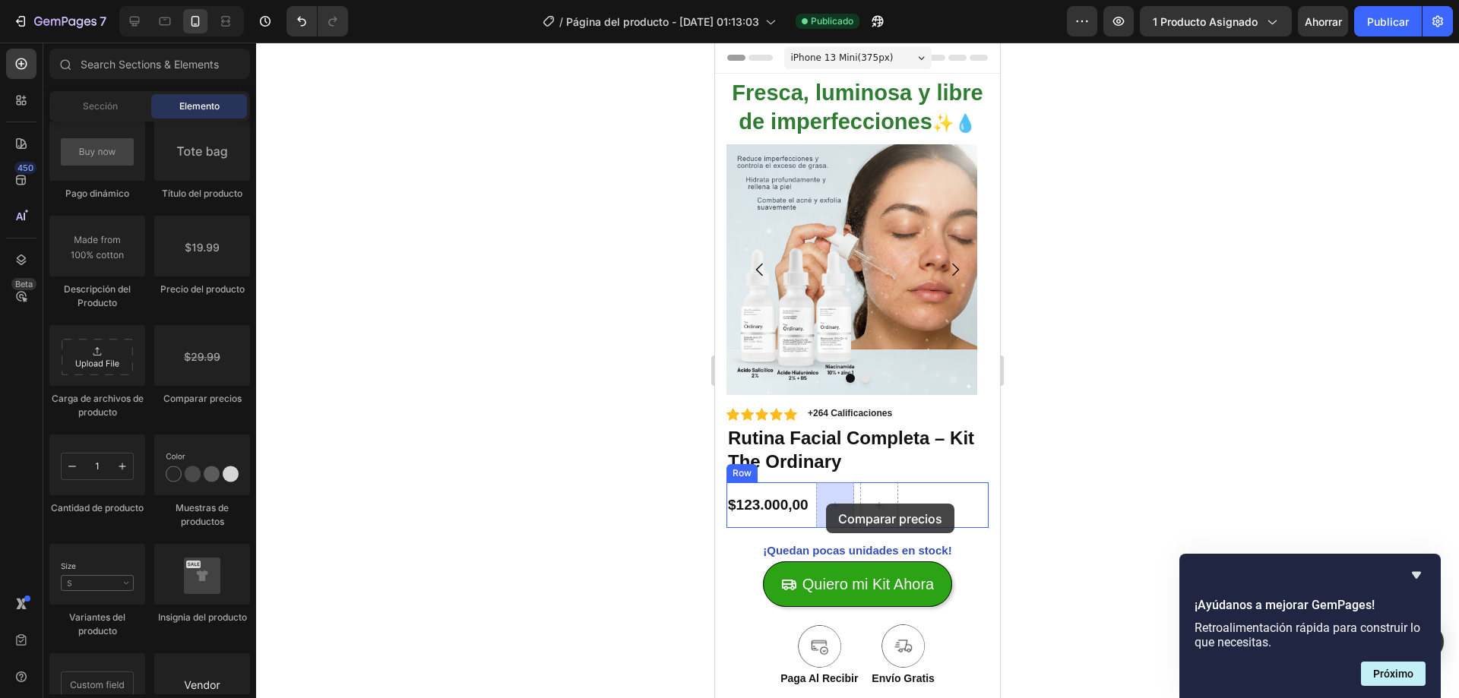
drag, startPoint x: 913, startPoint y: 397, endPoint x: 1793, endPoint y: 478, distance: 883.0
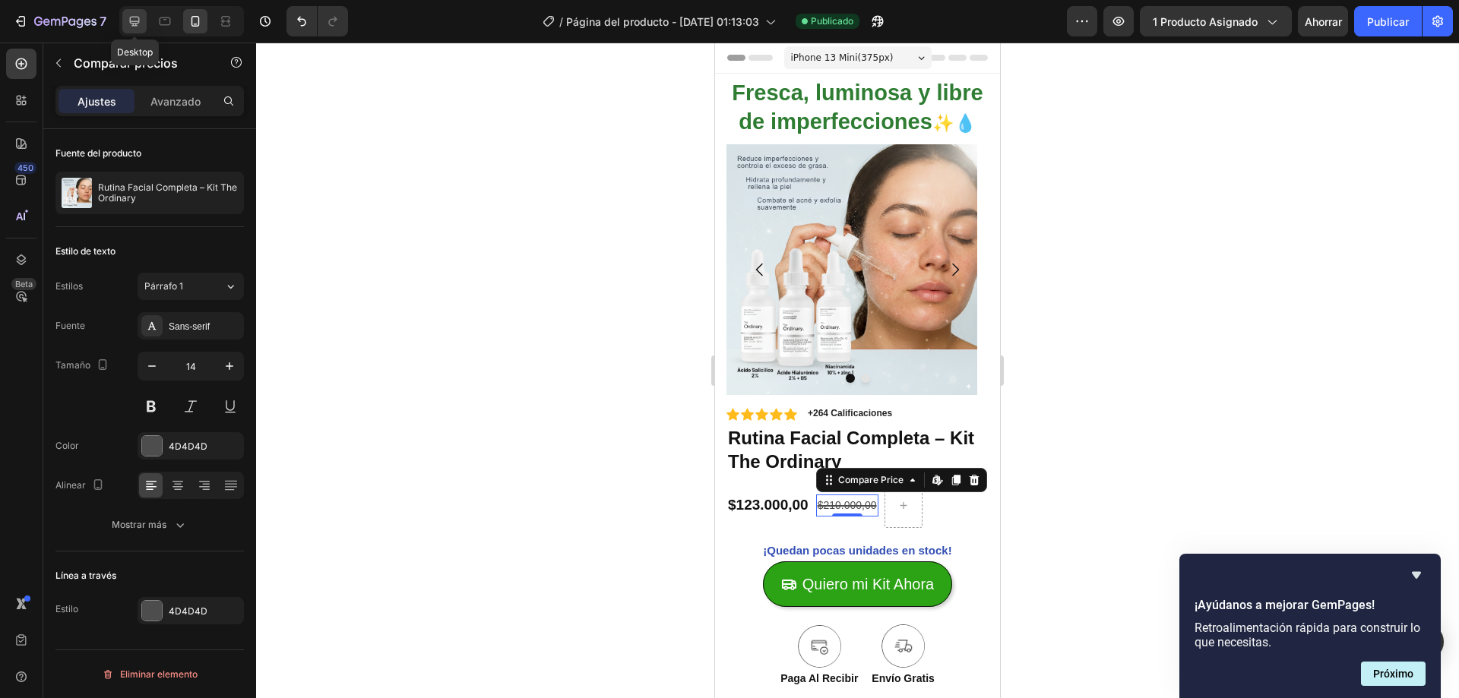
click at [138, 22] on icon at bounding box center [135, 22] width 10 height 10
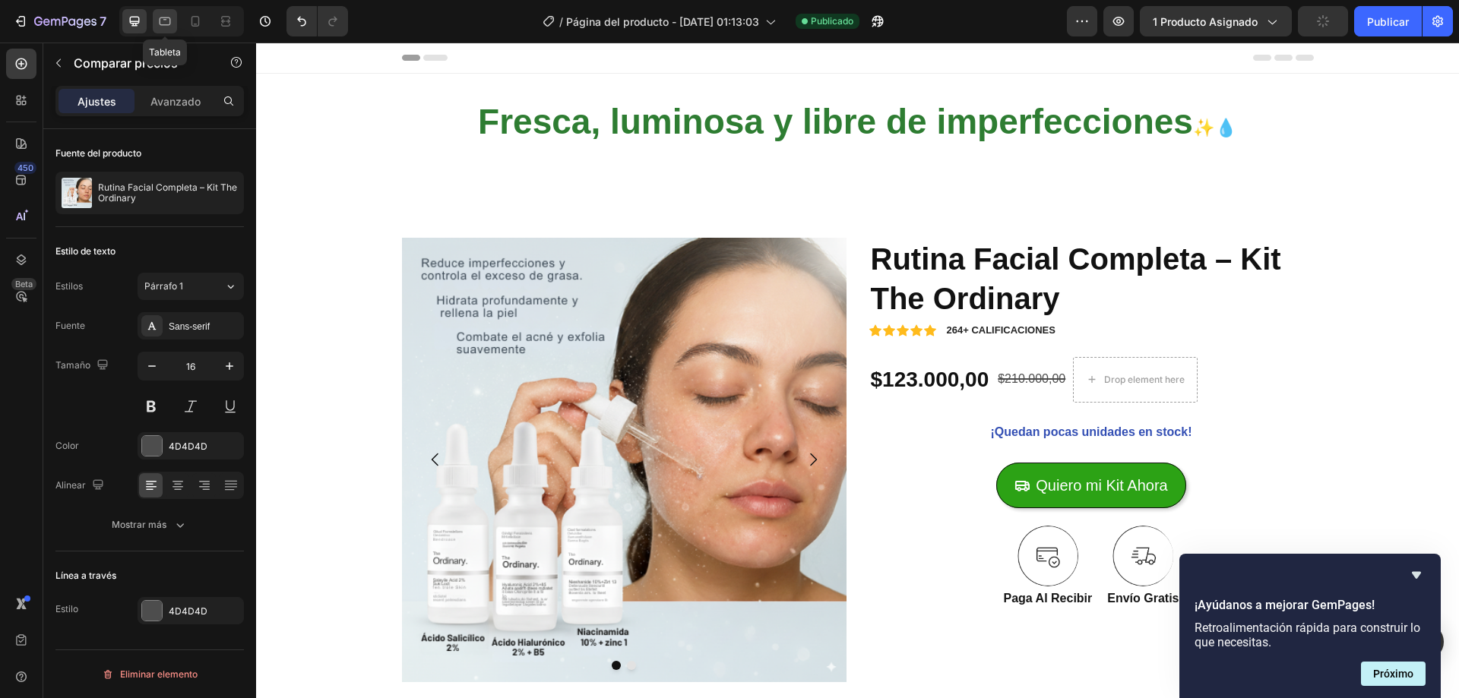
click at [169, 23] on icon at bounding box center [164, 21] width 15 height 15
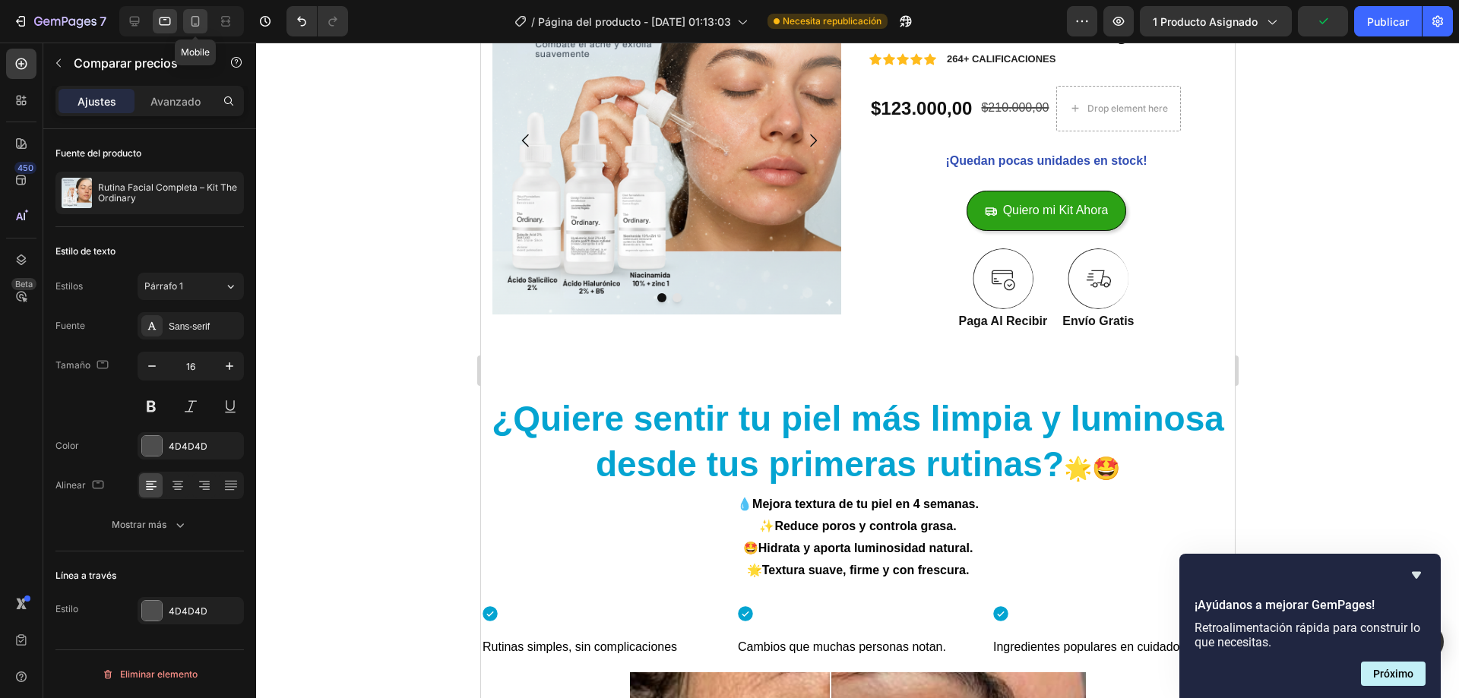
click at [186, 26] on div at bounding box center [195, 21] width 24 height 24
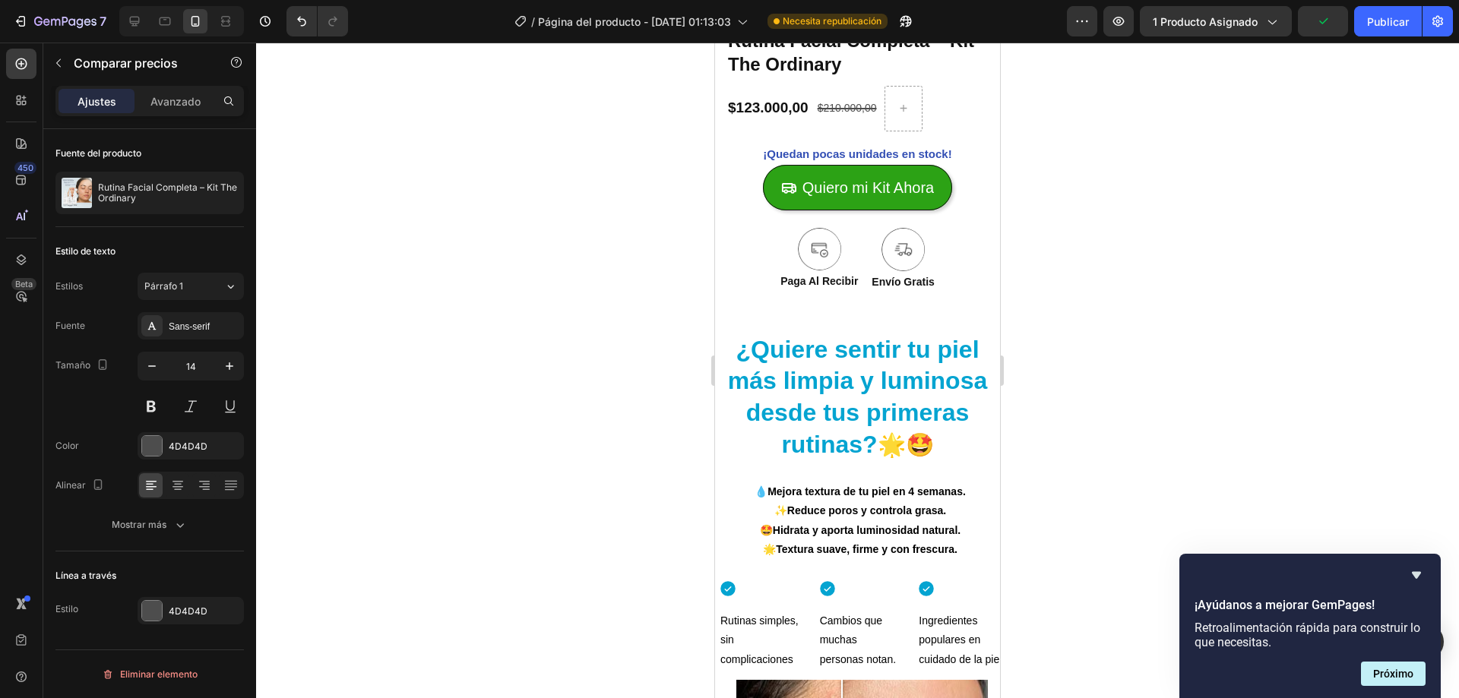
scroll to position [457, 0]
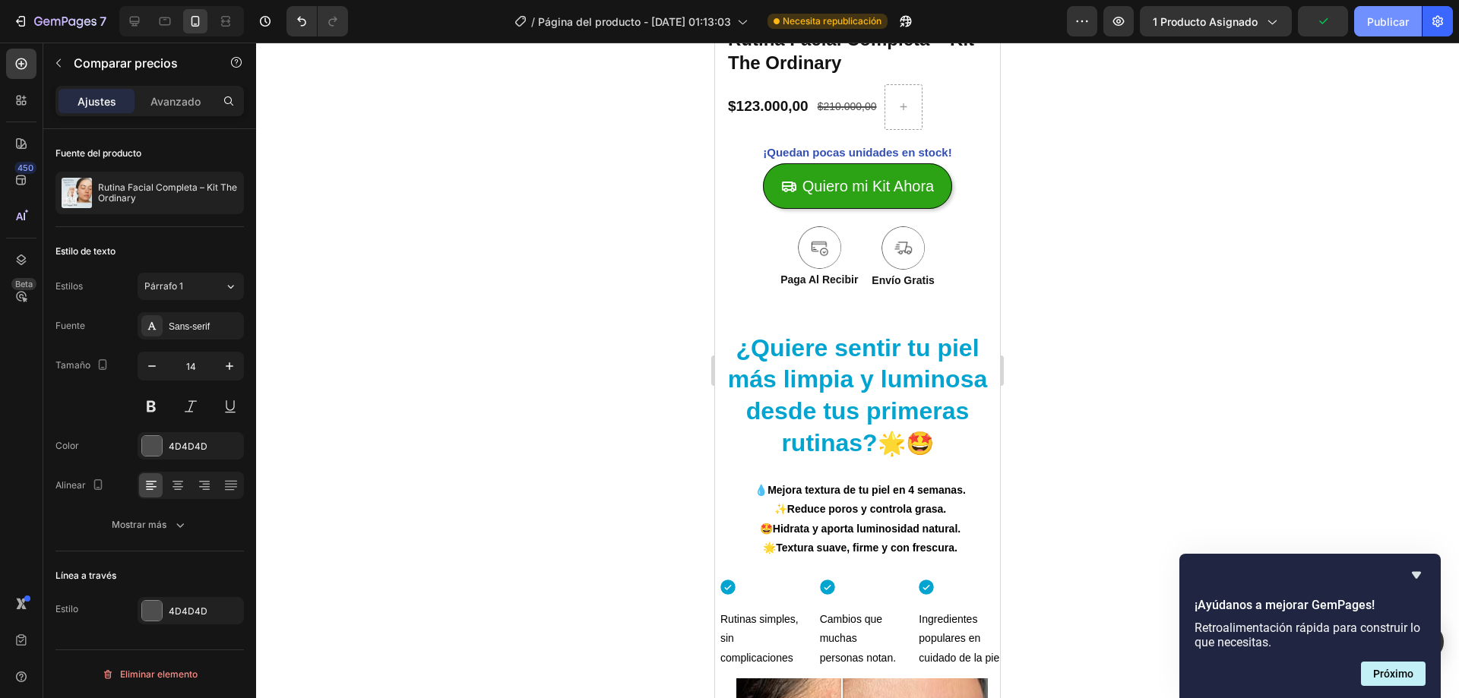
click at [1399, 24] on font "Publicar" at bounding box center [1388, 21] width 42 height 13
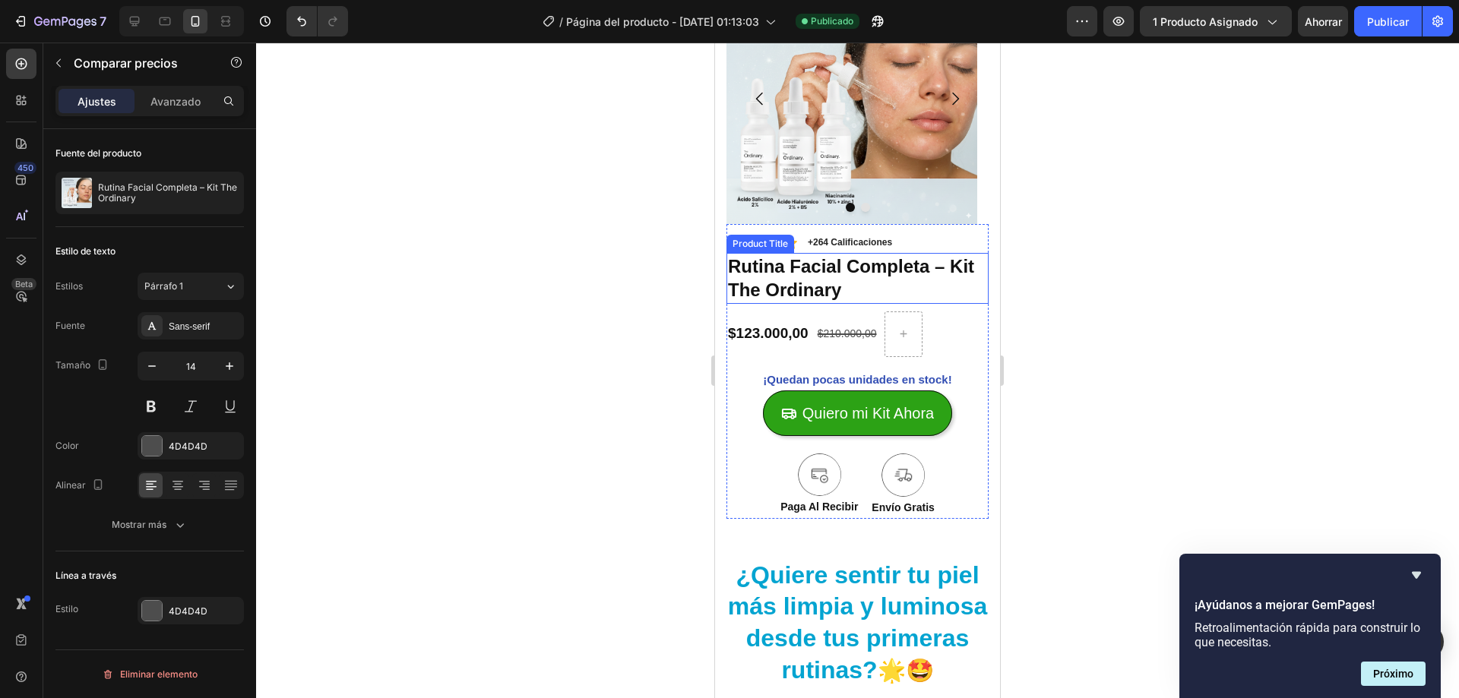
scroll to position [229, 0]
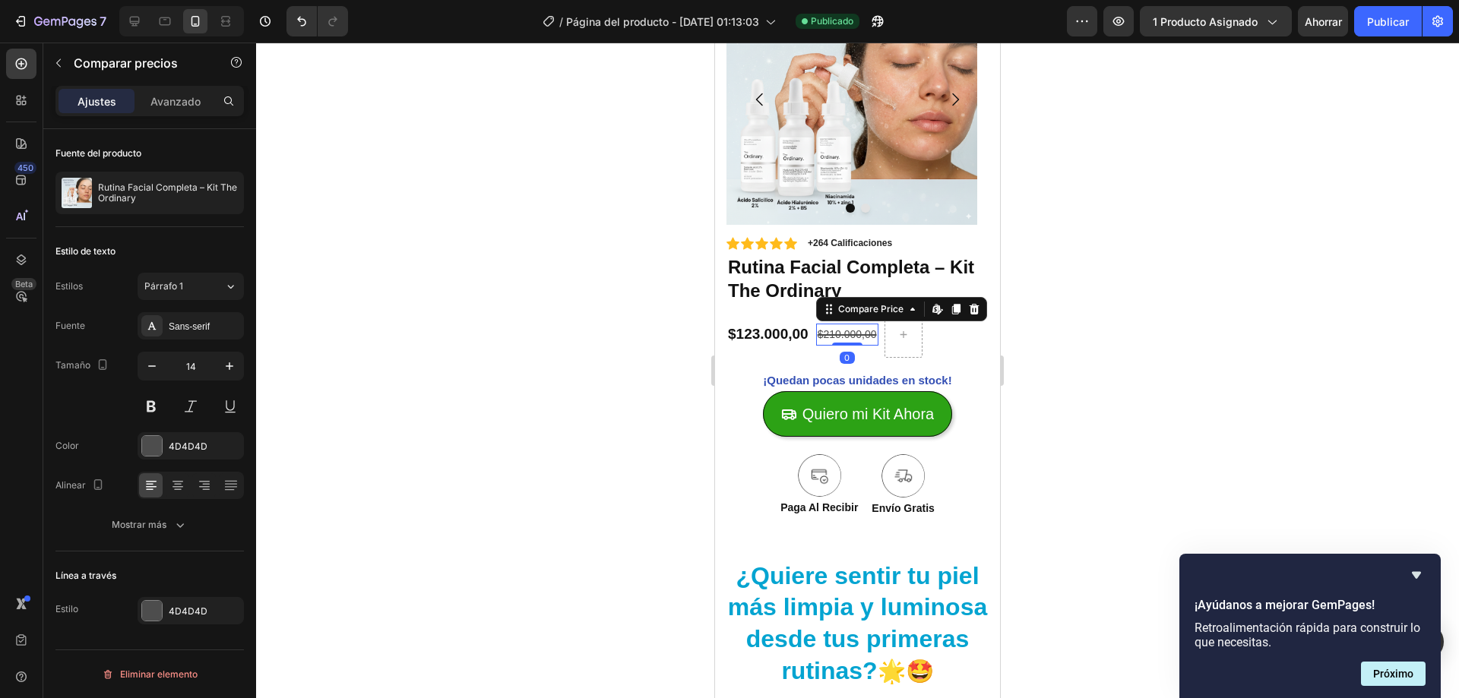
click at [850, 334] on div "$210.000,00" at bounding box center [847, 335] width 62 height 22
click at [229, 370] on icon "button" at bounding box center [229, 366] width 15 height 15
type input "15"
click at [160, 442] on div at bounding box center [152, 446] width 20 height 20
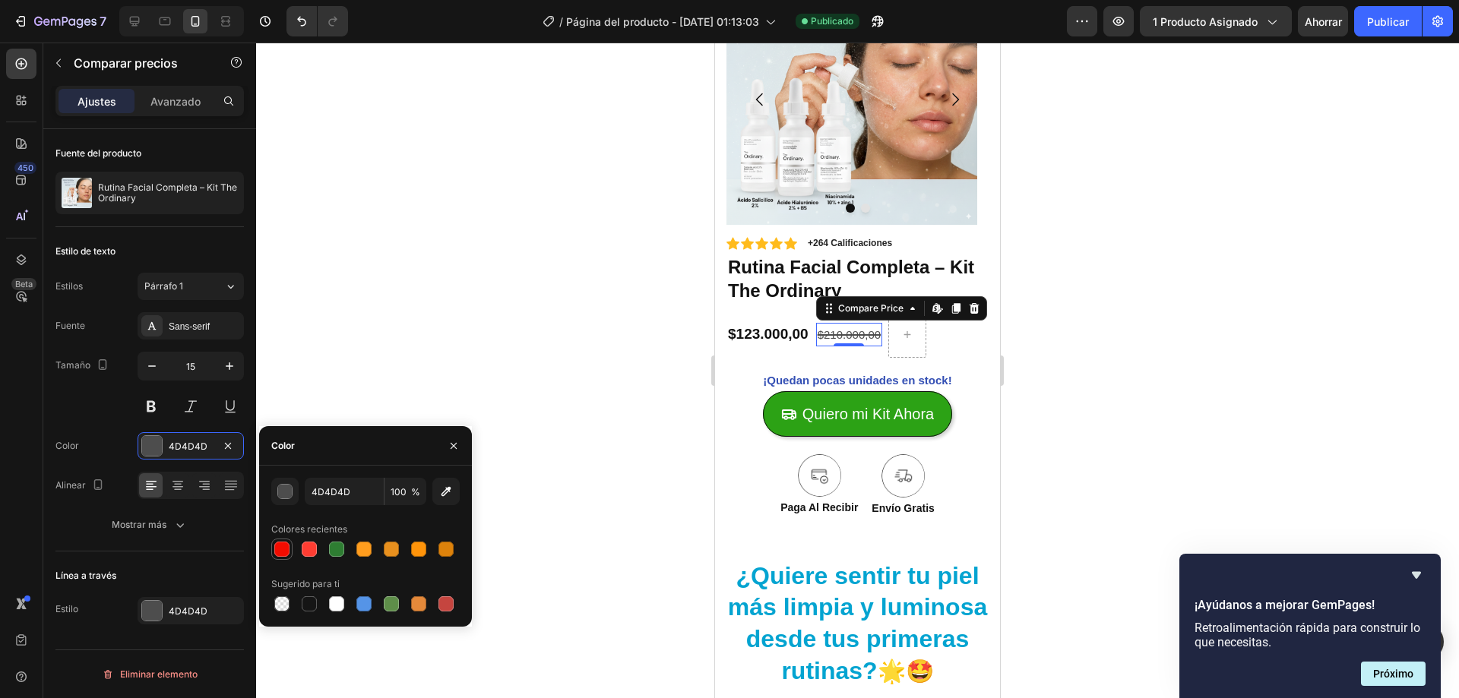
click at [280, 549] on div at bounding box center [281, 549] width 15 height 15
type input "F20C00"
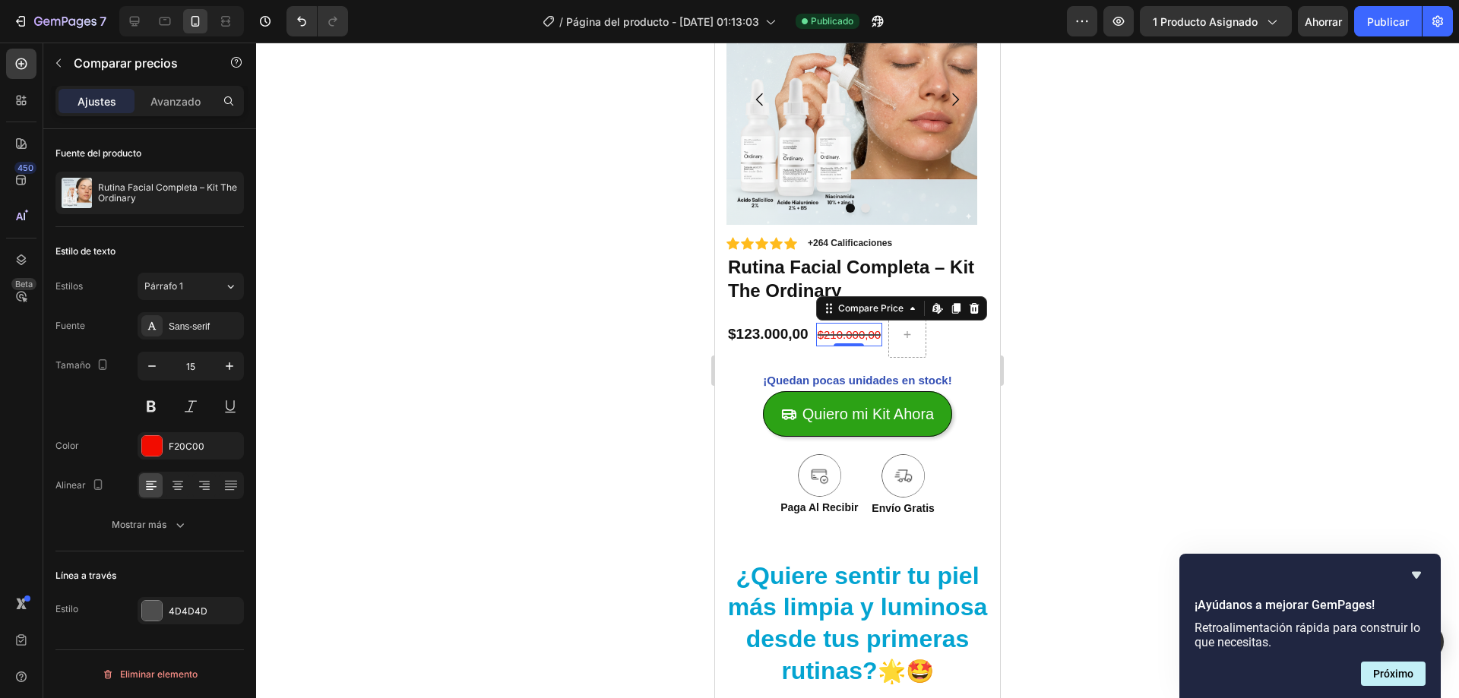
click at [451, 268] on div at bounding box center [857, 371] width 1203 height 656
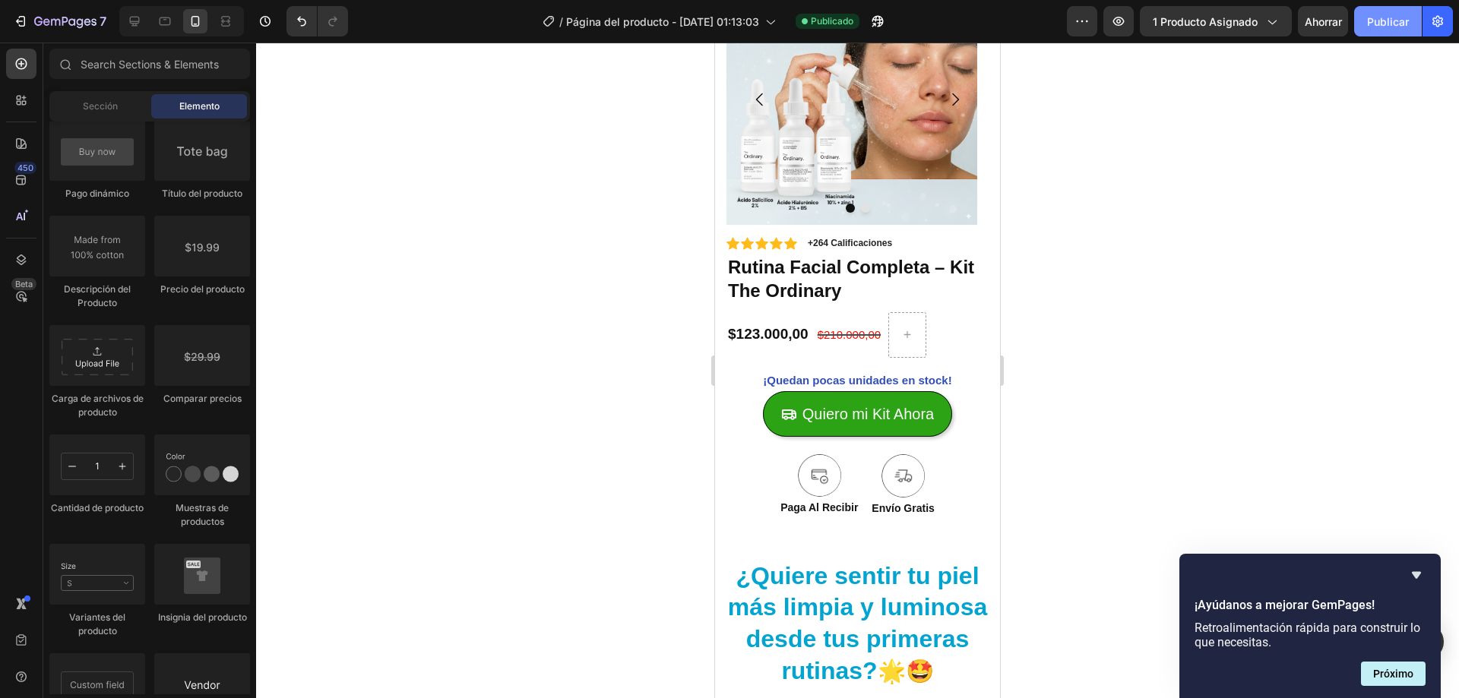
click at [1372, 34] on button "Publicar" at bounding box center [1388, 21] width 68 height 30
click at [761, 331] on div "$123.000,00" at bounding box center [768, 335] width 84 height 22
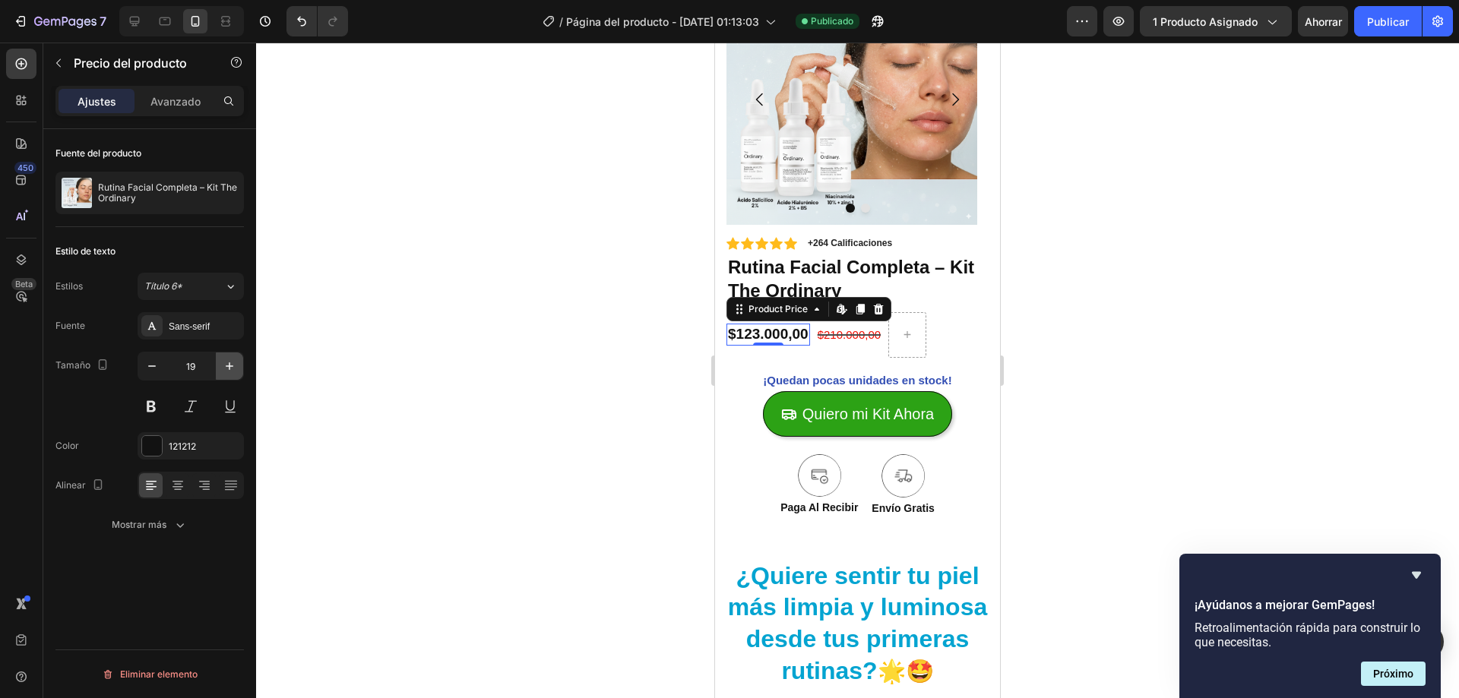
click at [219, 372] on button "button" at bounding box center [229, 366] width 27 height 27
click at [226, 372] on icon "button" at bounding box center [229, 366] width 15 height 15
type input "21"
click at [185, 479] on icon at bounding box center [177, 485] width 15 height 15
click at [501, 383] on div at bounding box center [857, 371] width 1203 height 656
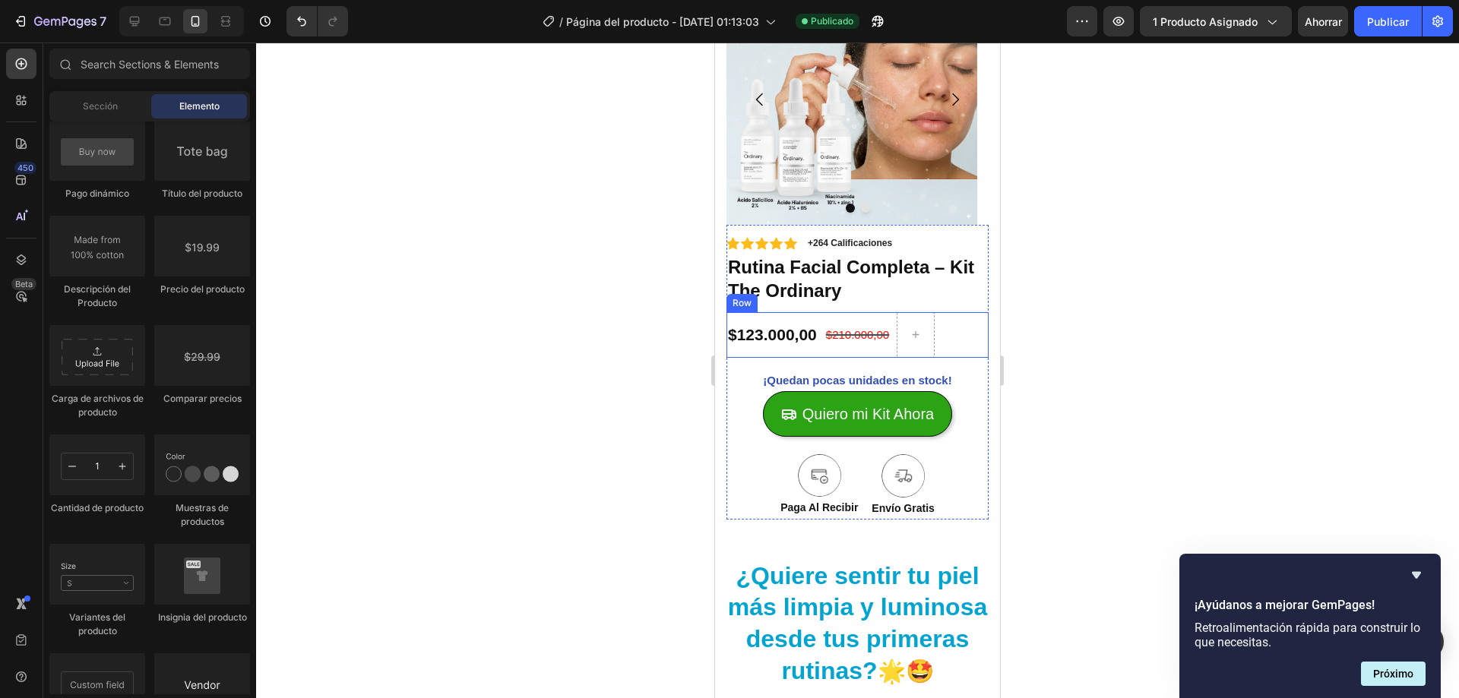
click at [942, 339] on div "$123.000,00 Product Price Product Price $210.000,00 Compare Price Compare Price…" at bounding box center [857, 335] width 262 height 46
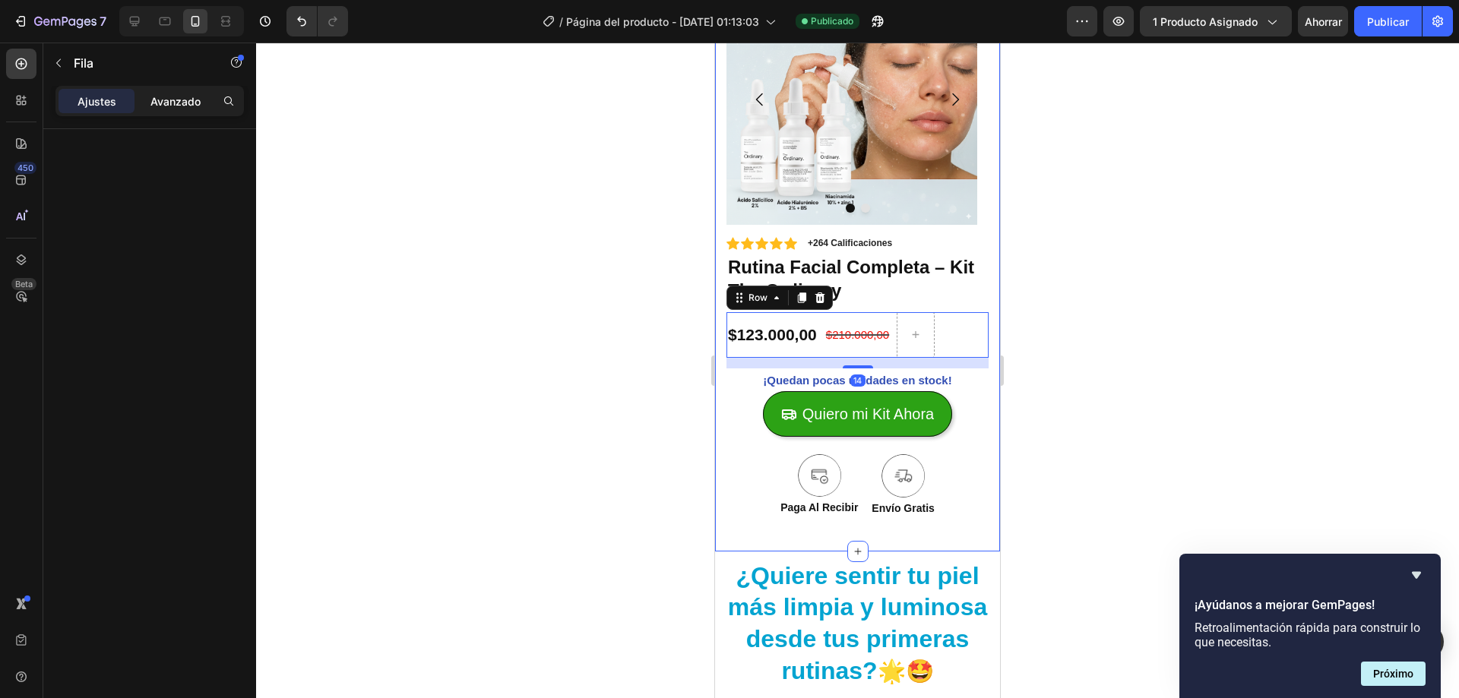
click at [153, 109] on div "Avanzado" at bounding box center [176, 101] width 76 height 24
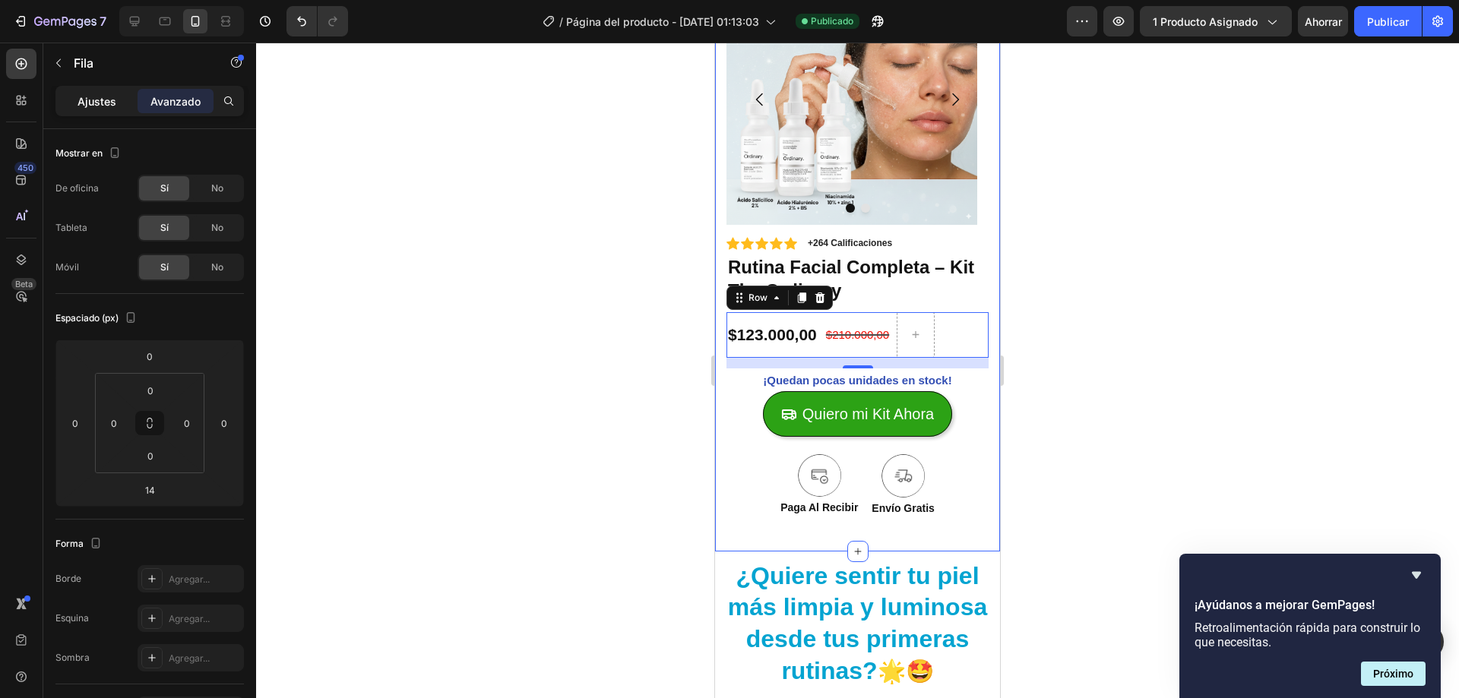
click at [116, 94] on div "Ajustes" at bounding box center [97, 101] width 76 height 24
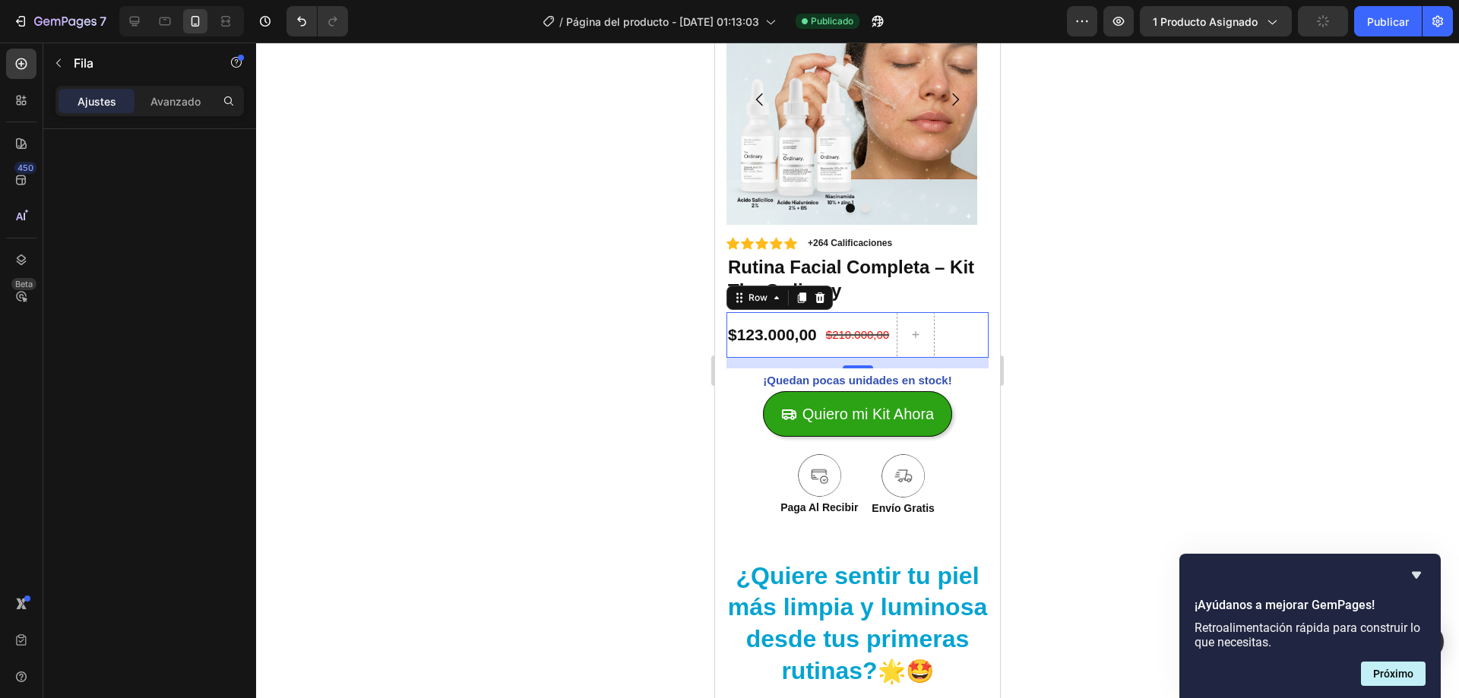
click at [804, 321] on div "$123.000,00 Product Price Product Price" at bounding box center [772, 335] width 92 height 46
click at [920, 321] on div at bounding box center [916, 335] width 38 height 46
click at [917, 334] on icon at bounding box center [916, 334] width 12 height 13
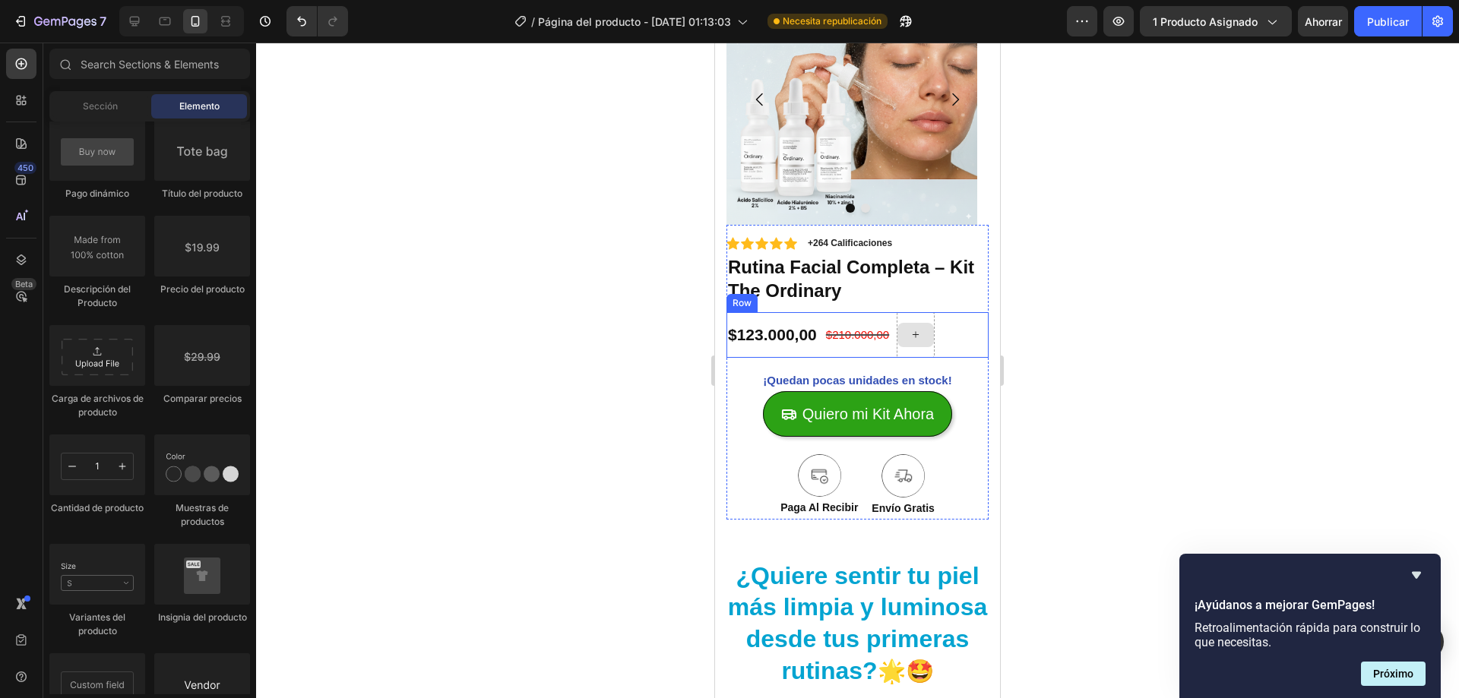
click at [934, 333] on div at bounding box center [915, 335] width 36 height 24
click at [944, 335] on div "$123.000,00 Product Price Product Price $210.000,00 Compare Price Compare Price…" at bounding box center [857, 335] width 262 height 46
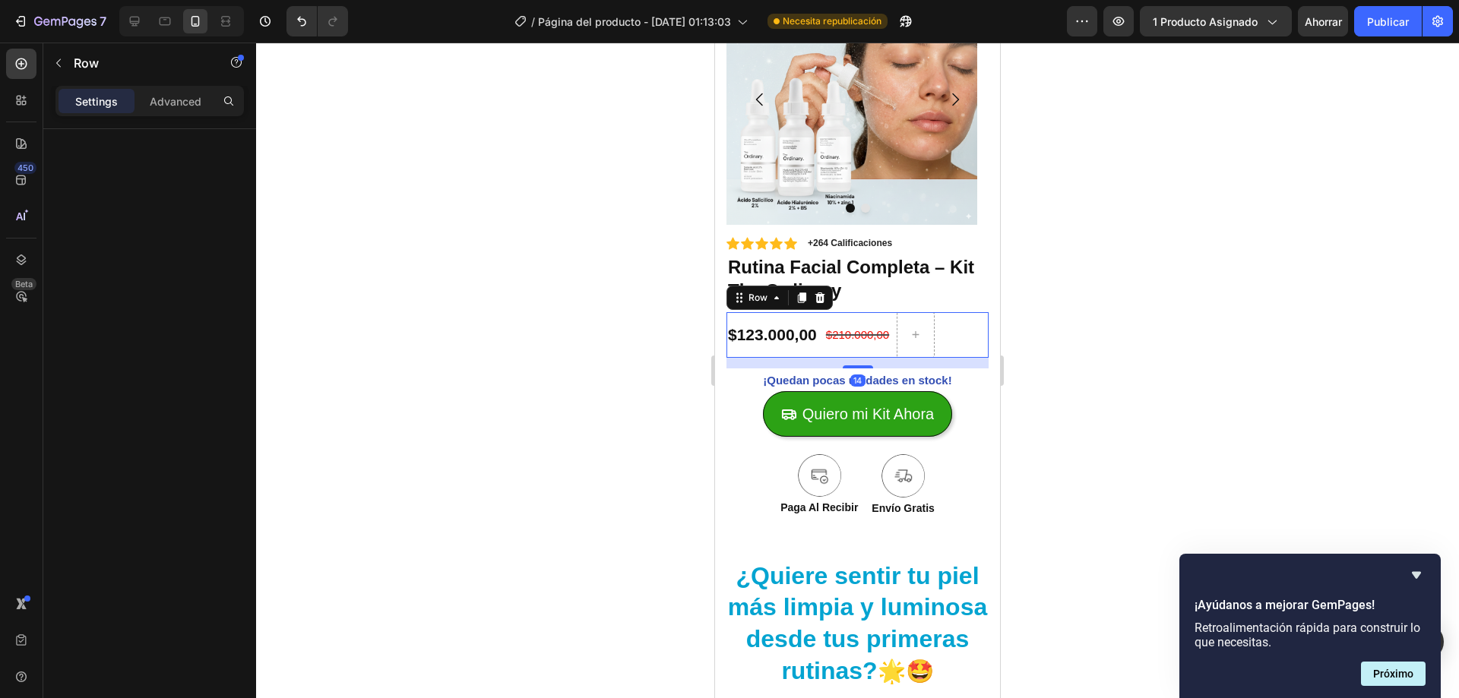
click at [944, 335] on div "$123.000,00 Product Price Product Price $210.000,00 Compare Price Compare Price…" at bounding box center [857, 335] width 262 height 46
click at [62, 68] on icon "button" at bounding box center [58, 63] width 12 height 12
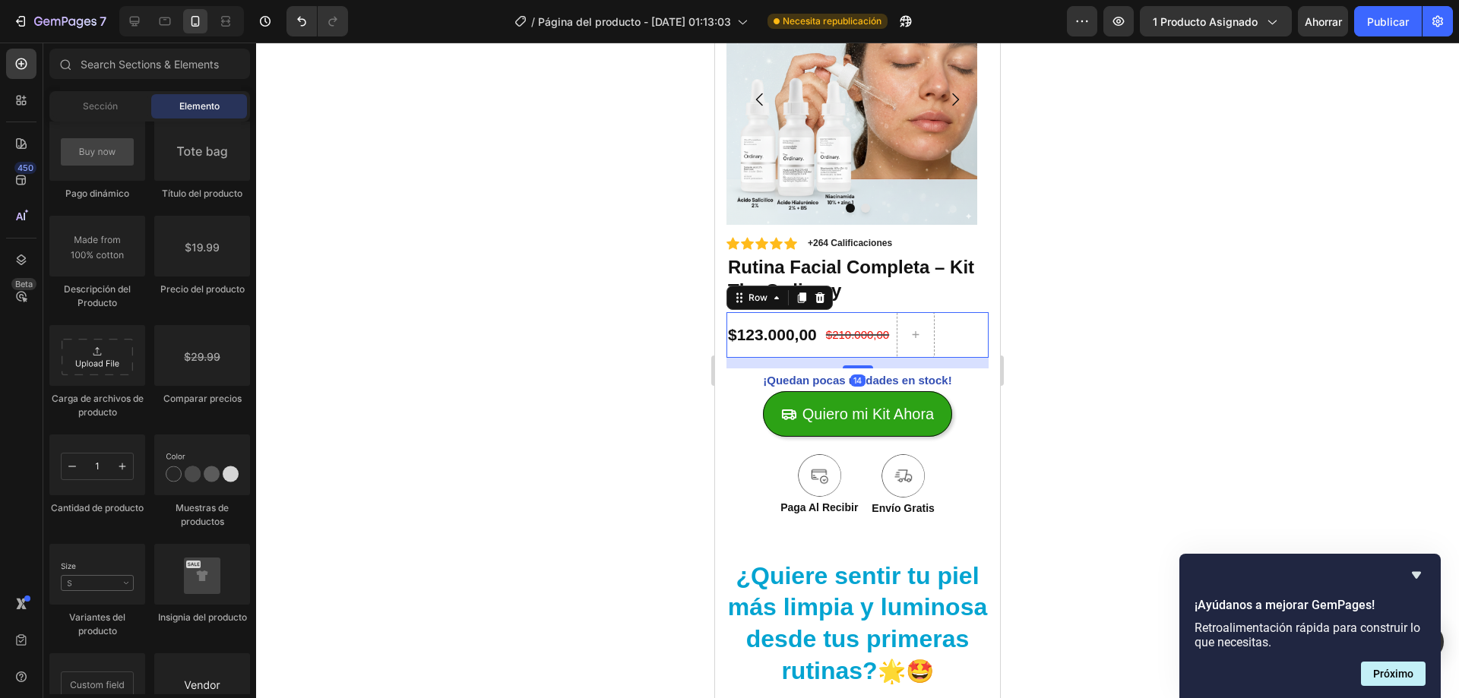
click at [939, 339] on div "$123.000,00 Product Price Product Price $210.000,00 Compare Price Compare Price…" at bounding box center [857, 335] width 262 height 46
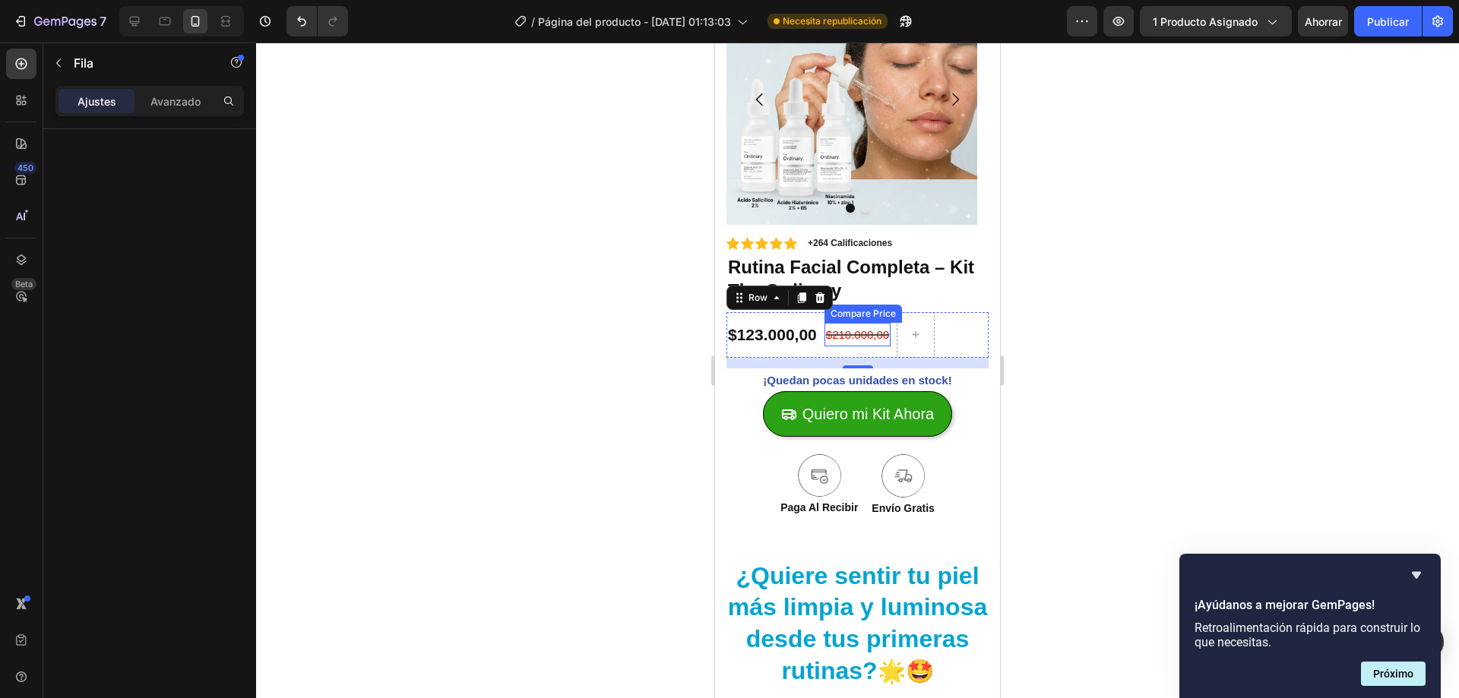
click at [870, 332] on div "$210.000,00" at bounding box center [858, 335] width 66 height 24
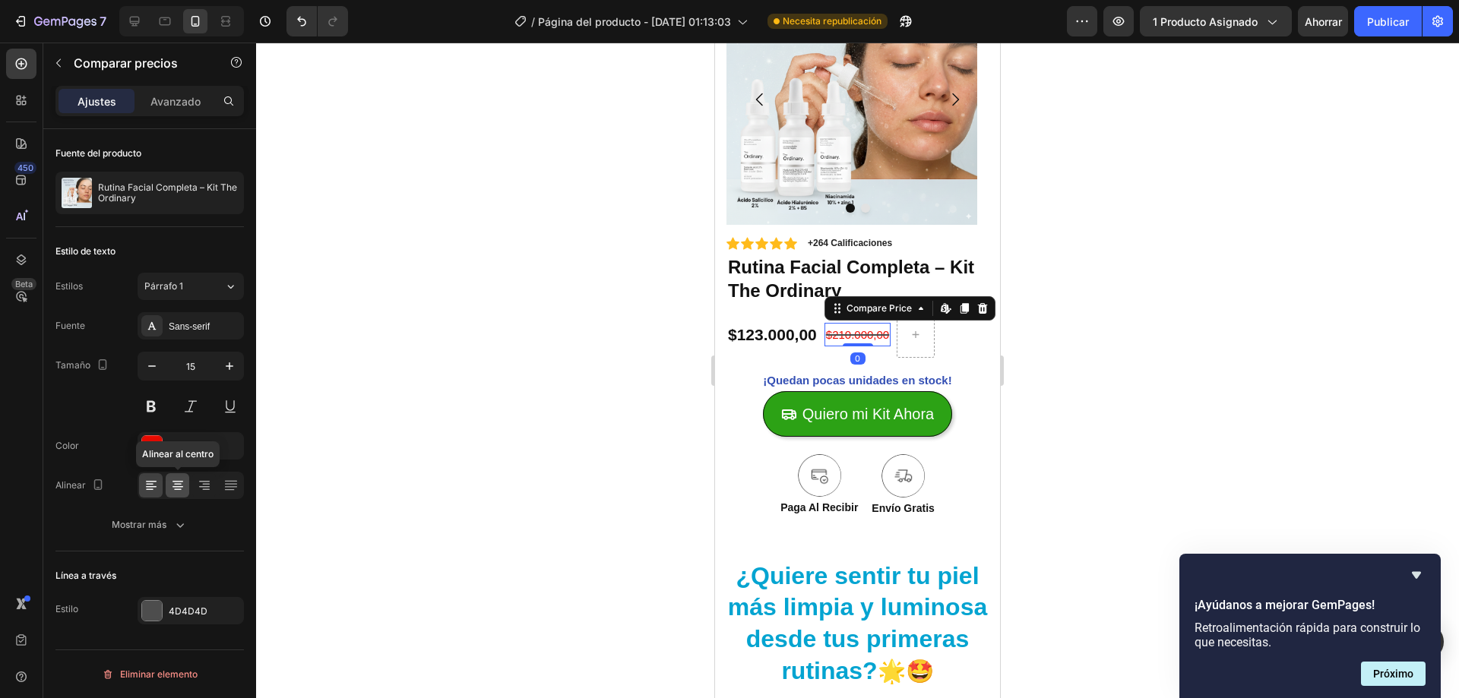
click at [167, 480] on div at bounding box center [178, 485] width 24 height 24
click at [789, 333] on div "$123.000,00" at bounding box center [772, 335] width 92 height 24
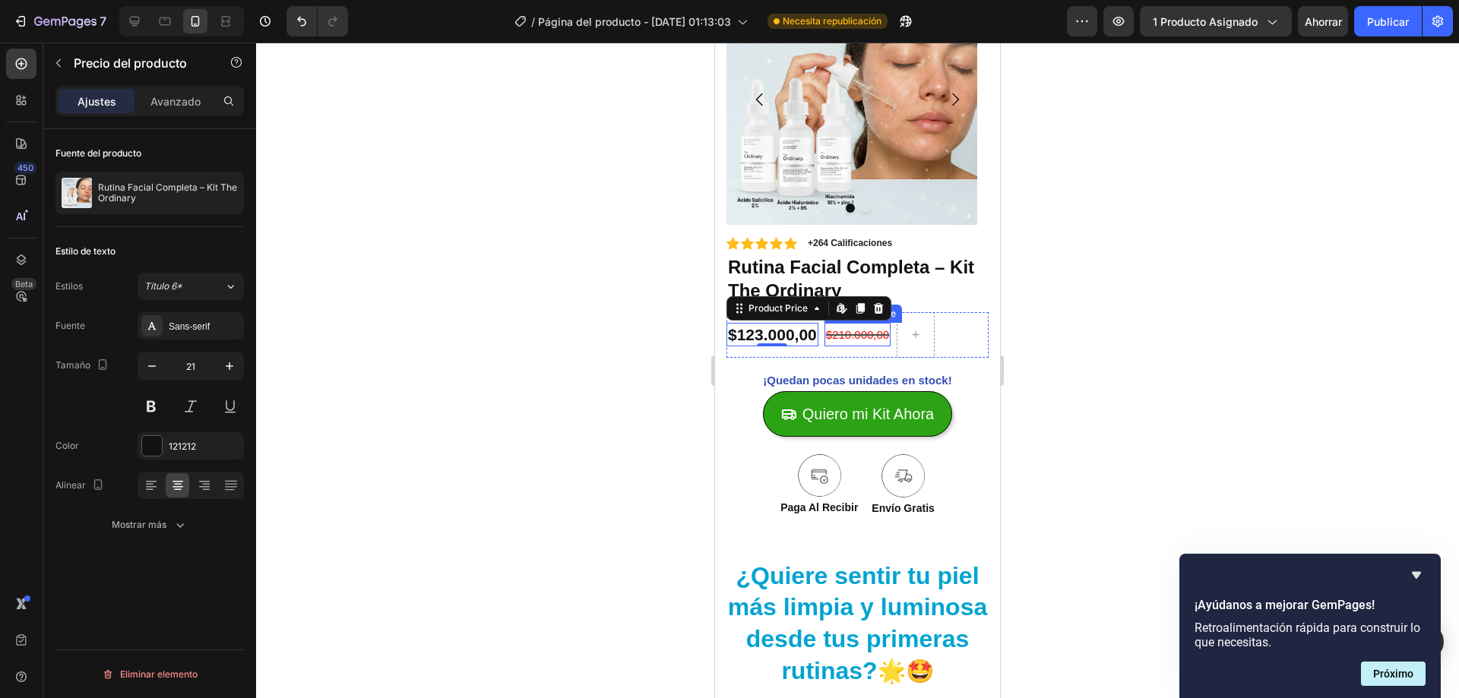
click at [855, 337] on div "$210.000,00" at bounding box center [858, 335] width 66 height 24
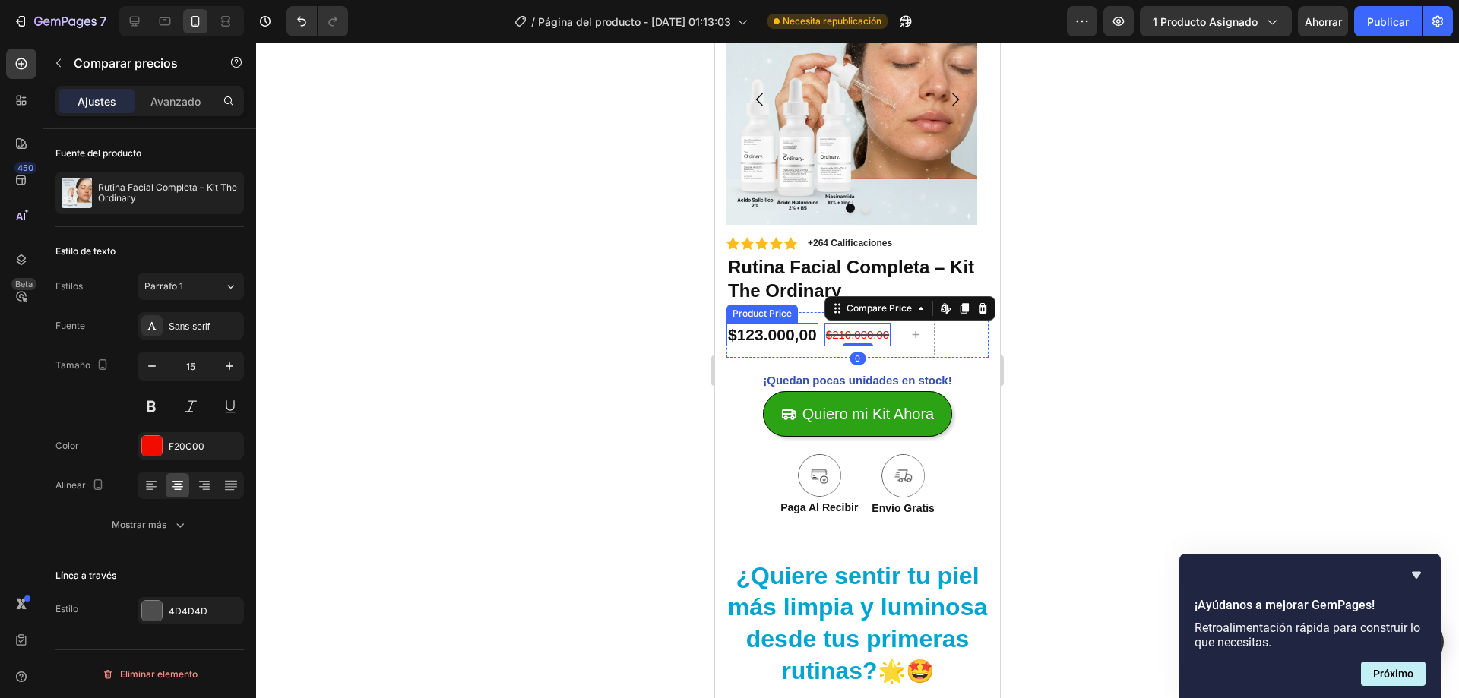
click at [786, 339] on div "$123.000,00" at bounding box center [772, 335] width 92 height 24
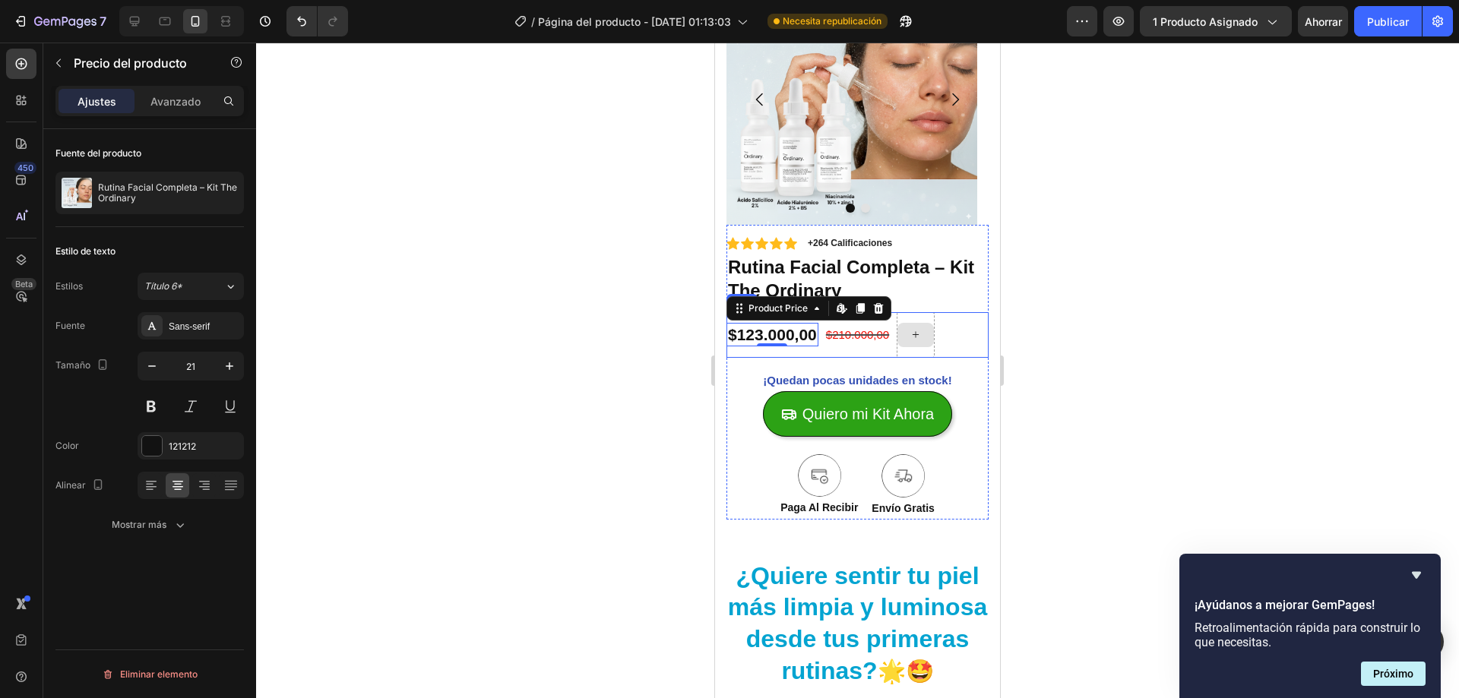
click at [929, 328] on div at bounding box center [915, 335] width 36 height 24
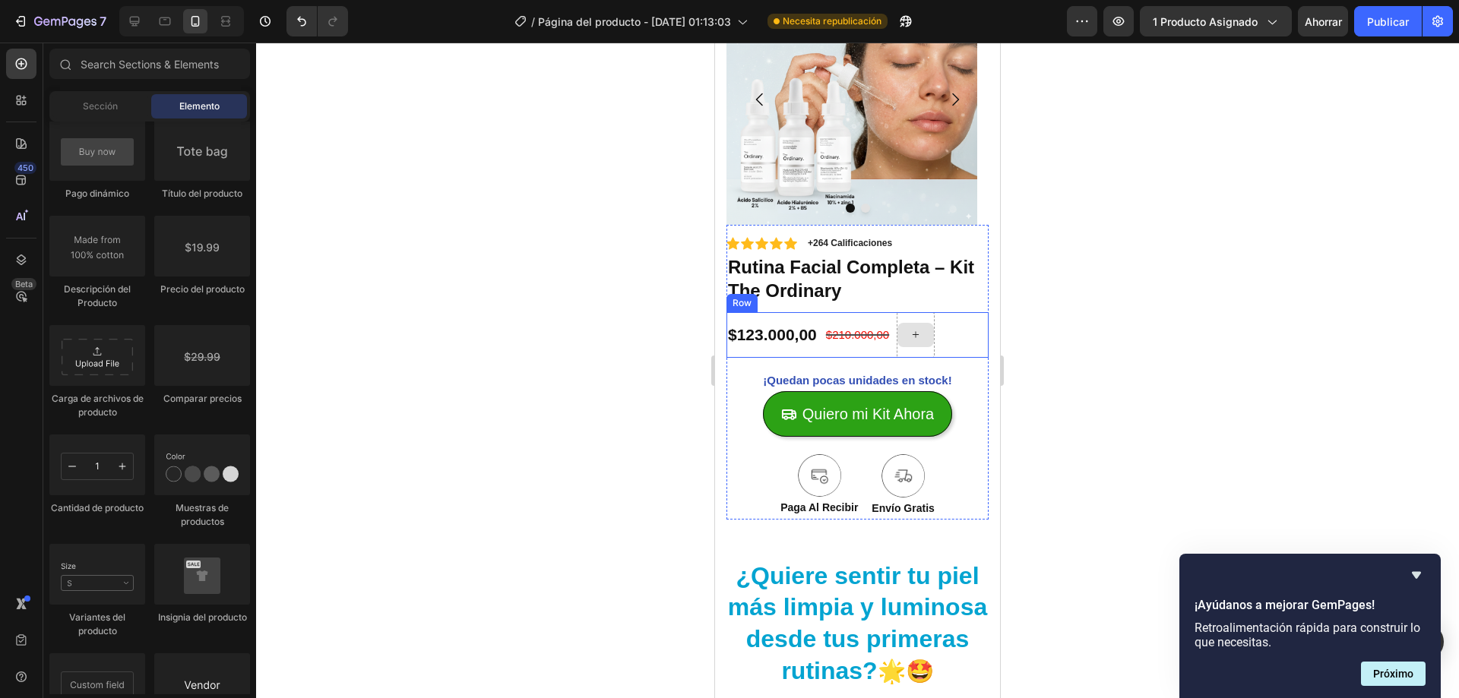
click at [929, 318] on div at bounding box center [916, 335] width 38 height 46
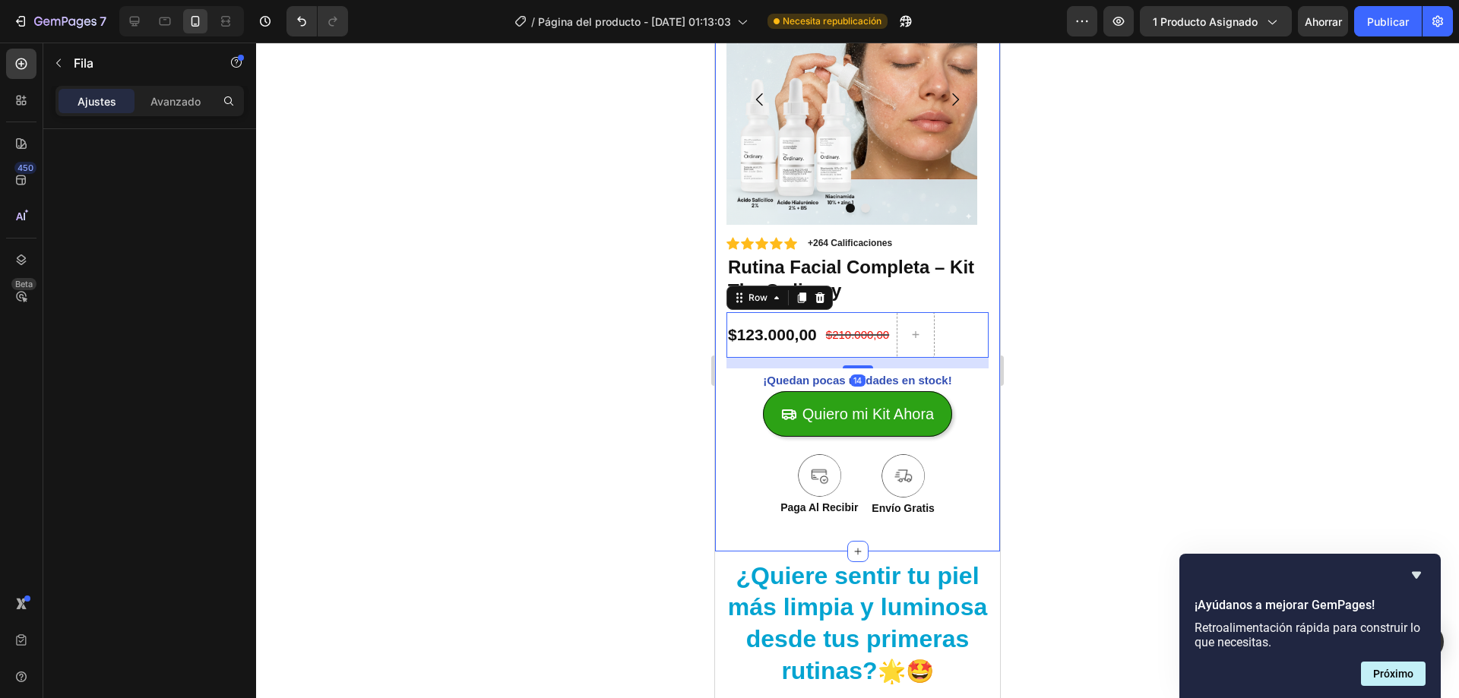
click at [692, 347] on div at bounding box center [857, 371] width 1203 height 656
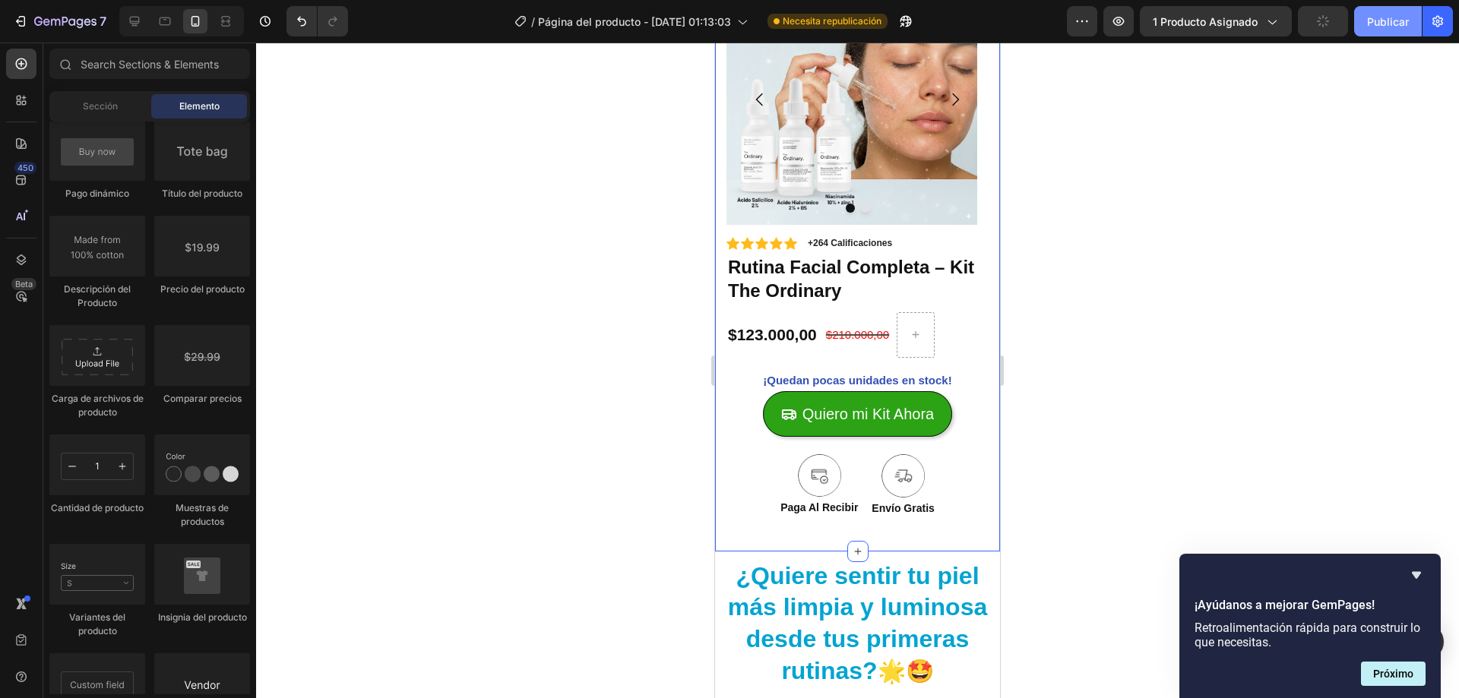
click at [1366, 30] on button "Publicar" at bounding box center [1388, 21] width 68 height 30
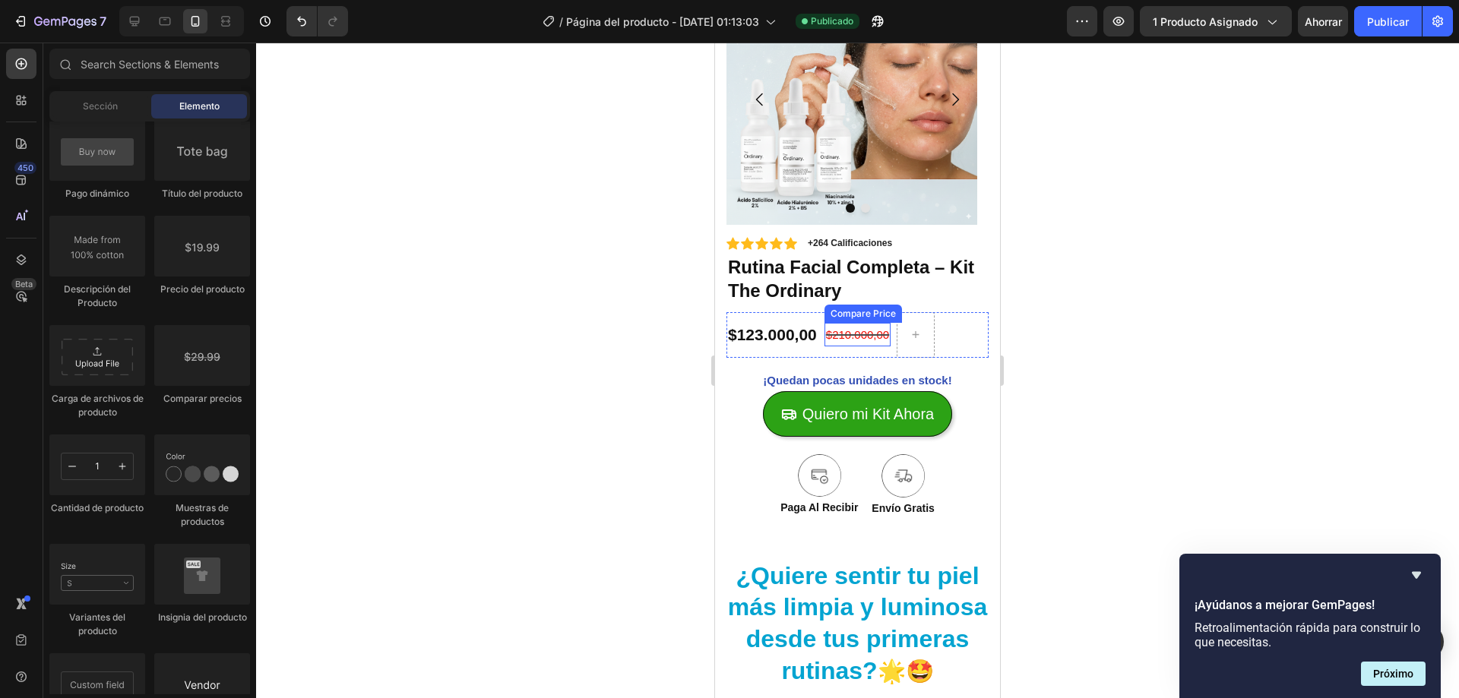
click at [865, 327] on div "$210.000,00" at bounding box center [858, 335] width 66 height 24
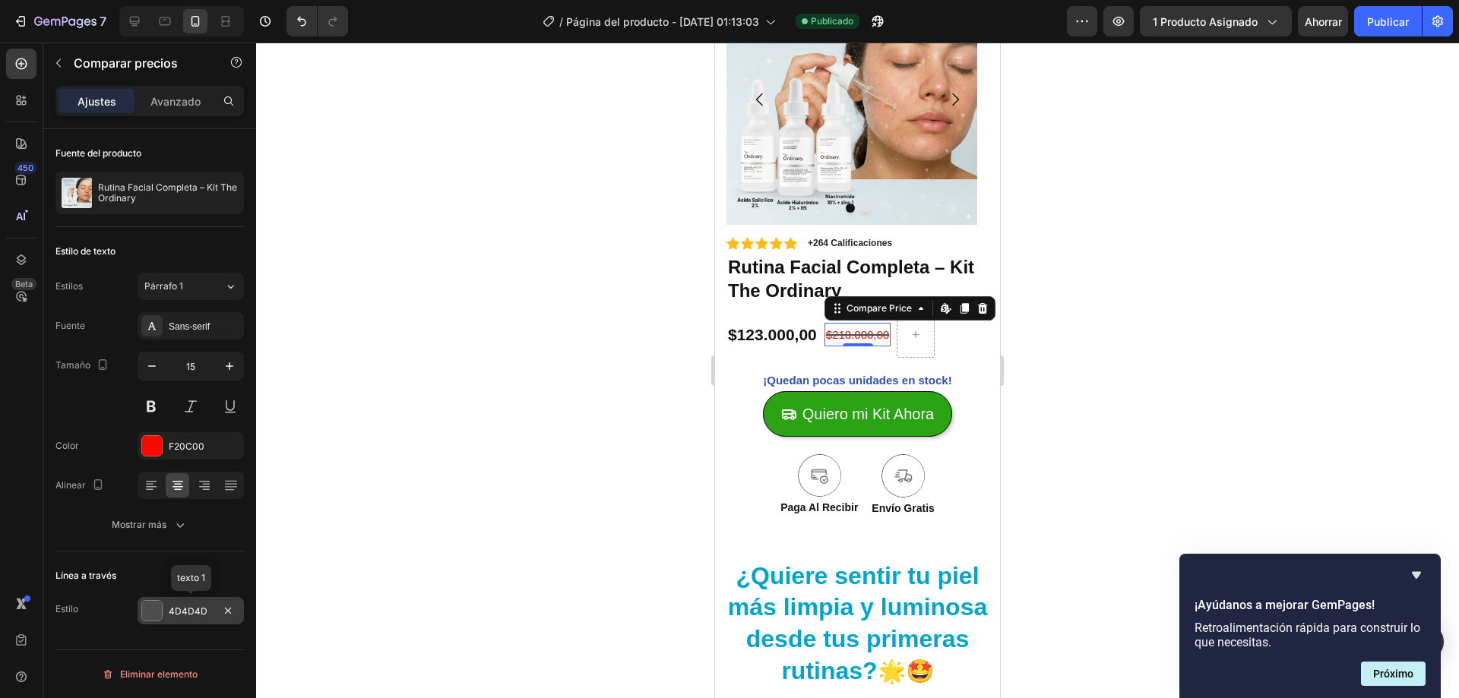
click at [150, 616] on div at bounding box center [152, 611] width 20 height 20
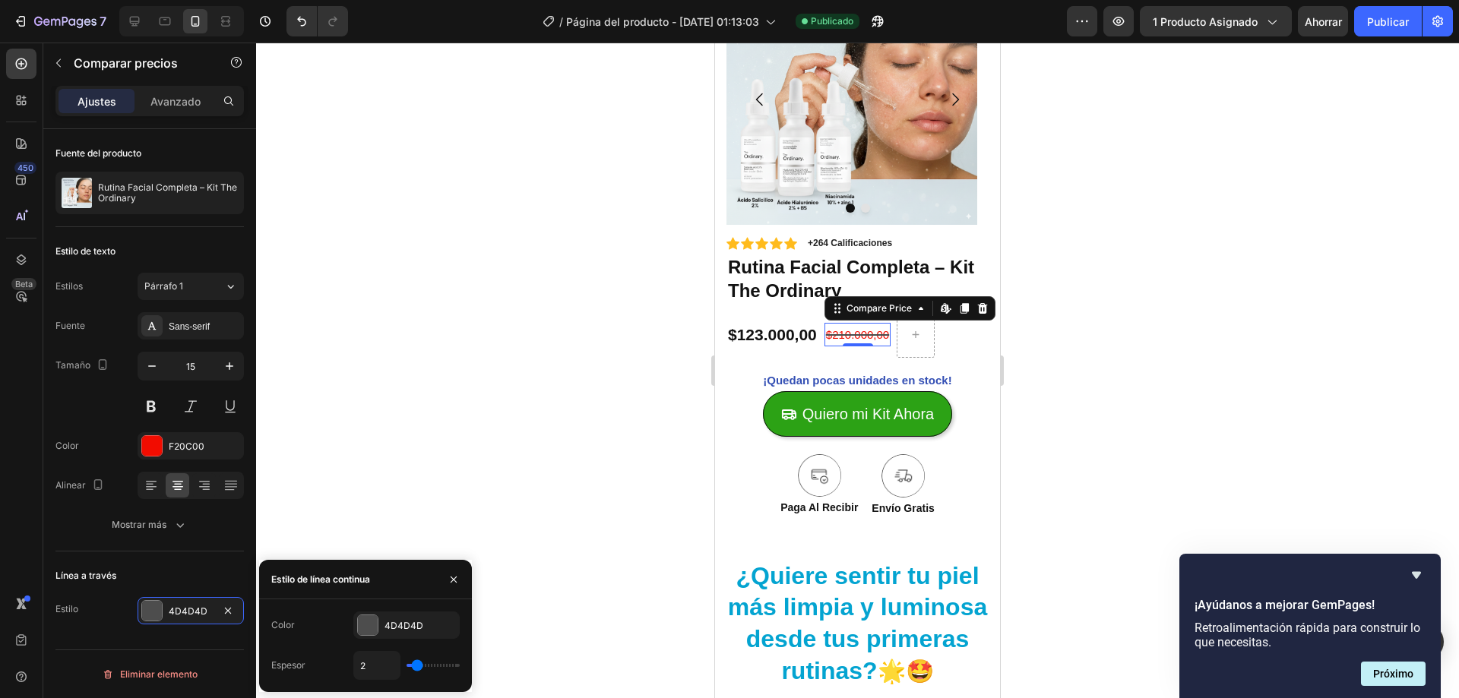
type input "3"
type input "4"
type input "5"
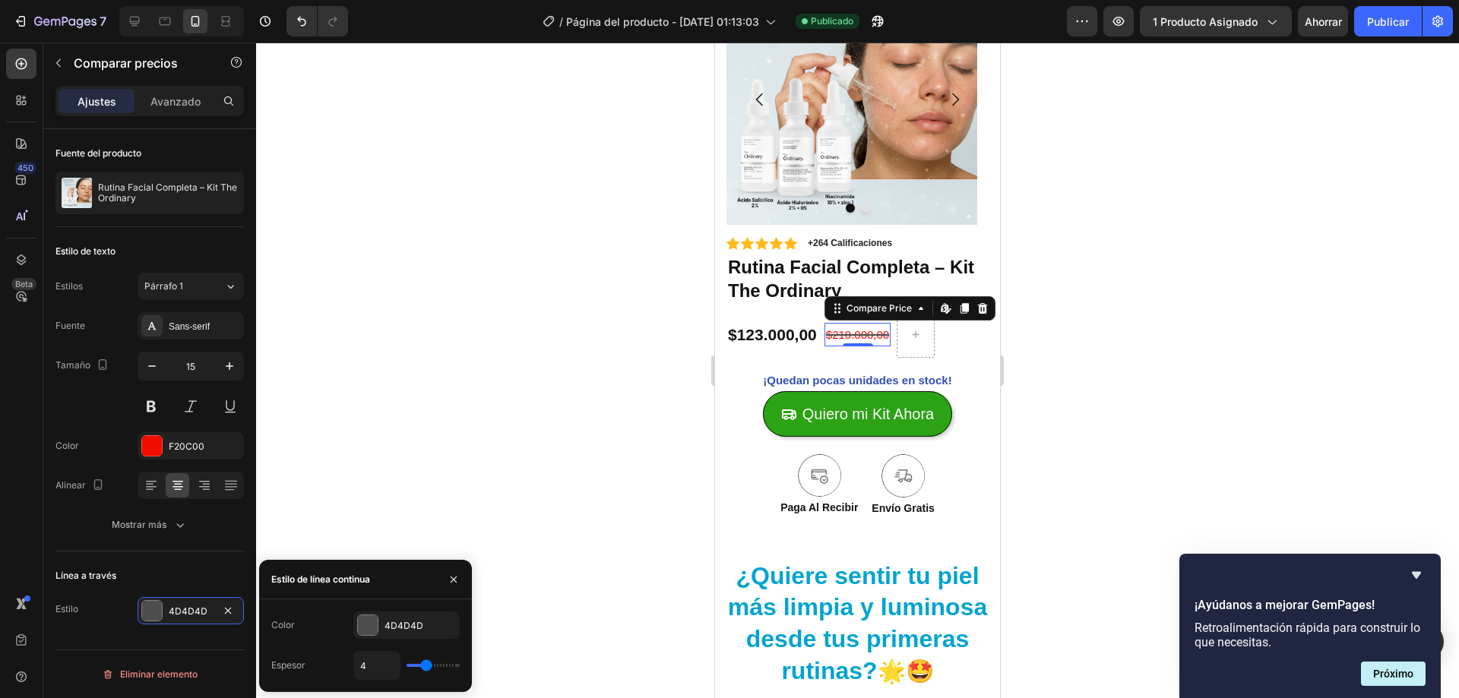
type input "5"
type input "6"
type input "7"
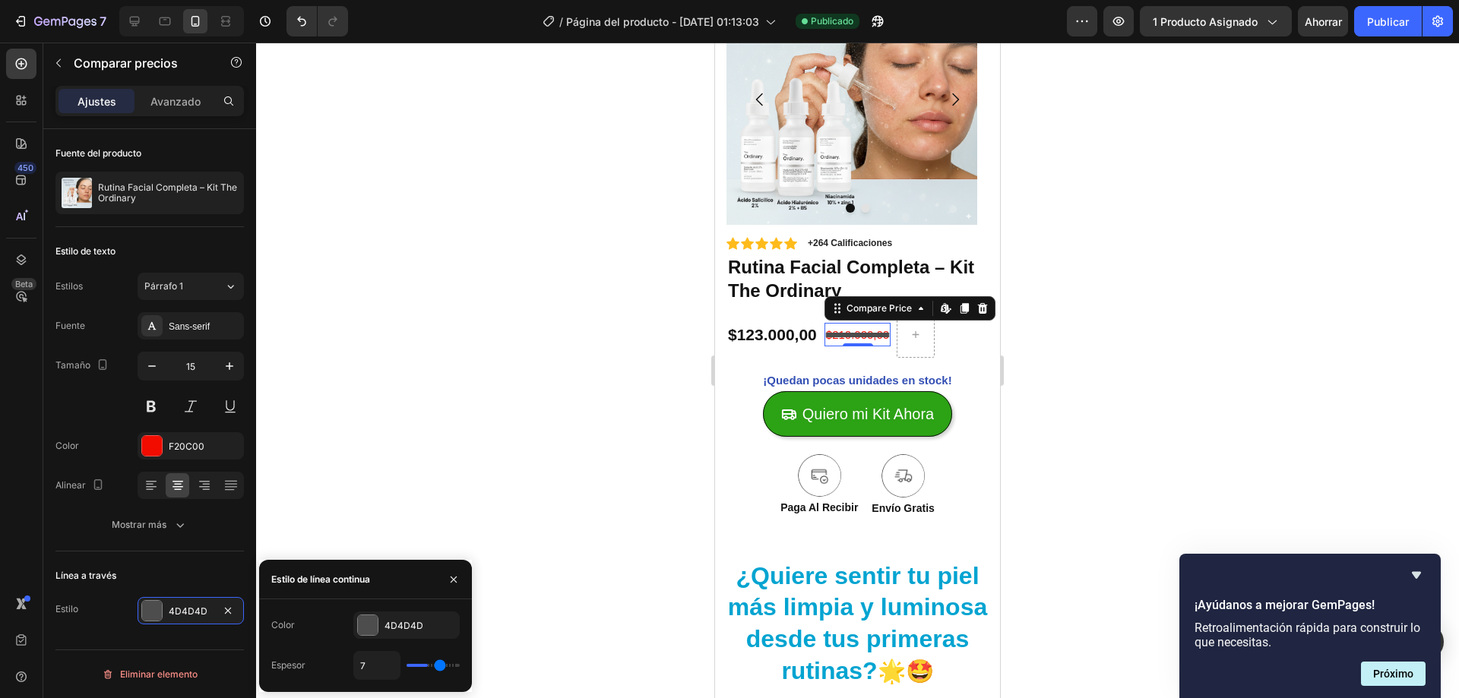
type input "8"
type input "7"
type input "6"
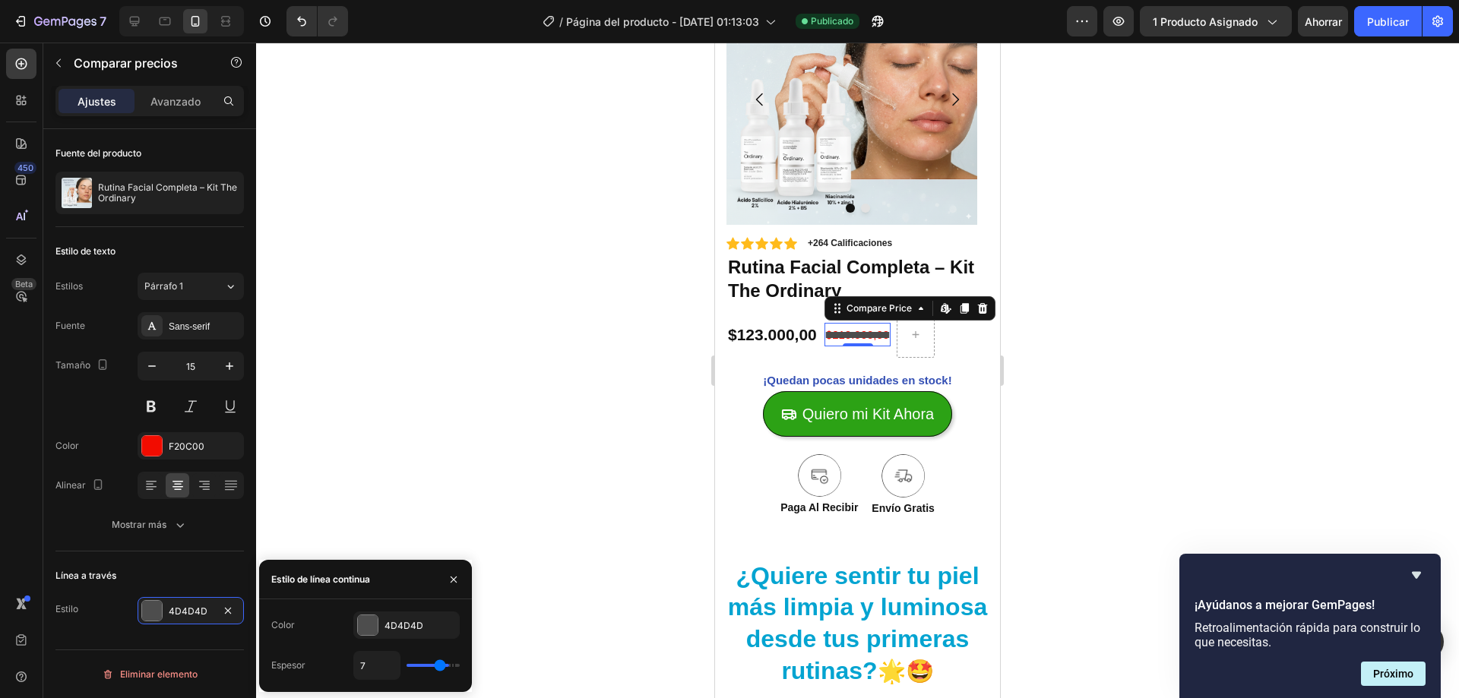
type input "6"
type input "4"
type input "3"
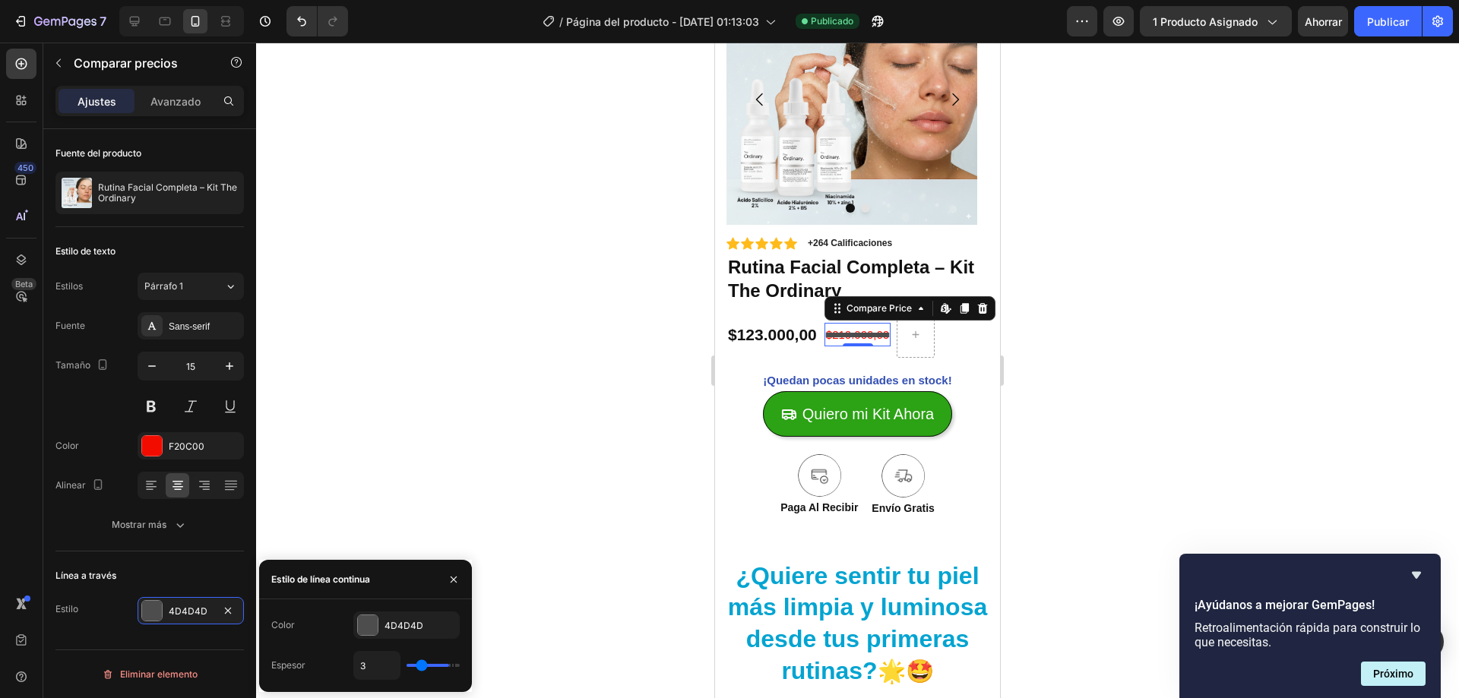
type input "2"
type input "1"
drag, startPoint x: 418, startPoint y: 662, endPoint x: 385, endPoint y: 668, distance: 33.2
type input "1"
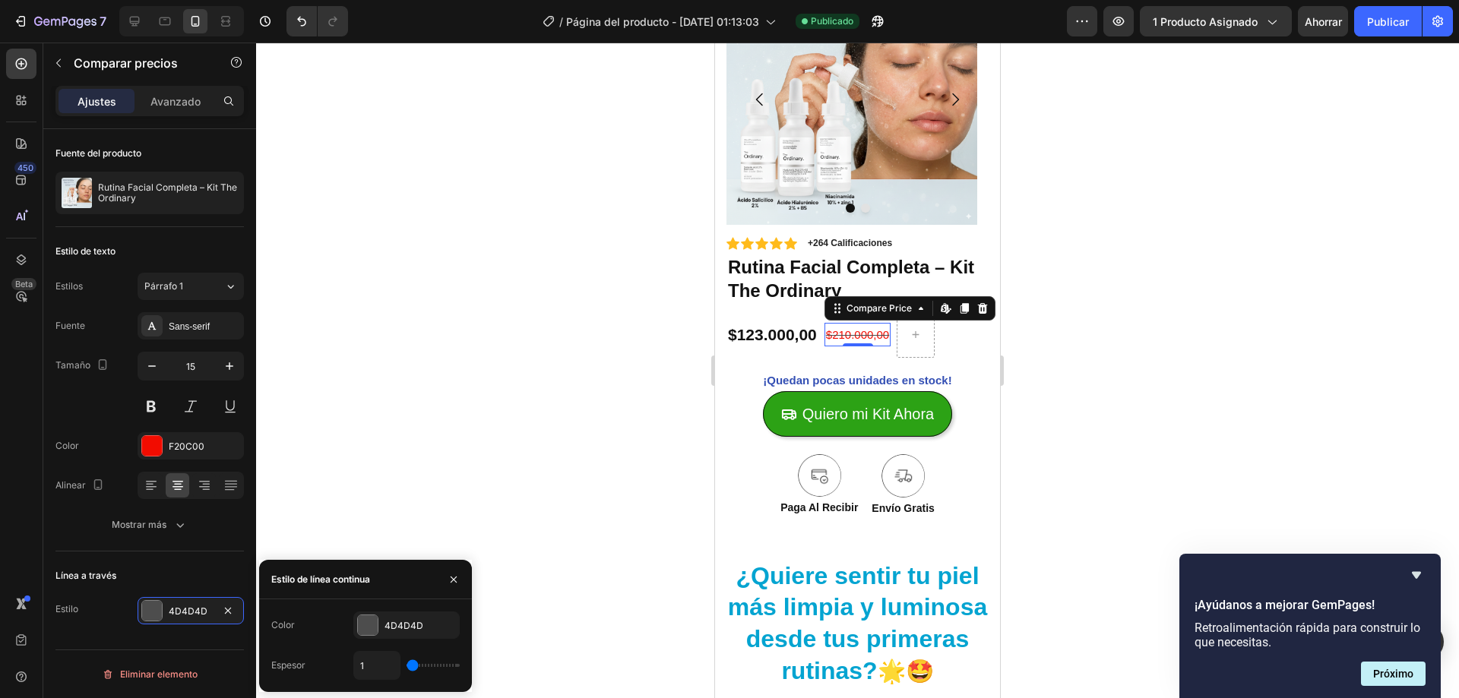
click at [407, 667] on input "range" at bounding box center [433, 665] width 53 height 3
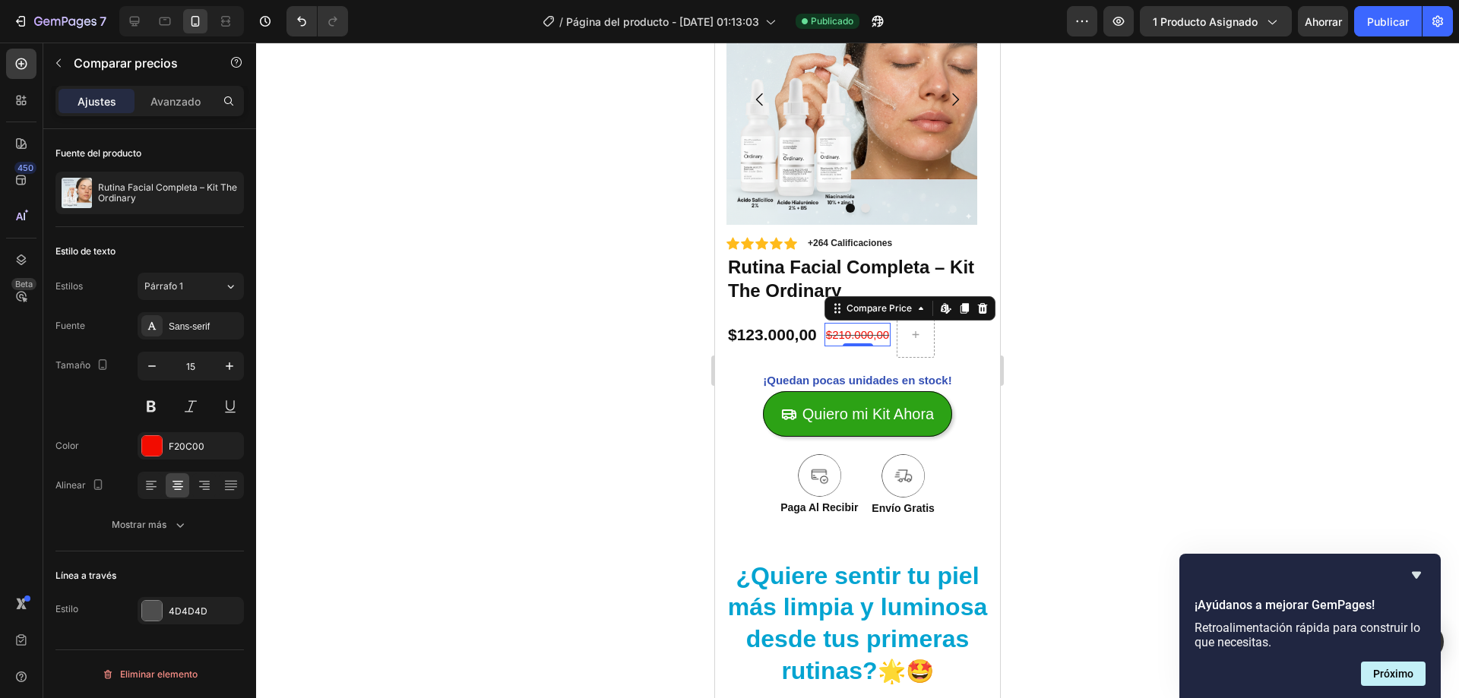
click at [420, 470] on div at bounding box center [857, 371] width 1203 height 656
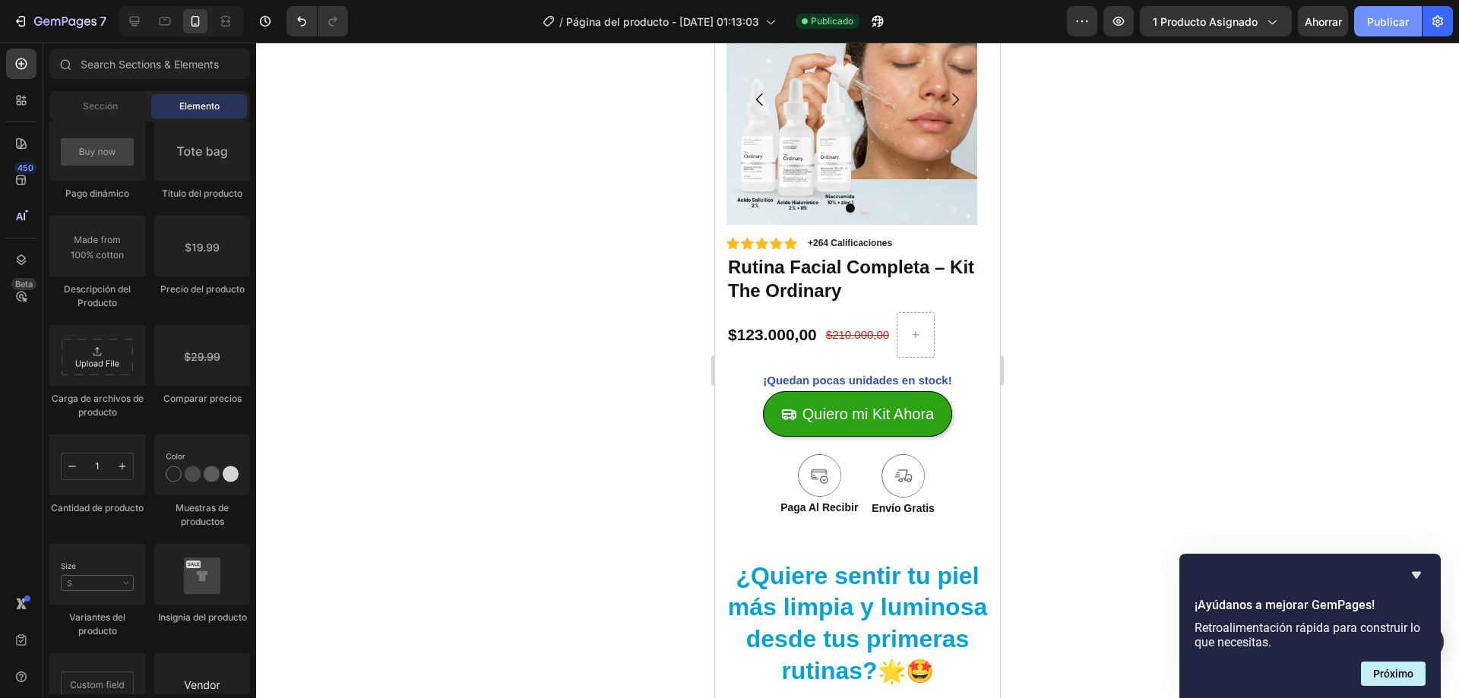
click at [1391, 17] on font "Publicar" at bounding box center [1388, 21] width 42 height 13
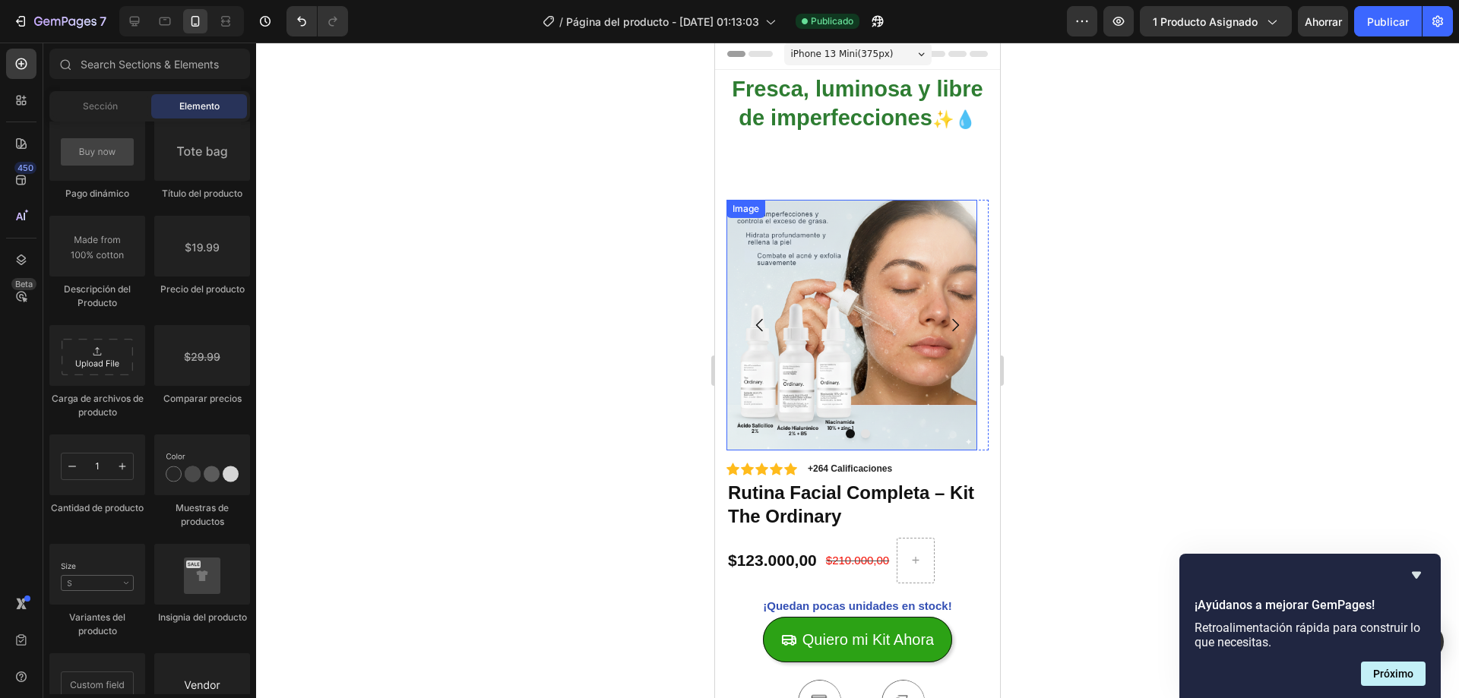
scroll to position [0, 0]
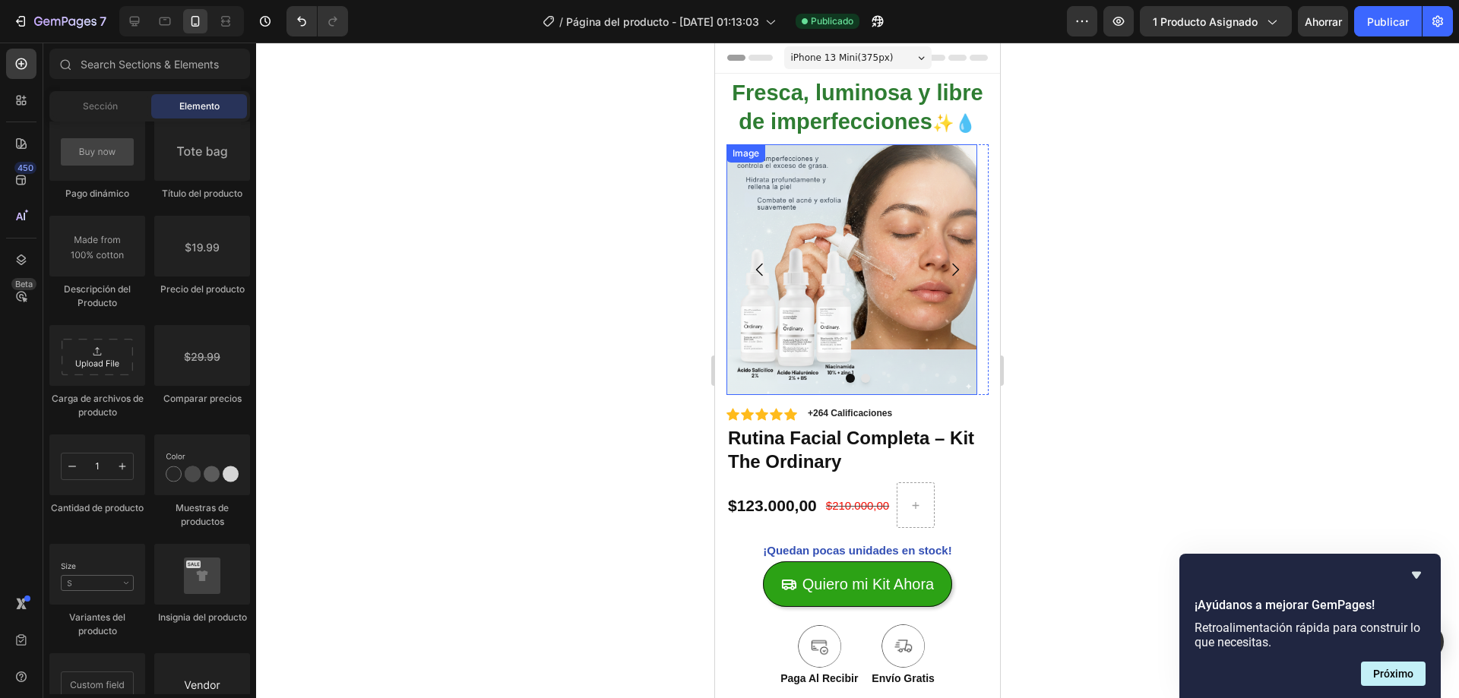
click at [900, 167] on img at bounding box center [851, 269] width 251 height 251
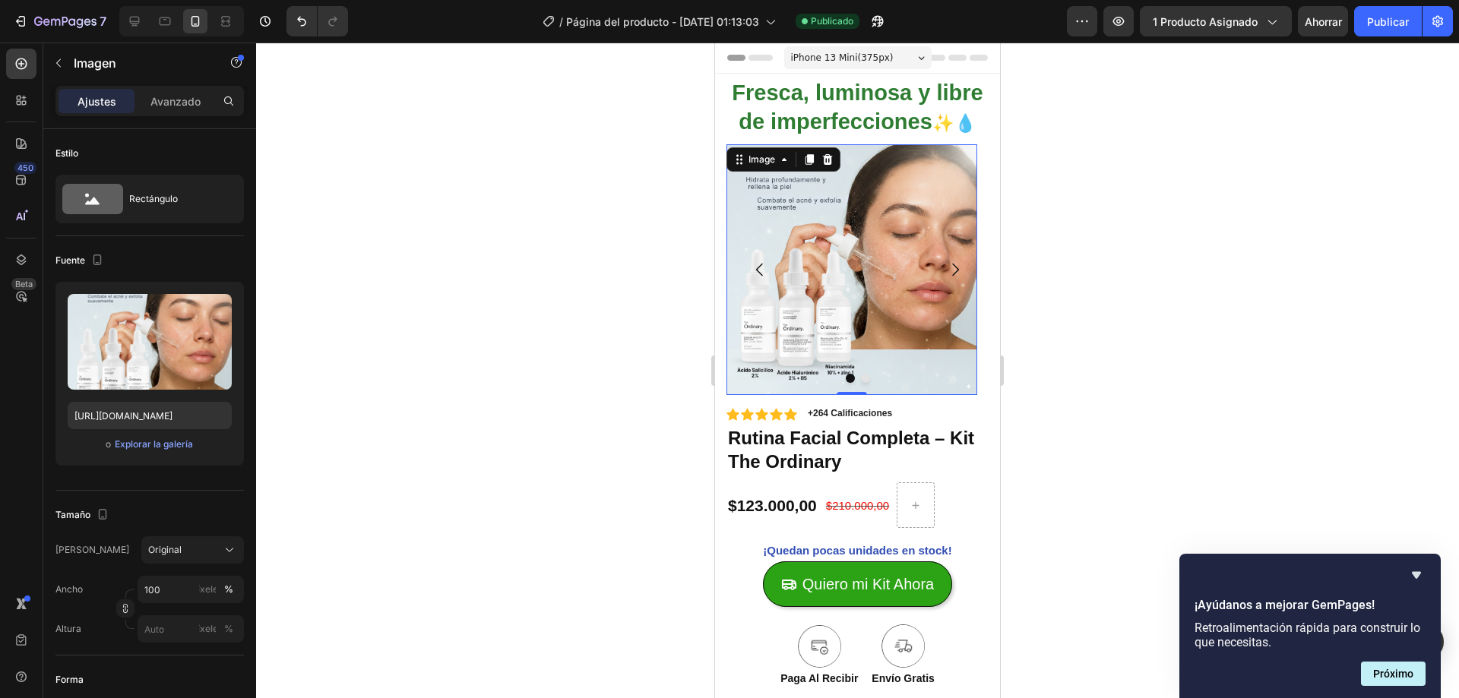
click at [695, 157] on div at bounding box center [857, 371] width 1203 height 656
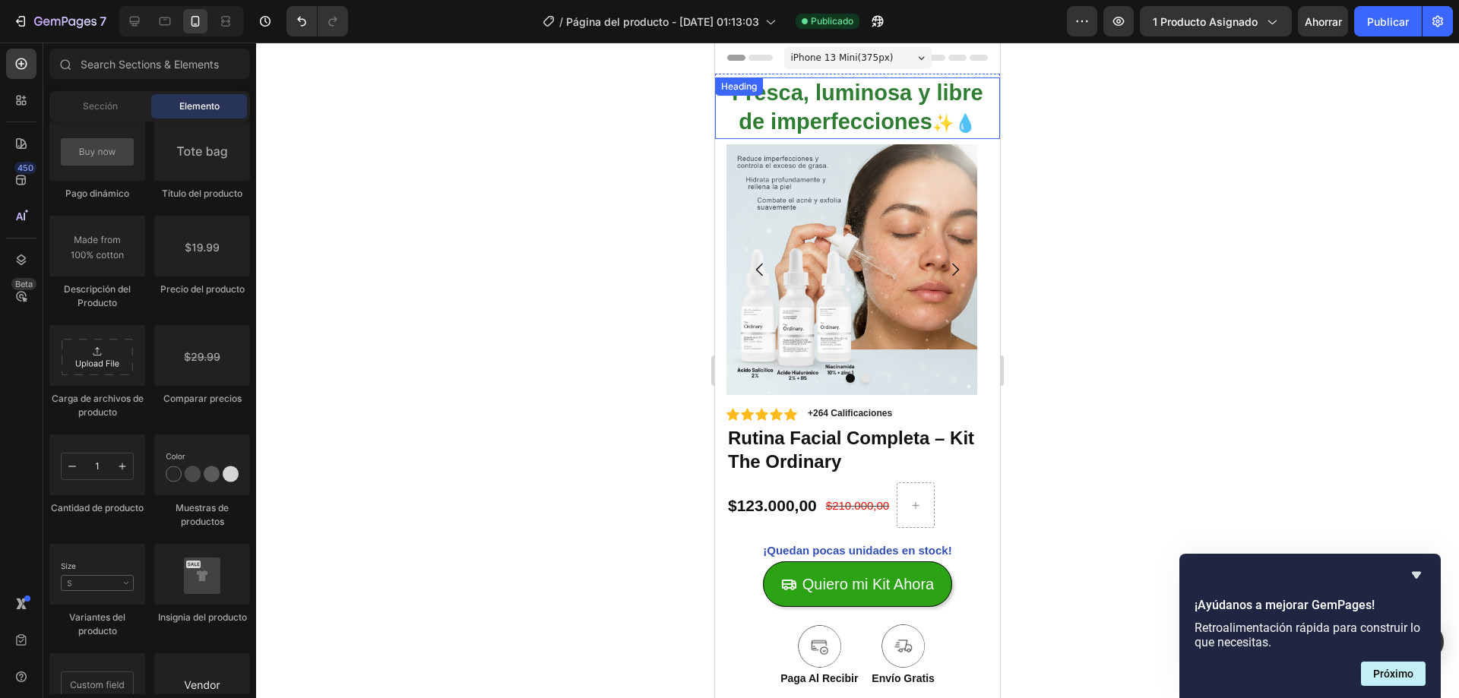
click at [760, 119] on h2 "Fresca, luminosa y libre de imperfecciones ✨💧" at bounding box center [857, 109] width 285 height 62
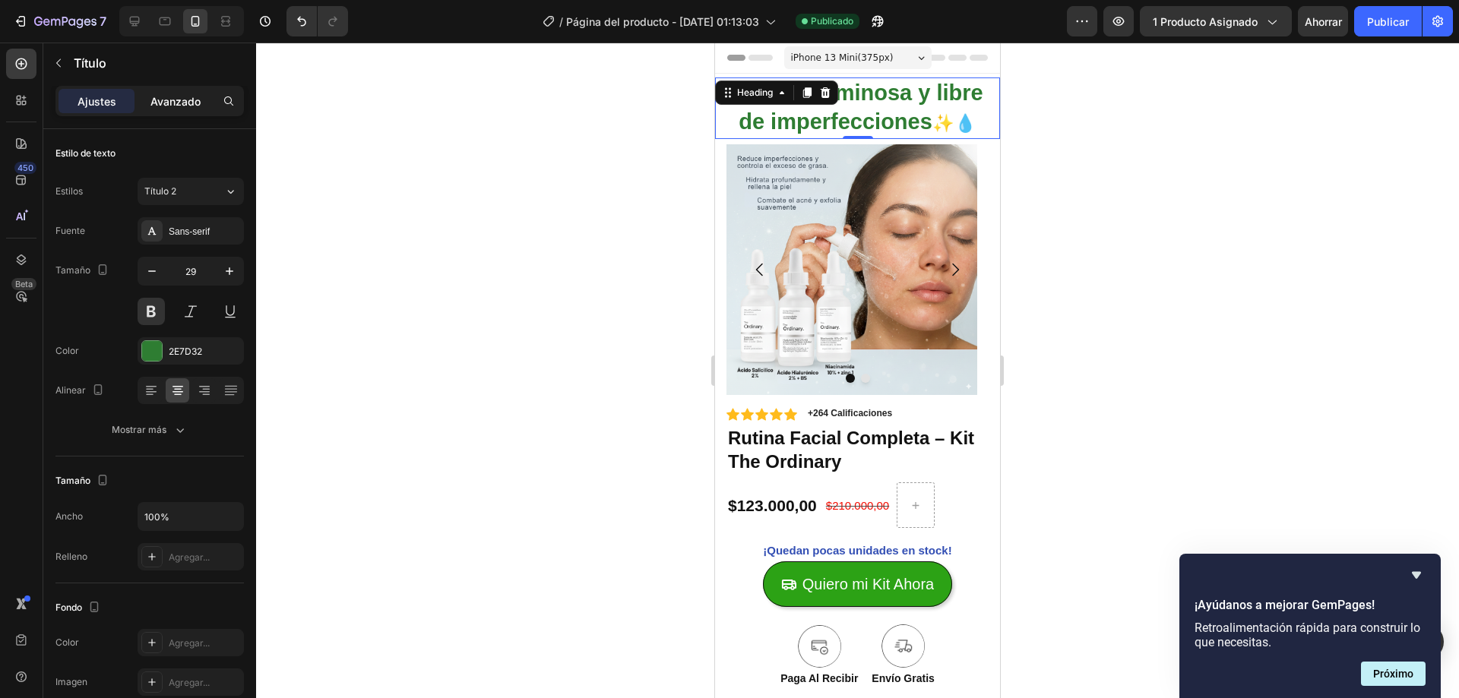
click at [164, 93] on p "Avanzado" at bounding box center [175, 101] width 50 height 16
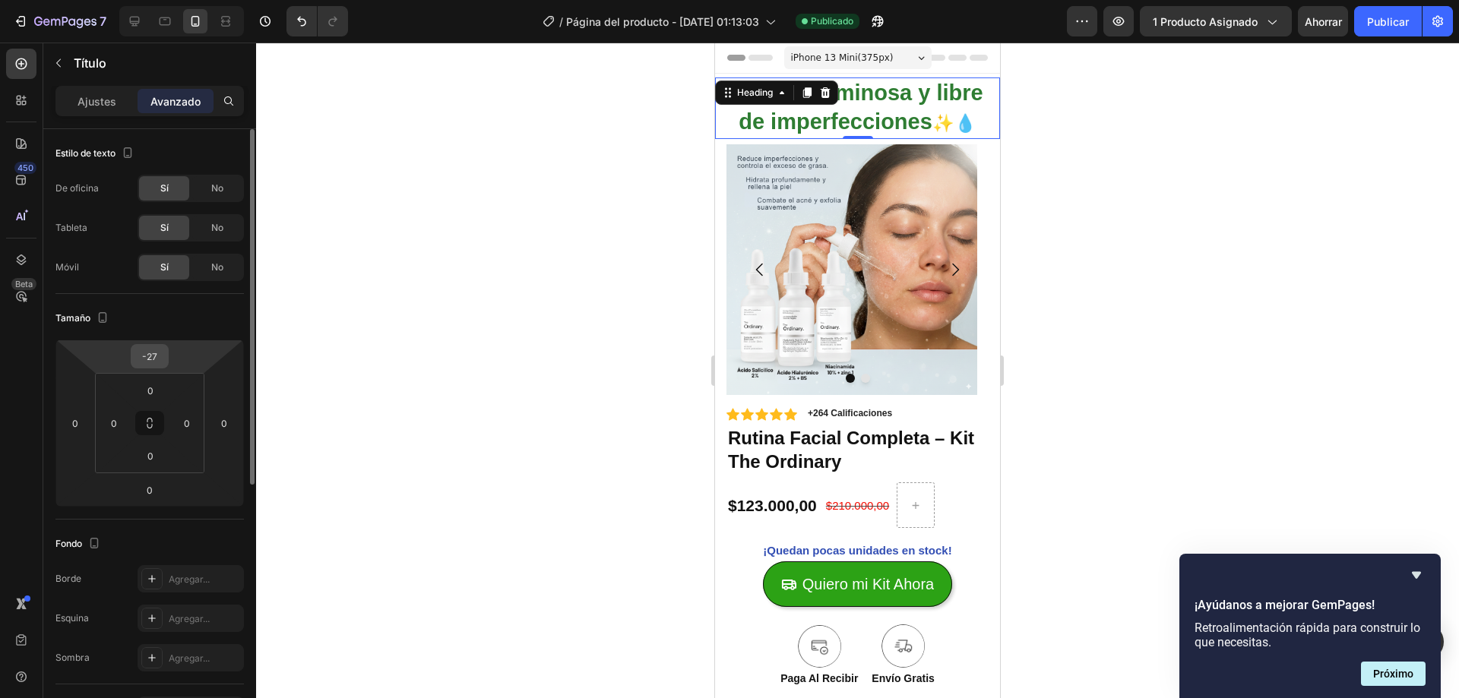
click at [154, 355] on input "-27" at bounding box center [150, 356] width 30 height 23
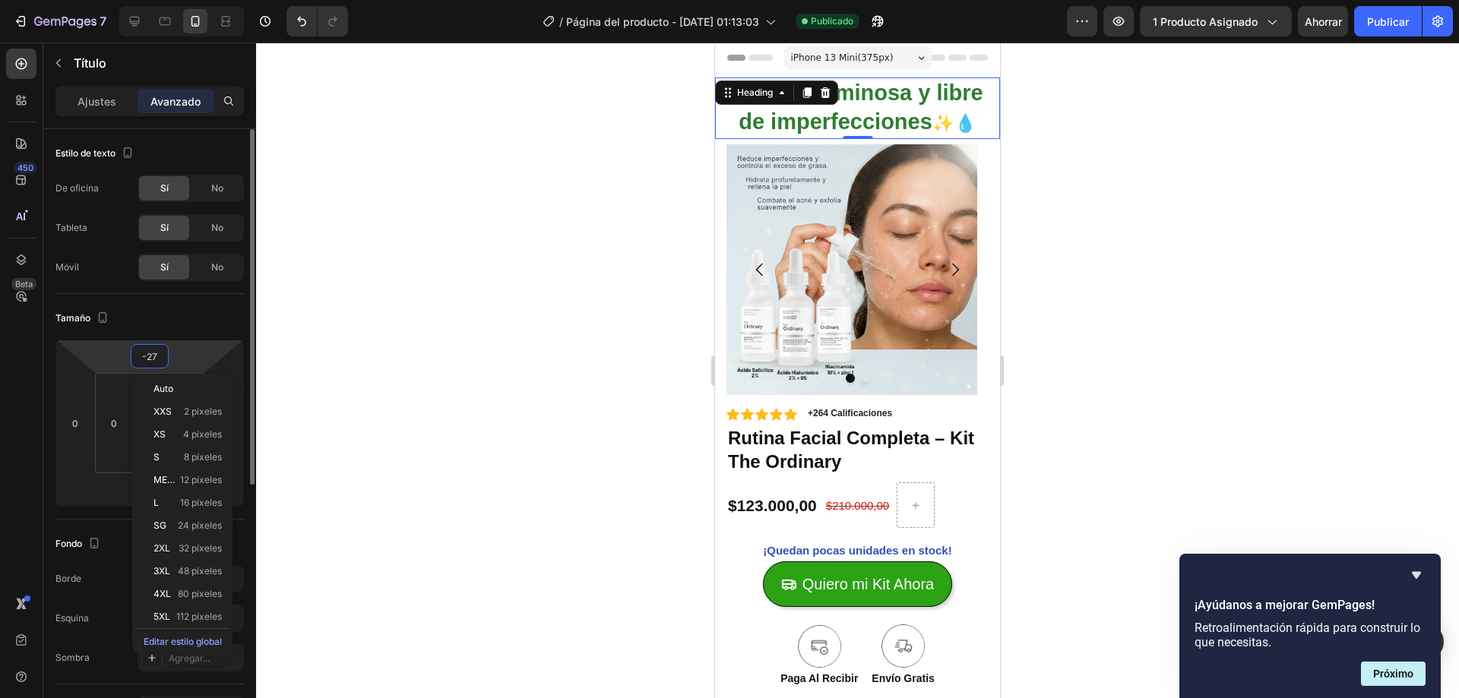
click at [158, 355] on input "-27" at bounding box center [150, 356] width 30 height 23
click at [439, 231] on div at bounding box center [857, 371] width 1203 height 656
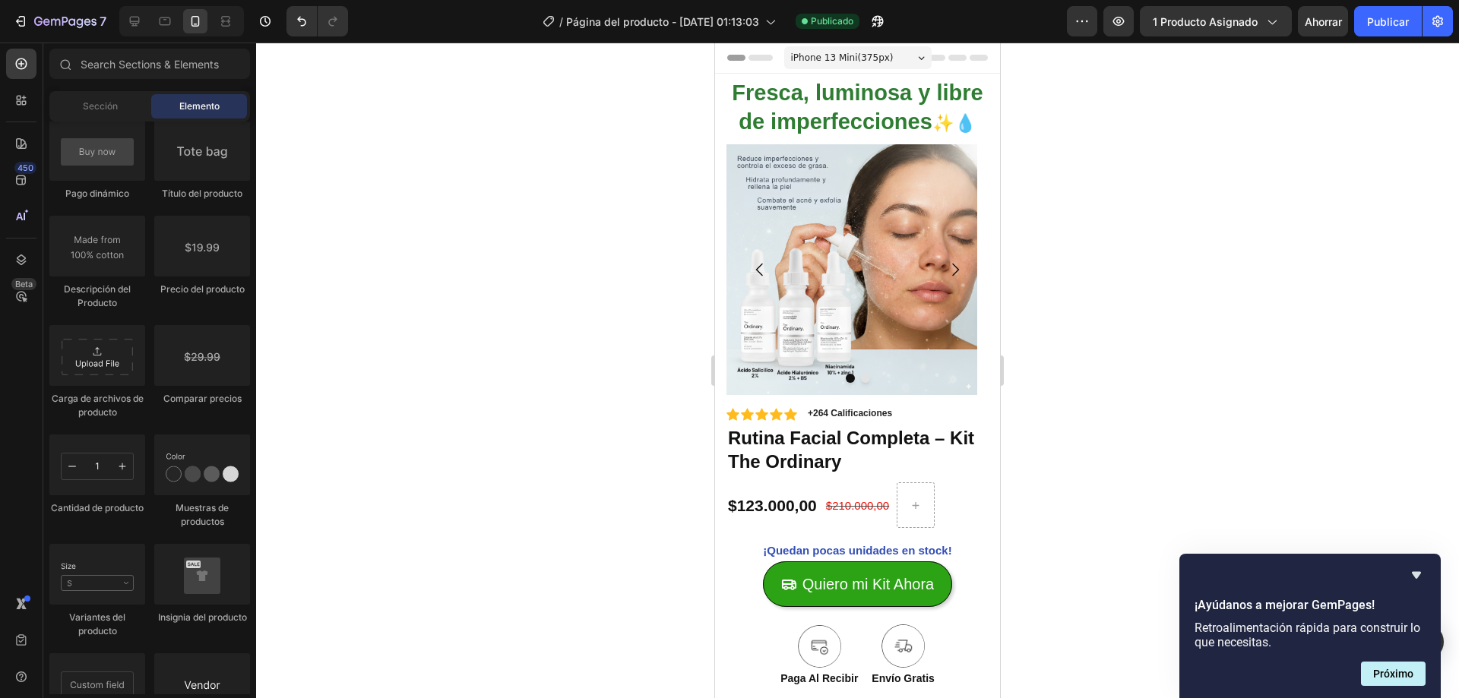
click at [735, 55] on icon at bounding box center [732, 57] width 11 height 11
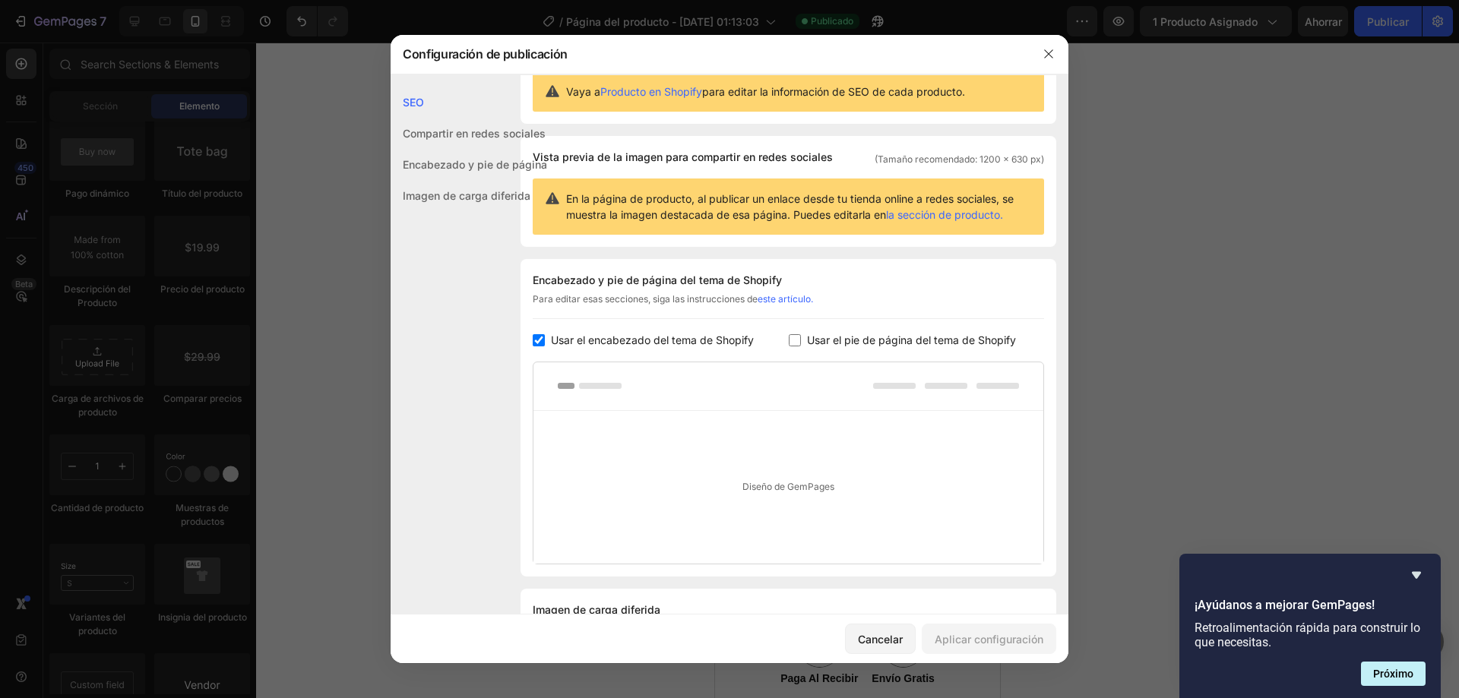
scroll to position [126, 0]
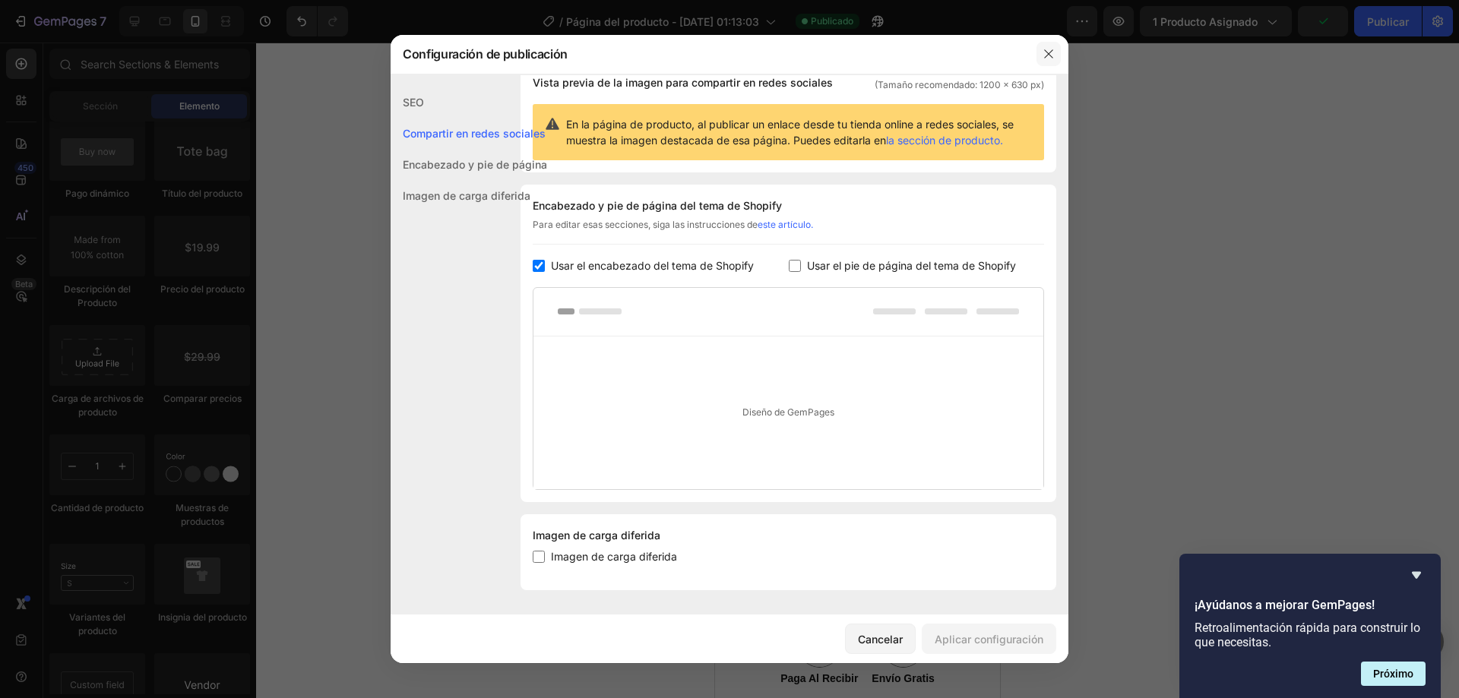
click at [1047, 55] on icon "button" at bounding box center [1048, 54] width 8 height 8
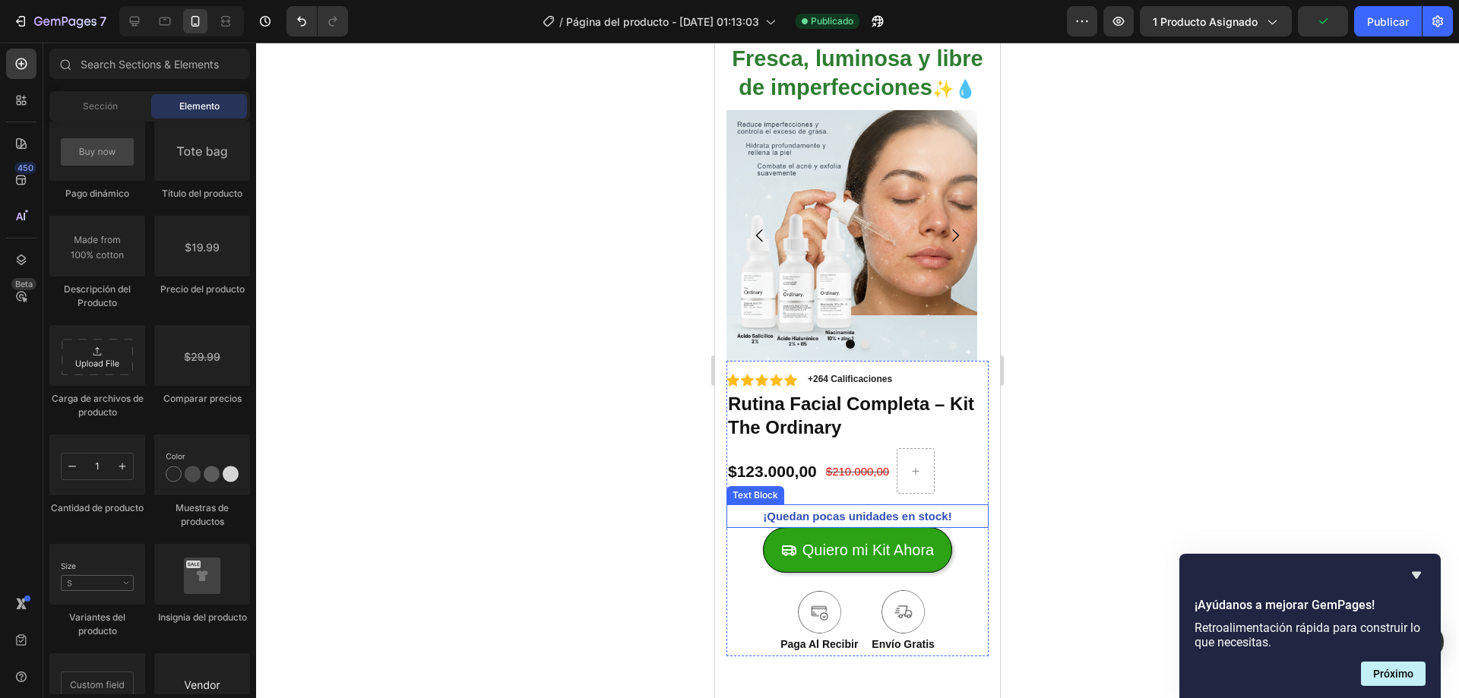
scroll to position [0, 0]
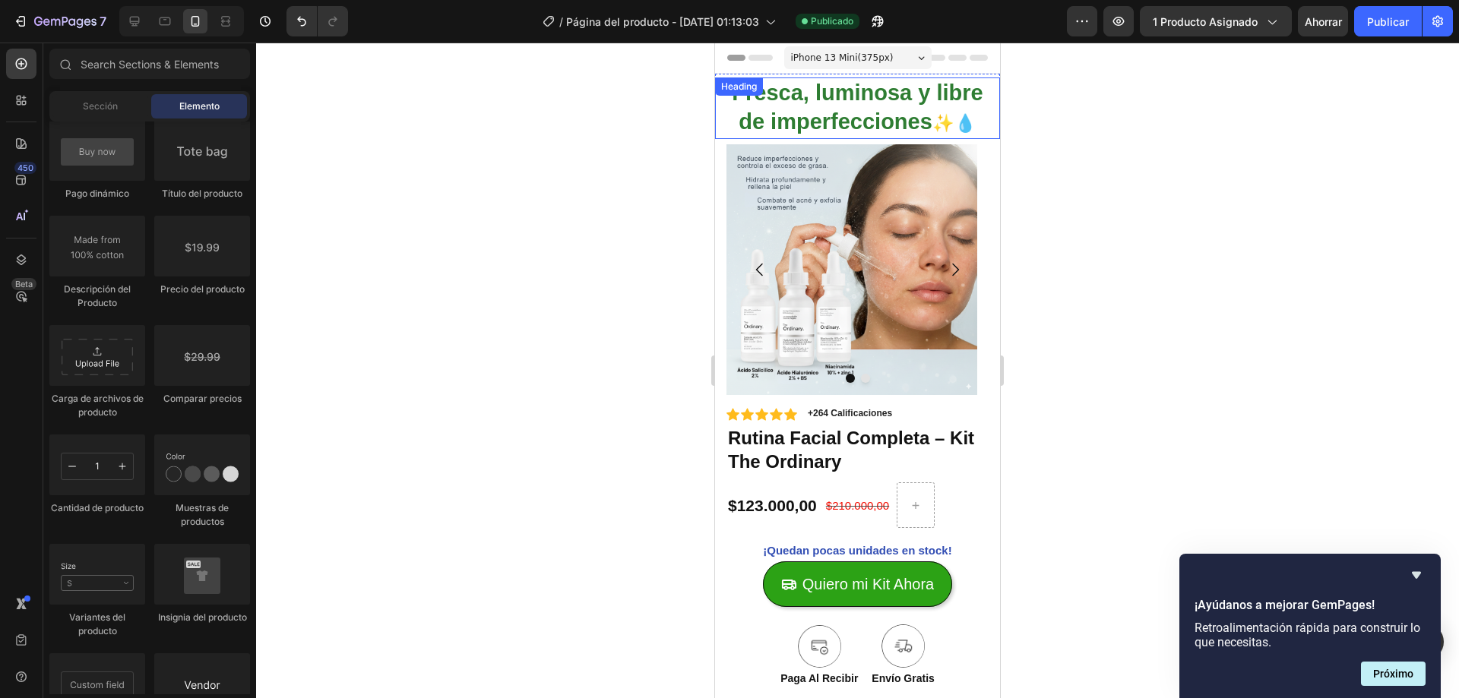
click at [888, 78] on h2 "Fresca, luminosa y libre de imperfecciones ✨💧" at bounding box center [857, 109] width 285 height 62
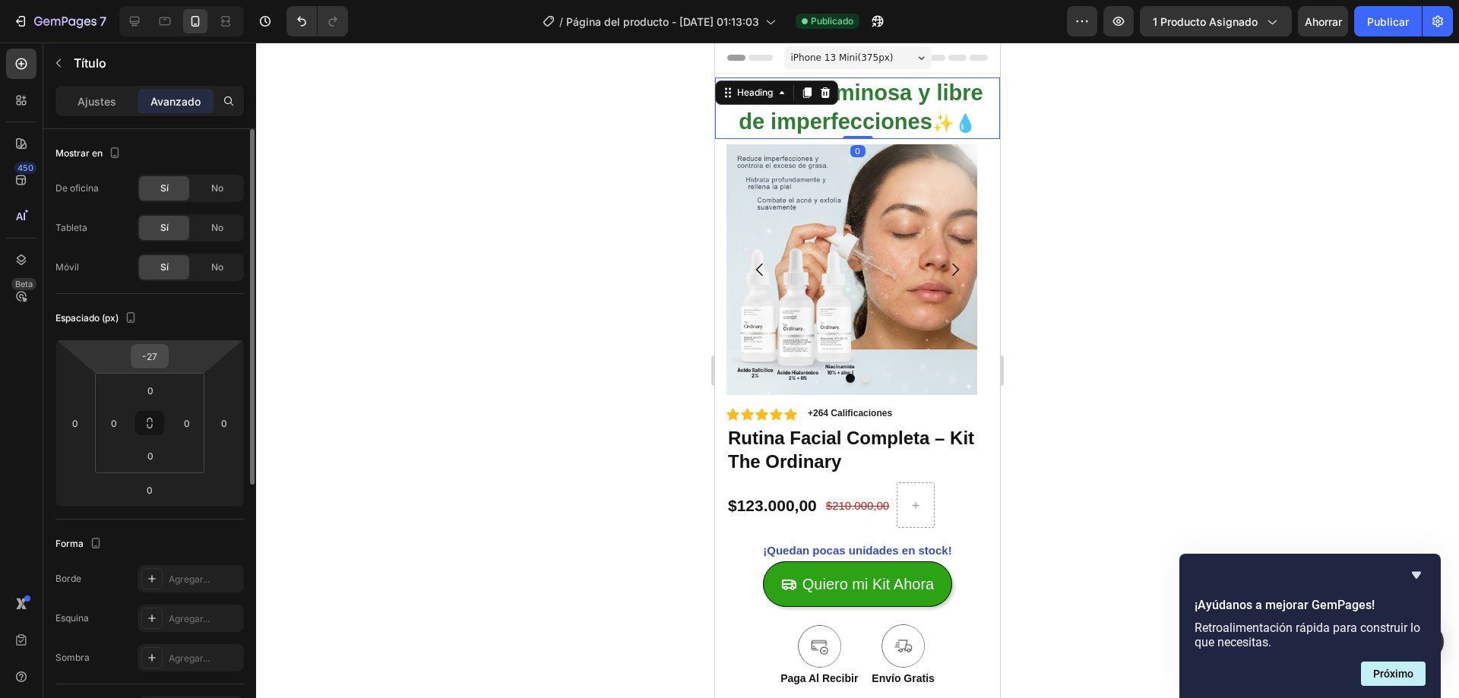
click at [155, 356] on input "-27" at bounding box center [150, 356] width 30 height 23
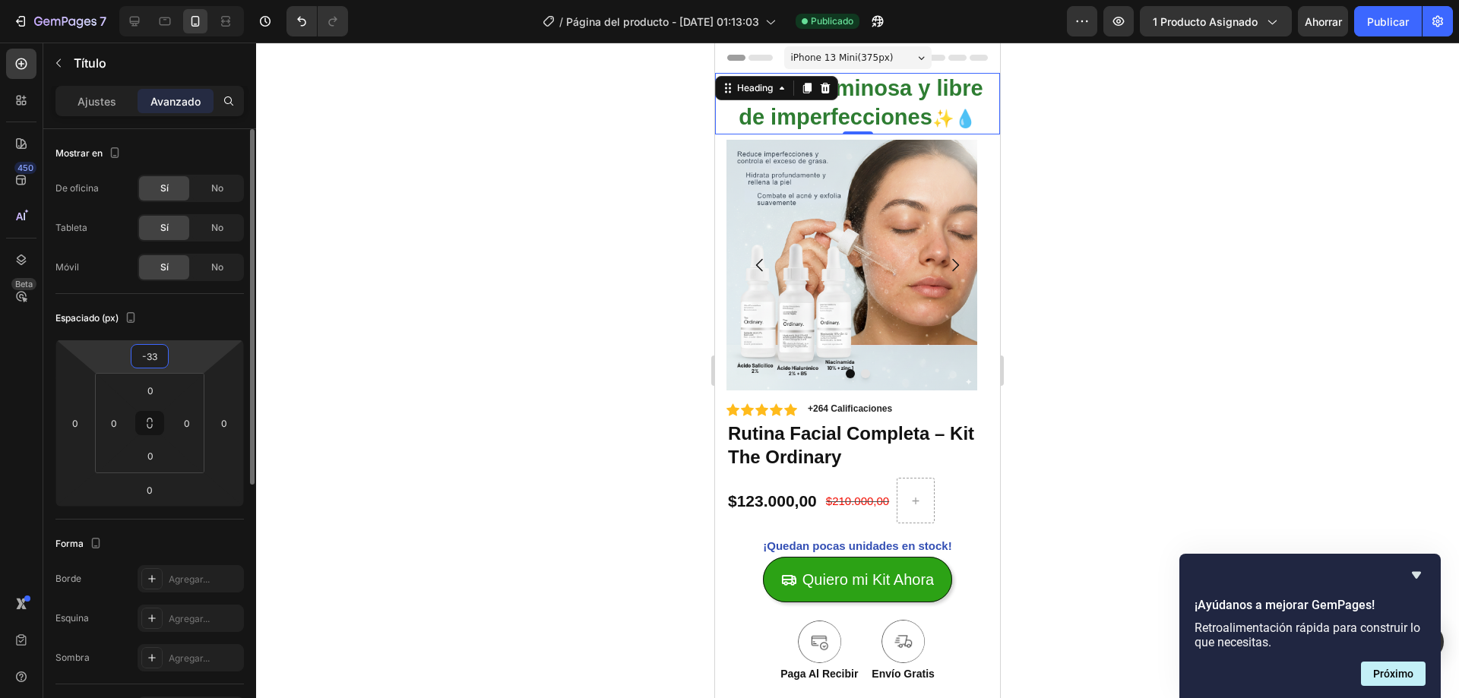
type input "-34"
click at [553, 255] on div at bounding box center [857, 371] width 1203 height 656
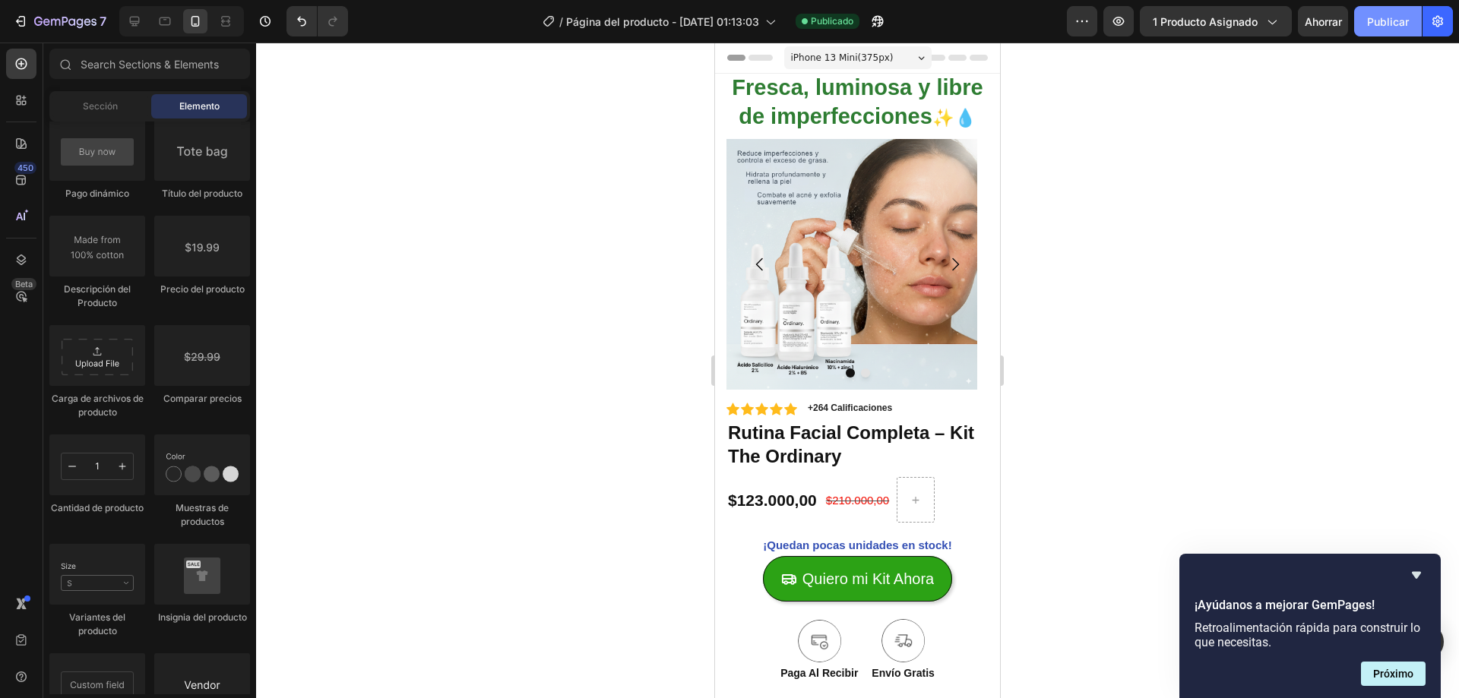
click at [1397, 26] on font "Publicar" at bounding box center [1388, 21] width 42 height 13
click at [854, 100] on h2 "Fresca, luminosa y libre de imperfecciones ✨💧" at bounding box center [857, 103] width 285 height 62
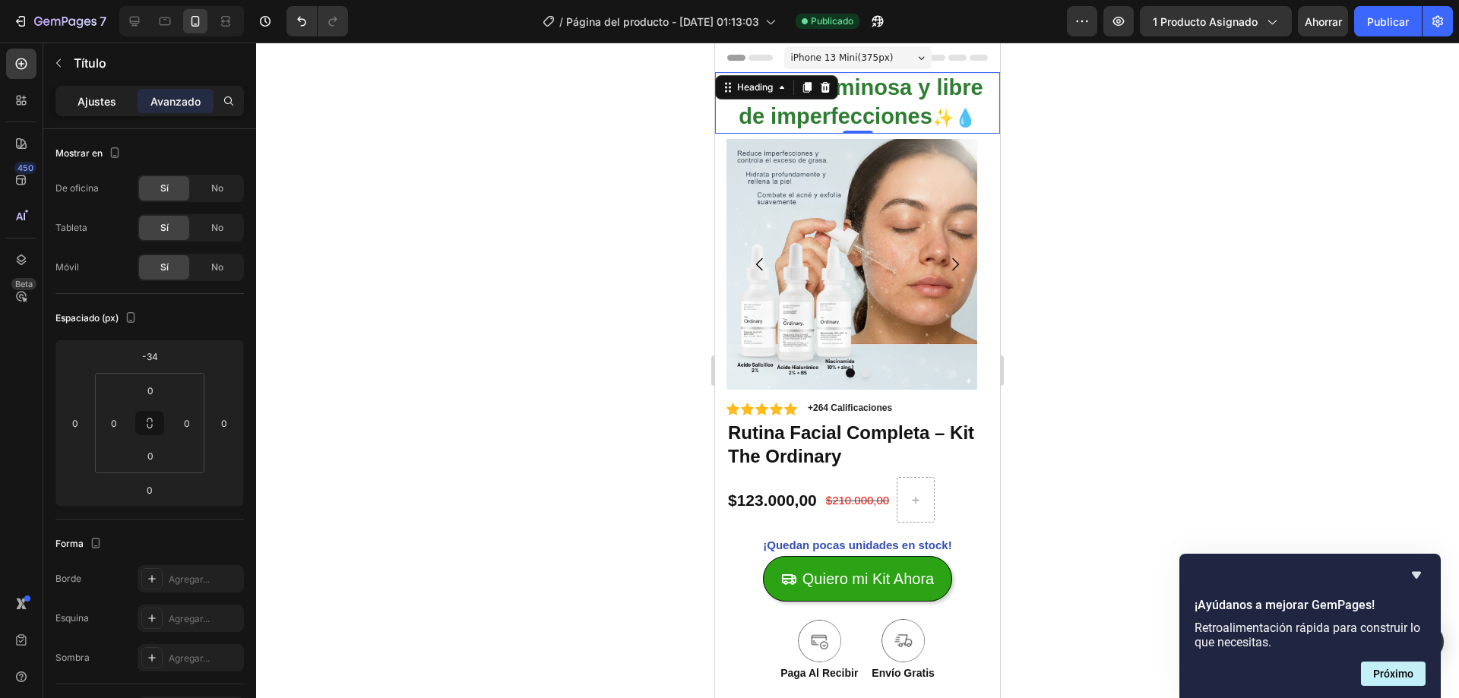
click at [100, 103] on font "Ajustes" at bounding box center [97, 101] width 39 height 13
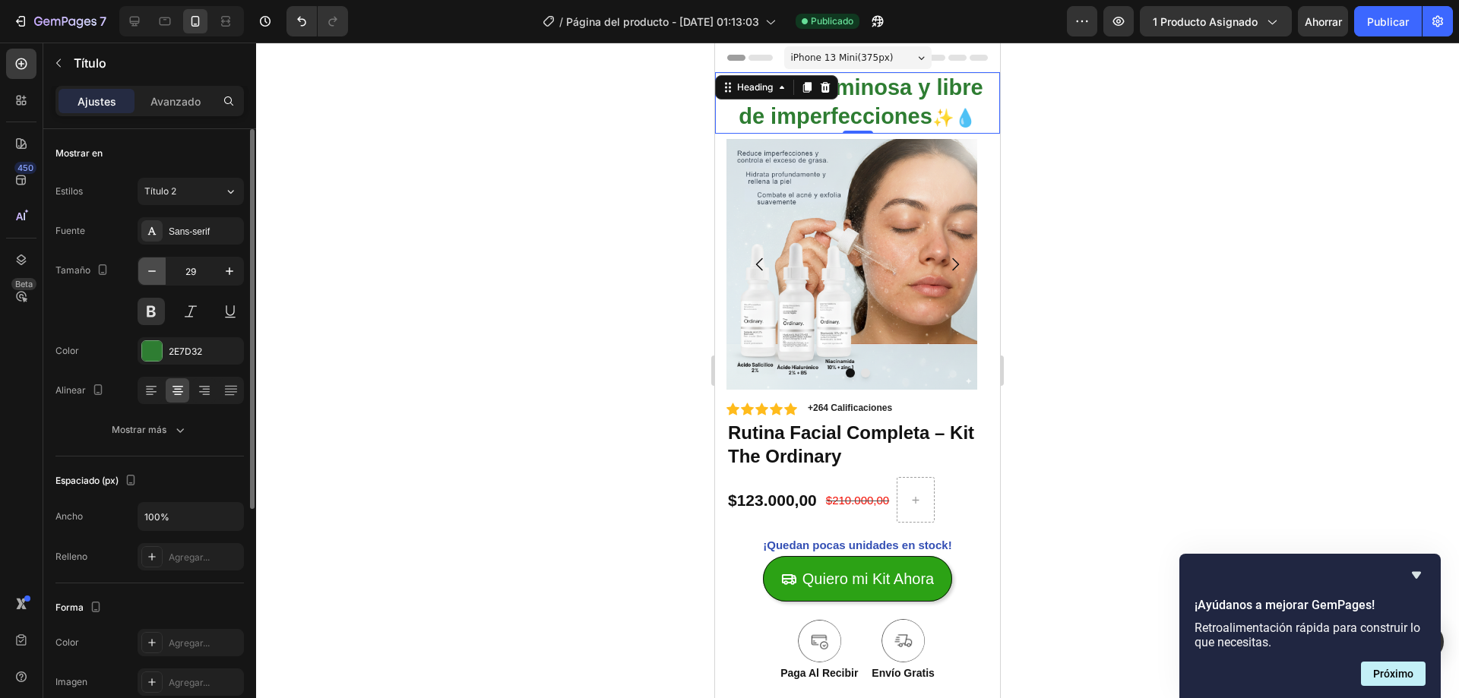
click at [157, 271] on icon "button" at bounding box center [151, 271] width 15 height 15
type input "28"
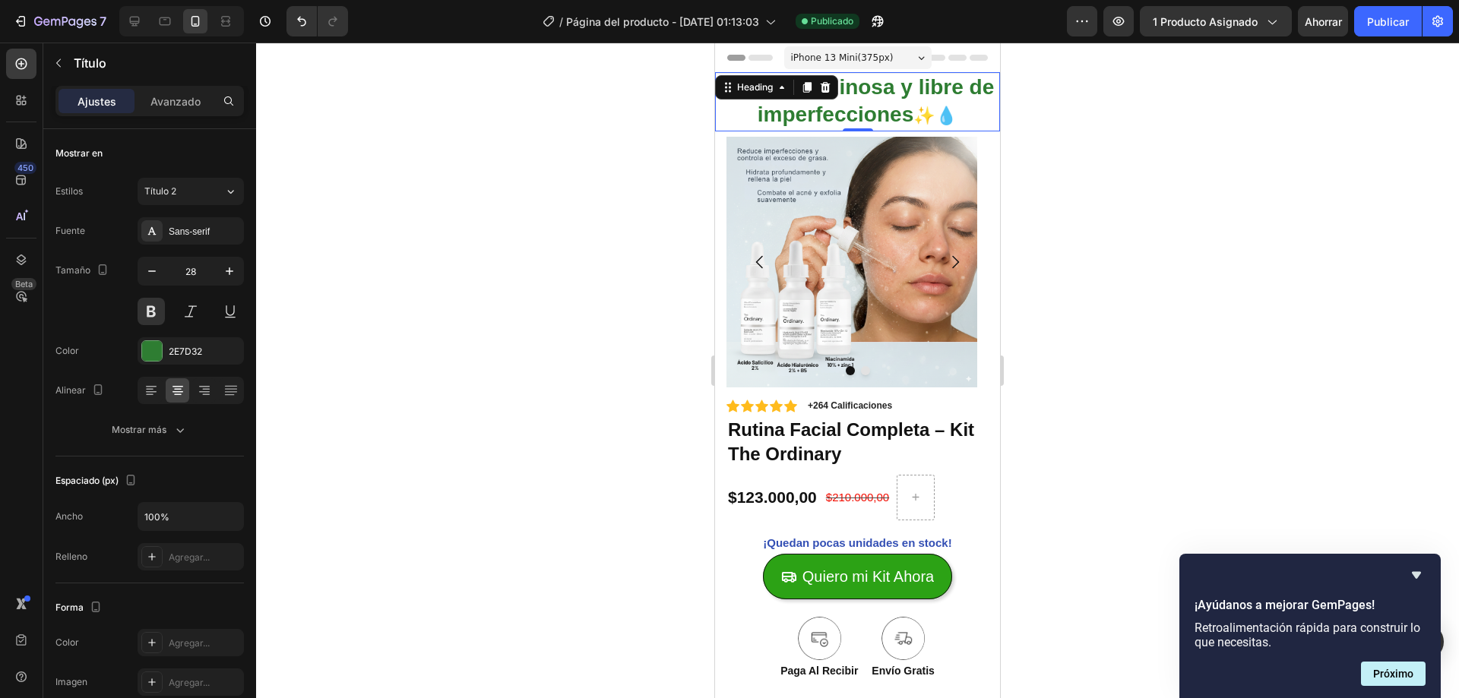
click at [1328, 119] on div at bounding box center [857, 371] width 1203 height 656
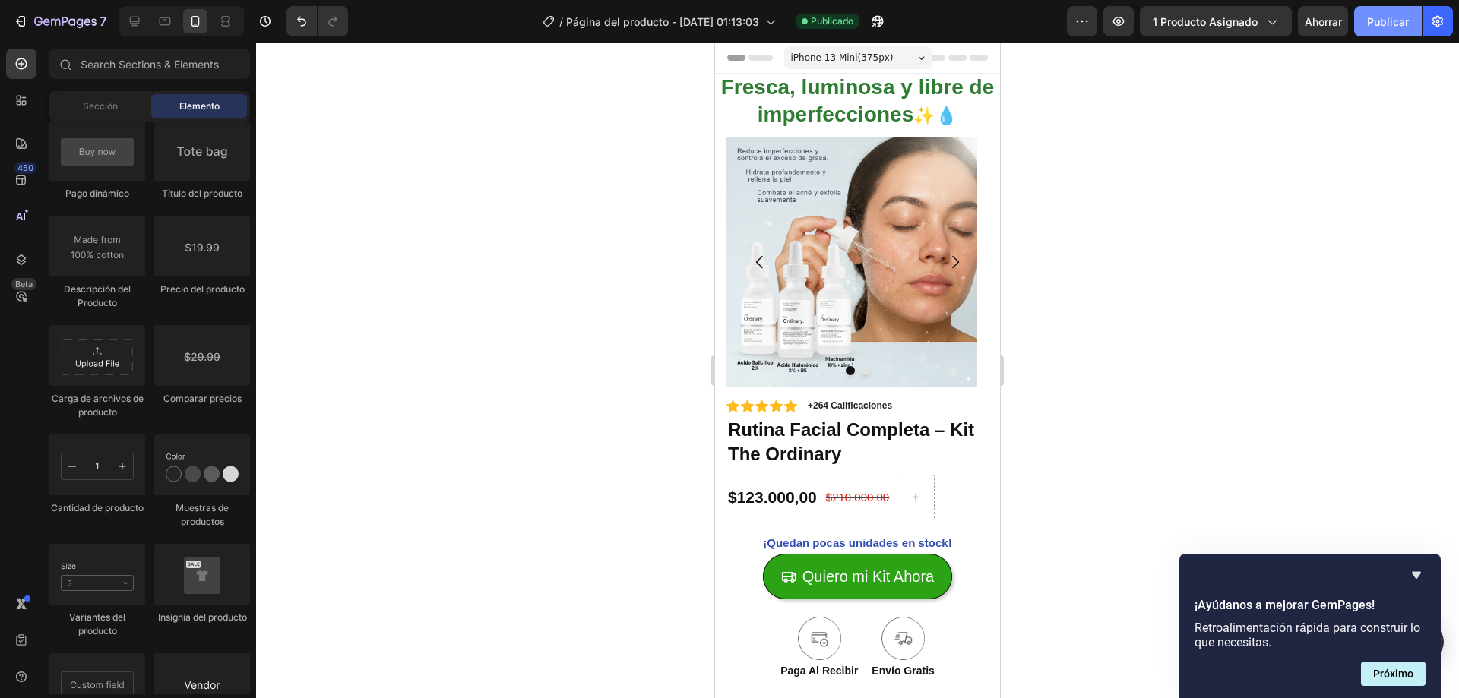
click at [1366, 25] on button "Publicar" at bounding box center [1388, 21] width 68 height 30
click at [52, 10] on button "7" at bounding box center [59, 21] width 107 height 30
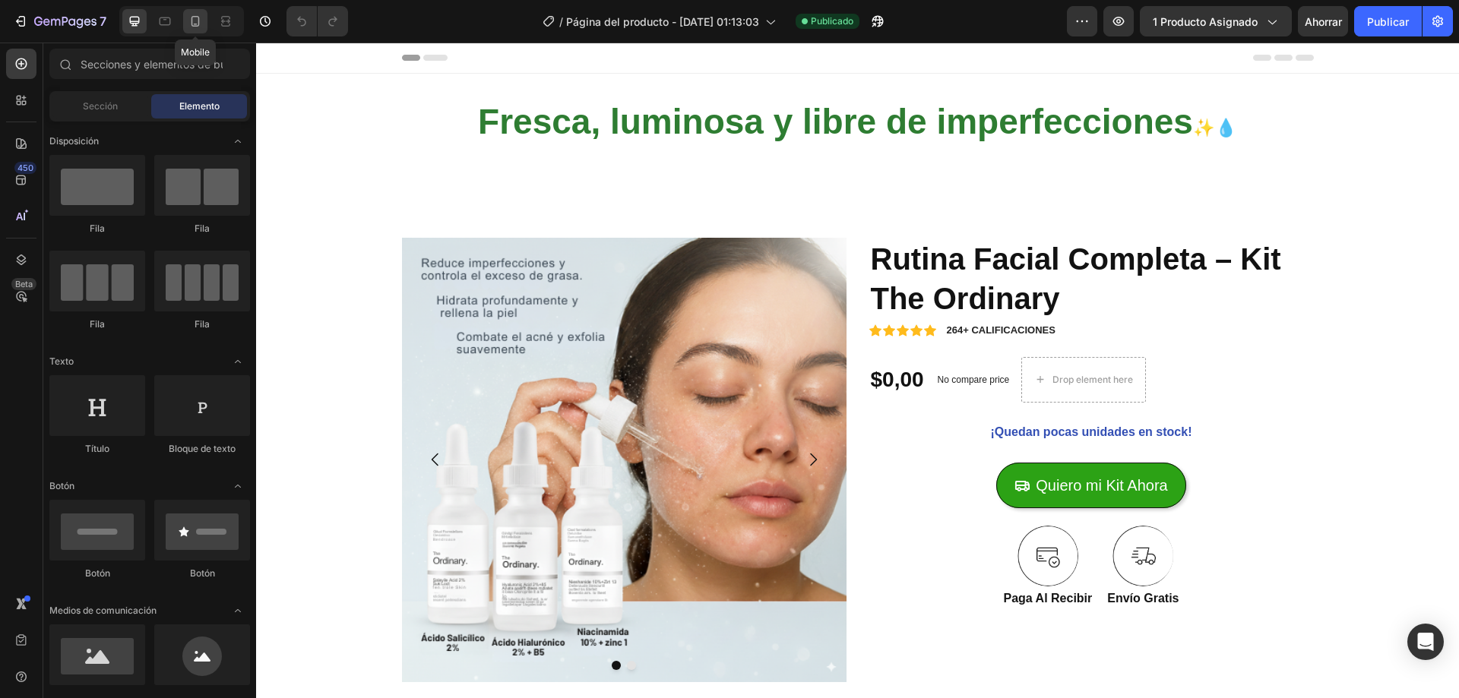
click at [192, 17] on icon at bounding box center [195, 21] width 8 height 11
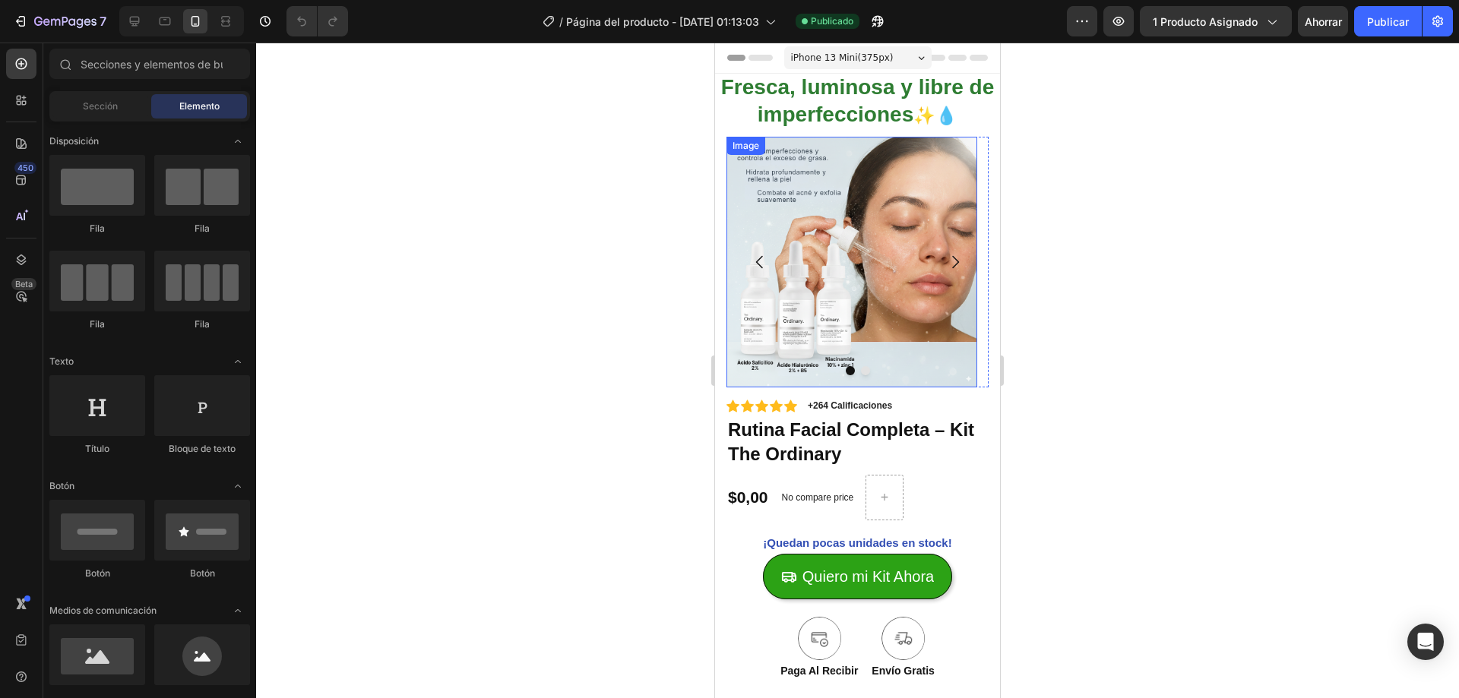
click at [887, 109] on h2 "Fresca, luminosa y libre de imperfecciones ✨💧" at bounding box center [857, 101] width 285 height 59
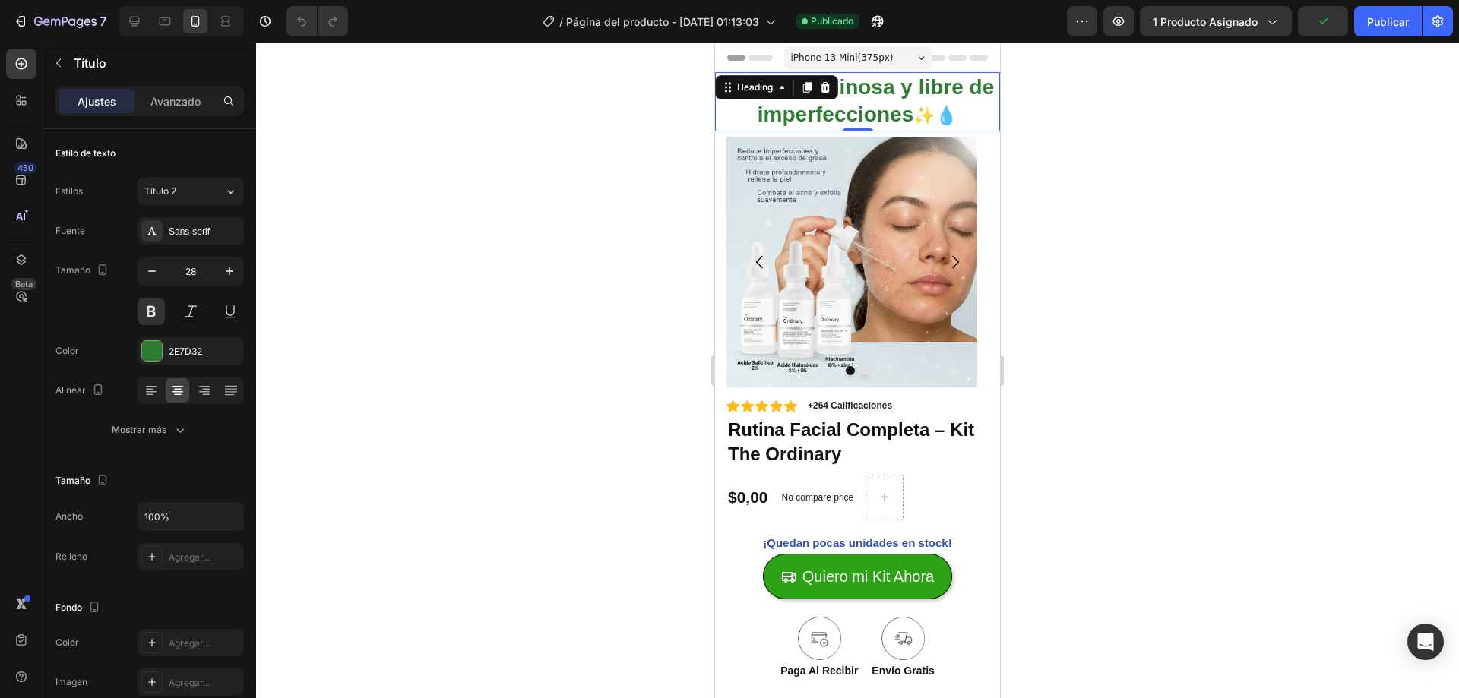
click at [891, 102] on h2 "Fresca, luminosa y libre de imperfecciones ✨💧" at bounding box center [857, 101] width 285 height 59
click at [891, 102] on p "Fresca, luminosa y libre de imperfecciones ✨💧" at bounding box center [858, 102] width 282 height 56
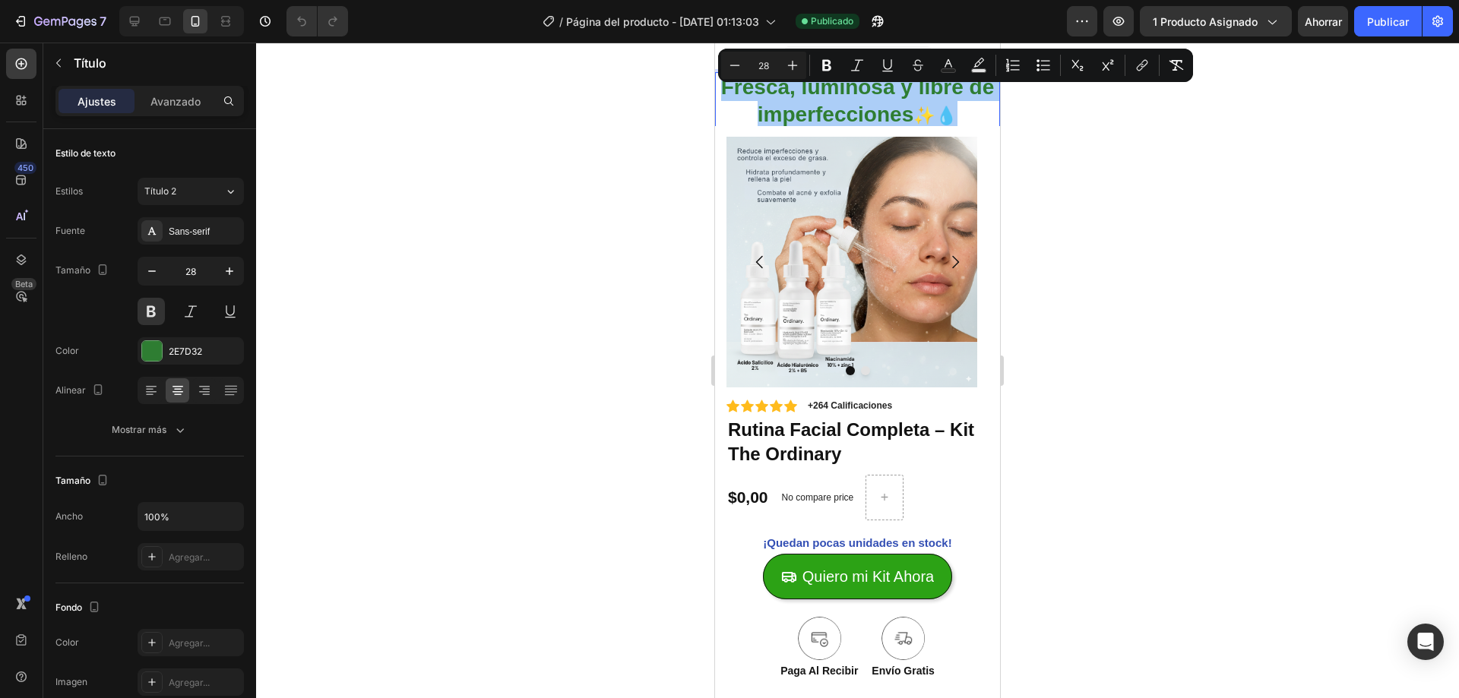
click at [1081, 194] on div at bounding box center [857, 371] width 1203 height 656
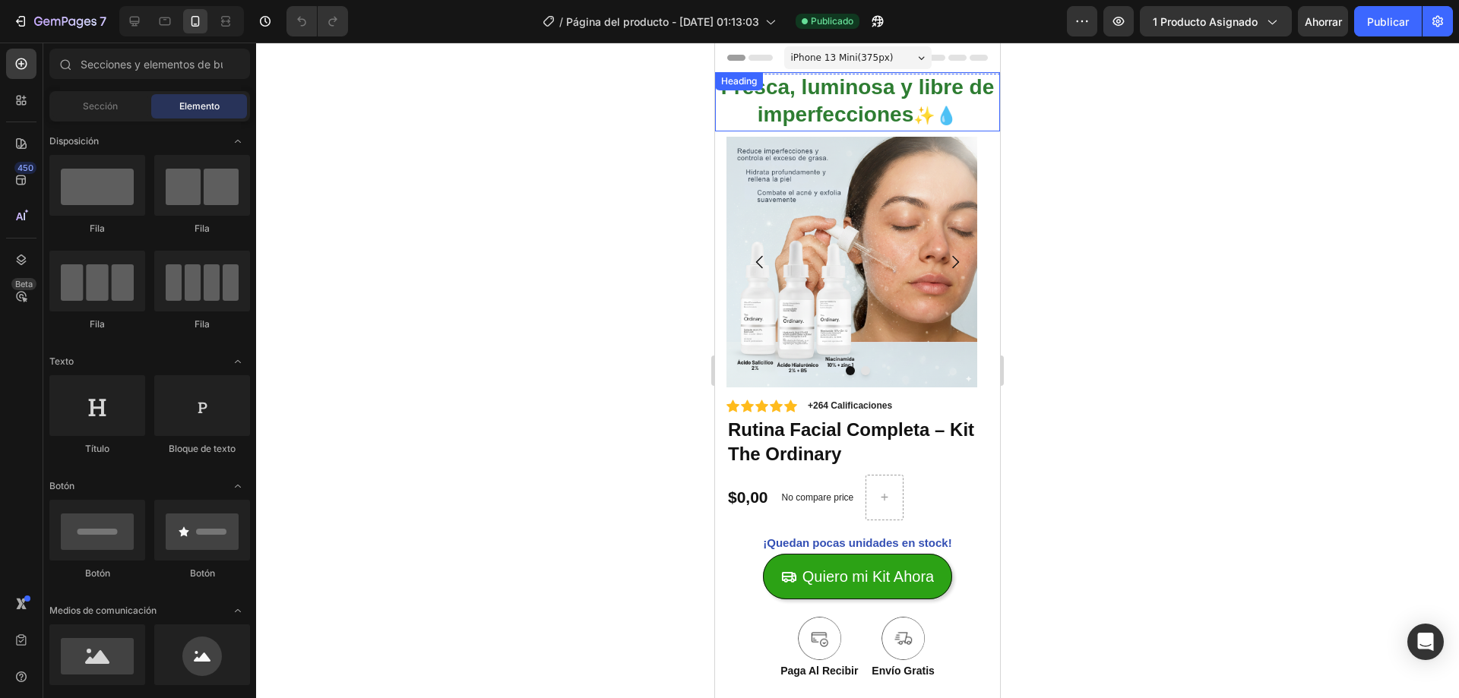
click at [907, 110] on p "Fresca, luminosa y libre de imperfecciones ✨💧" at bounding box center [858, 102] width 282 height 56
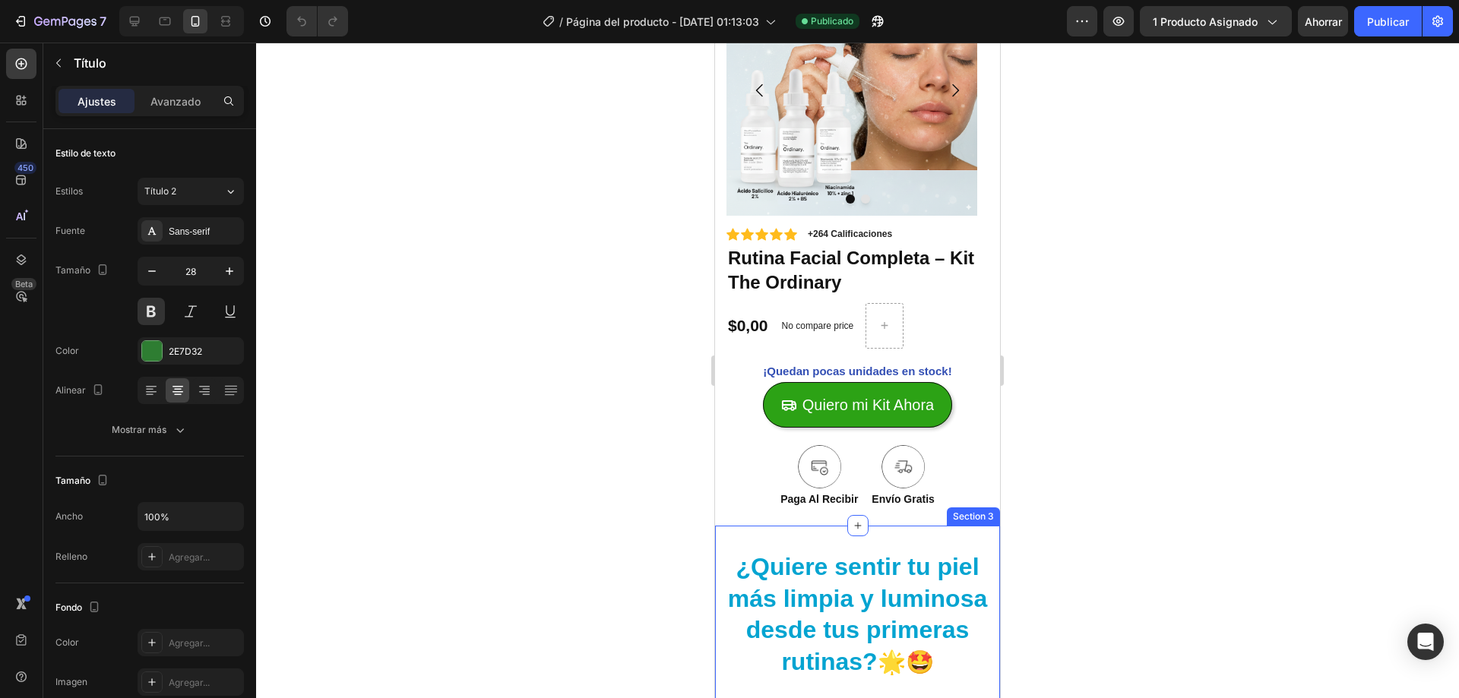
scroll to position [76, 0]
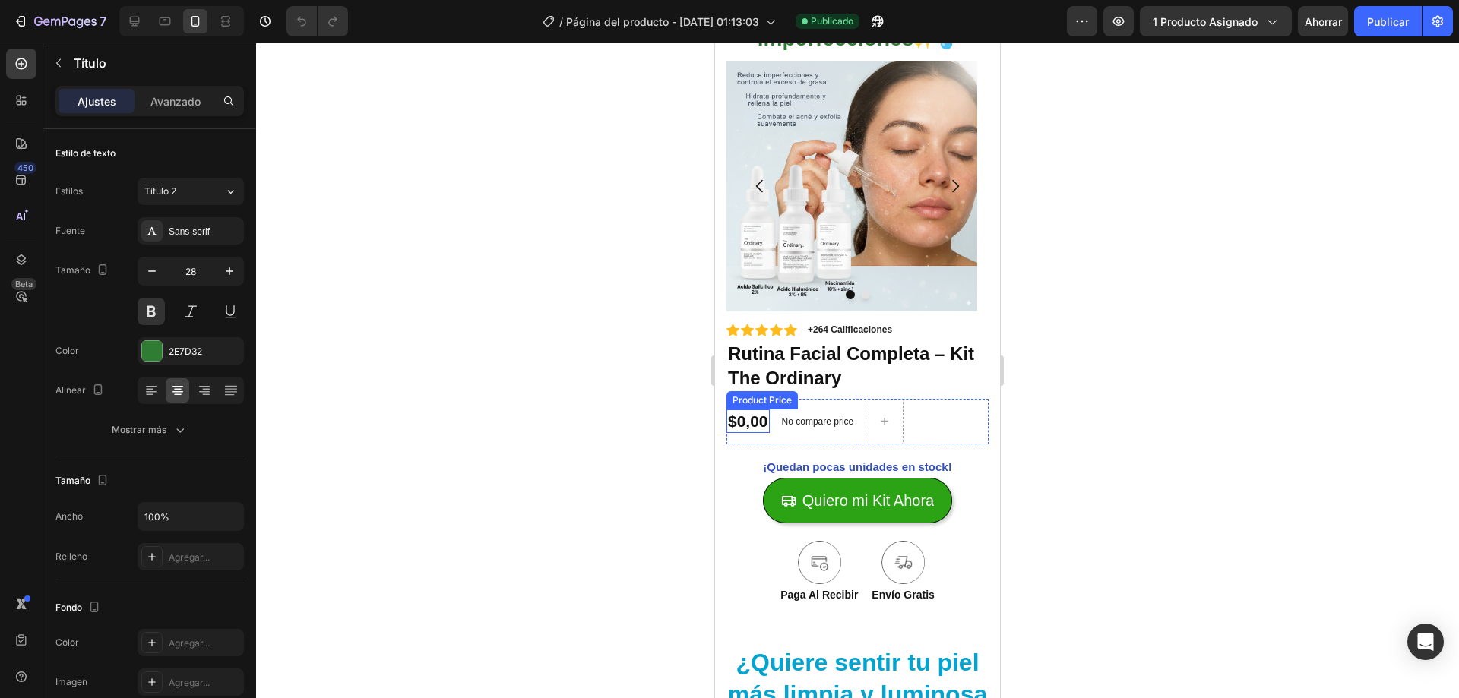
click at [764, 425] on div "$0,00" at bounding box center [747, 422] width 43 height 24
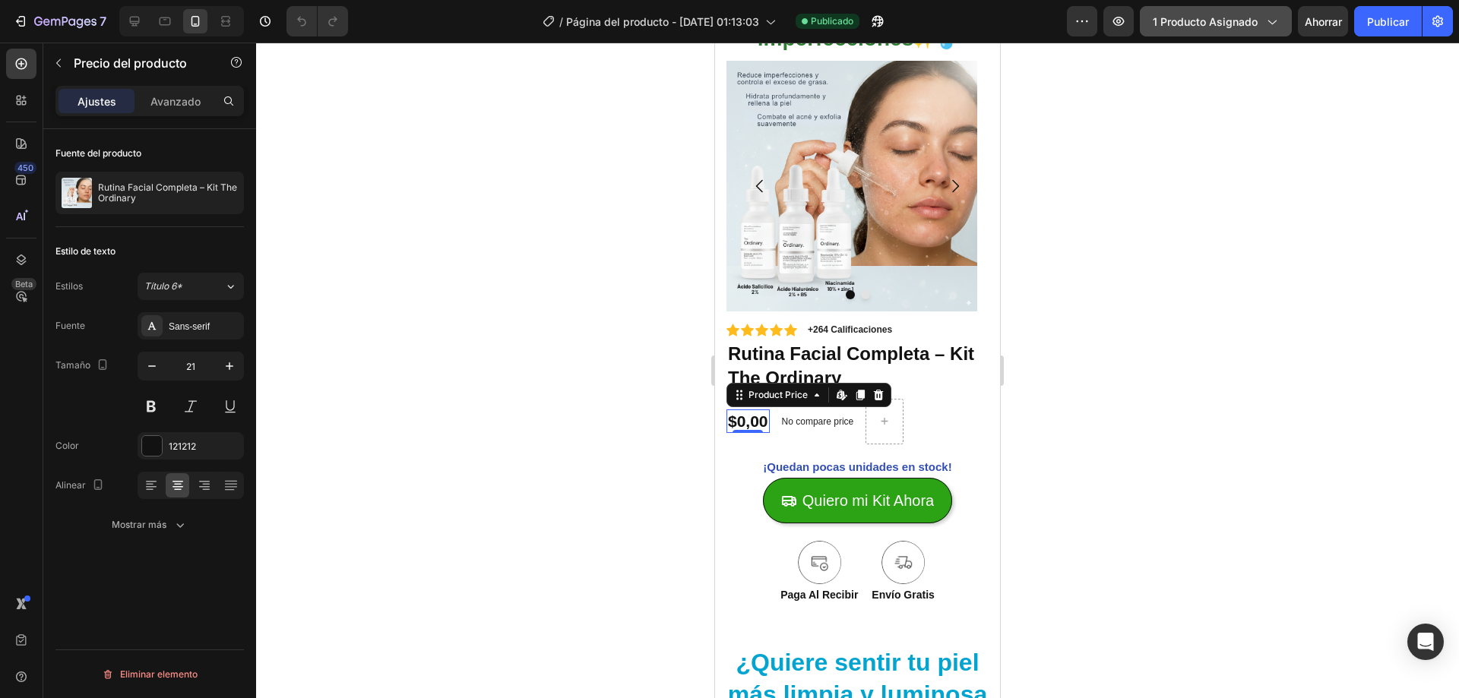
click at [1194, 30] on button "1 producto asignado" at bounding box center [1216, 21] width 152 height 30
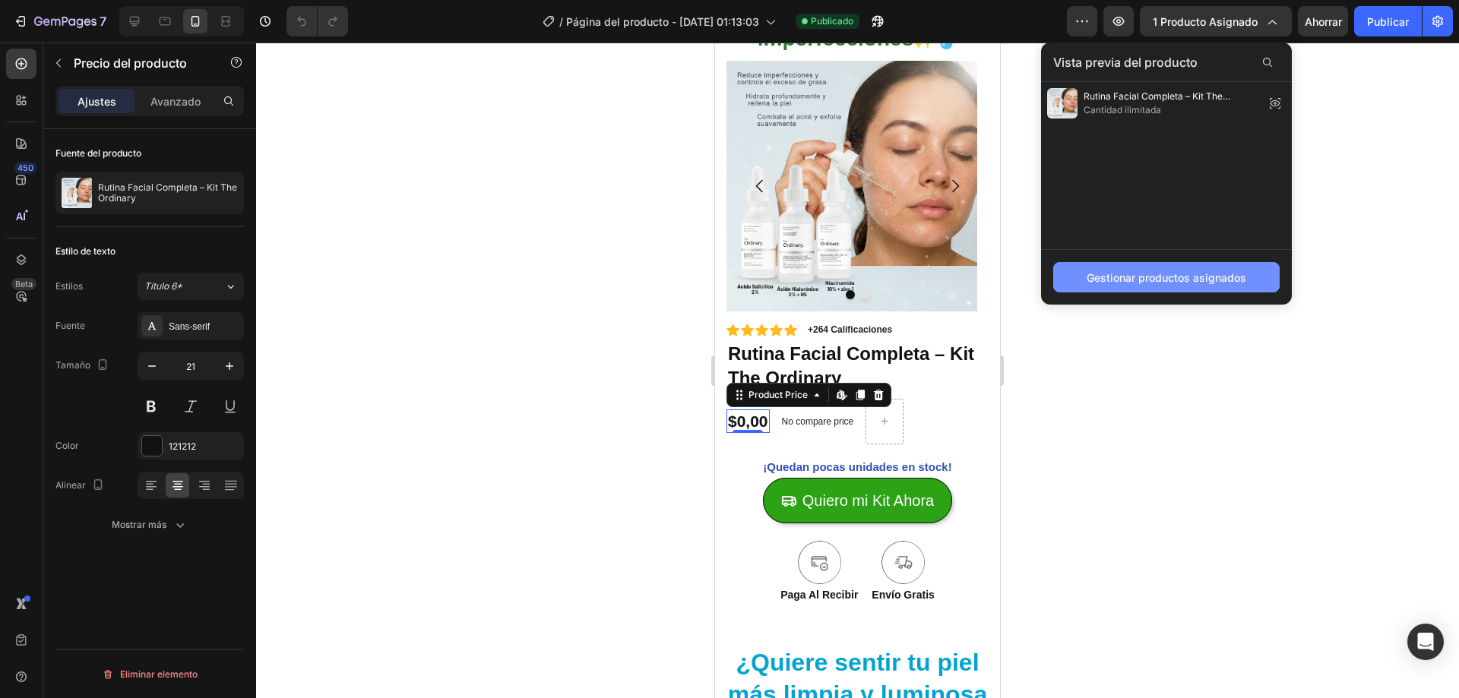
click at [1167, 271] on font "Gestionar productos asignados" at bounding box center [1167, 277] width 160 height 13
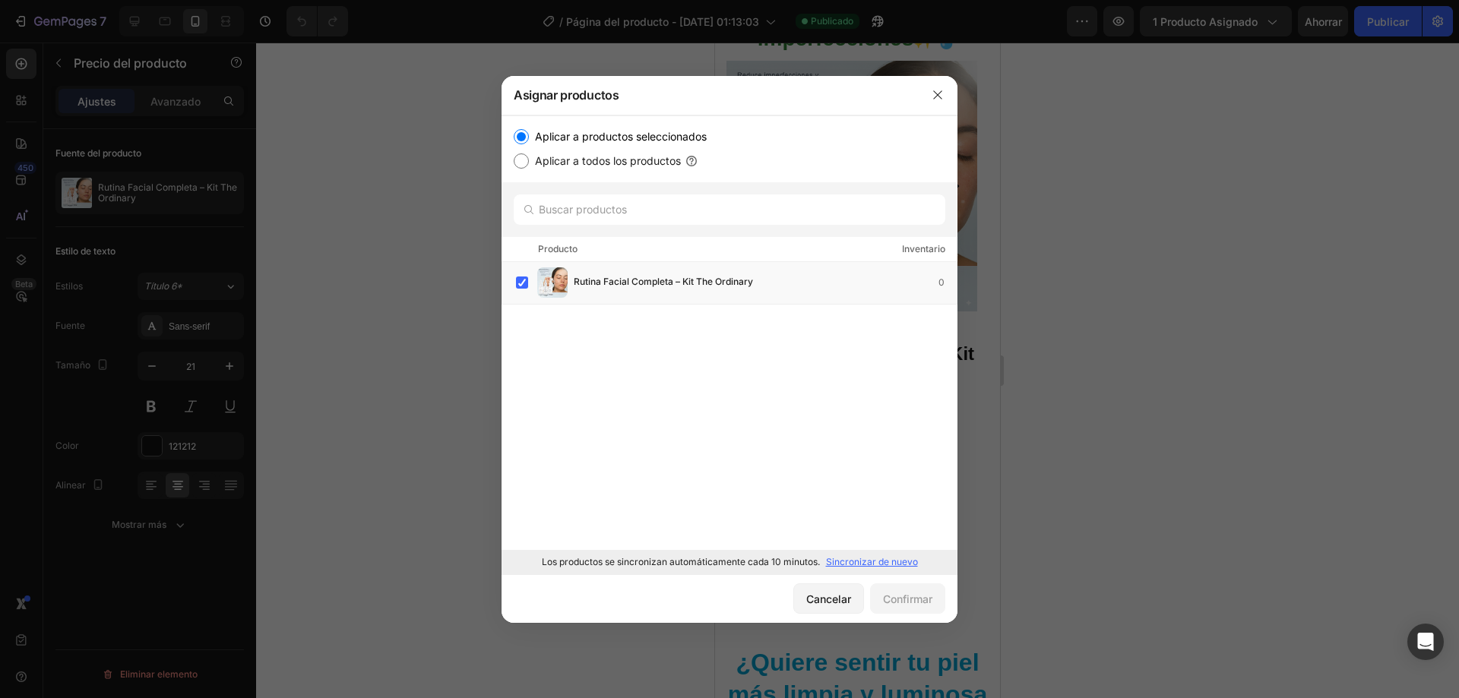
click at [459, 272] on div at bounding box center [729, 349] width 1459 height 698
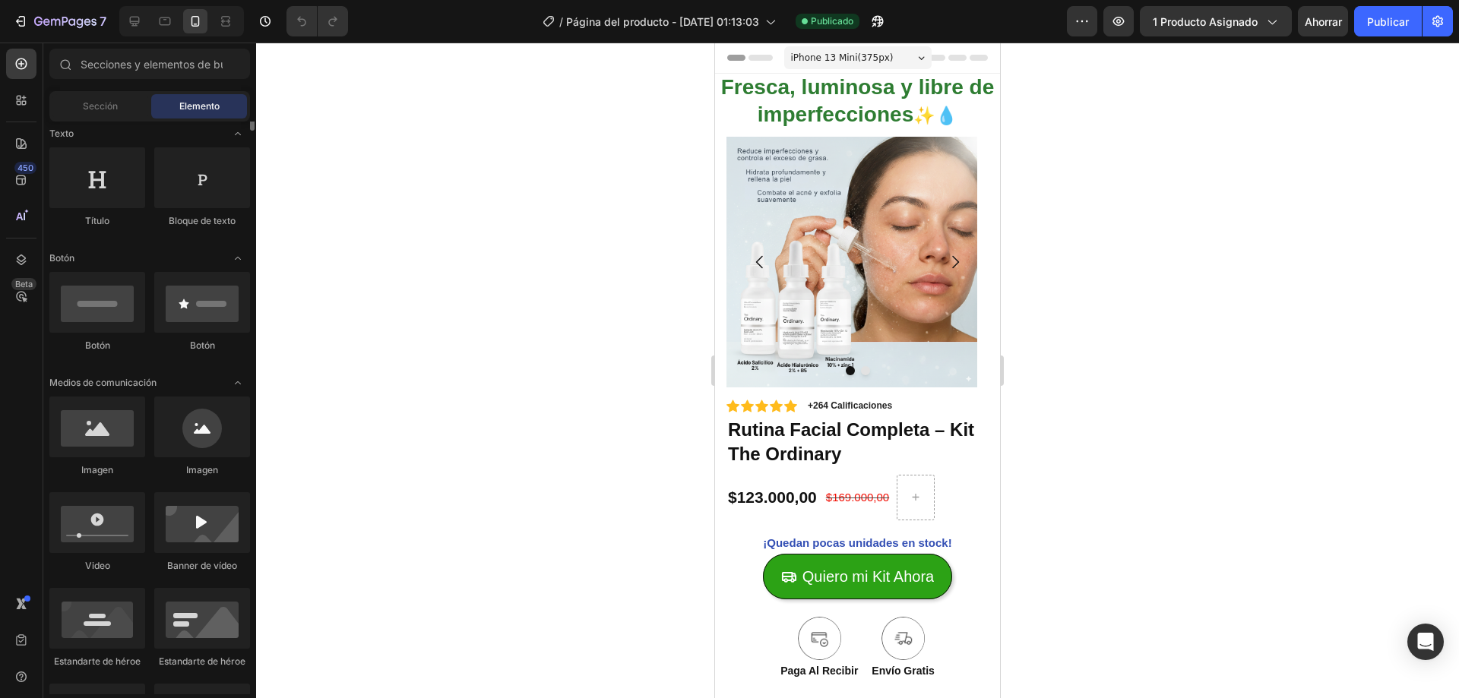
scroll to position [152, 0]
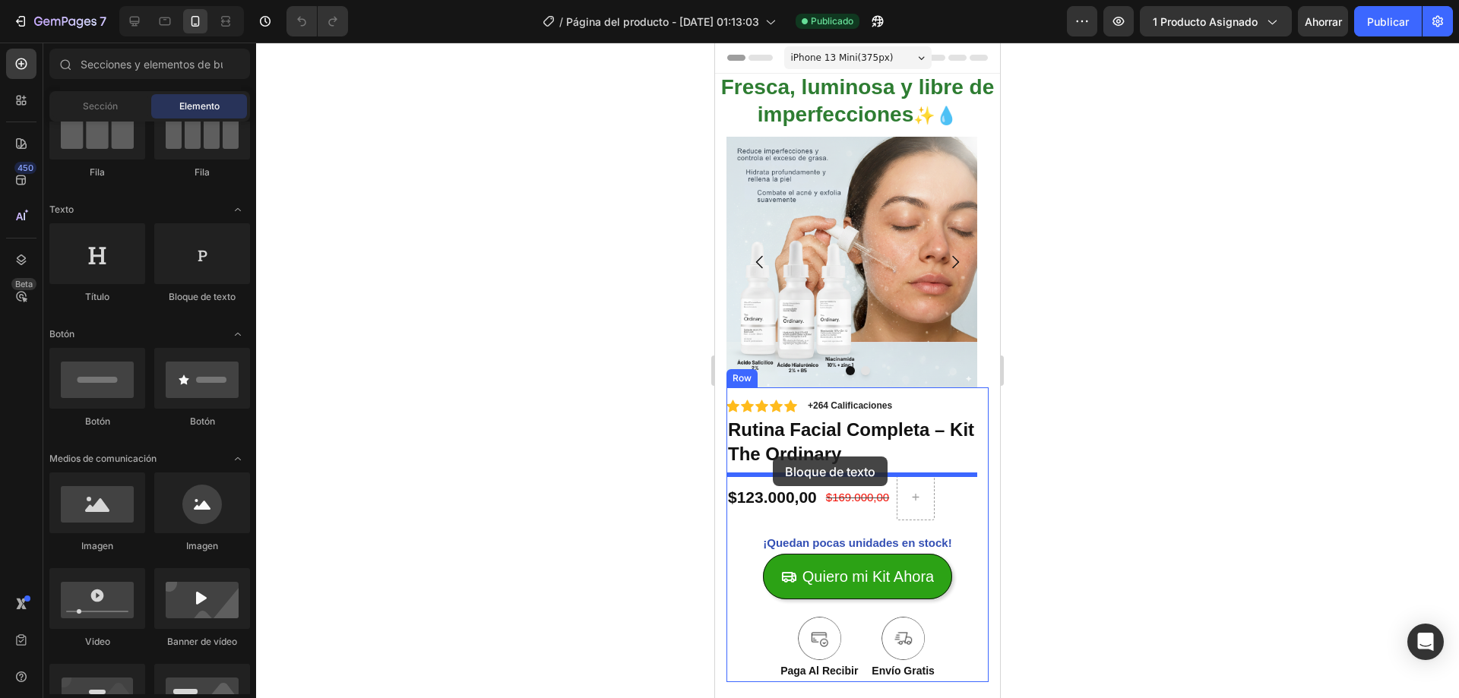
drag, startPoint x: 1067, startPoint y: 373, endPoint x: 773, endPoint y: 457, distance: 305.7
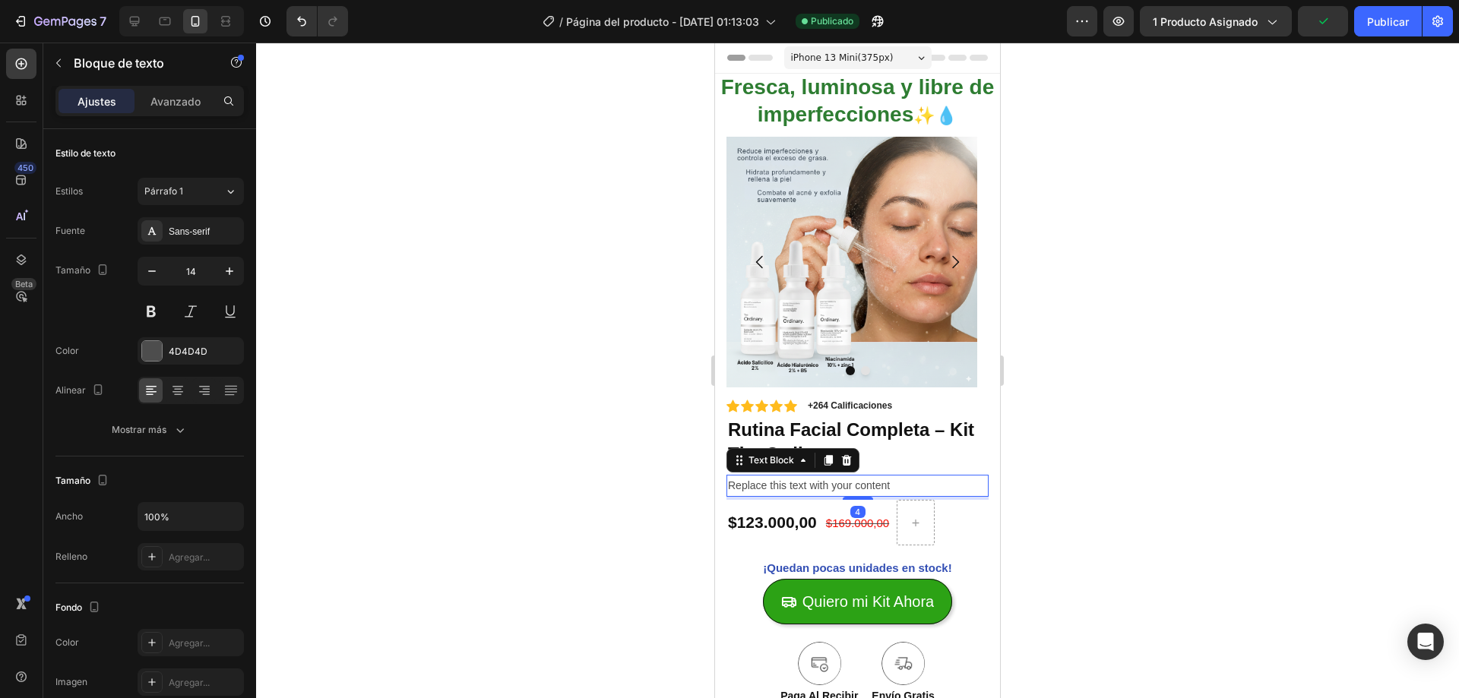
click at [802, 491] on div "Replace this text with your content" at bounding box center [857, 486] width 262 height 22
click at [802, 491] on p "Replace this text with your content" at bounding box center [857, 485] width 259 height 19
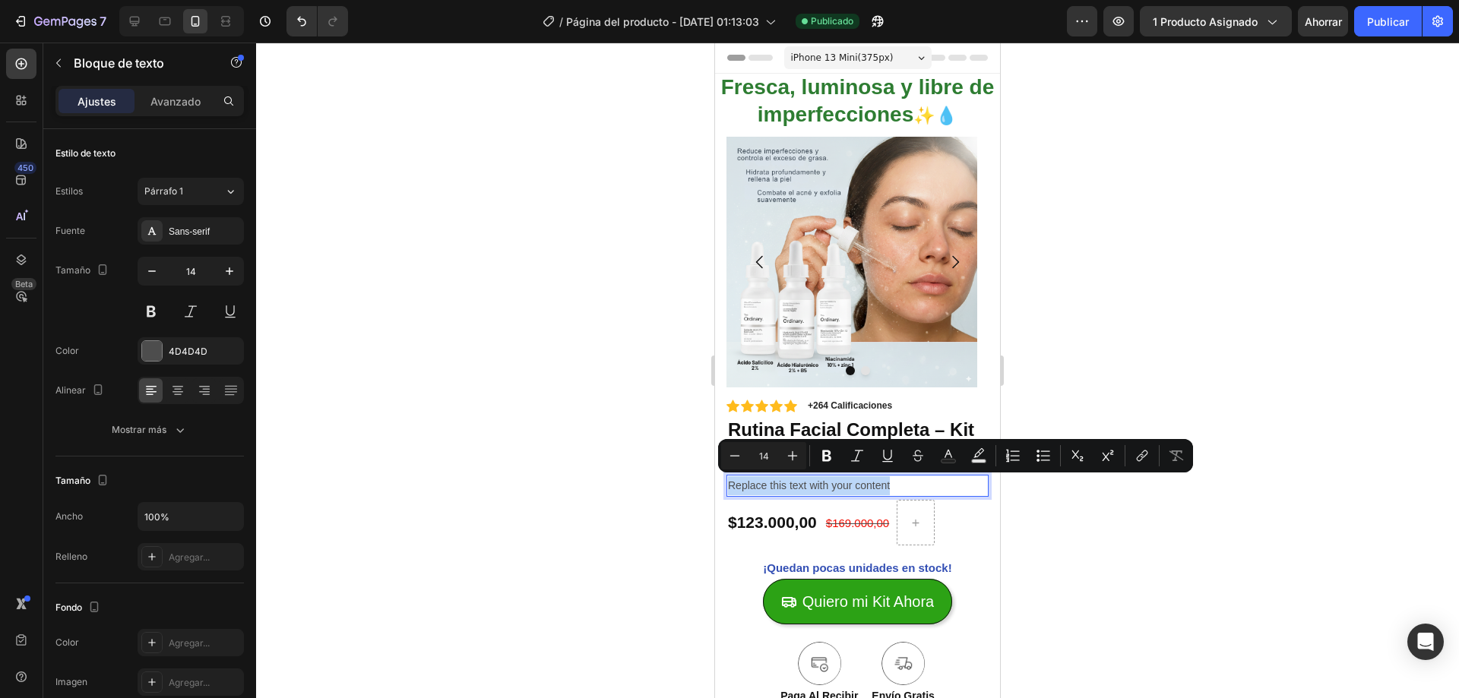
type input "23"
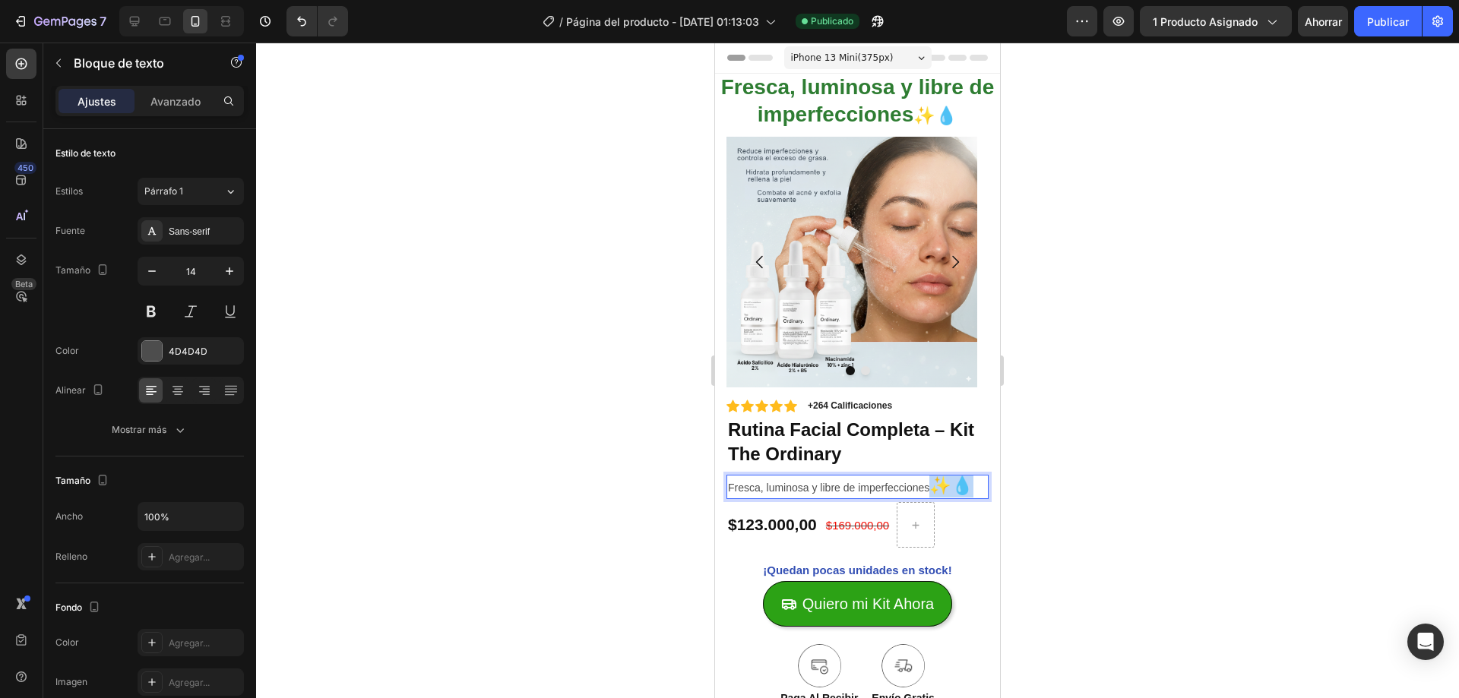
drag, startPoint x: 940, startPoint y: 490, endPoint x: 969, endPoint y: 490, distance: 28.9
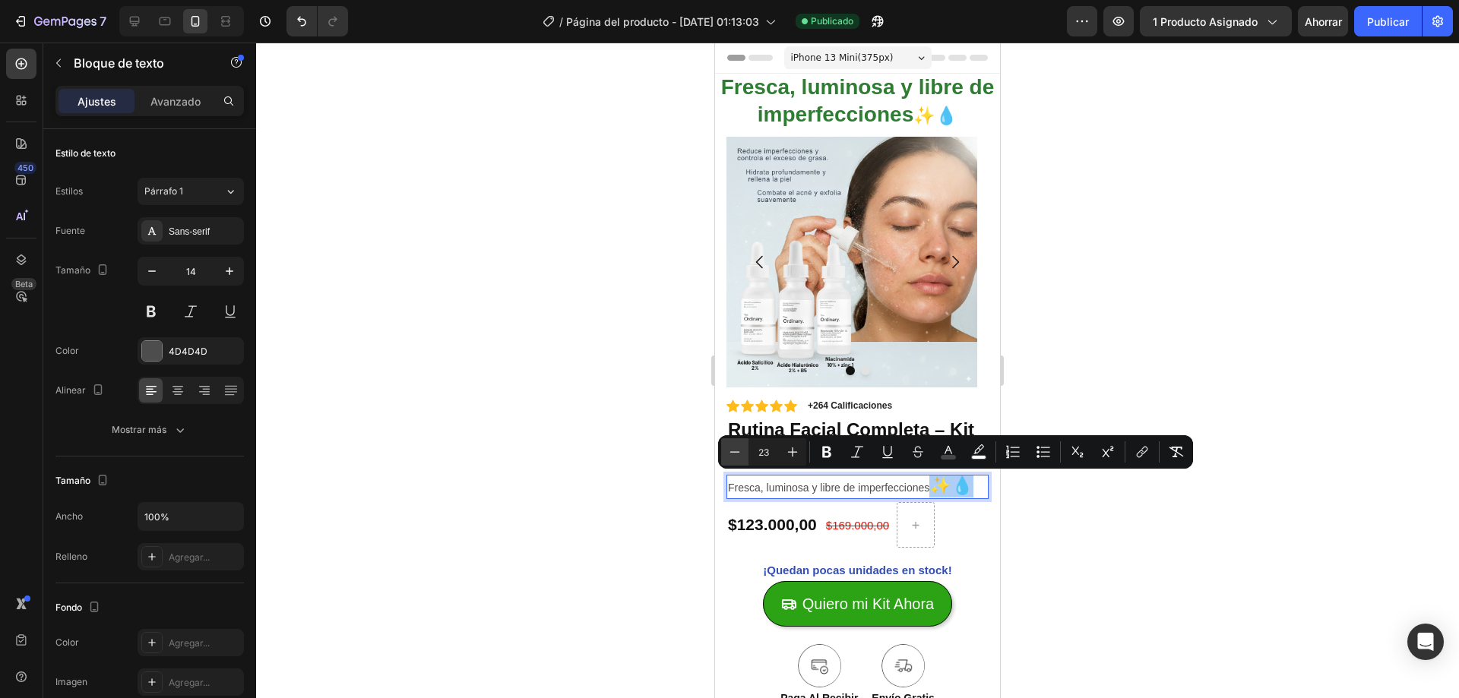
click at [736, 453] on icon "Barra de herramientas contextual del editor" at bounding box center [734, 452] width 15 height 15
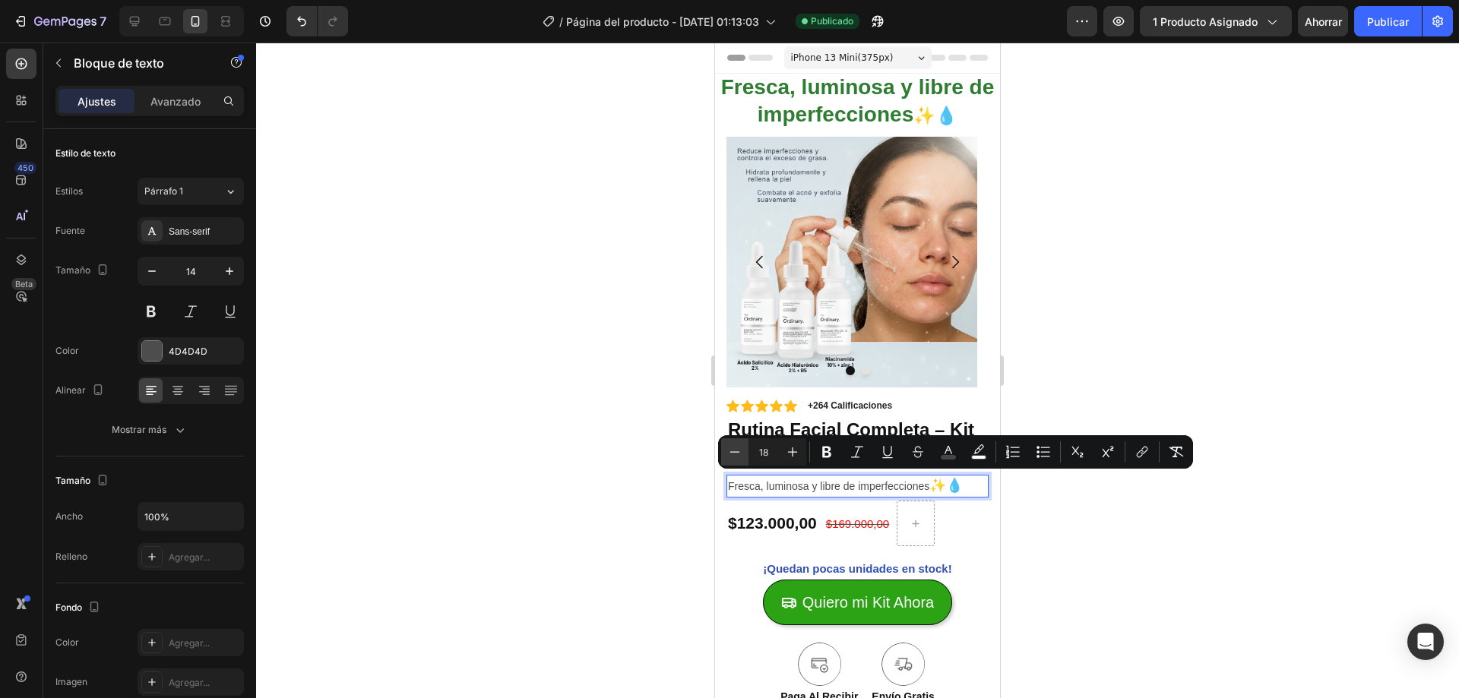
click at [736, 453] on icon "Barra de herramientas contextual del editor" at bounding box center [734, 452] width 15 height 15
type input "14"
click at [734, 489] on p "Fresca, luminosa y libre de imperfecciones ✨💧" at bounding box center [843, 486] width 230 height 20
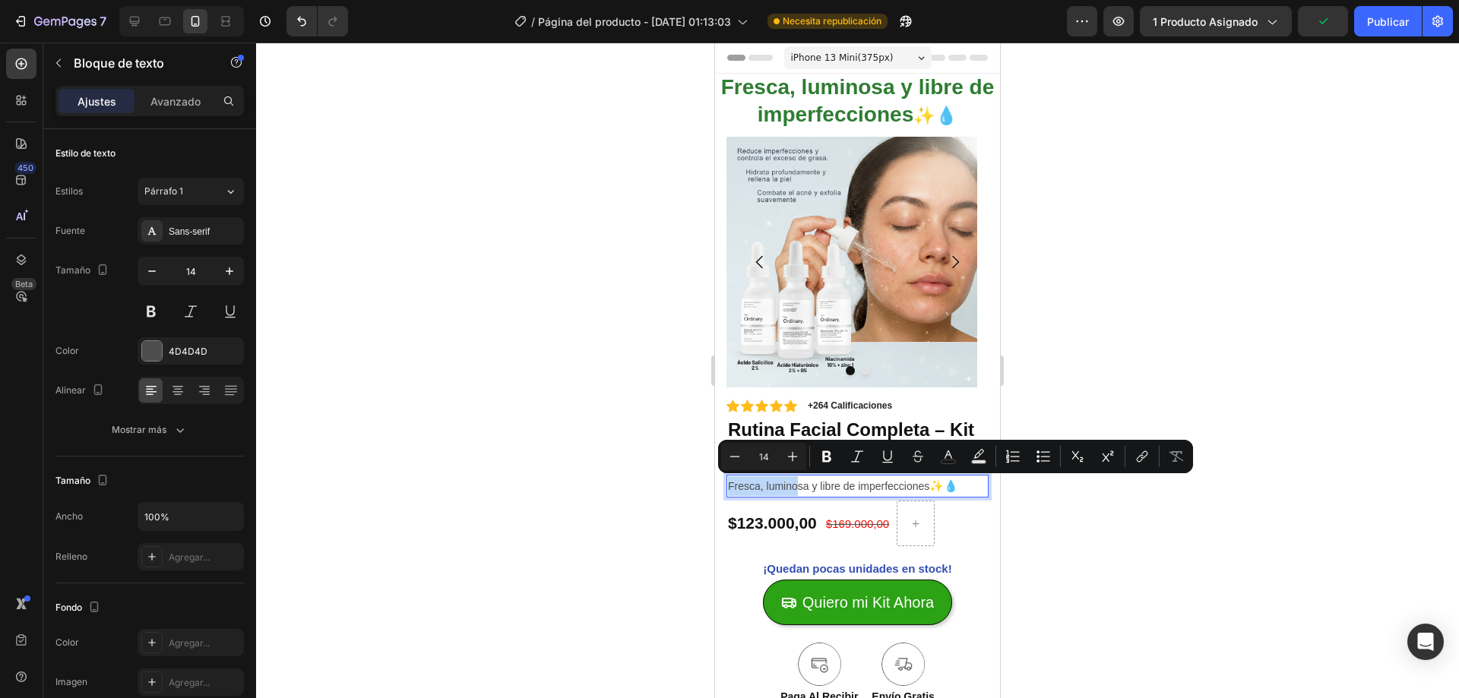
drag, startPoint x: 731, startPoint y: 489, endPoint x: 775, endPoint y: 487, distance: 44.1
click at [788, 489] on p "Fresca, luminosa y libre de imperfecciones ✨💧" at bounding box center [857, 486] width 259 height 20
click at [738, 489] on p "Fresca, luminosa y libre de imperfecciones ✨💧" at bounding box center [857, 486] width 259 height 20
drag, startPoint x: 731, startPoint y: 489, endPoint x: 759, endPoint y: 492, distance: 28.4
click at [759, 492] on p "Fresca, luminosa y libre de imperfecciones ✨💧" at bounding box center [857, 486] width 259 height 20
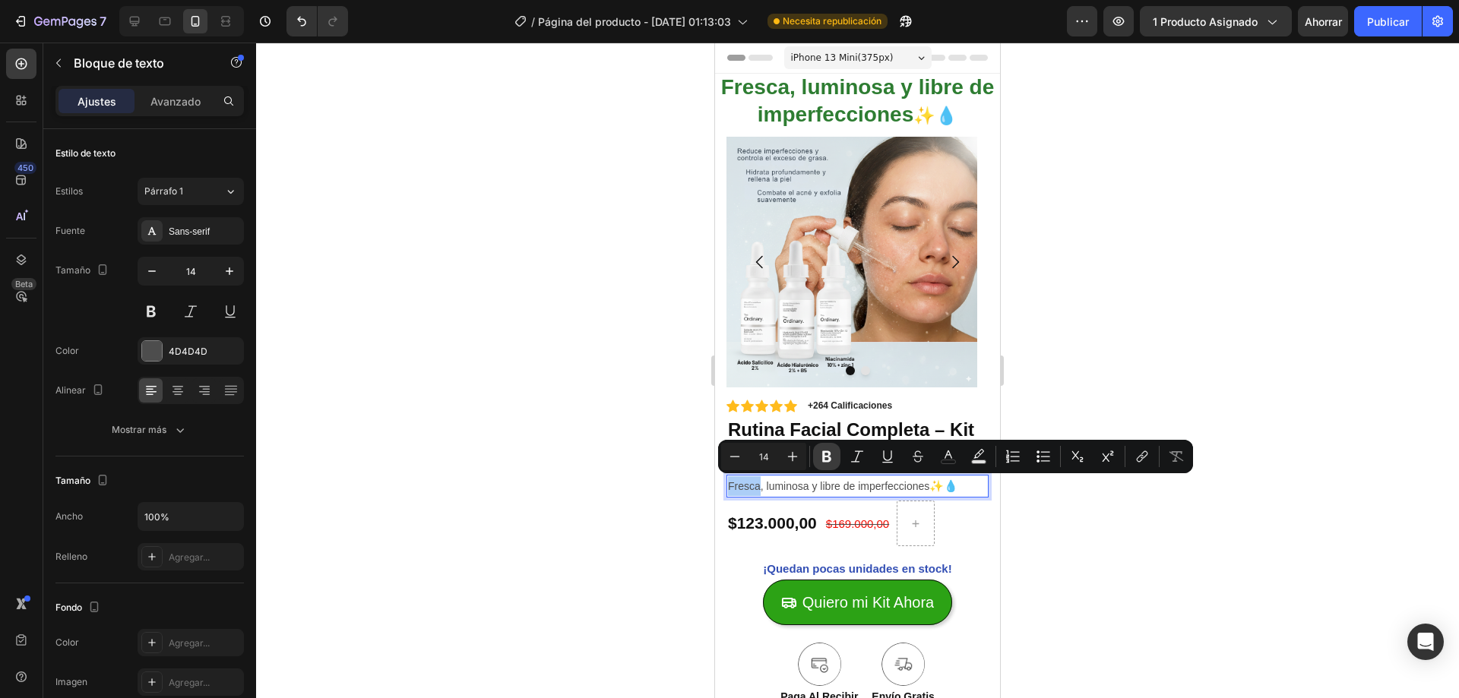
click at [828, 455] on icon "Barra de herramientas contextual del editor" at bounding box center [826, 456] width 9 height 11
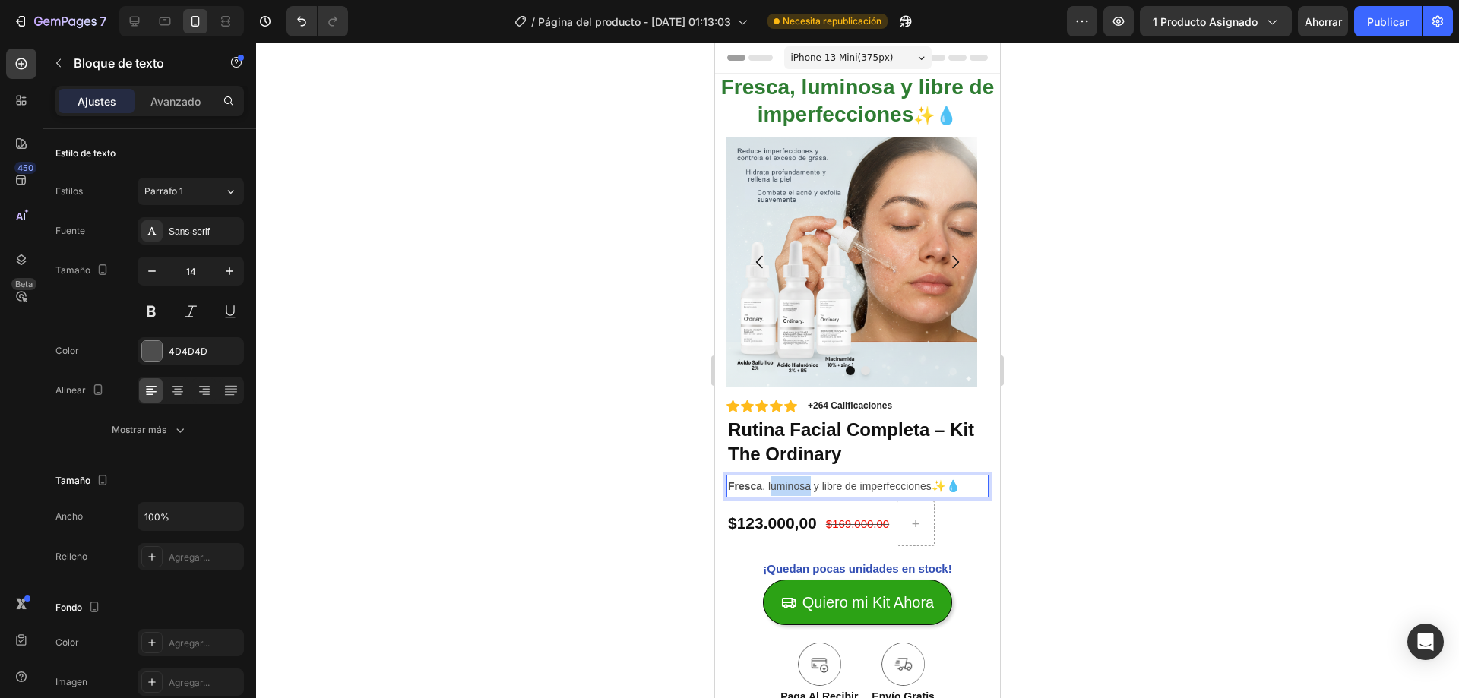
drag, startPoint x: 770, startPoint y: 489, endPoint x: 809, endPoint y: 489, distance: 38.8
click at [809, 489] on p "Fresca , luminosa y libre de imperfecciones ✨💧" at bounding box center [857, 486] width 259 height 20
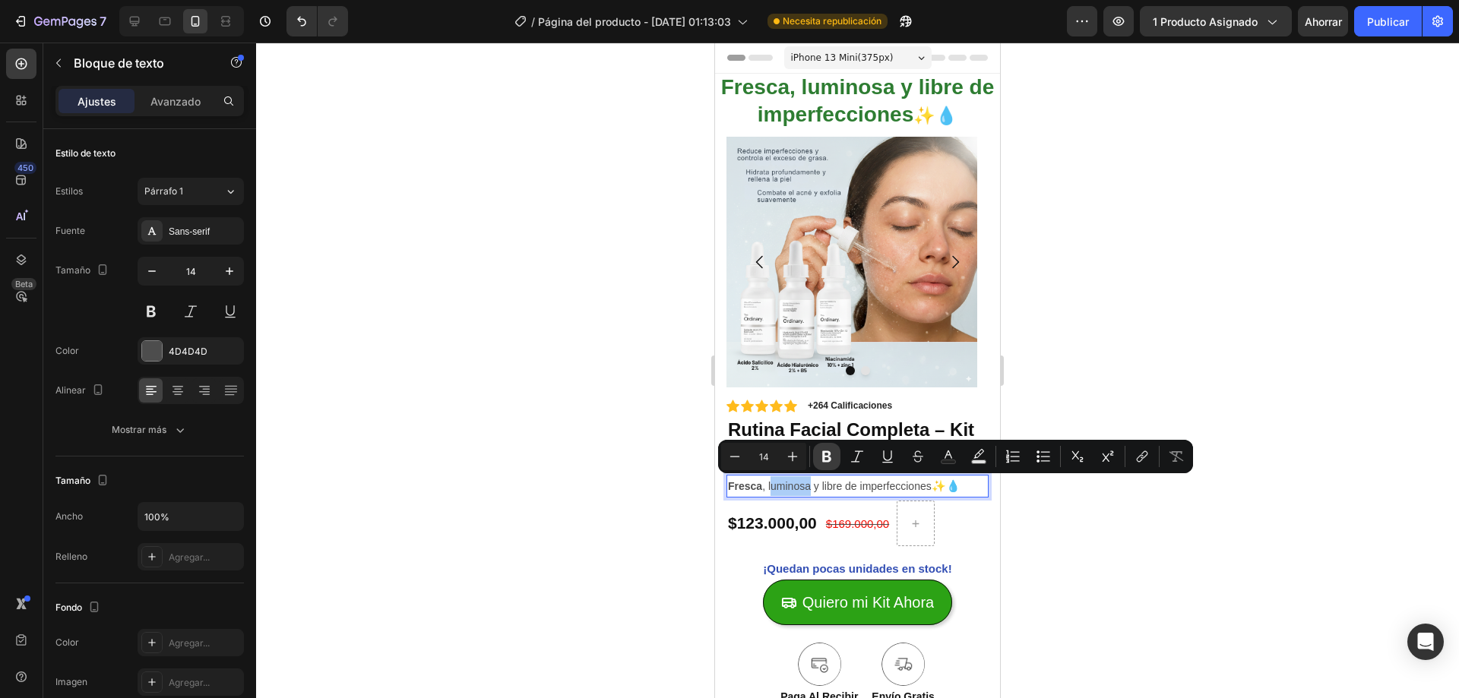
click at [817, 455] on button "Bold" at bounding box center [826, 456] width 27 height 27
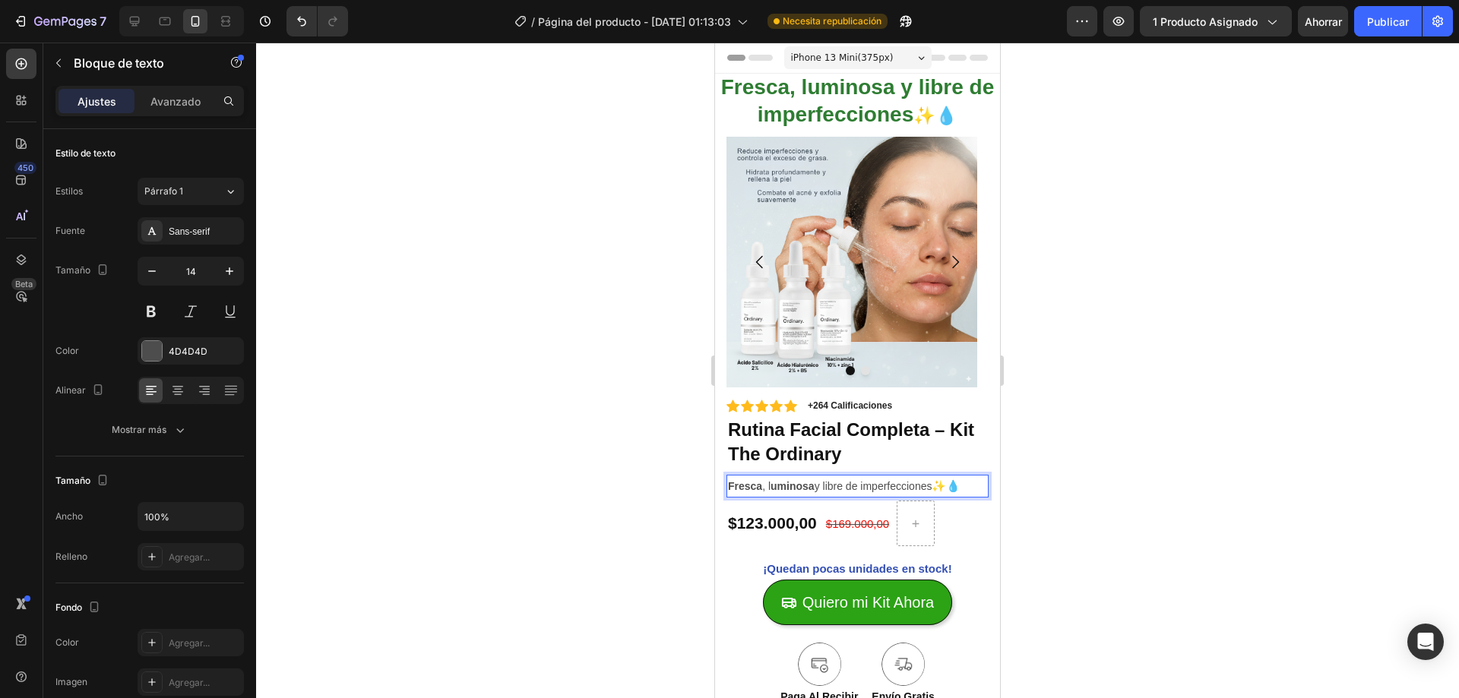
drag, startPoint x: 864, startPoint y: 484, endPoint x: 934, endPoint y: 484, distance: 69.9
click at [934, 484] on p "Fresca , l uminosa y libre de imperfecciones ✨💧" at bounding box center [857, 486] width 259 height 20
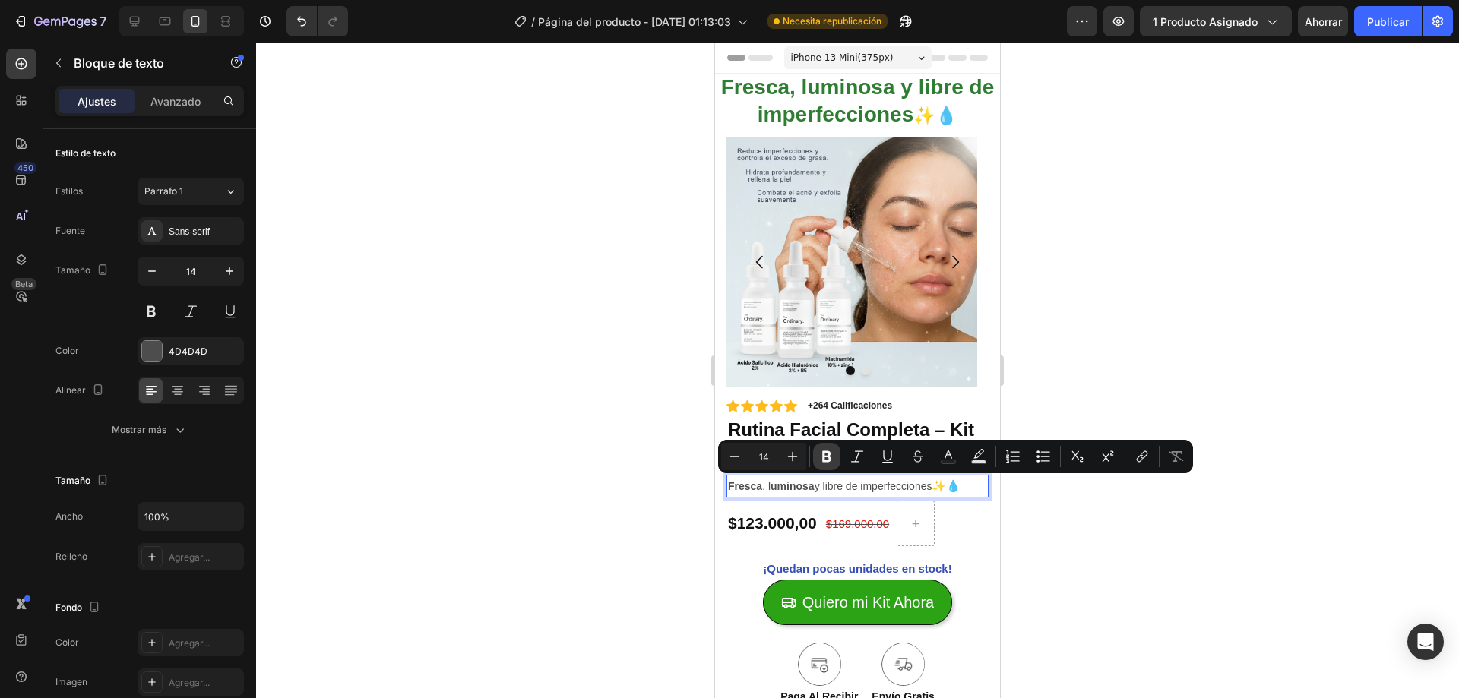
click at [832, 451] on icon "Editor contextual toolbar" at bounding box center [826, 456] width 15 height 15
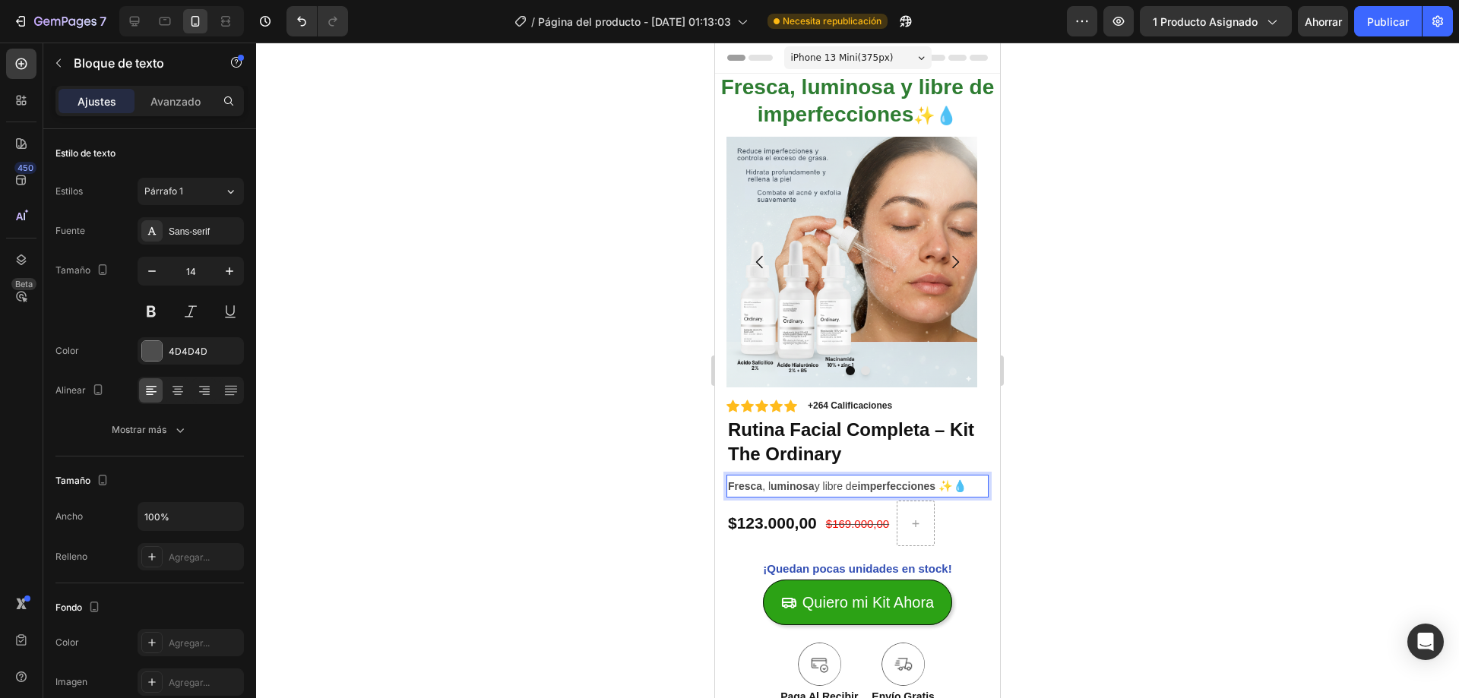
click at [1030, 520] on div at bounding box center [857, 371] width 1203 height 656
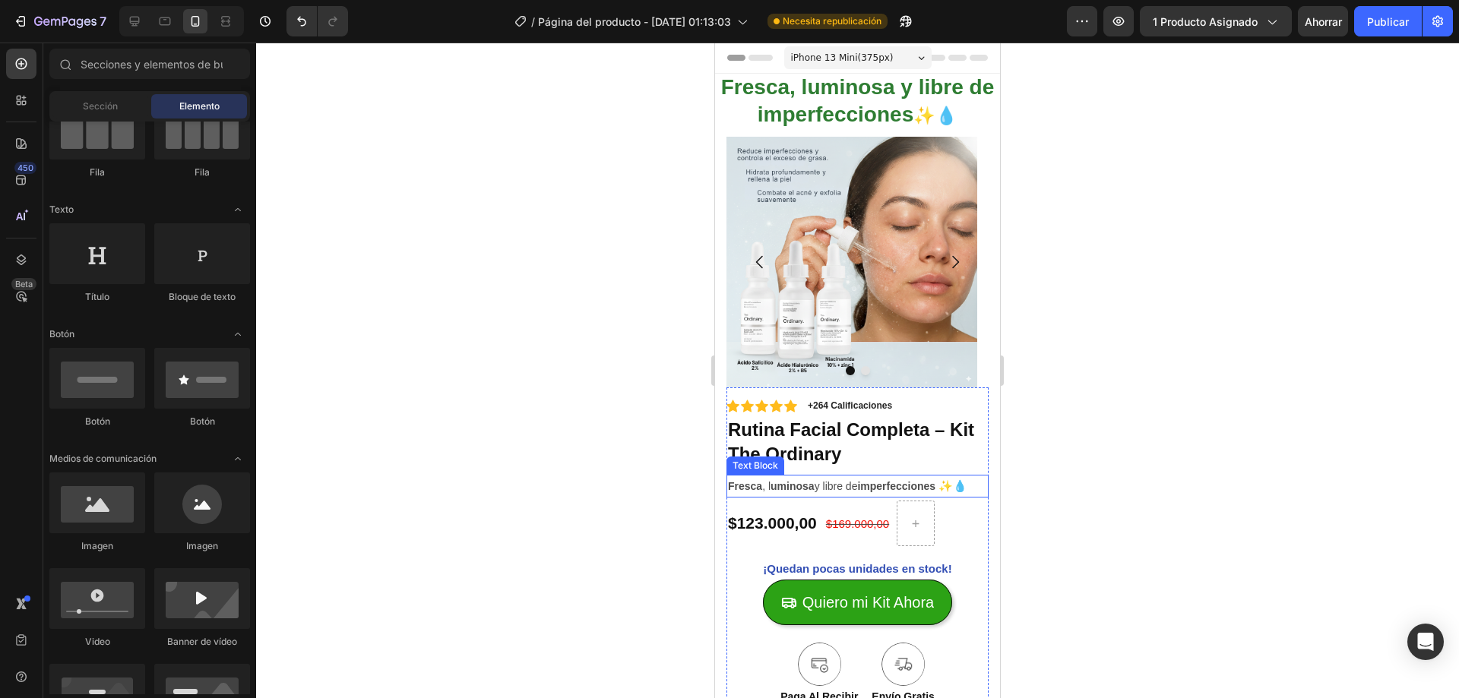
click at [904, 490] on strong "imperfecciones" at bounding box center [896, 486] width 78 height 12
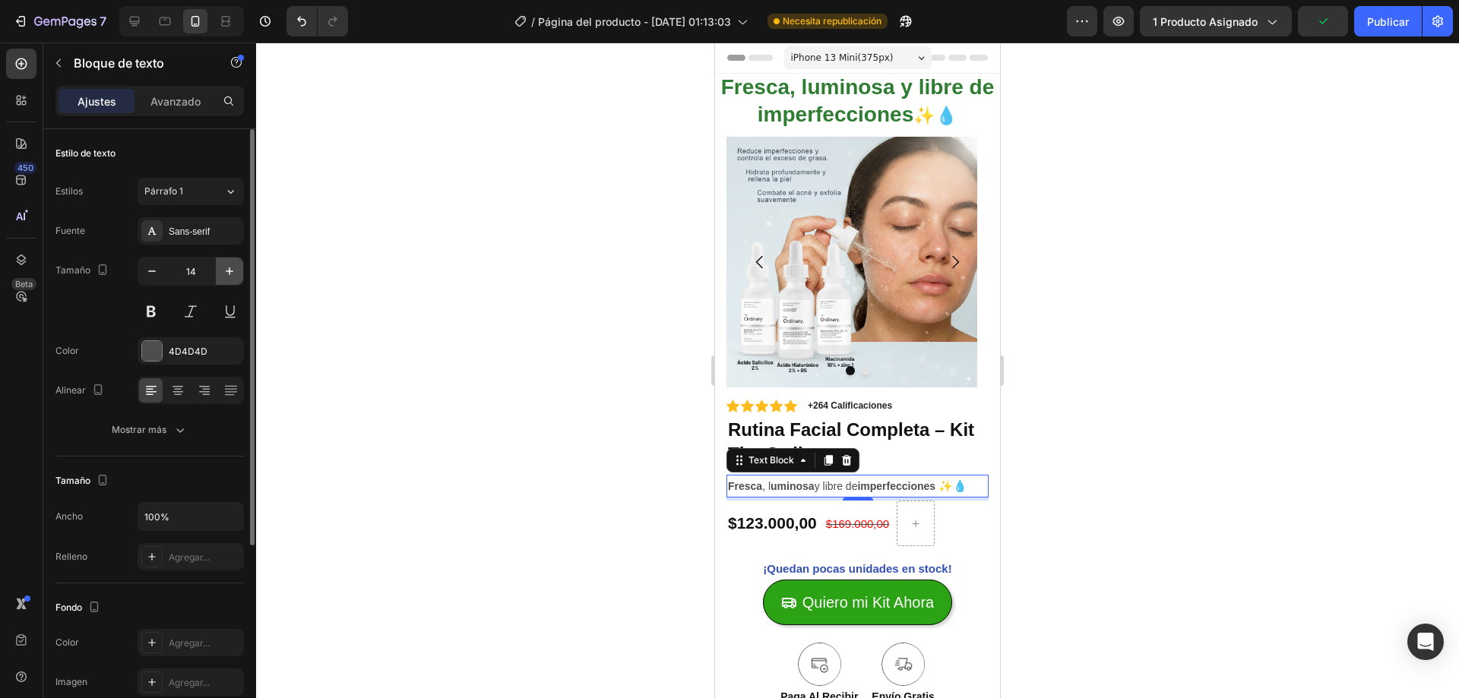
click at [226, 269] on icon "button" at bounding box center [229, 271] width 15 height 15
click at [150, 277] on icon "button" at bounding box center [151, 271] width 15 height 15
type input "14"
click at [593, 328] on div at bounding box center [857, 371] width 1203 height 656
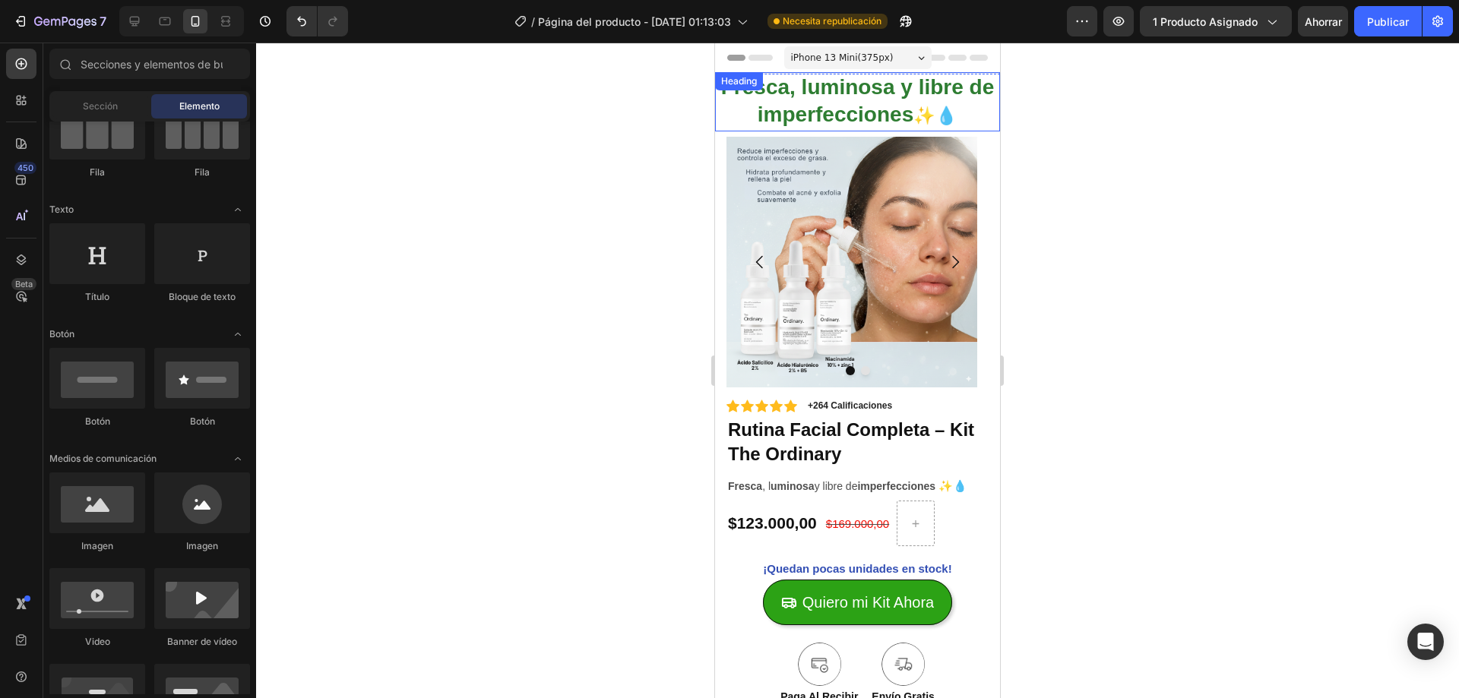
click at [885, 109] on h2 "Fresca, luminosa y libre de imperfecciones ✨💧" at bounding box center [857, 101] width 285 height 59
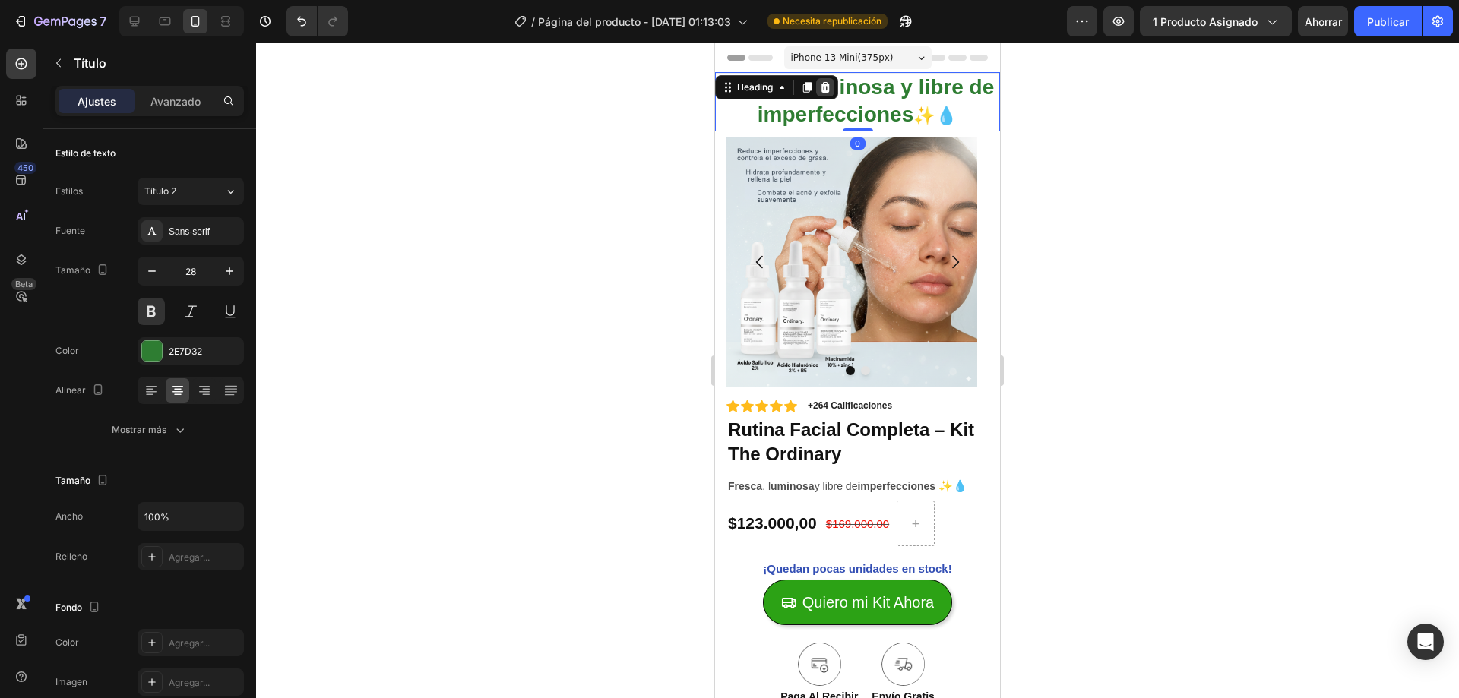
click at [830, 87] on icon at bounding box center [826, 87] width 10 height 11
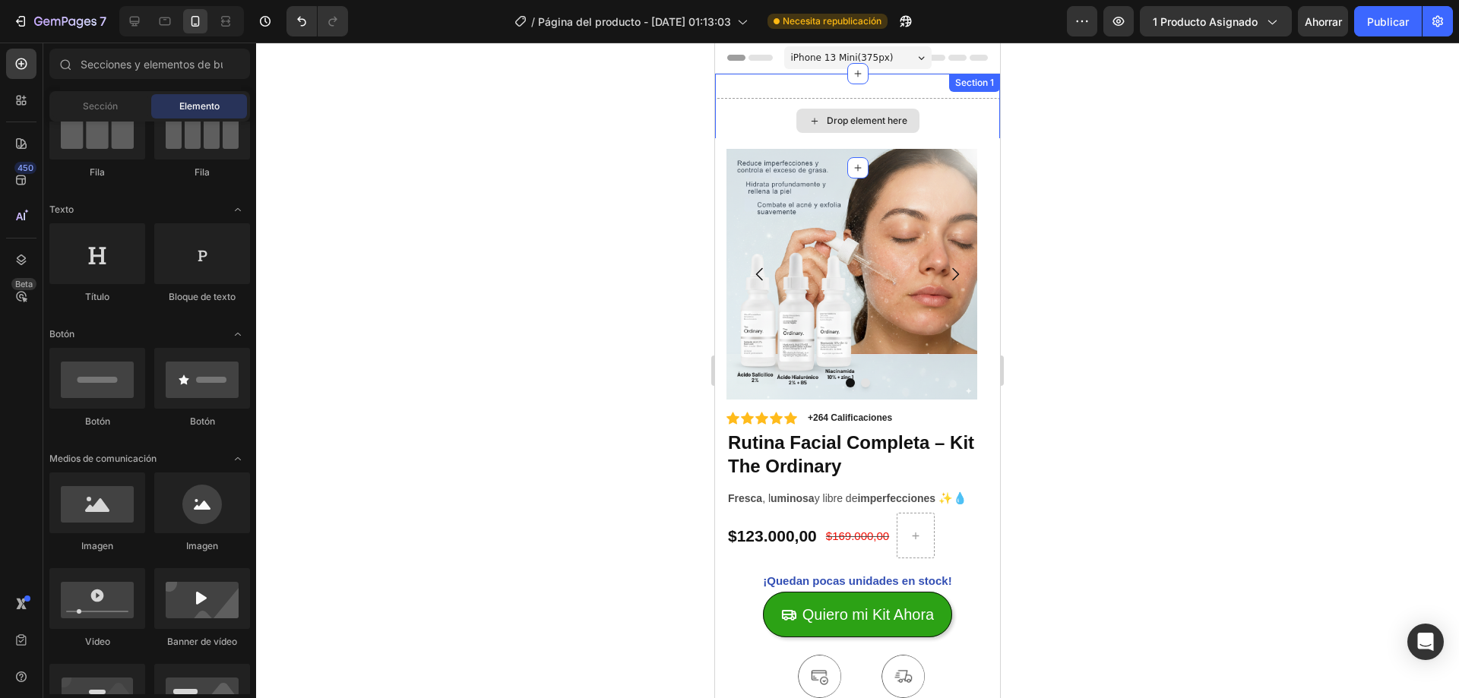
click at [914, 86] on div "Drop element here Section 1" at bounding box center [857, 121] width 285 height 94
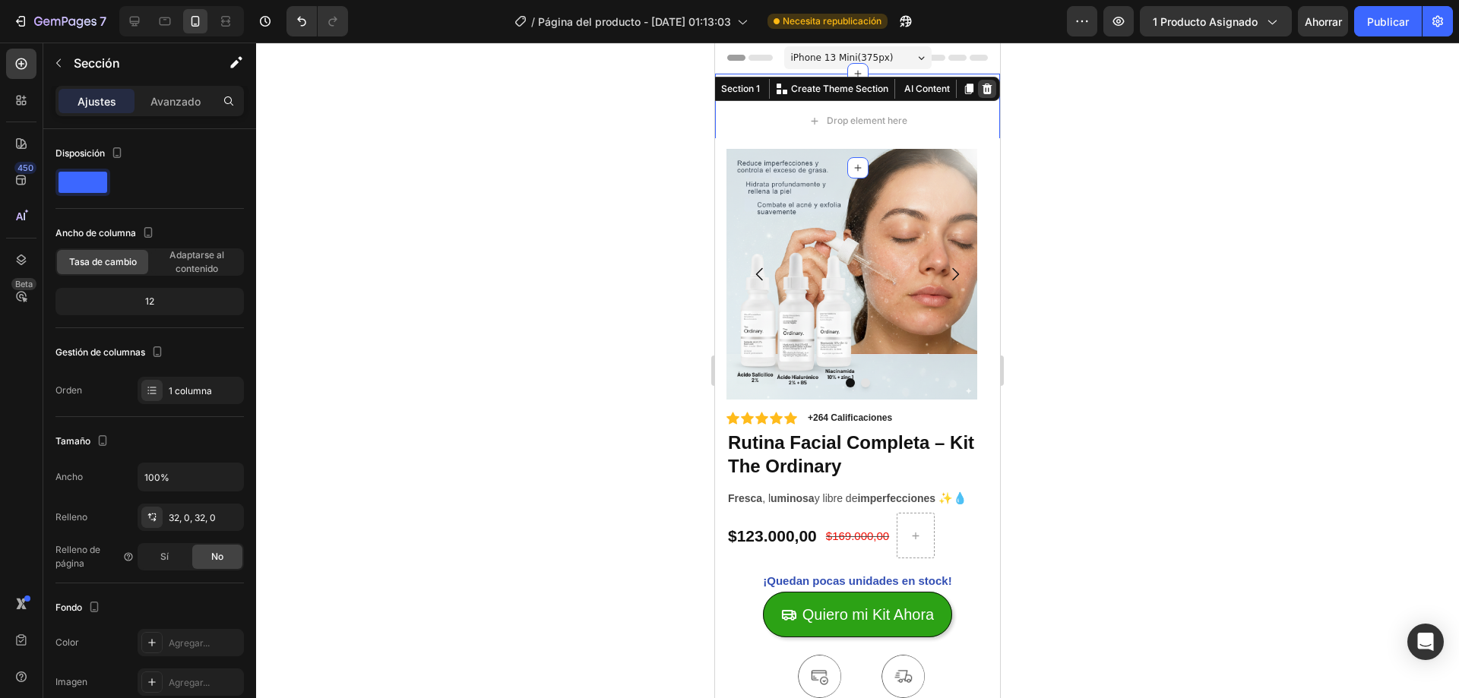
click at [978, 95] on div at bounding box center [987, 89] width 18 height 18
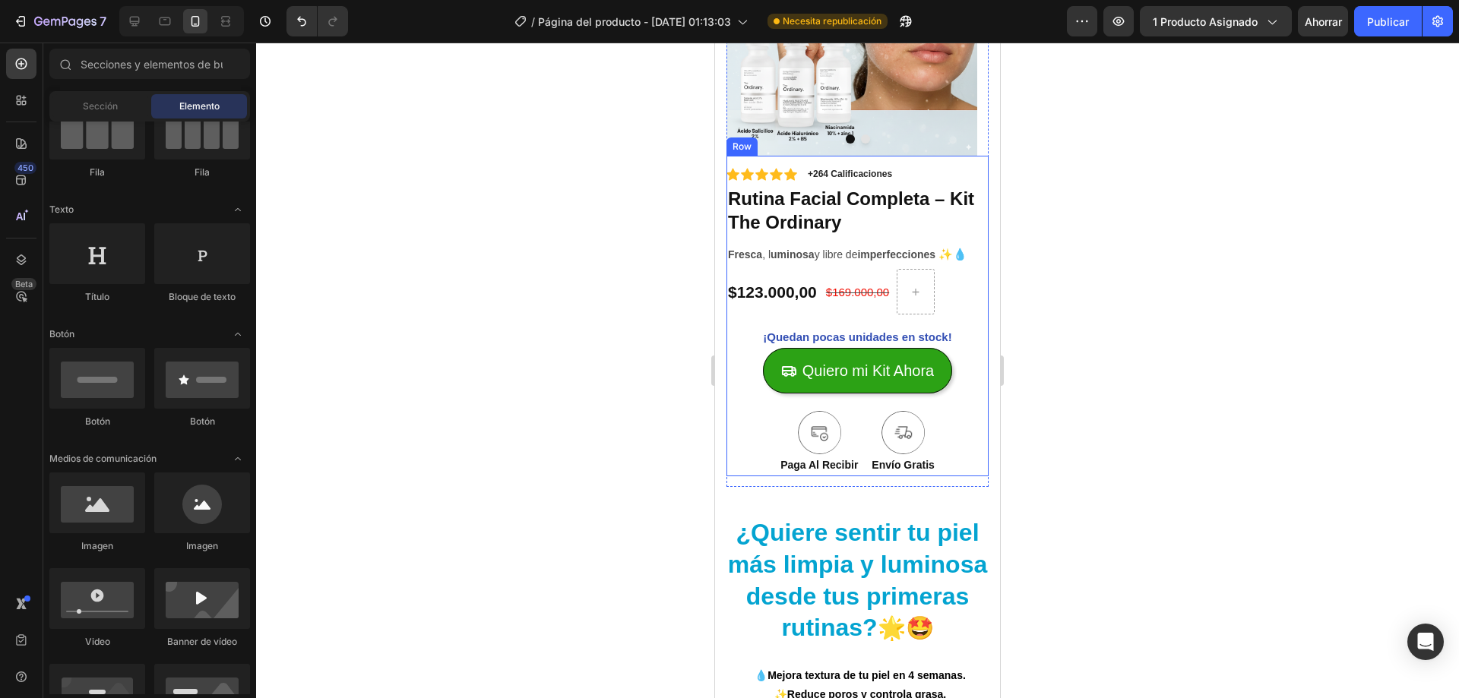
scroll to position [0, 0]
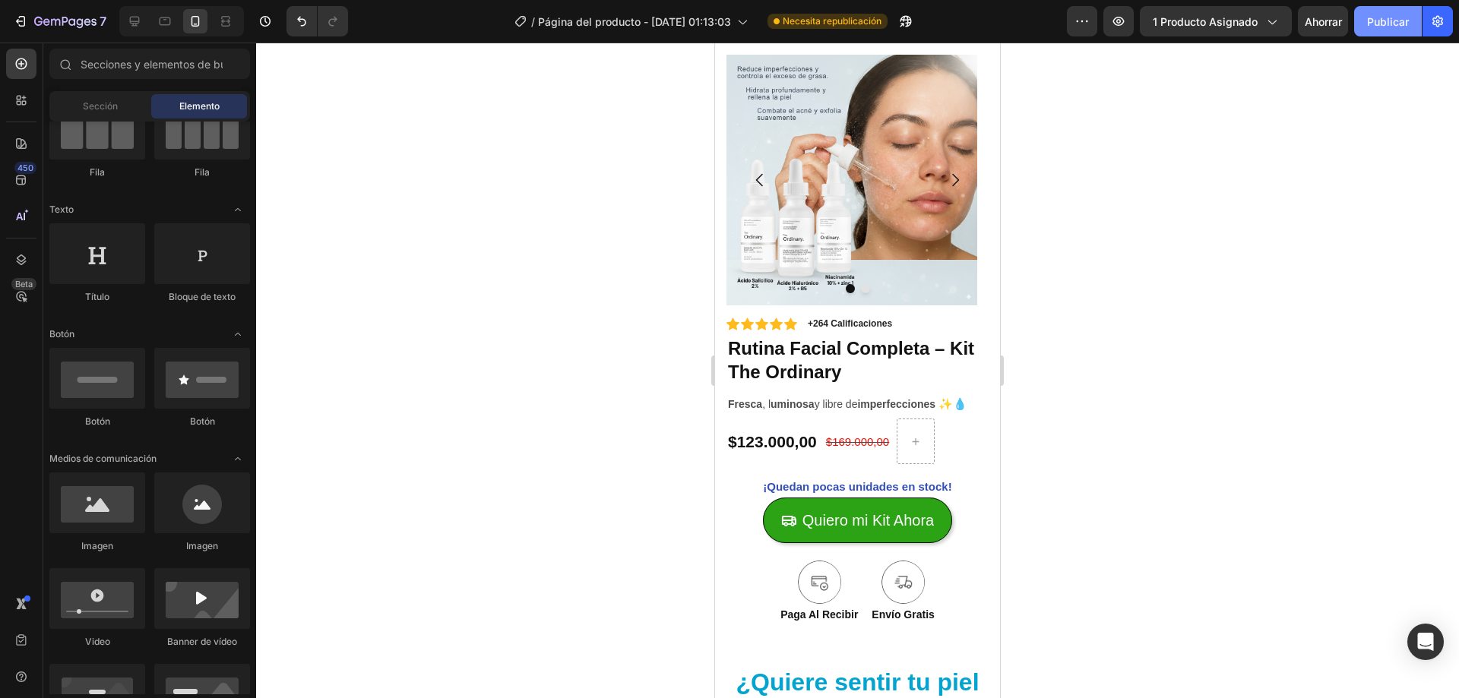
click at [1389, 31] on button "Publicar" at bounding box center [1388, 21] width 68 height 30
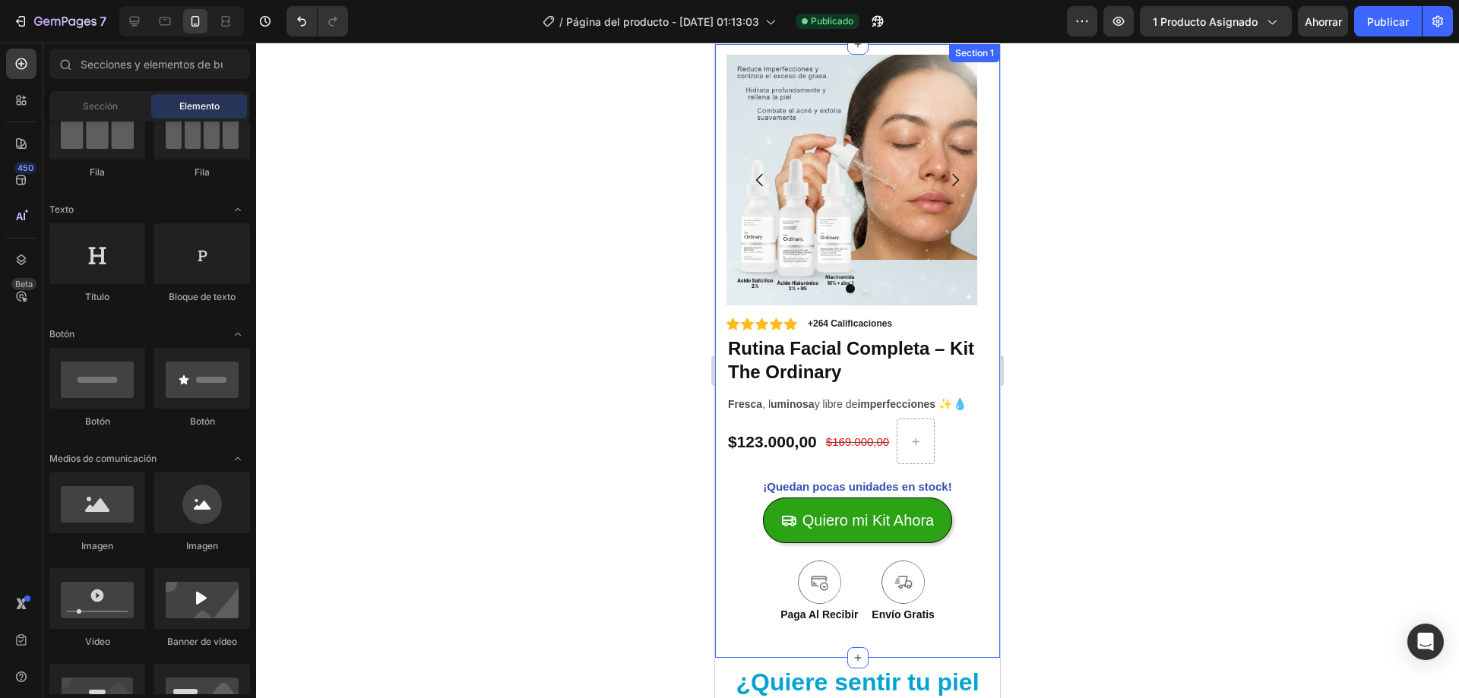
click at [891, 45] on div "Image Image Carousel Icon Icon Icon Icon Icon Icon List +264 Calificaciones Tex…" at bounding box center [857, 351] width 285 height 614
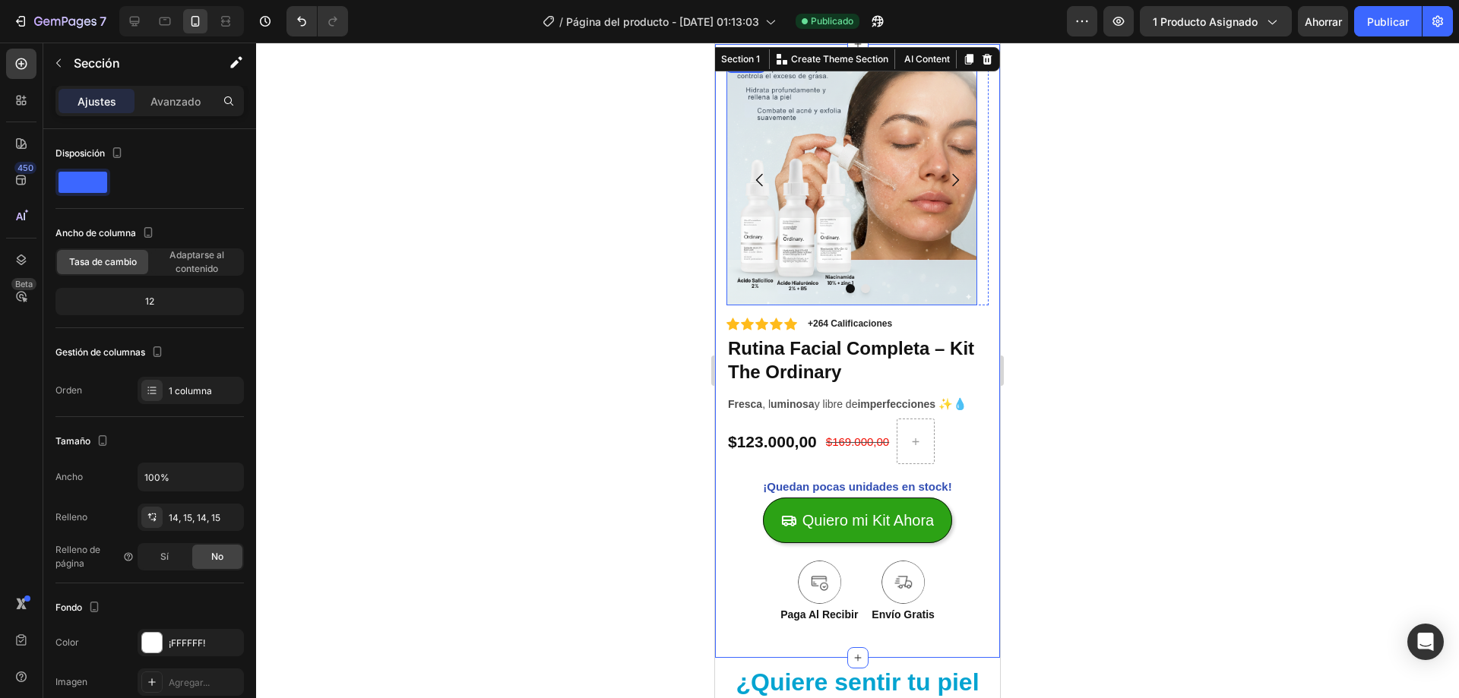
click at [850, 204] on img at bounding box center [851, 180] width 251 height 251
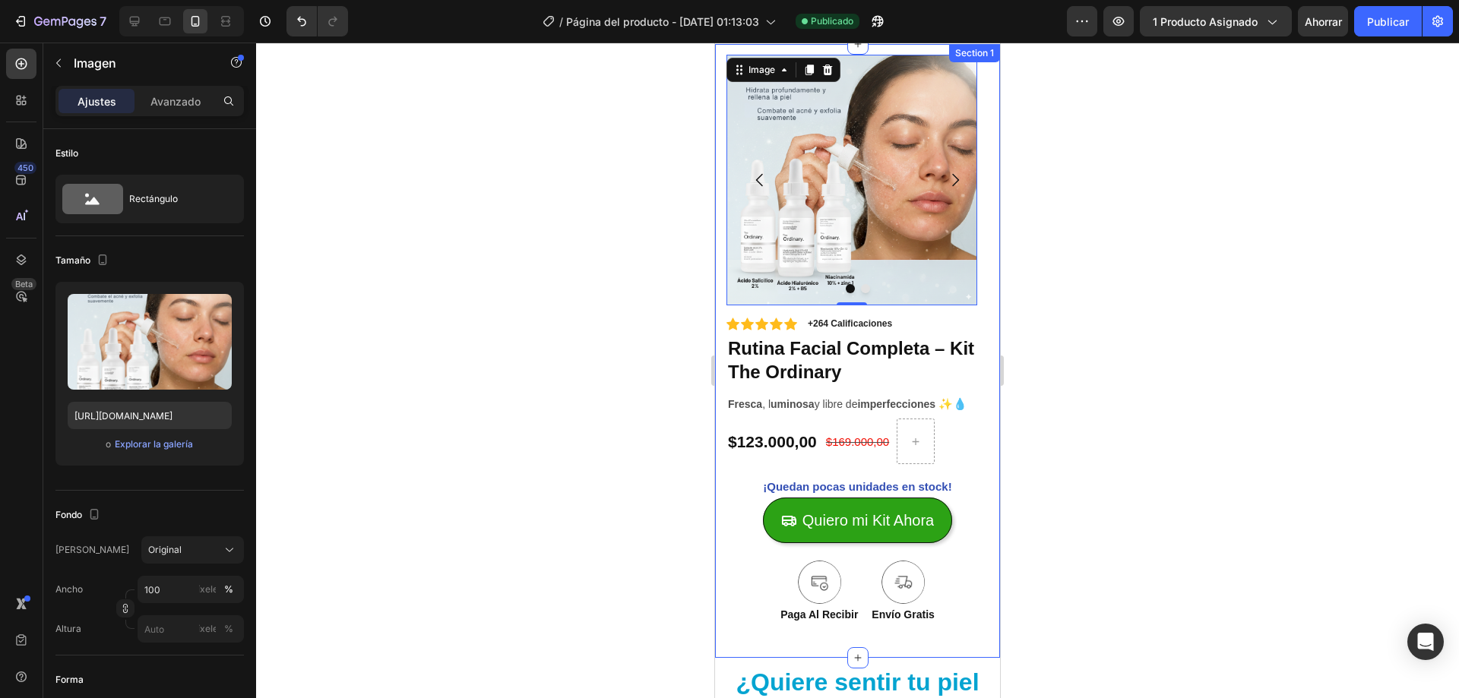
click at [923, 52] on div "Image 0 Image Carousel Icon Icon Icon Icon Icon Icon List +264 Calificaciones T…" at bounding box center [857, 351] width 285 height 614
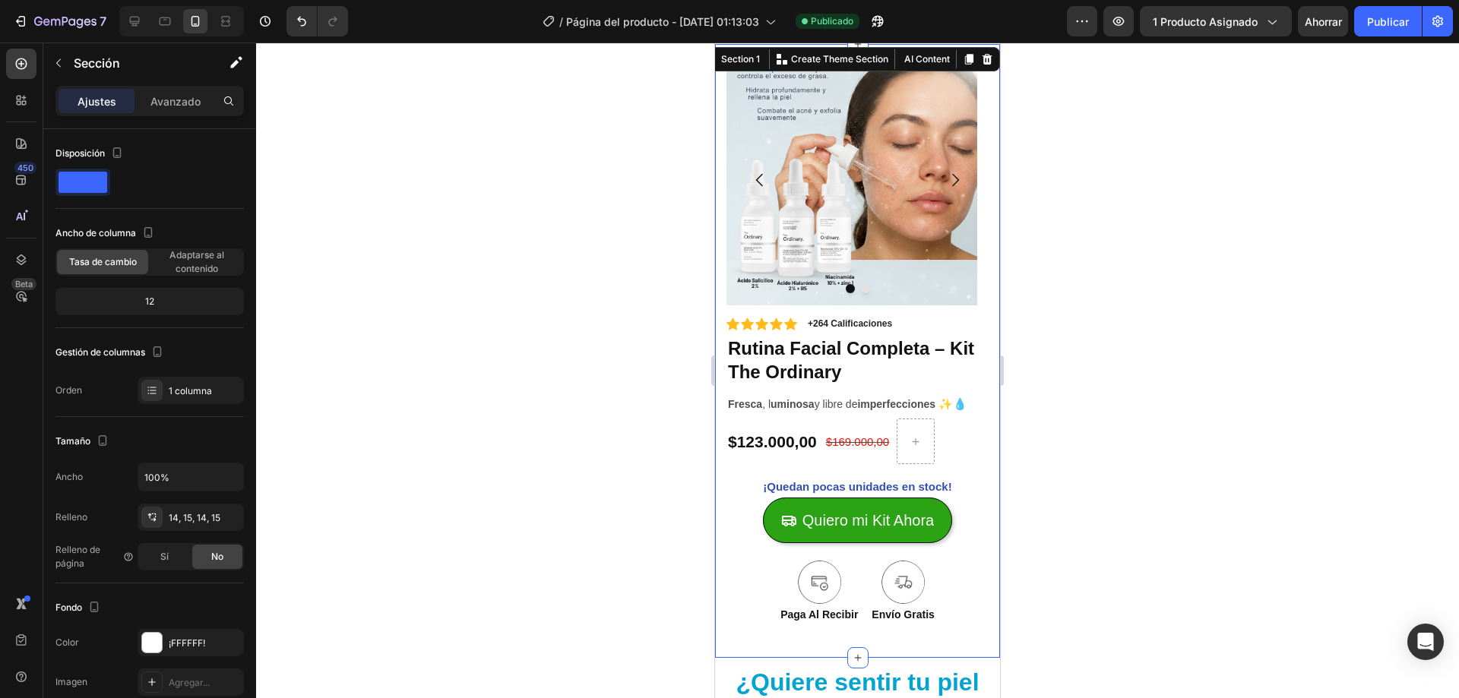
click at [175, 117] on div "Ajustes Avanzado" at bounding box center [149, 107] width 213 height 43
click at [175, 108] on p "Avanzado" at bounding box center [175, 101] width 50 height 16
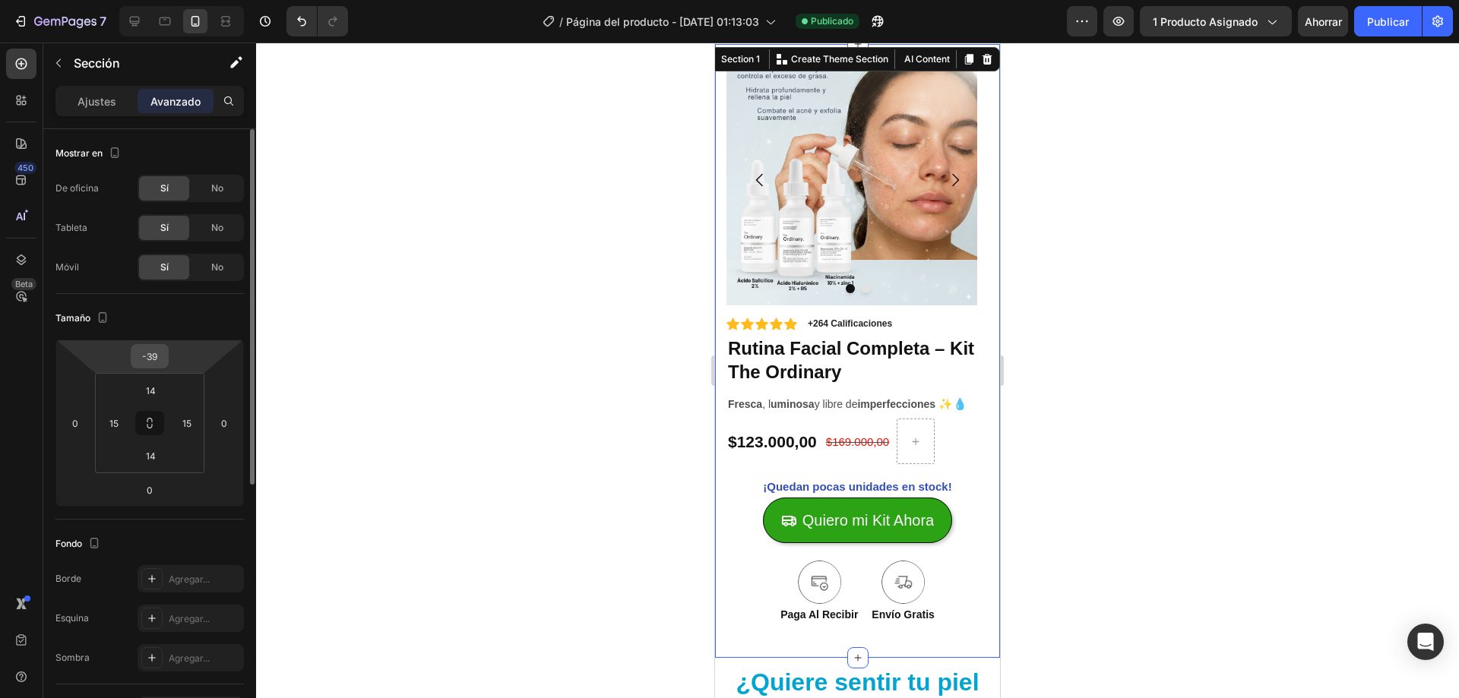
click at [167, 356] on div "-39" at bounding box center [150, 356] width 38 height 24
click at [154, 353] on input "-39" at bounding box center [150, 356] width 30 height 23
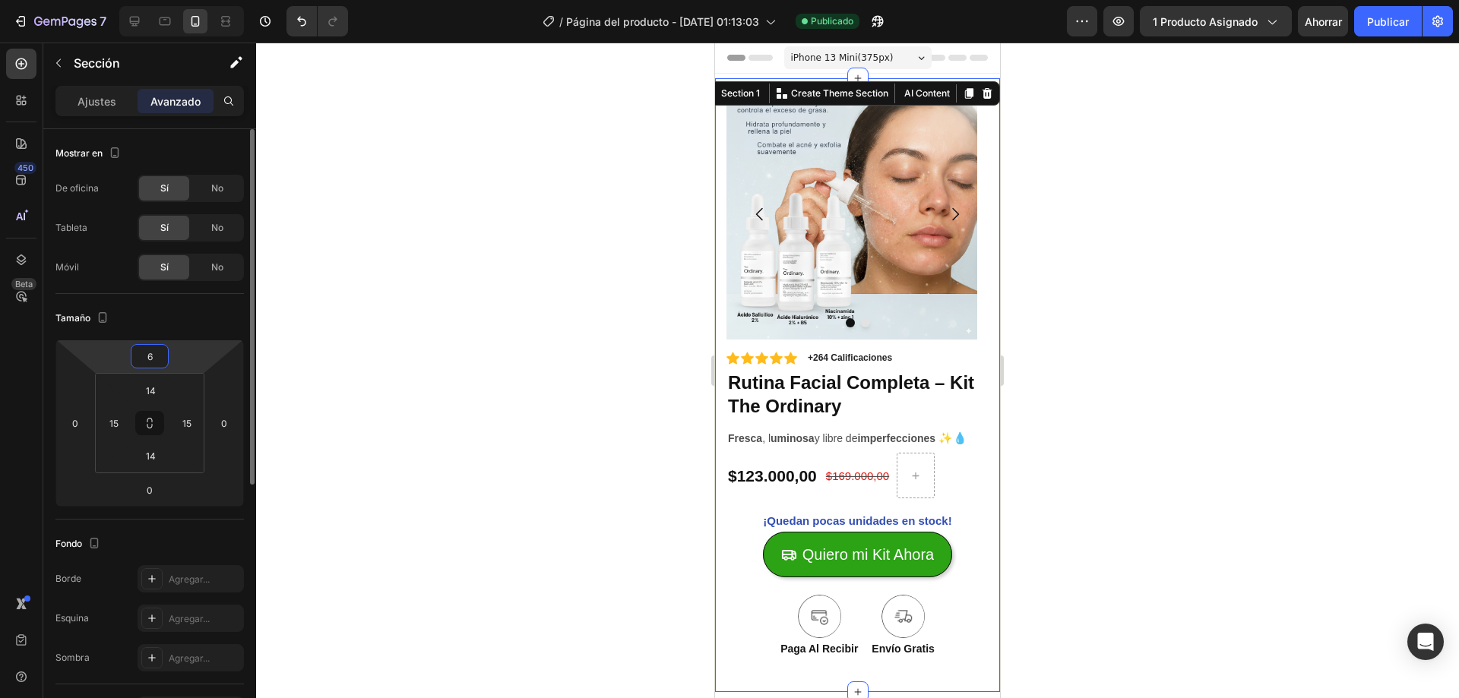
type input "5"
click at [1373, 15] on font "Publicar" at bounding box center [1388, 21] width 42 height 13
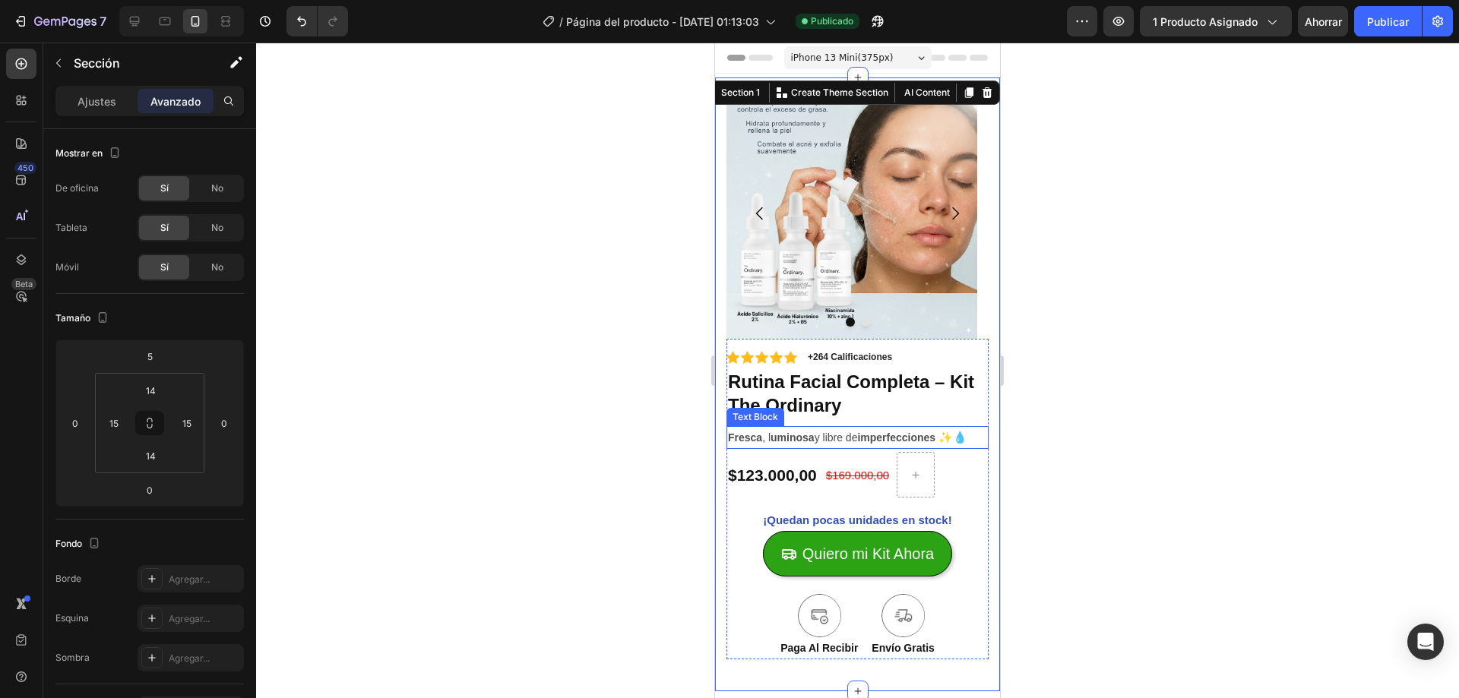
click at [776, 439] on strong "uminosa" at bounding box center [793, 438] width 44 height 12
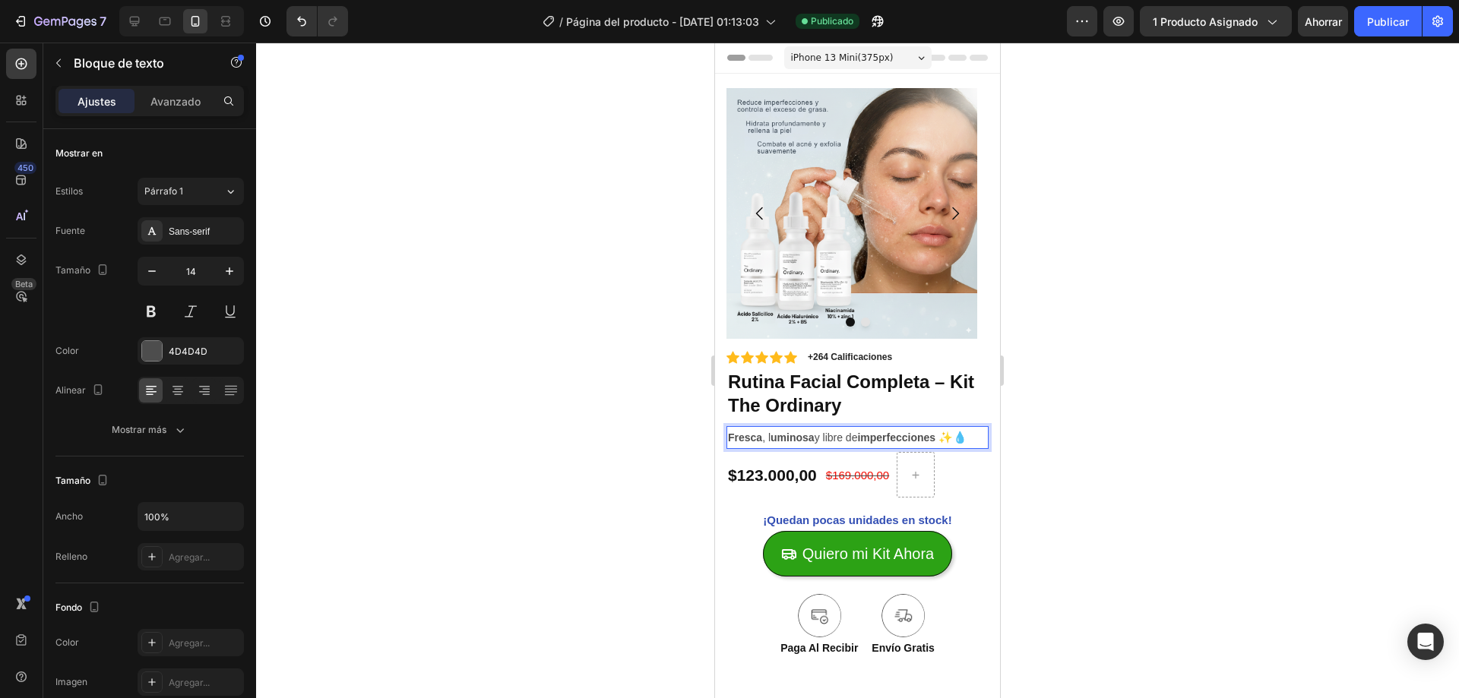
click at [767, 440] on p "Fresca , l uminosa y libre de imperfecciones ✨💧" at bounding box center [857, 438] width 259 height 20
click at [774, 442] on p "Fresca , l uminosa y libre de imperfecciones ✨💧" at bounding box center [857, 438] width 259 height 20
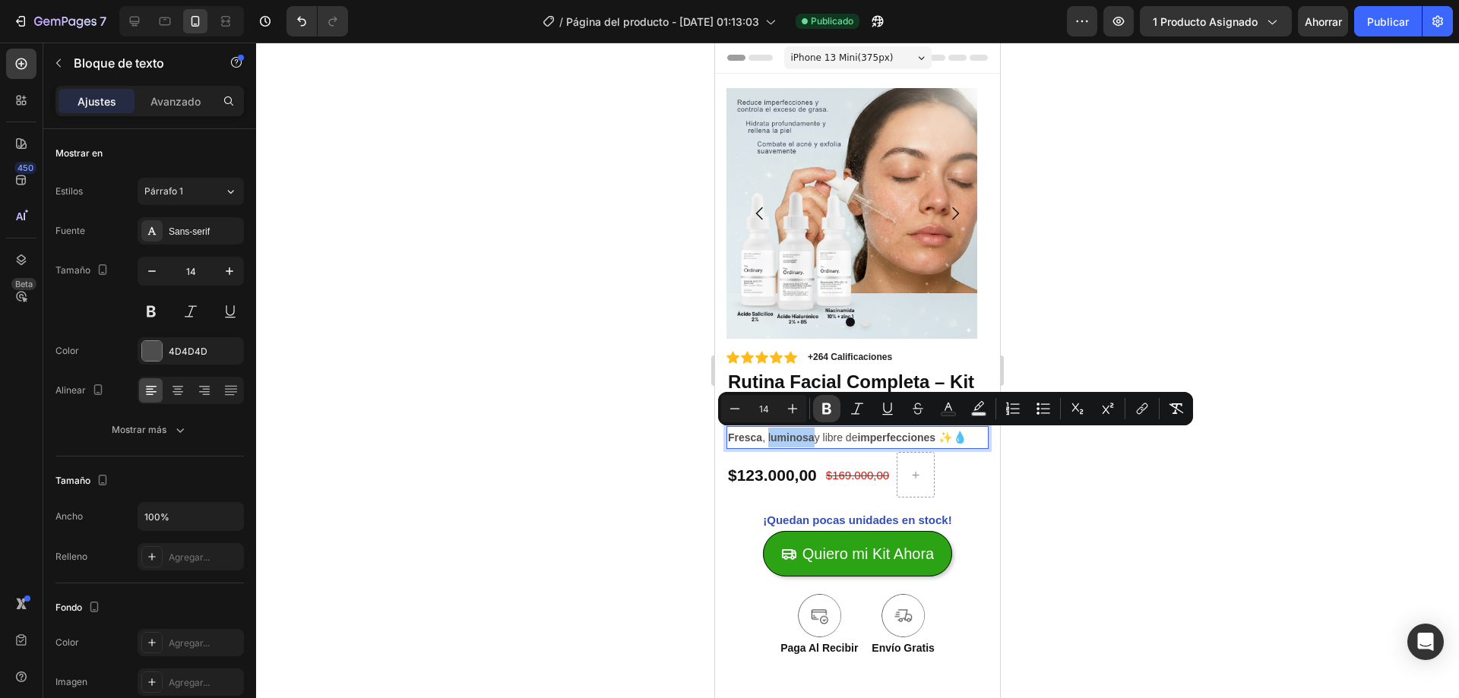
click at [825, 410] on icon "Editor contextual toolbar" at bounding box center [826, 408] width 15 height 15
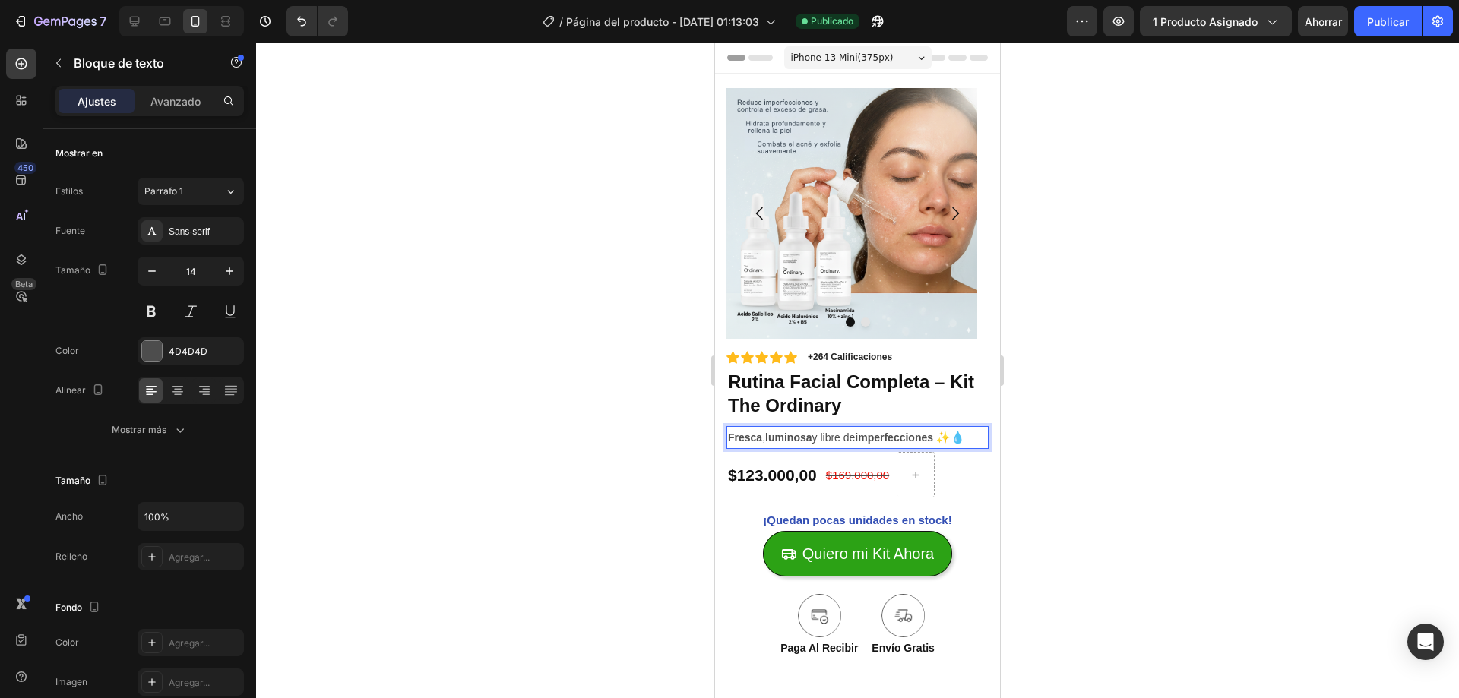
click at [1073, 416] on div at bounding box center [857, 371] width 1203 height 656
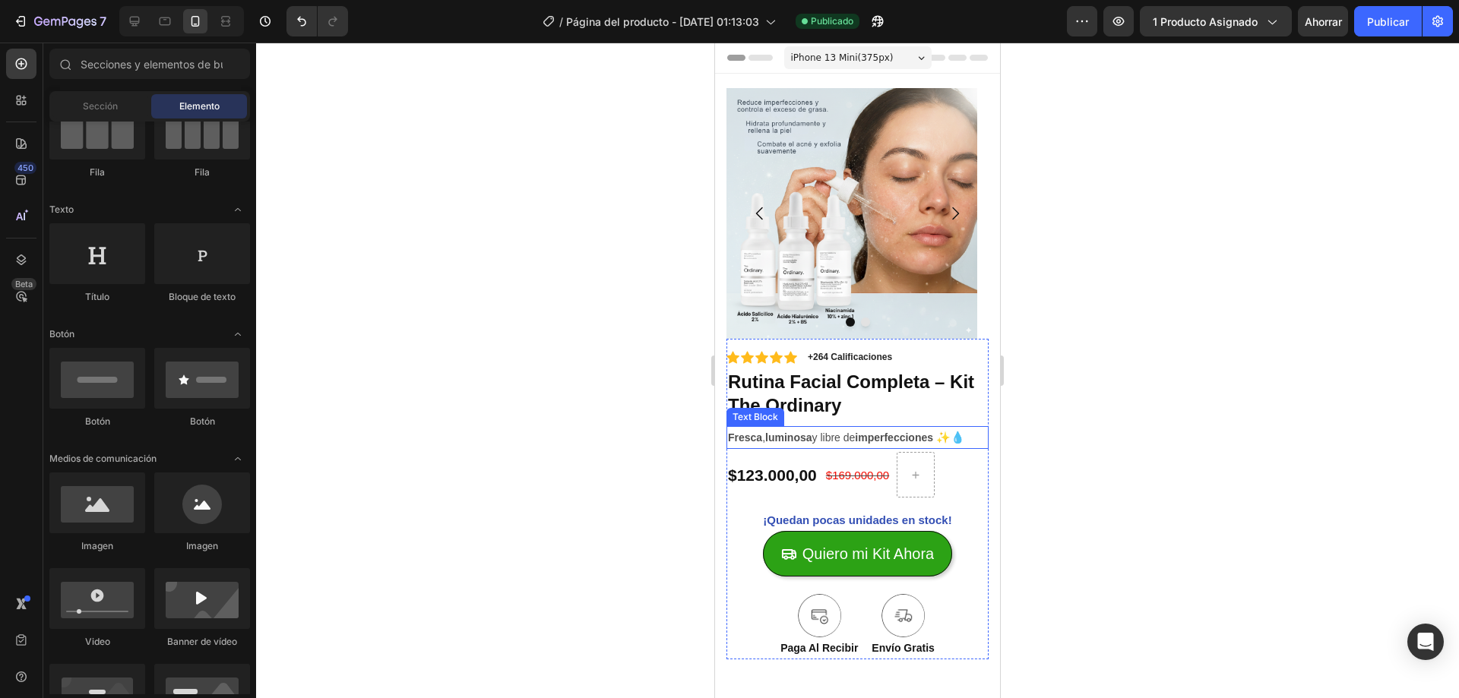
scroll to position [76, 0]
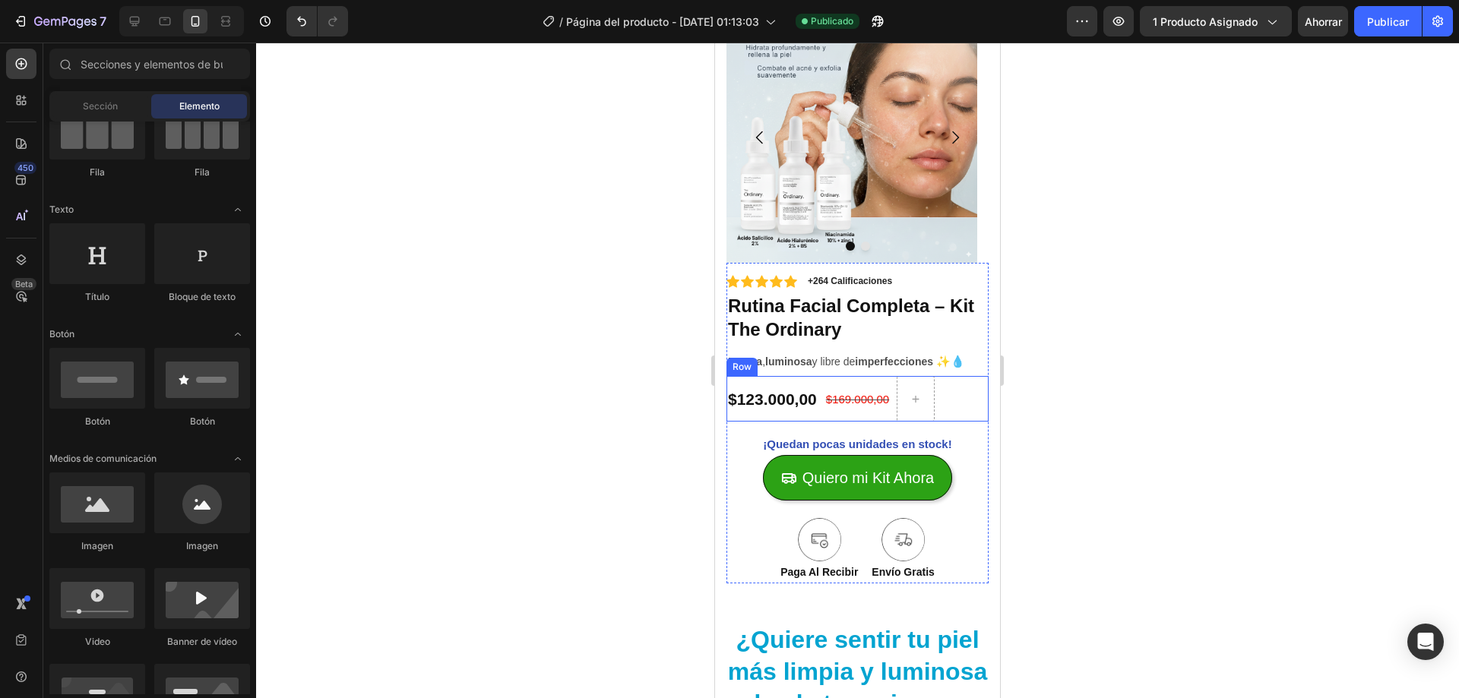
click at [818, 385] on div "$123.000,00 Product Price Product Price" at bounding box center [772, 399] width 92 height 46
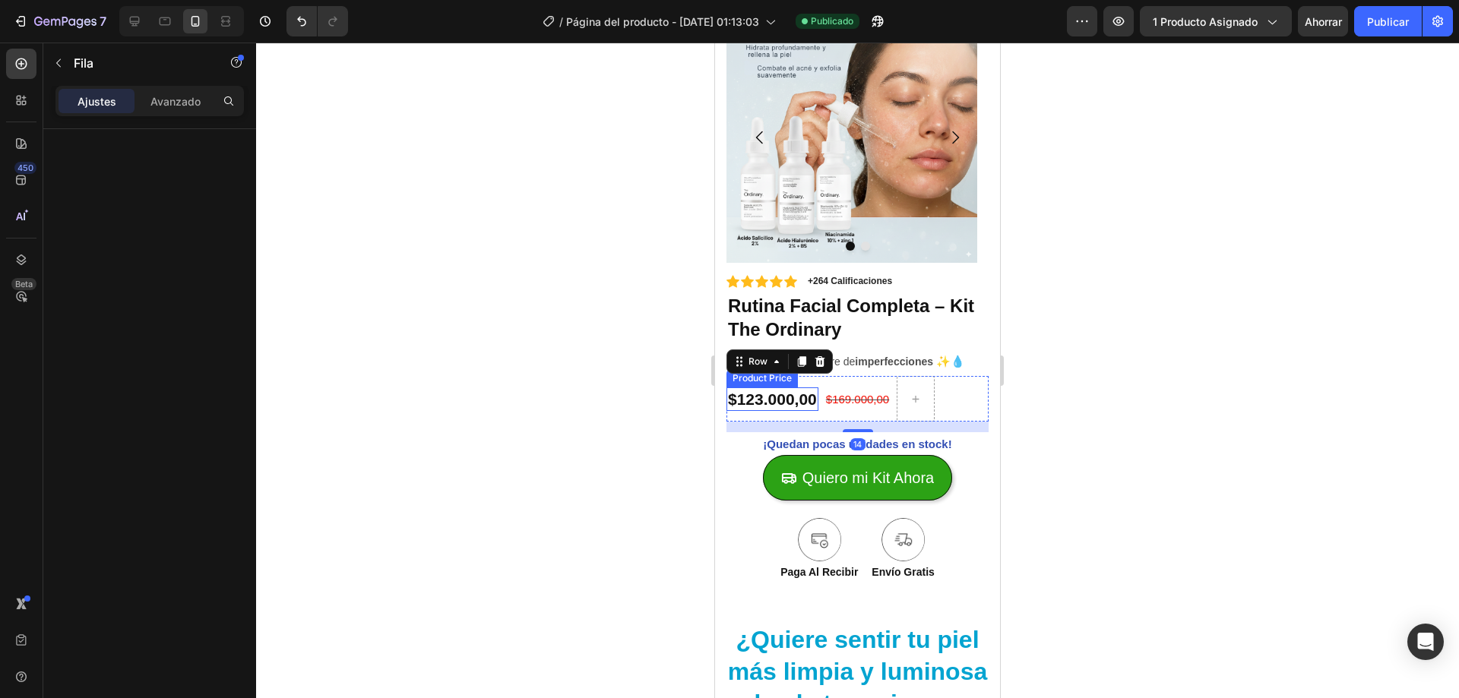
click at [796, 394] on div "$123.000,00" at bounding box center [772, 400] width 92 height 24
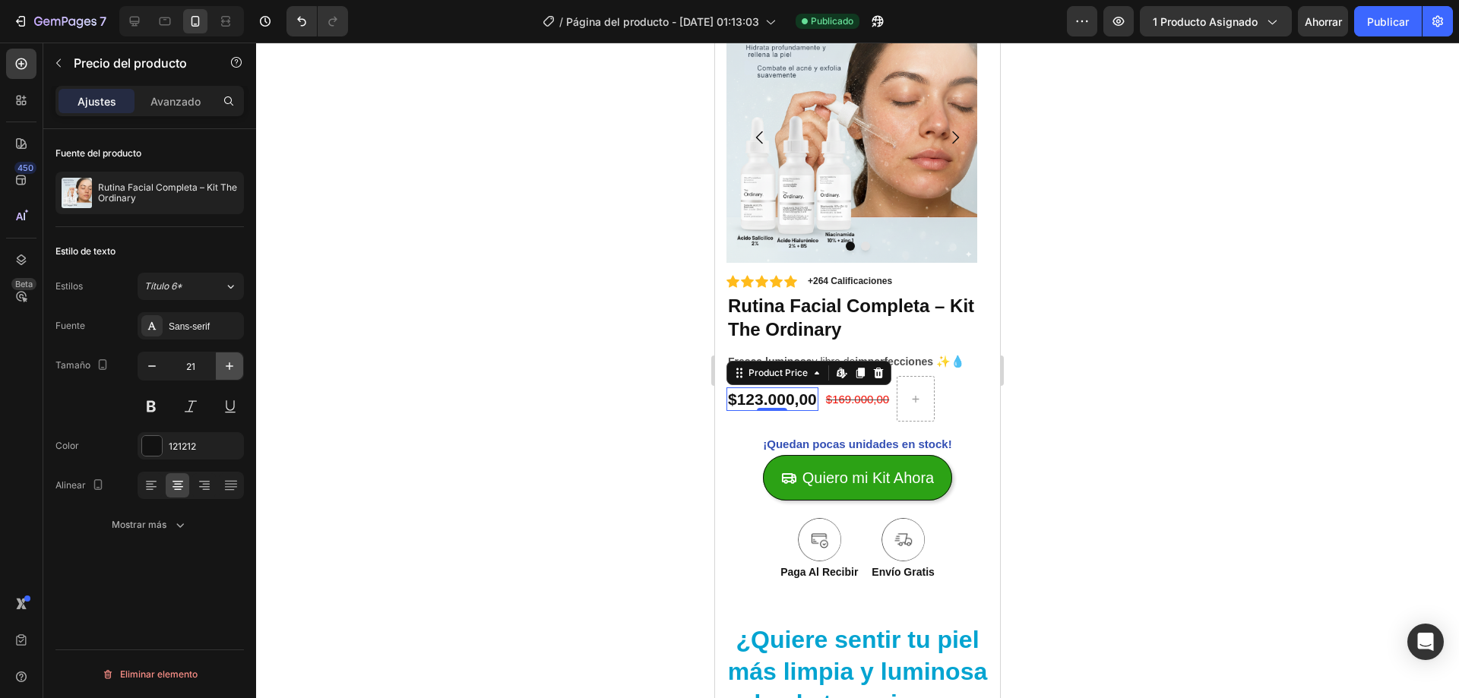
click at [226, 373] on icon "button" at bounding box center [229, 366] width 15 height 15
type input "23"
click at [870, 405] on div "$169.000,00" at bounding box center [866, 400] width 66 height 24
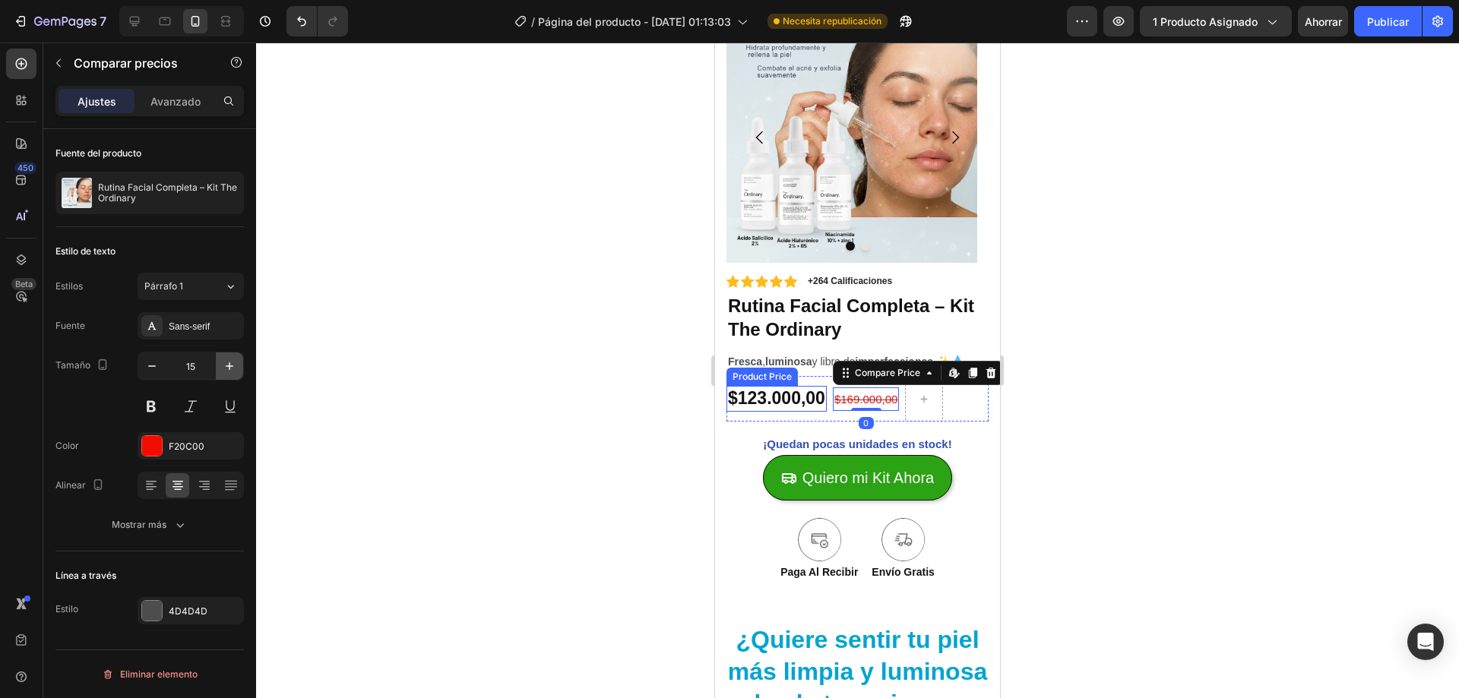
click at [242, 366] on button "button" at bounding box center [229, 366] width 27 height 27
click at [235, 365] on icon "button" at bounding box center [229, 366] width 15 height 15
type input "17"
click at [599, 367] on div at bounding box center [857, 371] width 1203 height 656
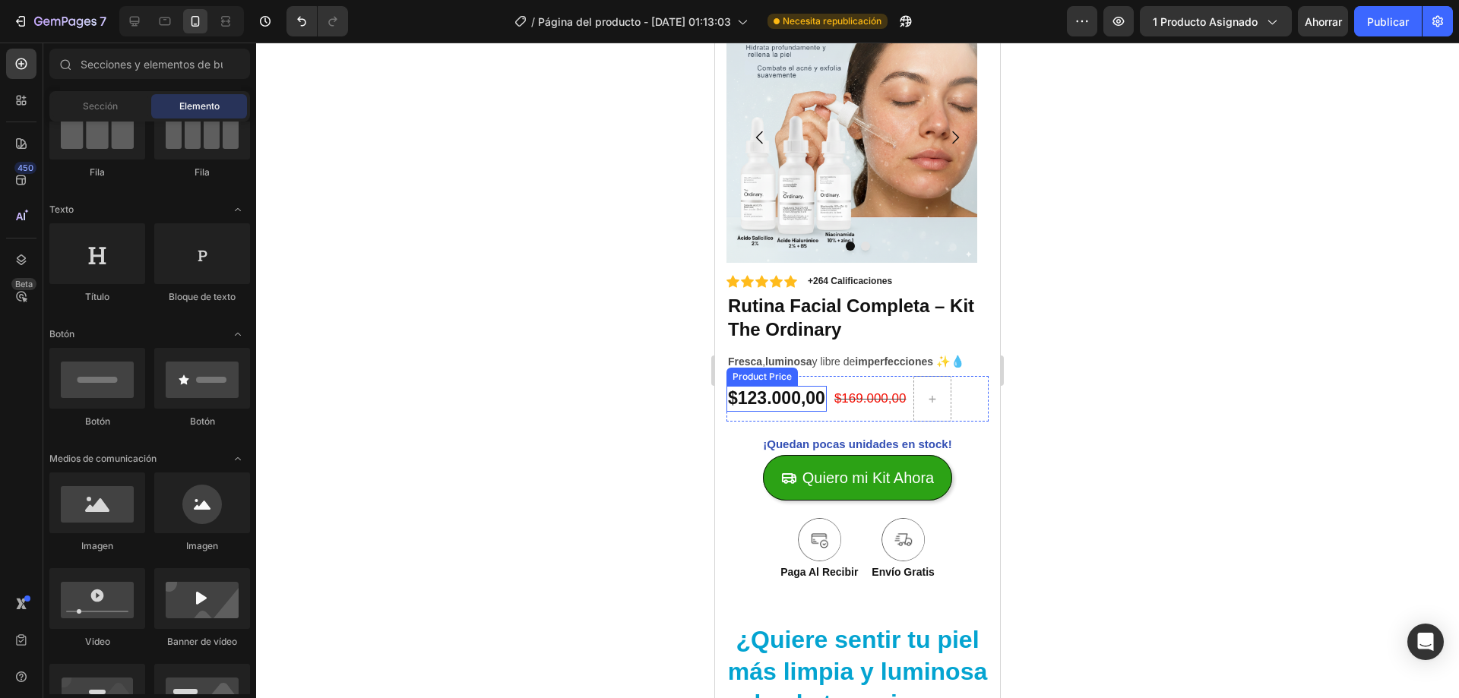
click at [663, 376] on div at bounding box center [857, 371] width 1203 height 656
click at [1043, 396] on div at bounding box center [857, 371] width 1203 height 656
click at [964, 397] on div "$123.000,00 Product Price Product Price $169.000,00 Compare Price Compare Price…" at bounding box center [857, 399] width 262 height 46
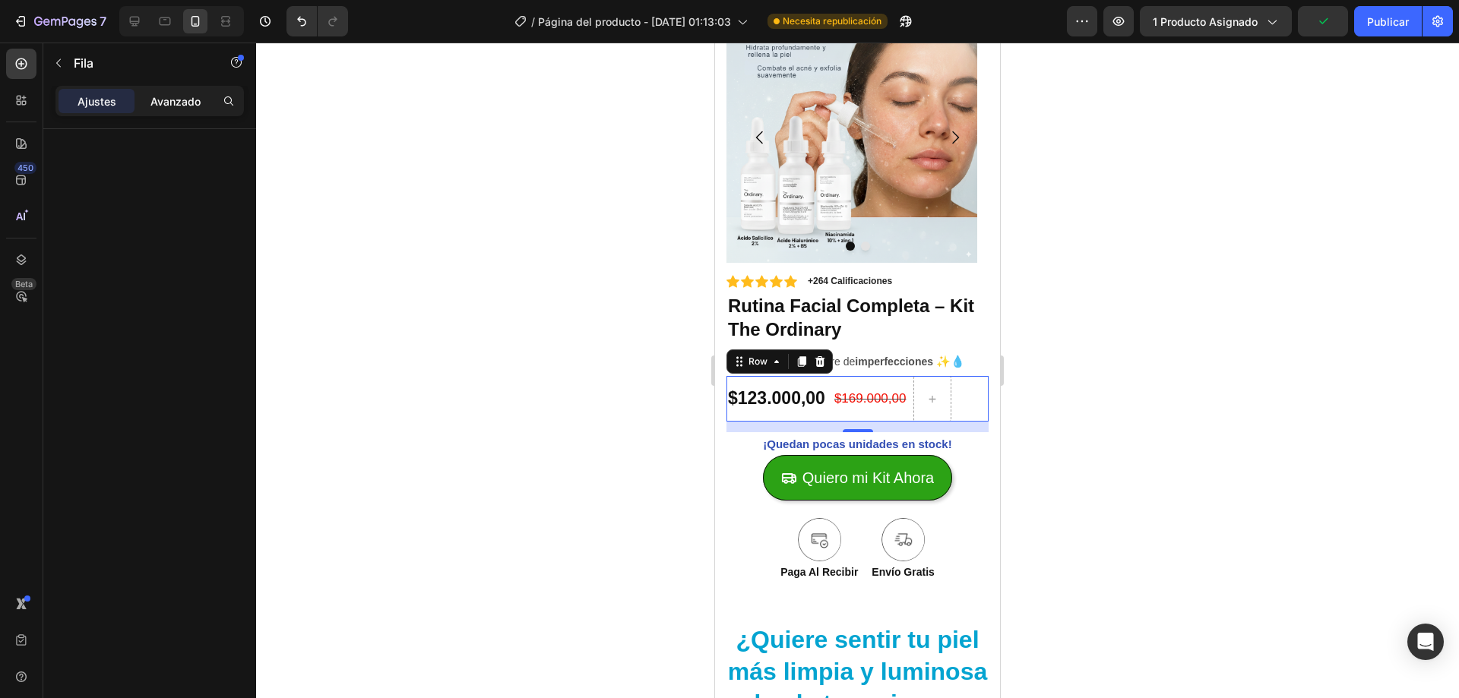
click at [195, 105] on font "Avanzado" at bounding box center [175, 101] width 50 height 13
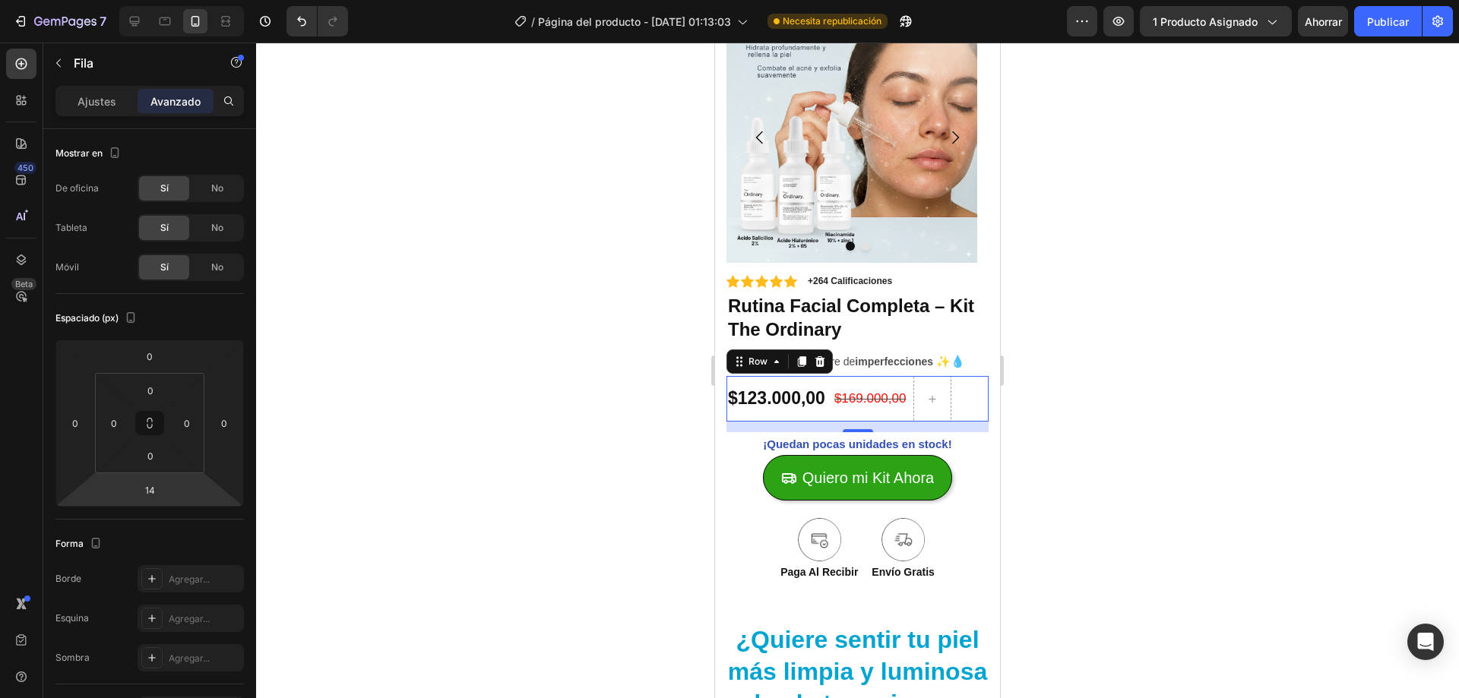
click at [472, 419] on div at bounding box center [857, 371] width 1203 height 656
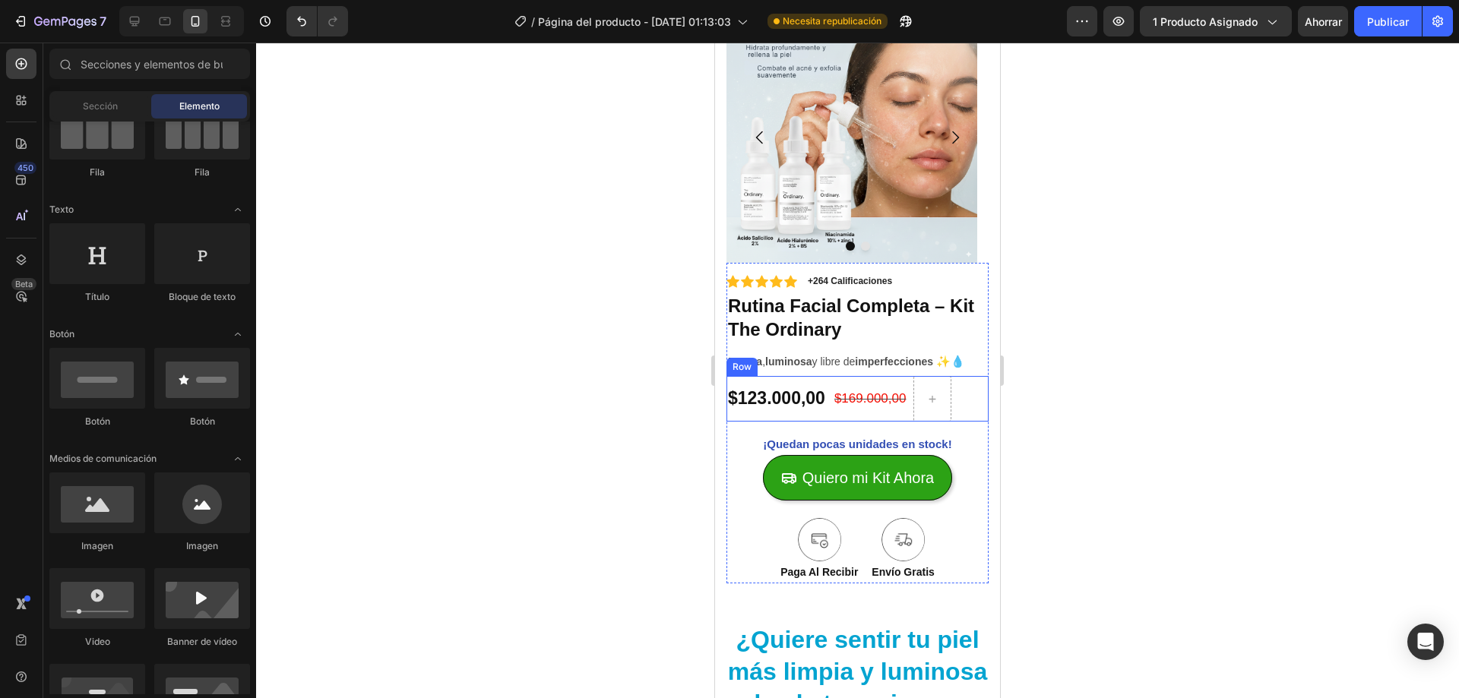
click at [827, 409] on div "$123.000,00 Product Price Product Price $169.000,00 Compare Price Compare Price…" at bounding box center [857, 399] width 262 height 46
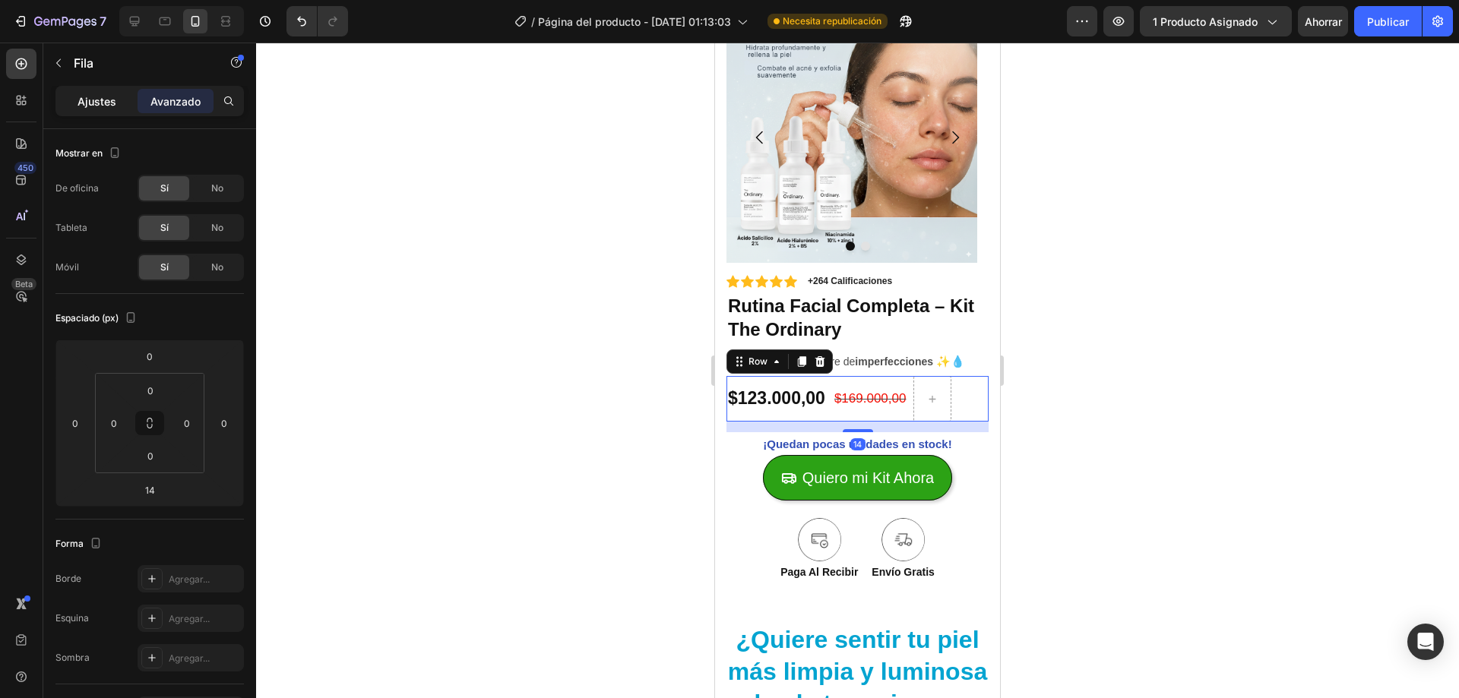
click at [74, 94] on div "Ajustes" at bounding box center [97, 101] width 76 height 24
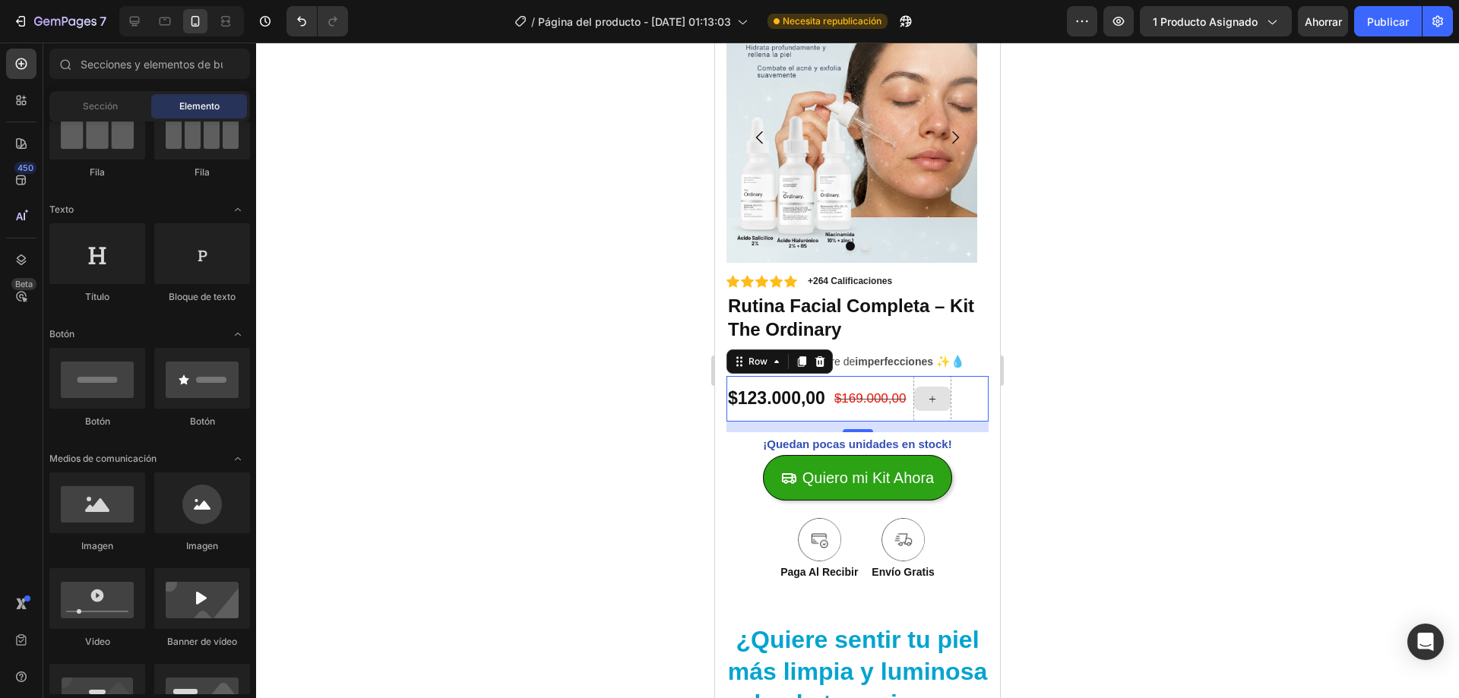
click at [927, 409] on div at bounding box center [932, 399] width 36 height 24
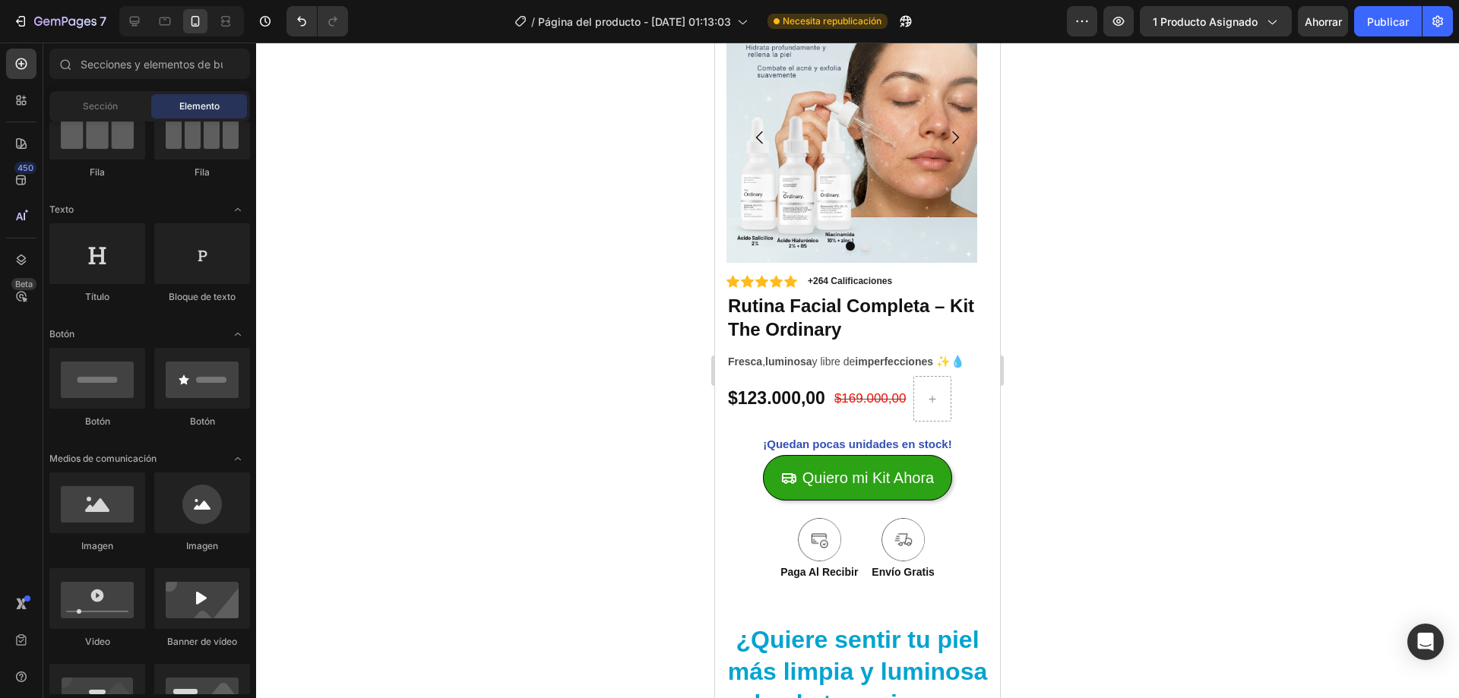
click at [613, 258] on div at bounding box center [857, 371] width 1203 height 656
click at [1360, 31] on button "Publicar" at bounding box center [1388, 21] width 68 height 30
click at [759, 369] on p "Fresca , luminosa y libre de imperfecciones ✨💧" at bounding box center [857, 362] width 259 height 20
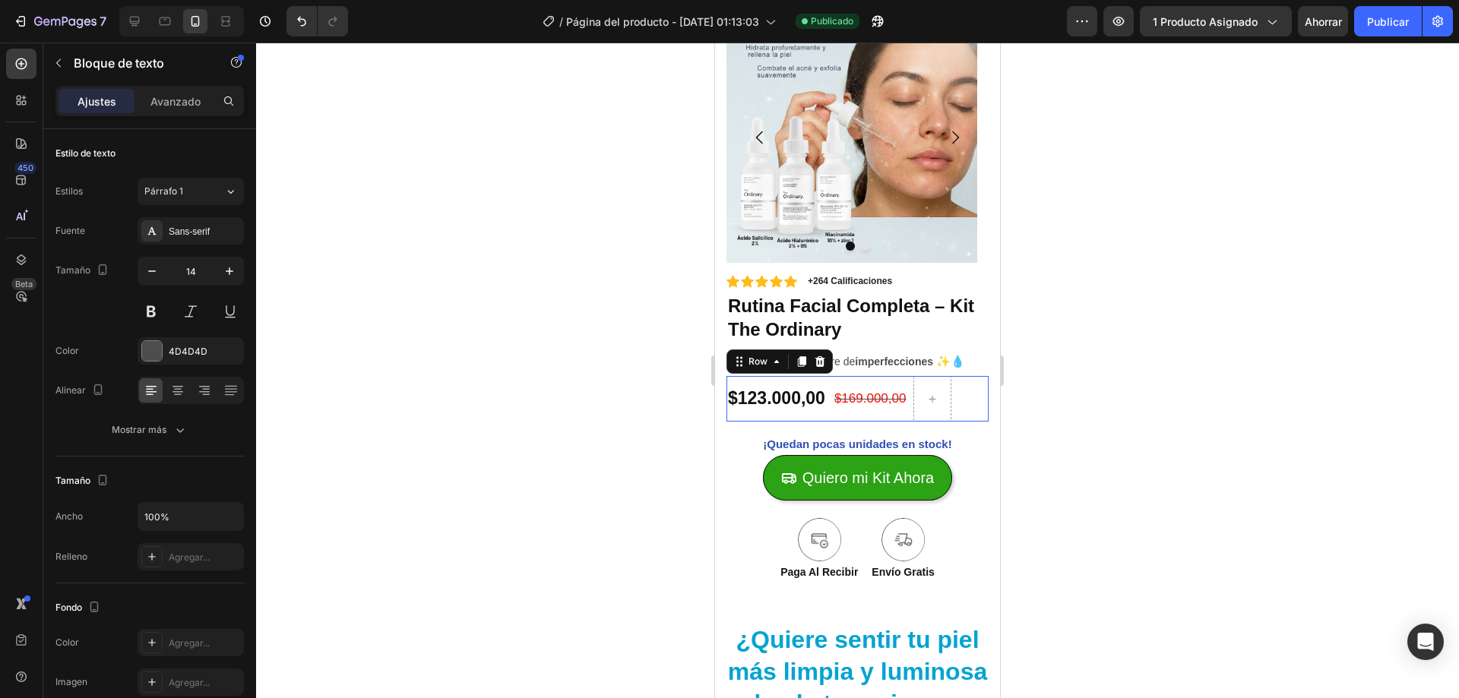
click at [831, 391] on div "$123.000,00 Product Price Product Price $169.000,00 Compare Price Compare Price…" at bounding box center [857, 399] width 262 height 46
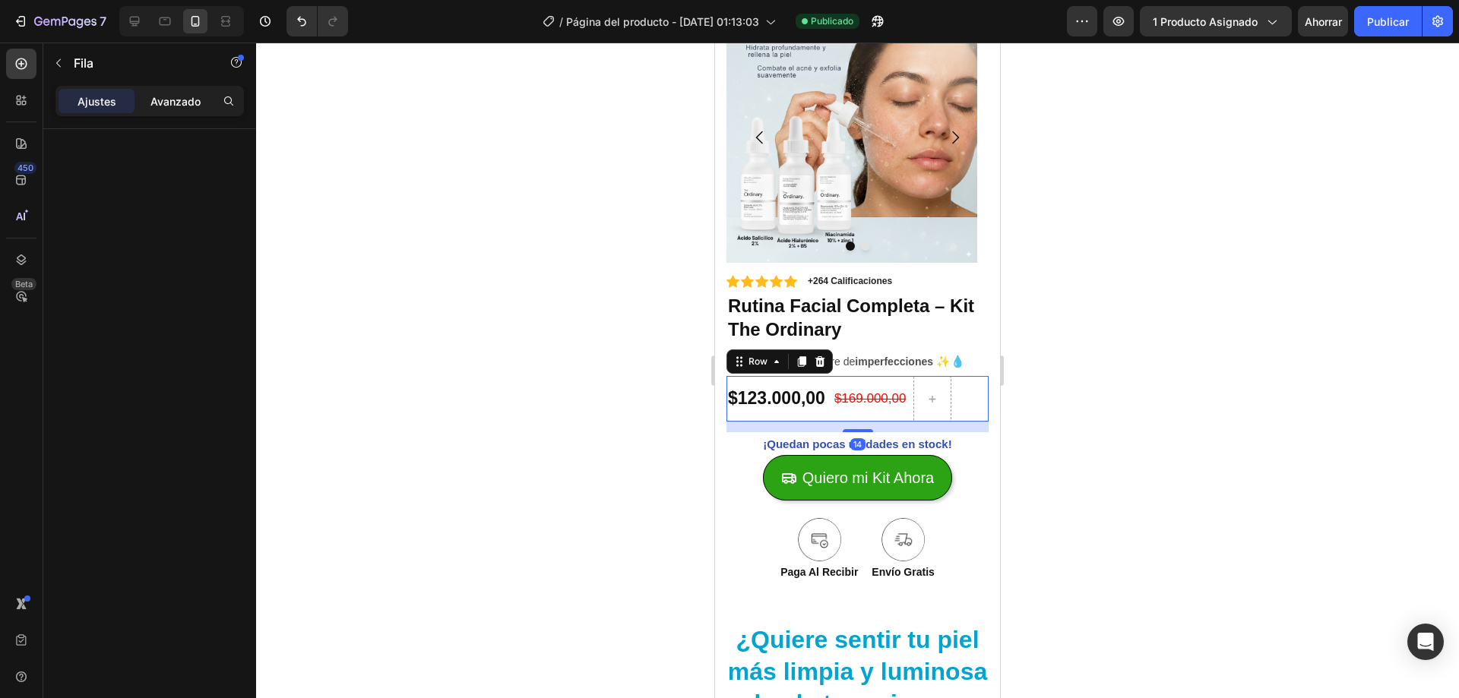
click at [179, 100] on font "Avanzado" at bounding box center [175, 101] width 50 height 13
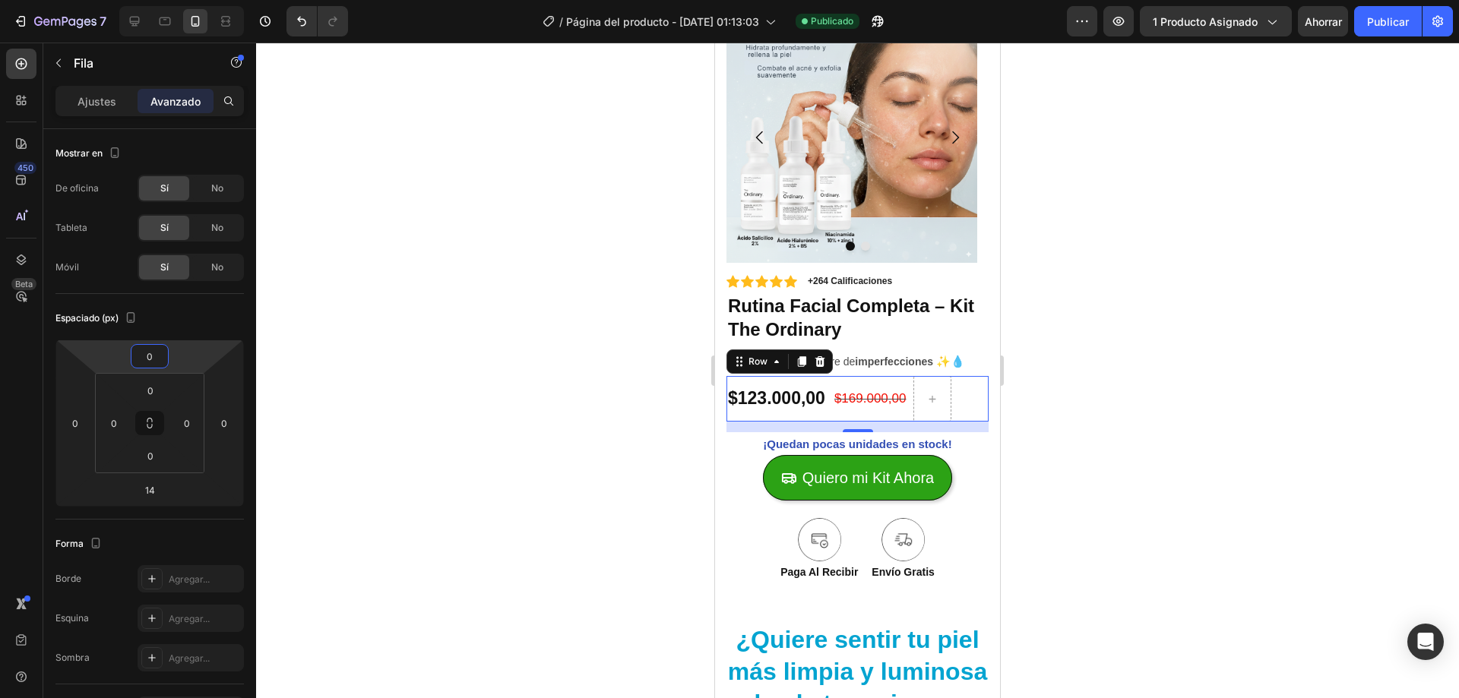
click at [160, 347] on input "0" at bounding box center [150, 356] width 30 height 23
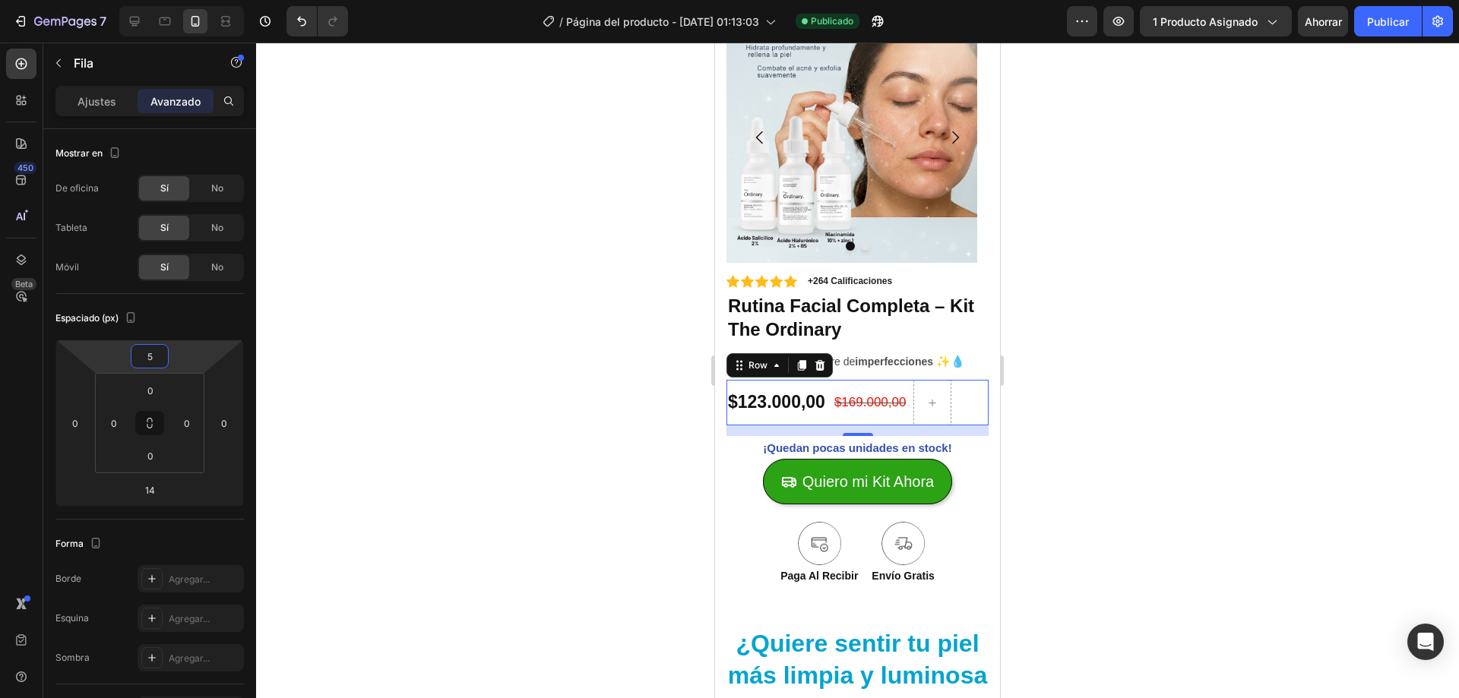
type input "6"
click at [968, 486] on div "Quiero mi Kit Ahora Button" at bounding box center [857, 483] width 262 height 46
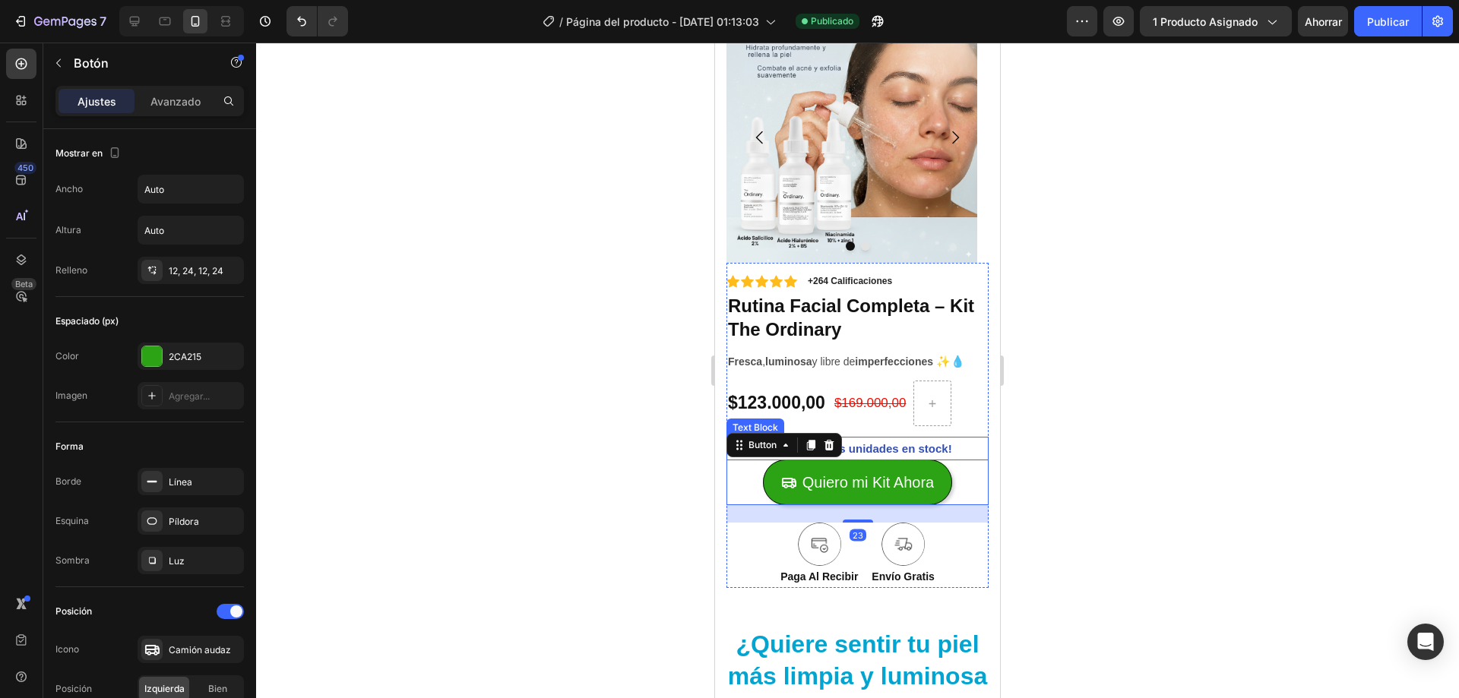
click at [967, 443] on p "¡Quedan pocas unidades en stock!" at bounding box center [857, 448] width 259 height 21
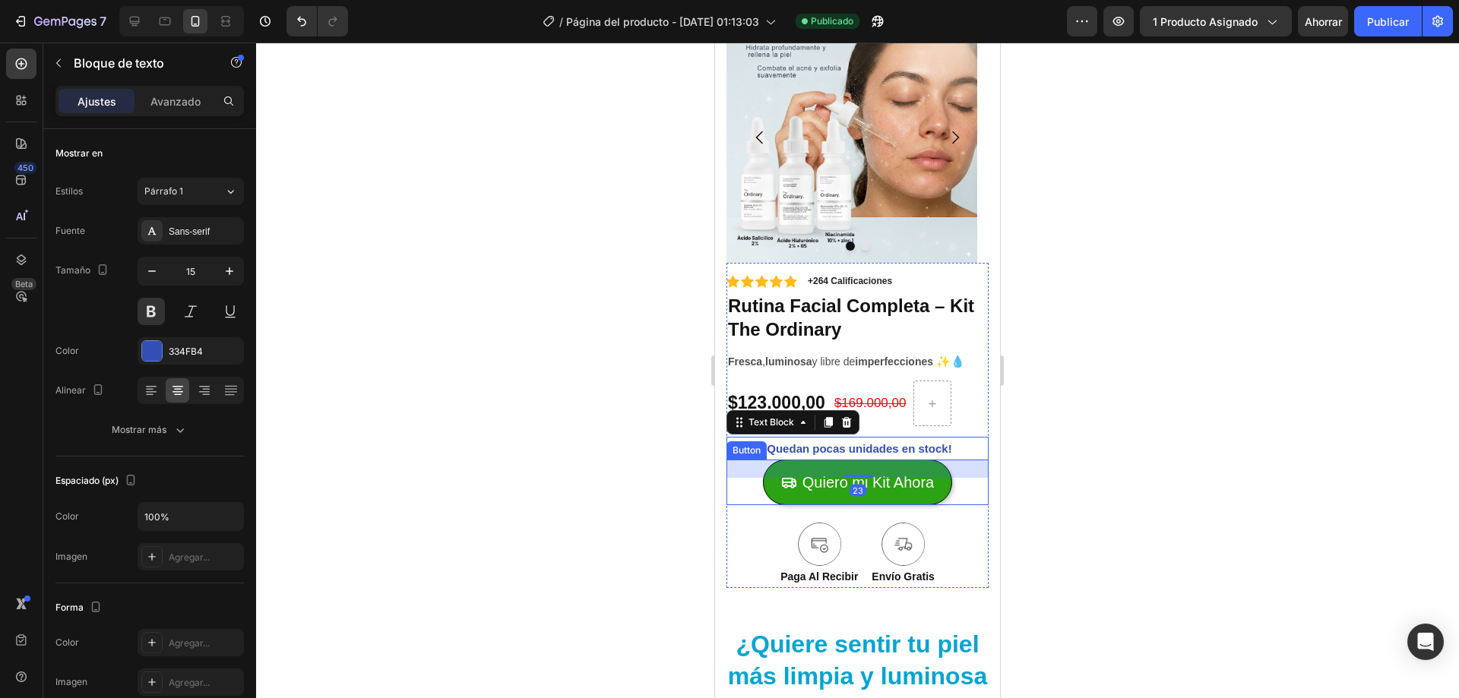
click at [957, 527] on div "Image Paga Al Recibir Text Block Image Envío Gratis Text Block Row" at bounding box center [857, 555] width 262 height 65
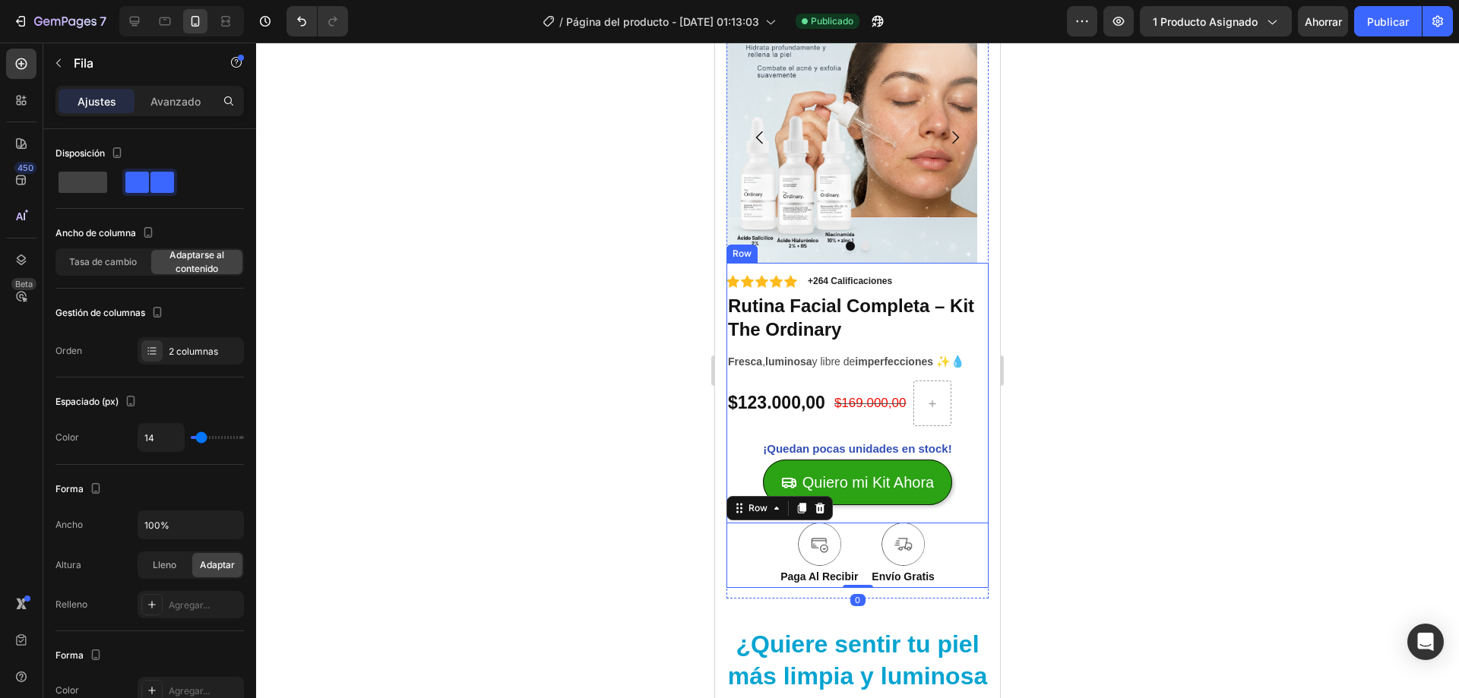
click at [971, 509] on div "Quiero mi Kit Ahora Button" at bounding box center [857, 500] width 262 height 45
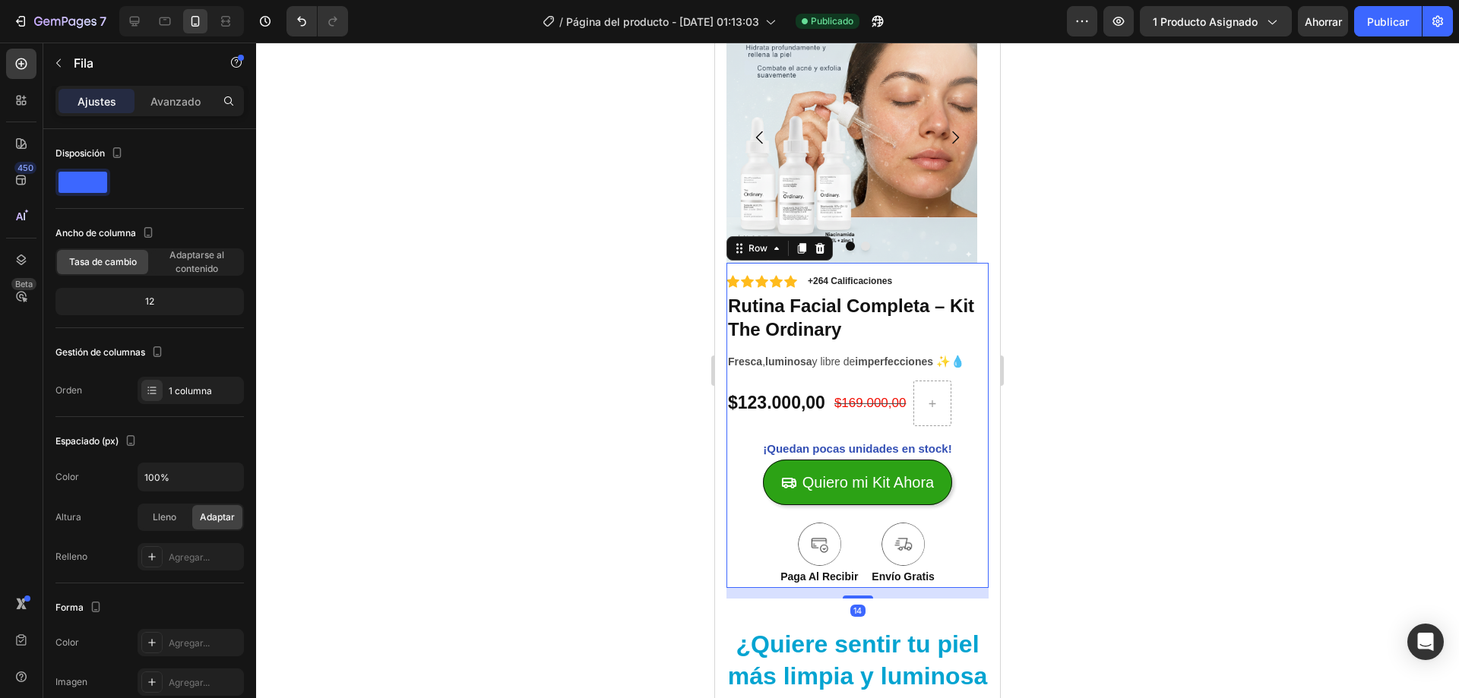
click at [958, 514] on div "Quiero mi Kit Ahora Button" at bounding box center [857, 500] width 262 height 45
click at [926, 521] on div "Quiero mi Kit Ahora Button" at bounding box center [857, 500] width 262 height 45
click at [871, 510] on div "Quiero mi Kit Ahora Button" at bounding box center [857, 500] width 262 height 45
click at [855, 480] on p "Quiero mi Kit Ahora" at bounding box center [867, 482] width 131 height 27
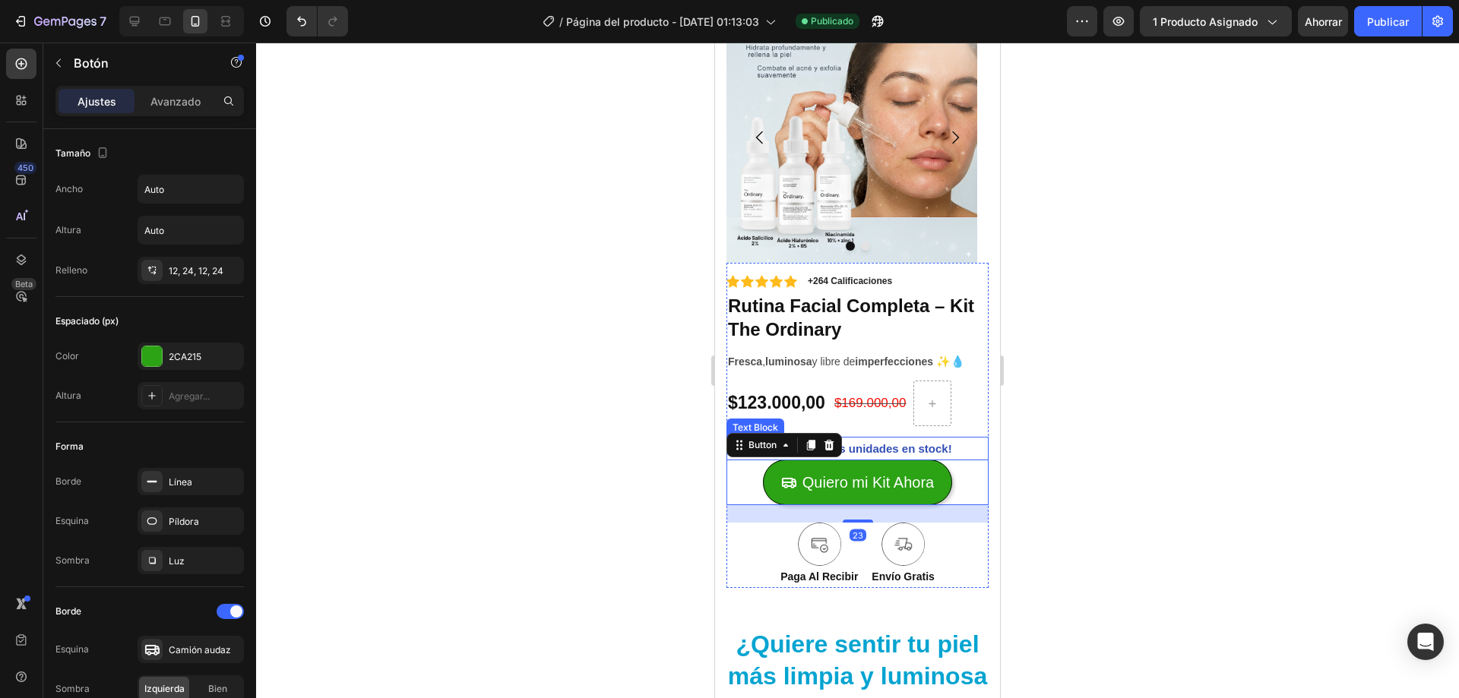
click at [960, 449] on p "¡Quedan pocas unidades en stock!" at bounding box center [857, 448] width 259 height 21
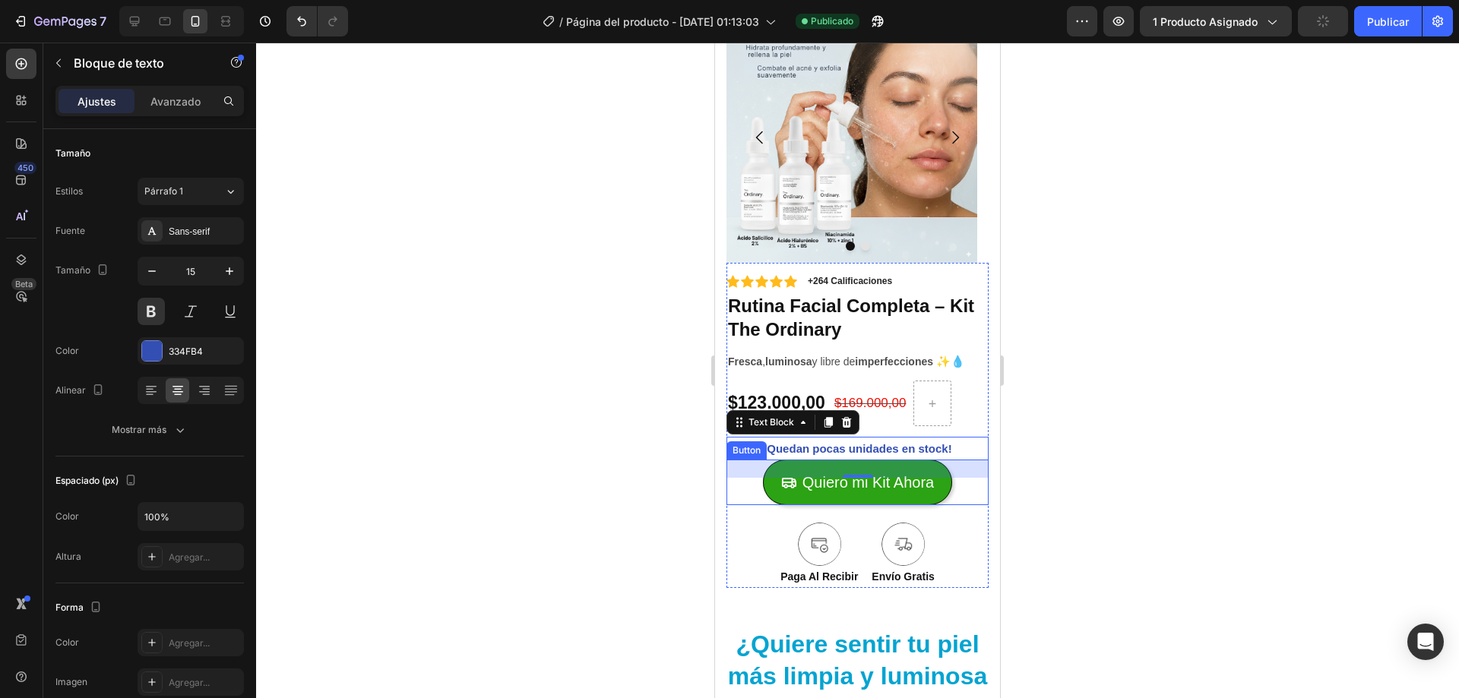
click at [745, 489] on div "Quiero mi Kit Ahora Button" at bounding box center [857, 483] width 262 height 46
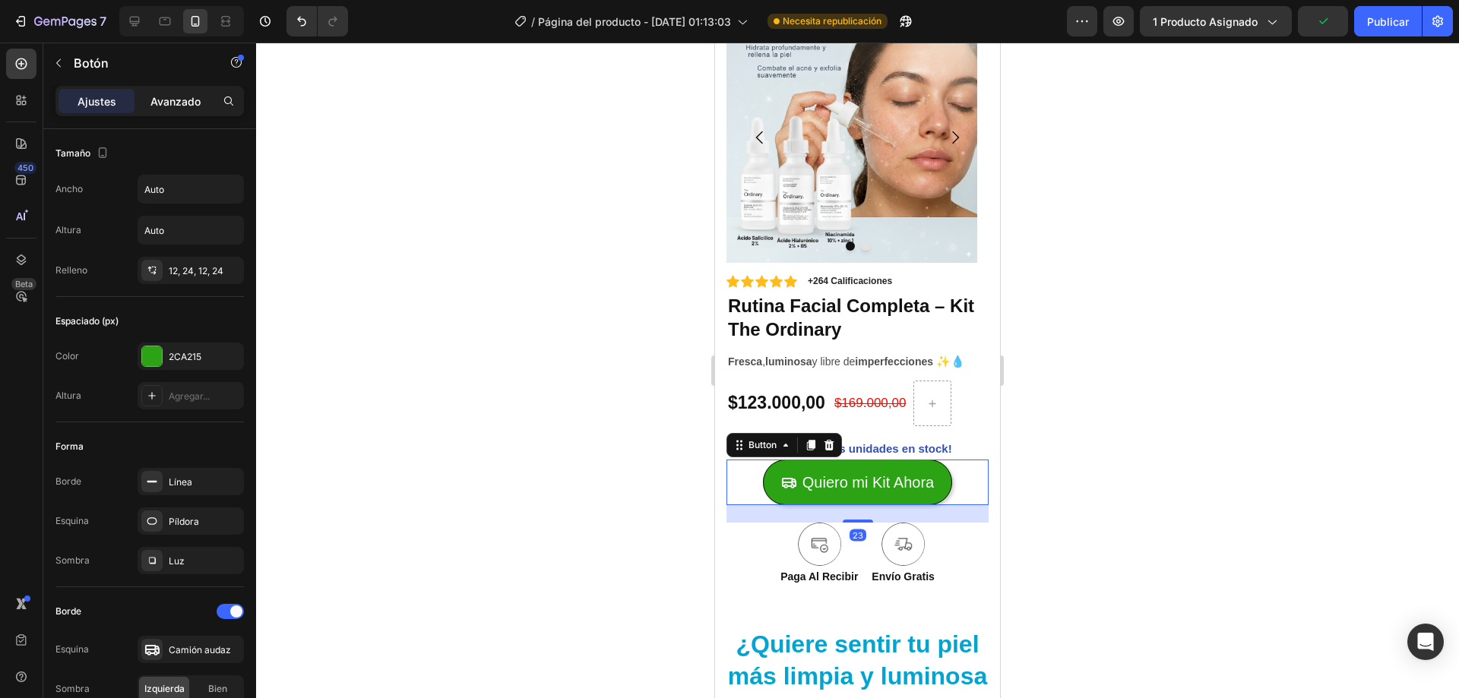
click at [179, 99] on font "Avanzado" at bounding box center [175, 101] width 50 height 13
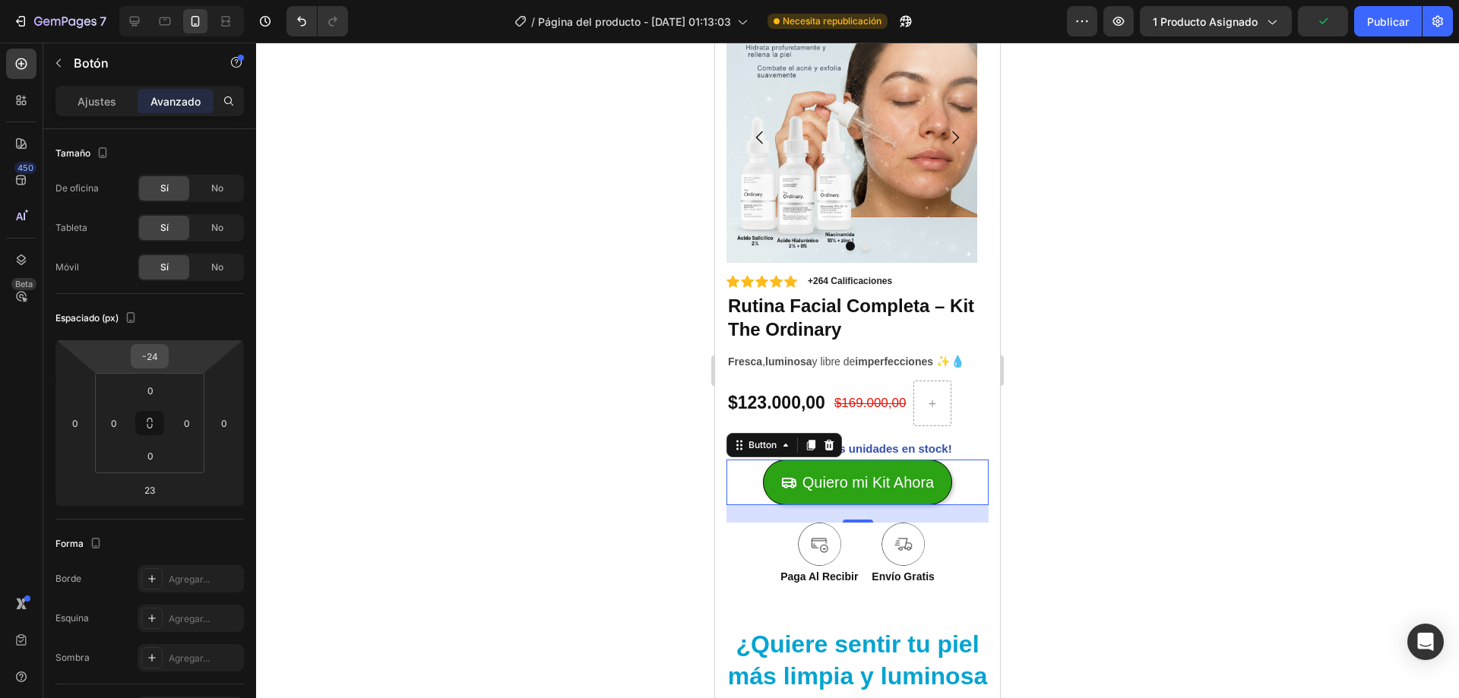
click at [164, 362] on input "-24" at bounding box center [150, 356] width 30 height 23
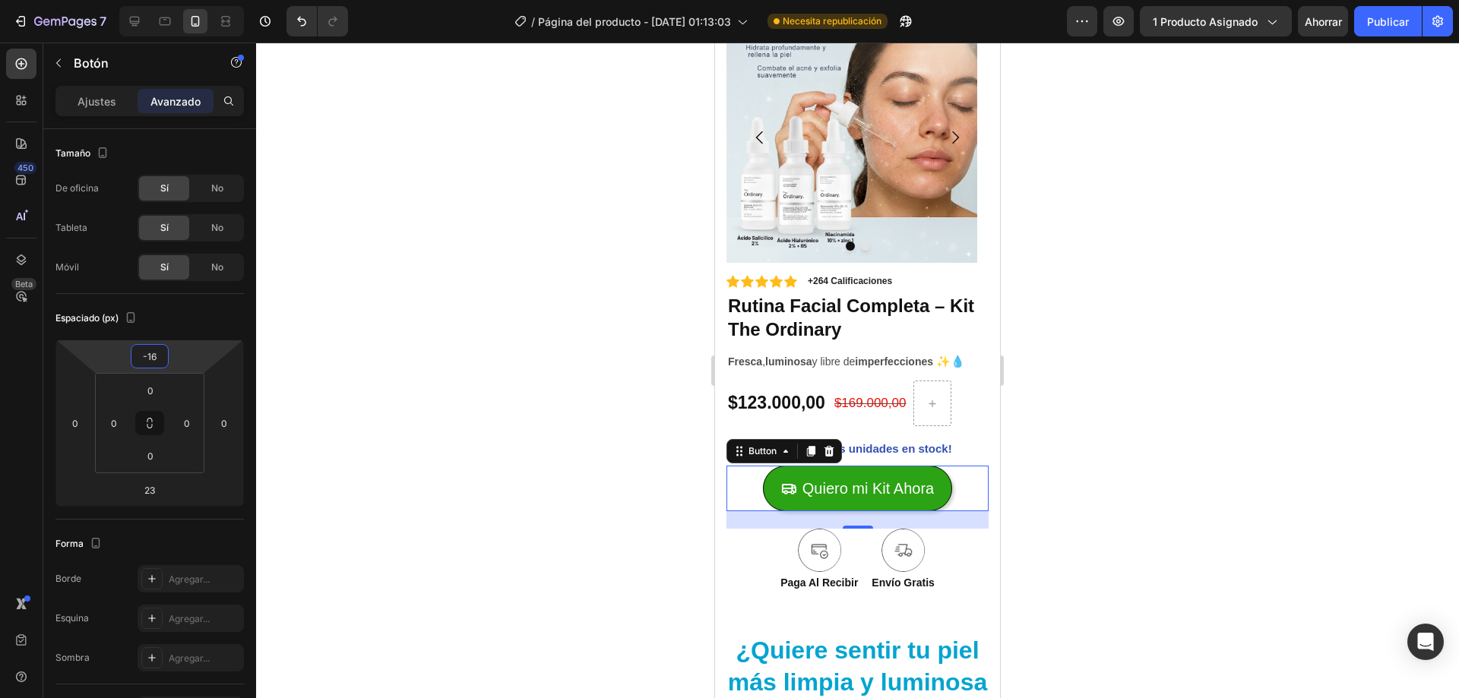
type input "-15"
click at [904, 440] on p "¡Quedan pocas unidades en stock!" at bounding box center [857, 448] width 259 height 21
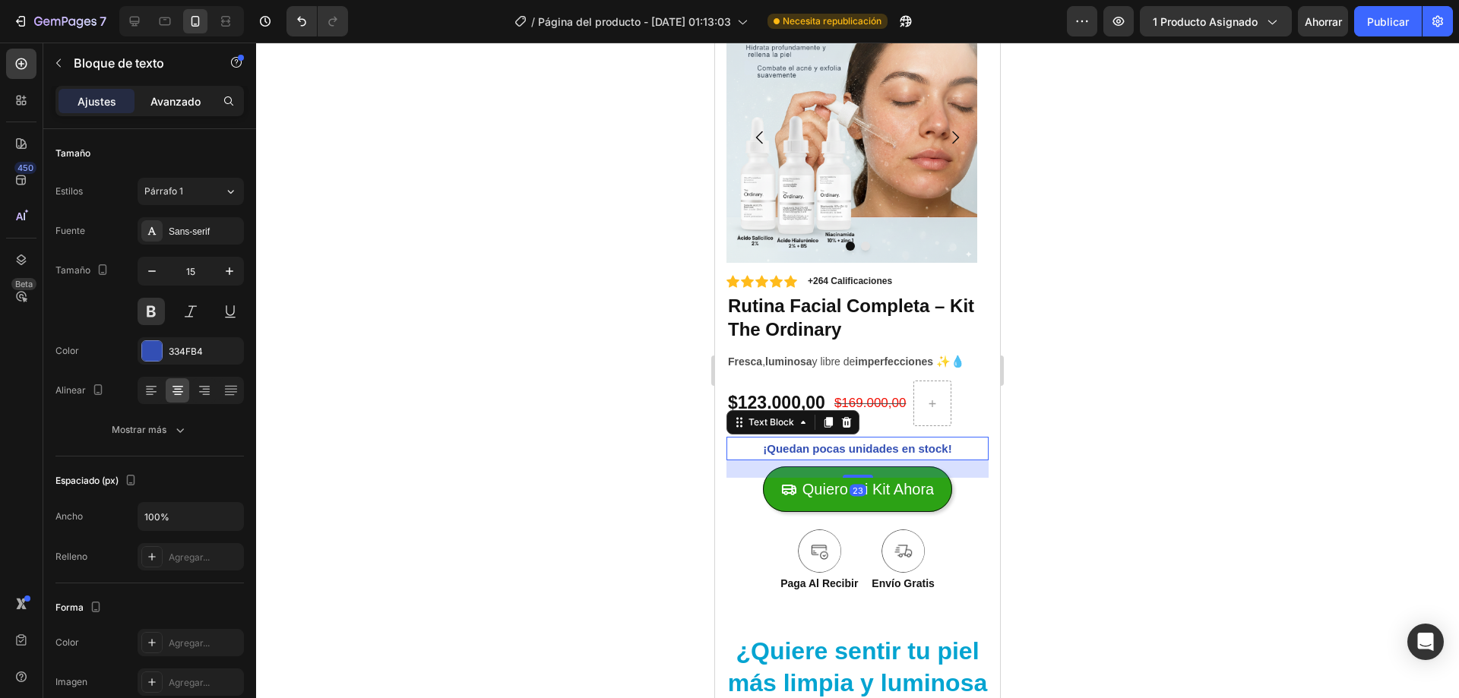
click at [169, 114] on div "Ajustes Avanzado" at bounding box center [149, 107] width 213 height 43
click at [169, 109] on p "Avanzado" at bounding box center [175, 101] width 50 height 16
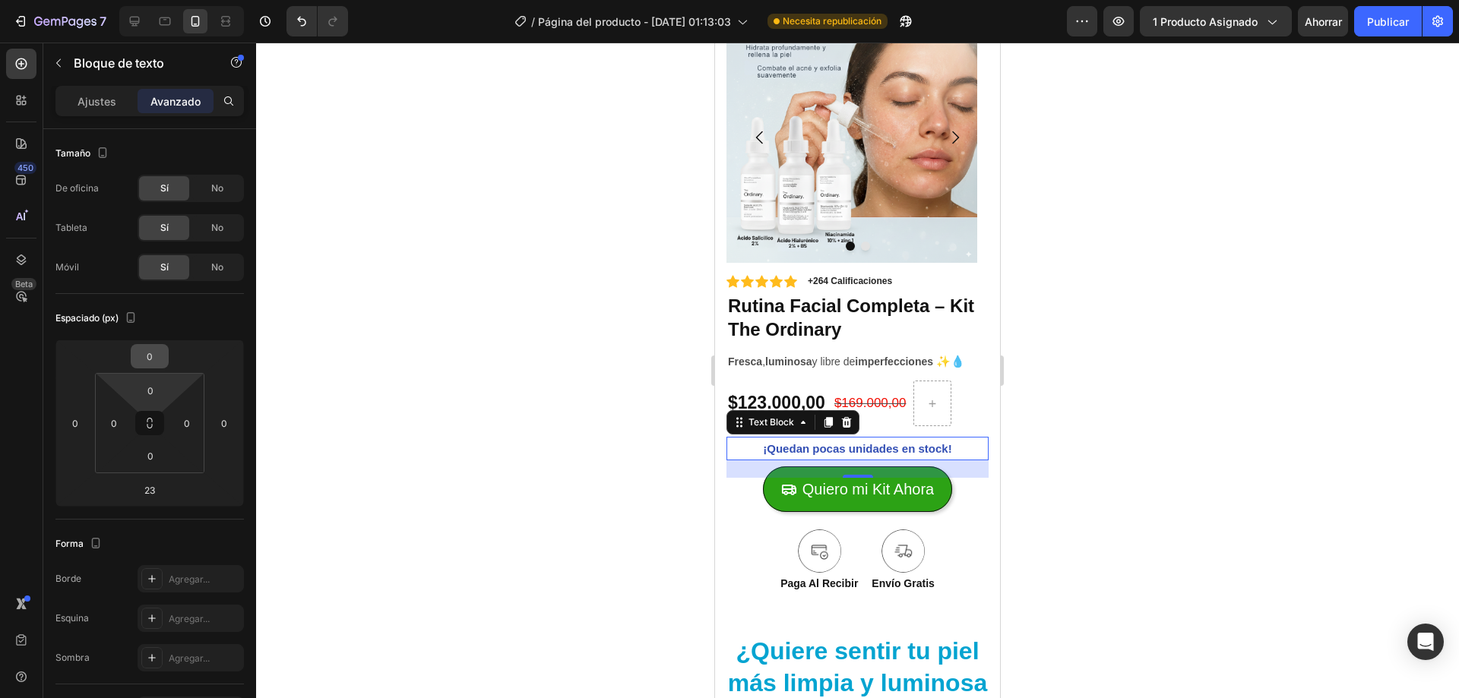
drag, startPoint x: 169, startPoint y: 379, endPoint x: 163, endPoint y: 359, distance: 21.4
click at [169, 0] on html "7 / Página del producto - 13 de septiembre, 01:13:03 Necesita republicación Ava…" at bounding box center [729, 0] width 1459 height 0
click at [161, 0] on html "7 / Página del producto - 13 de septiembre, 01:13:03 Necesita republicación Ava…" at bounding box center [729, 0] width 1459 height 0
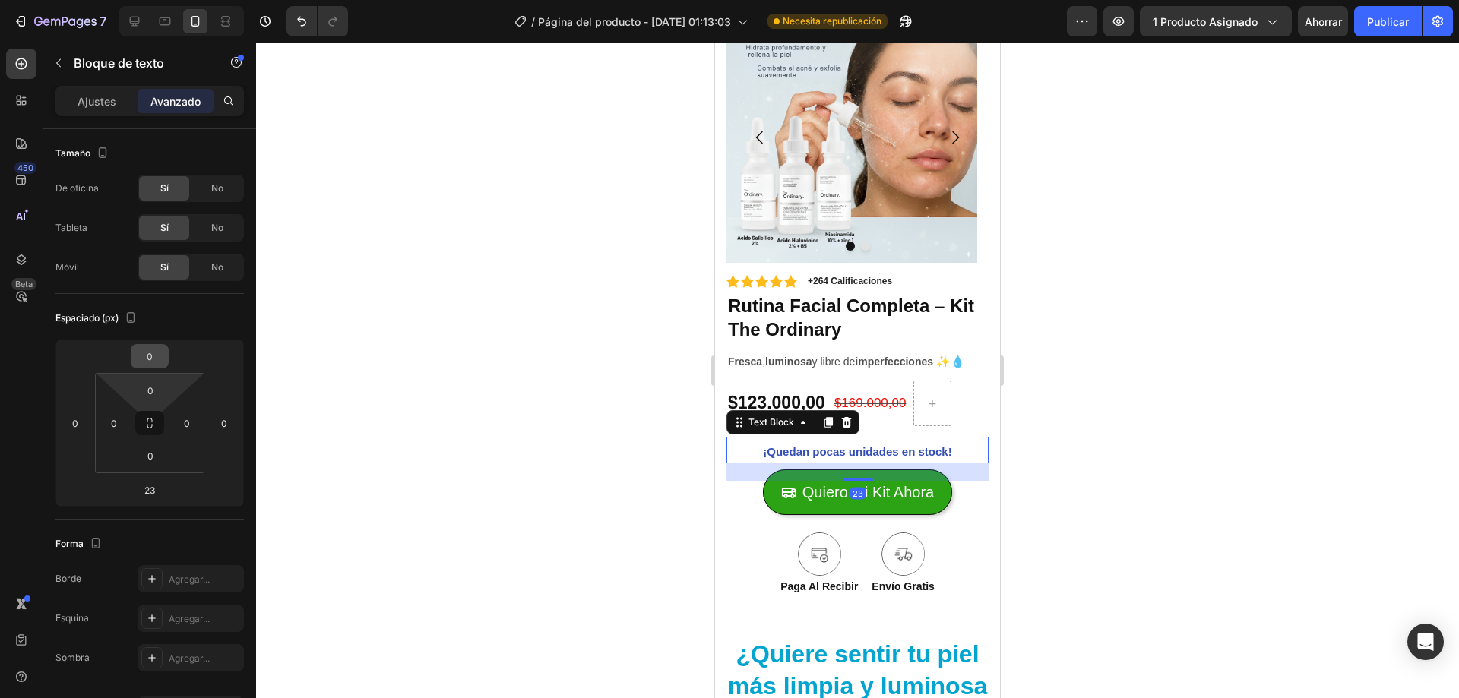
type input "4"
click at [163, 359] on input "0" at bounding box center [150, 356] width 30 height 23
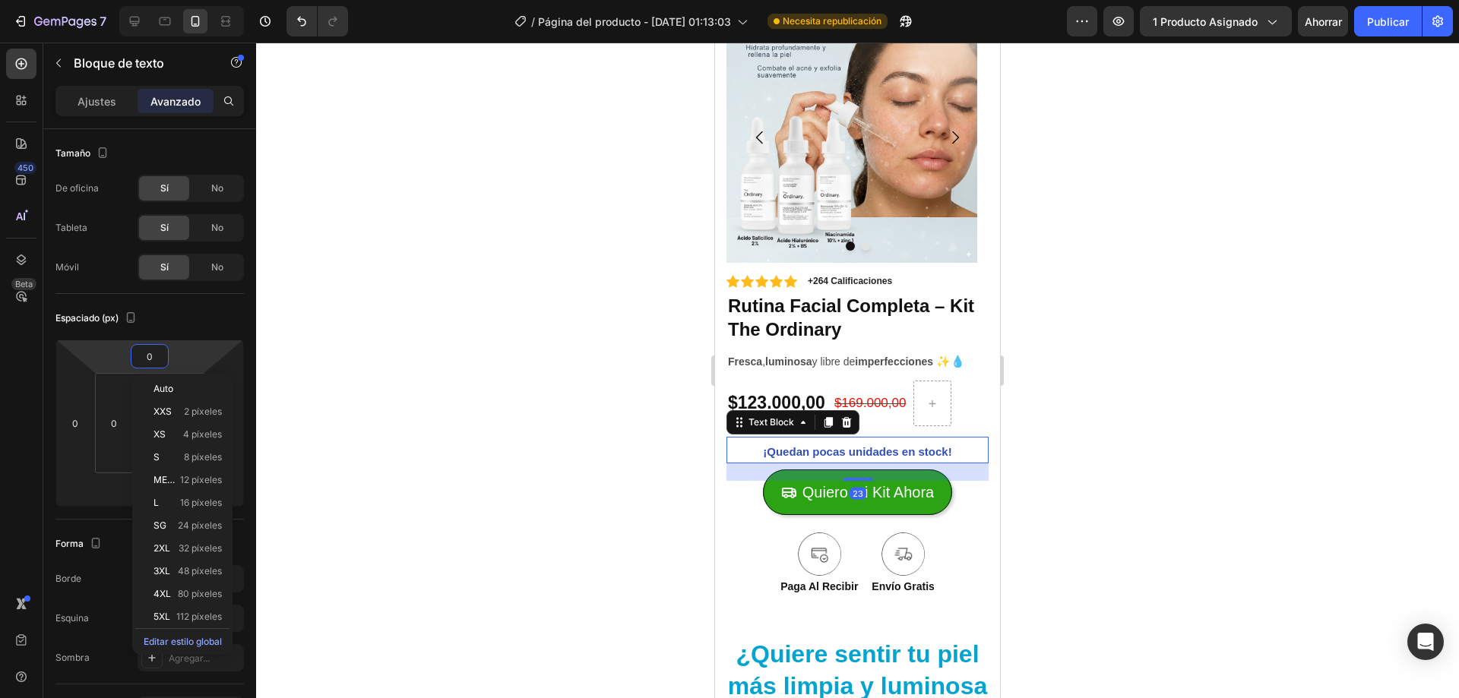
click at [160, 355] on input "0" at bounding box center [150, 356] width 30 height 23
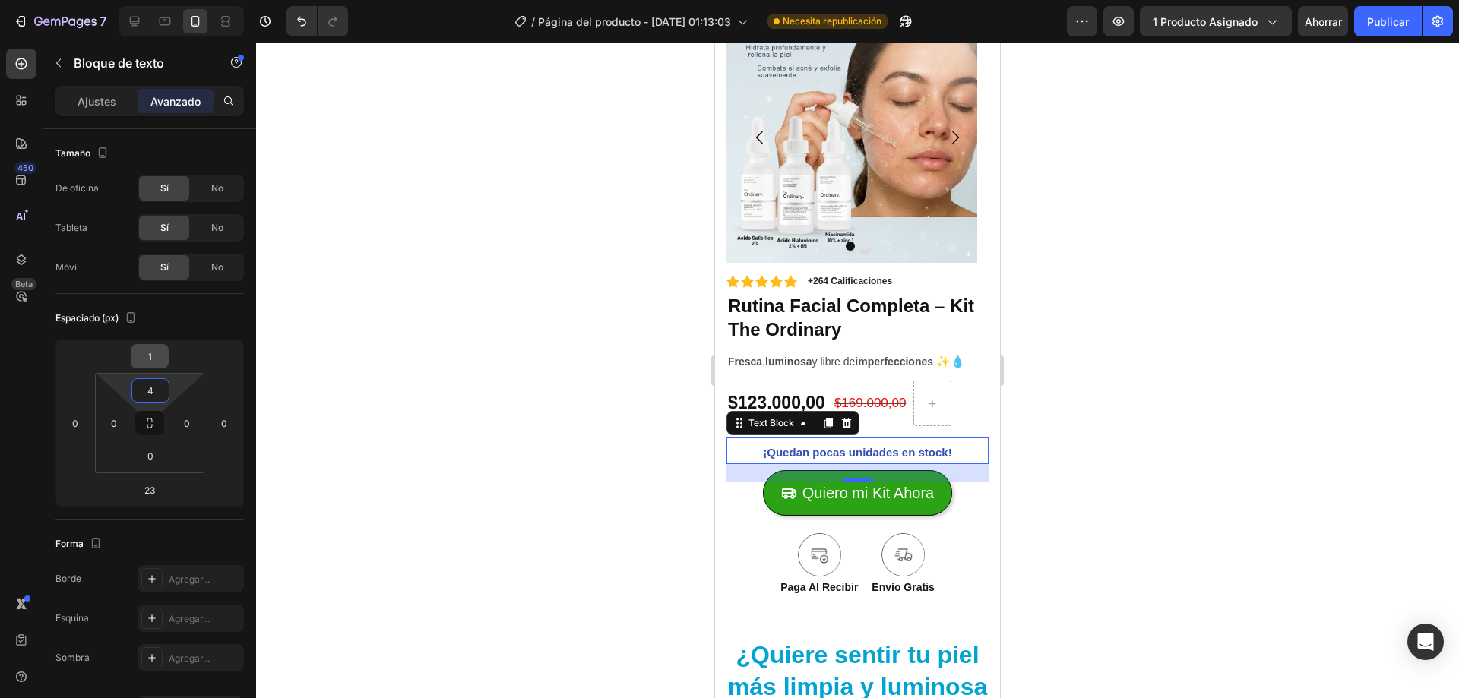
type input "2"
type input "5"
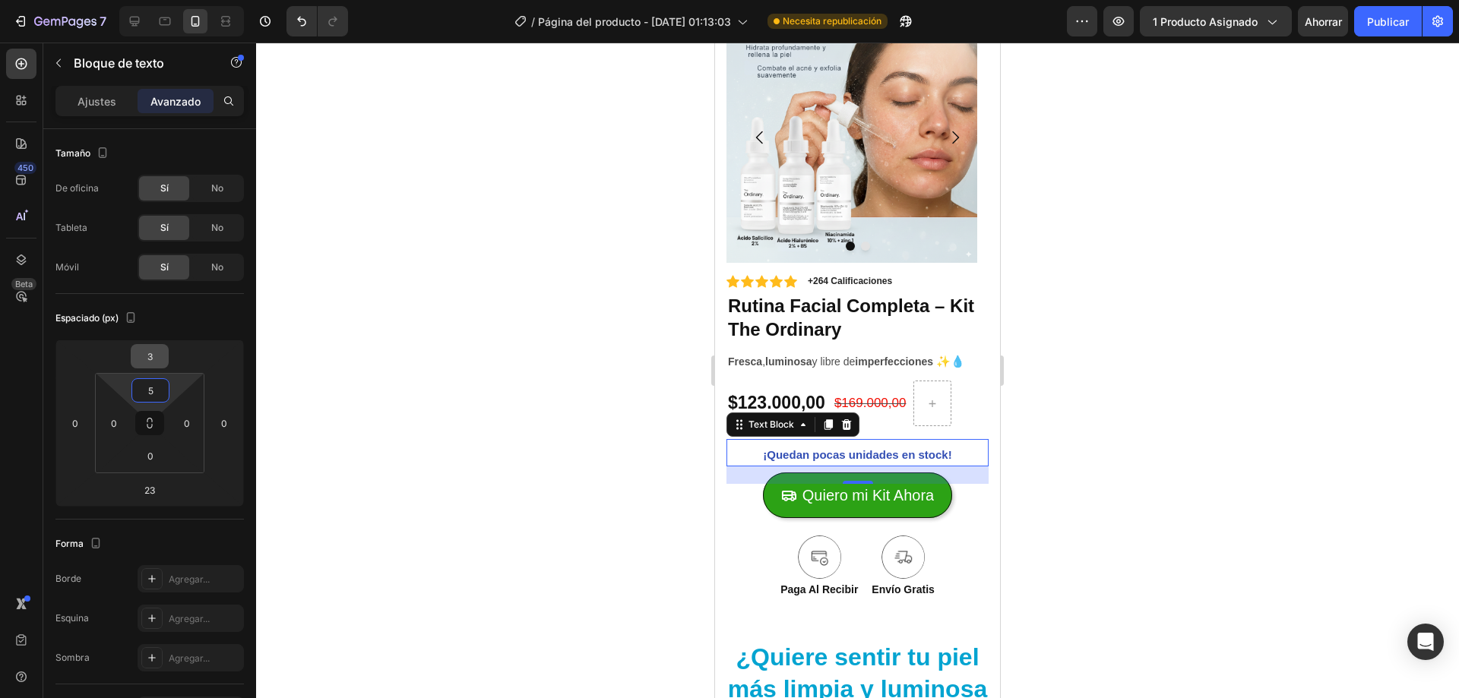
type input "4"
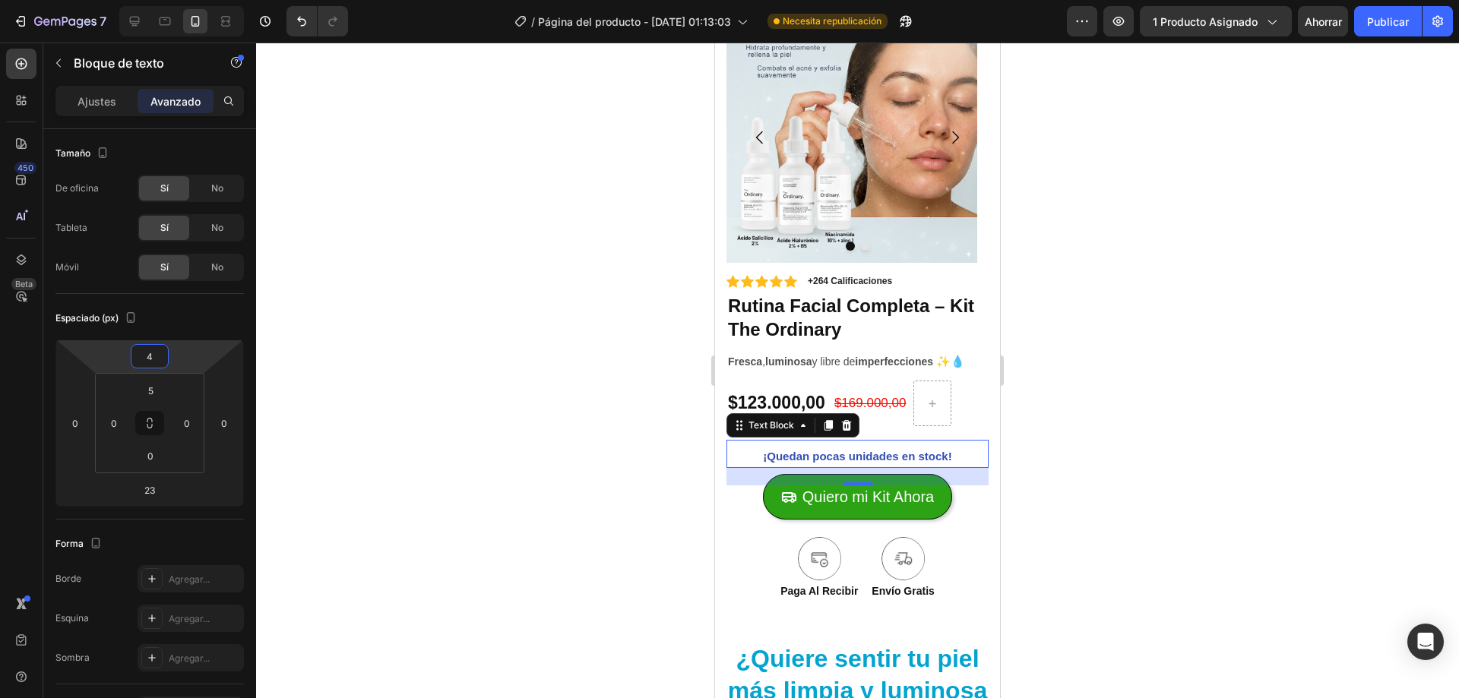
type input "6"
click at [150, 355] on input "4" at bounding box center [150, 356] width 30 height 23
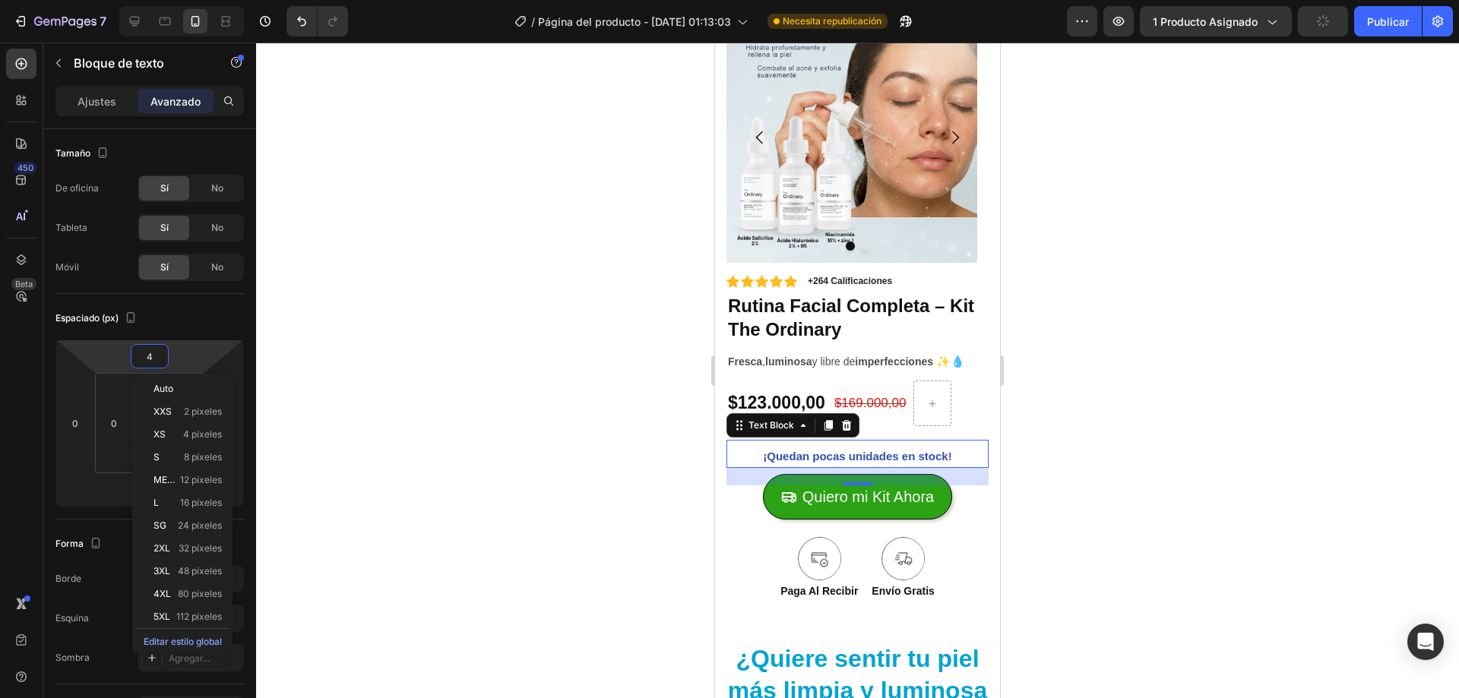
click at [162, 355] on input "4" at bounding box center [150, 356] width 30 height 23
click at [159, 355] on input "4" at bounding box center [150, 356] width 30 height 23
click at [339, 317] on div at bounding box center [857, 371] width 1203 height 656
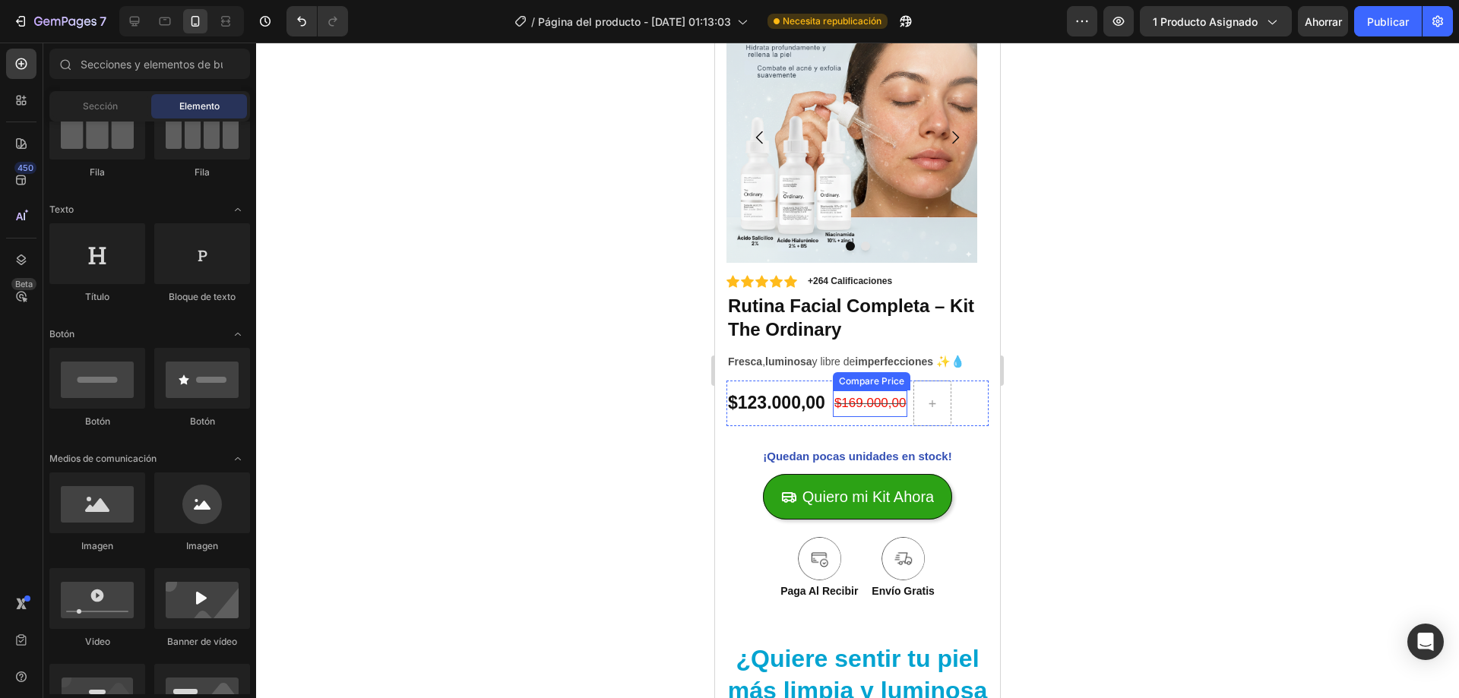
click at [855, 391] on div "$169.000,00" at bounding box center [870, 404] width 75 height 27
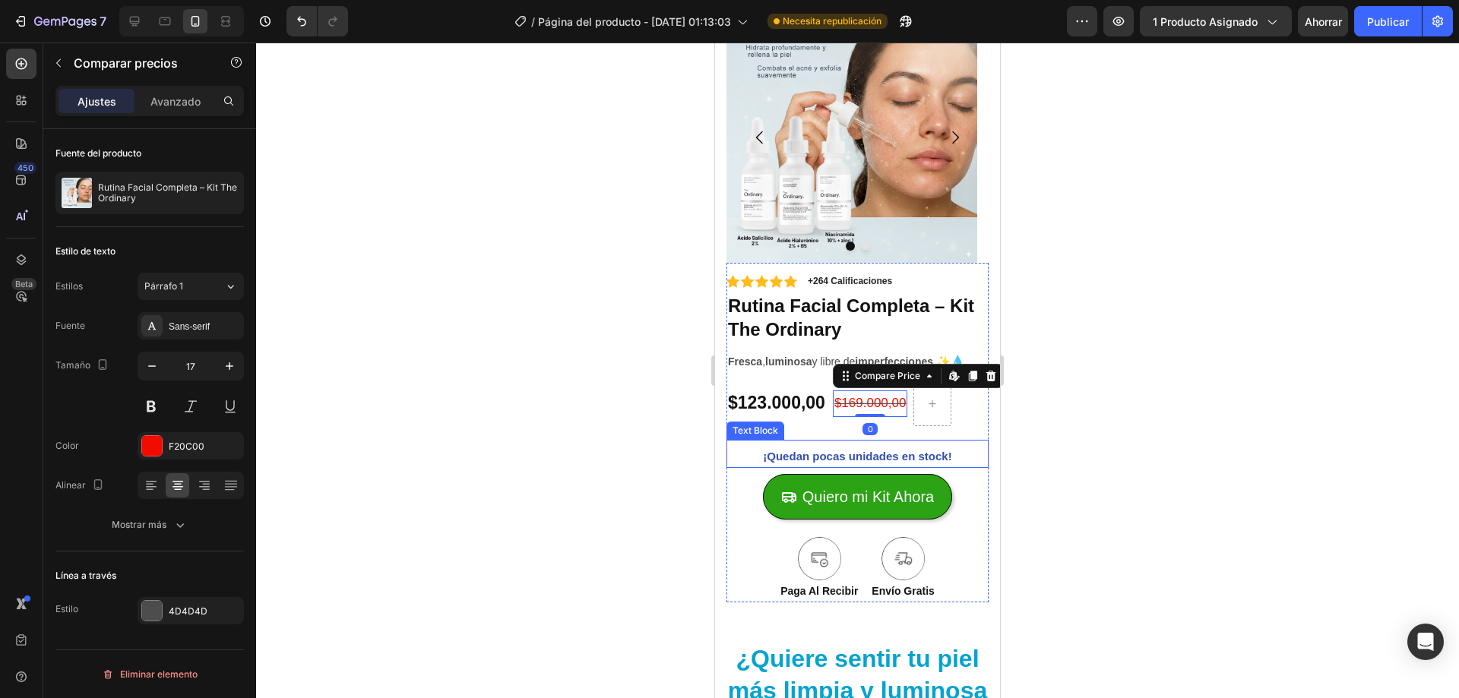
click at [816, 447] on p "¡Quedan pocas unidades en stock!" at bounding box center [857, 456] width 259 height 21
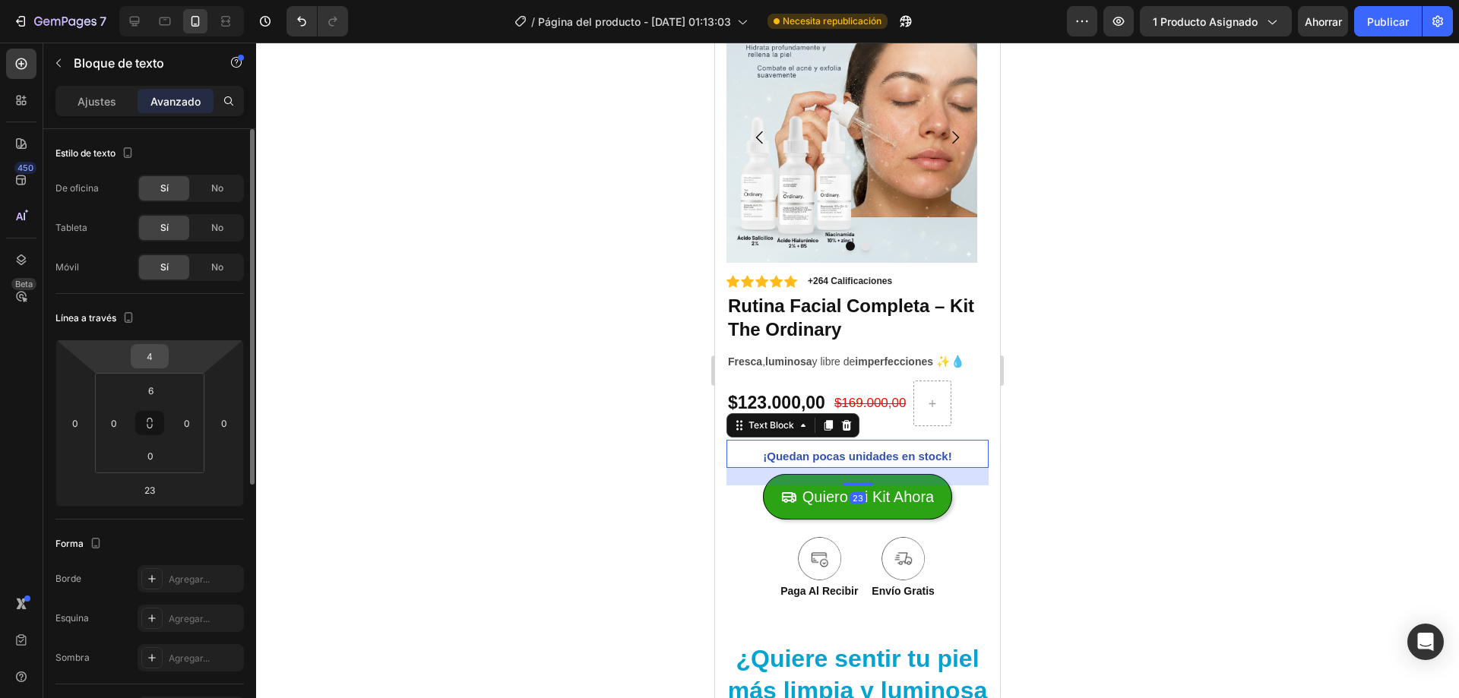
click at [154, 357] on input "4" at bounding box center [150, 356] width 30 height 23
type input "2"
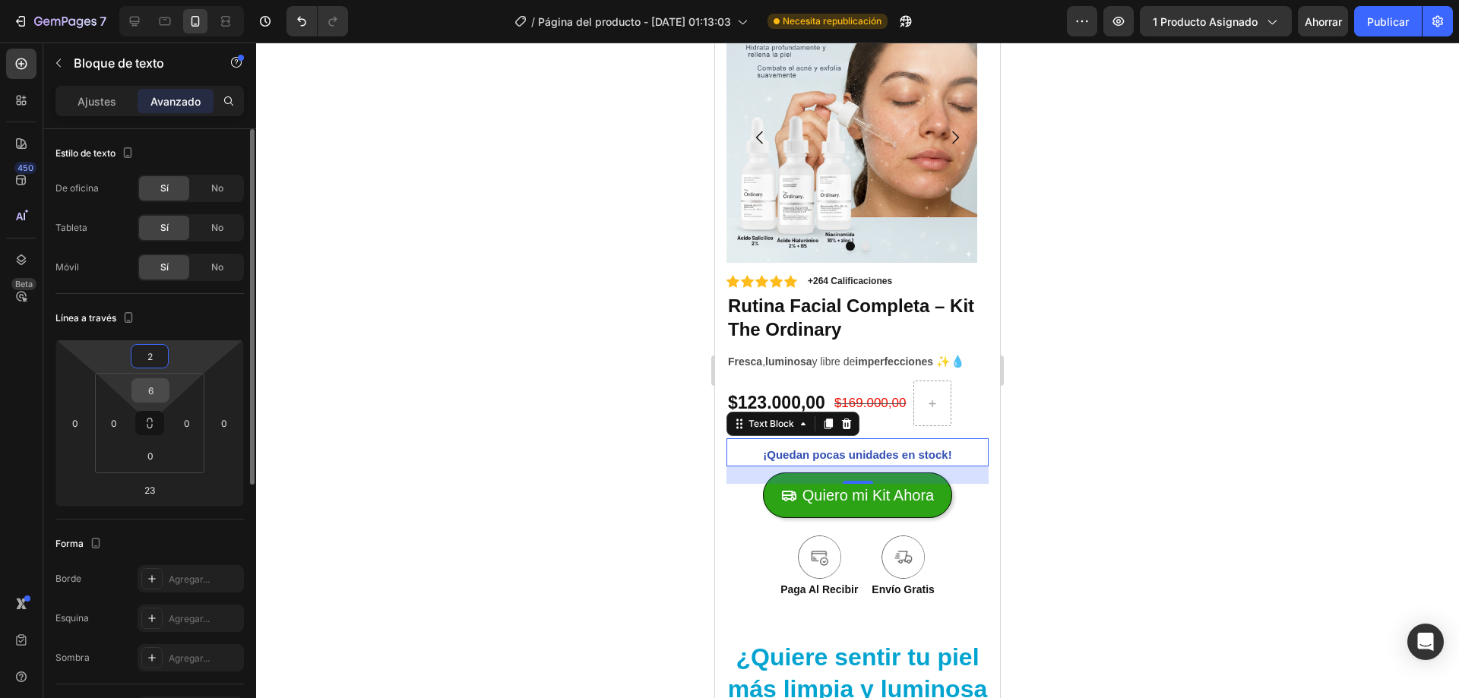
click at [154, 393] on input "6" at bounding box center [150, 390] width 30 height 23
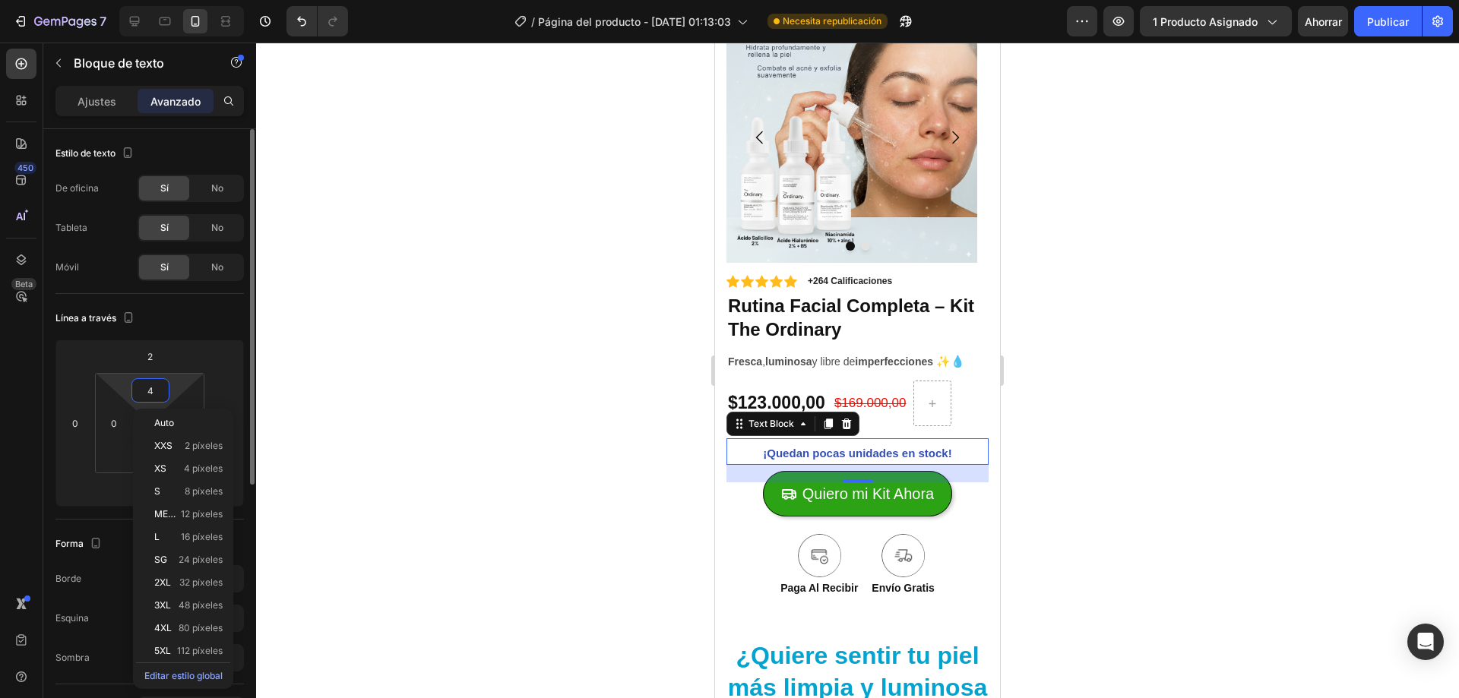
type input "5"
click at [676, 306] on div at bounding box center [857, 371] width 1203 height 656
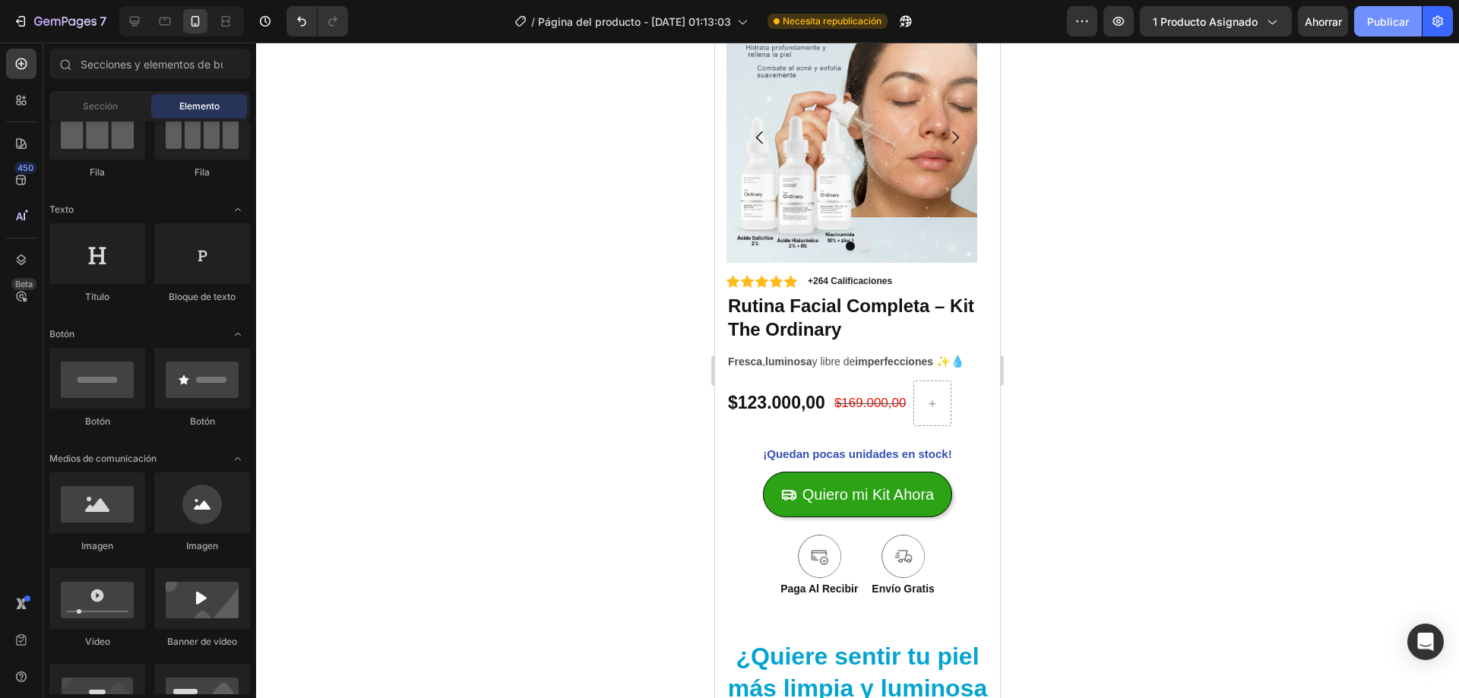
click at [1400, 16] on font "Publicar" at bounding box center [1388, 21] width 42 height 13
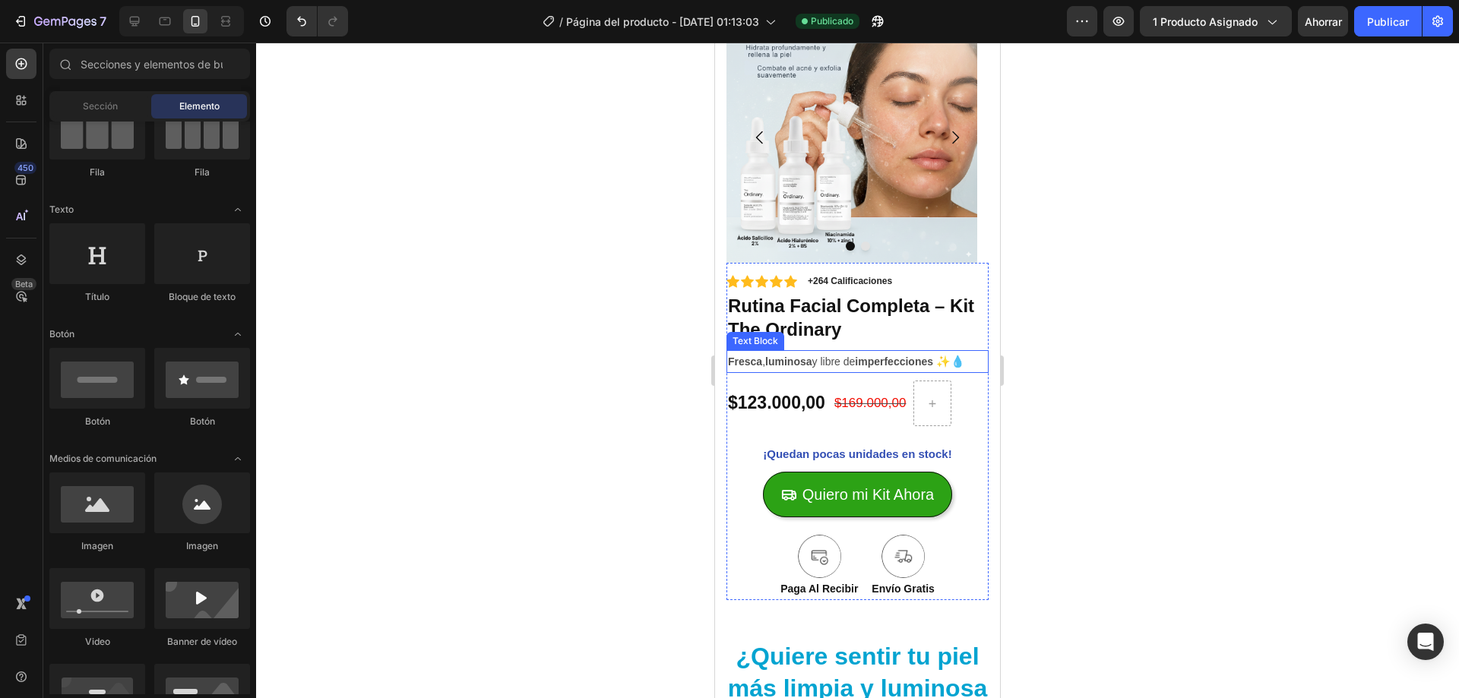
click at [770, 356] on strong "luminosa" at bounding box center [788, 362] width 46 height 12
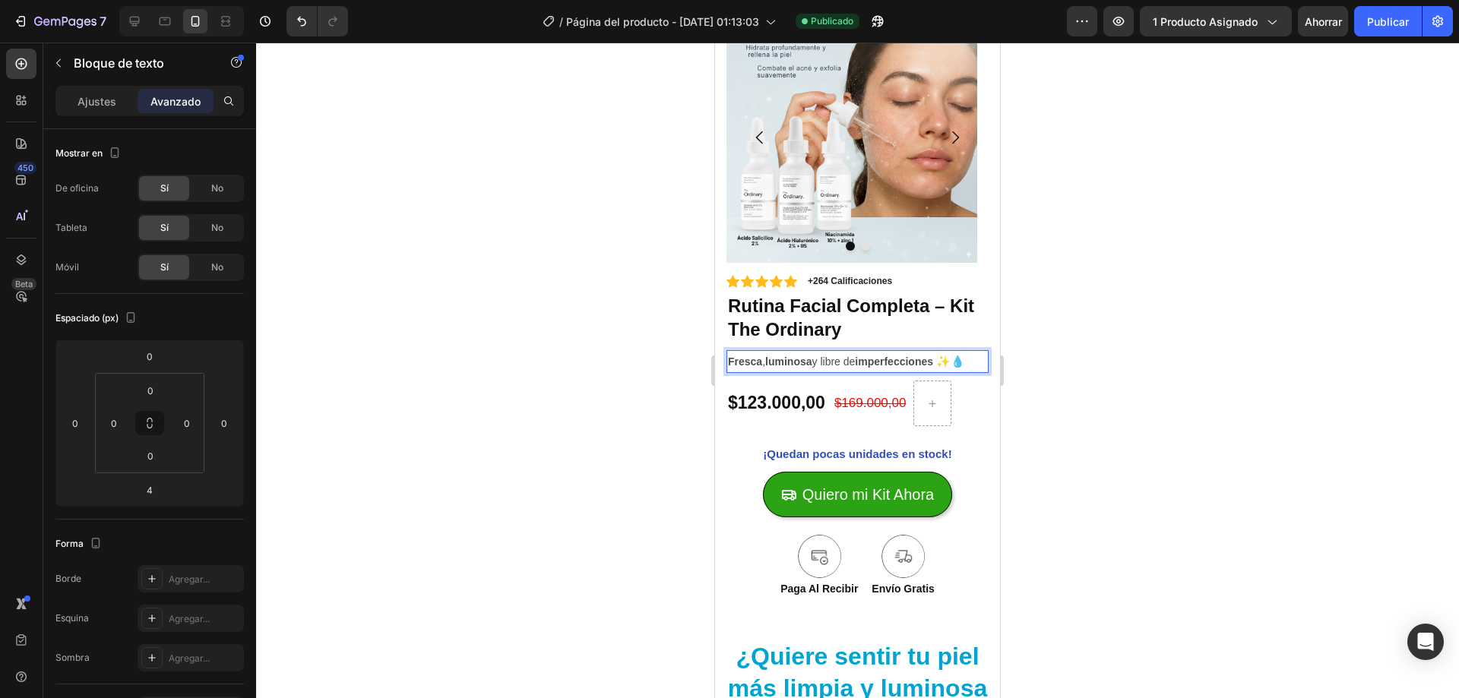
click at [631, 408] on div at bounding box center [857, 371] width 1203 height 656
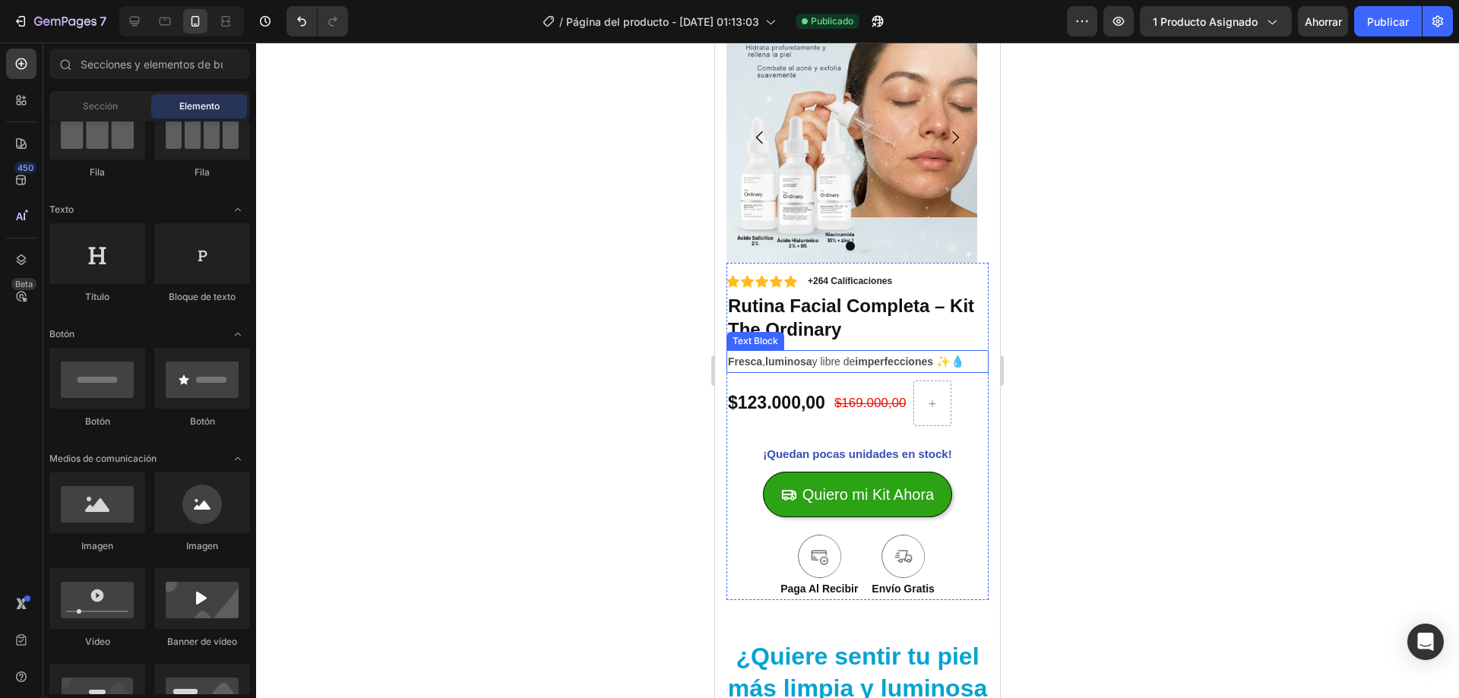
click at [783, 365] on strong "luminosa" at bounding box center [788, 362] width 46 height 12
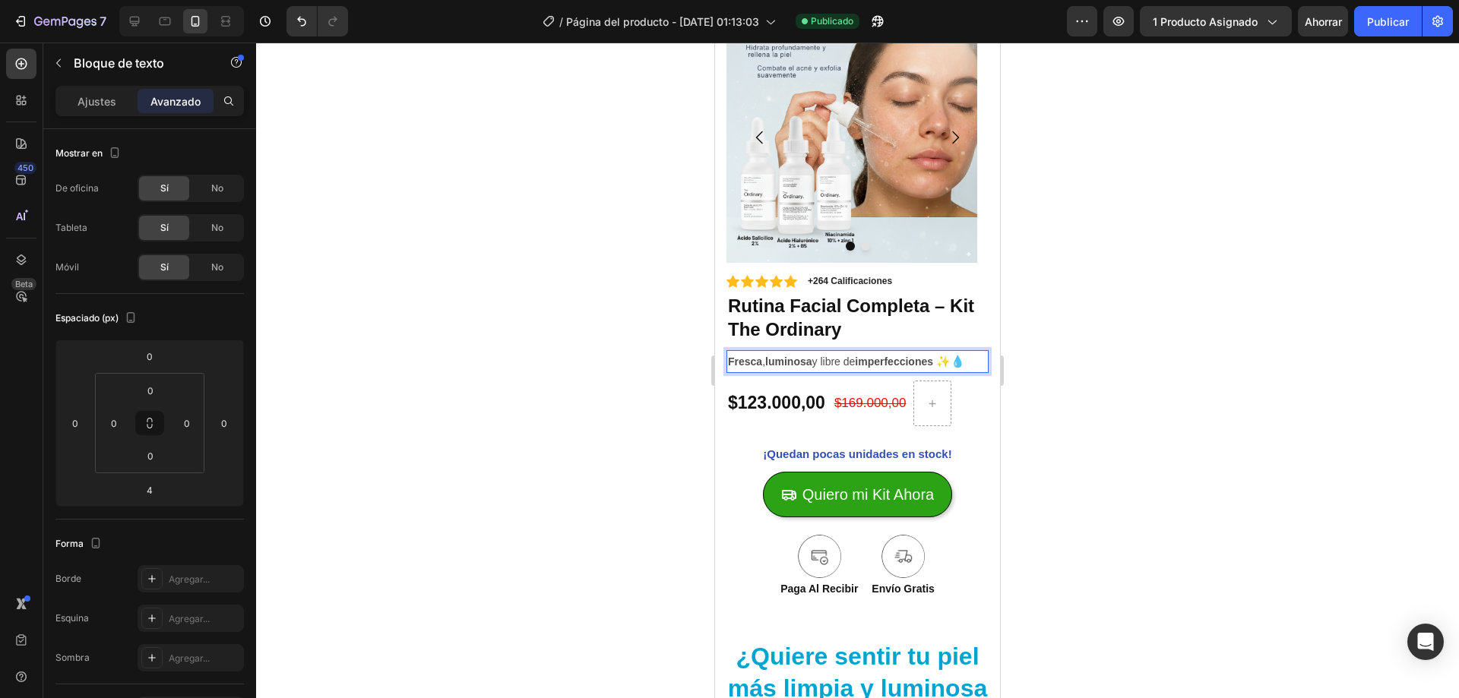
click at [820, 360] on p "Fresca , luminosa y libre de imperfecciones ✨💧" at bounding box center [857, 362] width 259 height 20
click at [799, 361] on strong "luminosa" at bounding box center [788, 362] width 46 height 12
click at [715, 43] on lt-em ", luminosa" at bounding box center [715, 43] width 0 height 0
click at [671, 417] on div at bounding box center [857, 371] width 1203 height 656
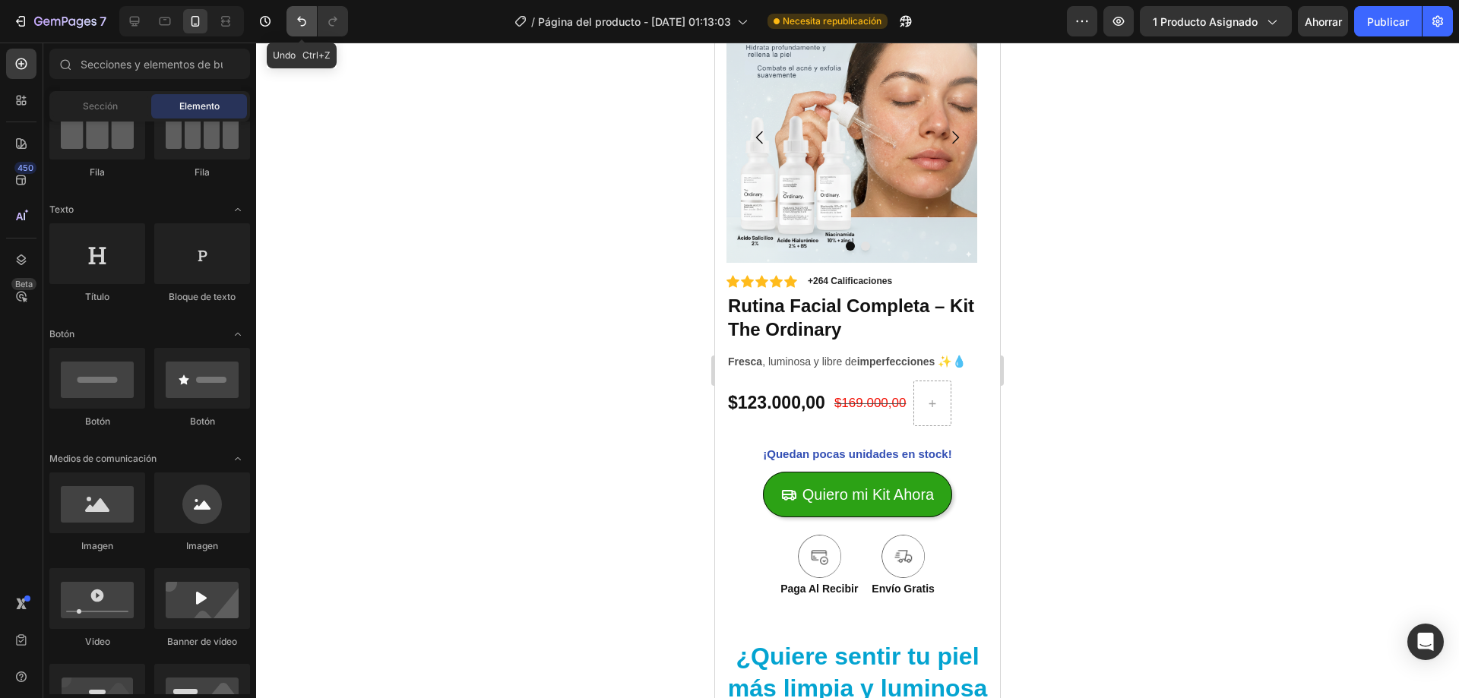
click at [294, 14] on icon "Deshacer/Rehacer" at bounding box center [301, 21] width 15 height 15
click at [300, 22] on icon "Deshacer/Rehacer" at bounding box center [301, 21] width 15 height 15
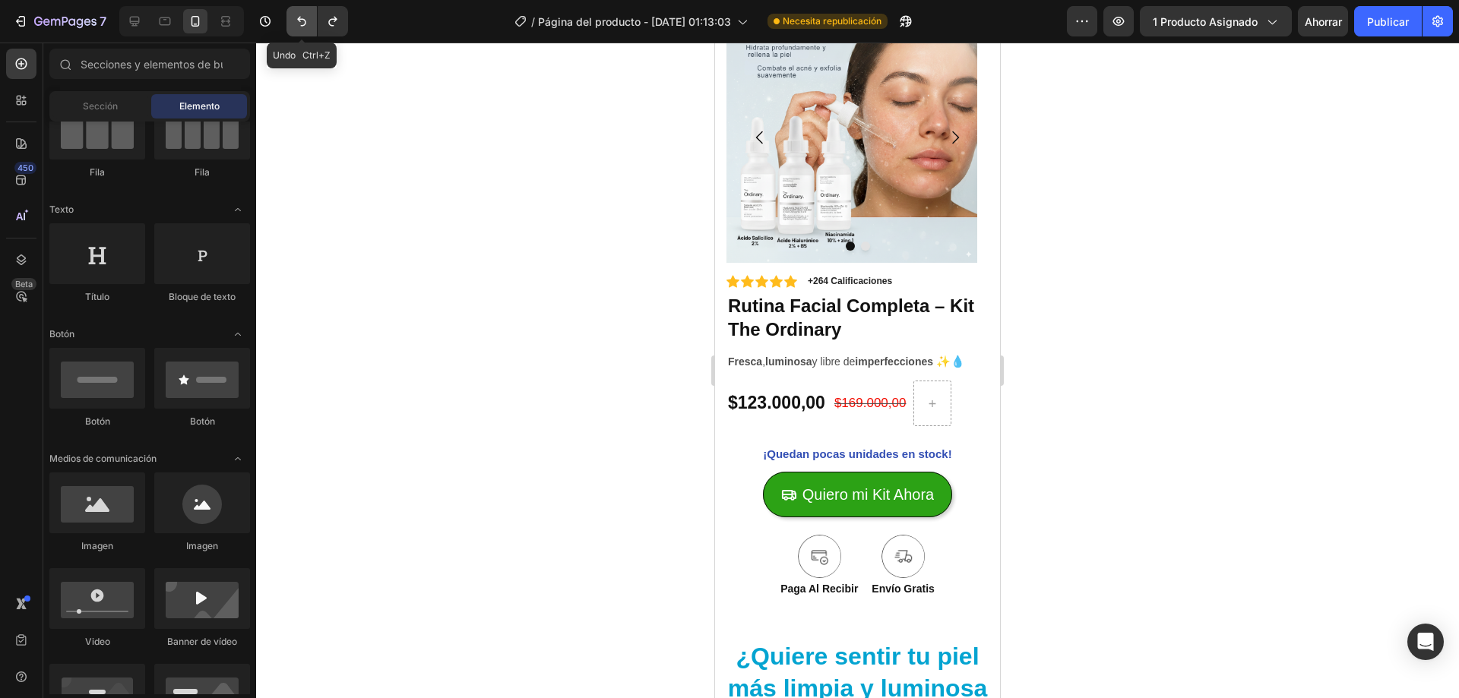
click at [300, 22] on icon "Deshacer/Rehacer" at bounding box center [301, 21] width 15 height 15
click at [563, 216] on div at bounding box center [857, 371] width 1203 height 656
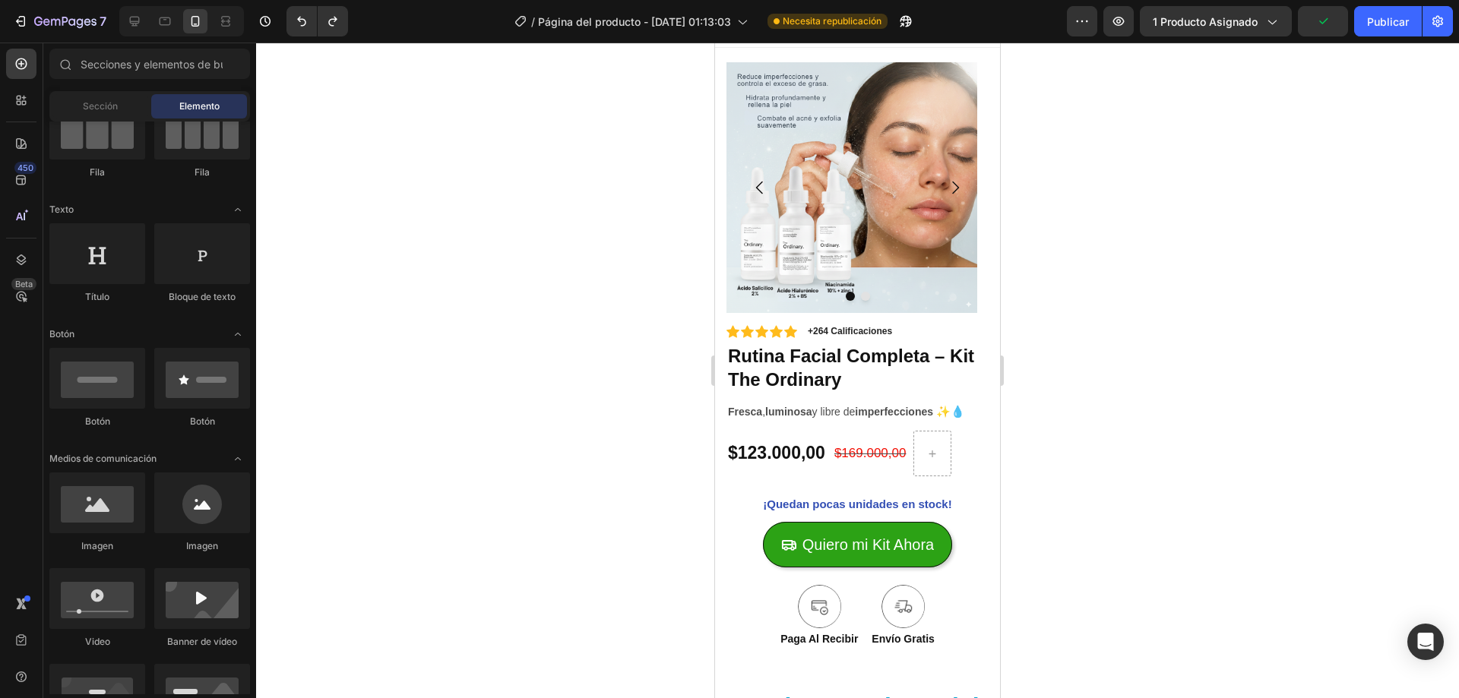
scroll to position [0, 0]
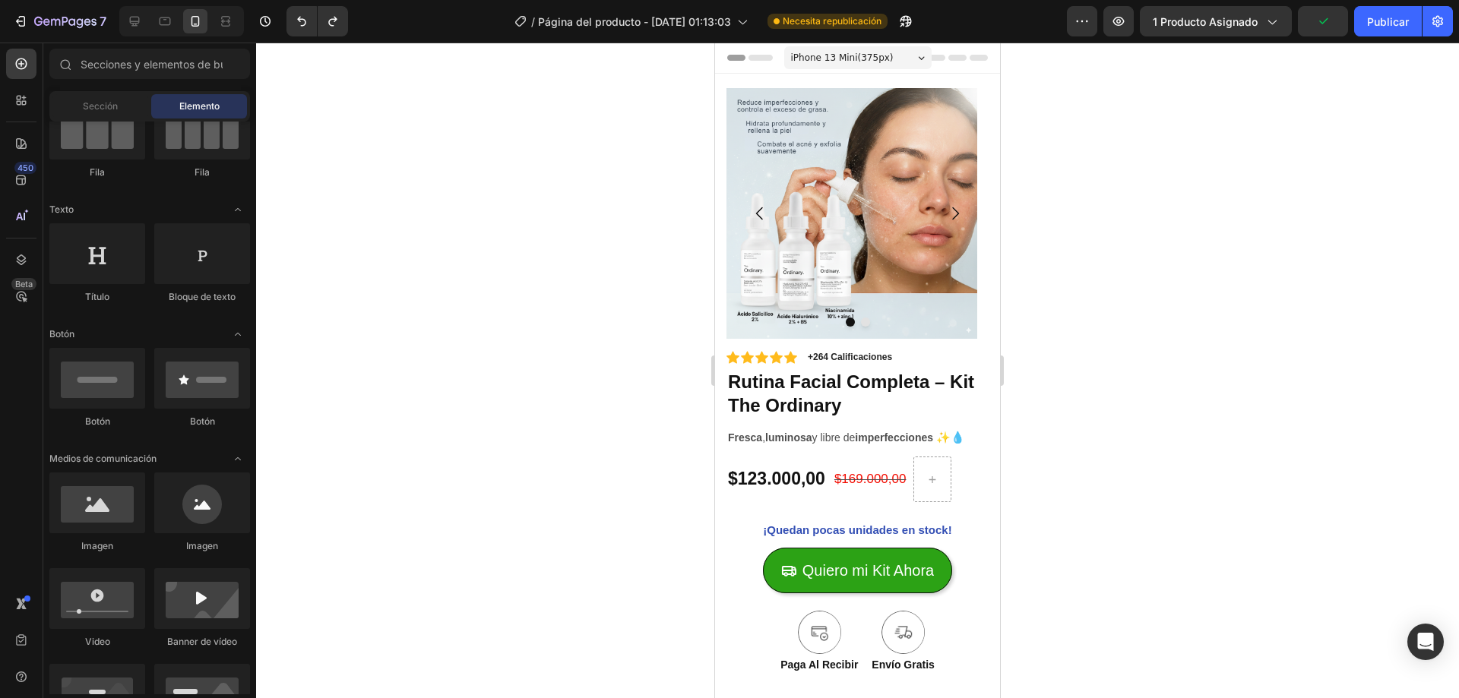
click at [1163, 302] on div at bounding box center [857, 371] width 1203 height 656
click at [1131, 309] on div at bounding box center [857, 371] width 1203 height 656
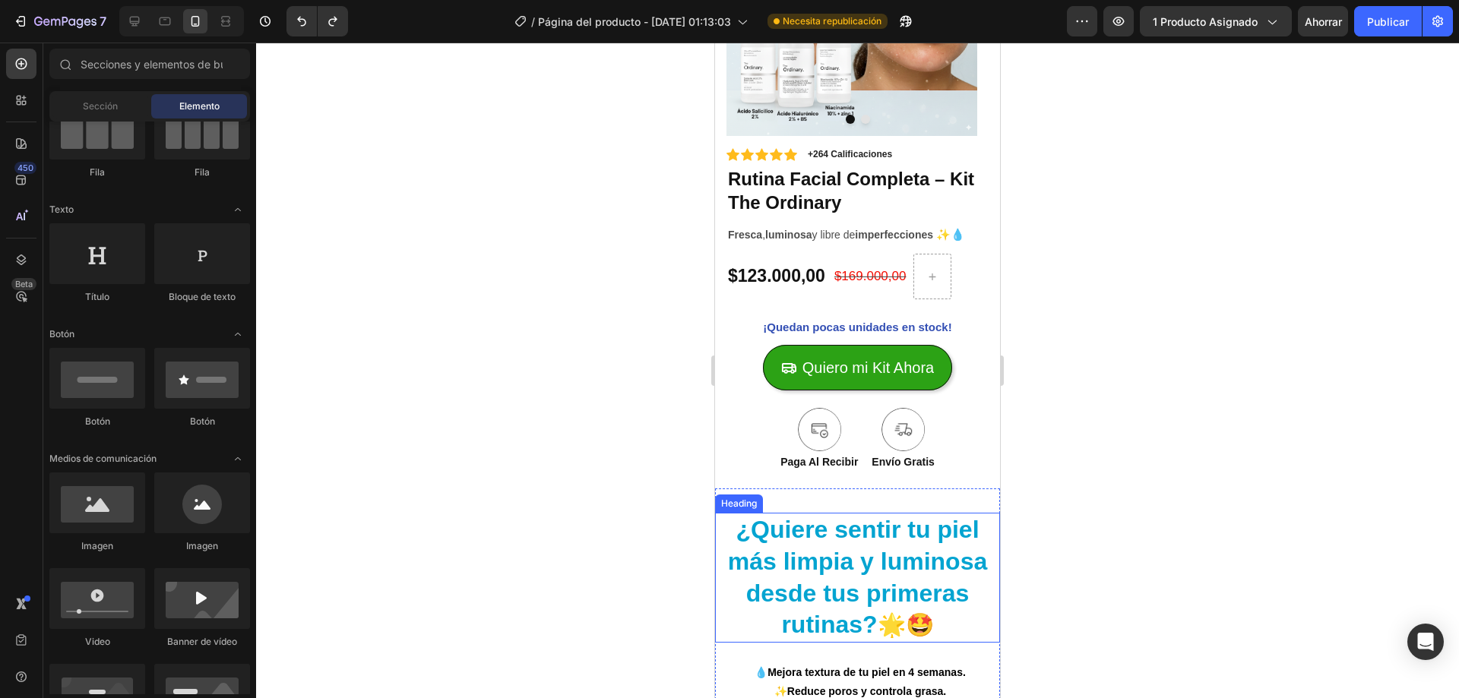
scroll to position [76, 0]
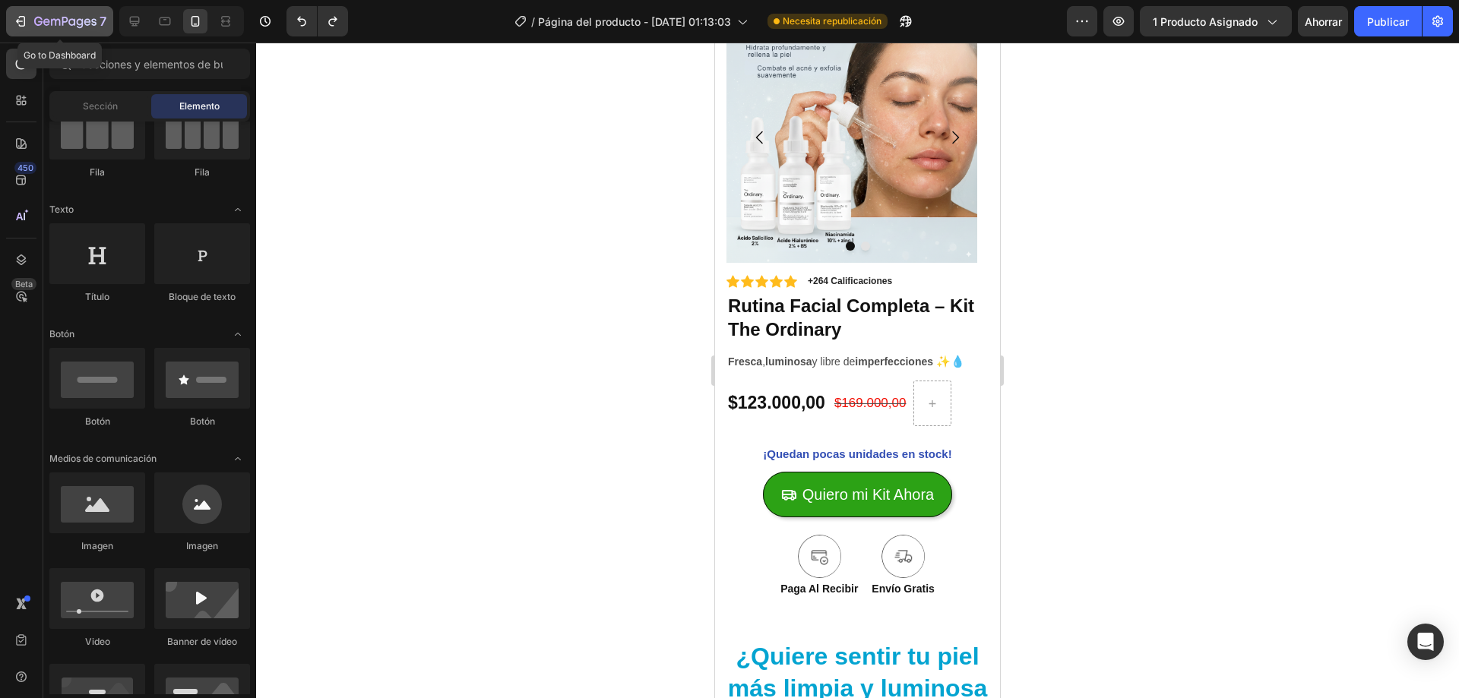
click at [73, 14] on div "7" at bounding box center [70, 21] width 72 height 18
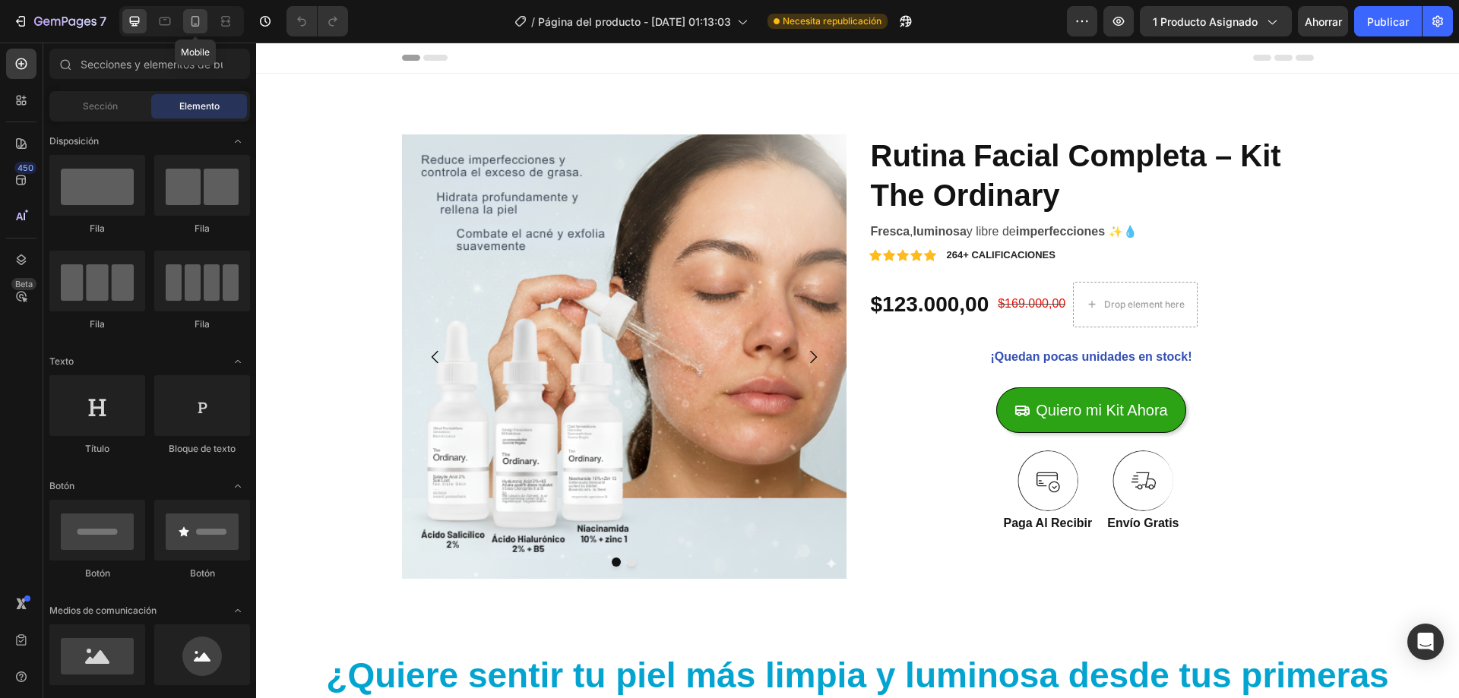
click at [188, 23] on icon at bounding box center [195, 21] width 15 height 15
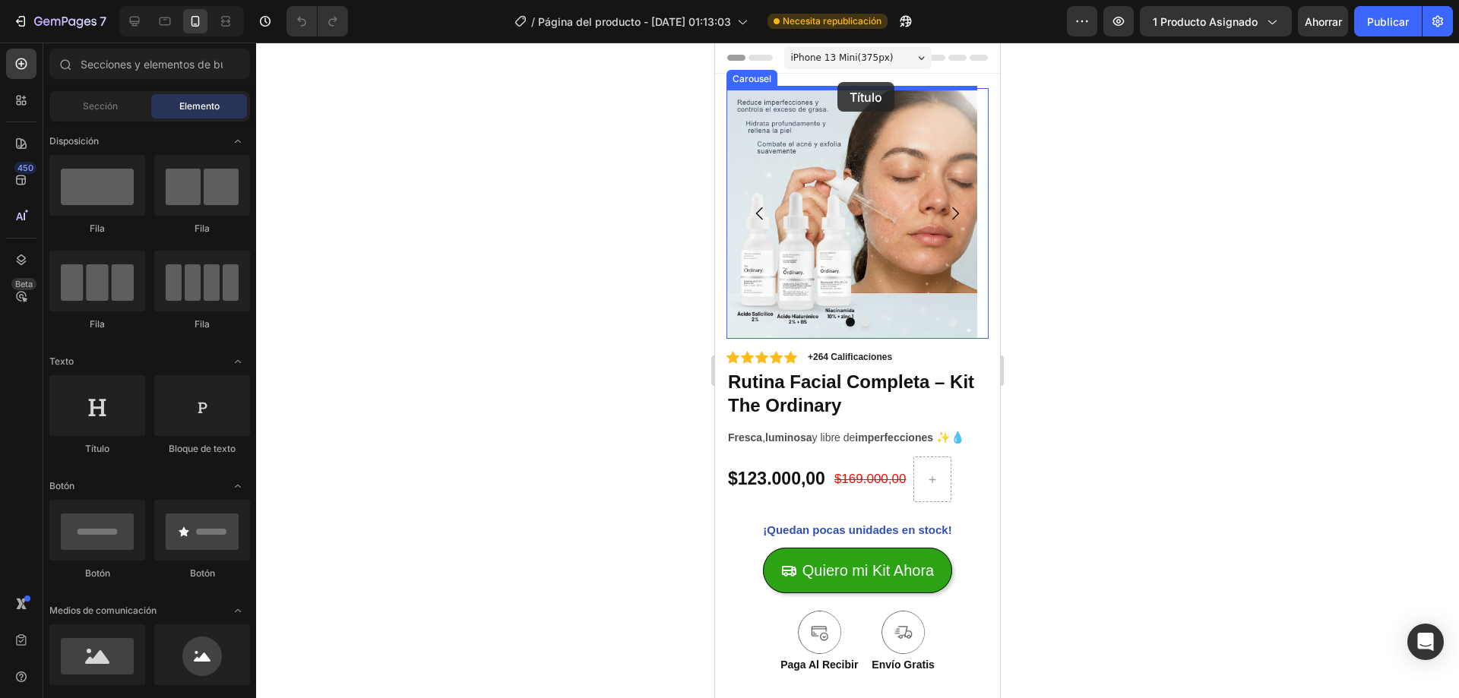
drag, startPoint x: 815, startPoint y: 461, endPoint x: 837, endPoint y: 82, distance: 379.9
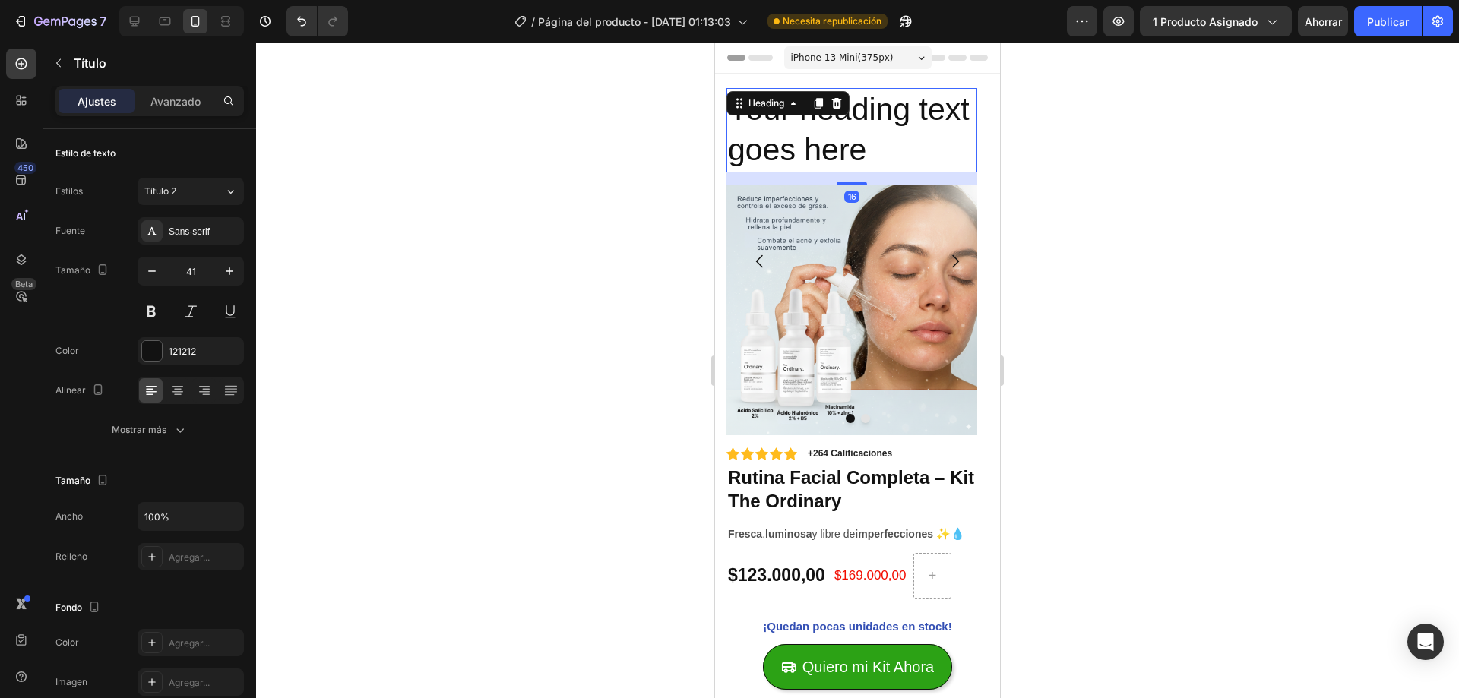
click at [858, 122] on h2 "Your heading text goes here" at bounding box center [851, 130] width 251 height 84
click at [858, 122] on p "Your heading text goes here" at bounding box center [852, 130] width 248 height 81
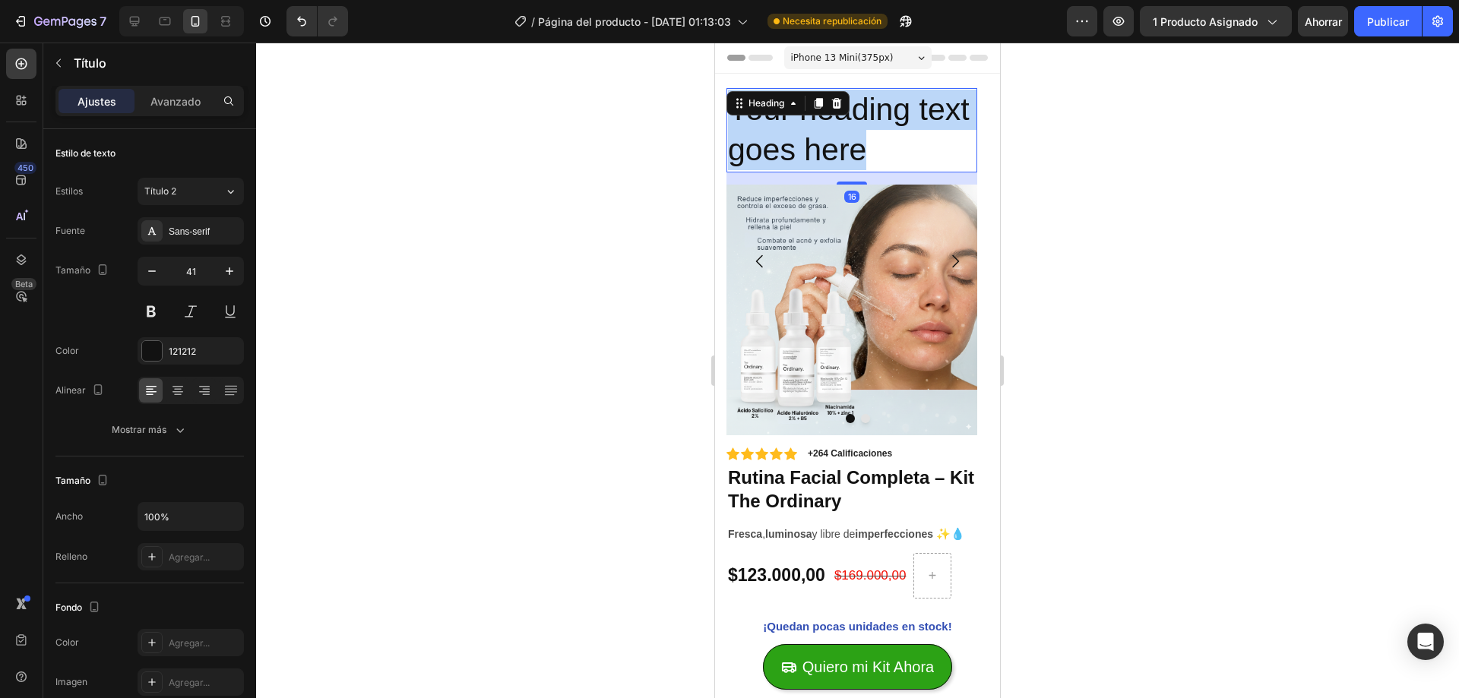
click at [858, 122] on p "Your heading text goes here" at bounding box center [852, 130] width 248 height 81
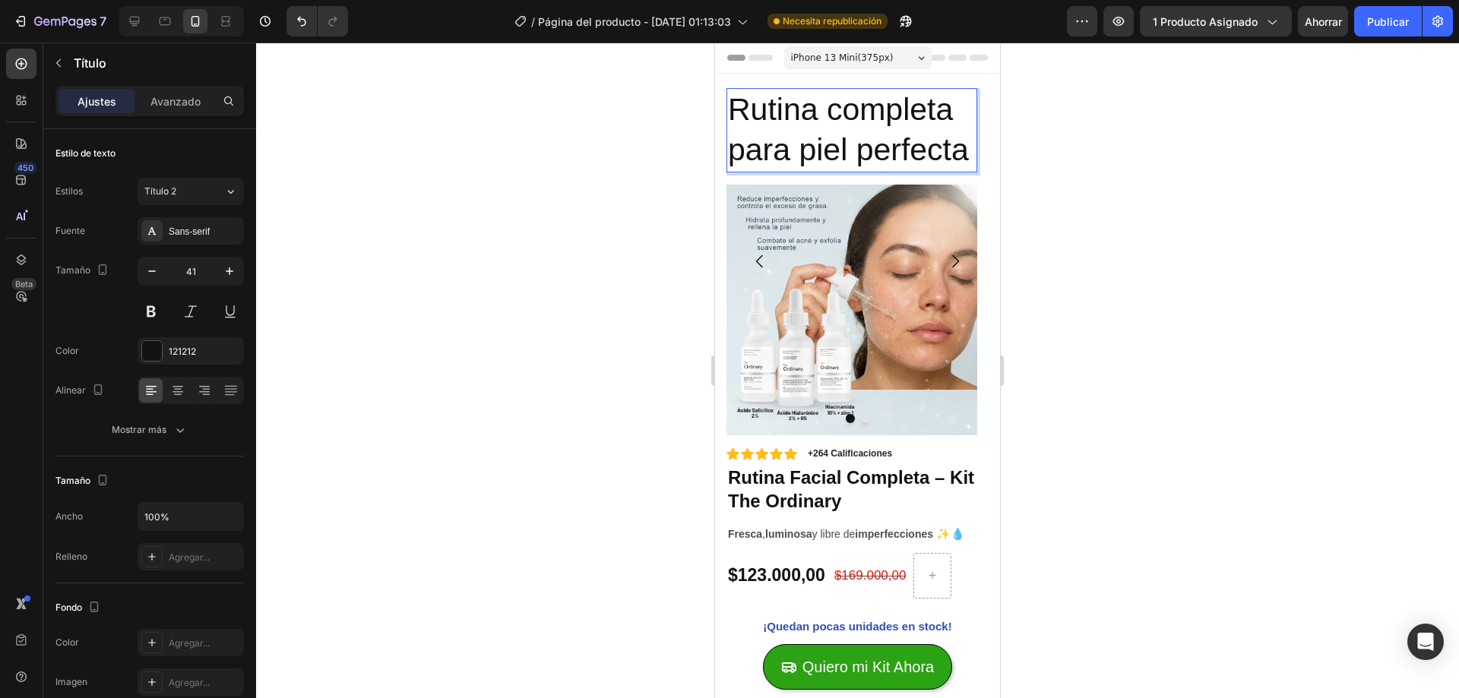
click at [858, 122] on p "Rutina completa para piel perfecta" at bounding box center [852, 130] width 248 height 81
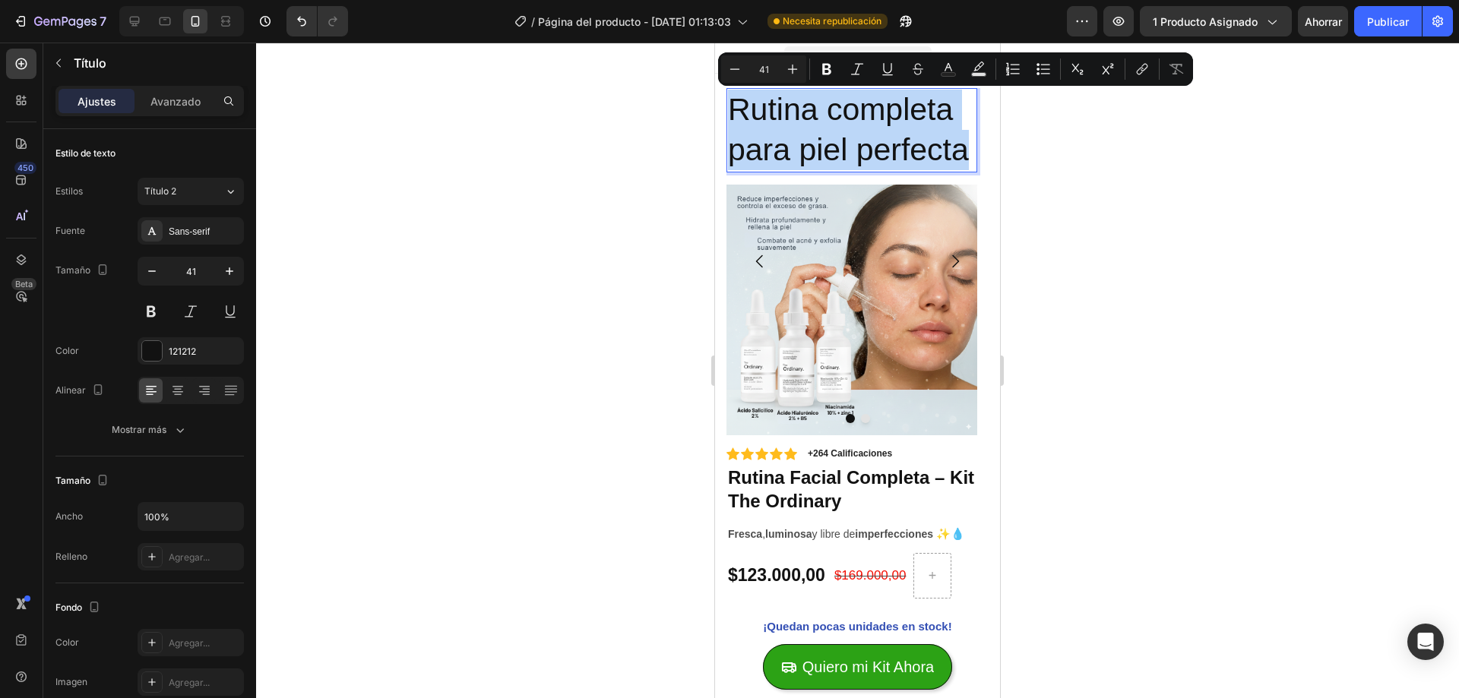
click at [858, 122] on p "Rutina completa para piel perfecta" at bounding box center [852, 130] width 248 height 81
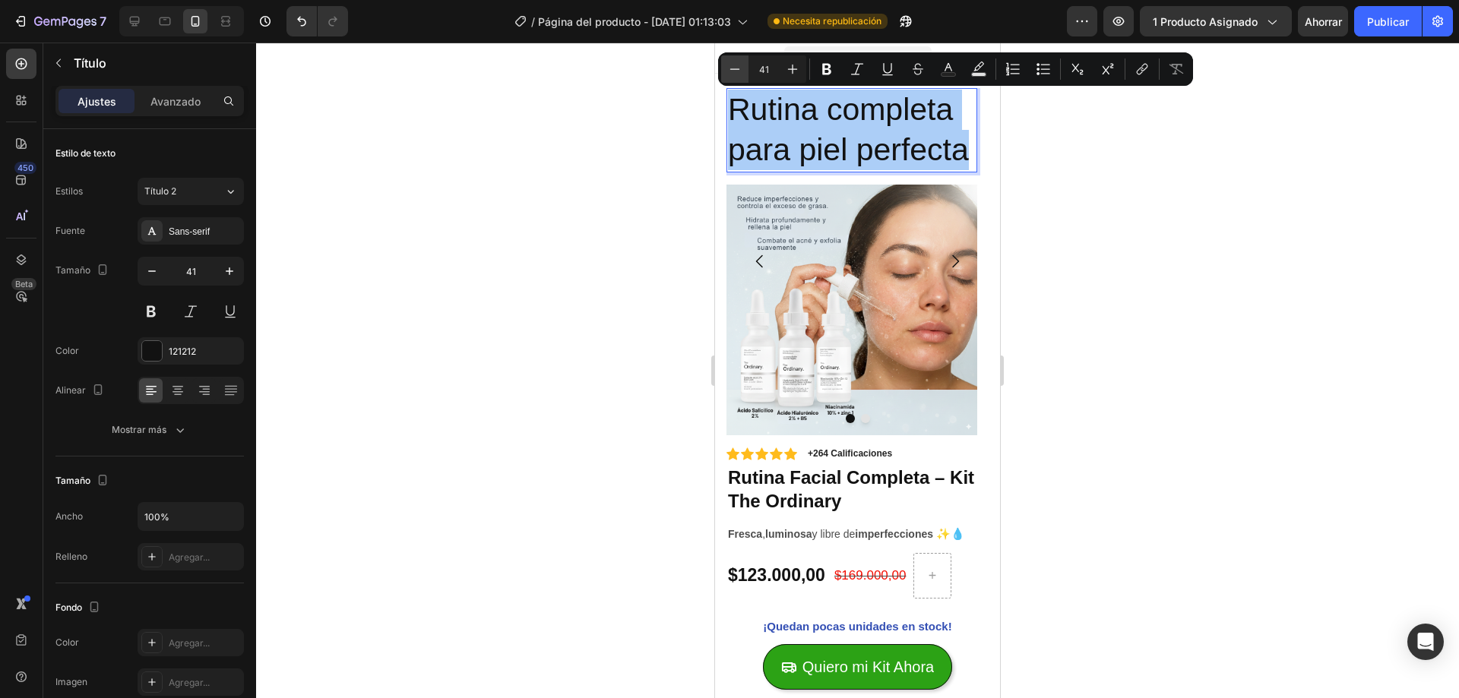
click at [742, 68] on button "Minus" at bounding box center [734, 68] width 27 height 27
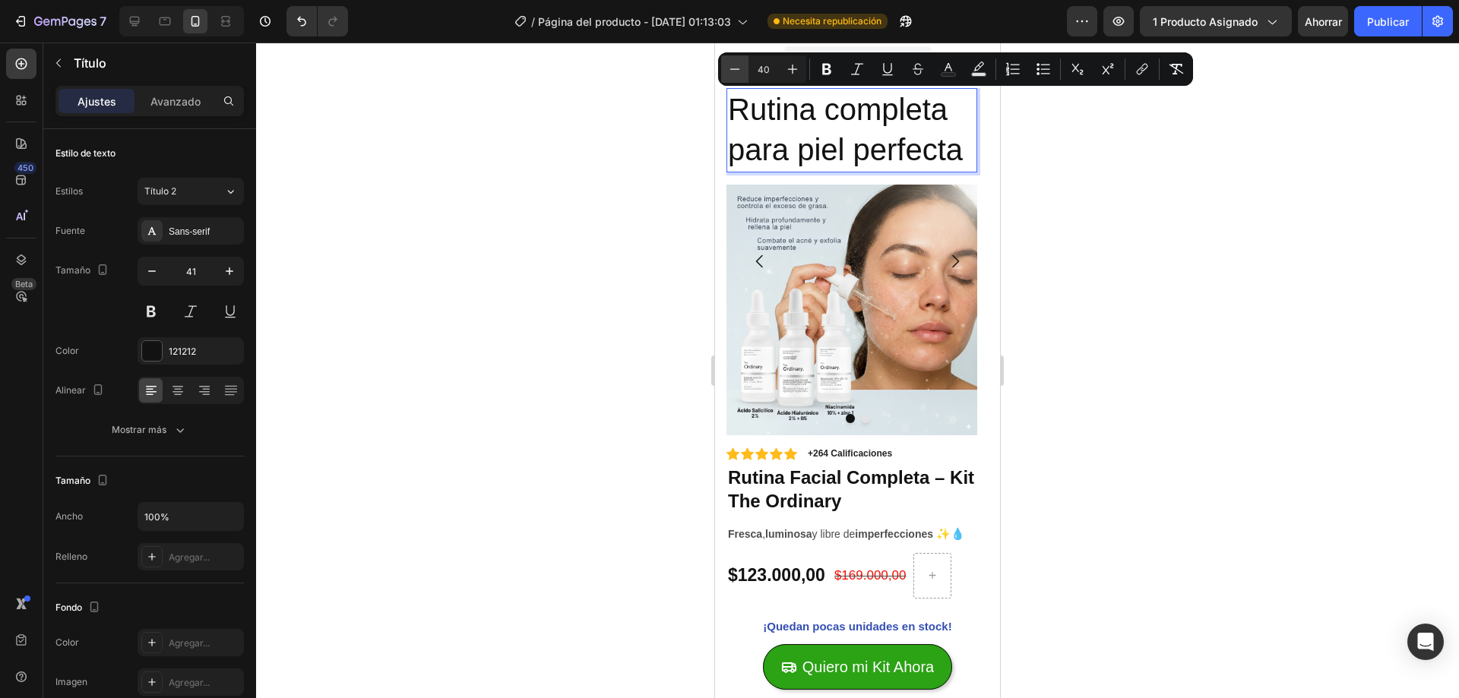
click at [742, 68] on button "Minus" at bounding box center [734, 68] width 27 height 27
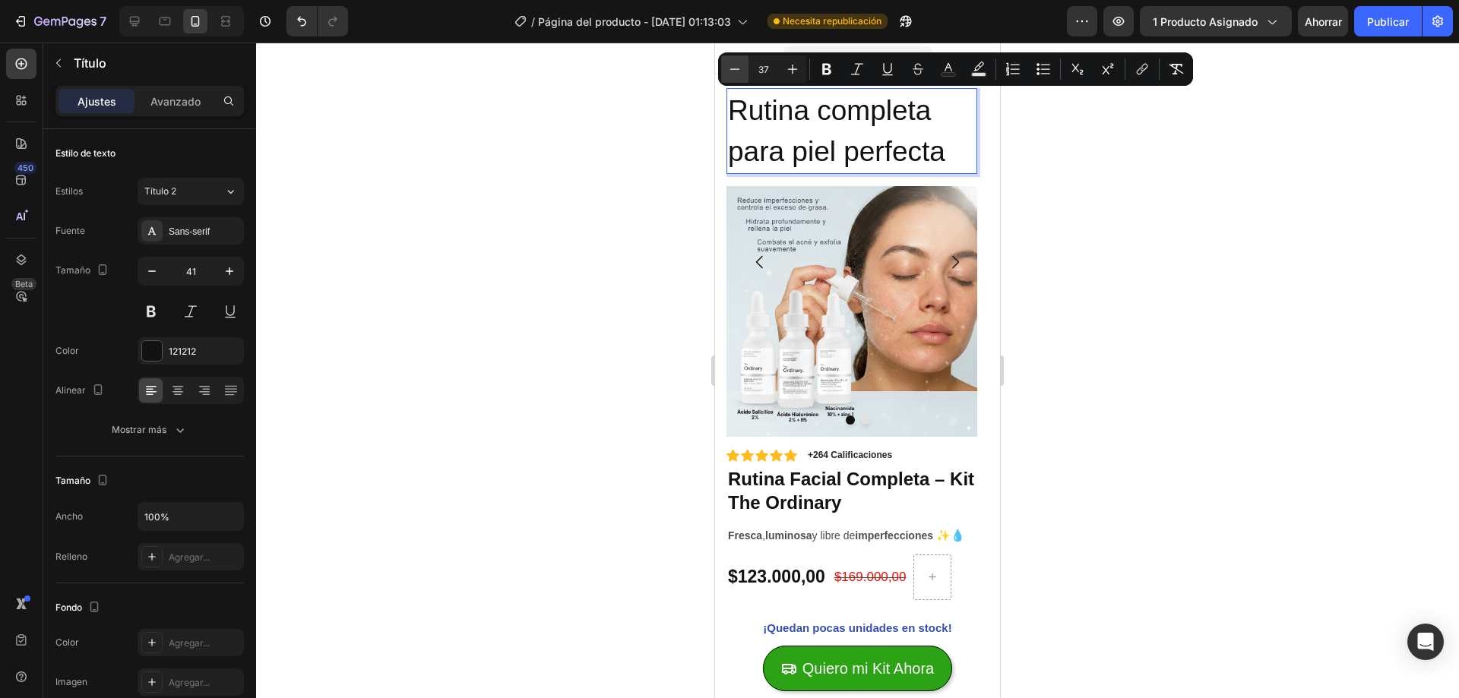
click at [742, 68] on button "Minus" at bounding box center [734, 68] width 27 height 27
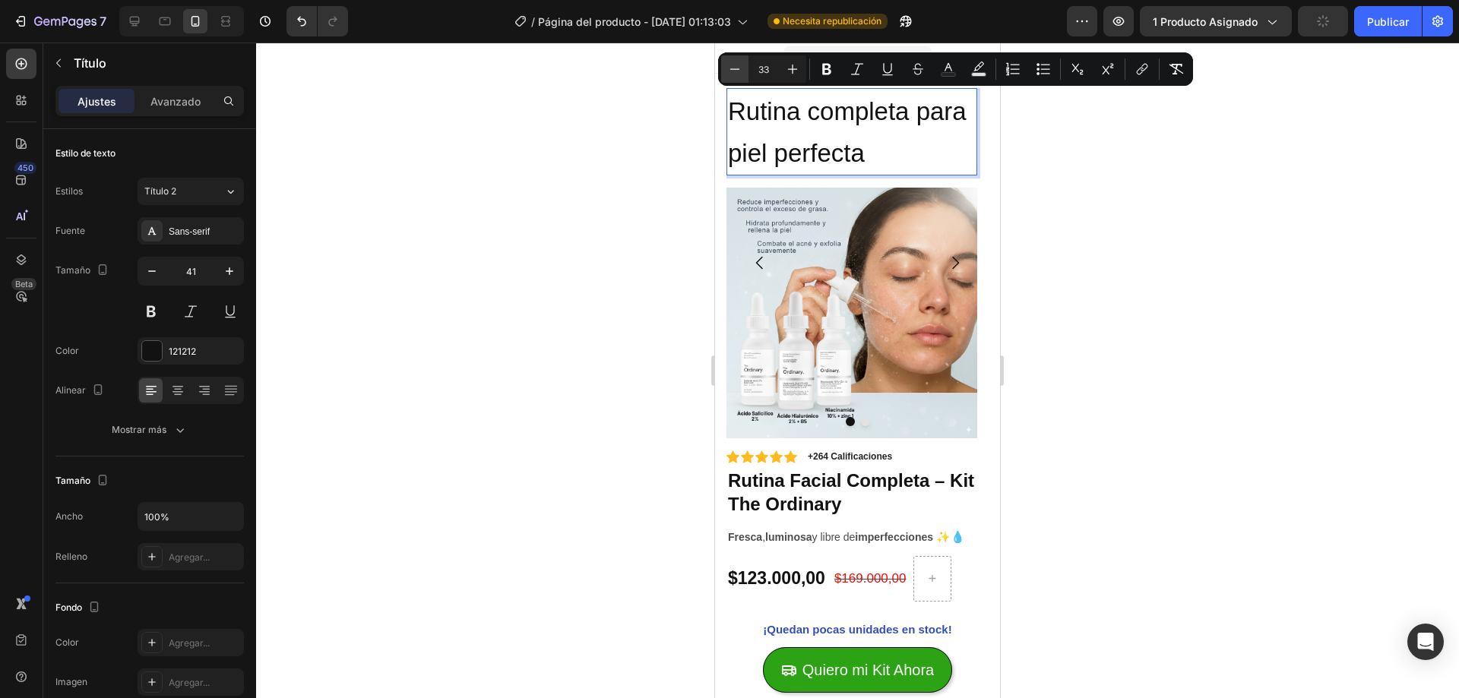
click at [742, 68] on button "Minus" at bounding box center [734, 68] width 27 height 27
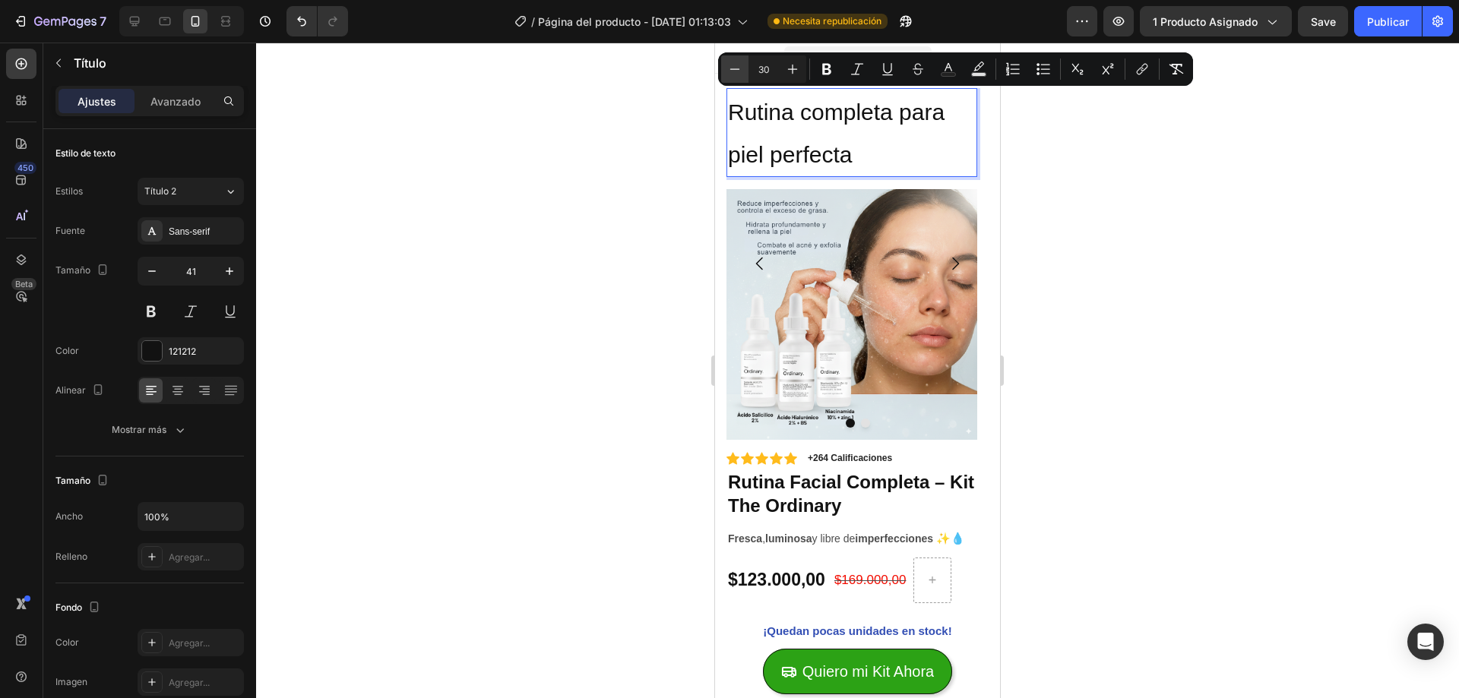
click at [742, 68] on button "Minus" at bounding box center [734, 68] width 27 height 27
click at [742, 68] on button "Menos" at bounding box center [734, 68] width 27 height 27
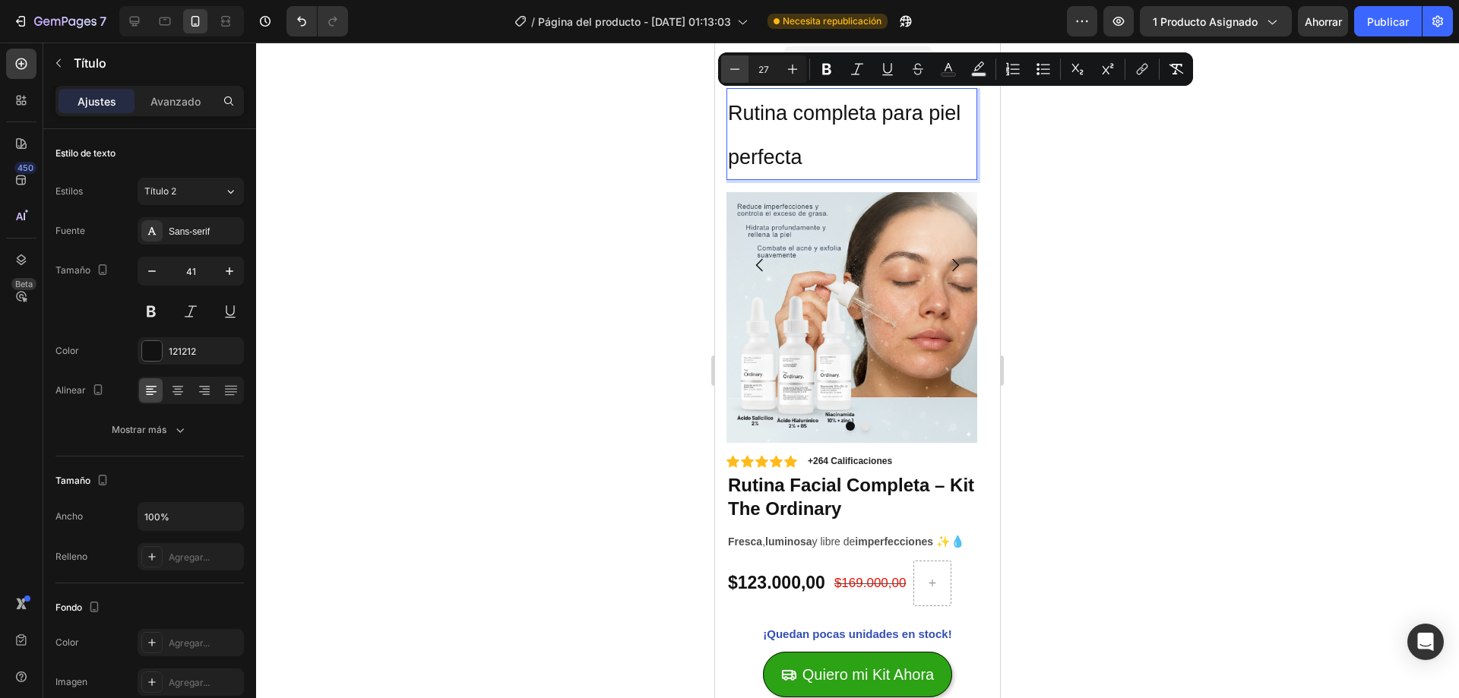
click at [742, 68] on button "Menos" at bounding box center [734, 68] width 27 height 27
type input "24"
click at [183, 397] on icon at bounding box center [177, 390] width 15 height 15
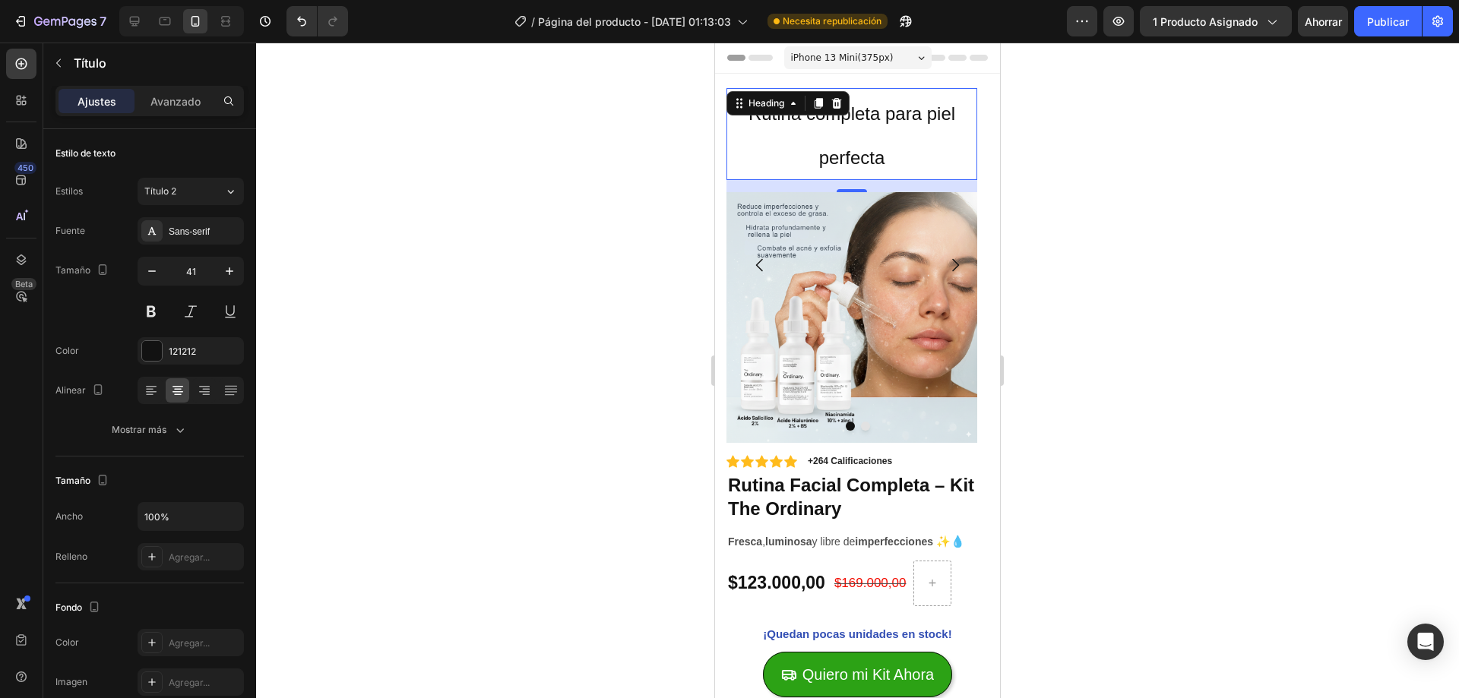
click at [904, 140] on p "Rutina completa para piel perfecta" at bounding box center [852, 134] width 248 height 89
click at [904, 134] on p "Rutina completa para piel perfecta" at bounding box center [852, 134] width 248 height 89
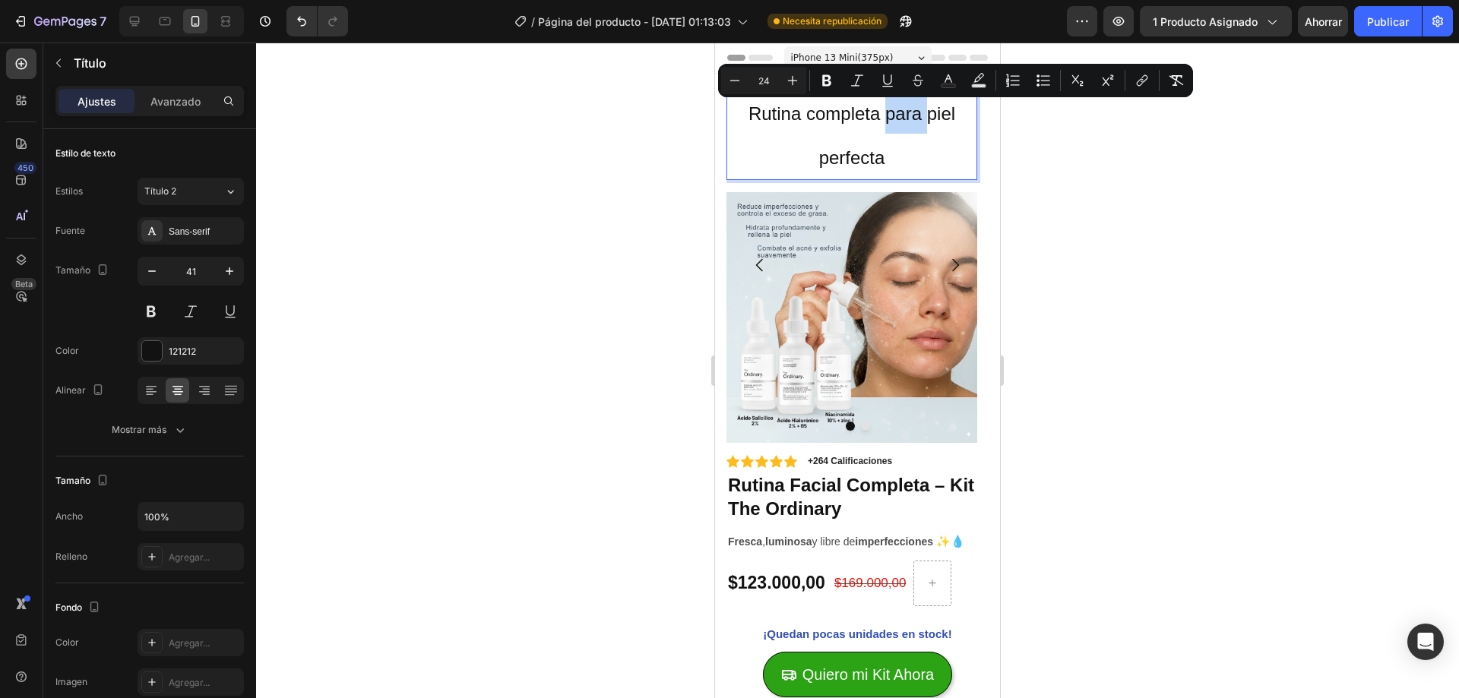
click at [904, 134] on p "Rutina completa para piel perfecta" at bounding box center [852, 134] width 248 height 89
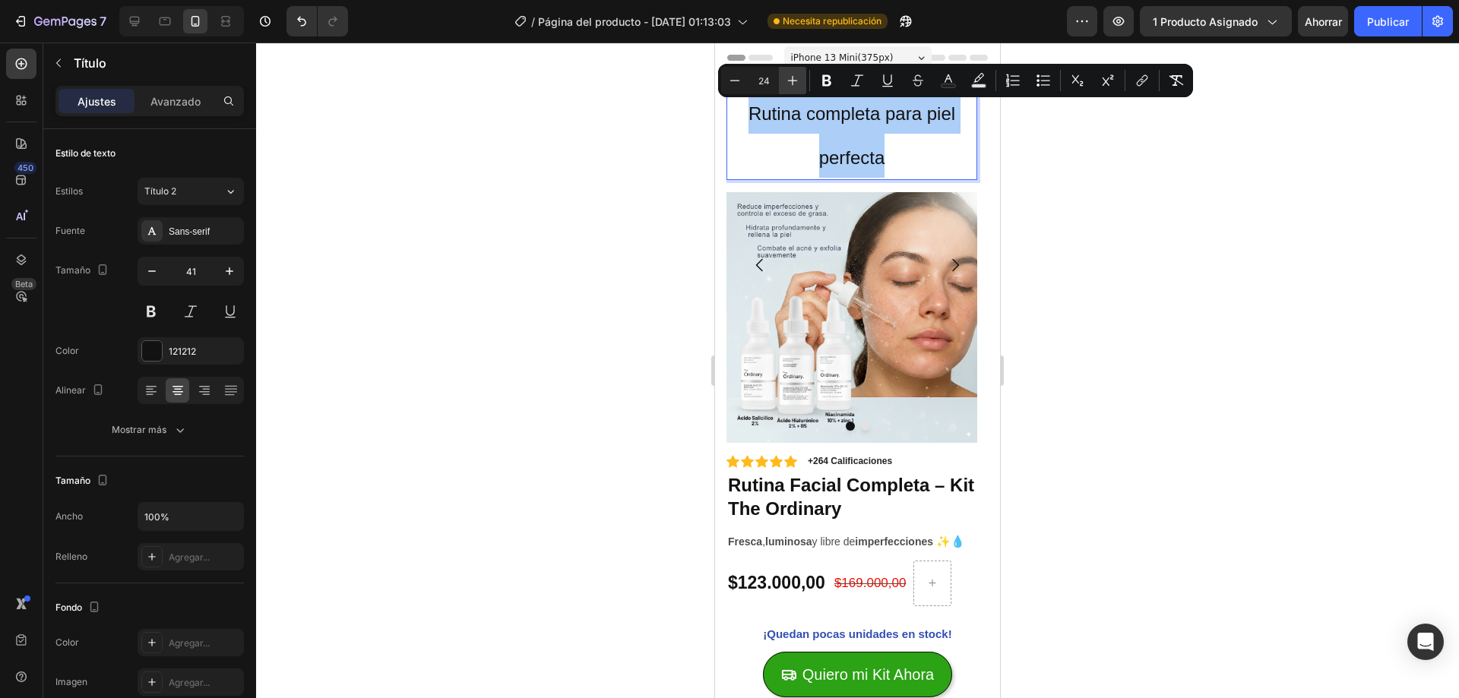
click at [785, 87] on icon "Editor contextual toolbar" at bounding box center [792, 80] width 15 height 15
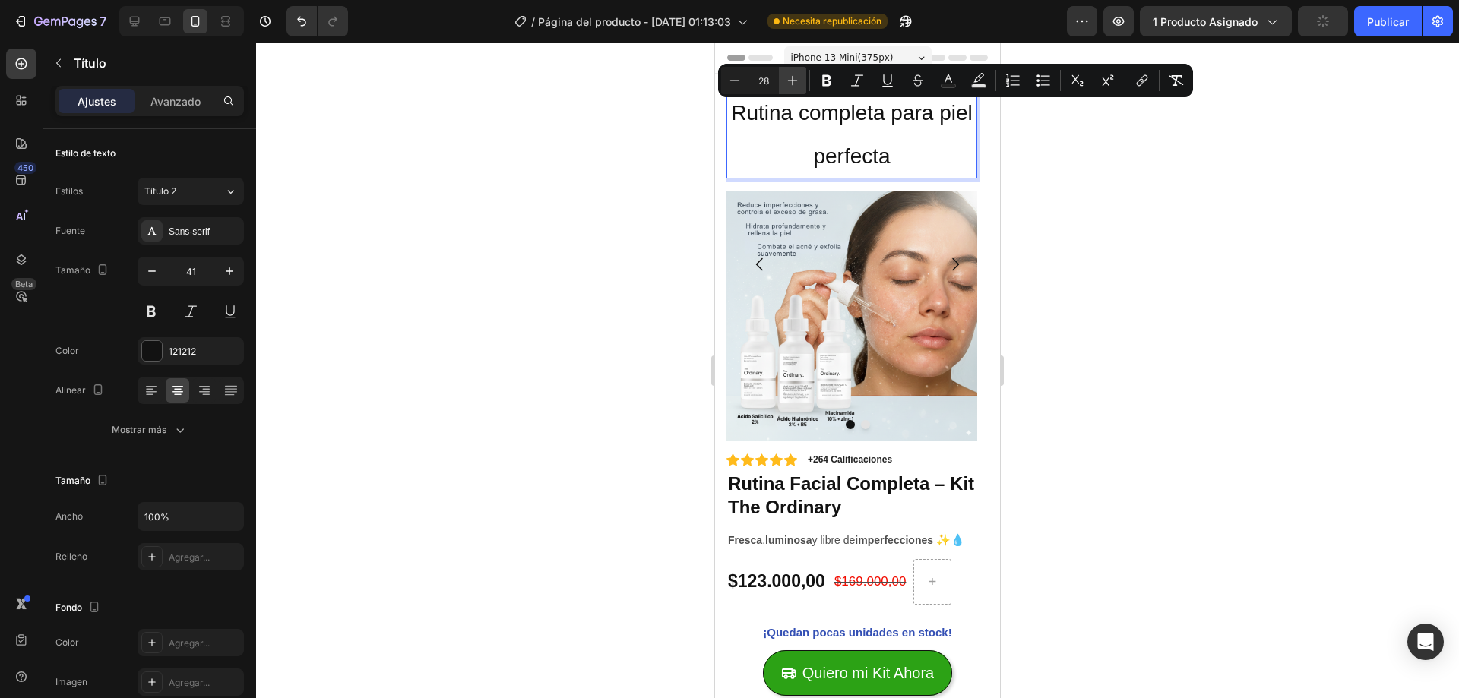
click at [785, 87] on icon "Editor contextual toolbar" at bounding box center [792, 80] width 15 height 15
click at [732, 79] on icon "Barra de herramientas contextual del editor" at bounding box center [734, 80] width 15 height 15
type input "28"
click at [782, 160] on p "Rutina completa para piel perfecta" at bounding box center [852, 133] width 248 height 87
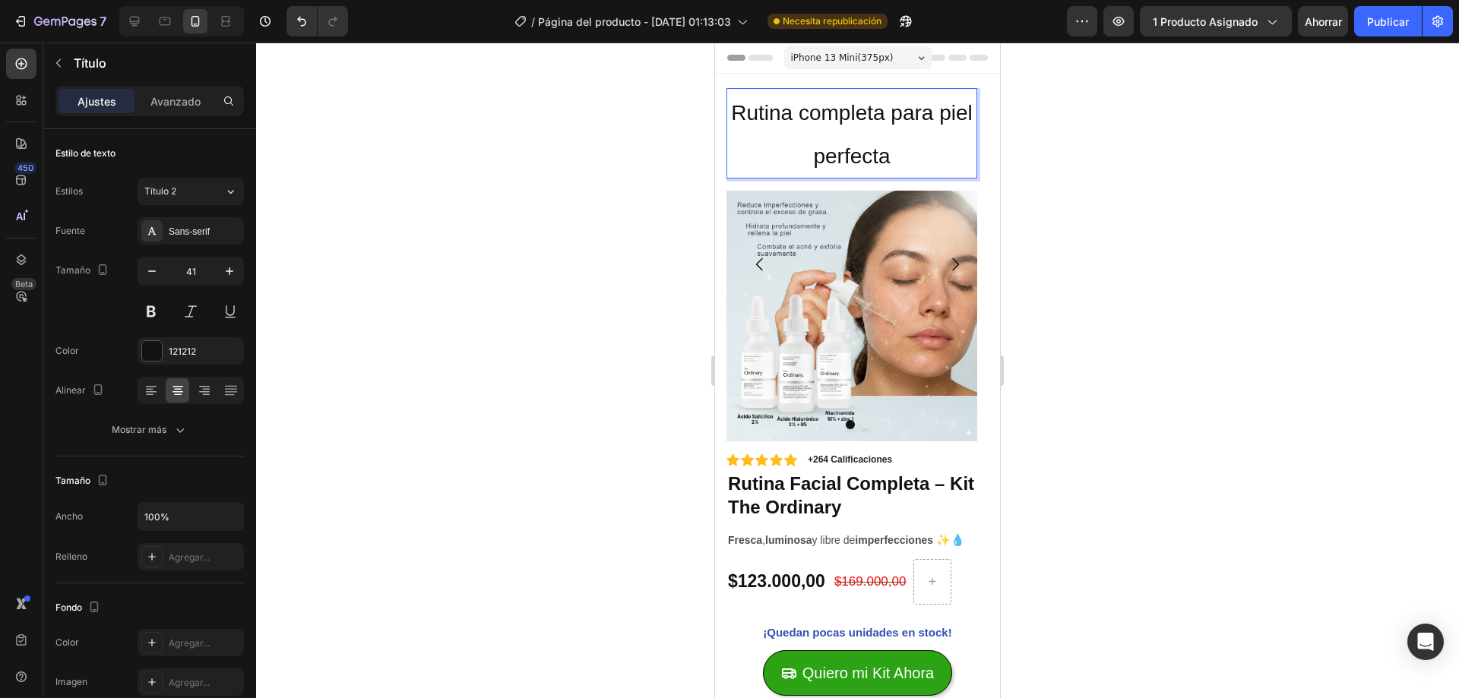
click at [790, 140] on p "Rutina completa para piel perfecta" at bounding box center [852, 133] width 248 height 87
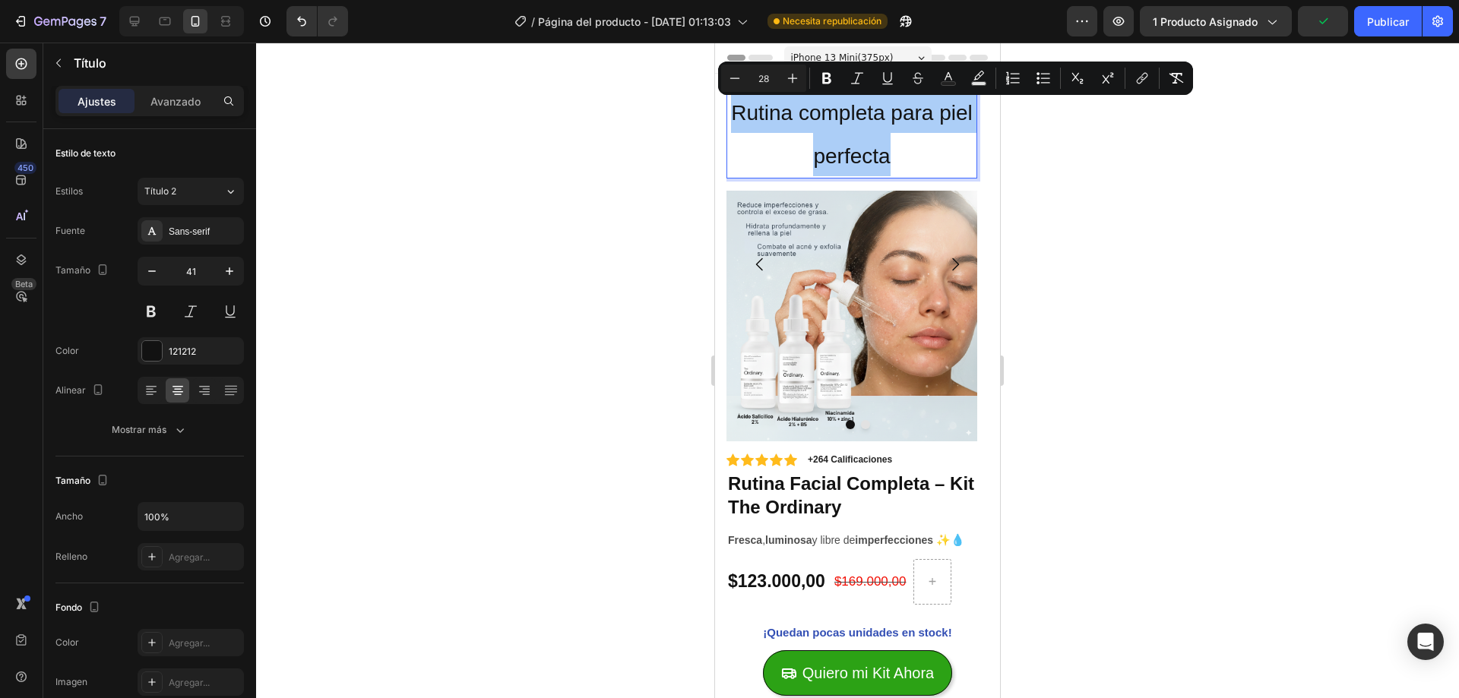
click at [552, 201] on div at bounding box center [857, 371] width 1203 height 656
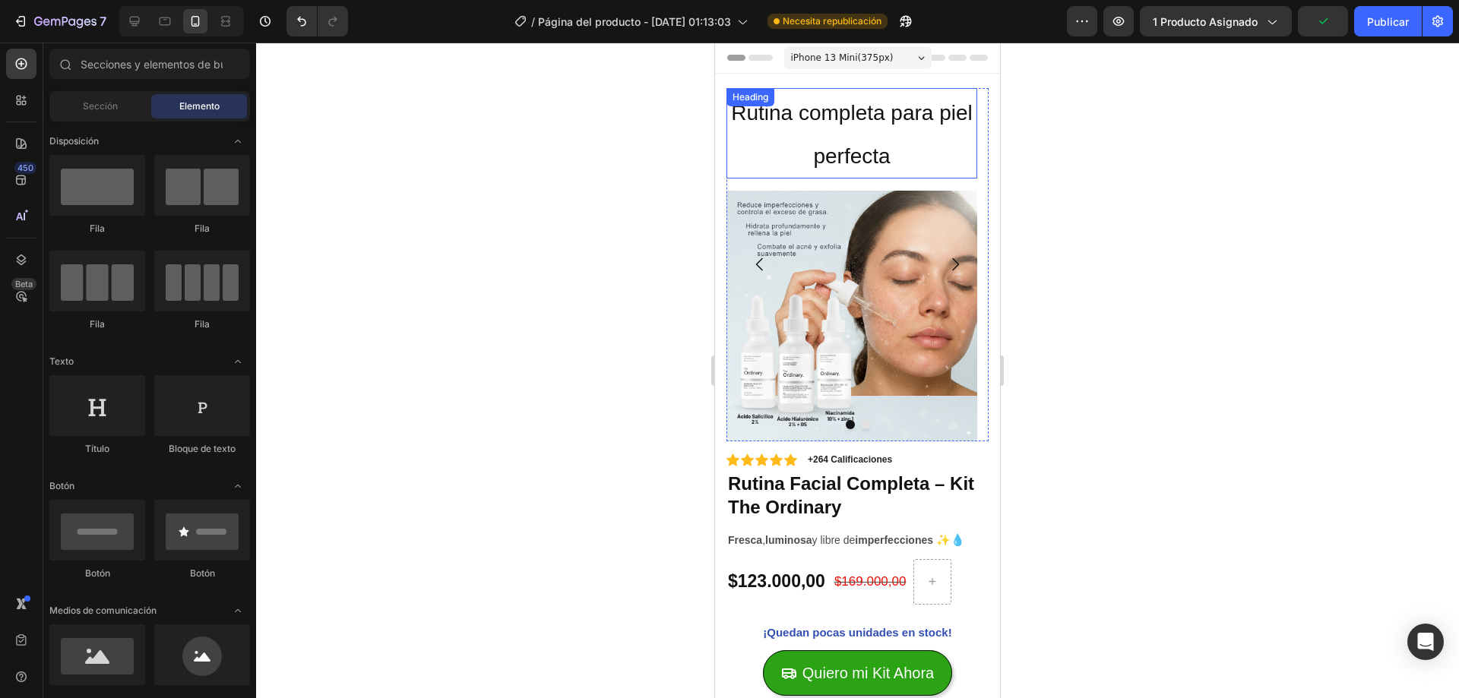
click at [830, 163] on span "Rutina completa para piel perfecta" at bounding box center [852, 134] width 242 height 67
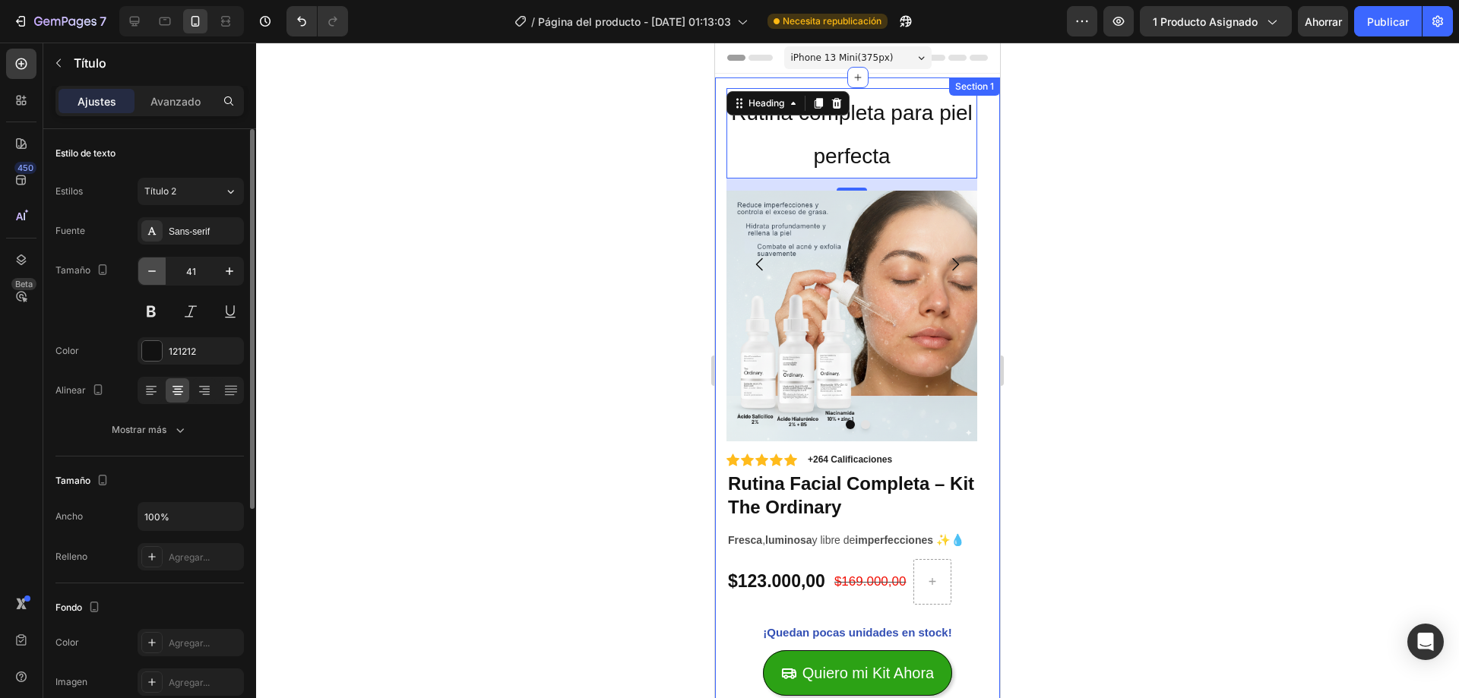
click at [157, 270] on icon "button" at bounding box center [151, 271] width 15 height 15
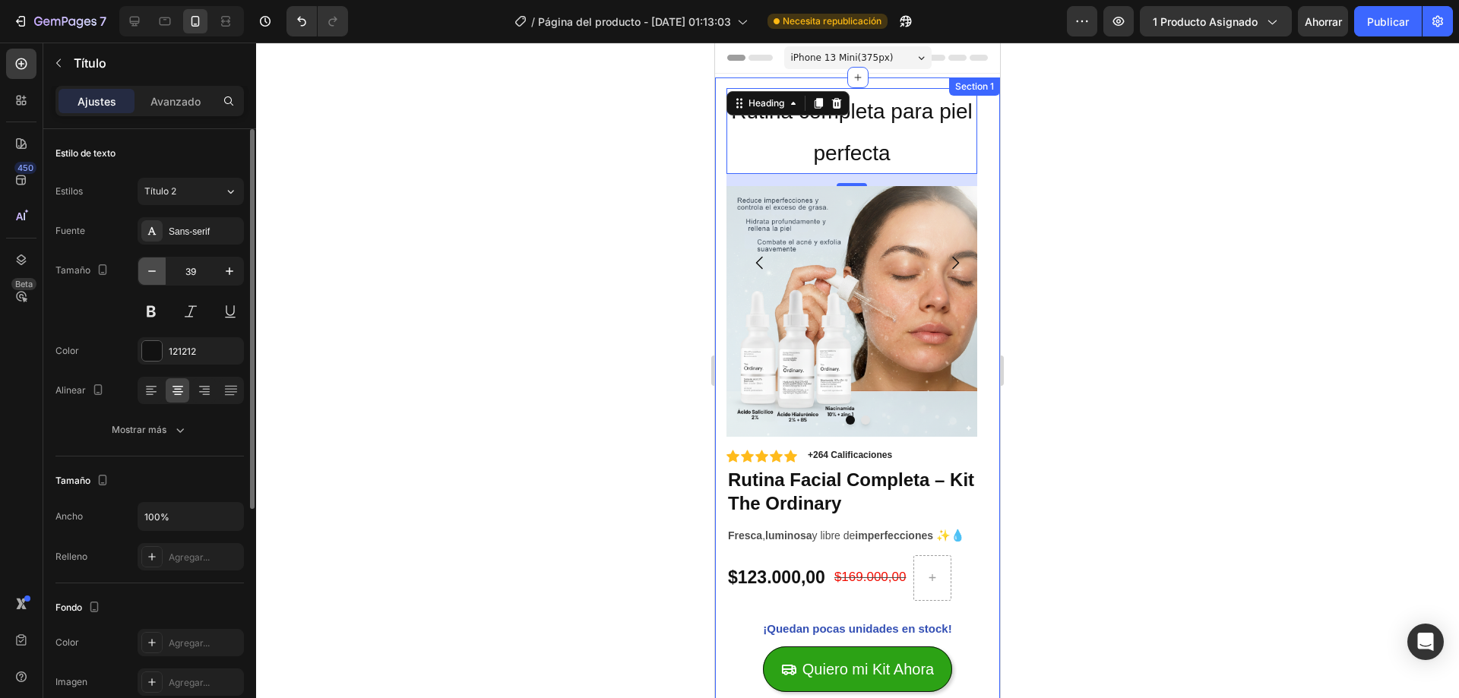
click at [157, 270] on icon "button" at bounding box center [151, 271] width 15 height 15
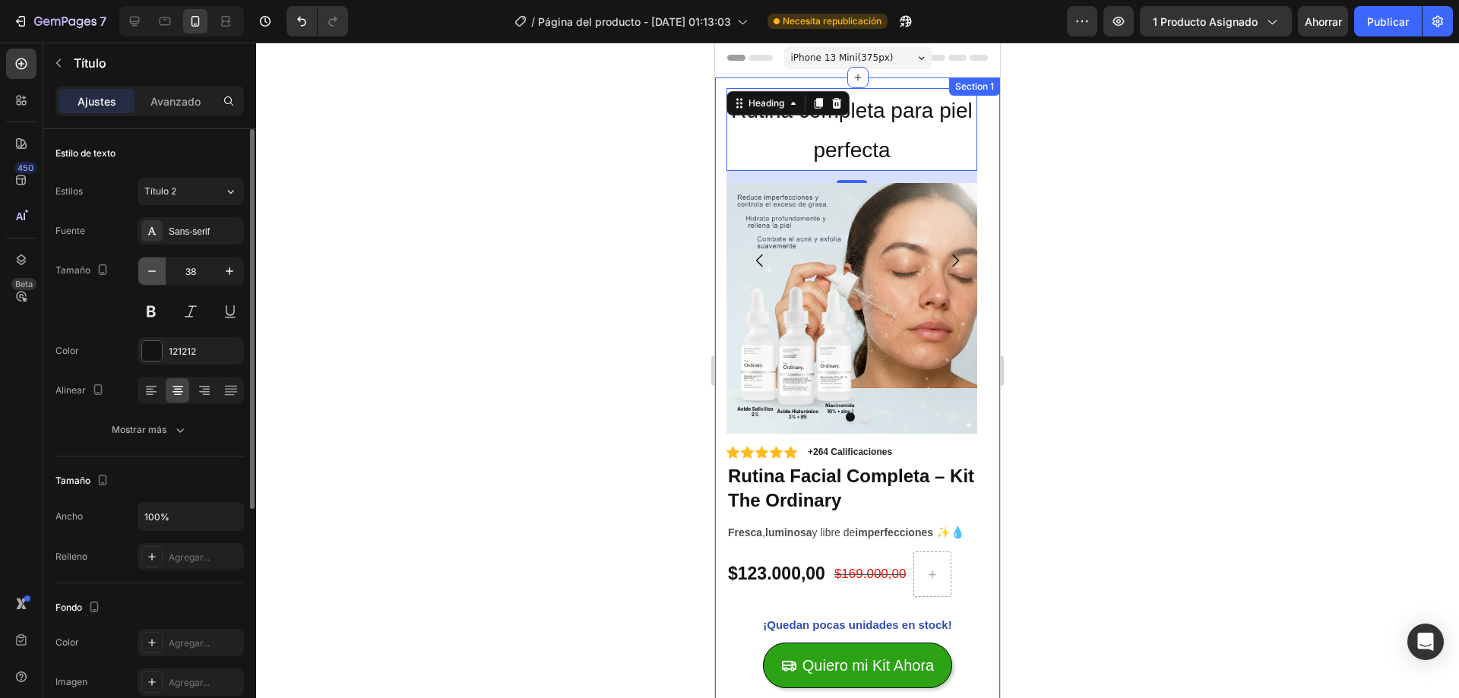
click at [157, 270] on icon "button" at bounding box center [151, 271] width 15 height 15
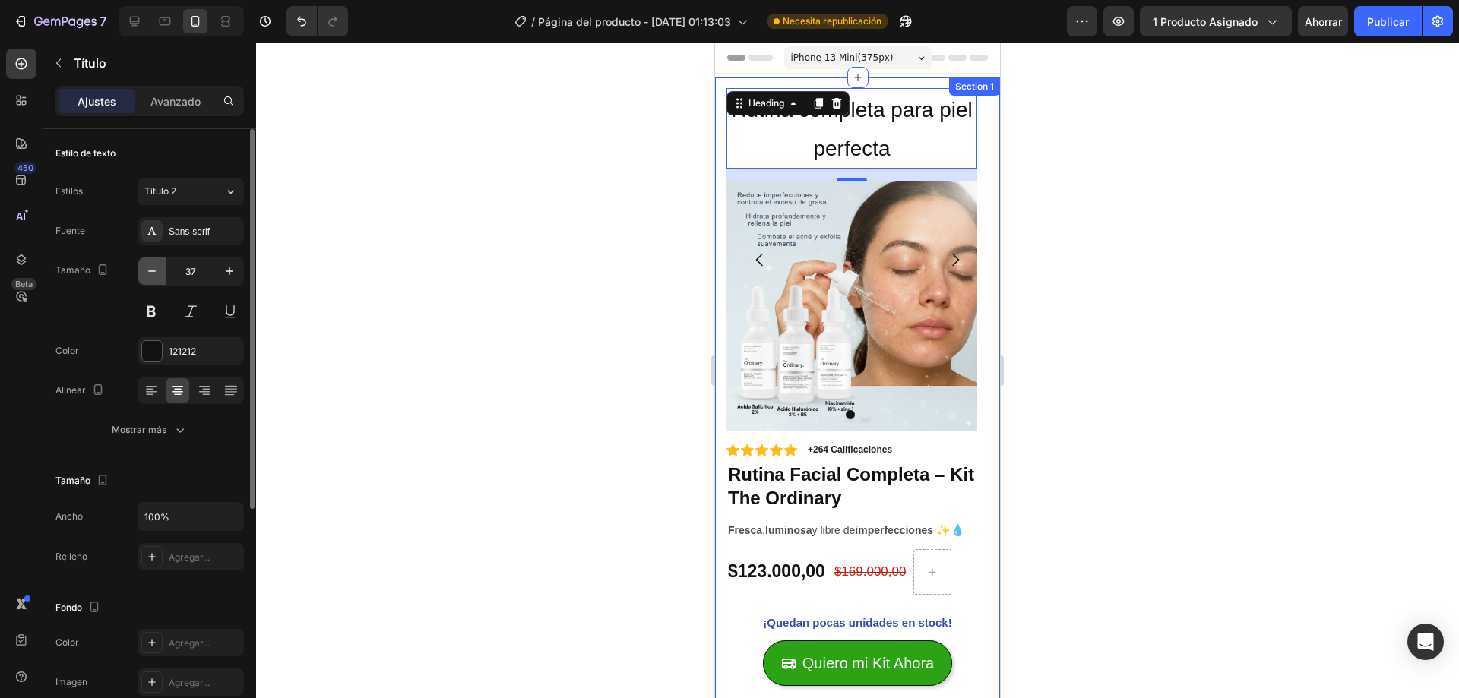
click at [157, 270] on icon "button" at bounding box center [151, 271] width 15 height 15
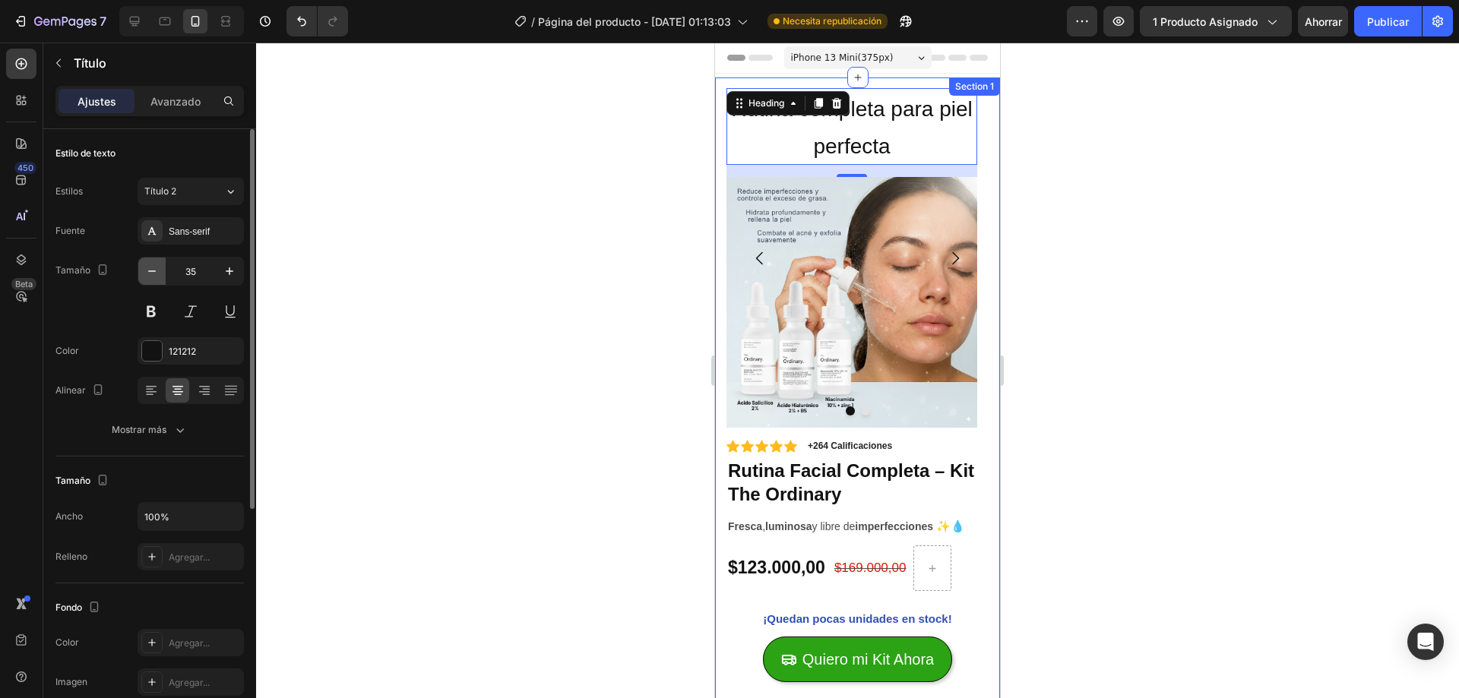
click at [157, 270] on icon "button" at bounding box center [151, 271] width 15 height 15
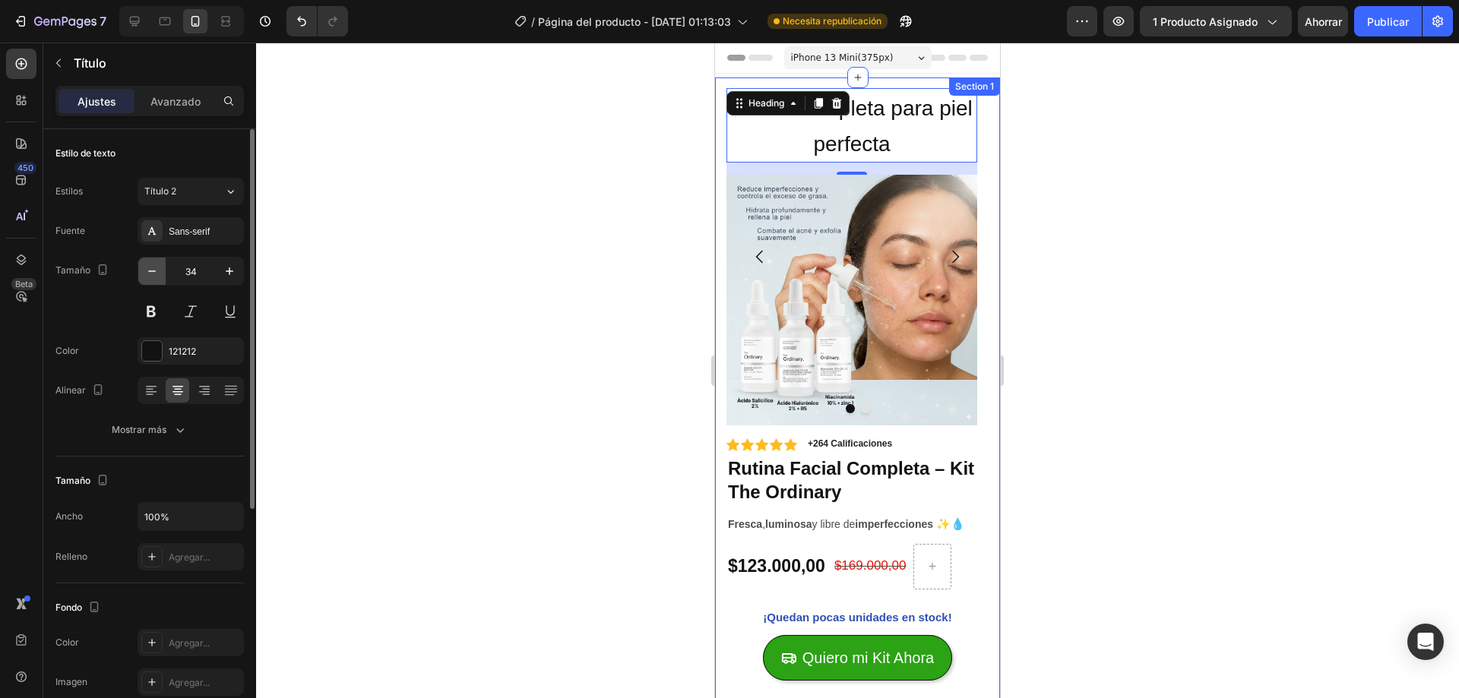
click at [157, 270] on icon "button" at bounding box center [151, 271] width 15 height 15
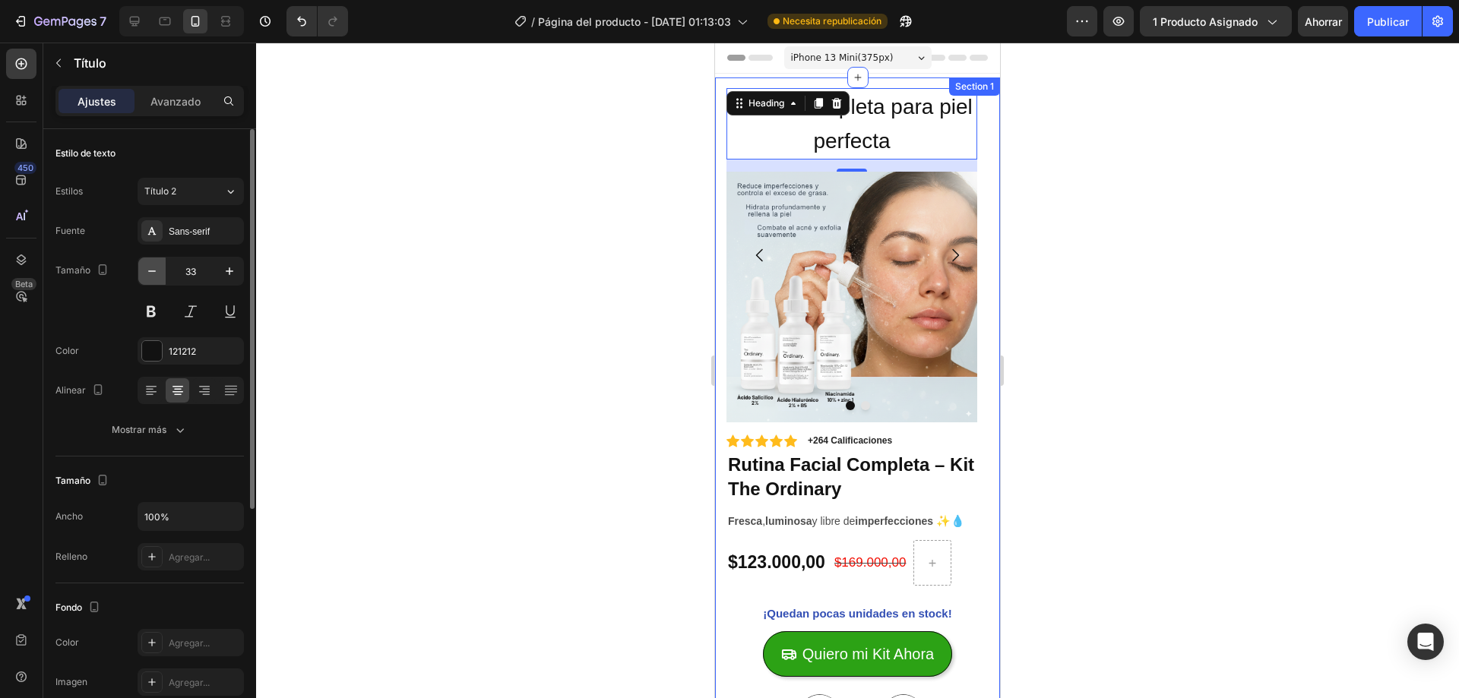
click at [157, 270] on icon "button" at bounding box center [151, 271] width 15 height 15
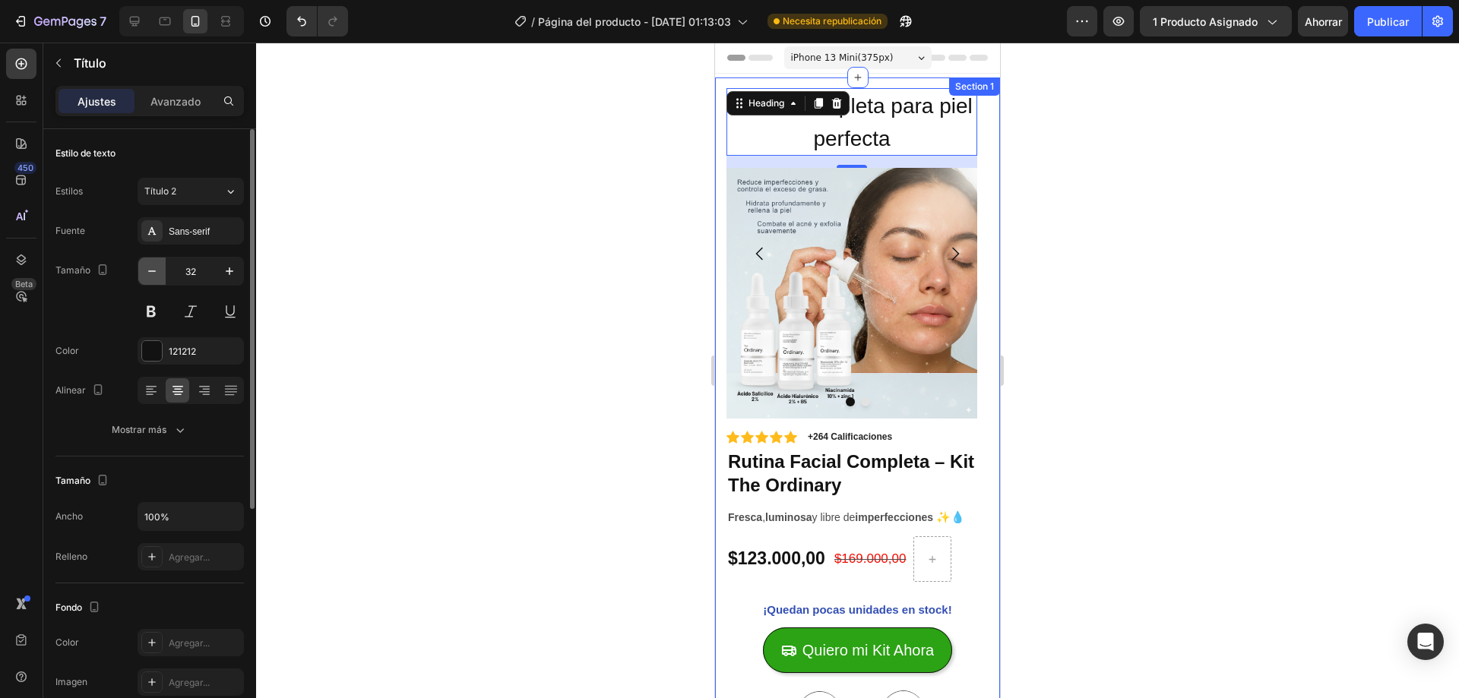
click at [157, 270] on icon "button" at bounding box center [151, 271] width 15 height 15
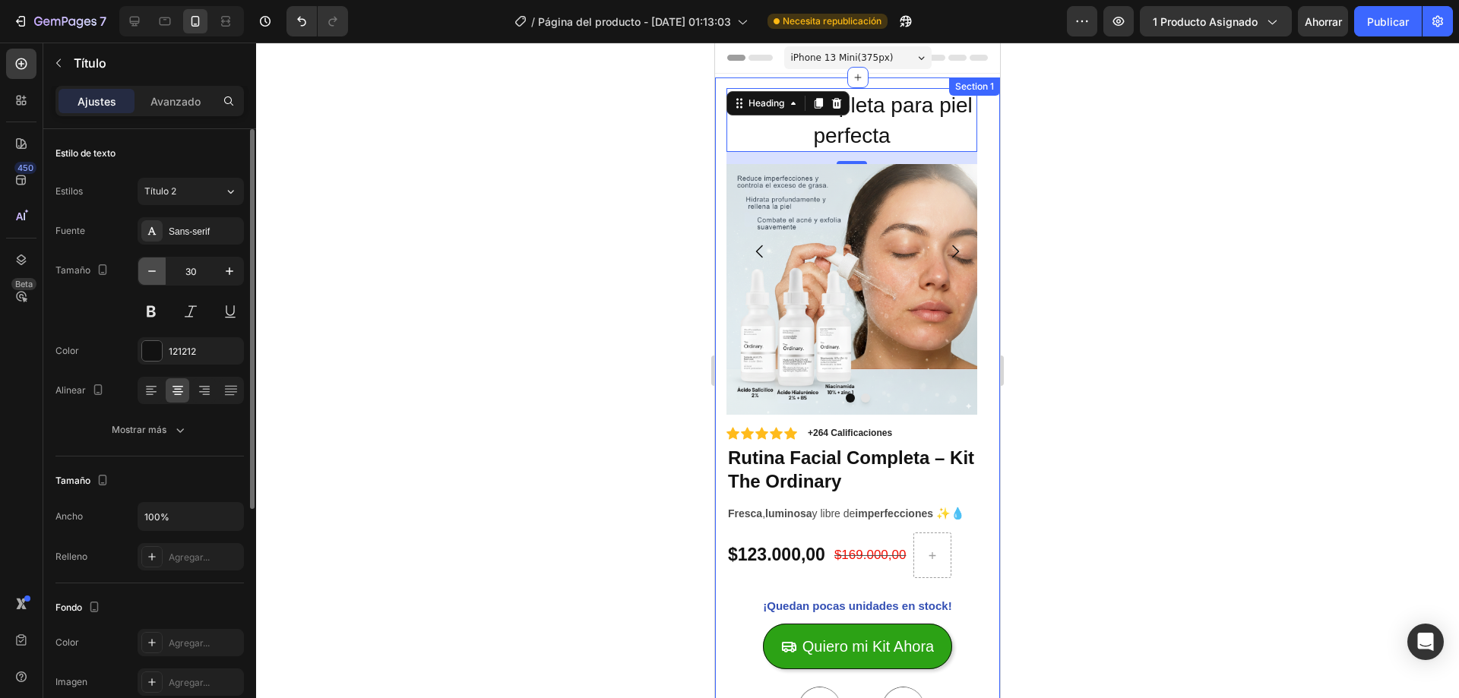
click at [157, 270] on icon "button" at bounding box center [151, 271] width 15 height 15
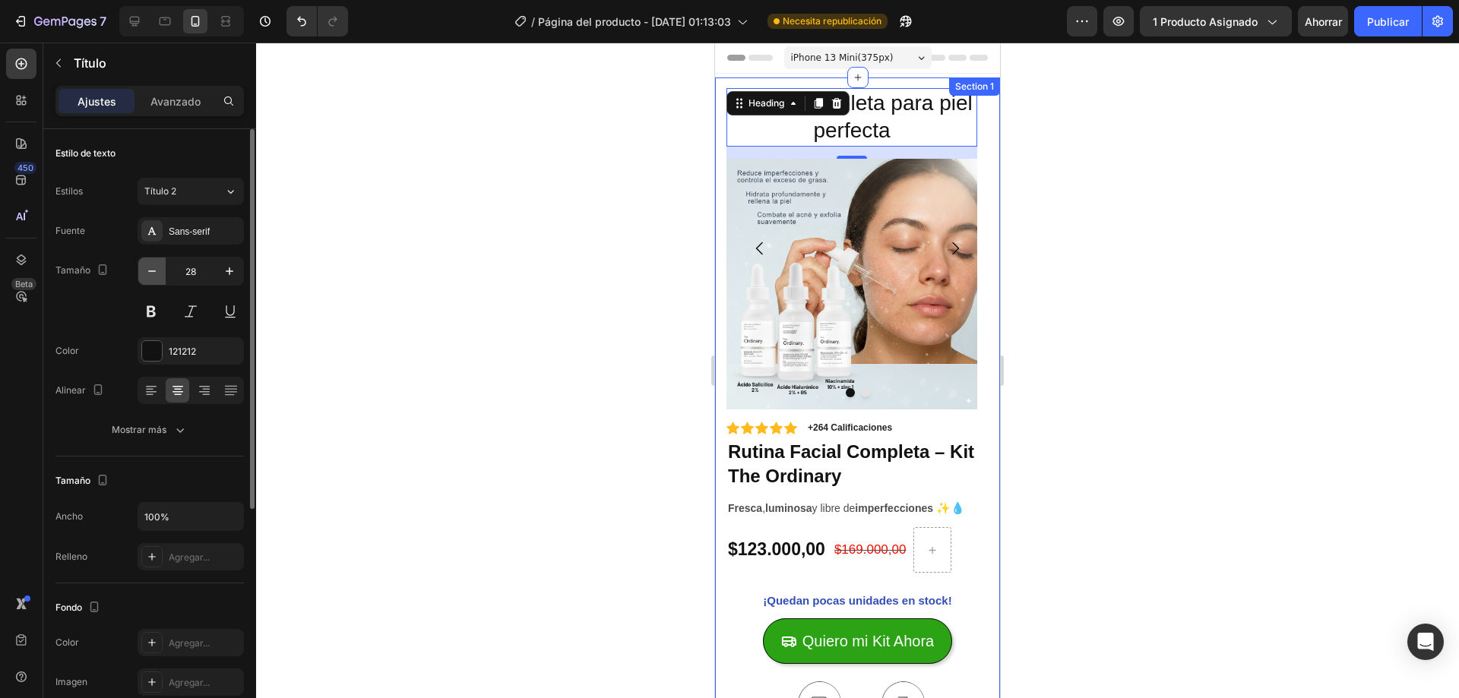
click at [157, 270] on icon "button" at bounding box center [151, 271] width 15 height 15
click at [862, 116] on p "Rutina completa para piel perfecta" at bounding box center [852, 117] width 248 height 55
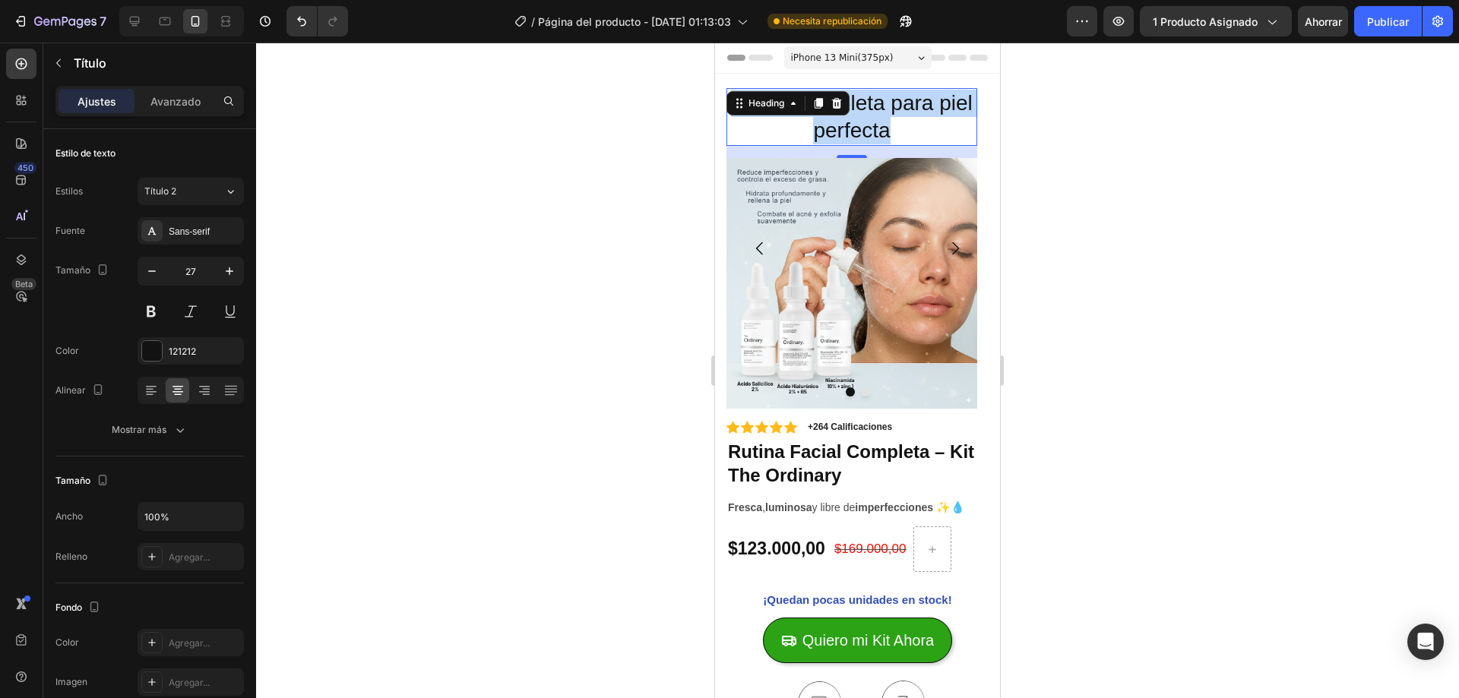
click at [862, 116] on p "Rutina completa para piel perfecta" at bounding box center [852, 117] width 248 height 55
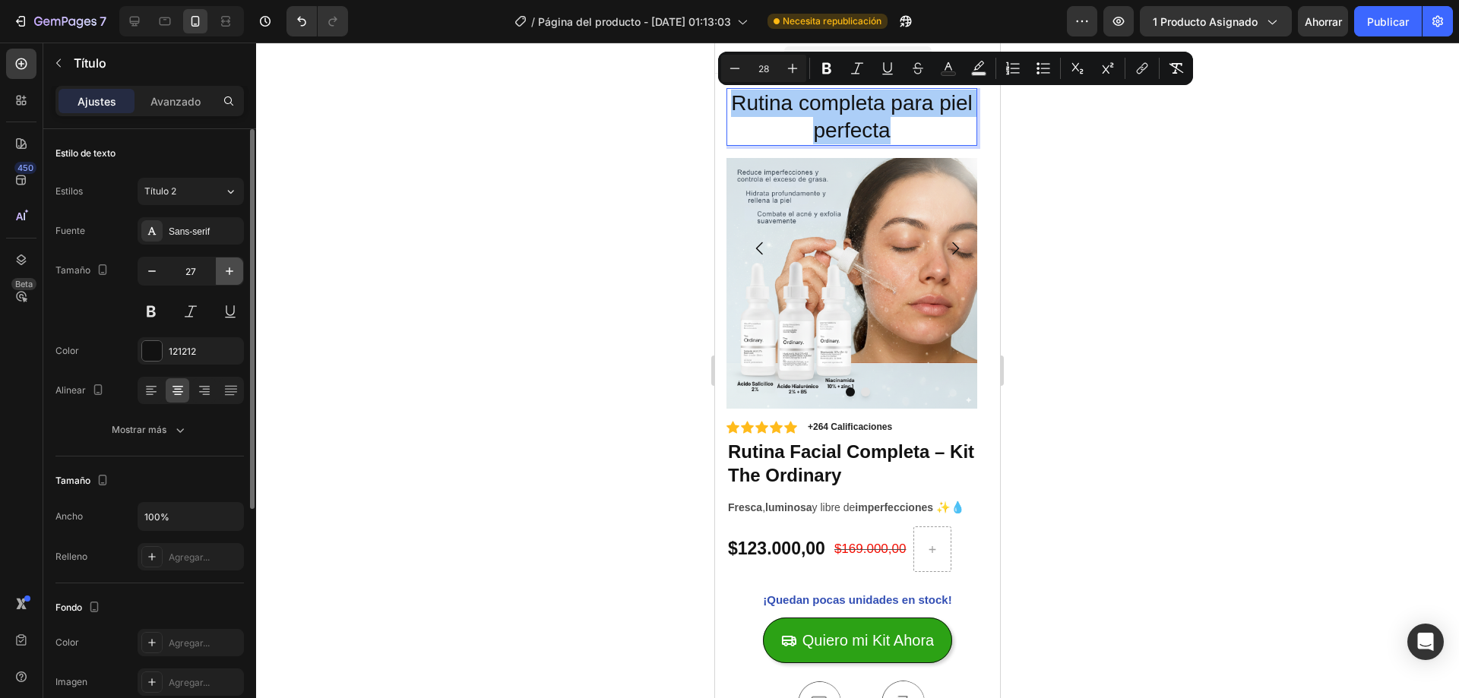
click at [235, 264] on icon "button" at bounding box center [229, 271] width 15 height 15
type input "28"
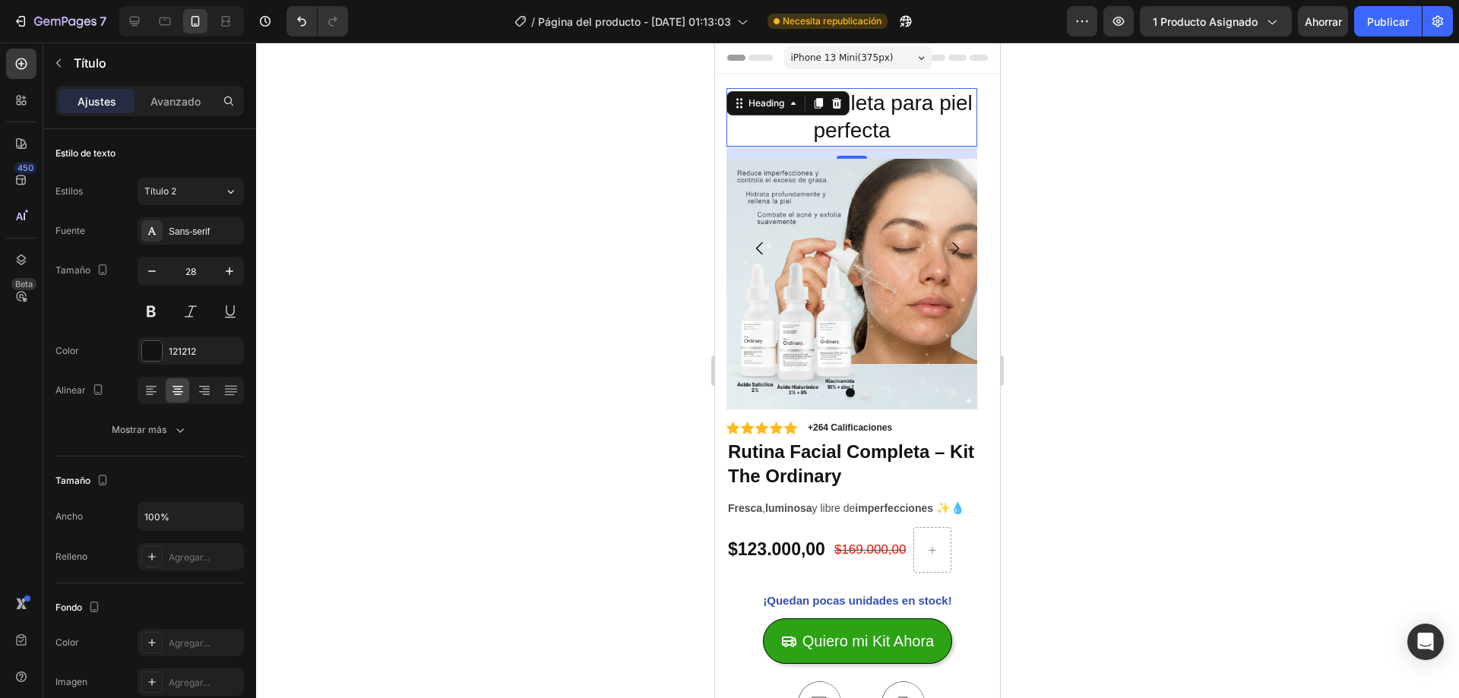
click at [499, 245] on div at bounding box center [857, 371] width 1203 height 656
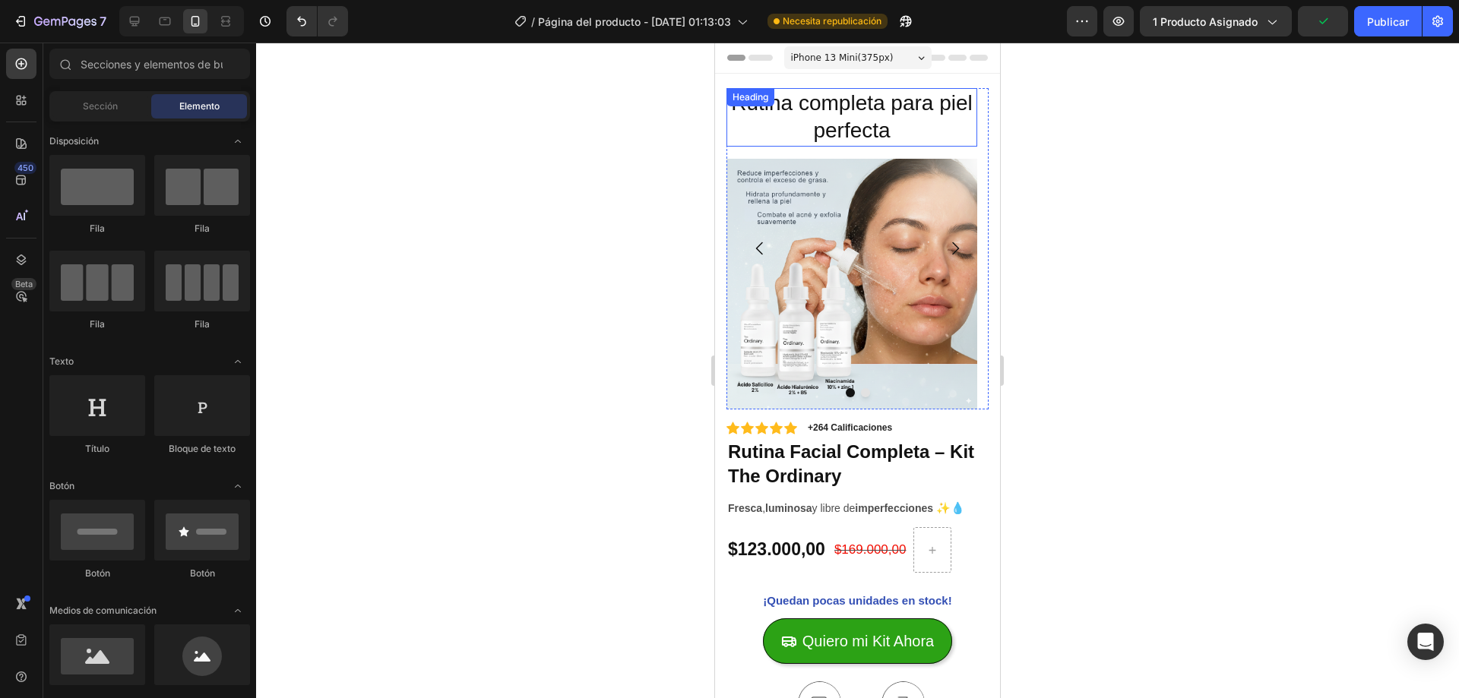
click at [891, 128] on p "⁠⁠⁠⁠⁠⁠⁠ Rutina completa para piel perfecta" at bounding box center [852, 117] width 248 height 55
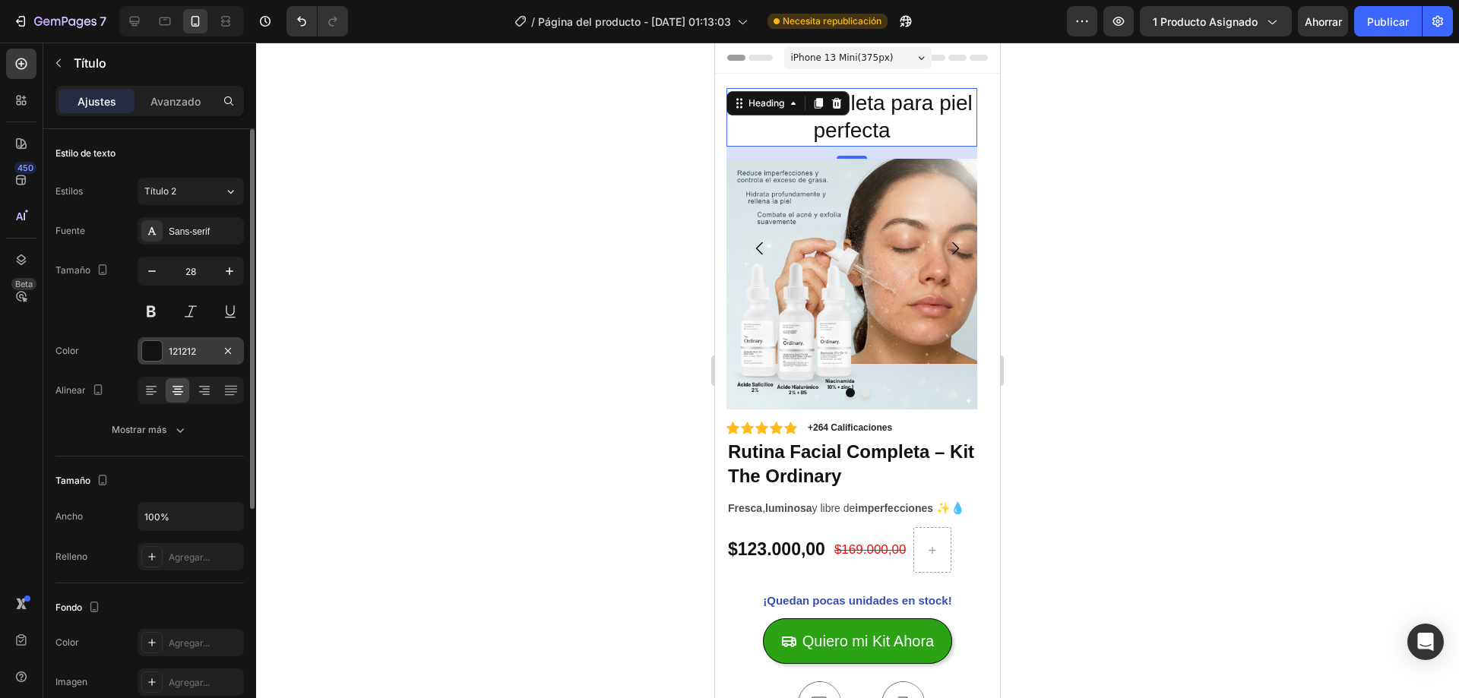
click at [163, 350] on div "121212" at bounding box center [191, 350] width 106 height 27
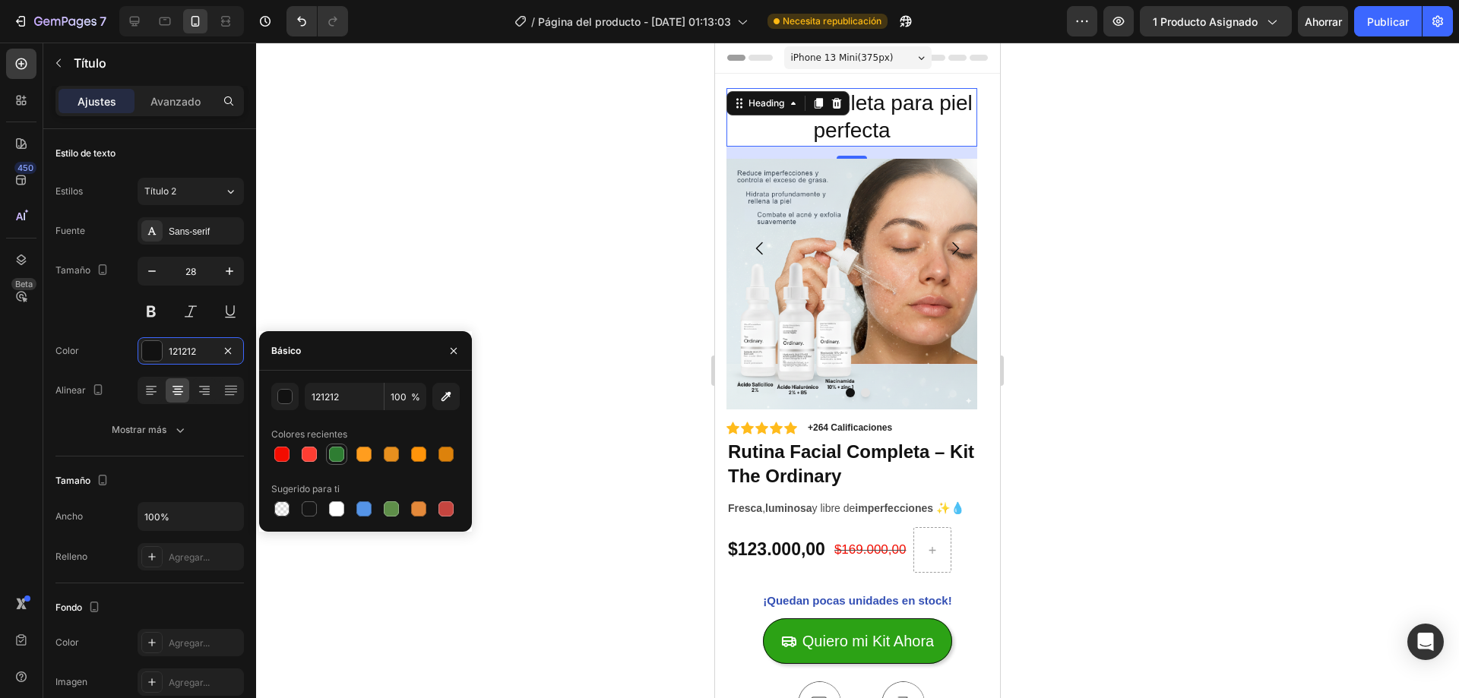
click at [342, 457] on div at bounding box center [336, 454] width 15 height 15
type input "2E7D32"
click at [150, 309] on button at bounding box center [151, 311] width 27 height 27
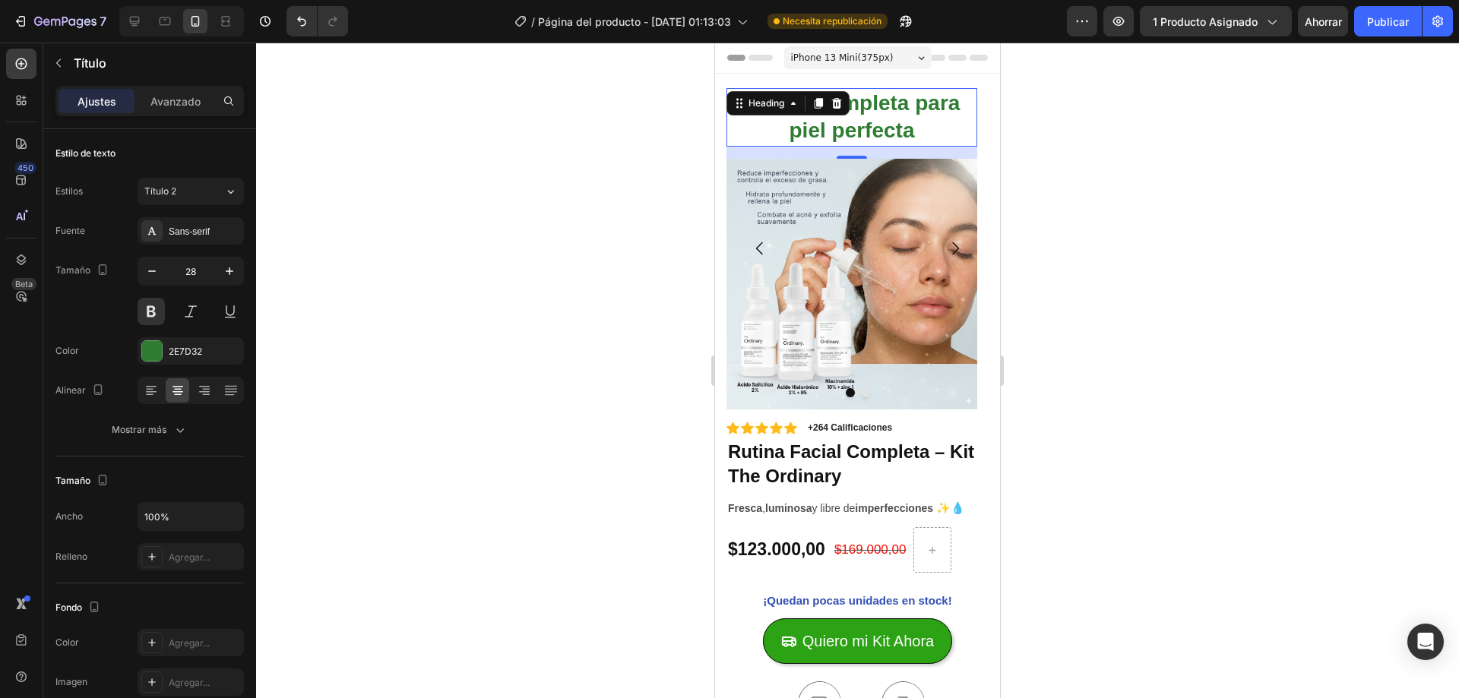
click at [444, 290] on div at bounding box center [857, 371] width 1203 height 656
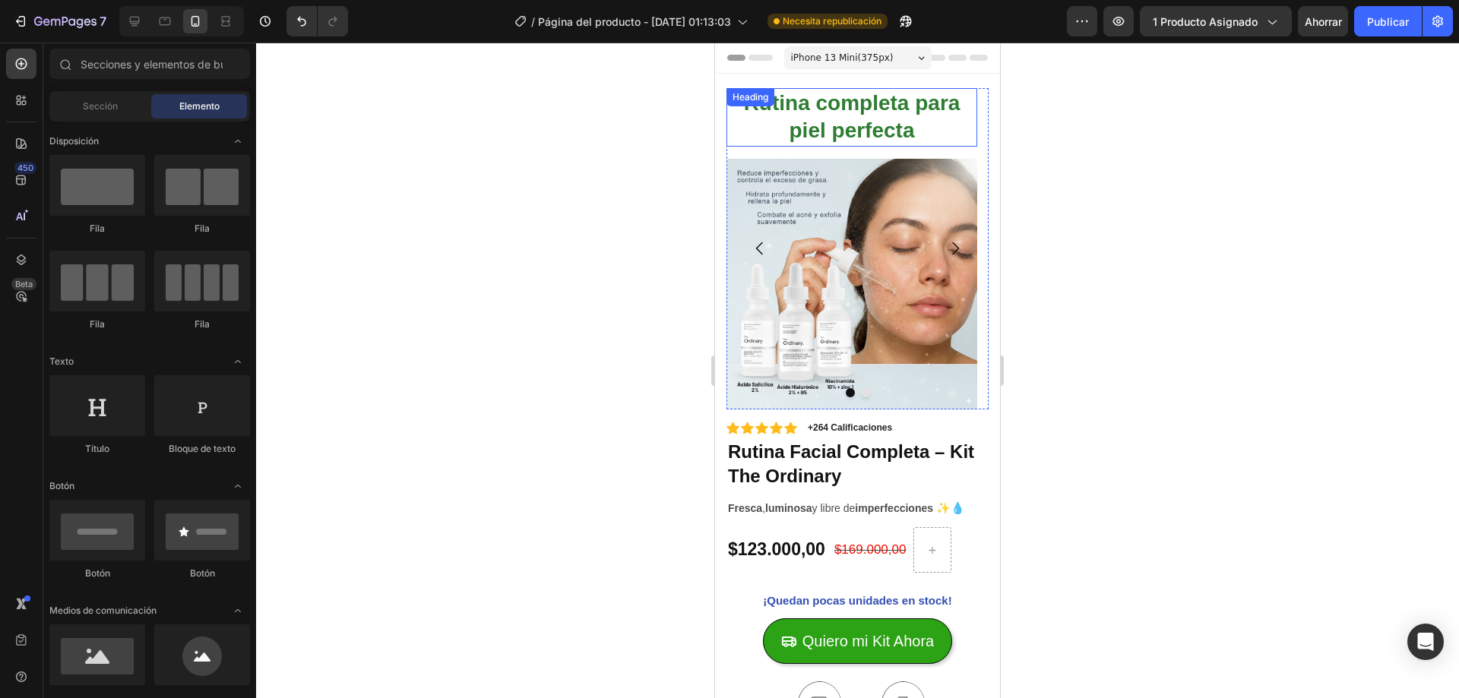
click at [935, 121] on p "⁠⁠⁠⁠⁠⁠⁠ Rutina completa para piel perfecta" at bounding box center [852, 117] width 248 height 55
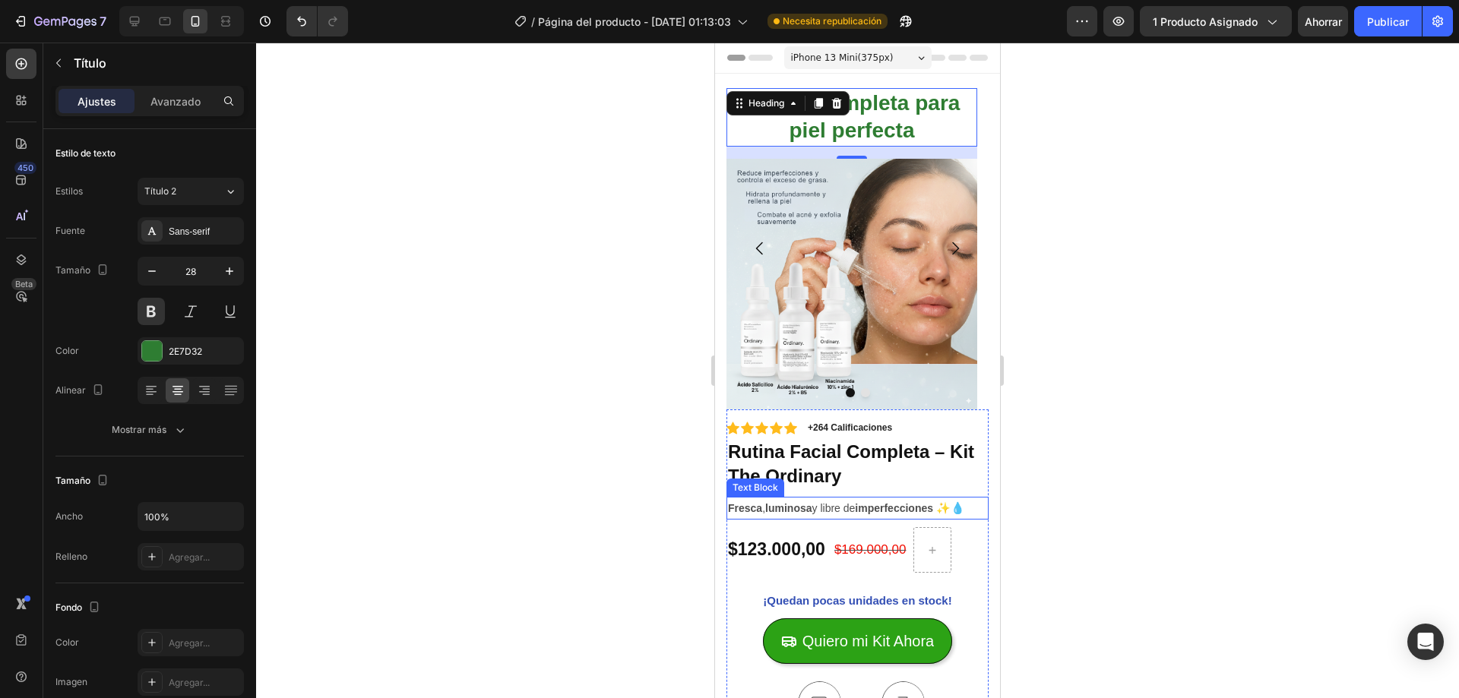
click at [965, 504] on span "✨💧" at bounding box center [950, 508] width 29 height 13
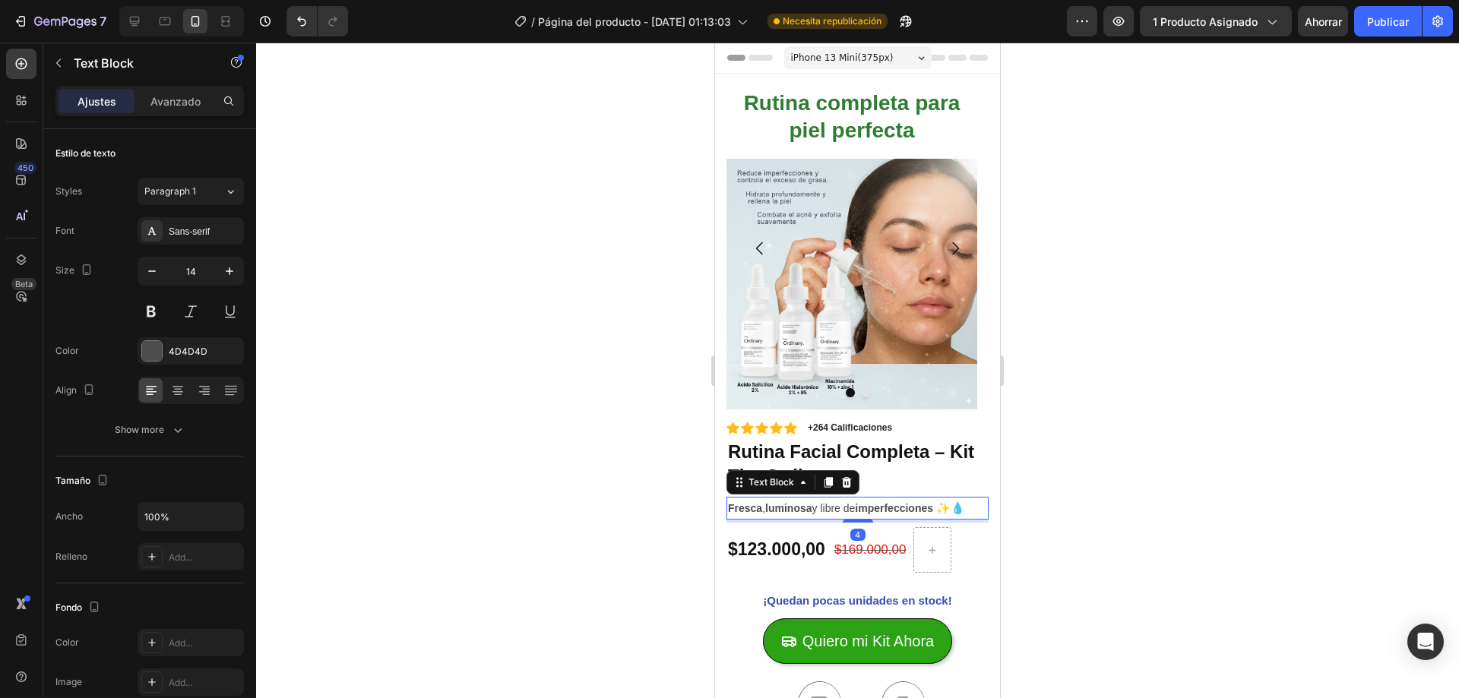
click at [965, 505] on span "✨💧" at bounding box center [950, 508] width 29 height 13
click at [880, 511] on strong "imperfecciones" at bounding box center [894, 508] width 78 height 12
click at [715, 43] on lt-div at bounding box center [715, 43] width 0 height 0
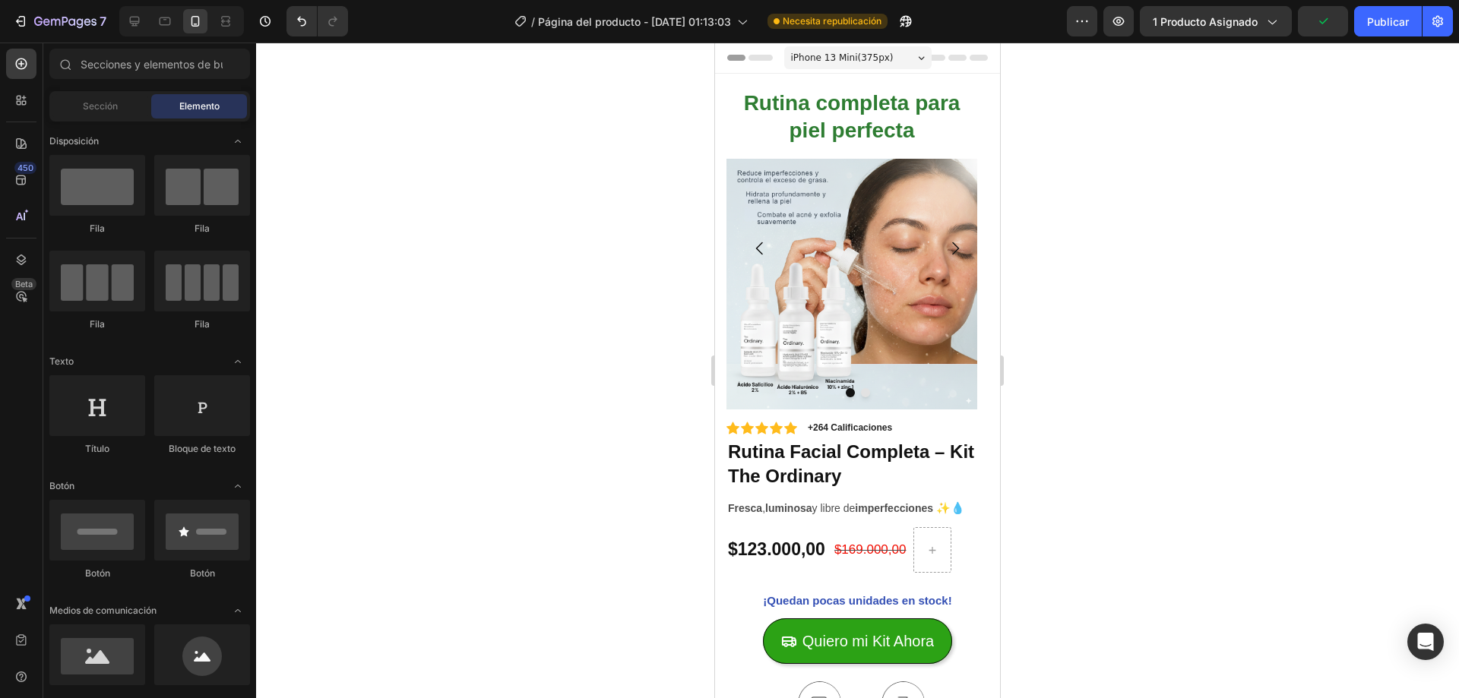
click at [964, 508] on span "✨💧" at bounding box center [950, 508] width 29 height 13
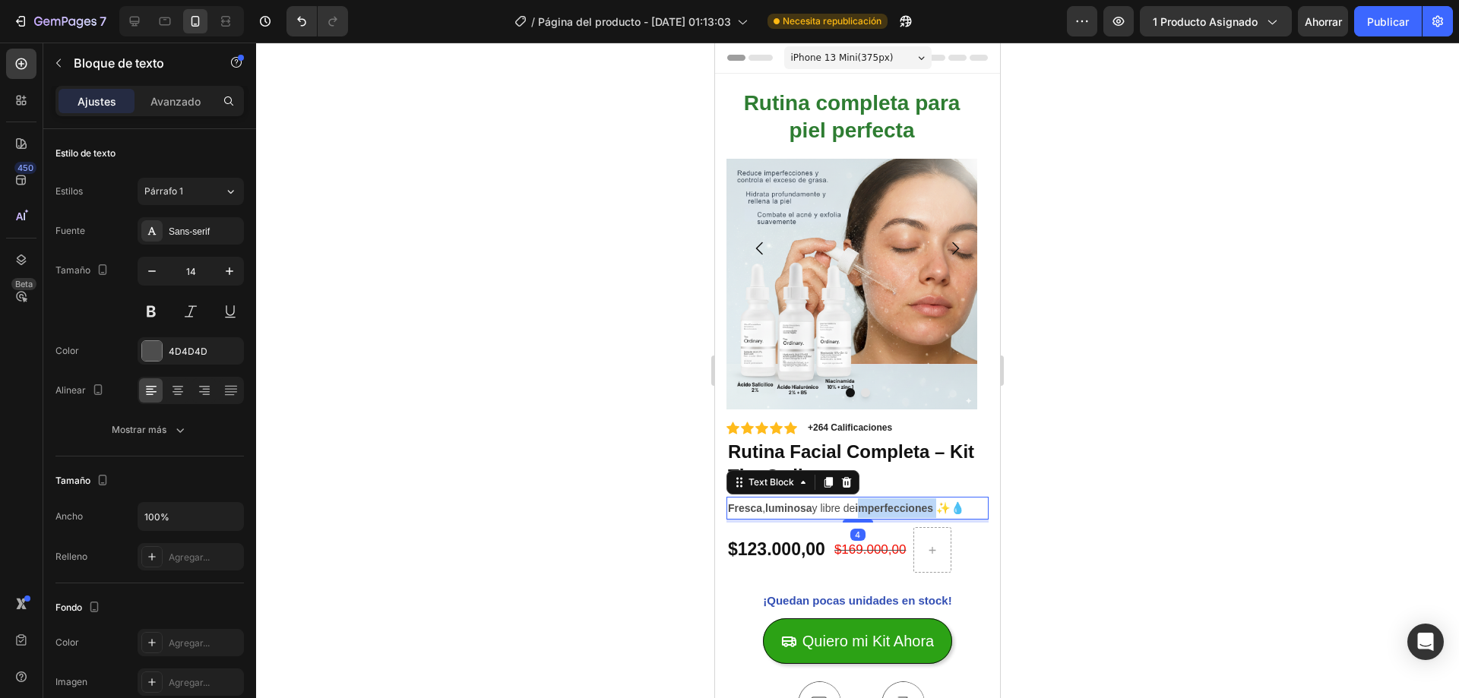
click at [922, 508] on strong "imperfecciones" at bounding box center [894, 508] width 78 height 12
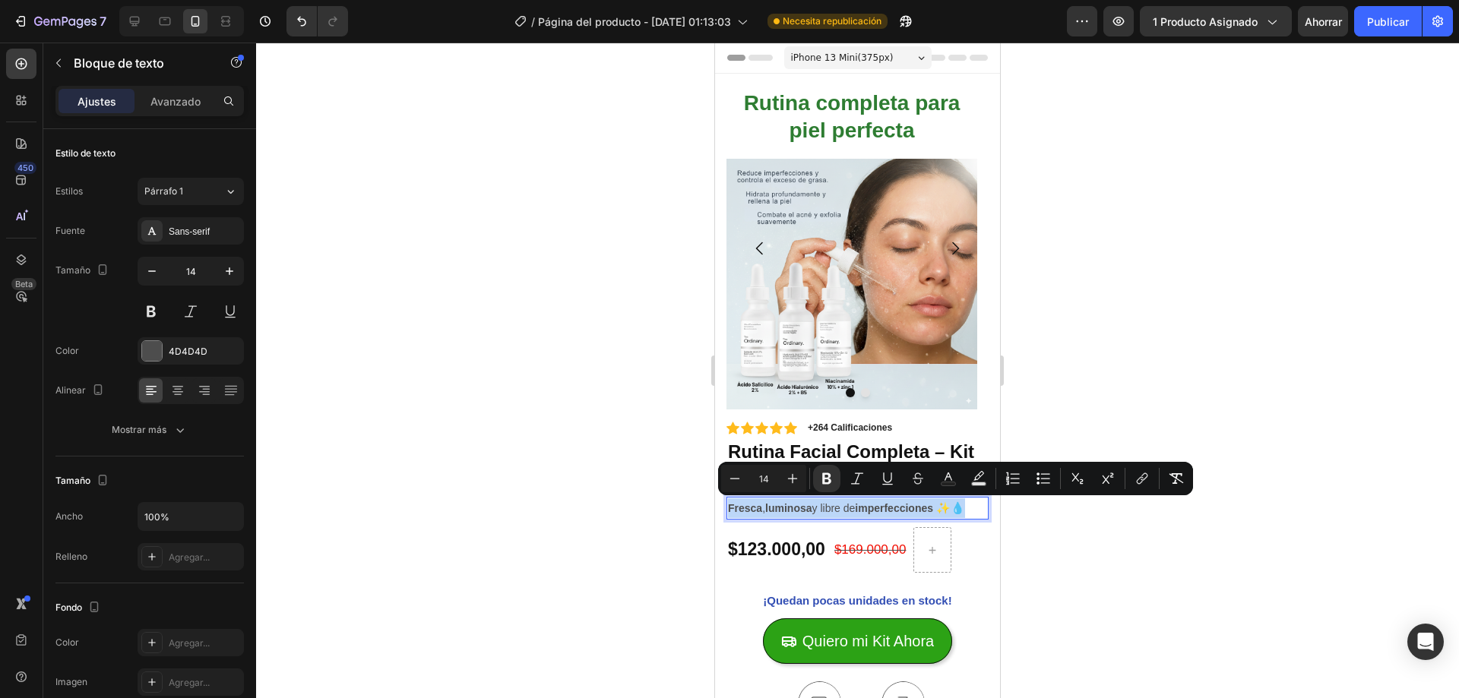
click at [922, 508] on strong "imperfecciones" at bounding box center [894, 508] width 78 height 12
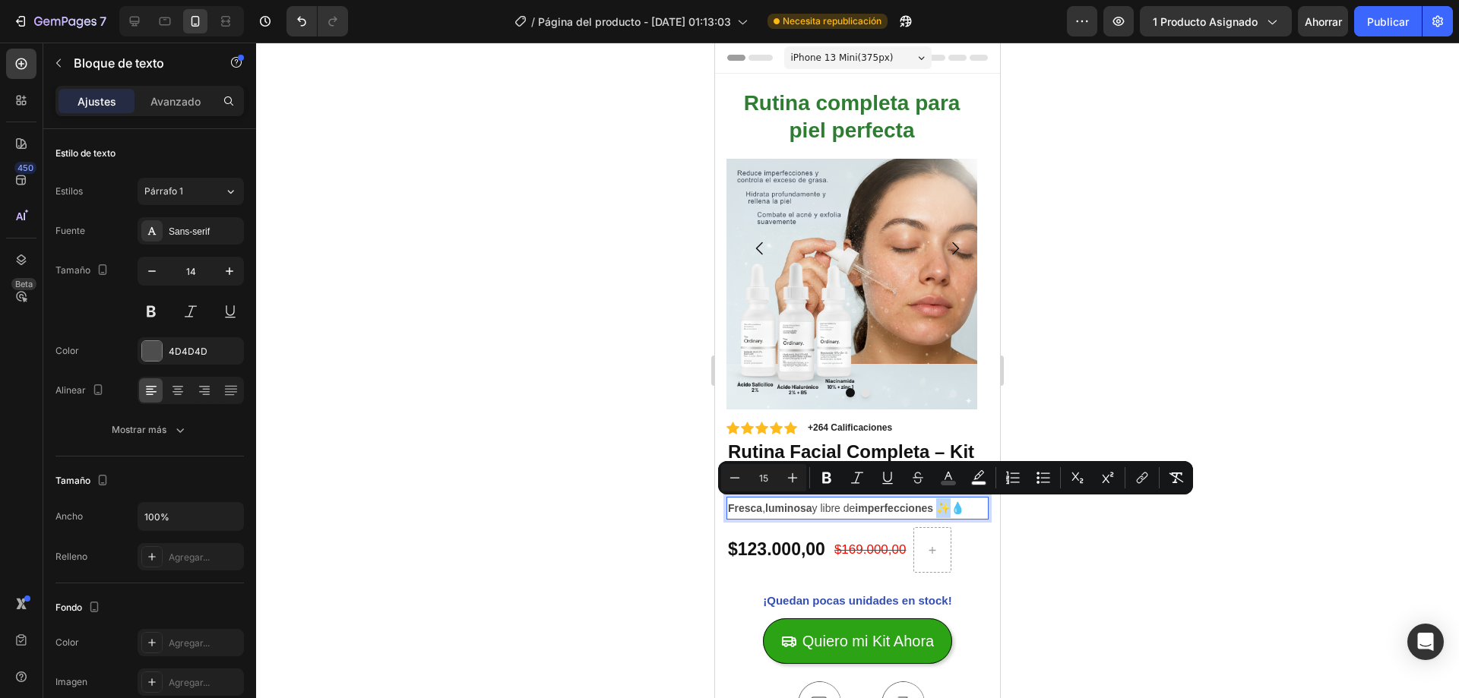
copy span "✨"
click at [913, 135] on span "Rutina completa para piel perfecta" at bounding box center [852, 116] width 217 height 51
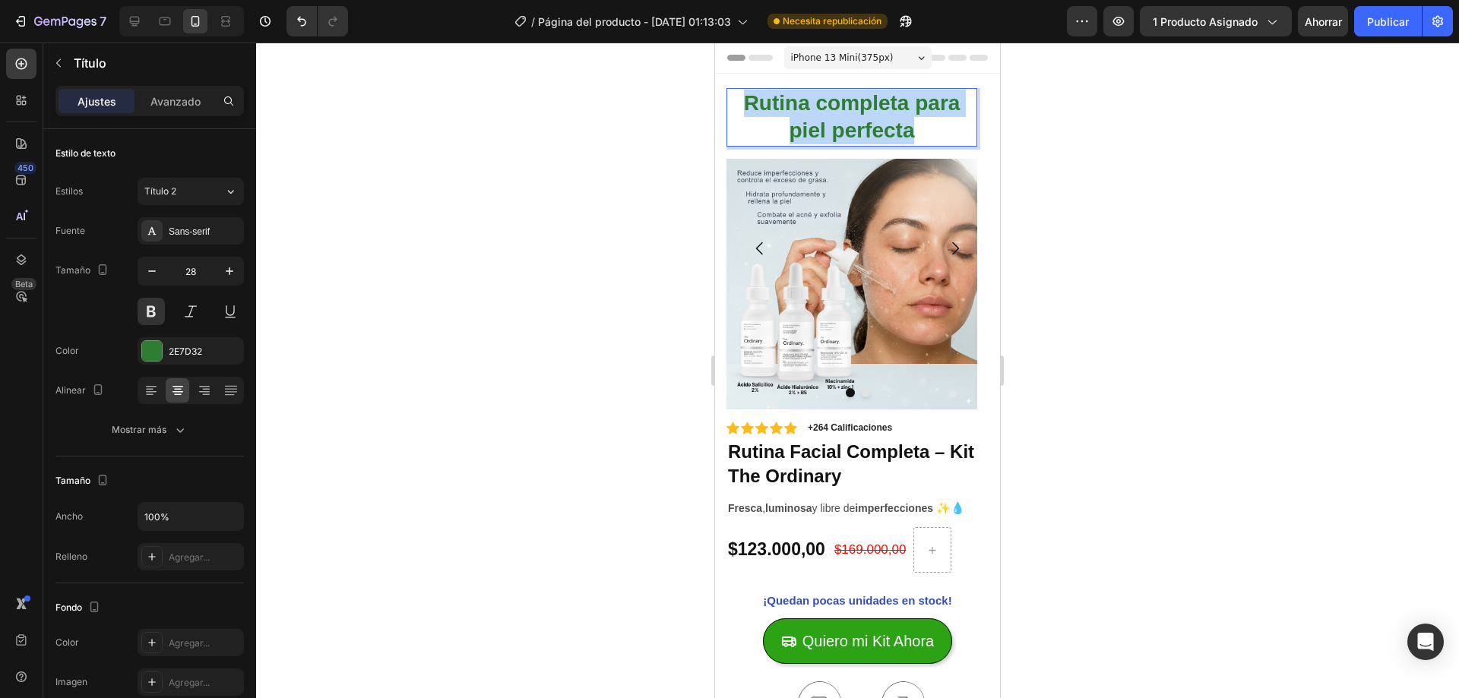
click at [913, 135] on span "Rutina completa para piel perfecta" at bounding box center [852, 116] width 217 height 51
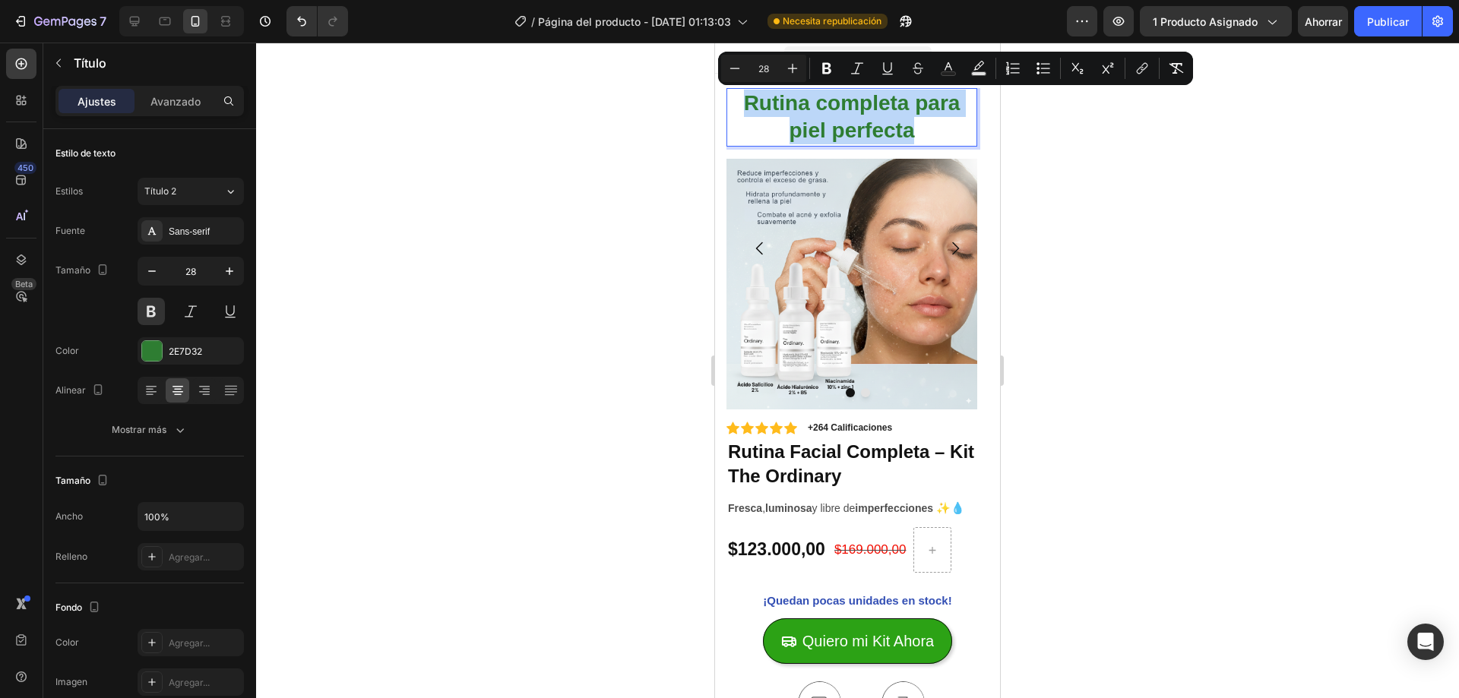
click at [913, 135] on span "Rutina completa para piel perfecta" at bounding box center [852, 116] width 217 height 51
click at [915, 134] on p "Rutina completa para piel perfecta" at bounding box center [852, 117] width 248 height 55
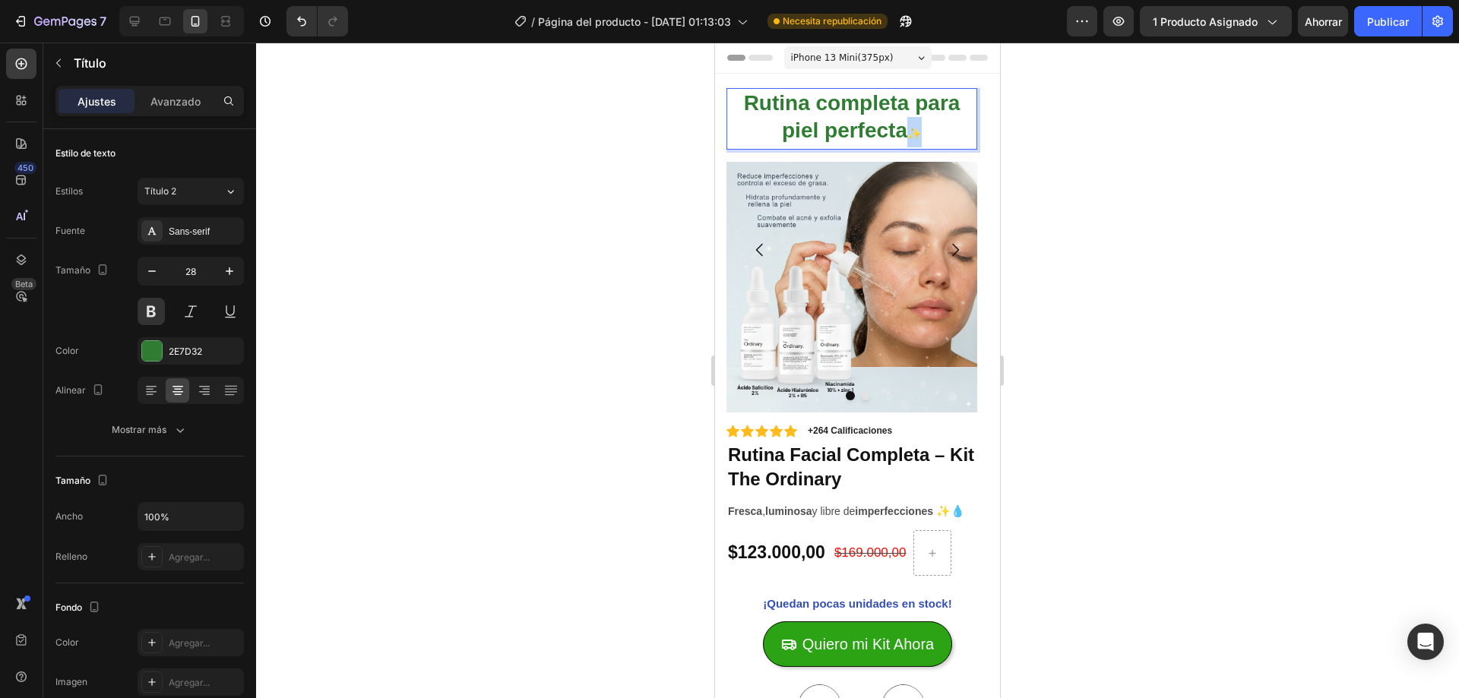
drag, startPoint x: 923, startPoint y: 136, endPoint x: 907, endPoint y: 133, distance: 15.5
click at [907, 133] on p "Rutina completa para piel perfecta ✨" at bounding box center [852, 119] width 248 height 59
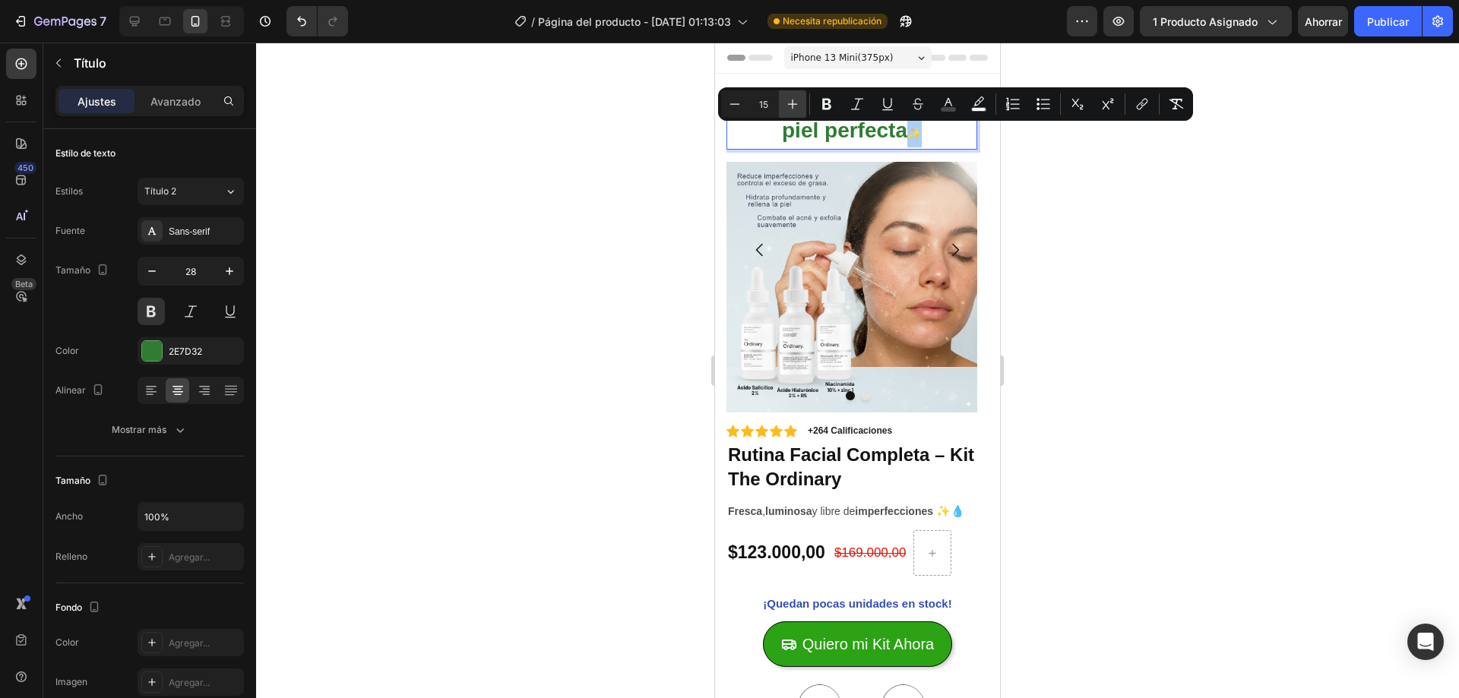
click at [787, 98] on icon "Editor contextual toolbar" at bounding box center [792, 104] width 15 height 15
type input "19"
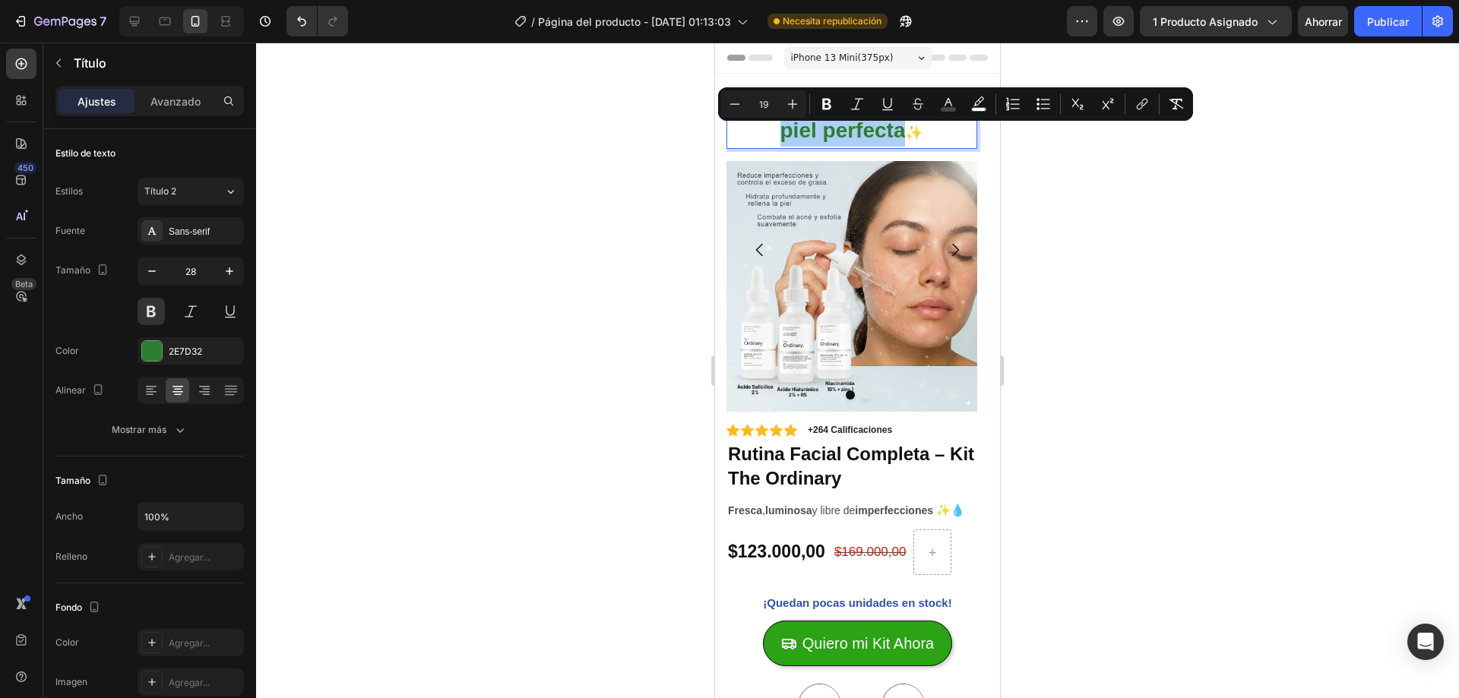
click at [1107, 196] on div at bounding box center [857, 371] width 1203 height 656
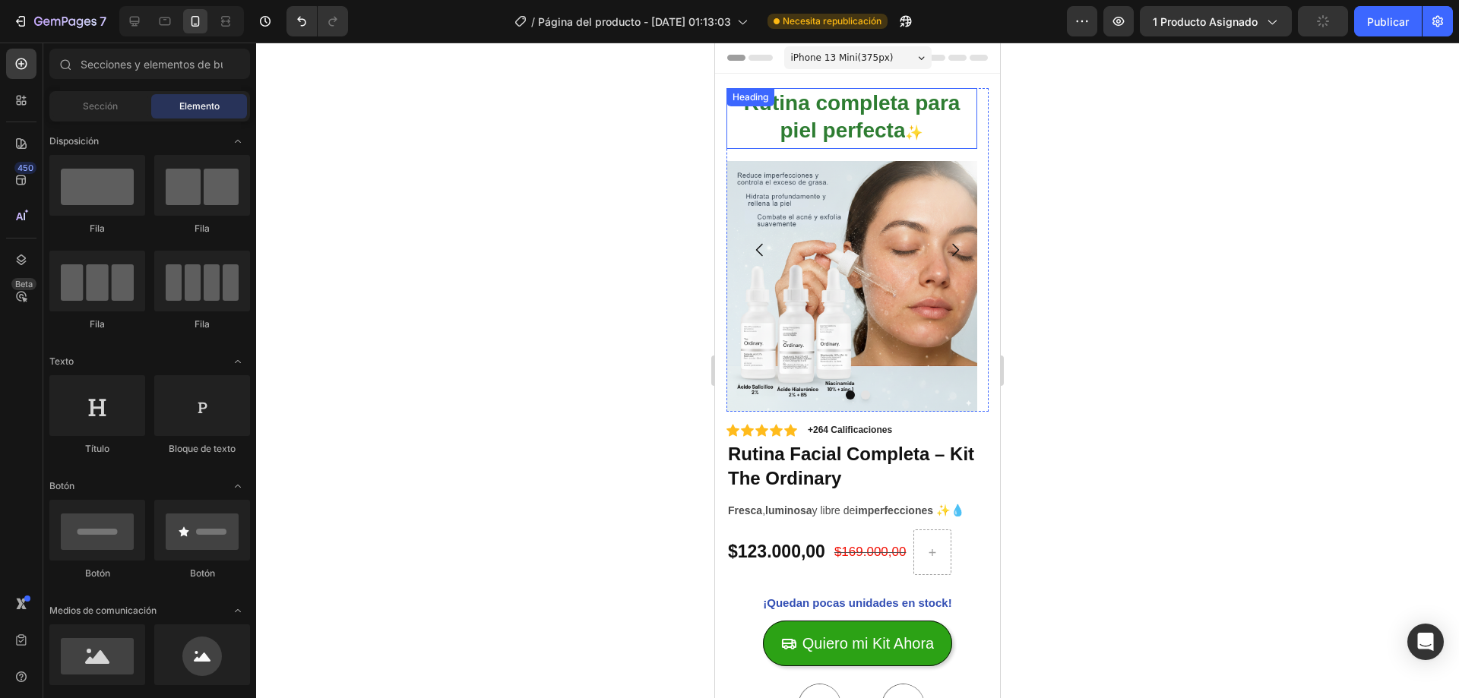
click at [900, 109] on span "Rutina completa para piel perfecta" at bounding box center [852, 116] width 217 height 51
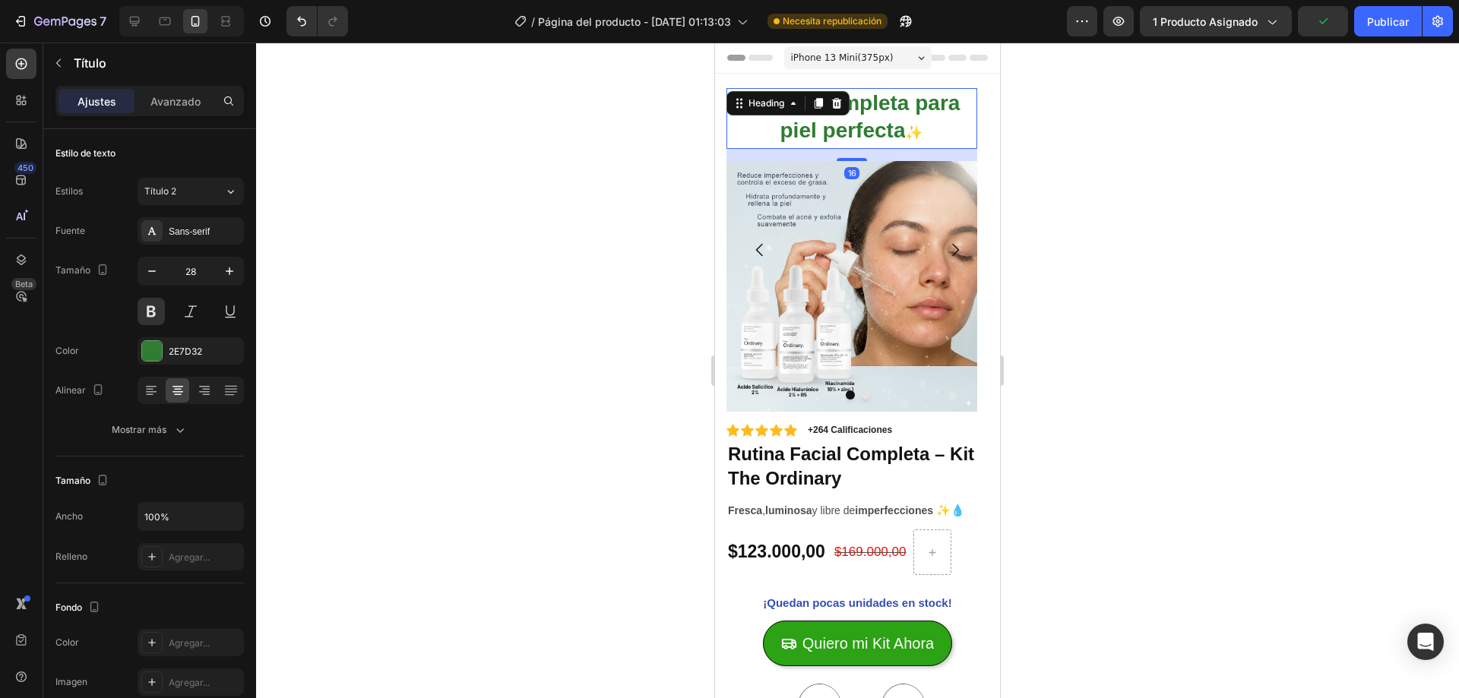
click at [170, 87] on div "Ajustes Avanzado" at bounding box center [149, 101] width 188 height 30
click at [170, 109] on div "Avanzado" at bounding box center [176, 101] width 76 height 24
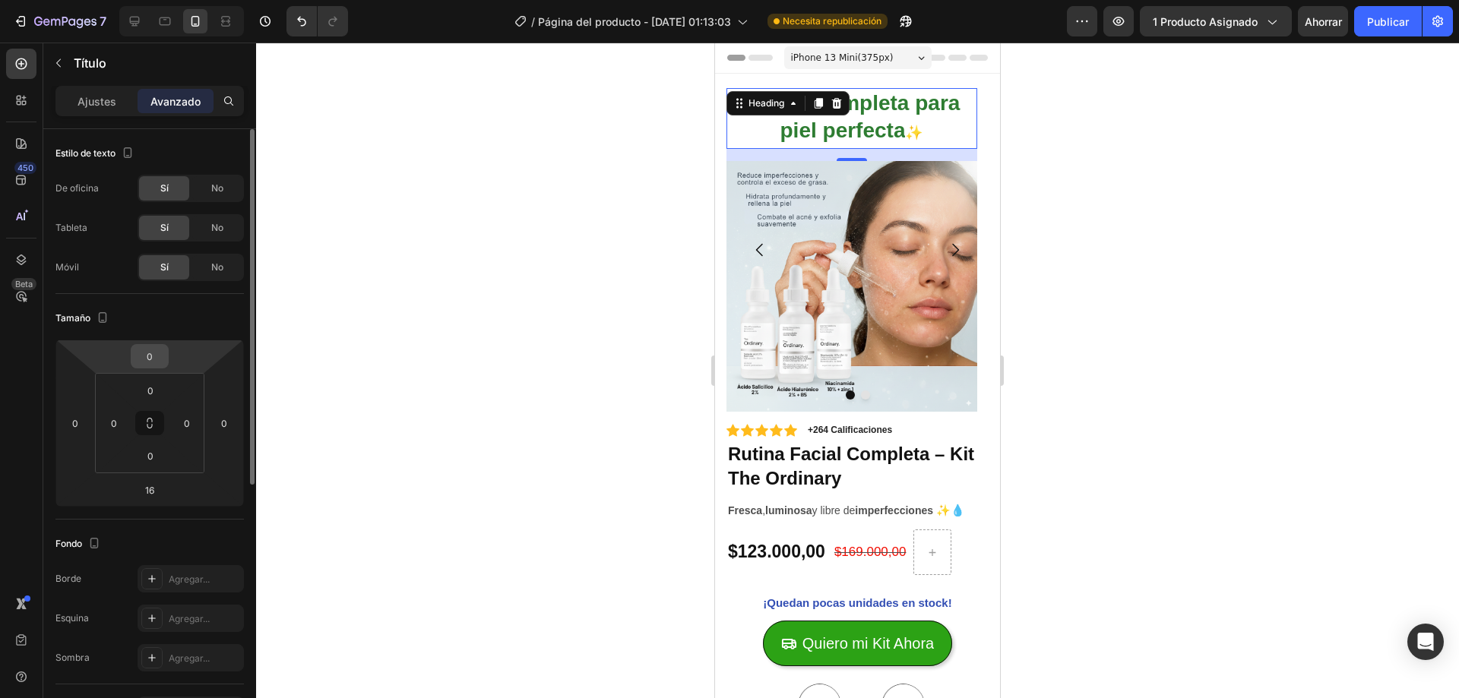
click at [157, 358] on input "0" at bounding box center [150, 356] width 30 height 23
type input "0"
click at [149, 491] on input "16" at bounding box center [150, 490] width 30 height 23
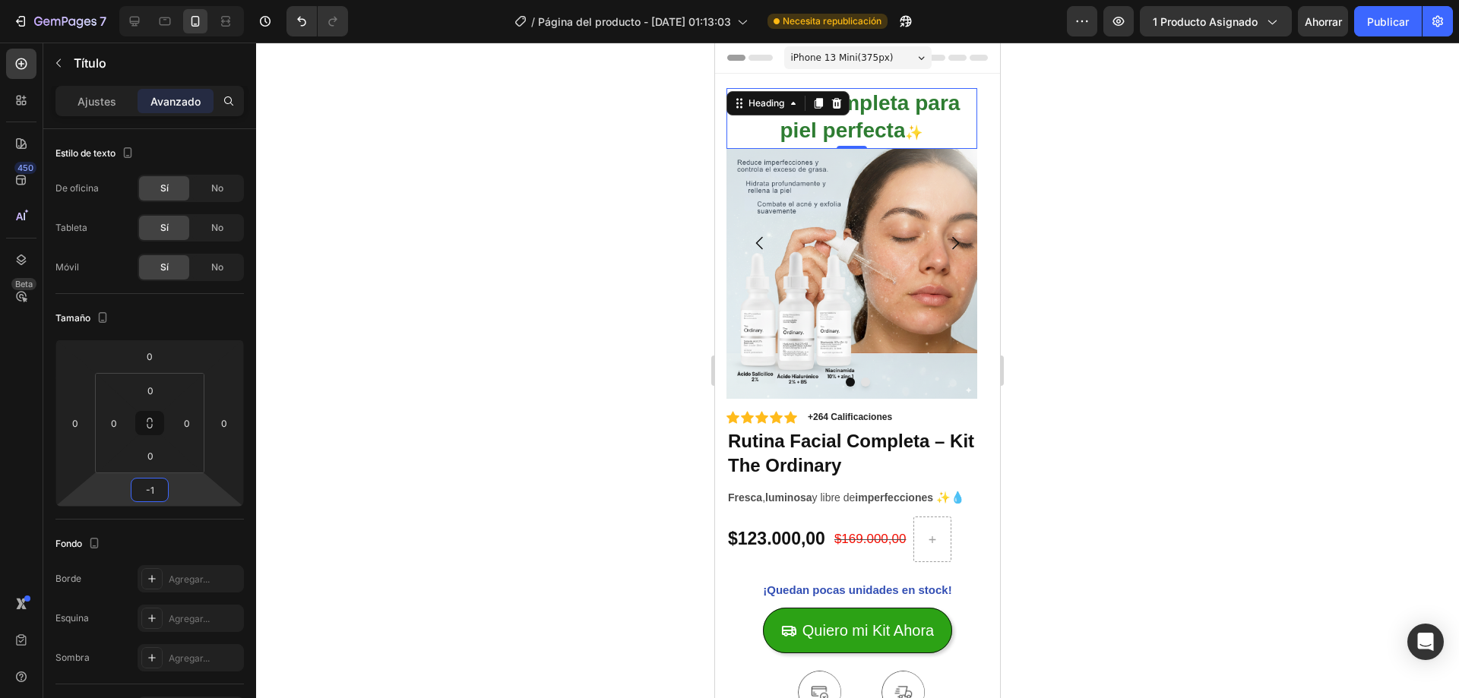
type input "0"
click at [597, 289] on div at bounding box center [857, 371] width 1203 height 656
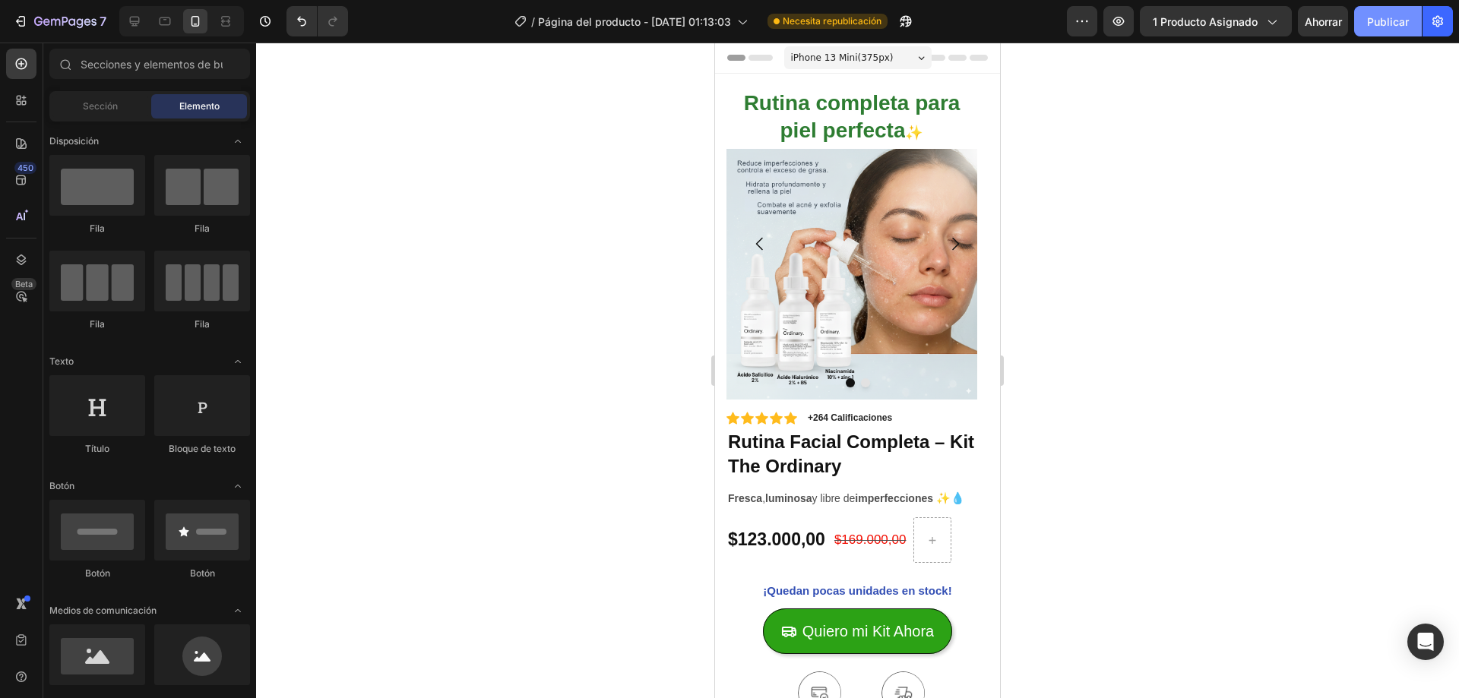
click at [1369, 33] on button "Publicar" at bounding box center [1388, 21] width 68 height 30
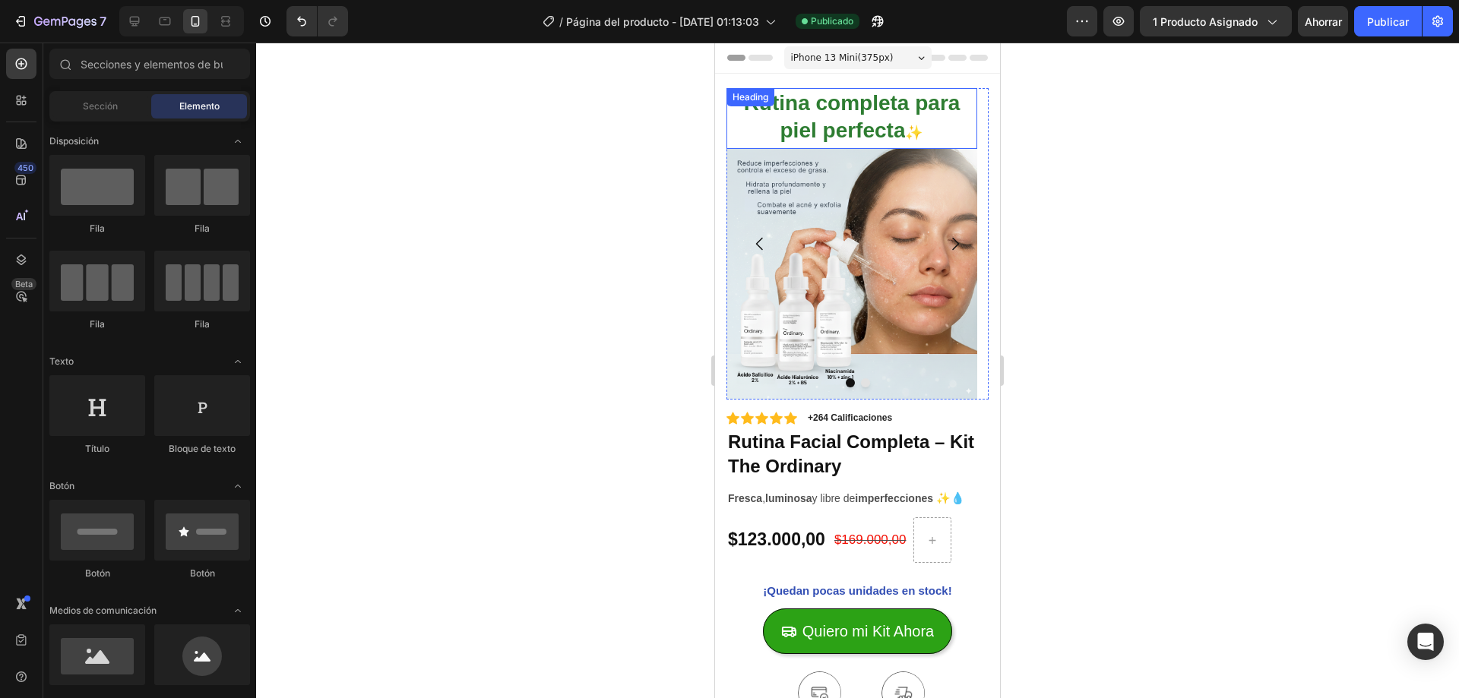
click at [904, 175] on img at bounding box center [851, 274] width 251 height 251
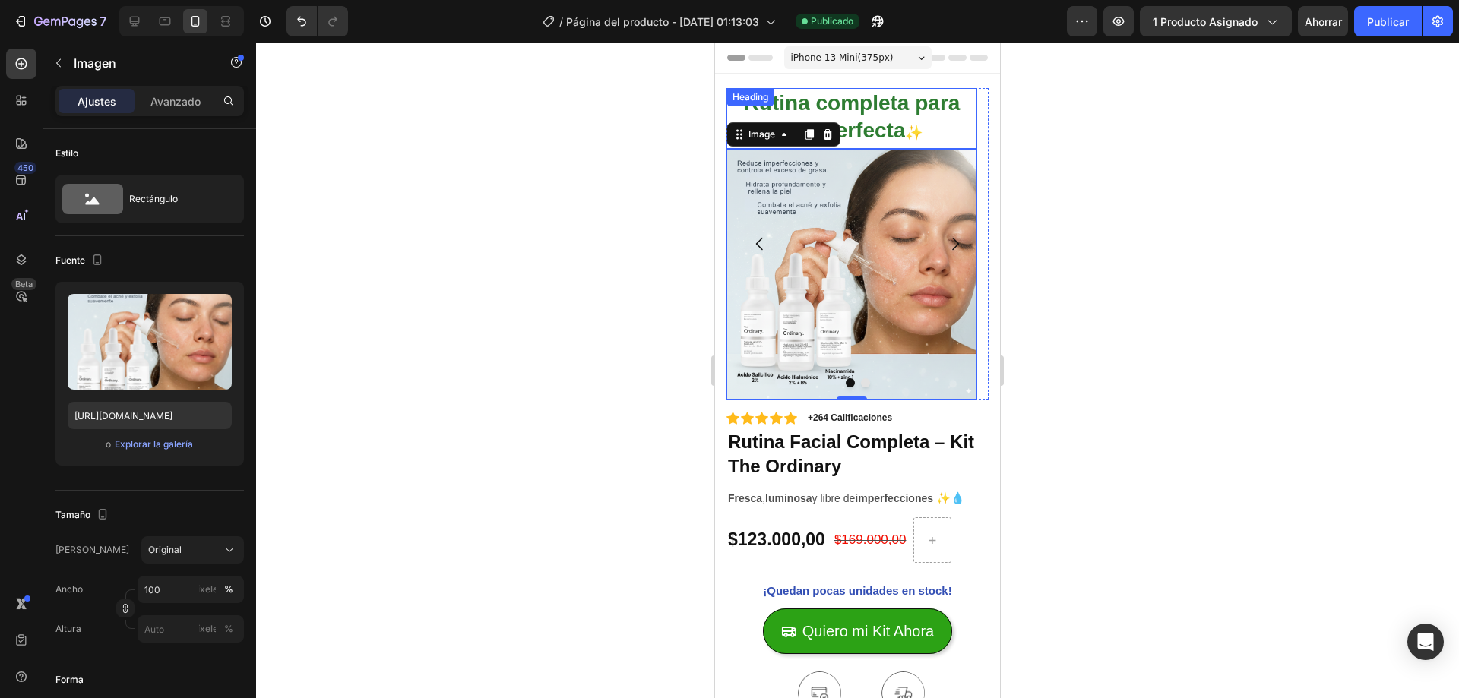
click at [947, 104] on span "Rutina completa para piel perfecta" at bounding box center [852, 116] width 217 height 51
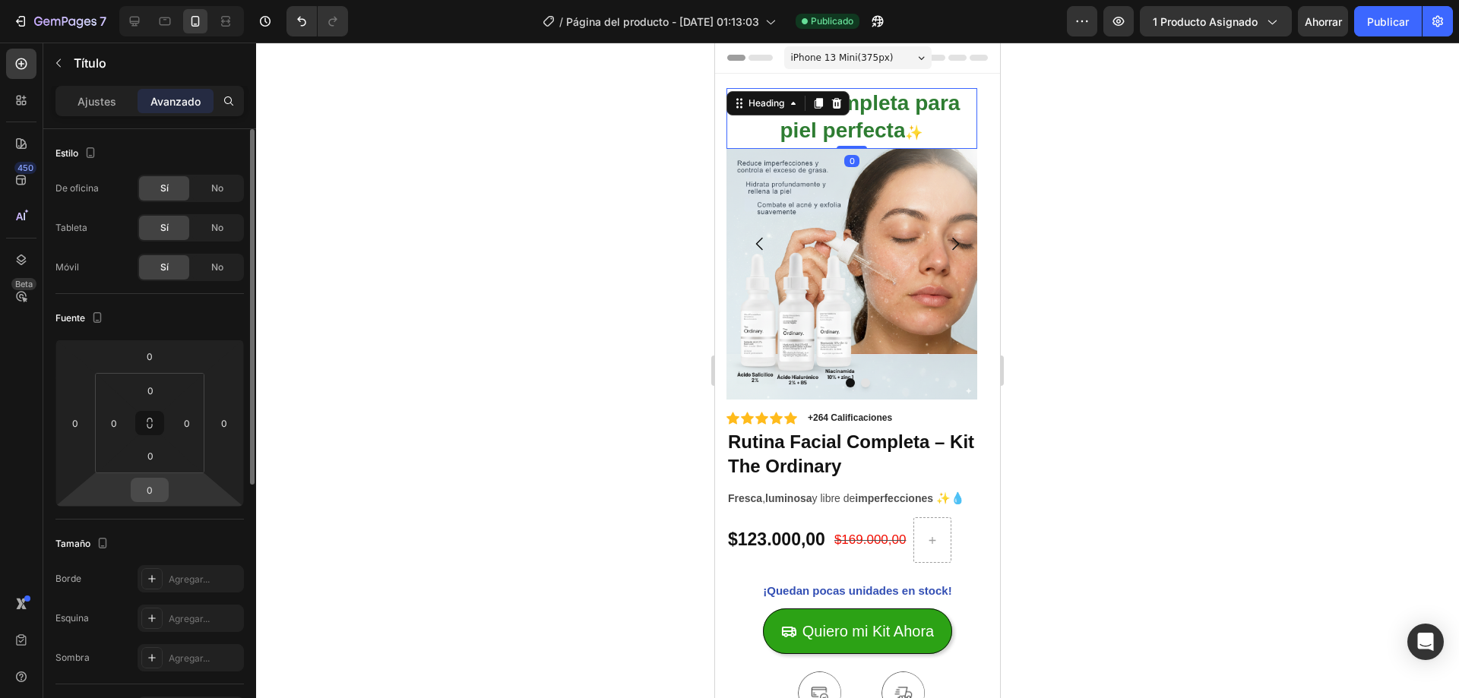
click at [145, 485] on input "0" at bounding box center [150, 490] width 30 height 23
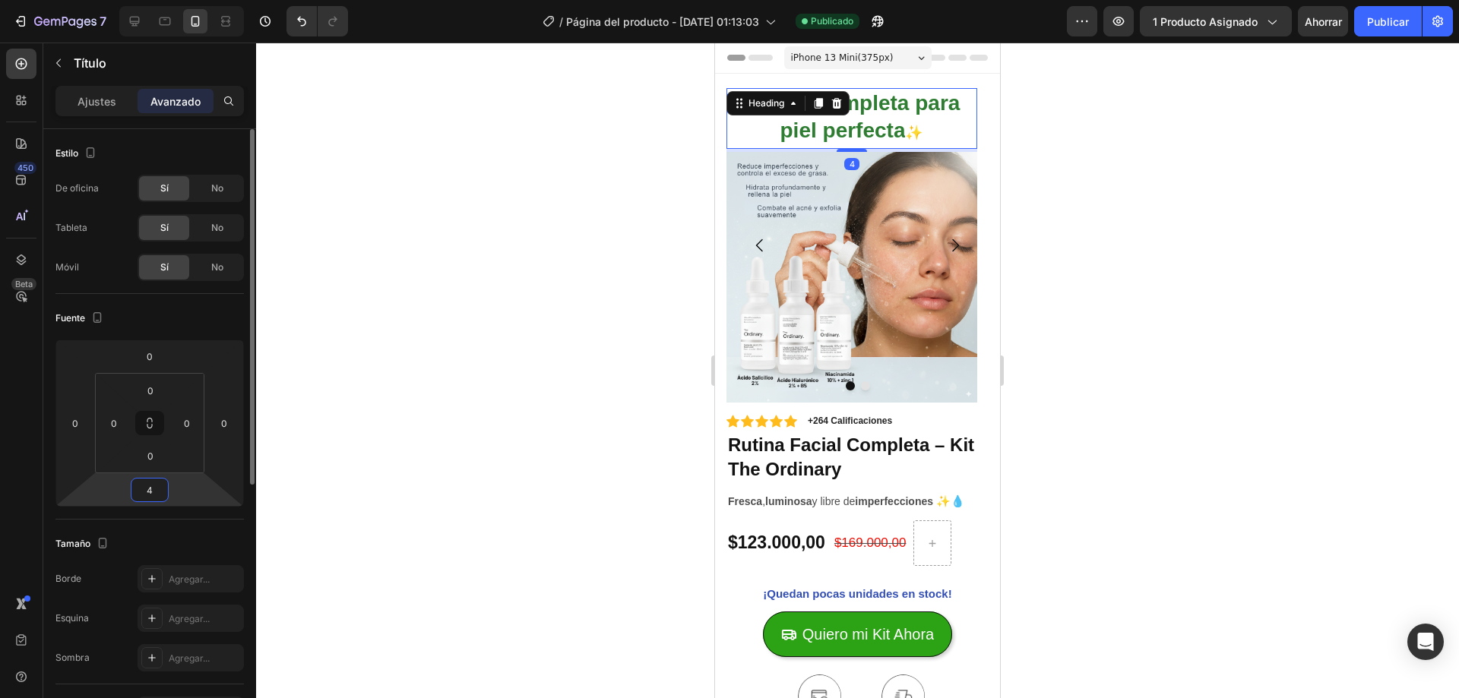
type input "5"
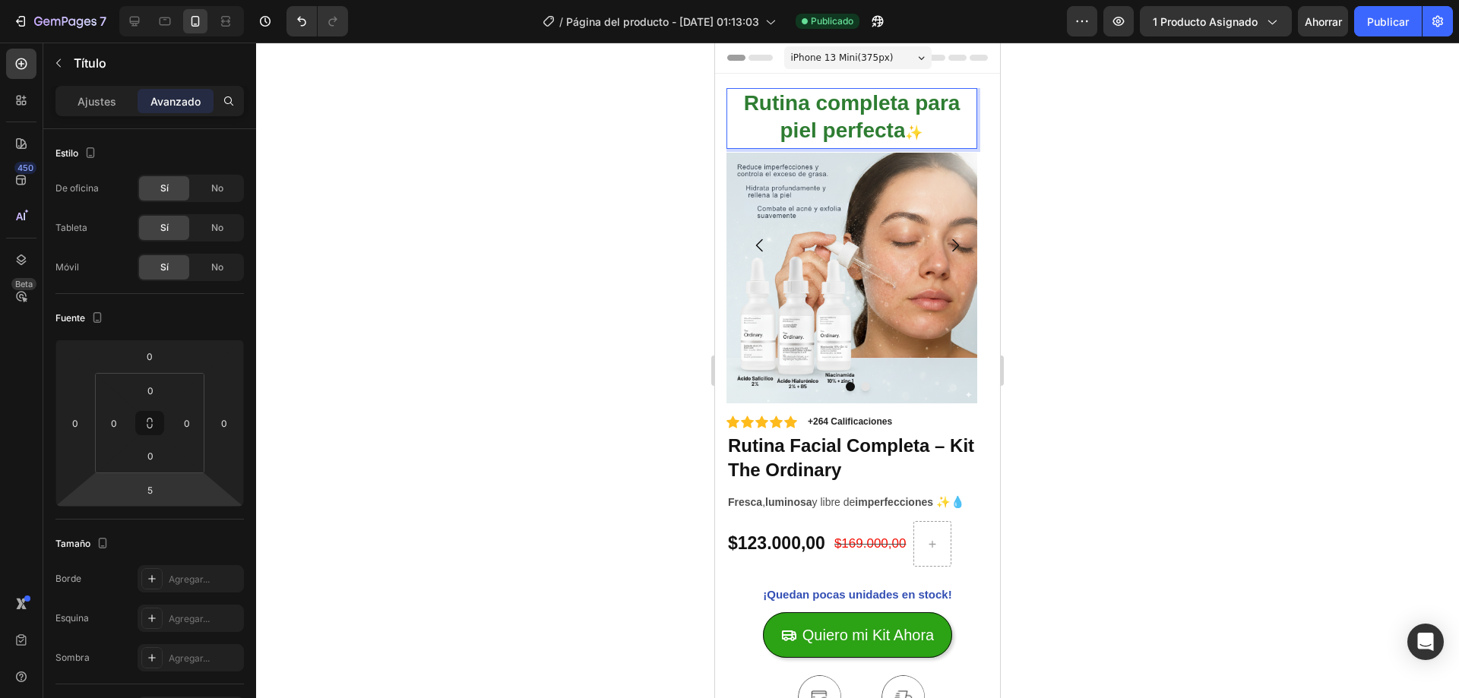
click at [938, 123] on p "Rutina completa para piel perfecta ✨" at bounding box center [852, 119] width 248 height 58
click at [642, 157] on div at bounding box center [857, 371] width 1203 height 656
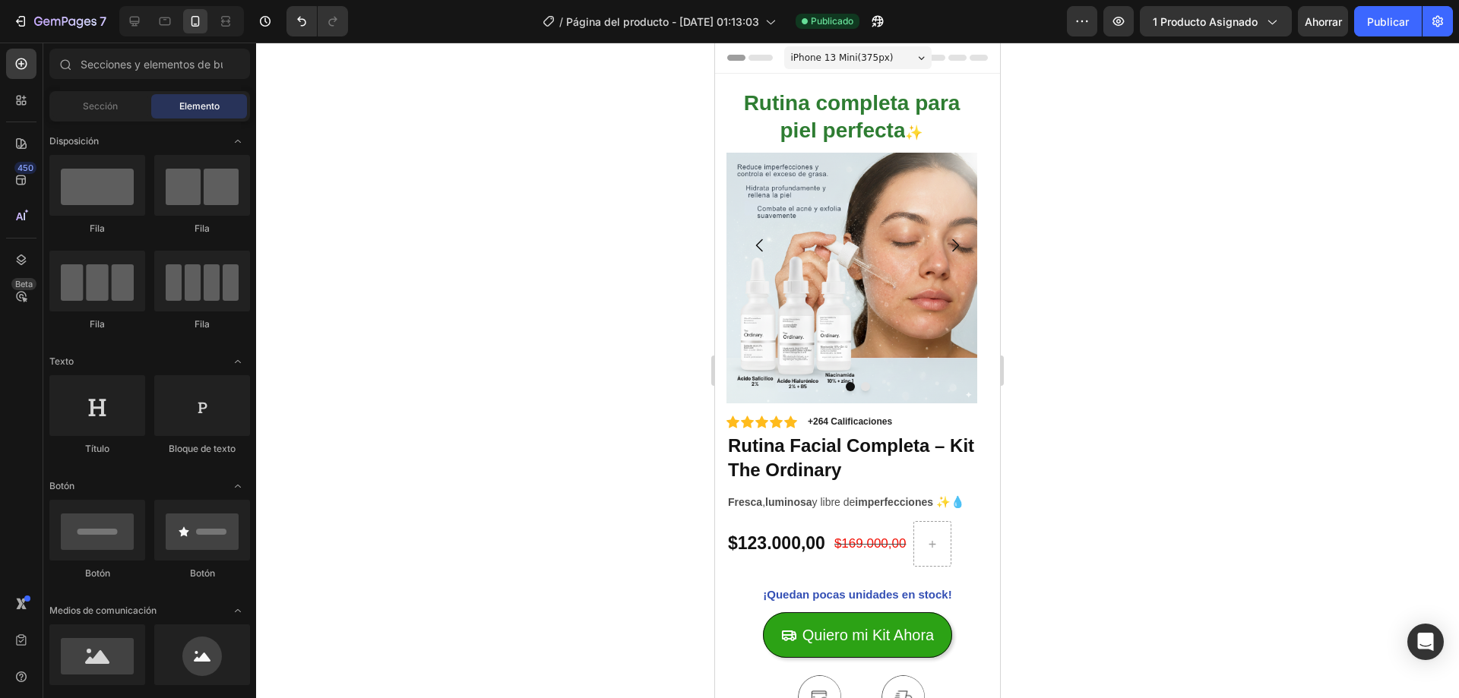
click at [742, 132] on p "⁠⁠⁠⁠⁠⁠⁠ Rutina completa para piel perfecta ✨" at bounding box center [852, 119] width 248 height 58
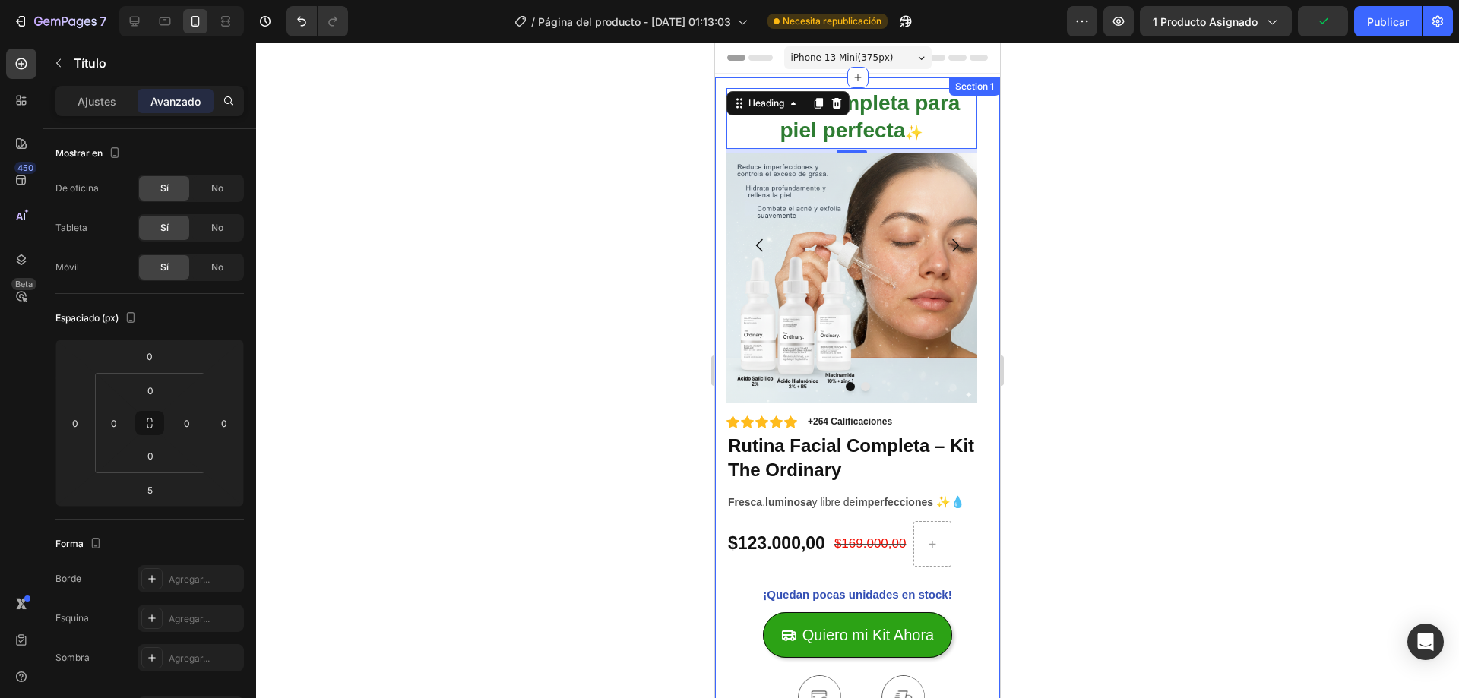
click at [616, 189] on div at bounding box center [857, 371] width 1203 height 656
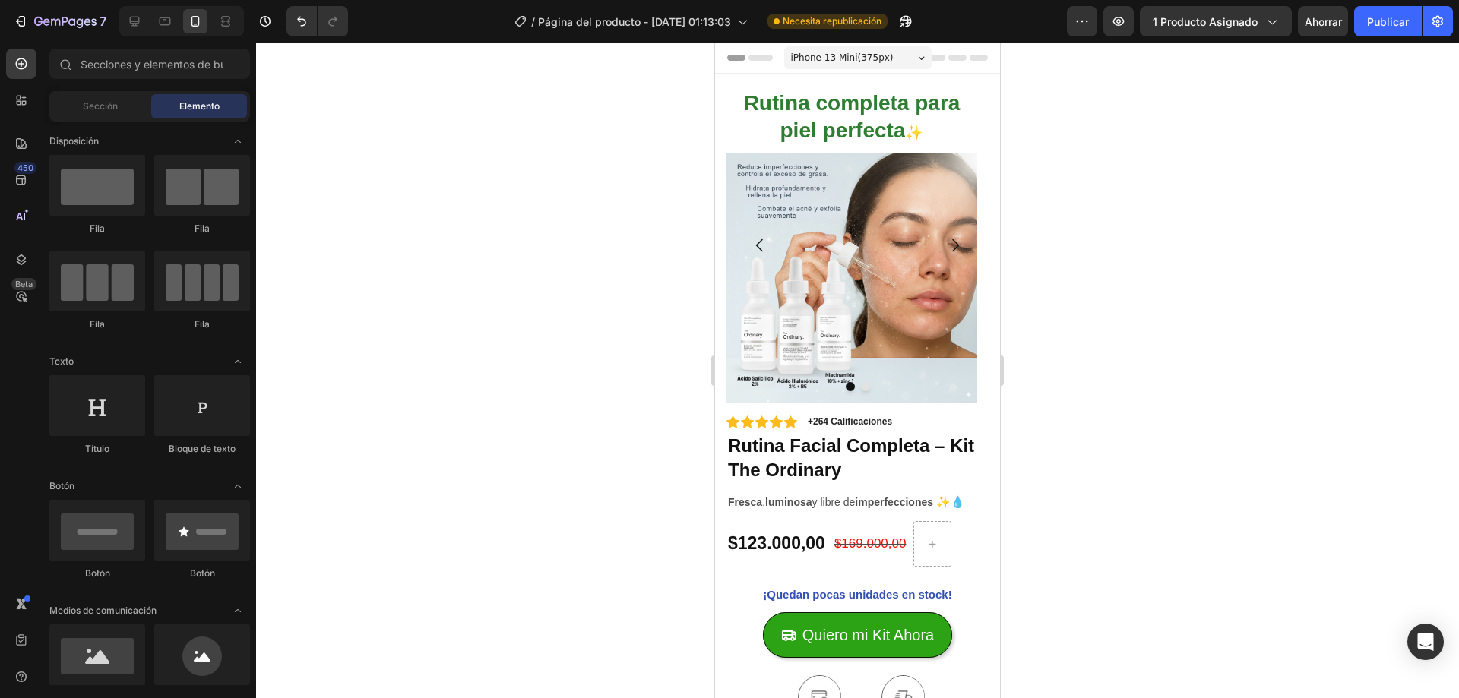
click at [574, 204] on div at bounding box center [857, 371] width 1203 height 656
click at [766, 130] on p "⁠⁠⁠⁠⁠⁠⁠ Rutina completa para piel perfecta ✨" at bounding box center [852, 119] width 248 height 58
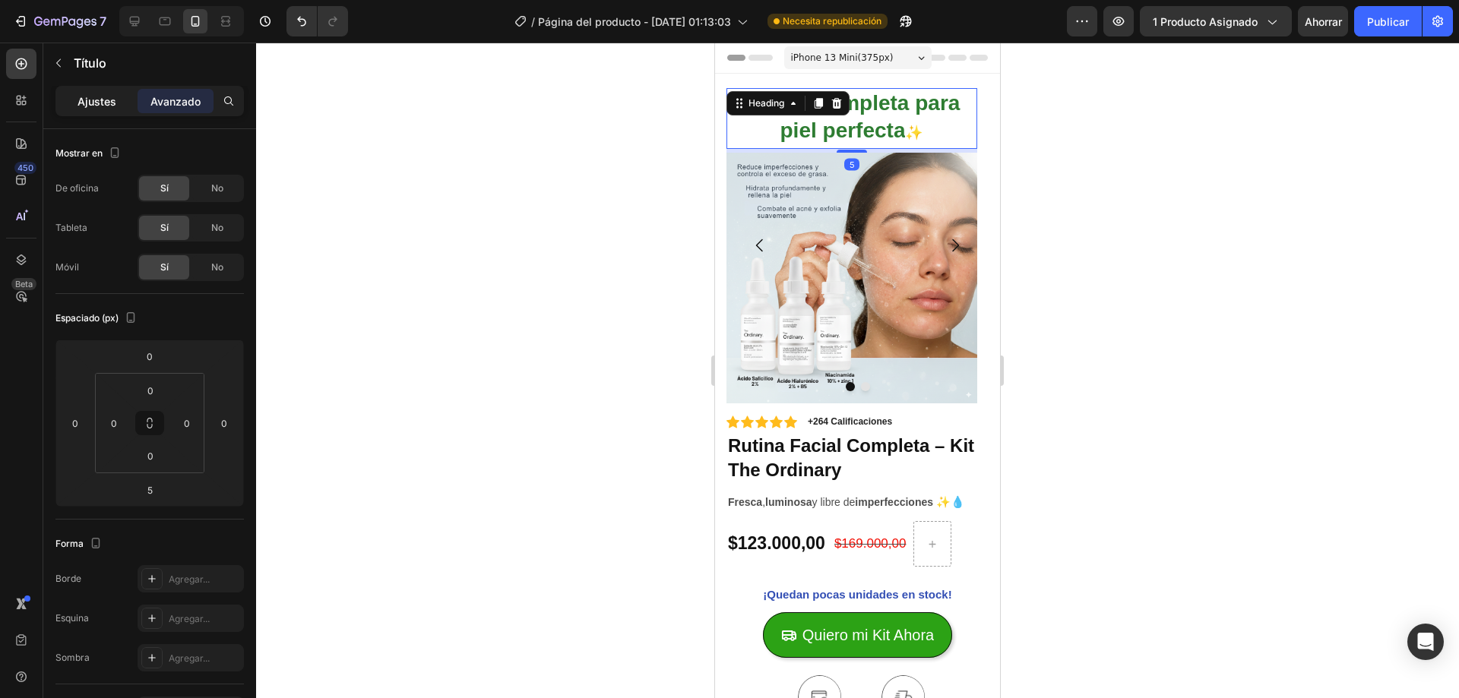
click at [116, 108] on div "Ajustes" at bounding box center [97, 101] width 76 height 24
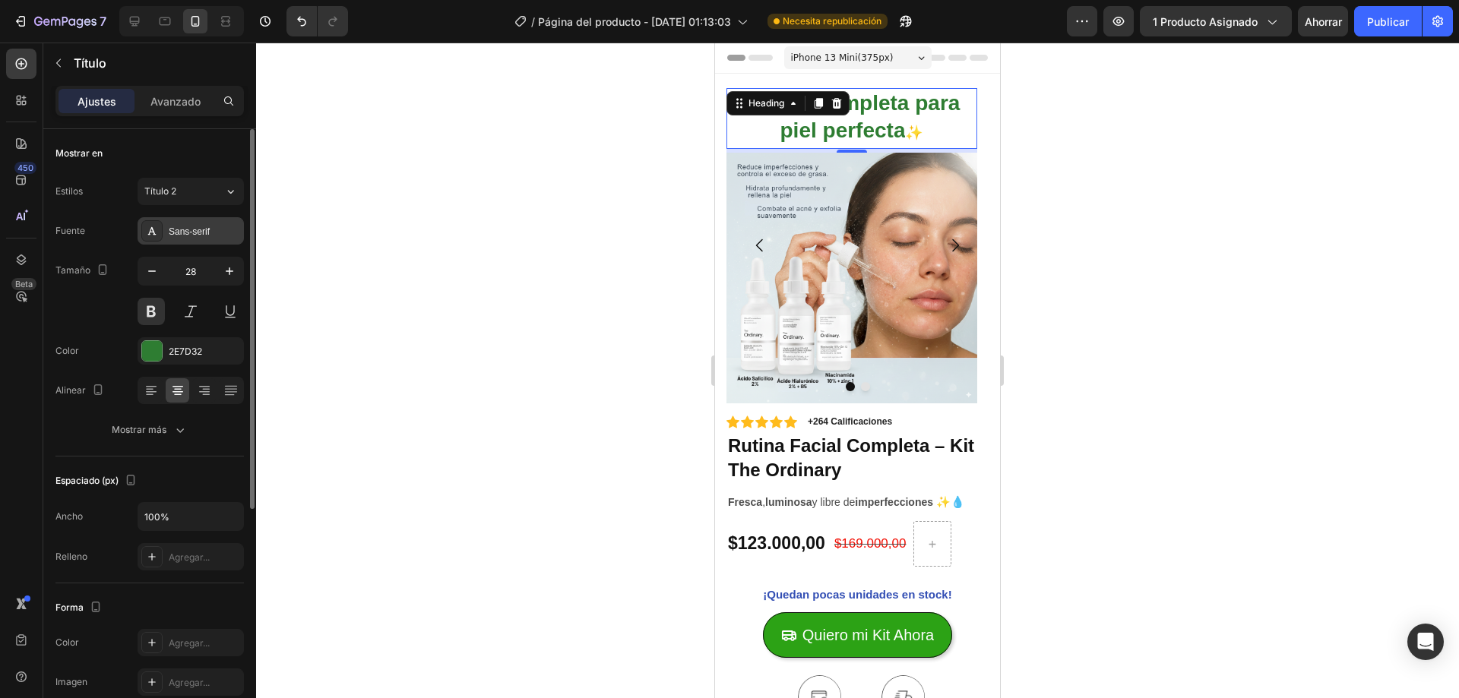
scroll to position [76, 0]
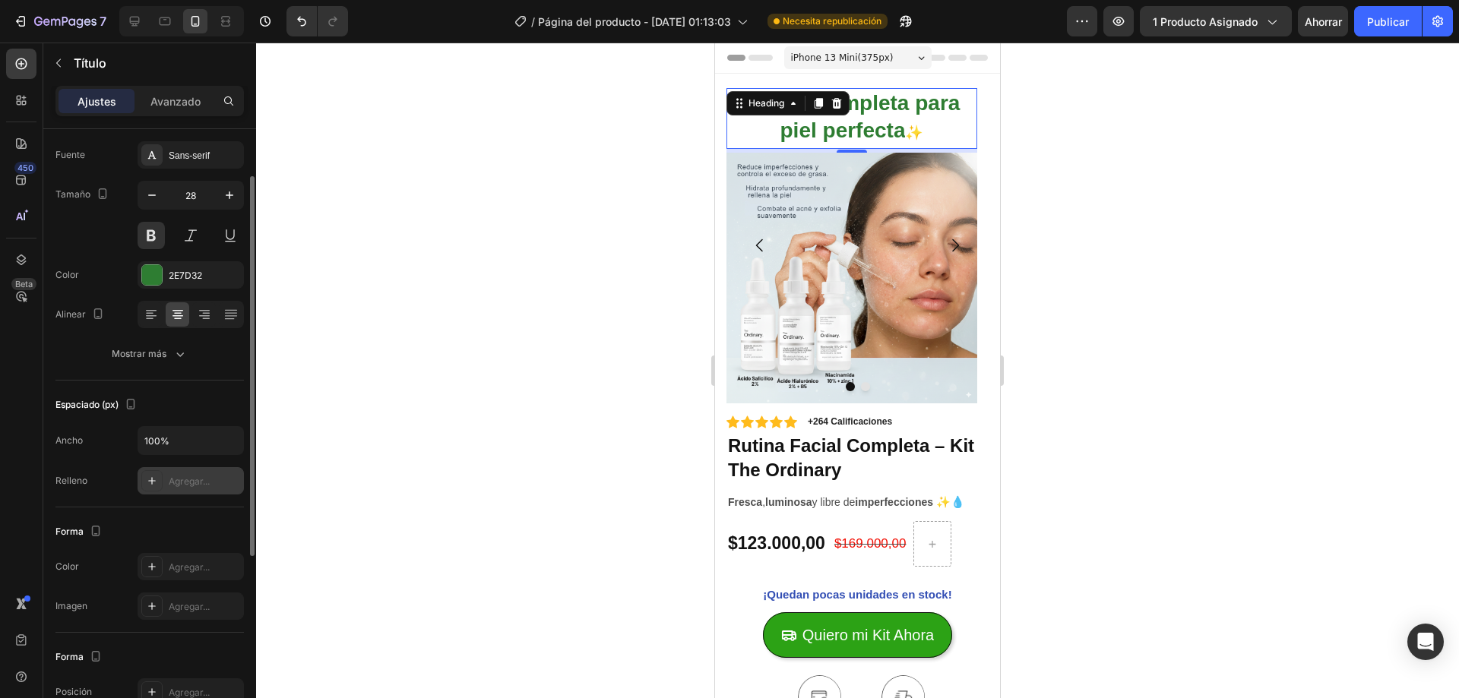
click at [155, 482] on icon at bounding box center [152, 481] width 12 height 12
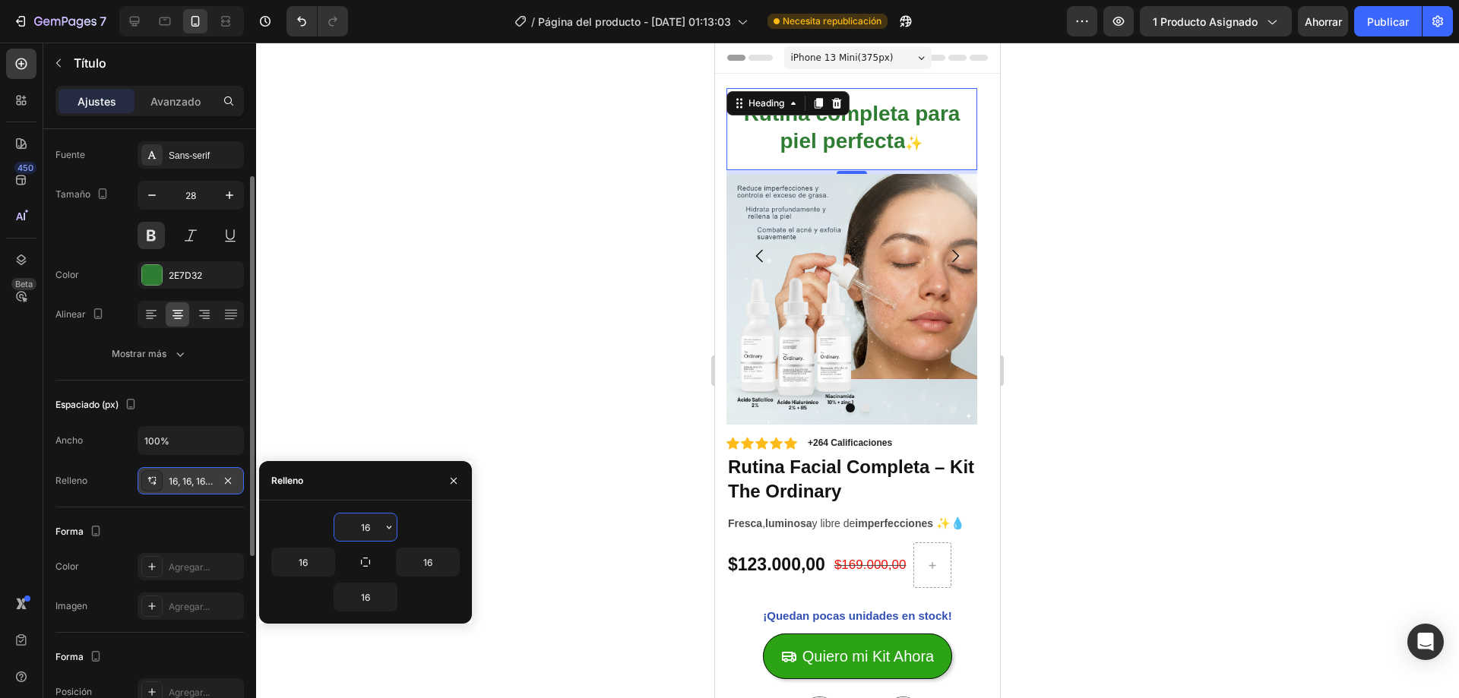
click at [397, 395] on div at bounding box center [857, 371] width 1203 height 656
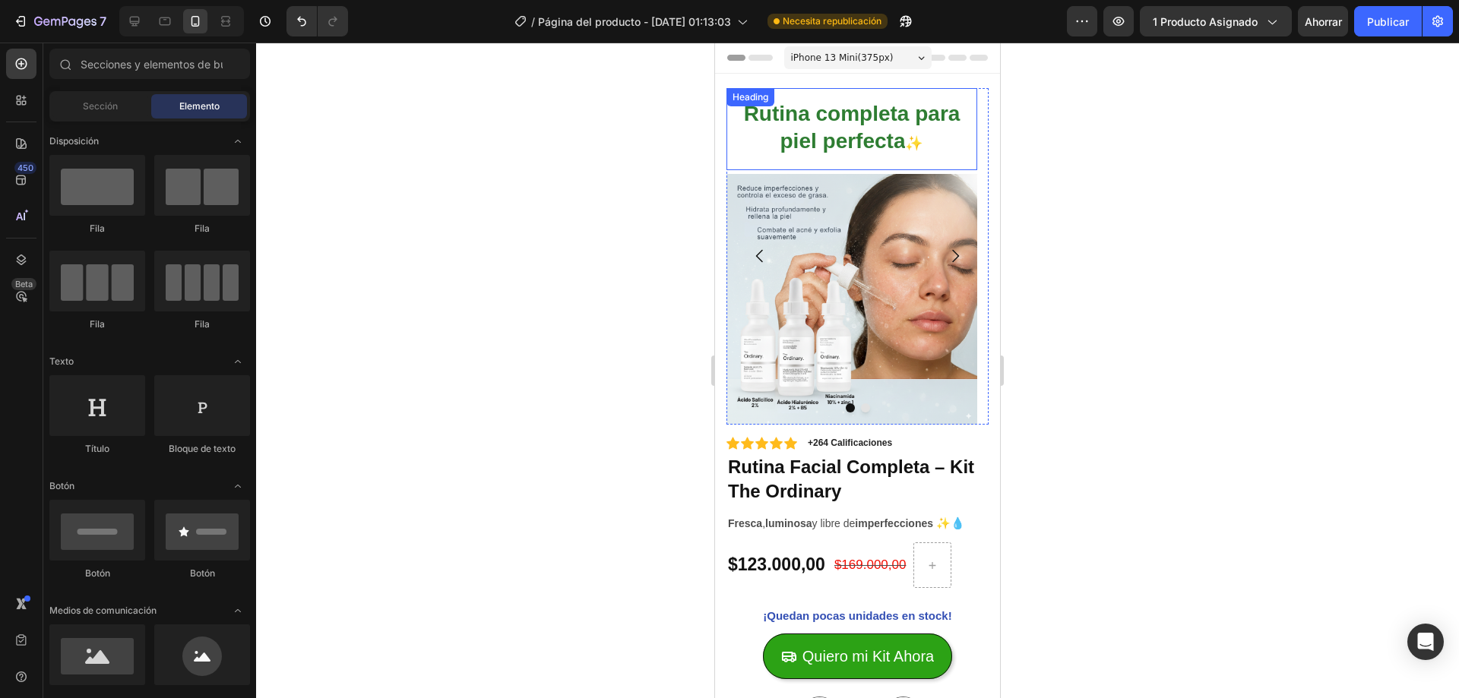
click at [755, 129] on p "⁠⁠⁠⁠⁠⁠⁠ Rutina completa para piel perfecta ✨" at bounding box center [852, 129] width 226 height 58
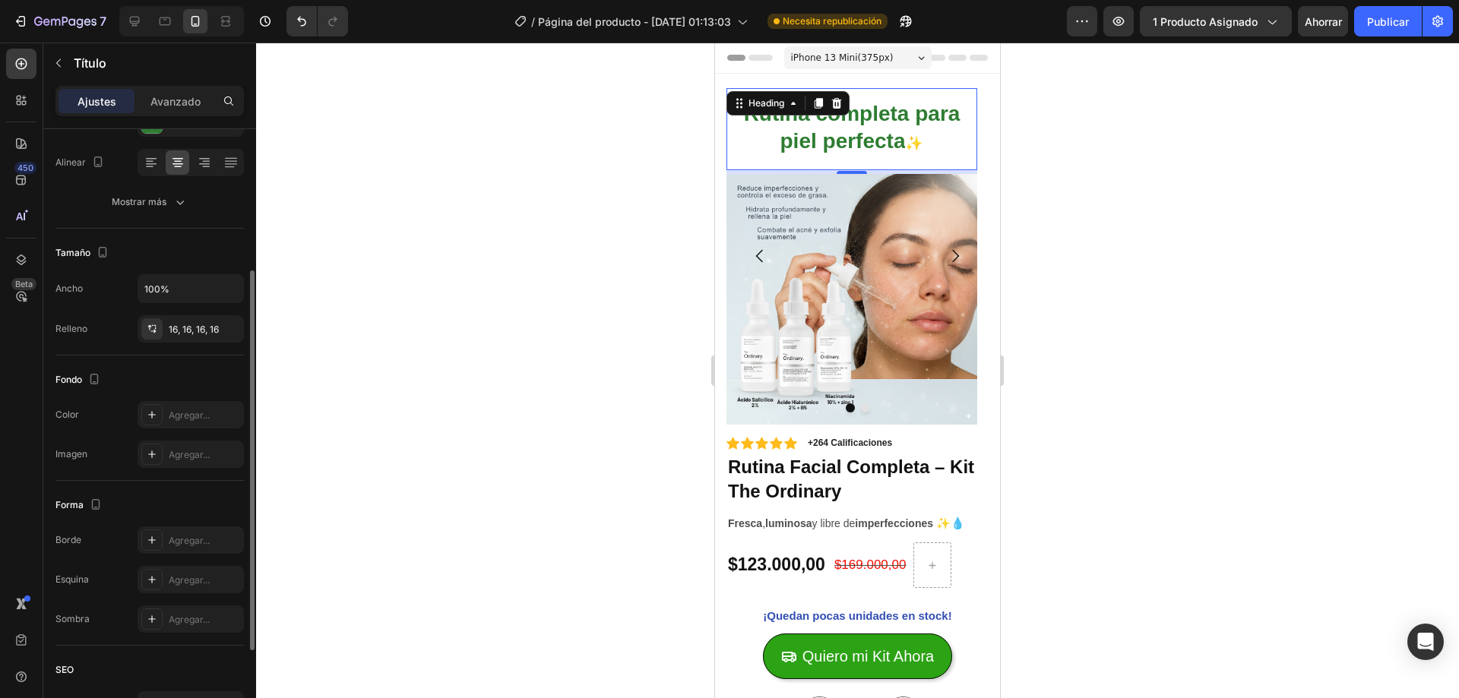
scroll to position [374, 0]
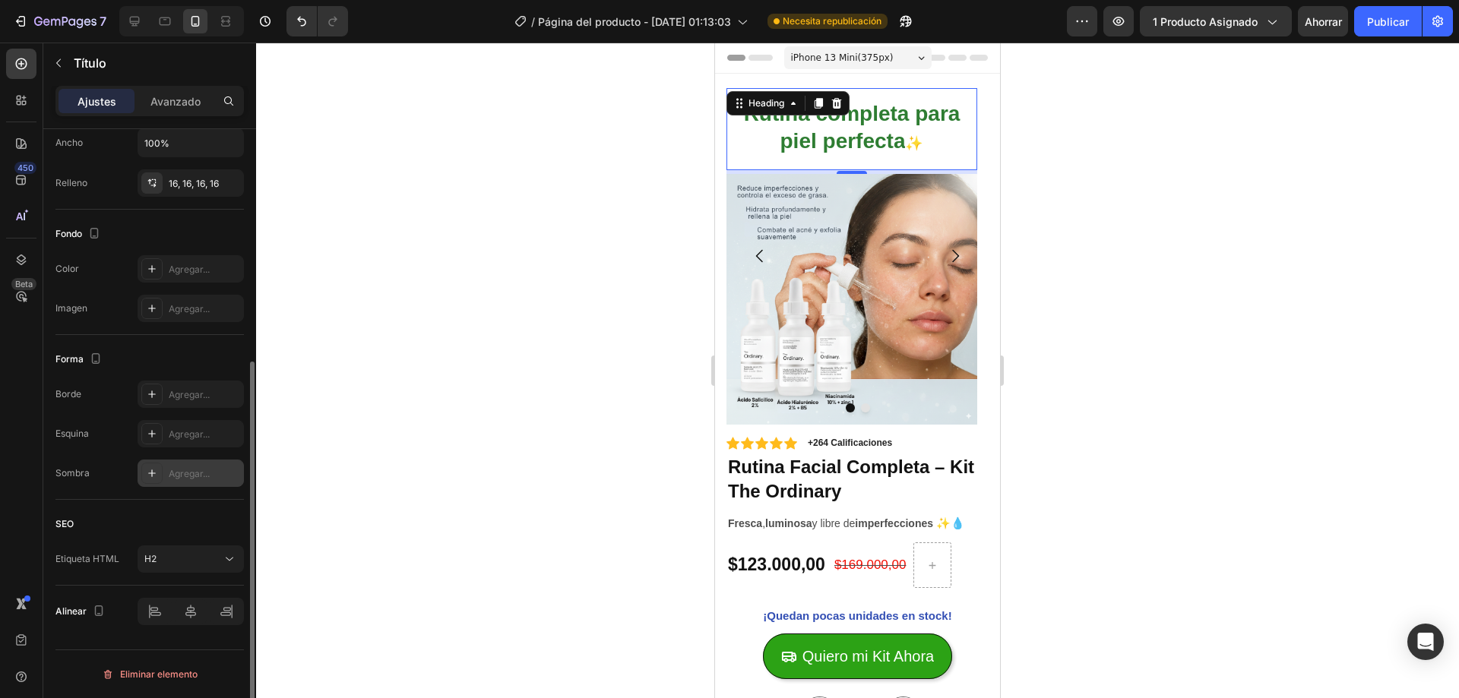
click at [157, 481] on div at bounding box center [151, 473] width 21 height 21
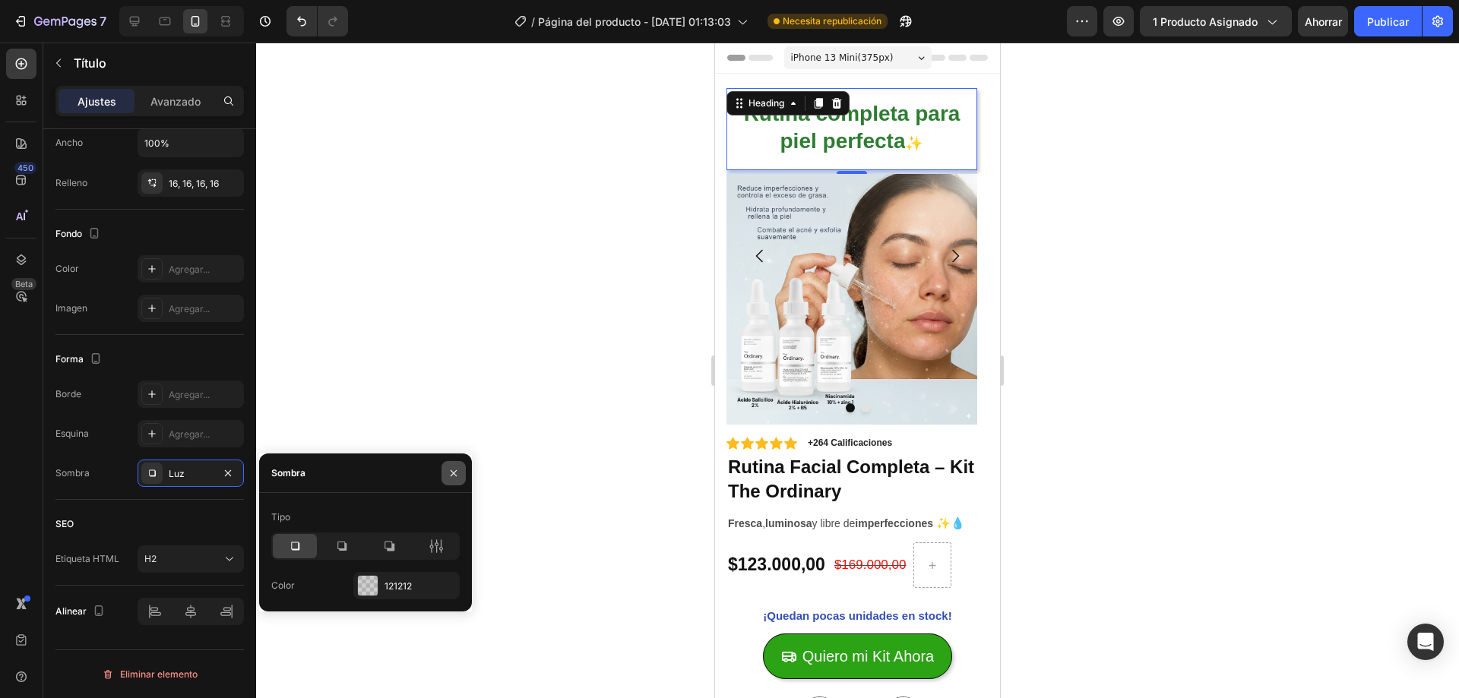
click at [452, 464] on button "button" at bounding box center [454, 473] width 24 height 24
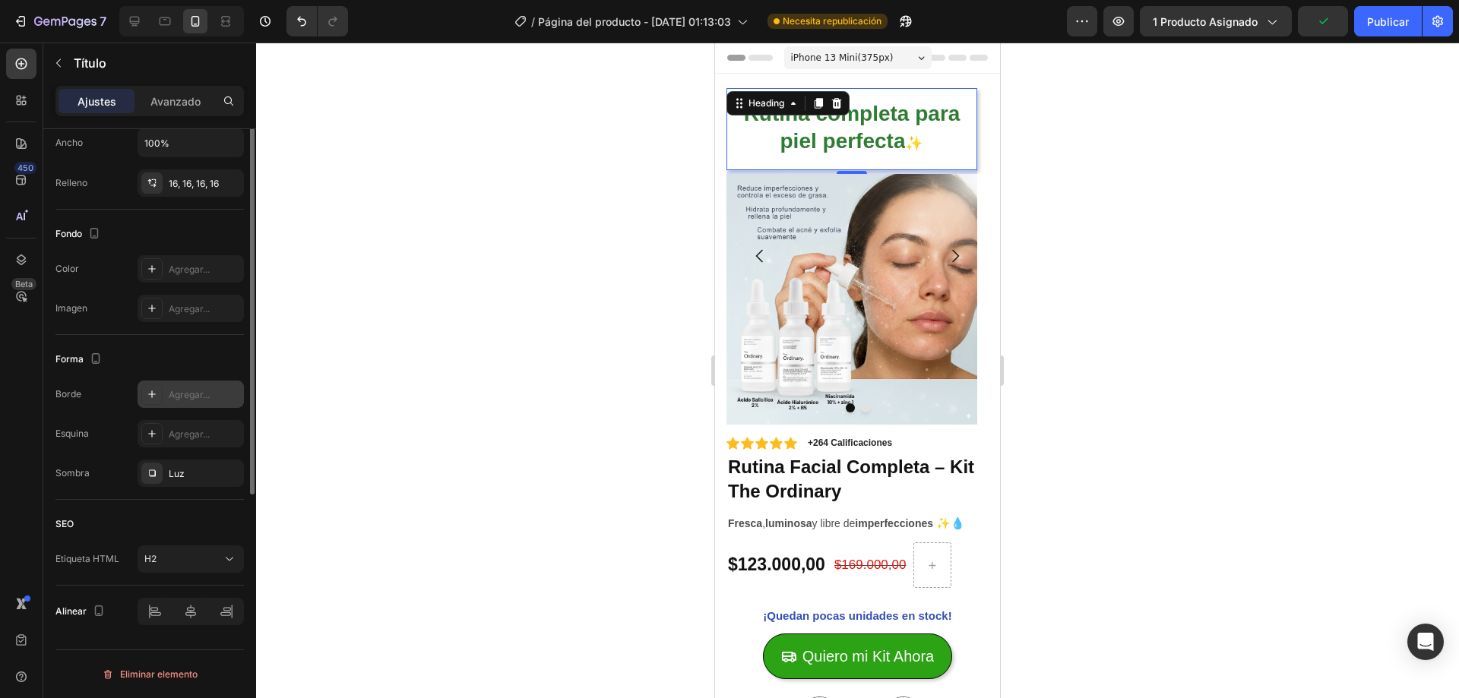
scroll to position [222, 0]
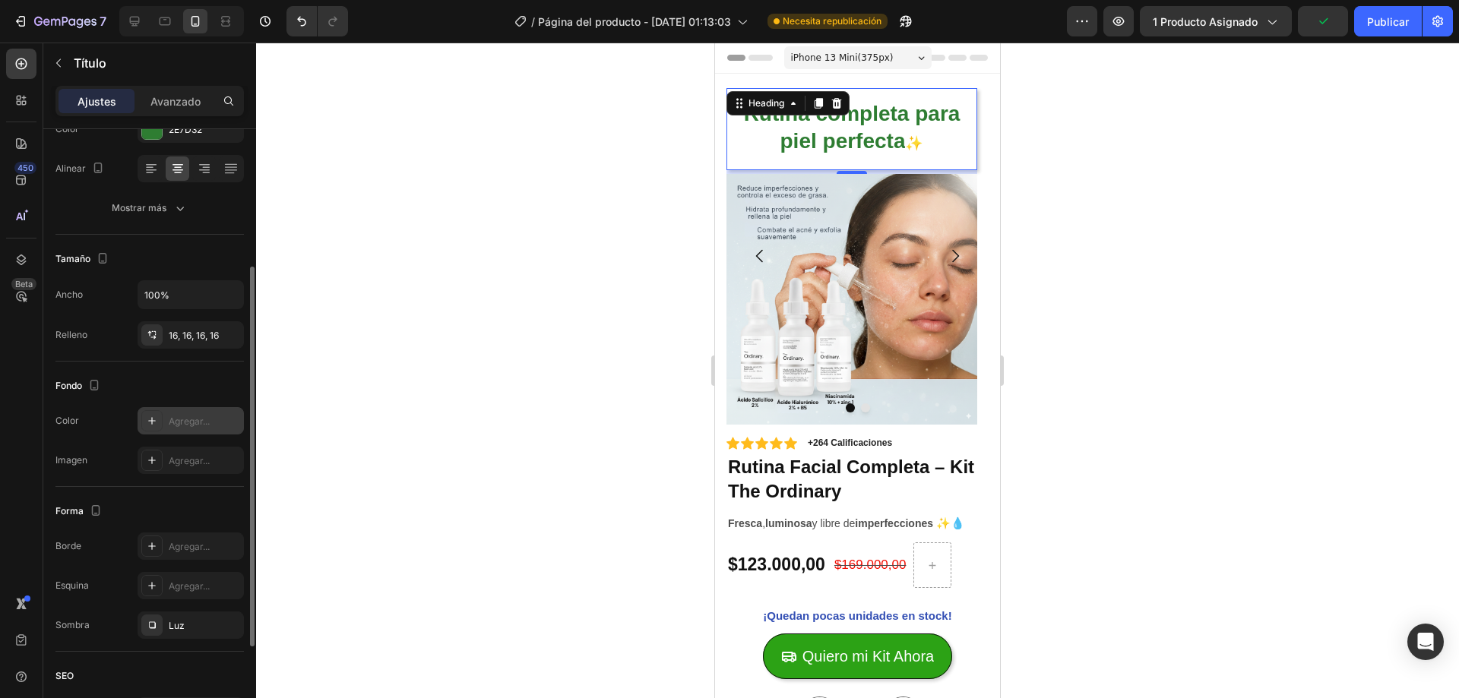
click at [162, 412] on div at bounding box center [151, 420] width 21 height 21
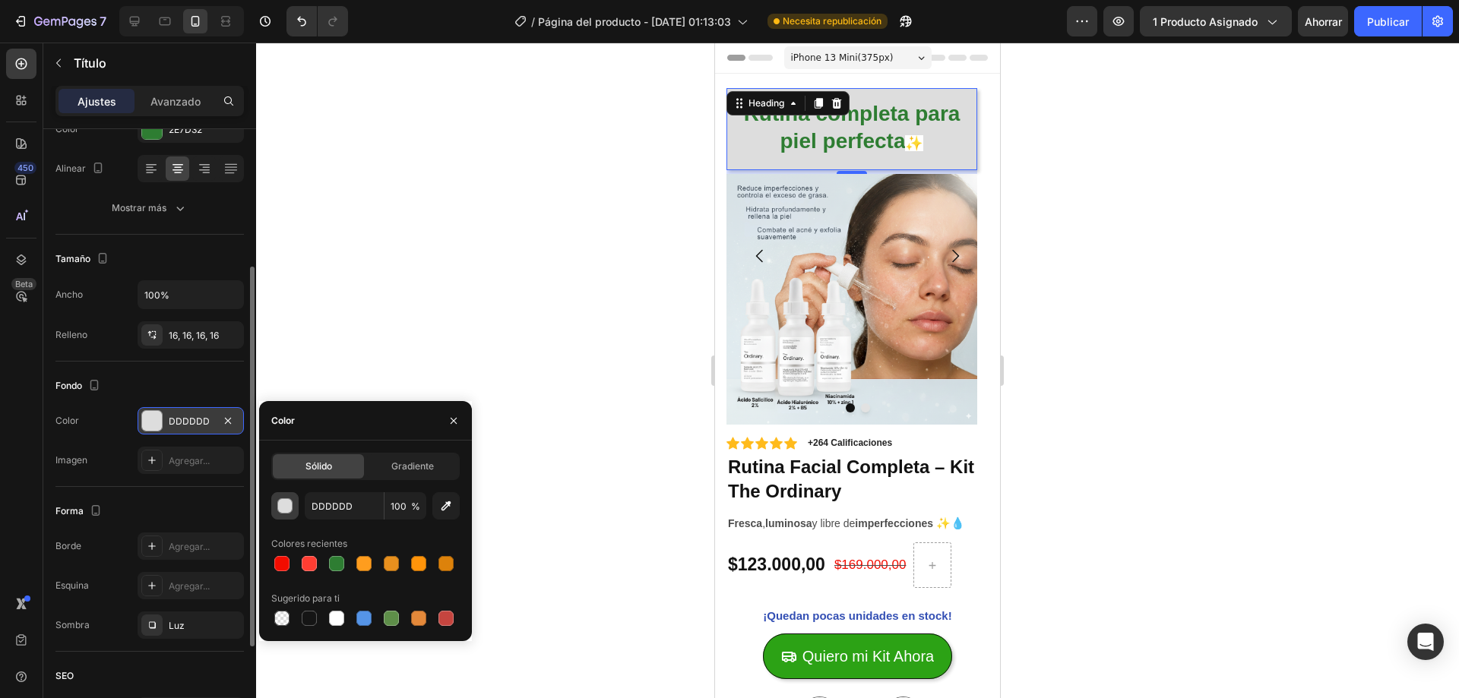
click at [287, 505] on div "button" at bounding box center [285, 506] width 15 height 15
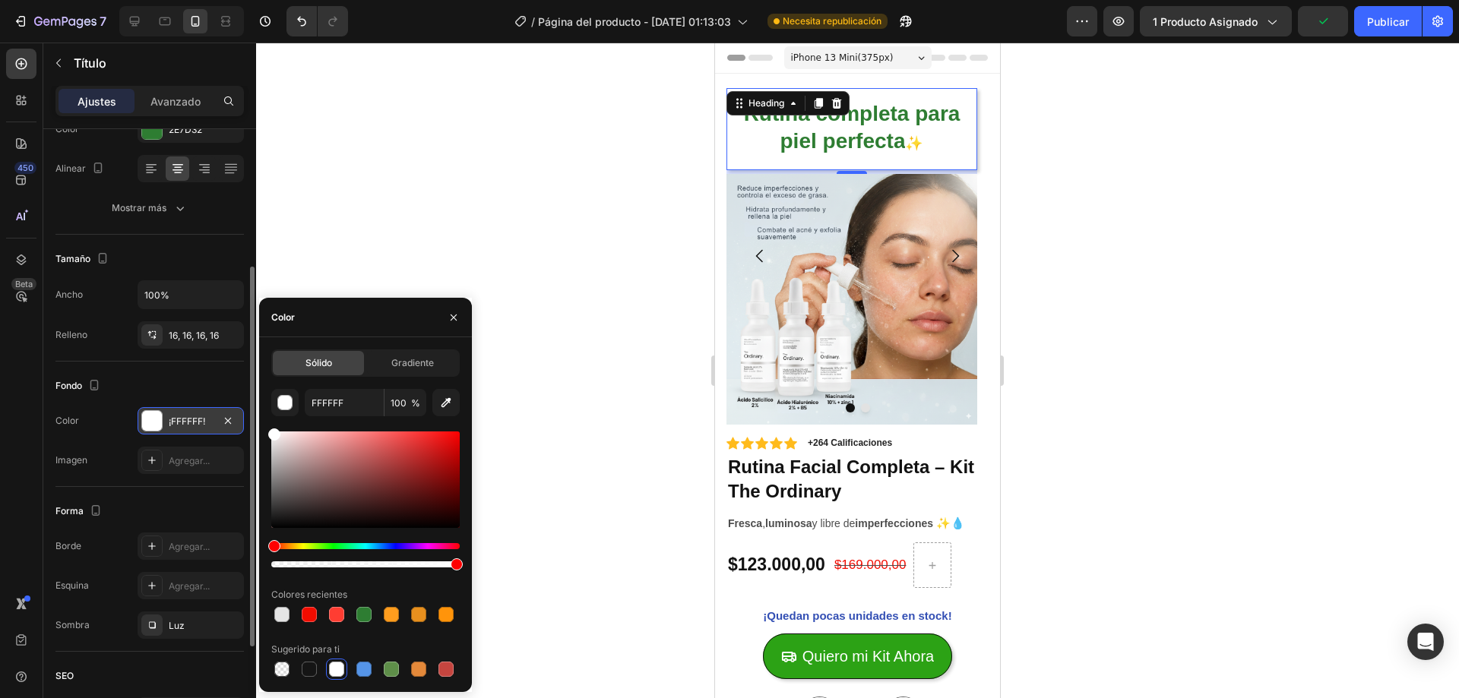
drag, startPoint x: 277, startPoint y: 447, endPoint x: 265, endPoint y: 419, distance: 30.3
click at [265, 419] on div "Sólido Gradiente FFFFFF 100 % Colores recientes Sugerido para ti" at bounding box center [365, 515] width 213 height 331
click at [442, 404] on icon "button" at bounding box center [445, 402] width 15 height 15
type input "DAE5E8"
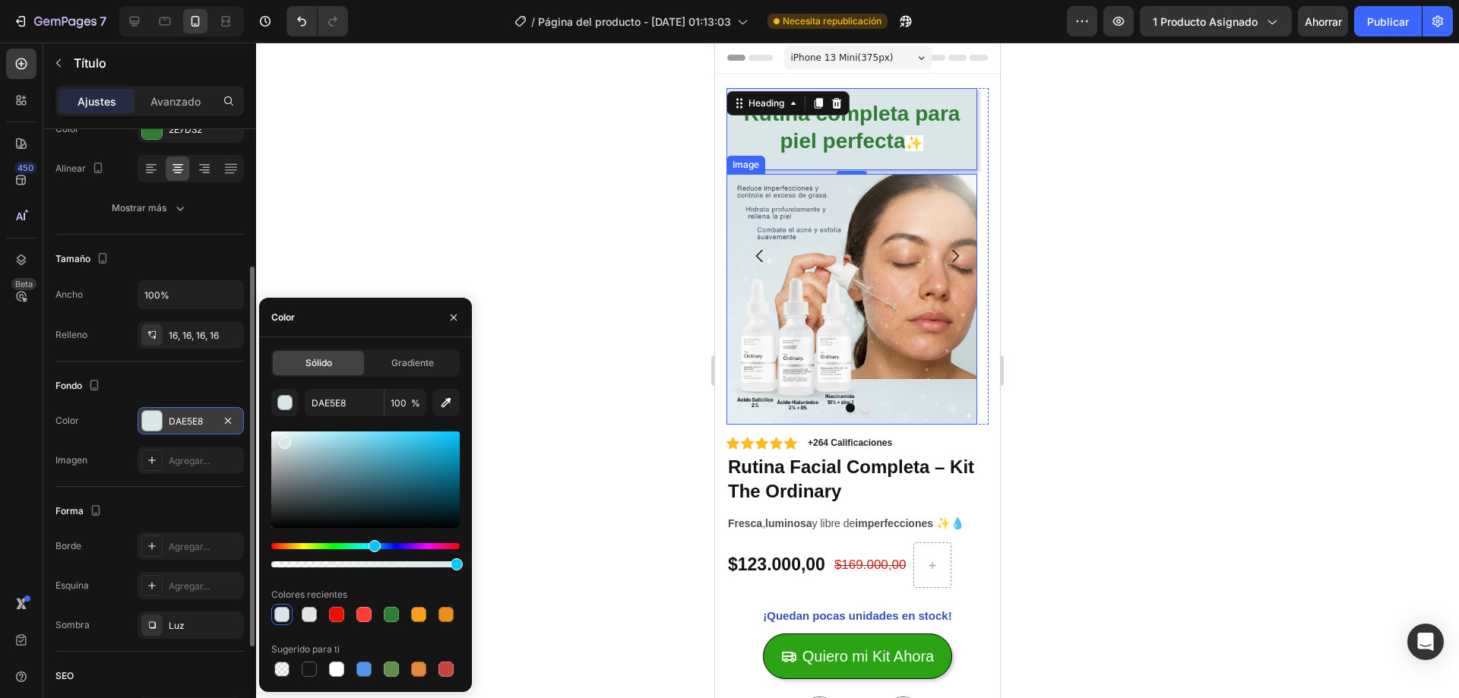
click at [616, 227] on div at bounding box center [857, 371] width 1203 height 656
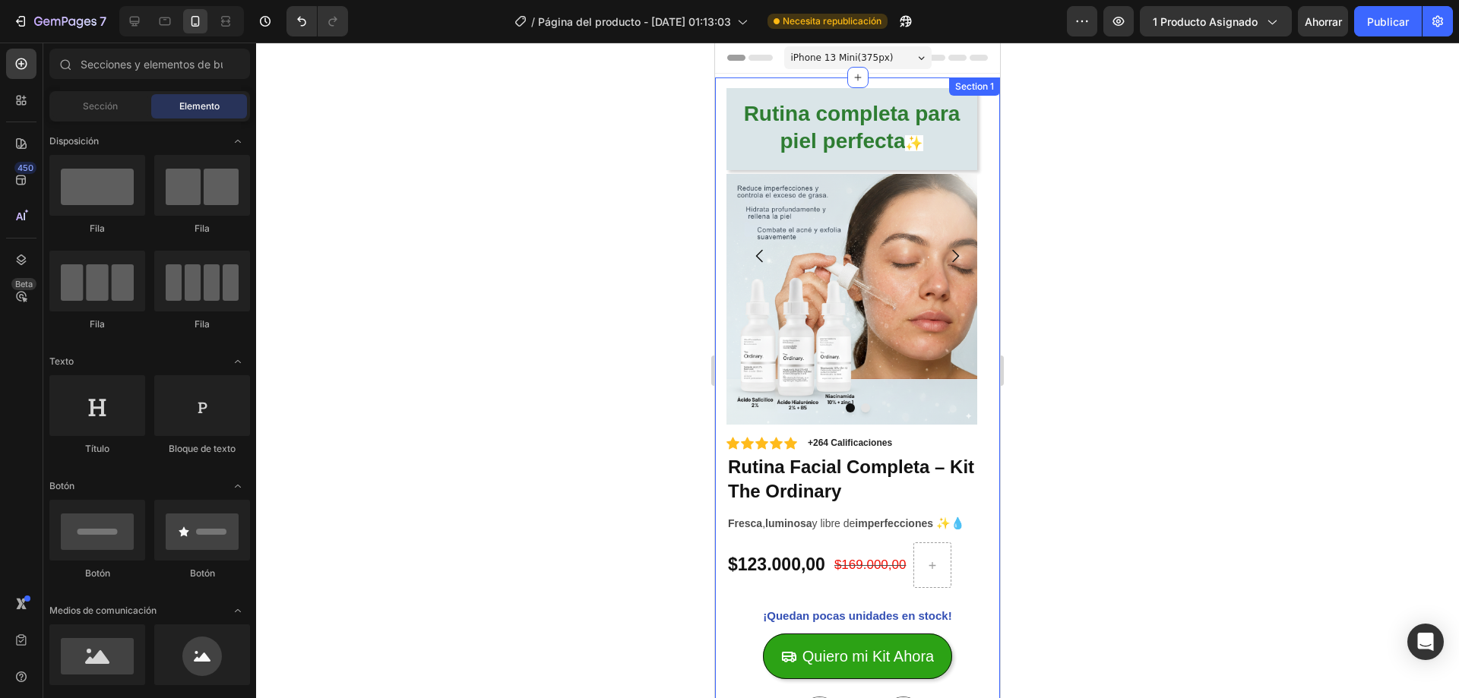
click at [604, 266] on div at bounding box center [857, 371] width 1203 height 656
click at [802, 141] on span "Rutina completa para piel perfecta" at bounding box center [852, 127] width 217 height 51
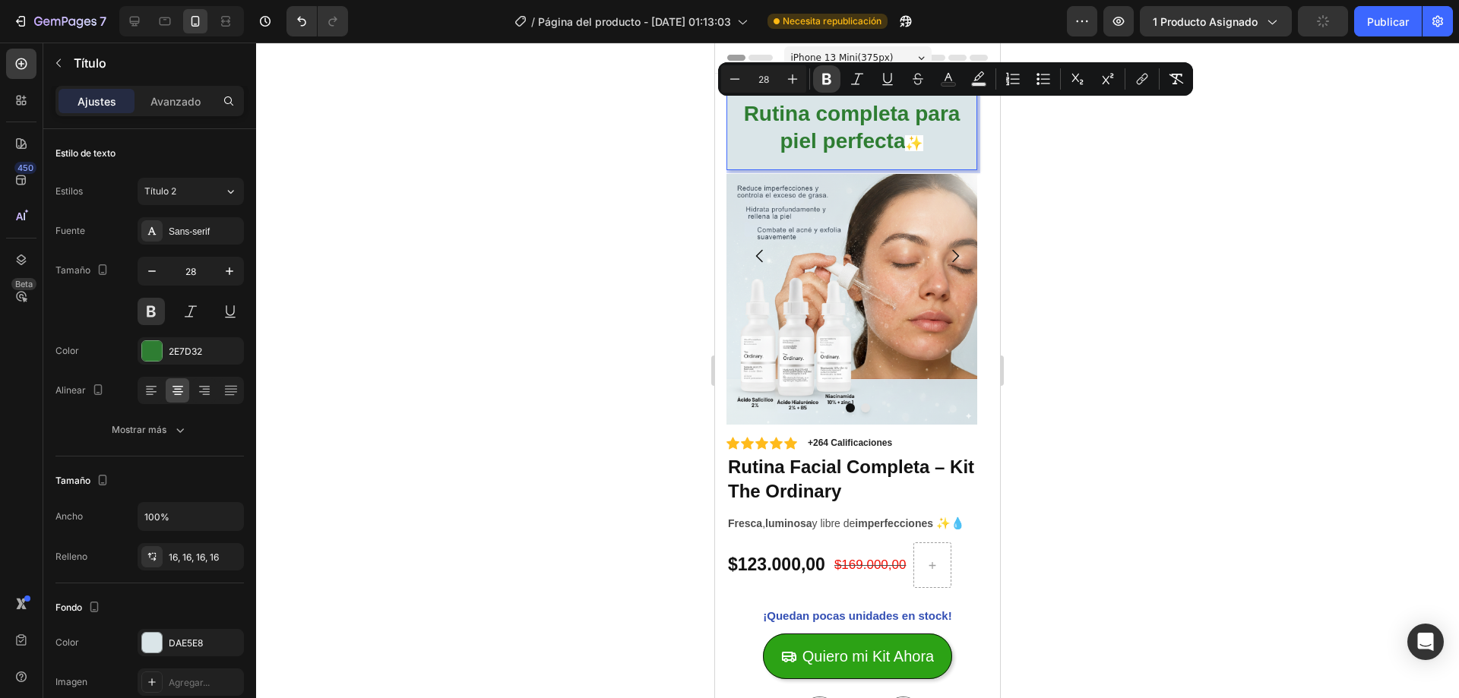
click at [828, 85] on icon "Editor contextual toolbar" at bounding box center [826, 78] width 15 height 15
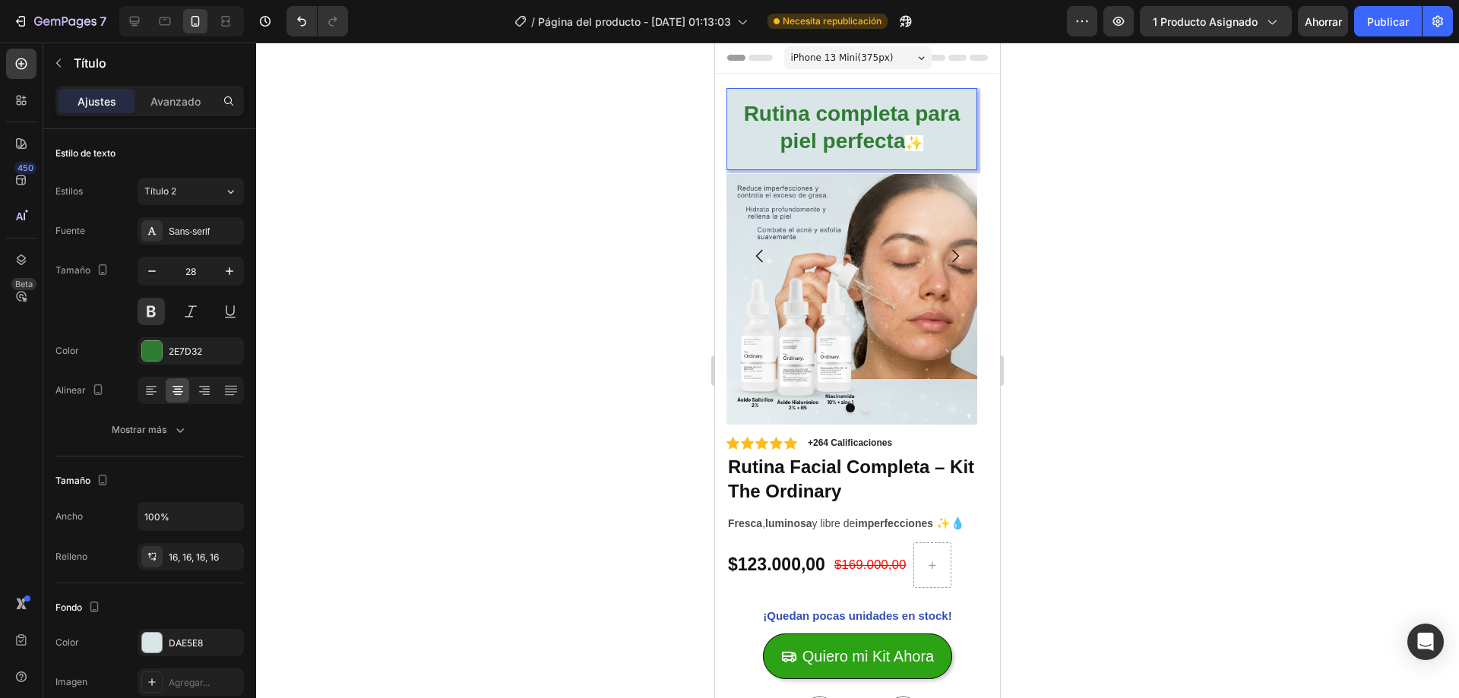
click at [832, 125] on strong "Rutina completa para piel perfecta" at bounding box center [852, 127] width 217 height 51
click at [596, 159] on div at bounding box center [857, 371] width 1203 height 656
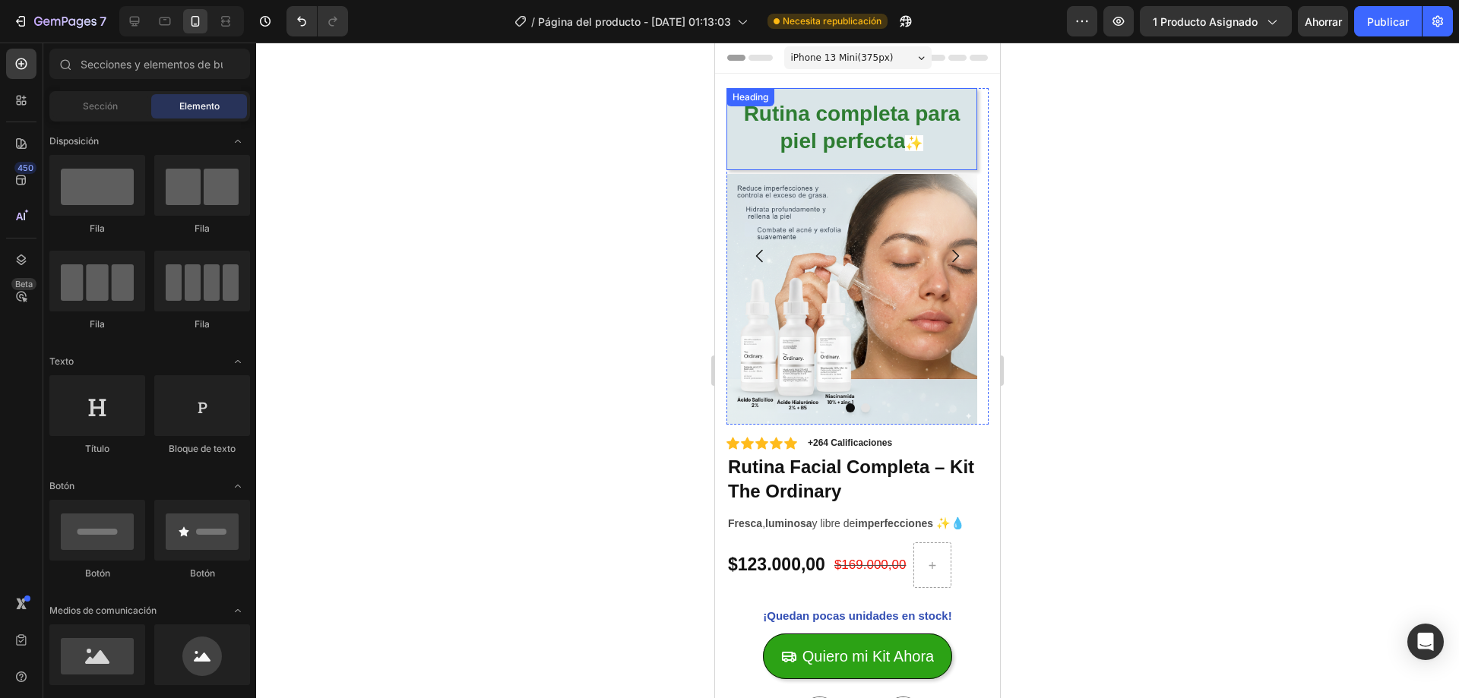
click at [806, 119] on strong "Rutina completa para piel perfecta" at bounding box center [852, 127] width 217 height 51
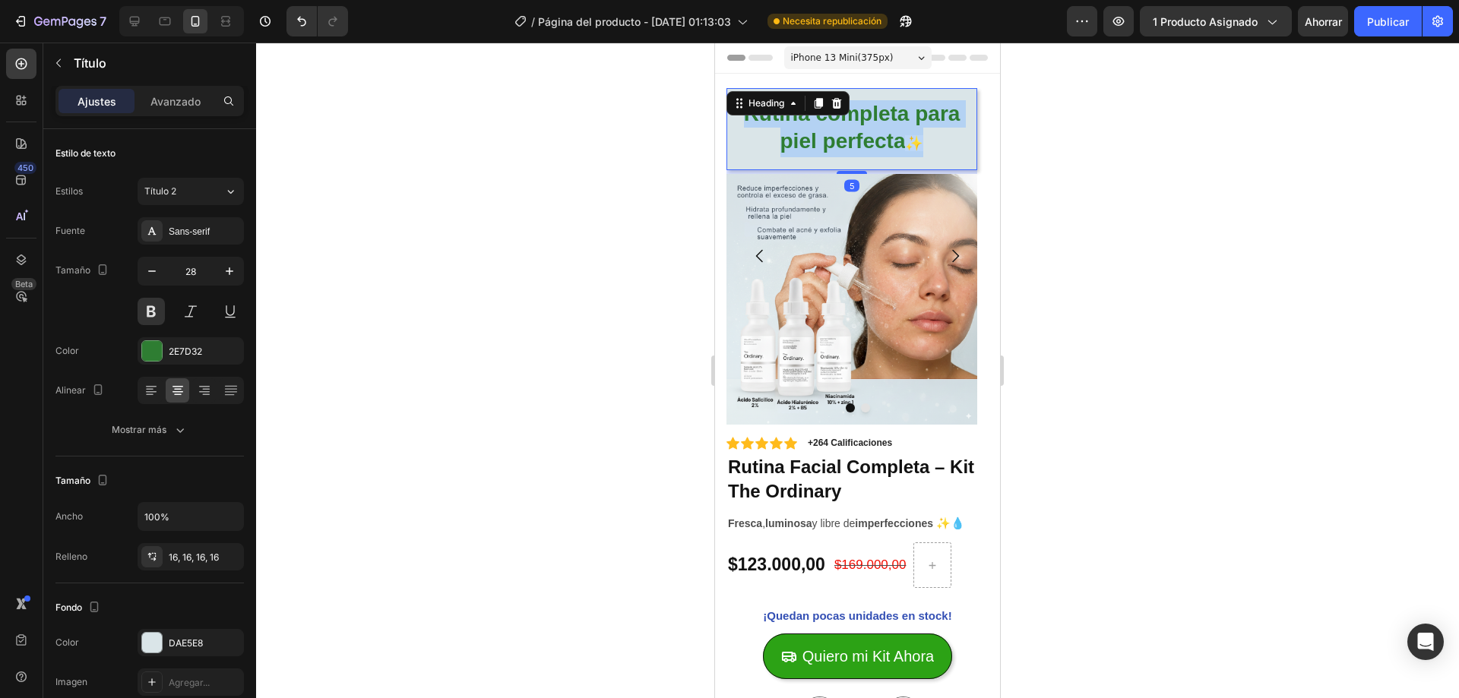
click at [806, 119] on strong "Rutina completa para piel perfecta" at bounding box center [852, 127] width 217 height 51
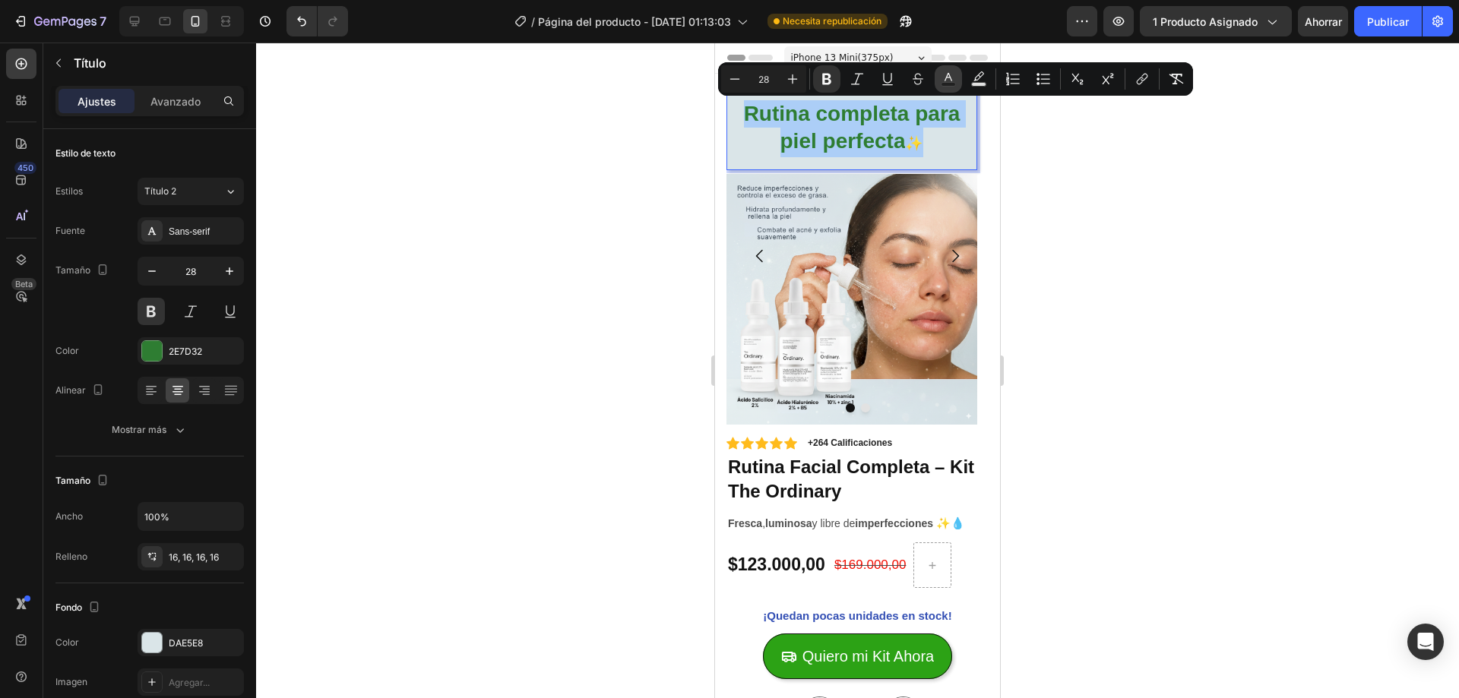
click at [955, 78] on icon "Editor contextual toolbar" at bounding box center [948, 78] width 15 height 15
type input "2E7D32"
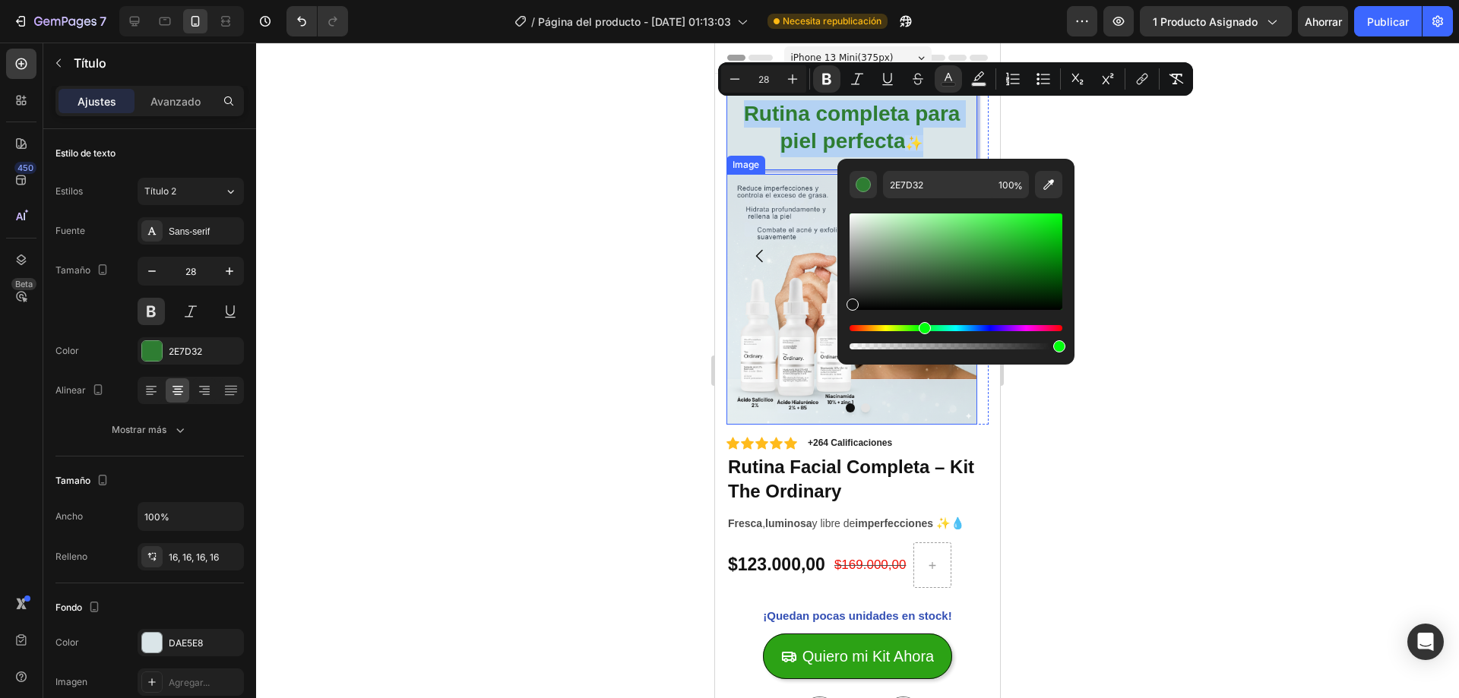
type input "141414"
drag, startPoint x: 1703, startPoint y: 309, endPoint x: 827, endPoint y: 311, distance: 876.2
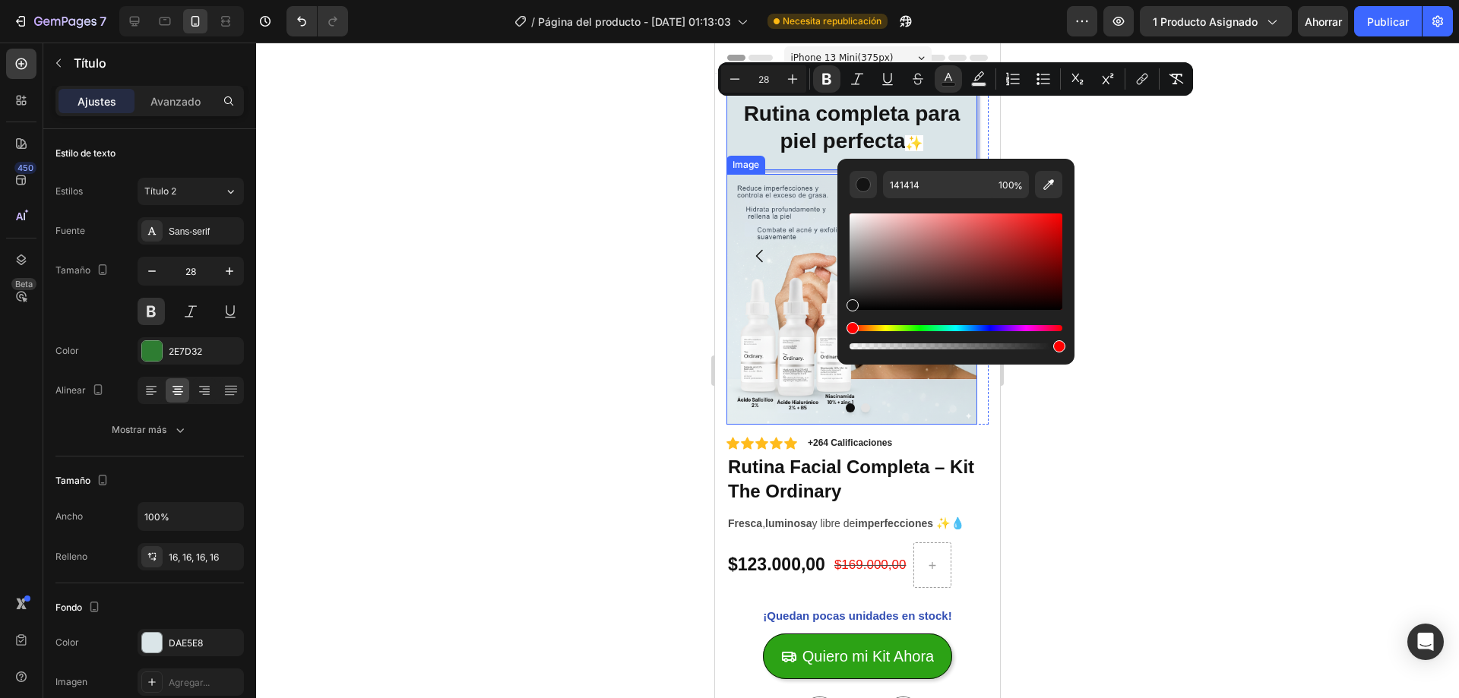
click at [559, 284] on div at bounding box center [857, 371] width 1203 height 656
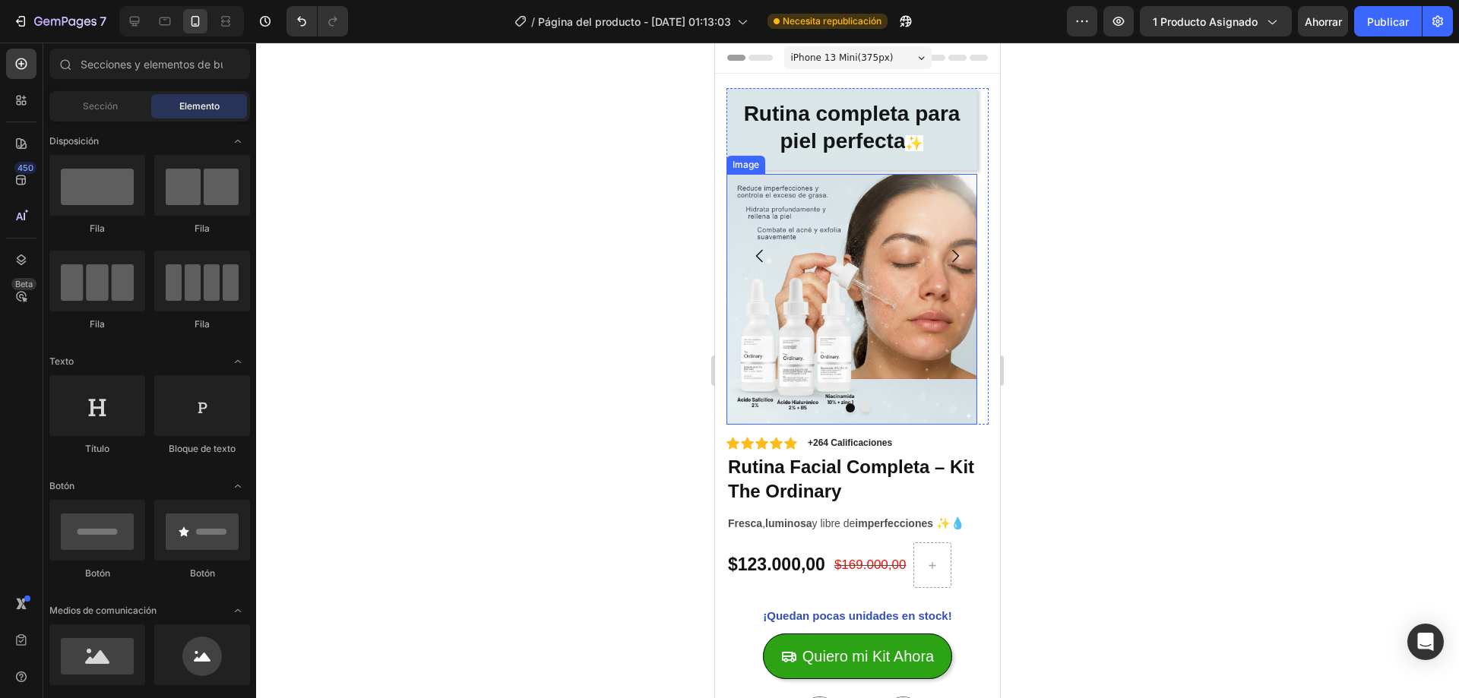
click at [559, 284] on div at bounding box center [857, 371] width 1203 height 656
click at [1125, 210] on div at bounding box center [857, 371] width 1203 height 656
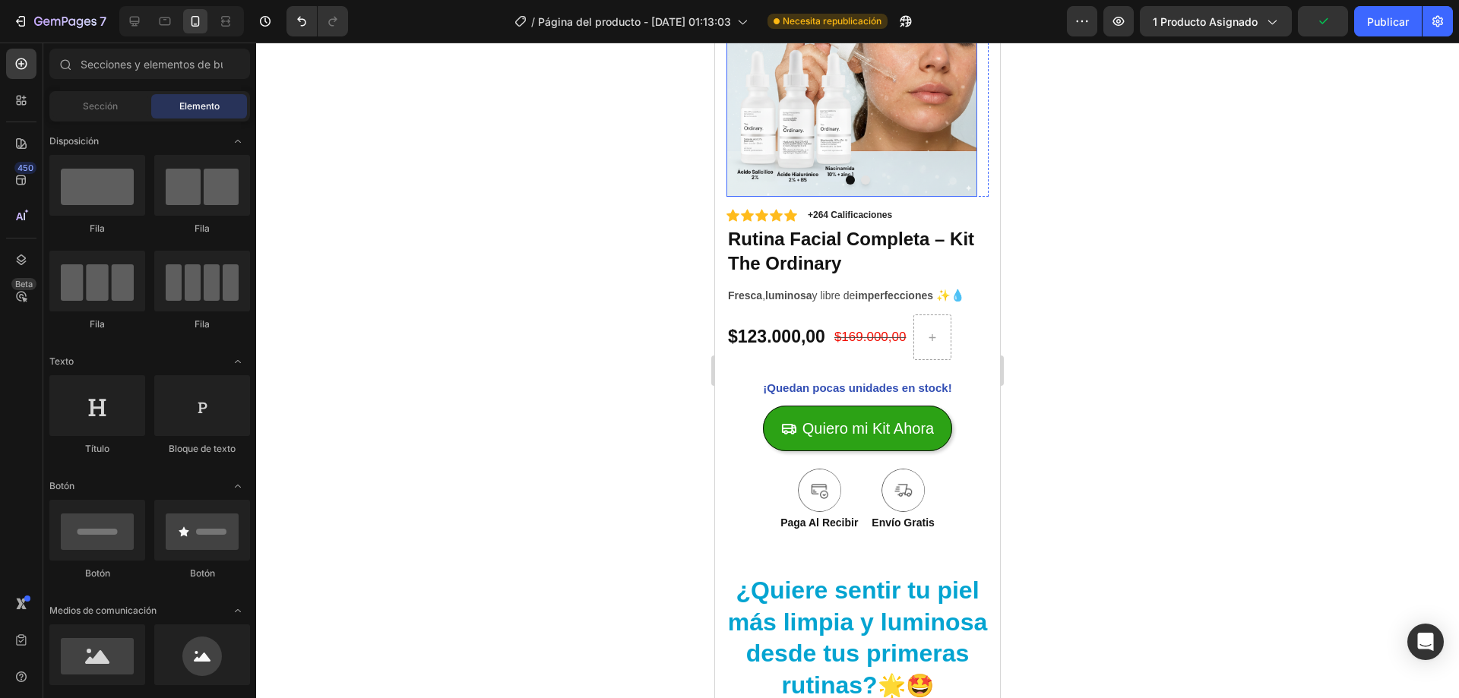
scroll to position [0, 0]
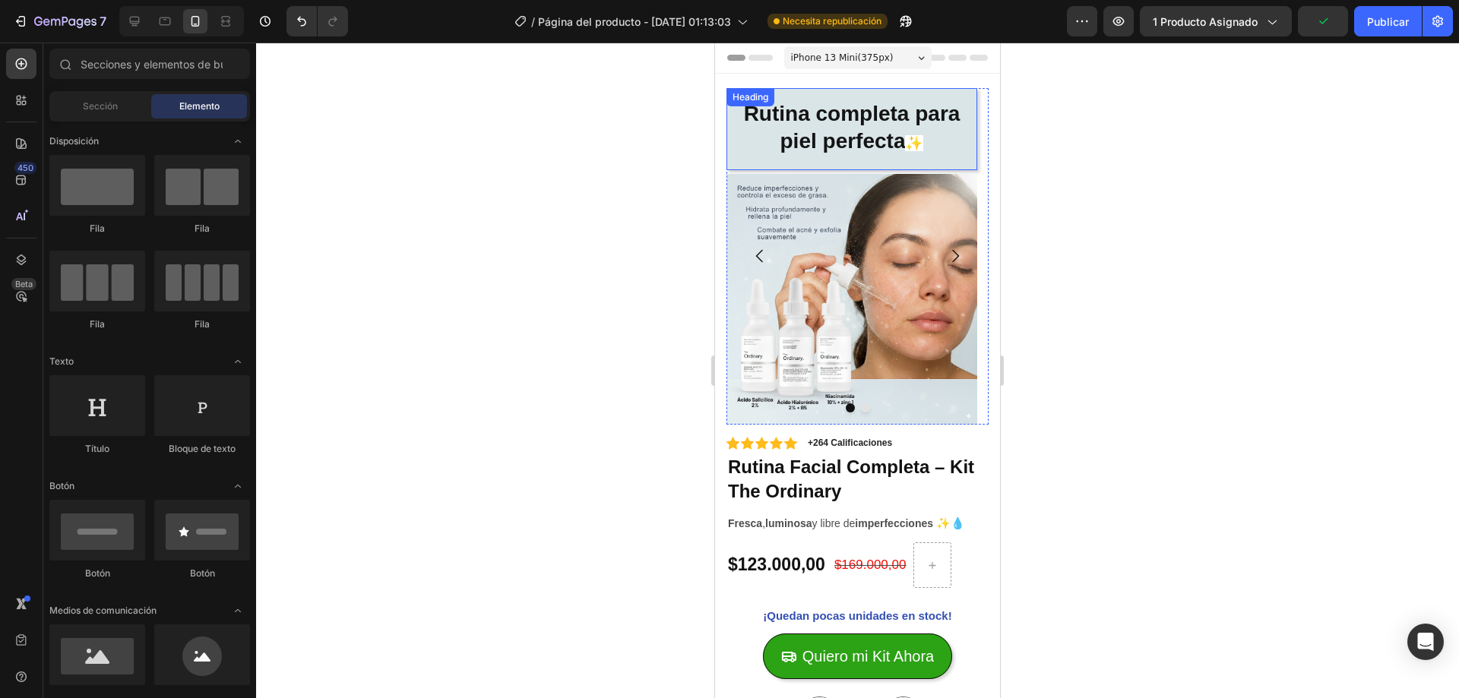
click at [950, 138] on p "⁠⁠⁠⁠⁠⁠⁠ Rutina completa para piel perfecta ✨" at bounding box center [852, 129] width 226 height 58
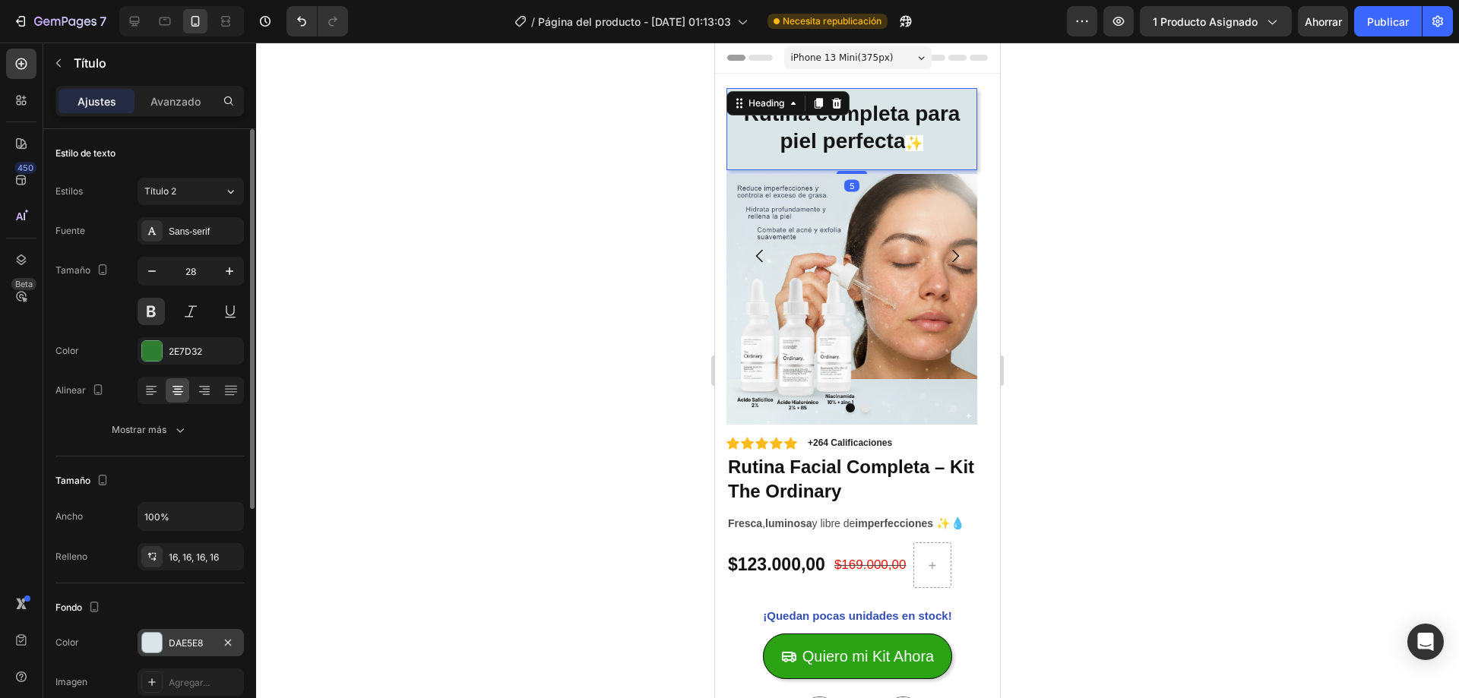
click at [157, 635] on div at bounding box center [152, 643] width 20 height 20
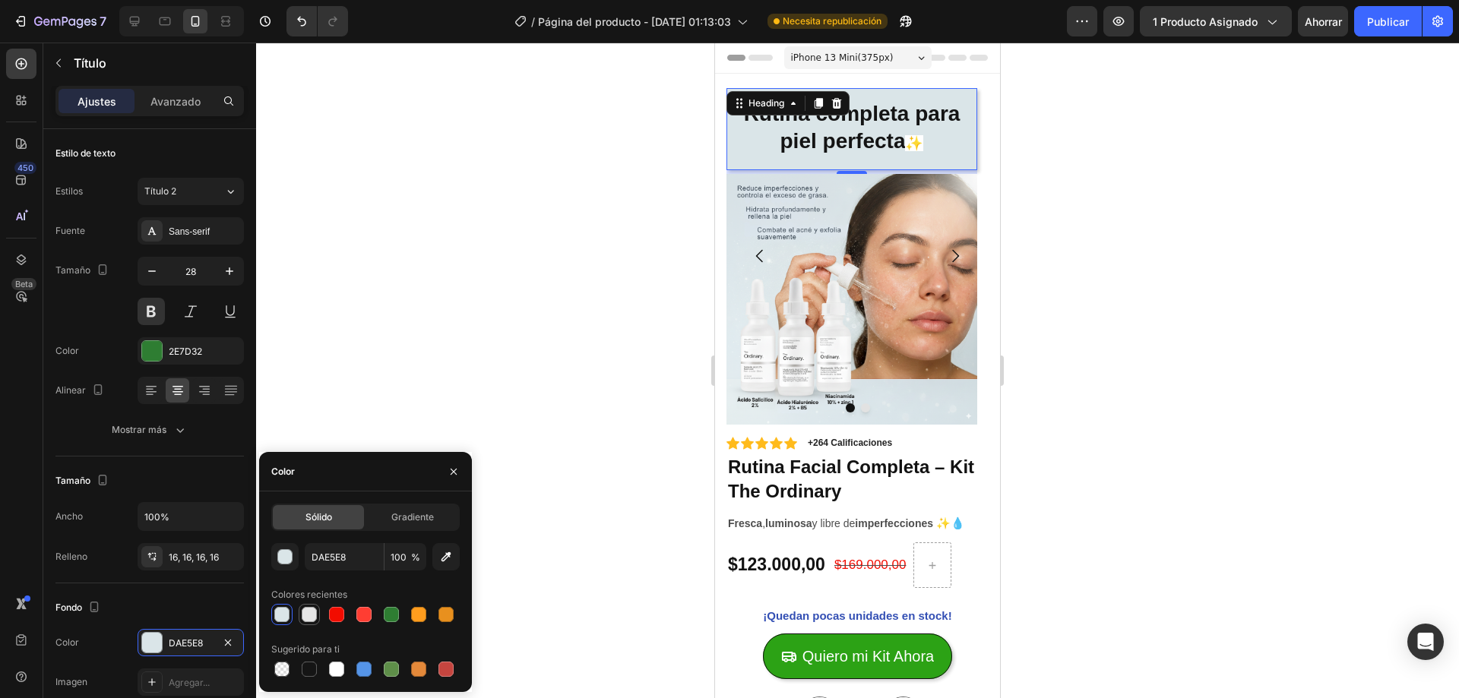
click at [309, 615] on div at bounding box center [309, 614] width 15 height 15
type input "E5E5E5"
click at [536, 369] on div at bounding box center [857, 371] width 1203 height 656
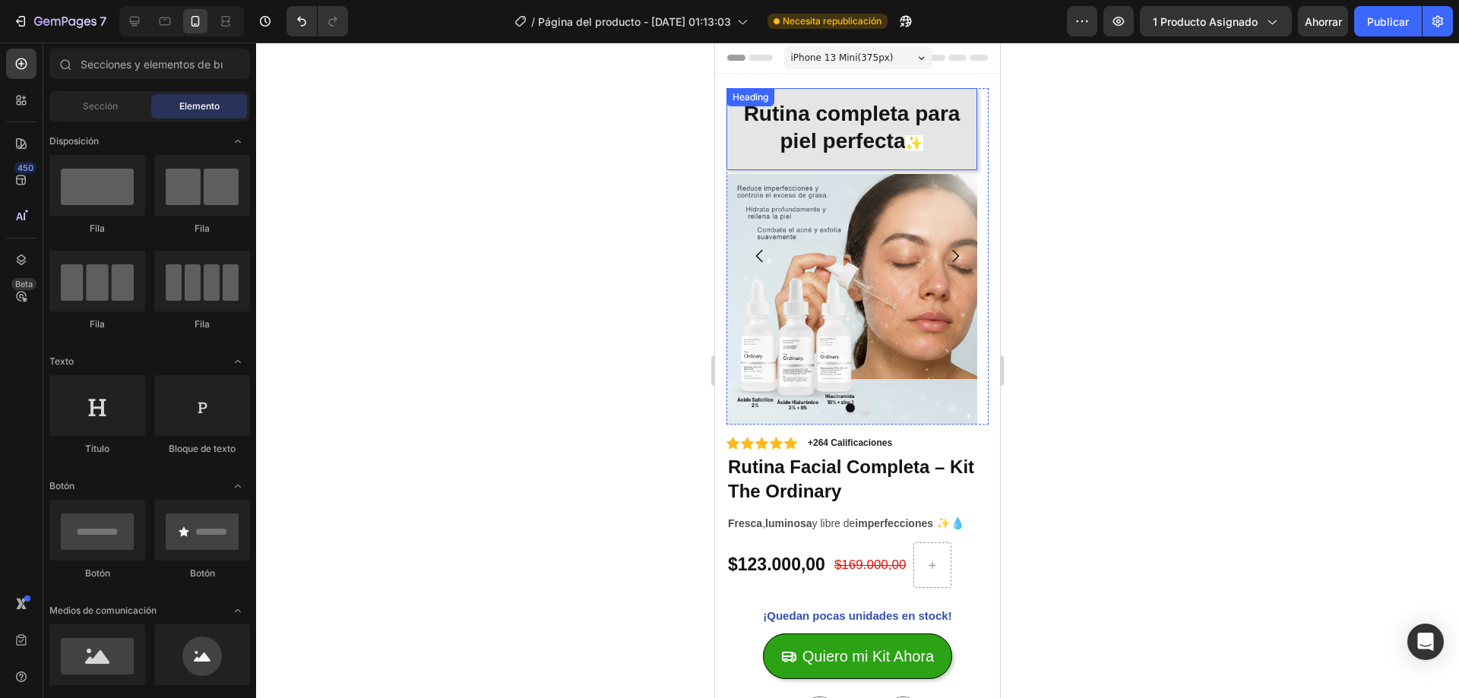
click at [872, 138] on strong "Rutina completa para piel perfecta" at bounding box center [852, 127] width 217 height 51
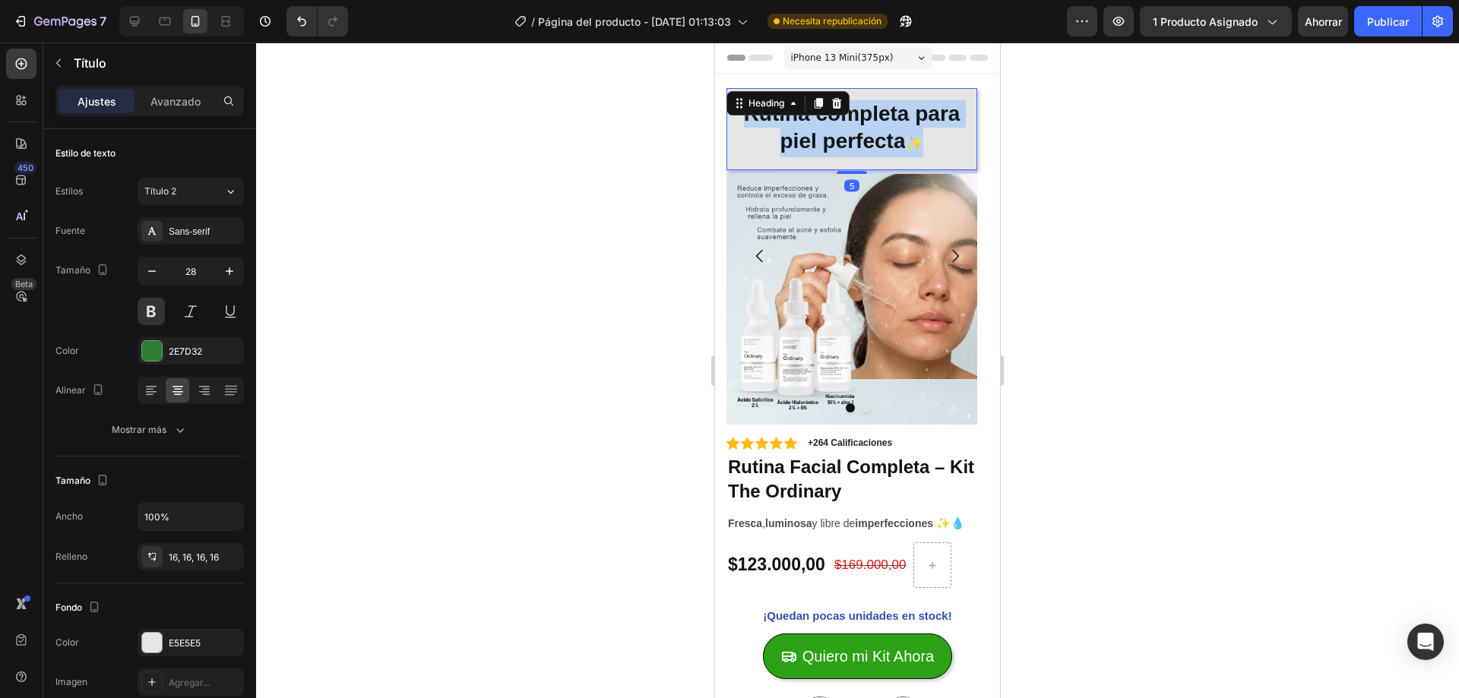
click at [872, 138] on strong "Rutina completa para piel perfecta" at bounding box center [852, 127] width 217 height 51
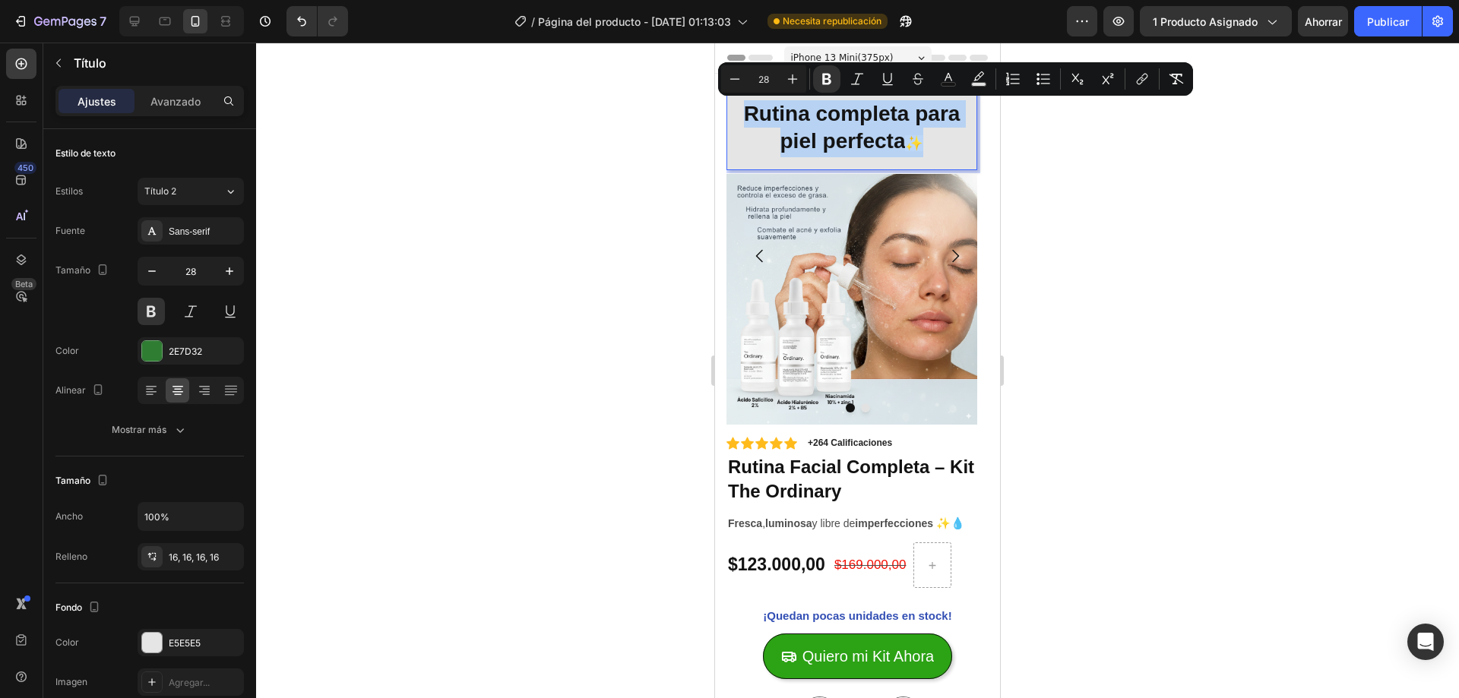
click at [872, 138] on strong "Rutina completa para piel perfecta" at bounding box center [852, 127] width 217 height 51
click at [954, 81] on icon "Editor contextual toolbar" at bounding box center [948, 78] width 15 height 15
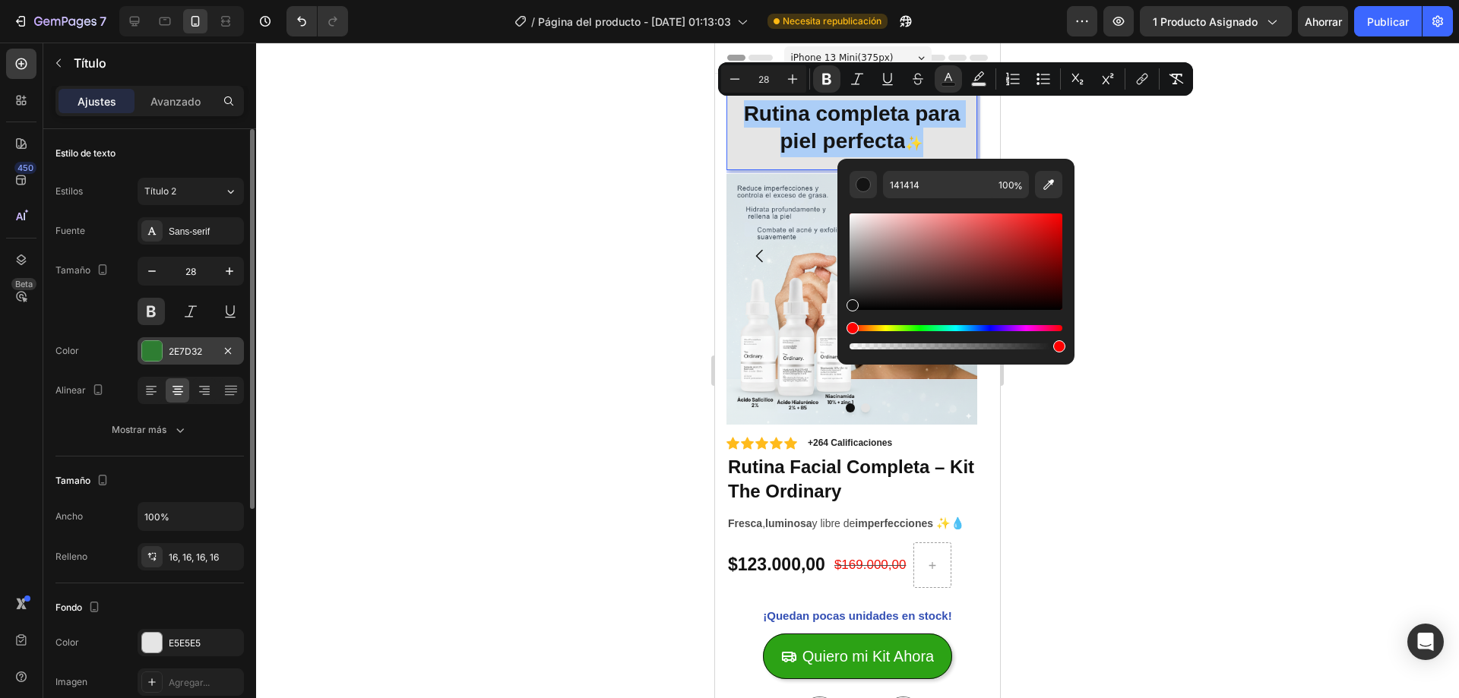
click at [186, 353] on font "2E7D32" at bounding box center [185, 351] width 33 height 11
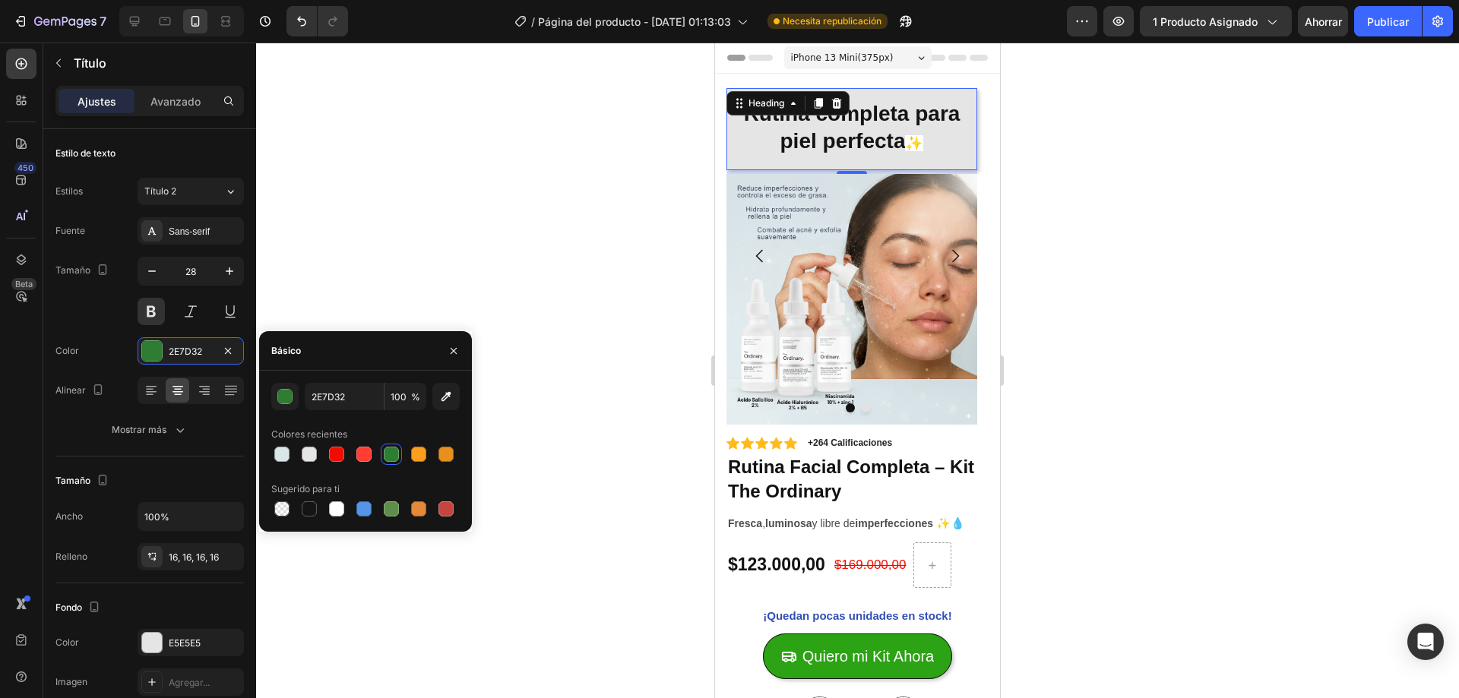
click at [392, 448] on div at bounding box center [391, 454] width 15 height 15
click at [287, 401] on div "button" at bounding box center [285, 397] width 15 height 15
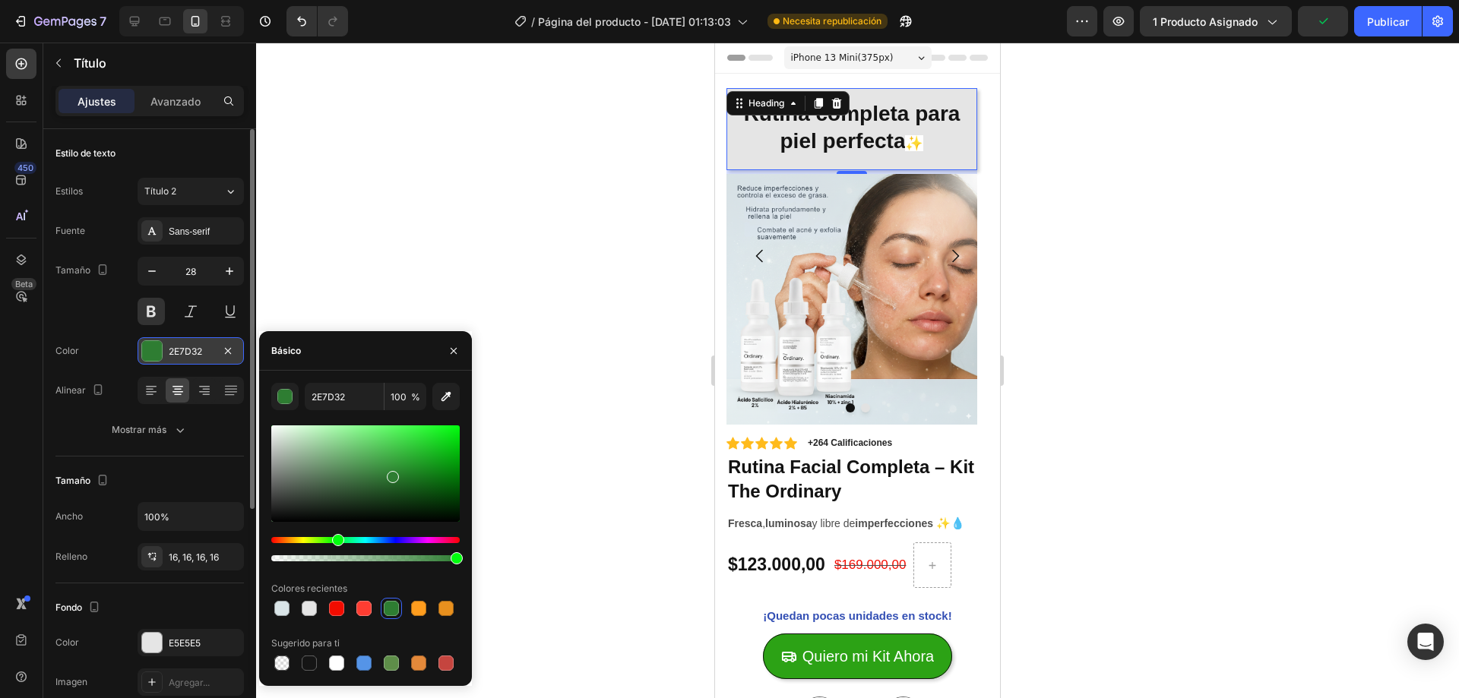
click at [176, 348] on font "2E7D32" at bounding box center [185, 351] width 33 height 11
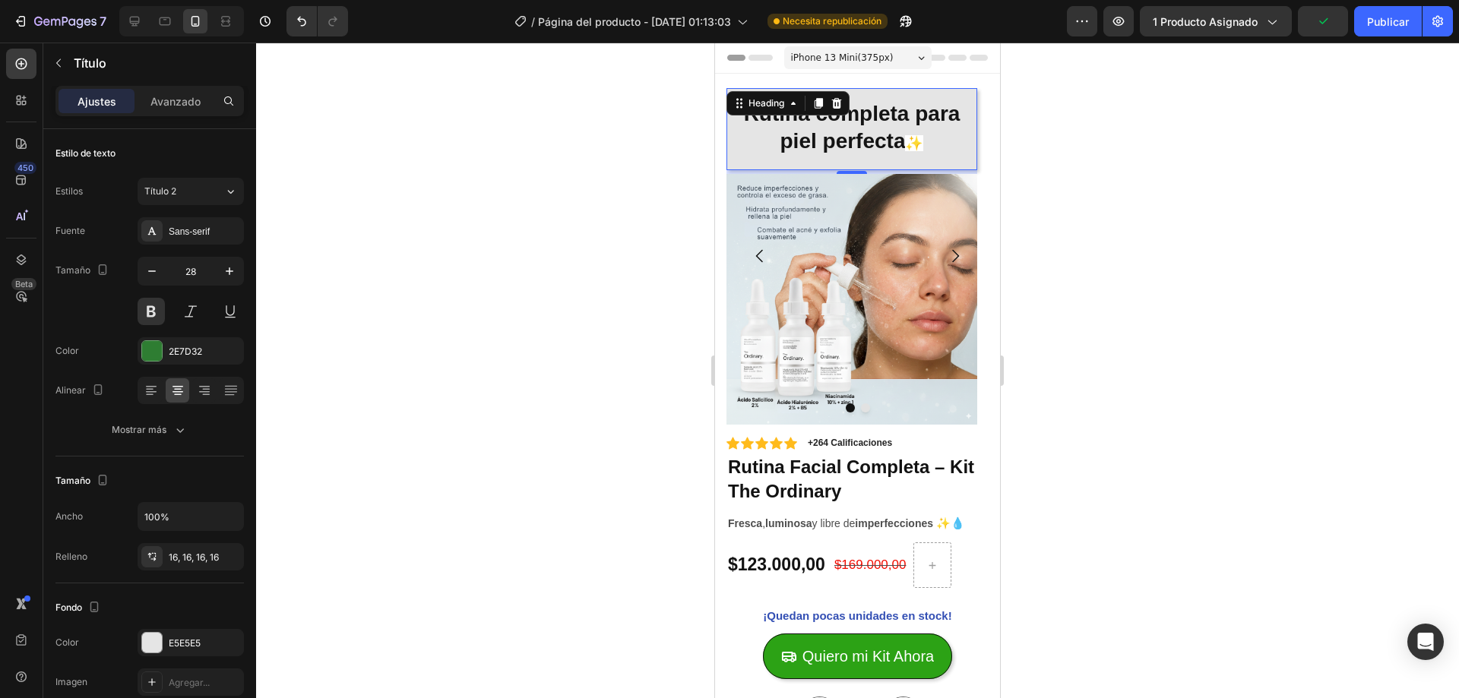
click at [605, 336] on div at bounding box center [857, 371] width 1203 height 656
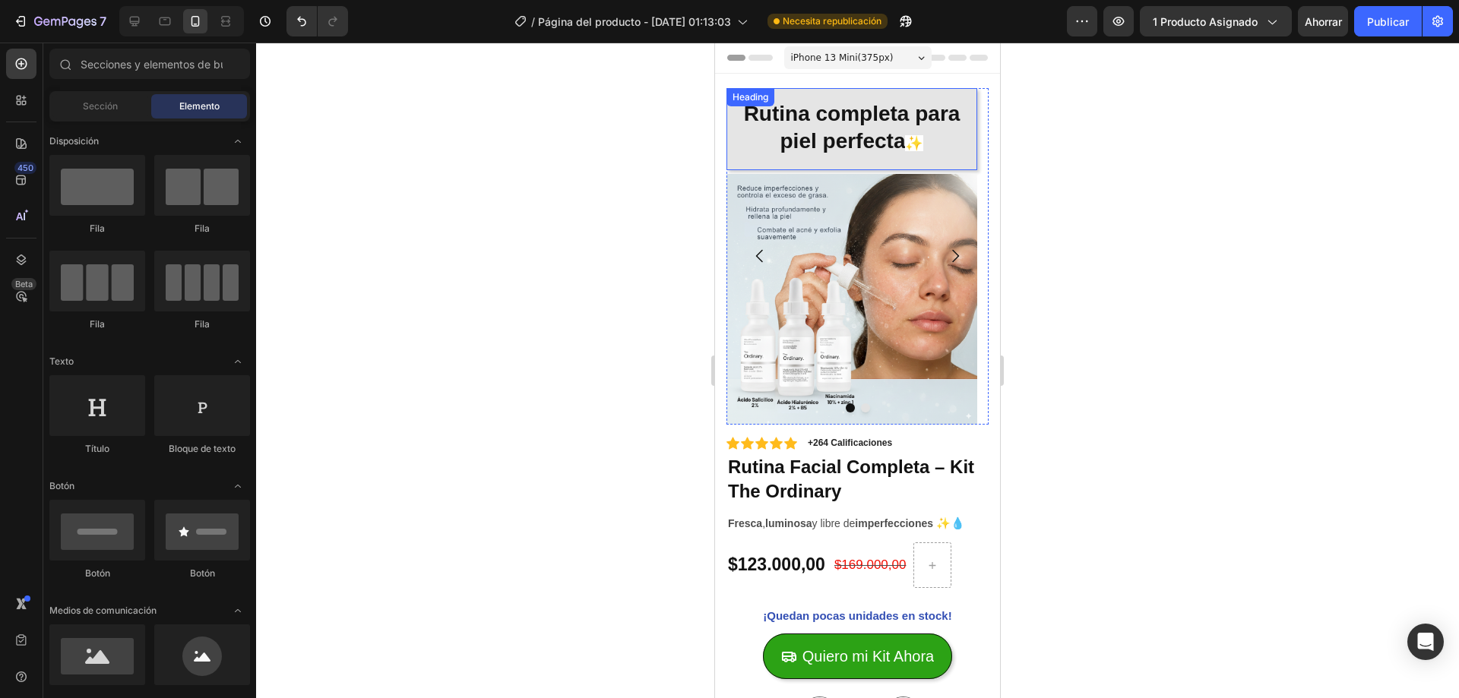
click at [763, 150] on p "⁠⁠⁠⁠⁠⁠⁠ Rutina completa para piel perfecta ✨" at bounding box center [852, 129] width 226 height 58
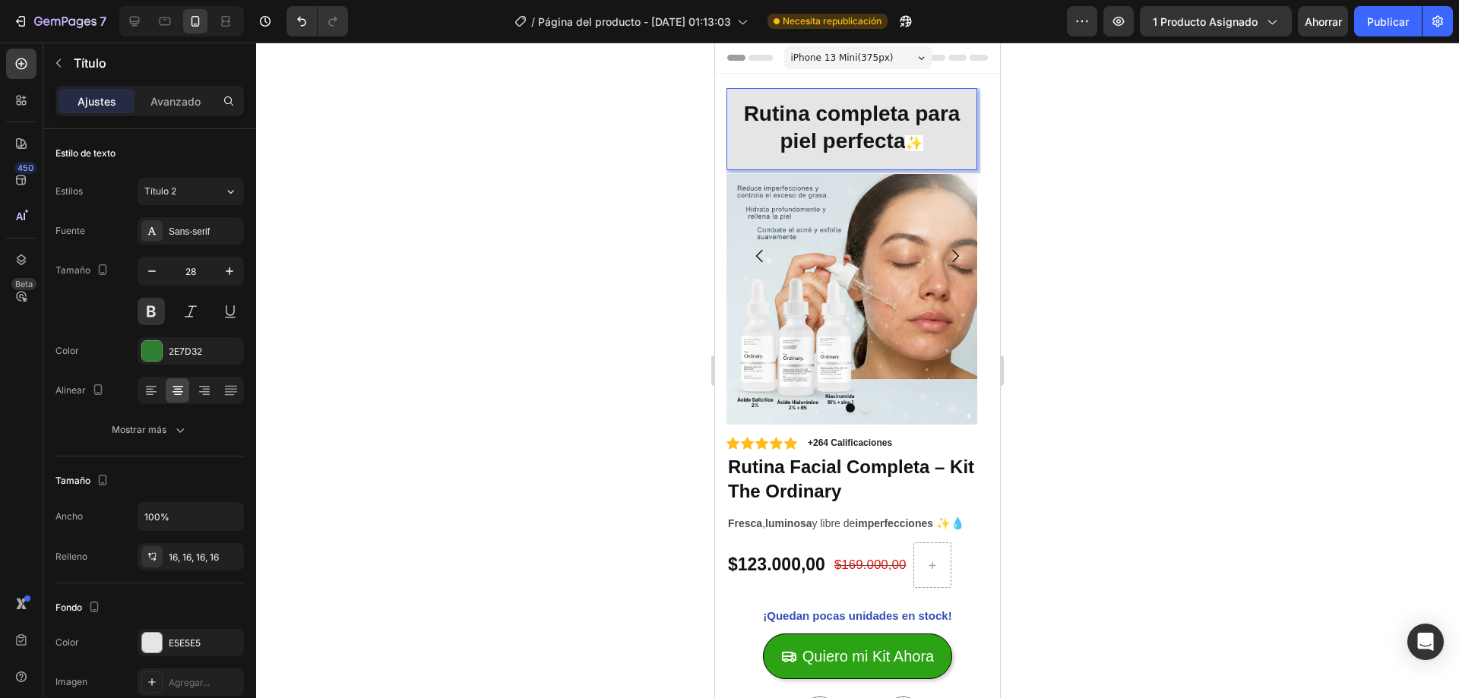
click at [791, 134] on strong "Rutina completa para piel perfecta" at bounding box center [852, 127] width 217 height 51
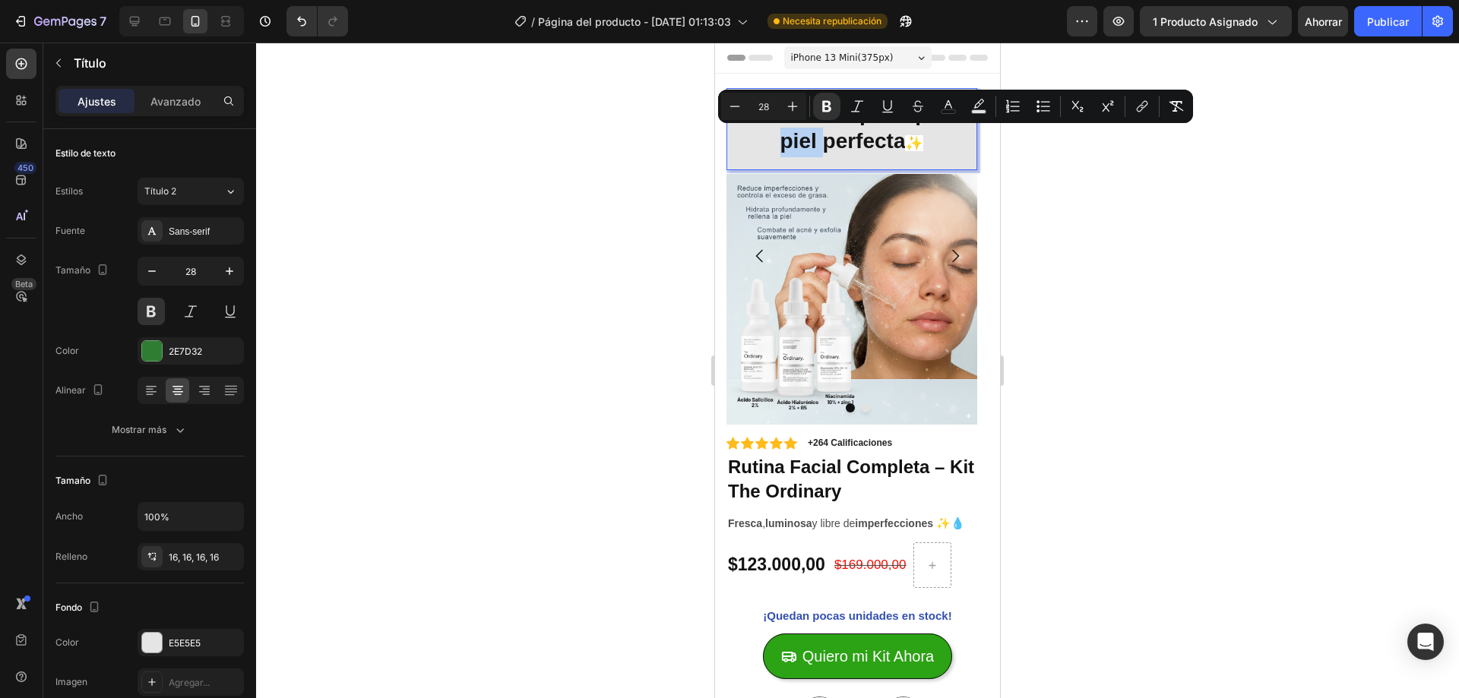
click at [790, 134] on strong "Rutina completa para piel perfecta" at bounding box center [852, 127] width 217 height 51
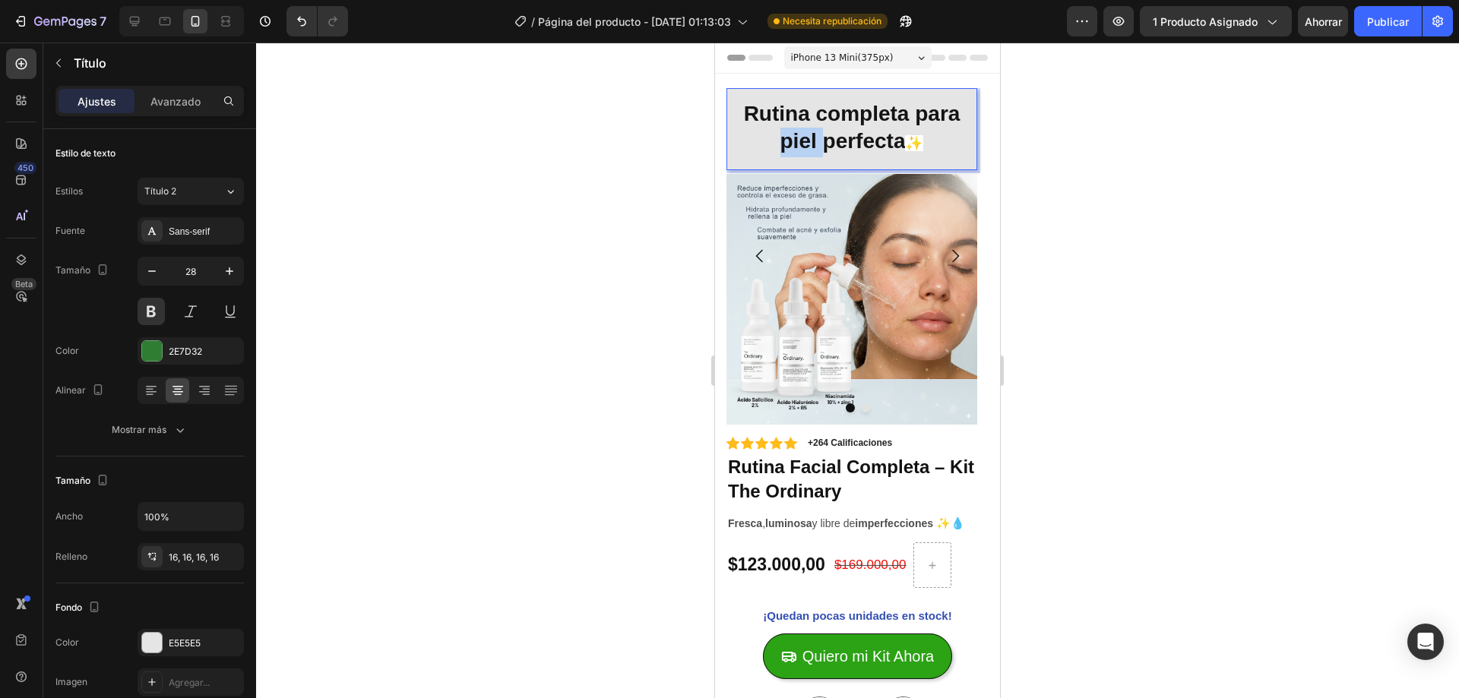
click at [790, 134] on strong "Rutina completa para piel perfecta" at bounding box center [852, 127] width 217 height 51
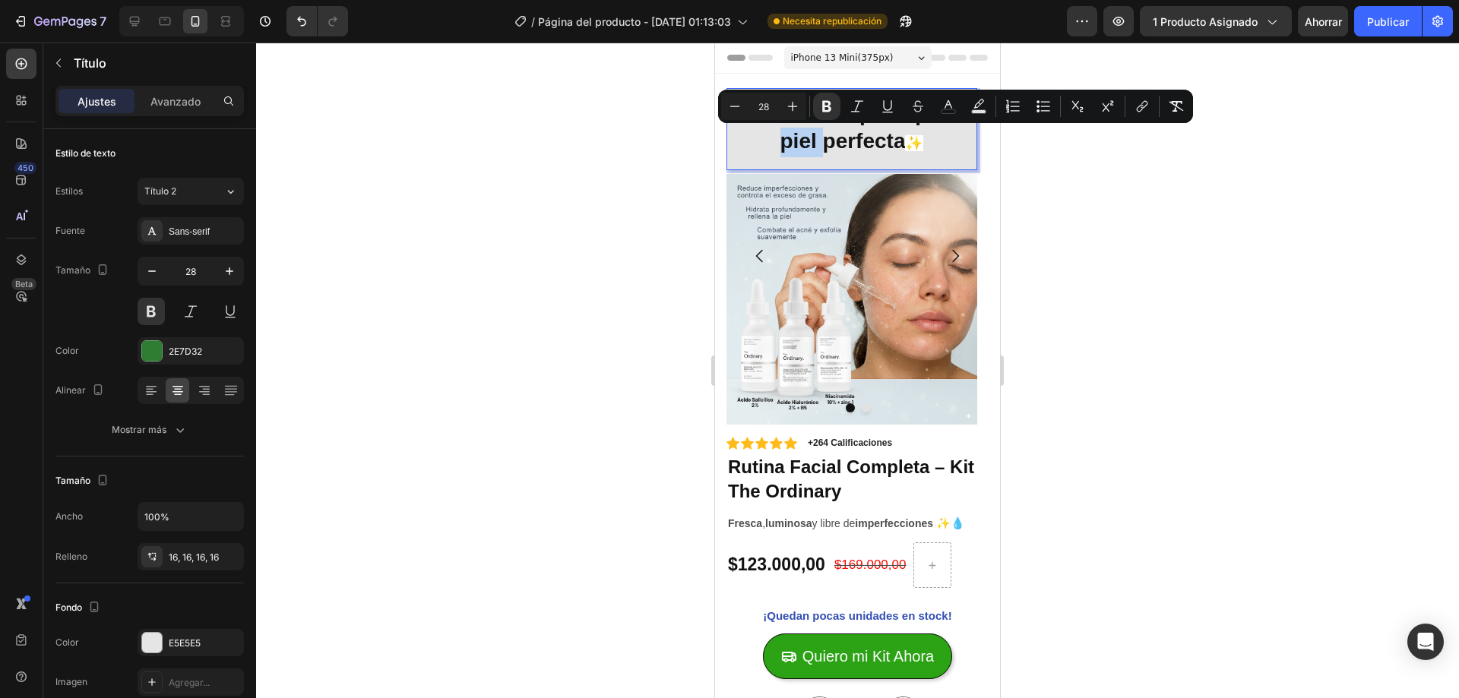
click at [790, 134] on strong "Rutina completa para piel perfecta" at bounding box center [852, 127] width 217 height 51
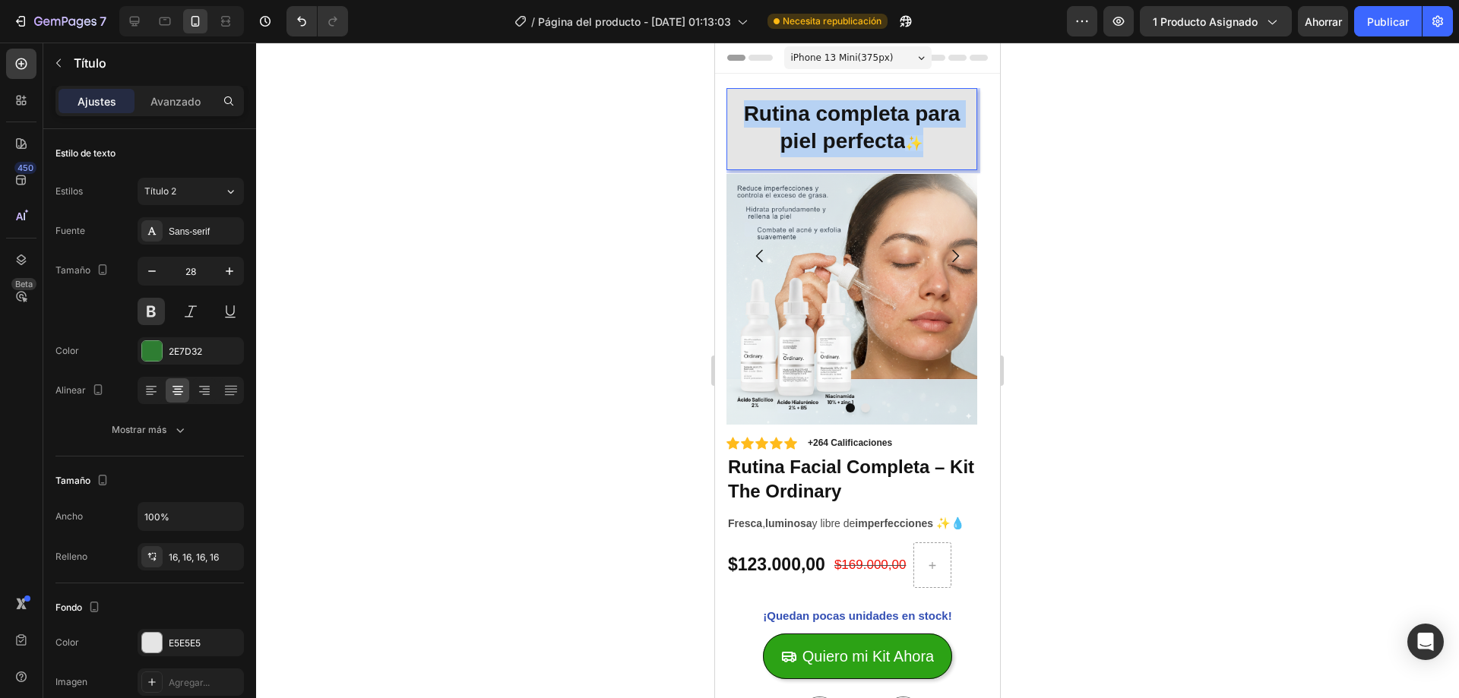
click at [790, 134] on strong "Rutina completa para piel perfecta" at bounding box center [852, 127] width 217 height 51
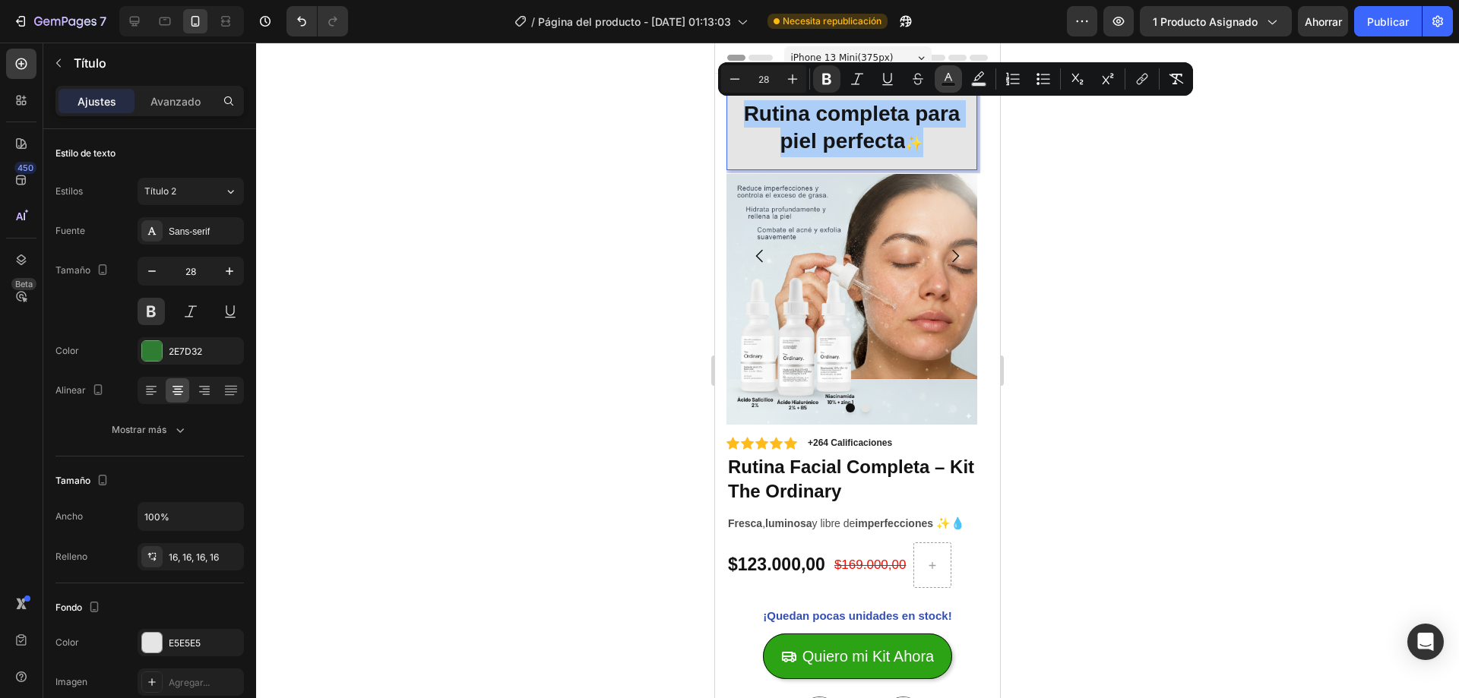
click at [949, 89] on button "color" at bounding box center [948, 78] width 27 height 27
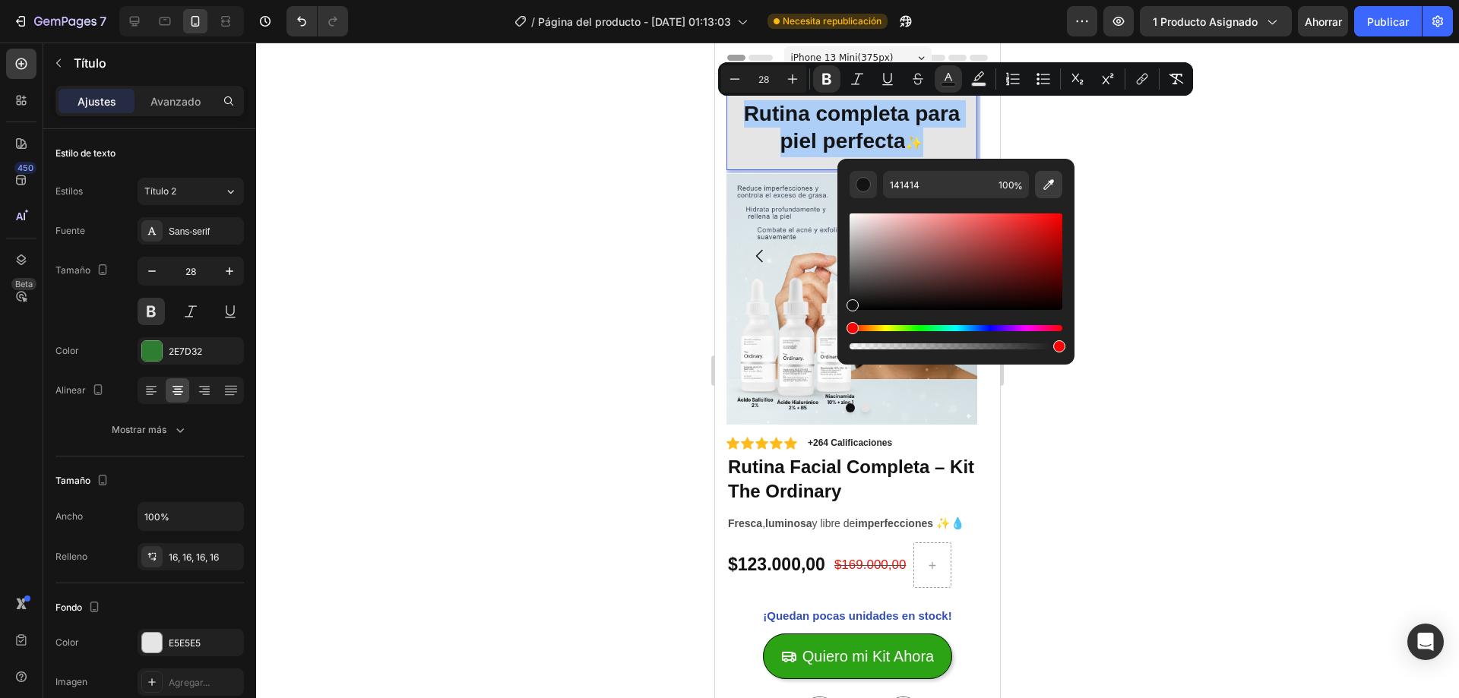
click at [1039, 187] on button "Barra de herramientas contextual del editor" at bounding box center [1048, 184] width 27 height 27
type input "2E7D32"
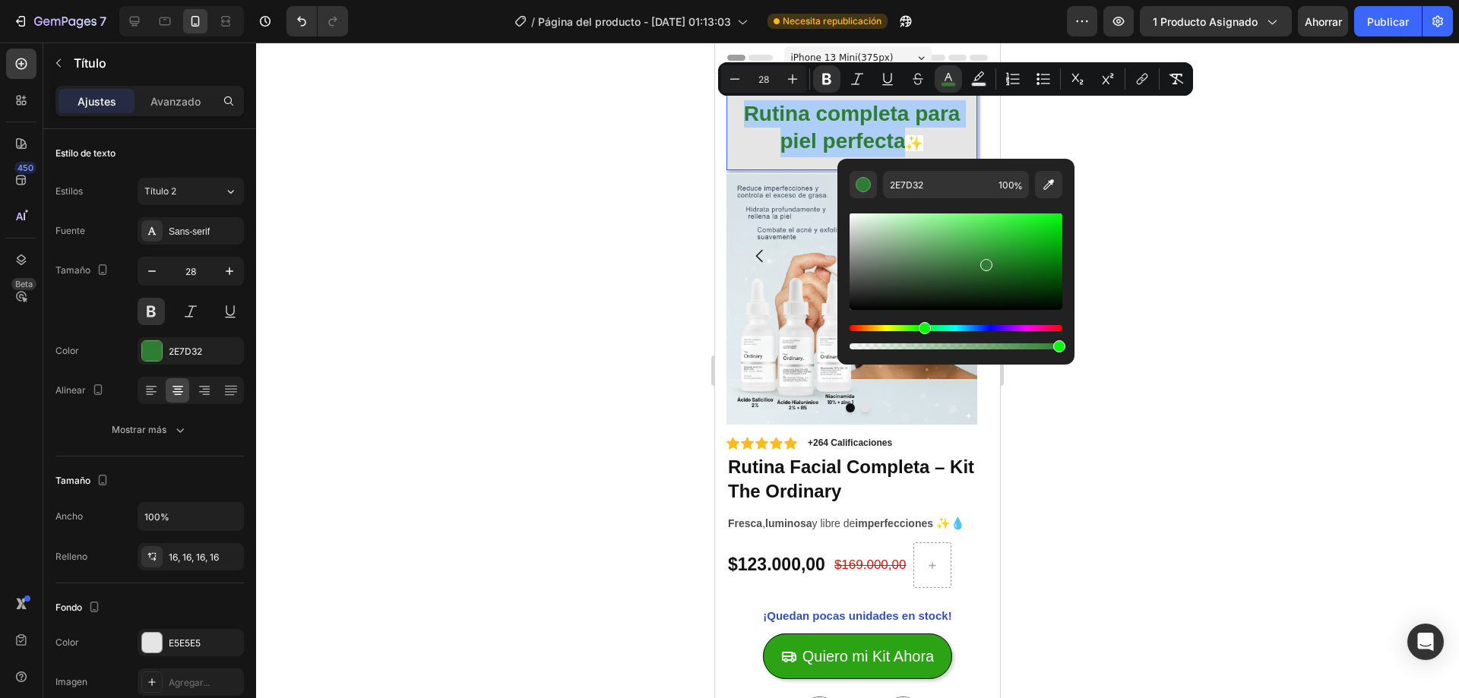
click at [452, 261] on div at bounding box center [857, 371] width 1203 height 656
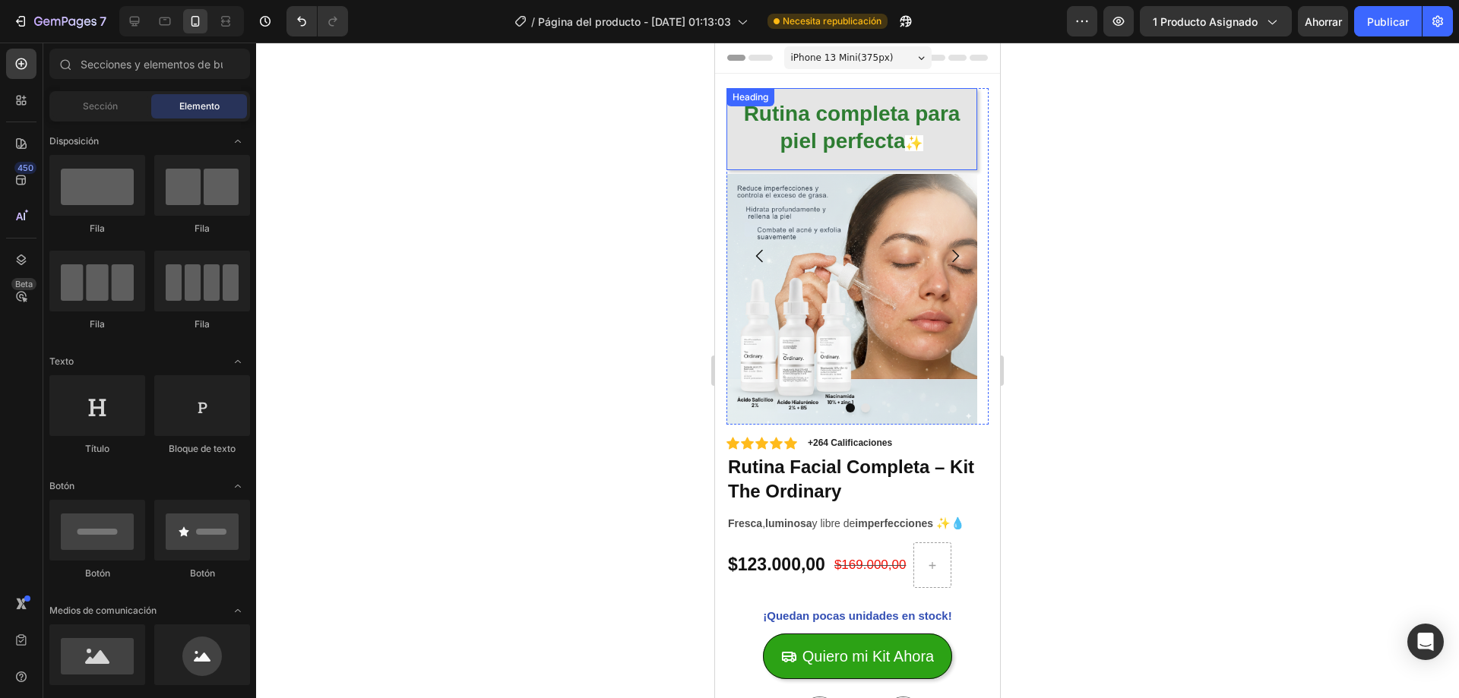
click at [739, 135] on p "⁠⁠⁠⁠⁠⁠⁠ Rutina completa para piel perfecta ✨" at bounding box center [852, 129] width 226 height 58
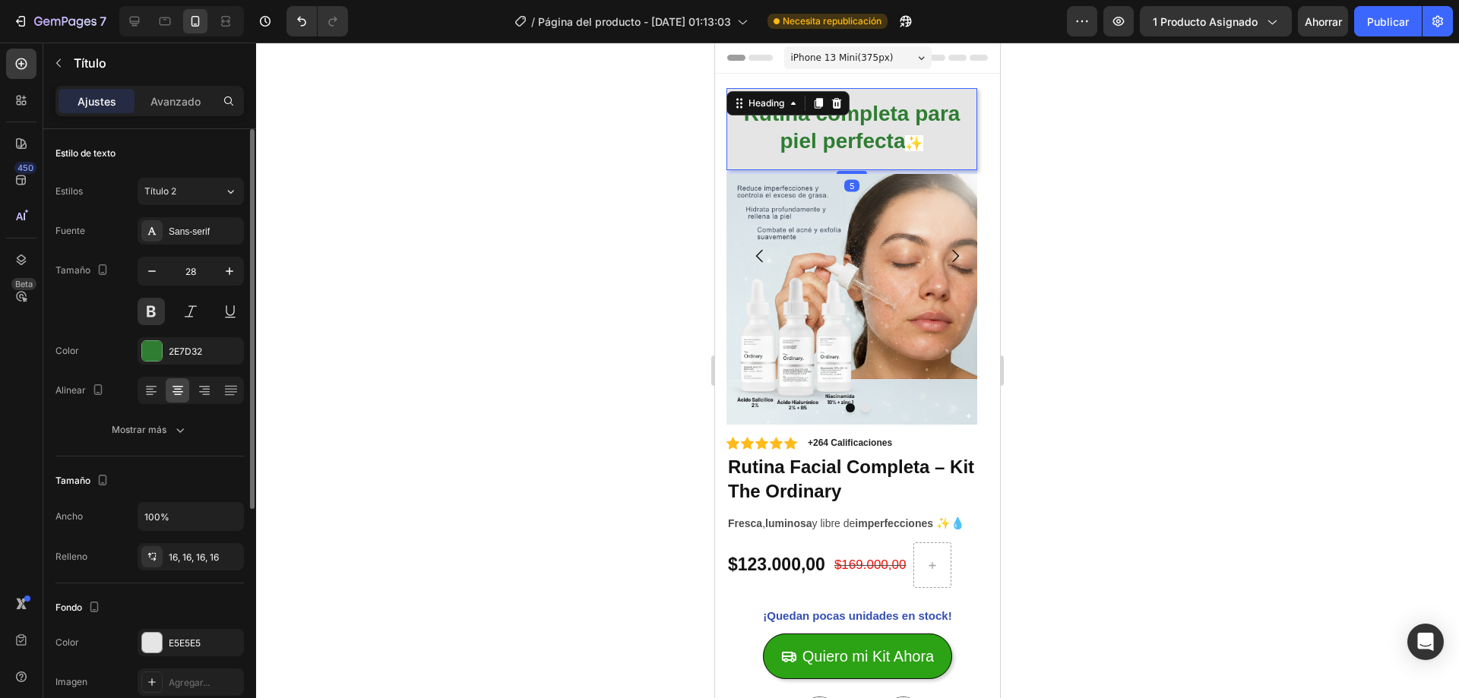
scroll to position [76, 0]
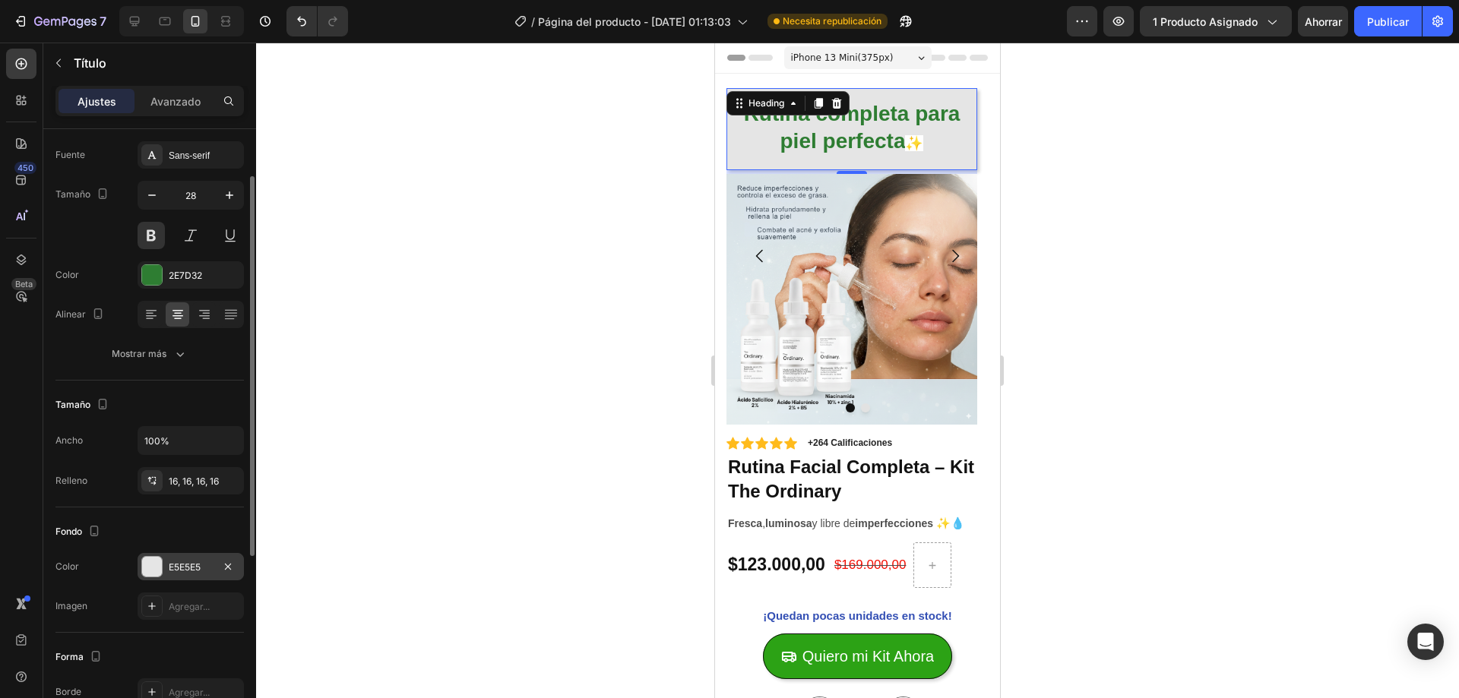
click at [157, 558] on div at bounding box center [152, 567] width 20 height 20
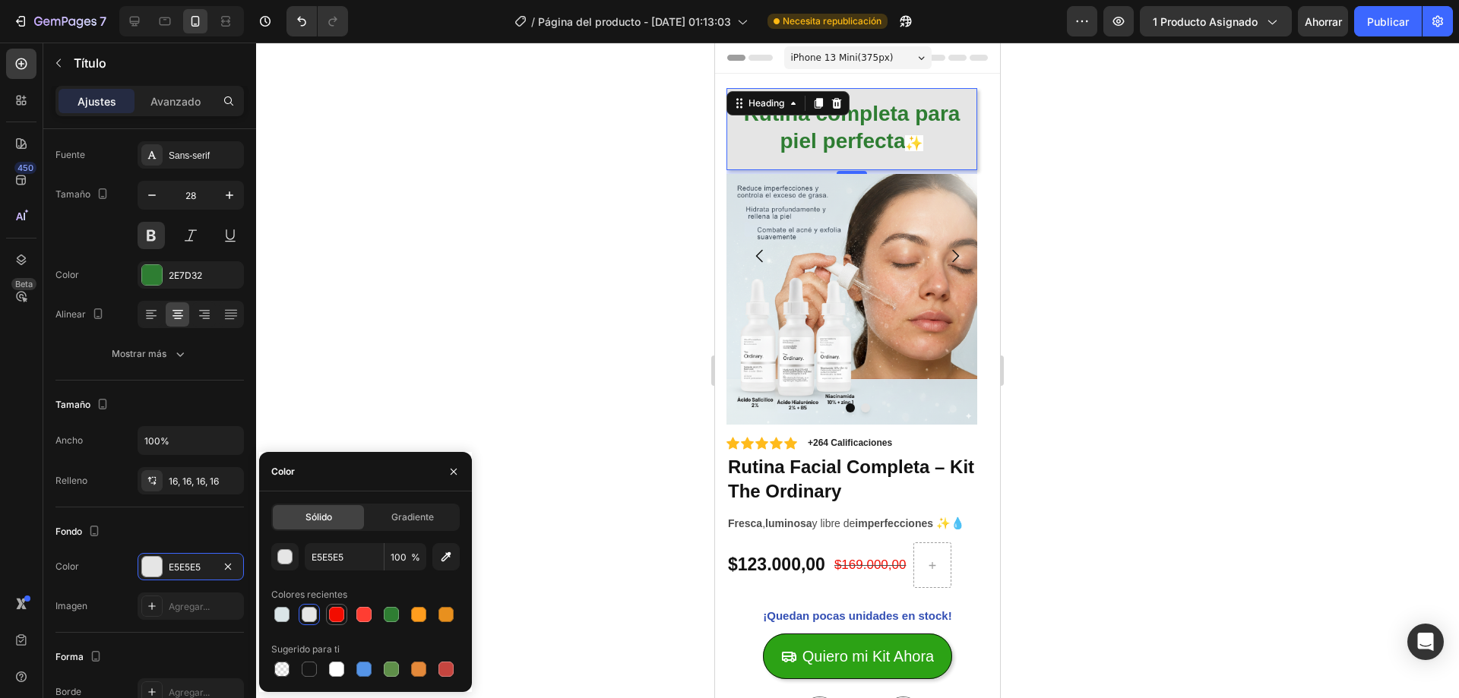
click at [334, 613] on div at bounding box center [336, 614] width 15 height 15
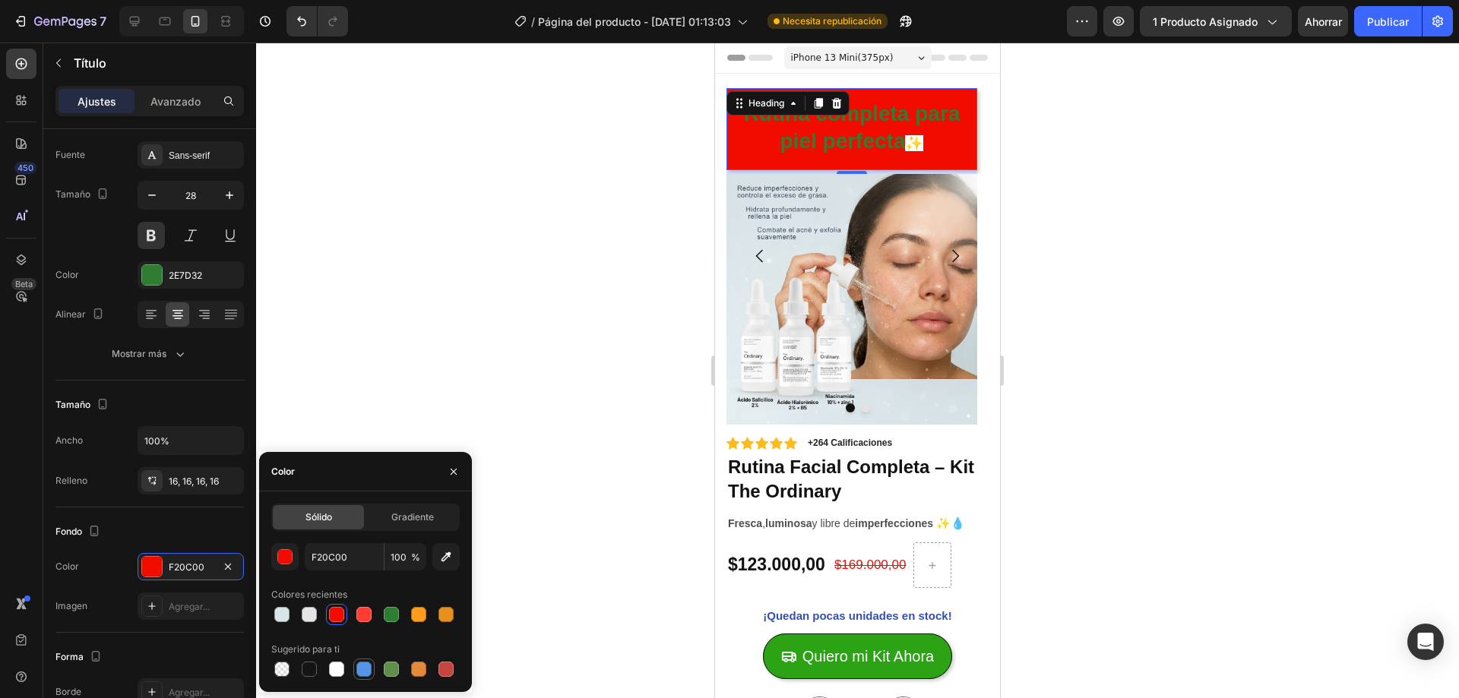
click at [364, 676] on div at bounding box center [363, 669] width 15 height 15
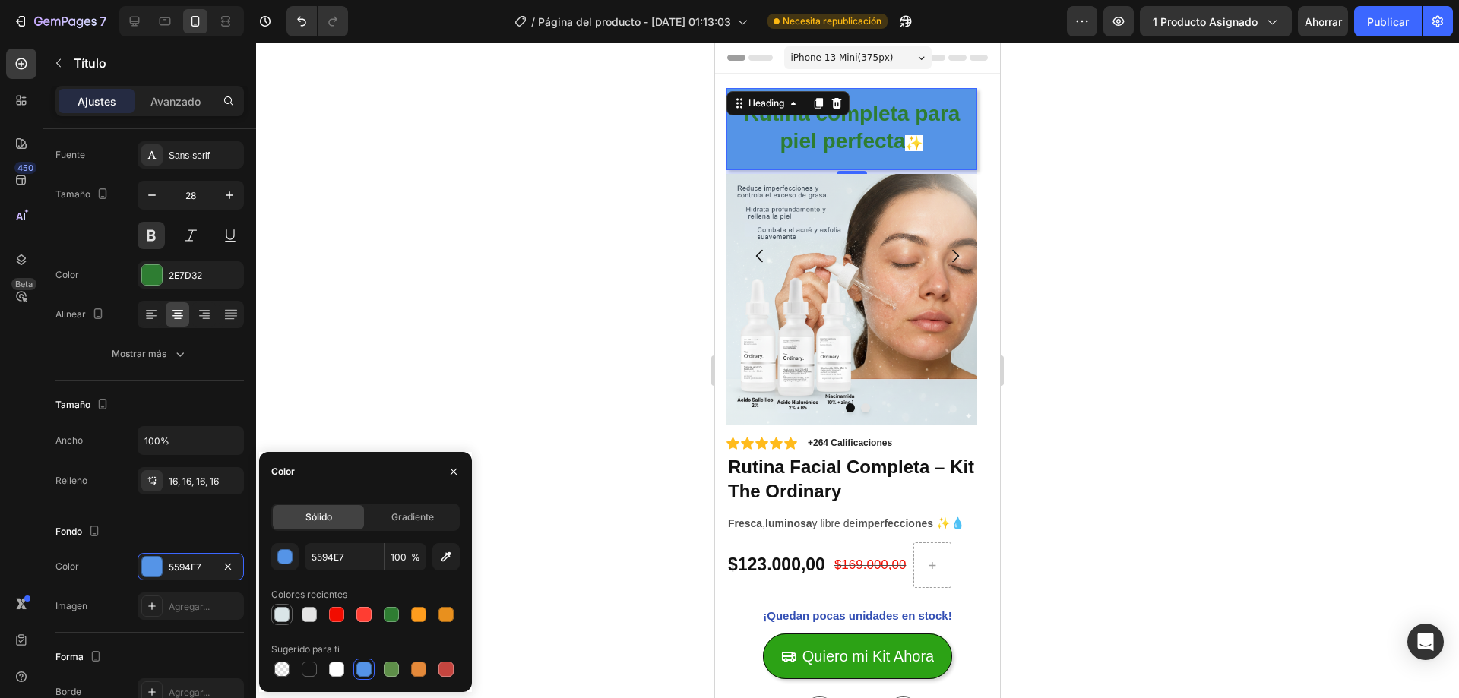
click at [287, 616] on div at bounding box center [281, 614] width 15 height 15
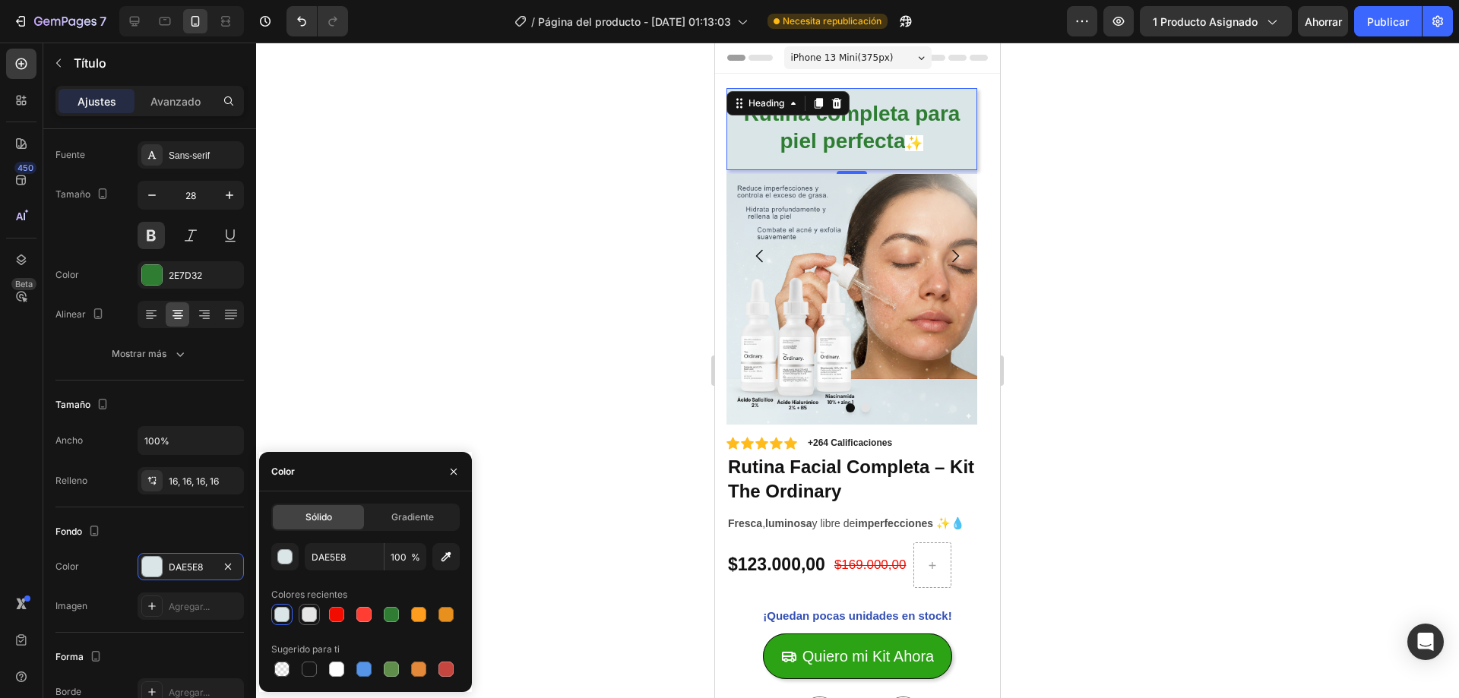
click at [315, 616] on div at bounding box center [309, 614] width 15 height 15
click at [286, 617] on div at bounding box center [281, 614] width 15 height 15
click at [309, 617] on div at bounding box center [309, 614] width 15 height 15
click at [287, 561] on div "button" at bounding box center [285, 557] width 15 height 15
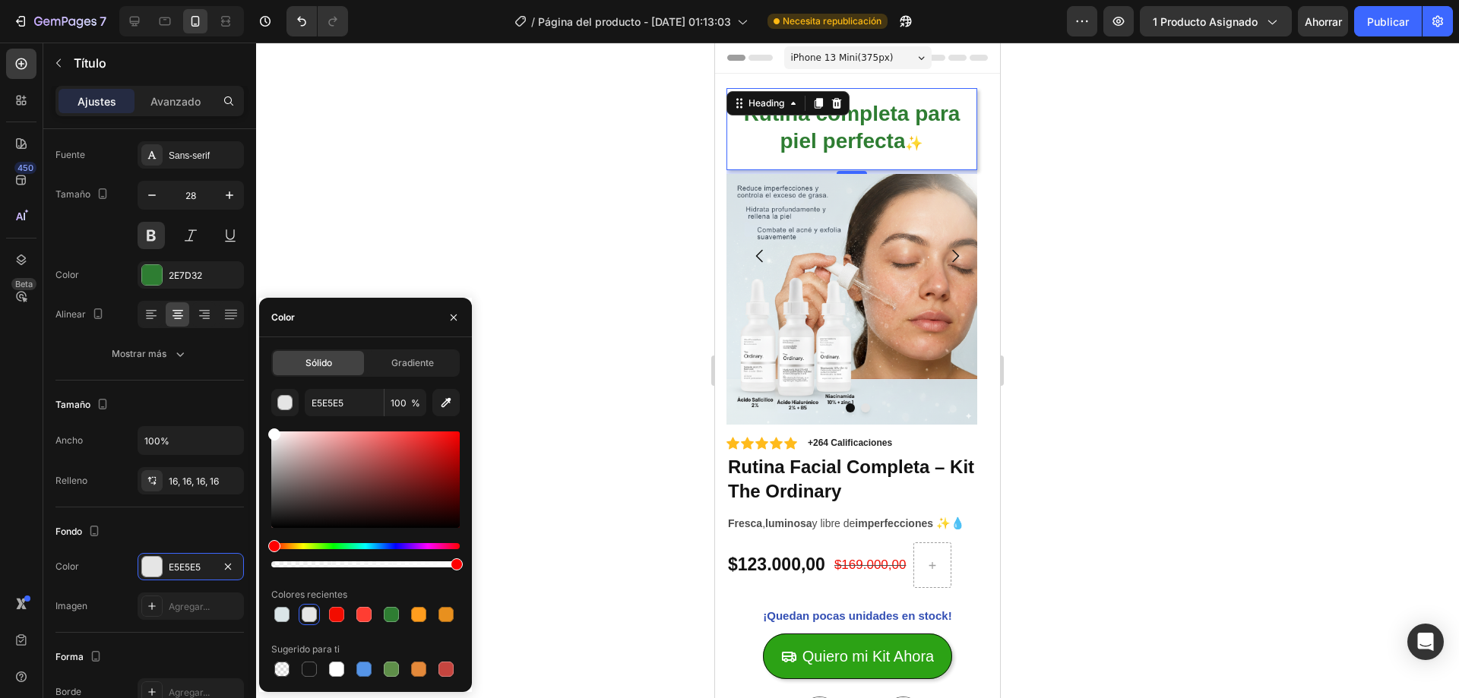
drag, startPoint x: 277, startPoint y: 445, endPoint x: 271, endPoint y: 429, distance: 17.4
click at [271, 429] on div at bounding box center [274, 435] width 12 height 12
type input "FFFFFF"
click at [400, 191] on div at bounding box center [857, 371] width 1203 height 656
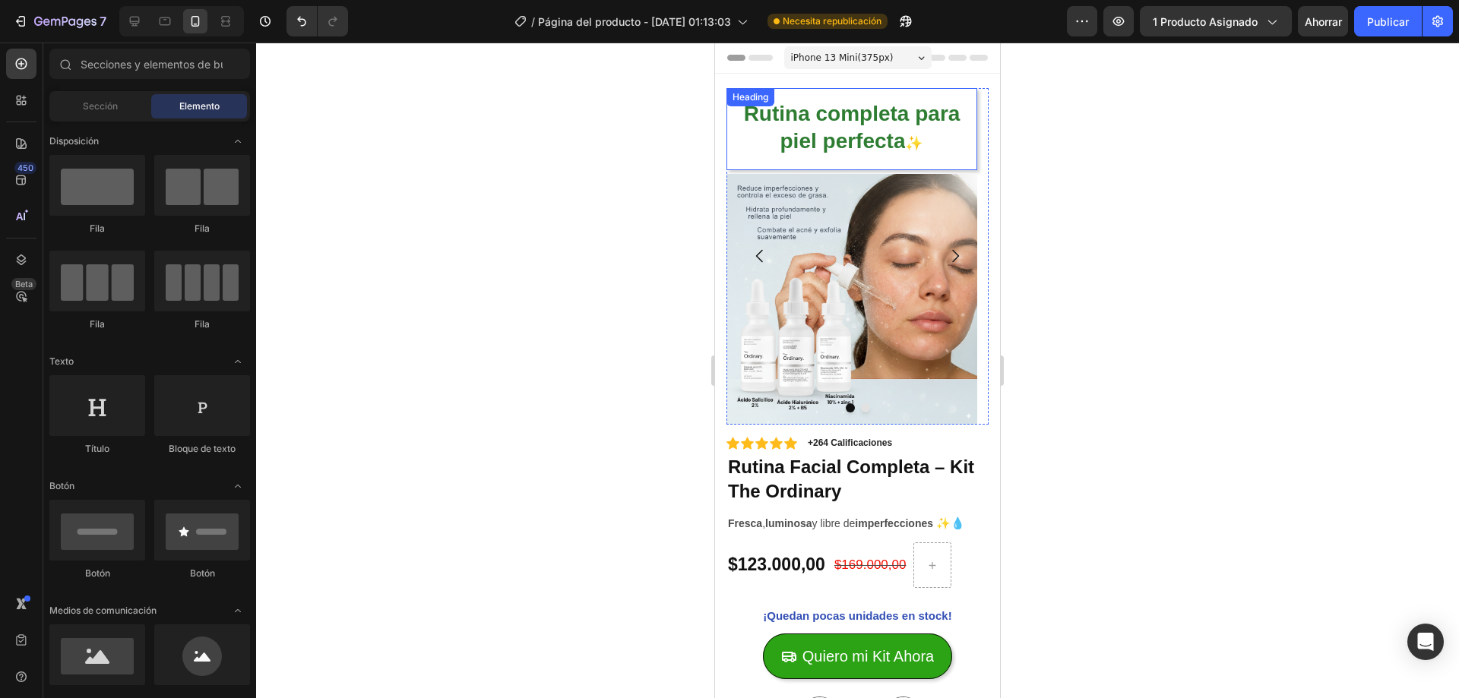
click at [910, 152] on p "⁠⁠⁠⁠⁠⁠⁠ Rutina completa para piel perfecta ✨" at bounding box center [852, 129] width 226 height 58
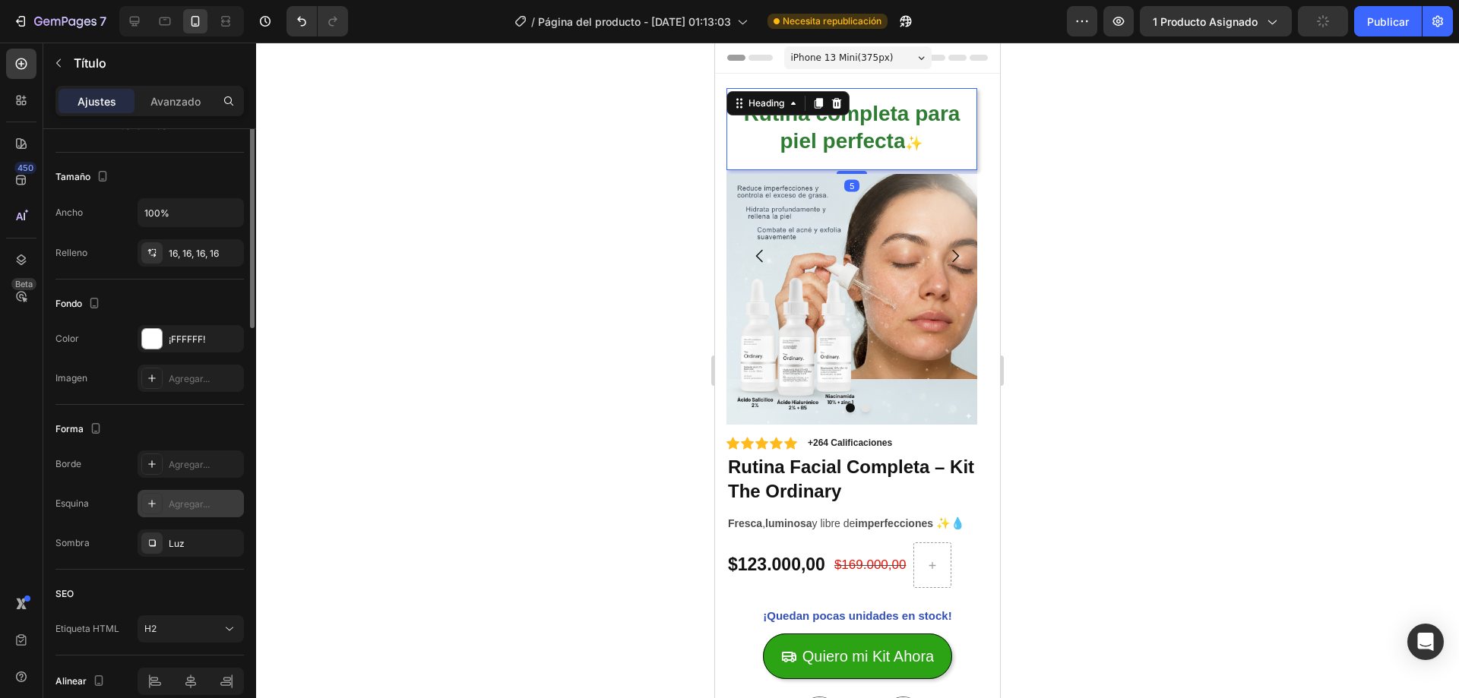
scroll to position [0, 0]
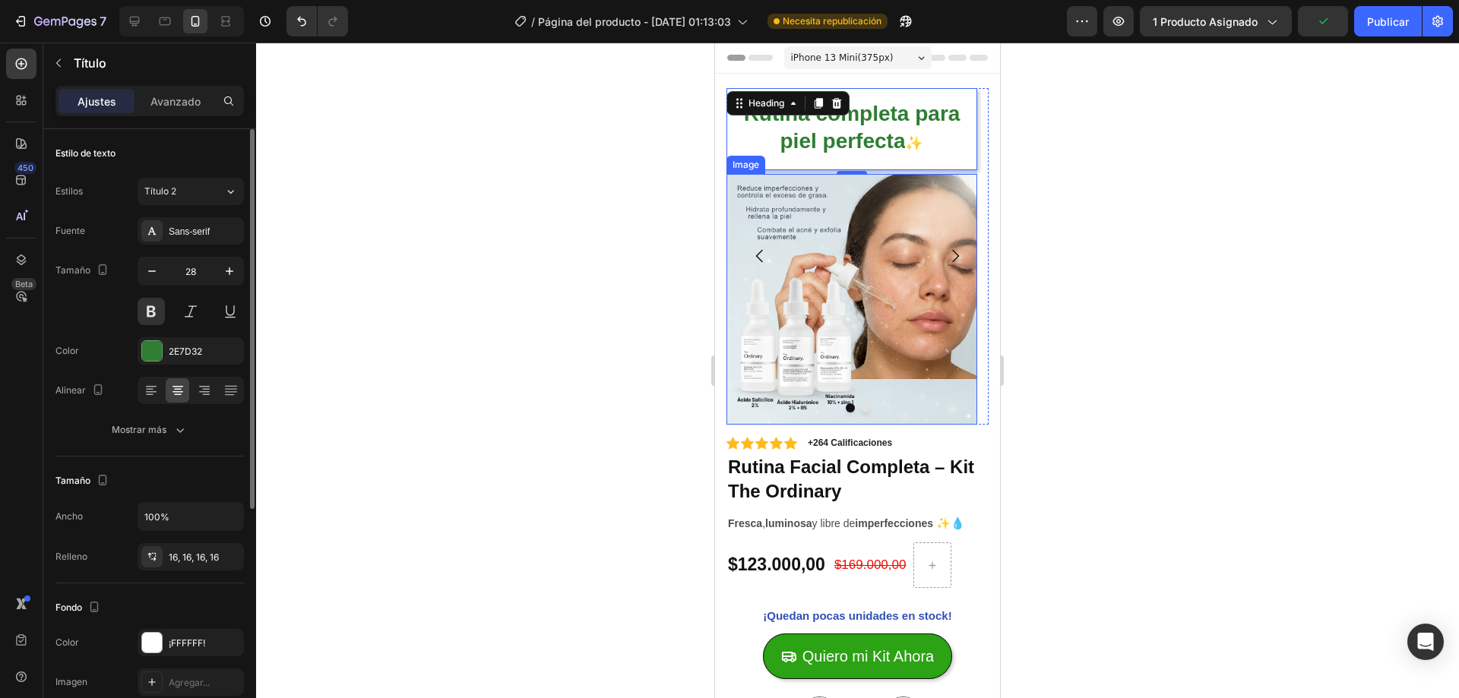
click at [747, 201] on img at bounding box center [851, 299] width 251 height 251
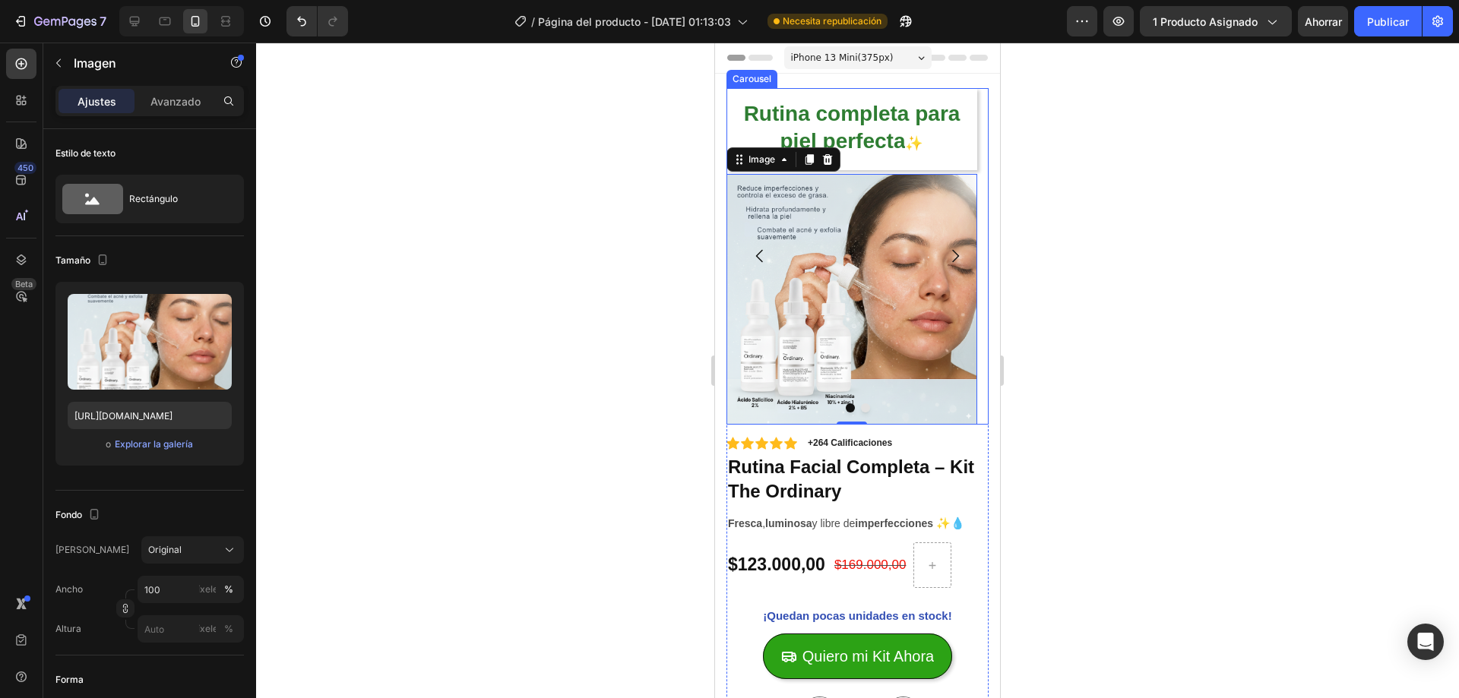
click at [885, 170] on div "⁠⁠⁠⁠⁠⁠⁠ Rutina completa para piel perfecta ✨ Heading Image 0" at bounding box center [851, 256] width 251 height 337
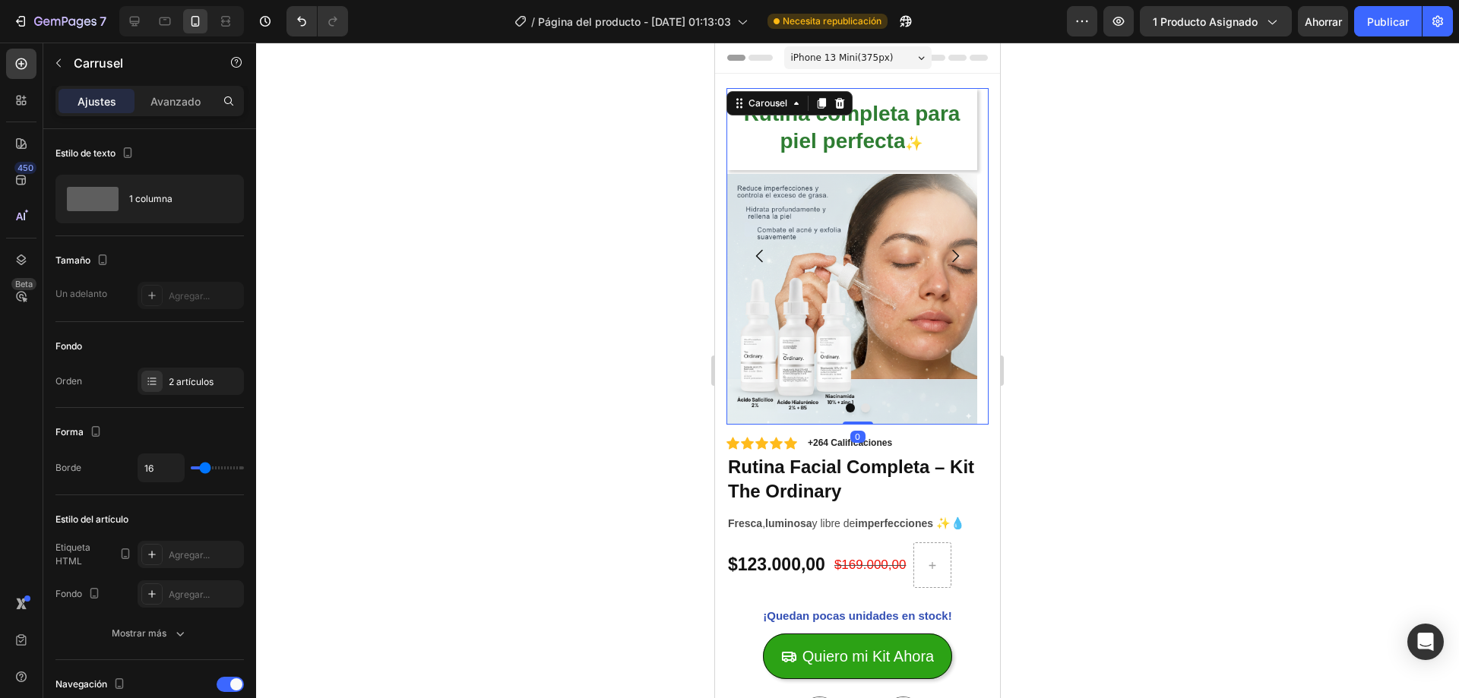
click at [885, 170] on div "⁠⁠⁠⁠⁠⁠⁠ Rutina completa para piel perfecta ✨ Heading Image" at bounding box center [851, 256] width 251 height 337
click at [872, 166] on h2 "⁠⁠⁠⁠⁠⁠⁠ Rutina completa para piel perfecta ✨" at bounding box center [851, 129] width 251 height 82
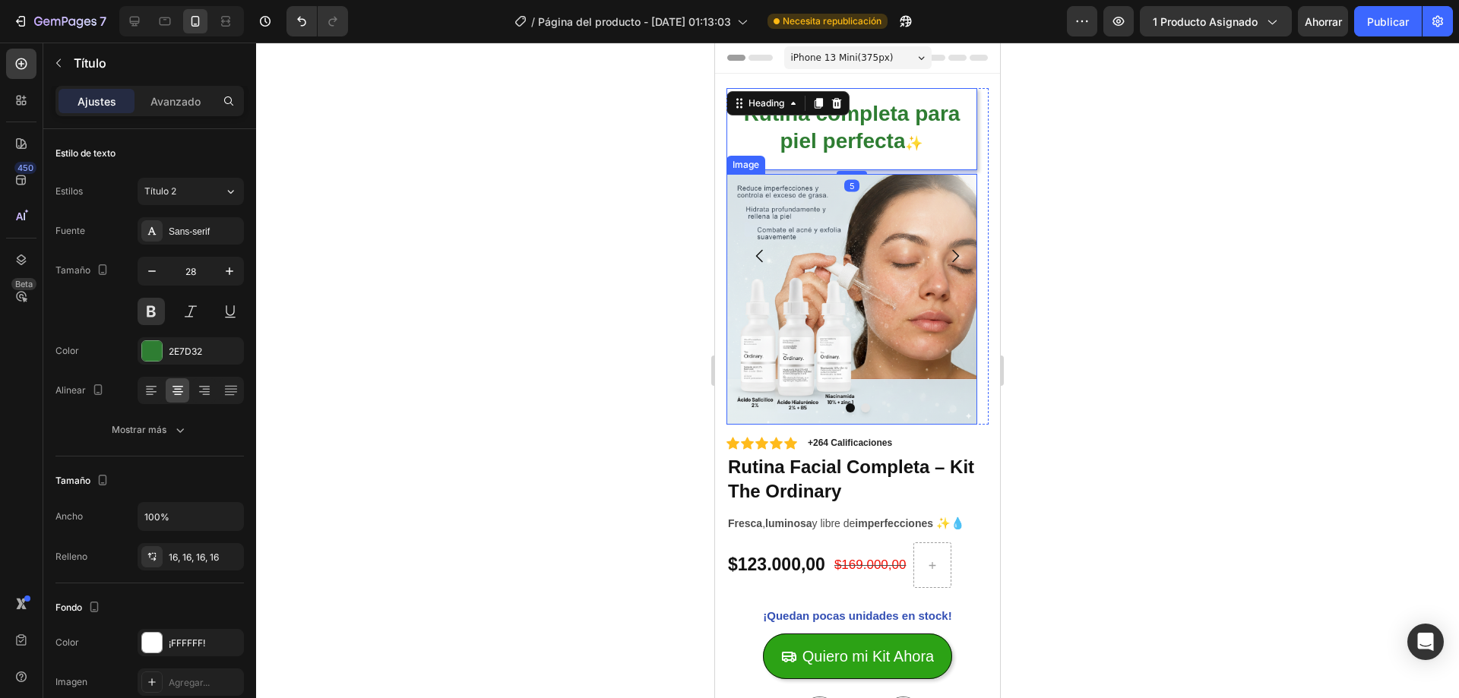
click at [813, 309] on img at bounding box center [851, 299] width 251 height 251
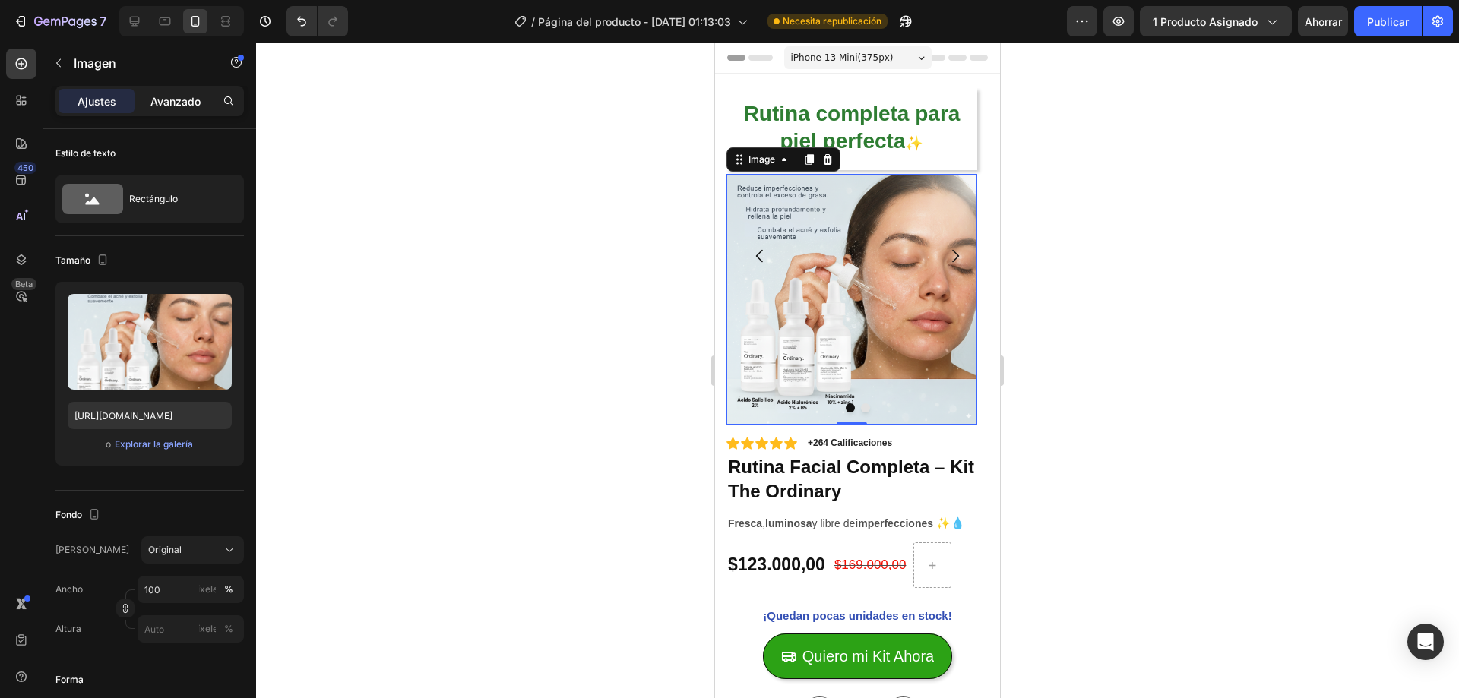
click at [188, 109] on div "Avanzado" at bounding box center [176, 101] width 76 height 24
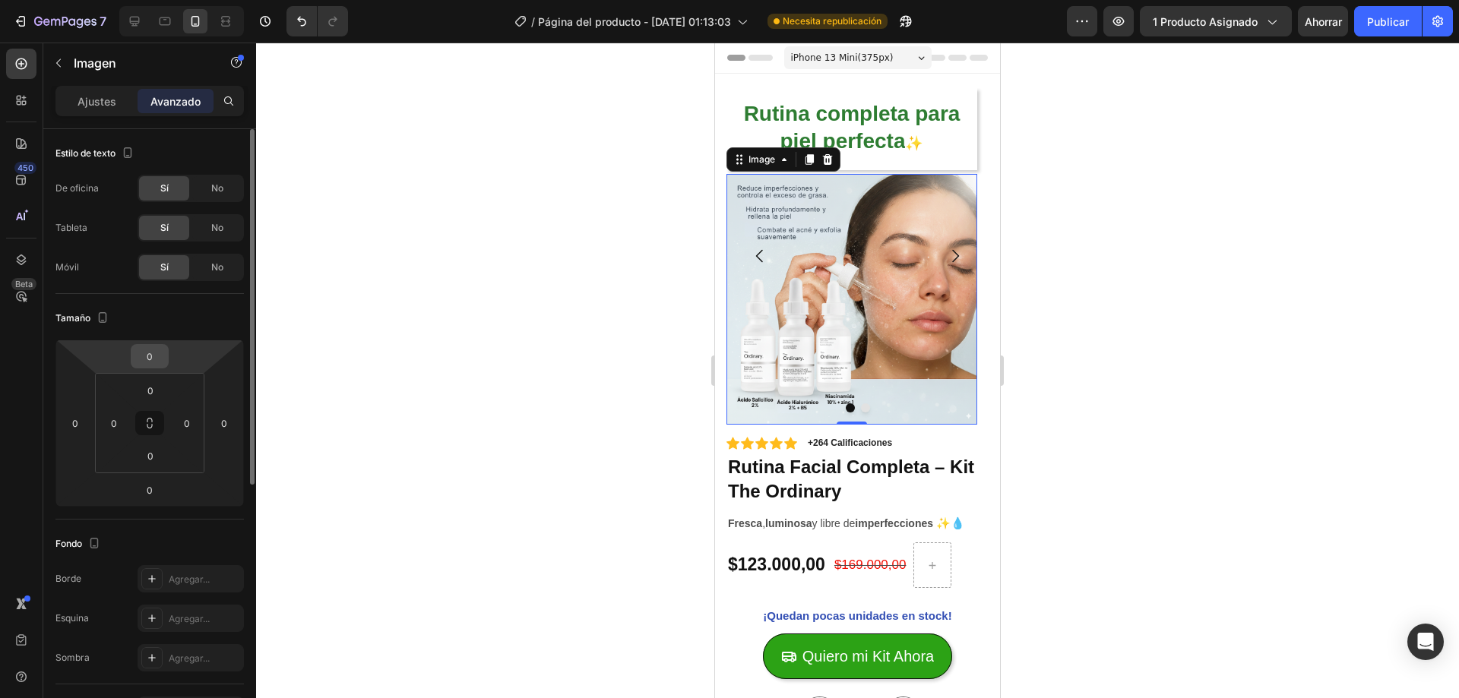
click at [151, 350] on input "0" at bounding box center [150, 356] width 30 height 23
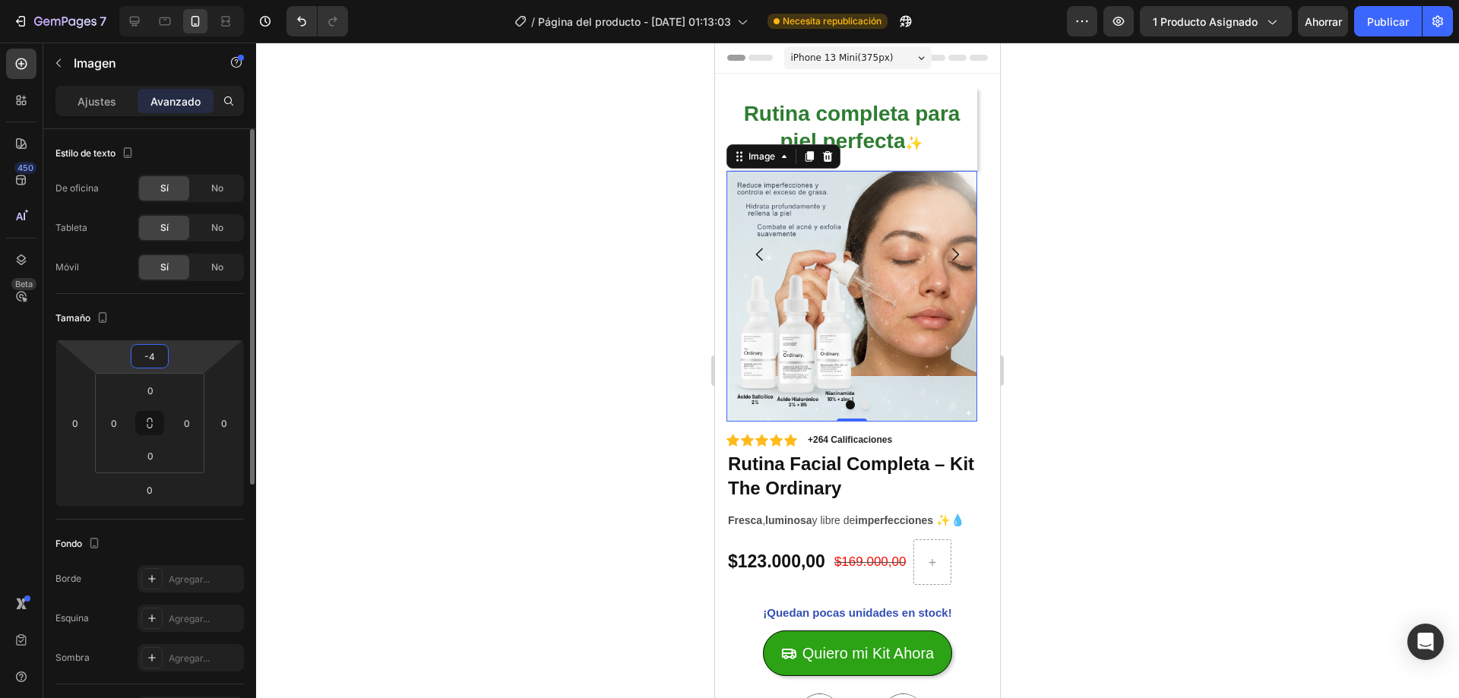
type input "-5"
click at [375, 319] on div at bounding box center [857, 371] width 1203 height 656
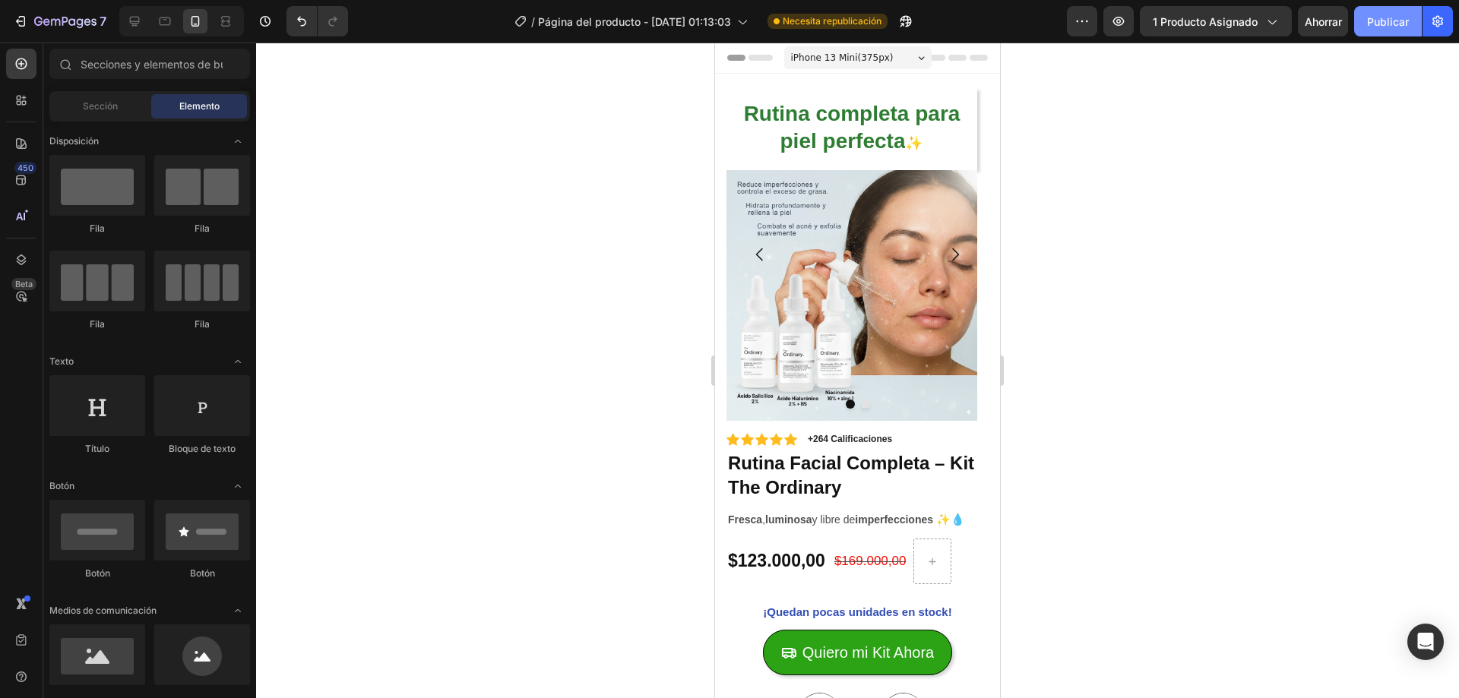
click at [1396, 25] on font "Publicar" at bounding box center [1388, 21] width 42 height 13
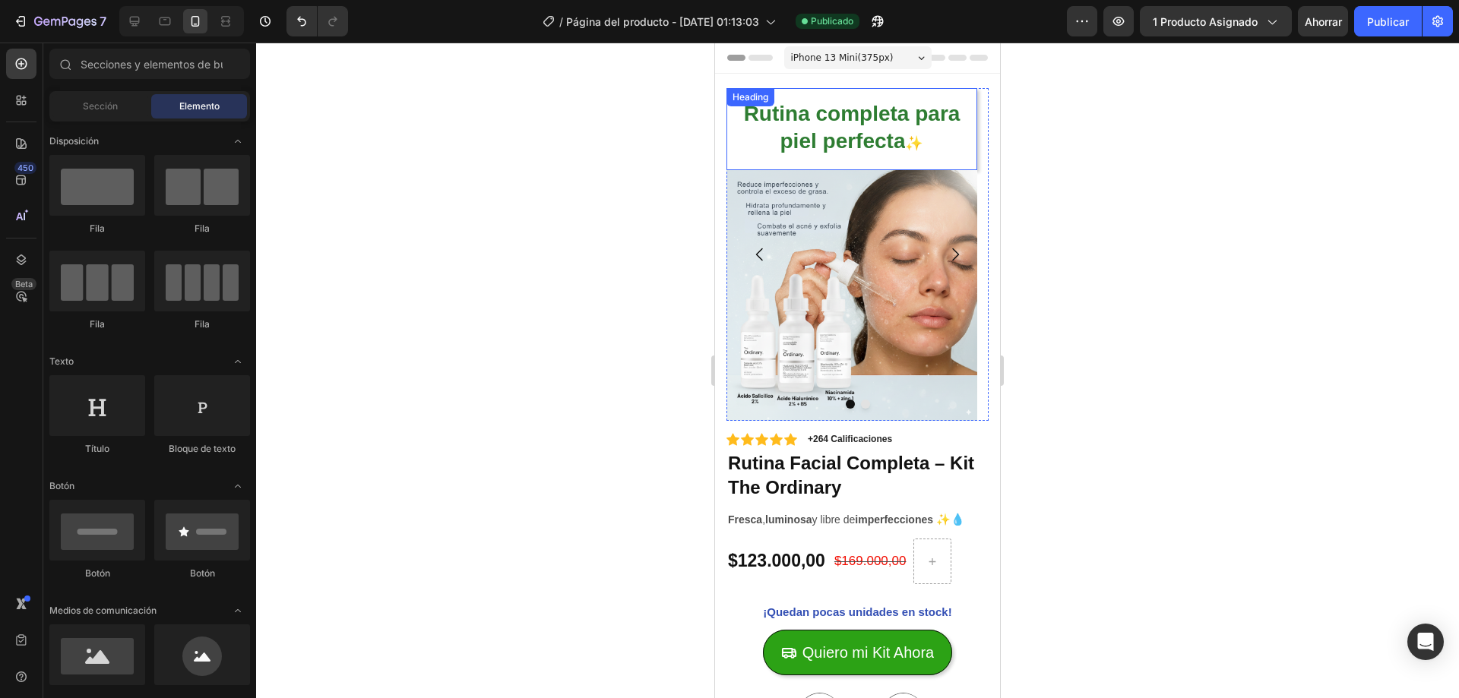
click at [913, 132] on p "⁠⁠⁠⁠⁠⁠⁠ Rutina completa para piel perfecta ✨" at bounding box center [852, 129] width 226 height 58
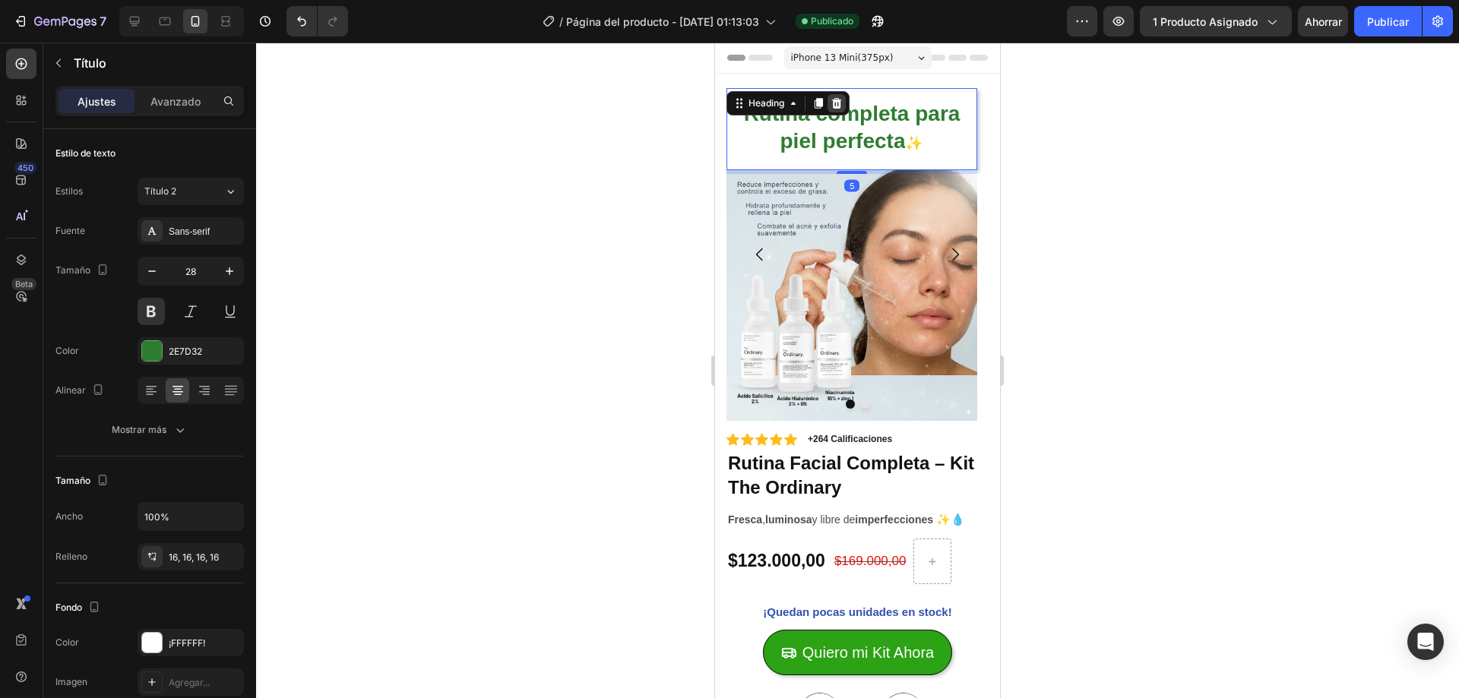
click at [834, 102] on icon at bounding box center [837, 103] width 10 height 11
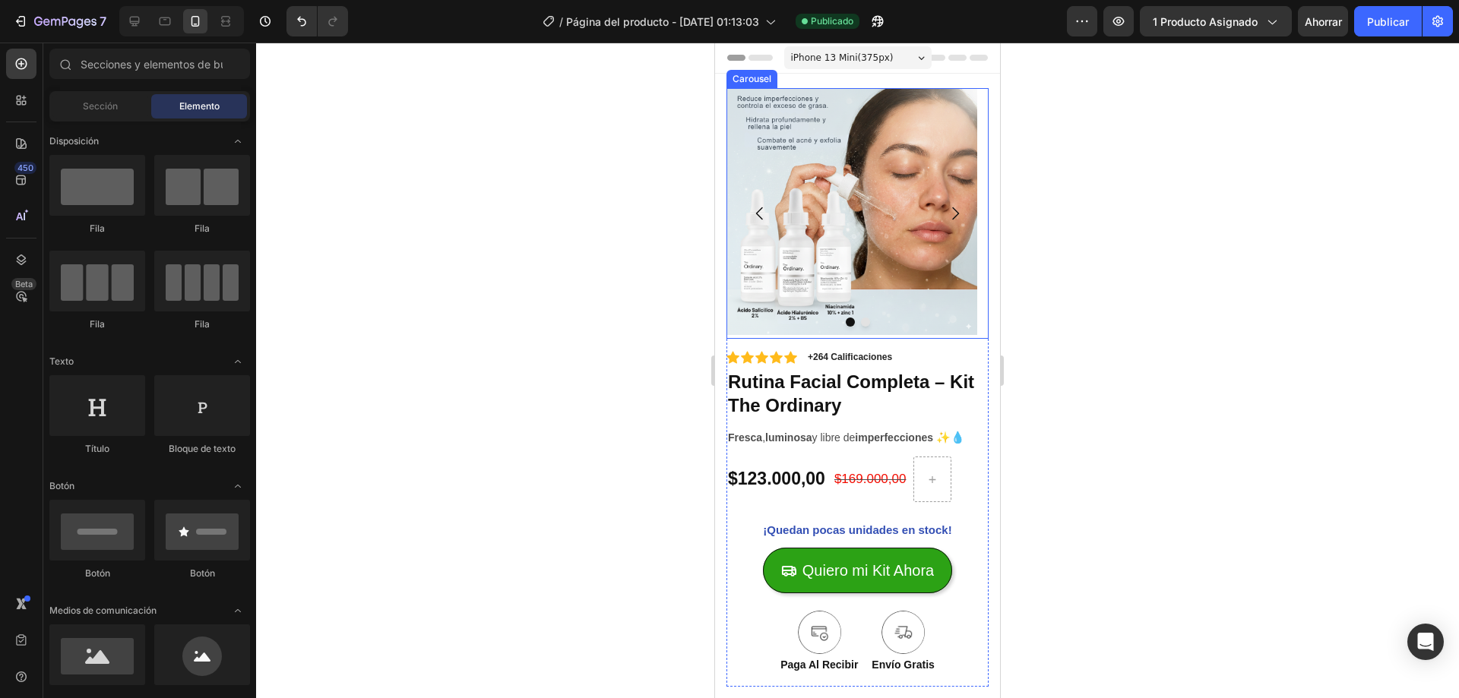
click at [954, 201] on button "Carousel Next Arrow" at bounding box center [955, 213] width 43 height 43
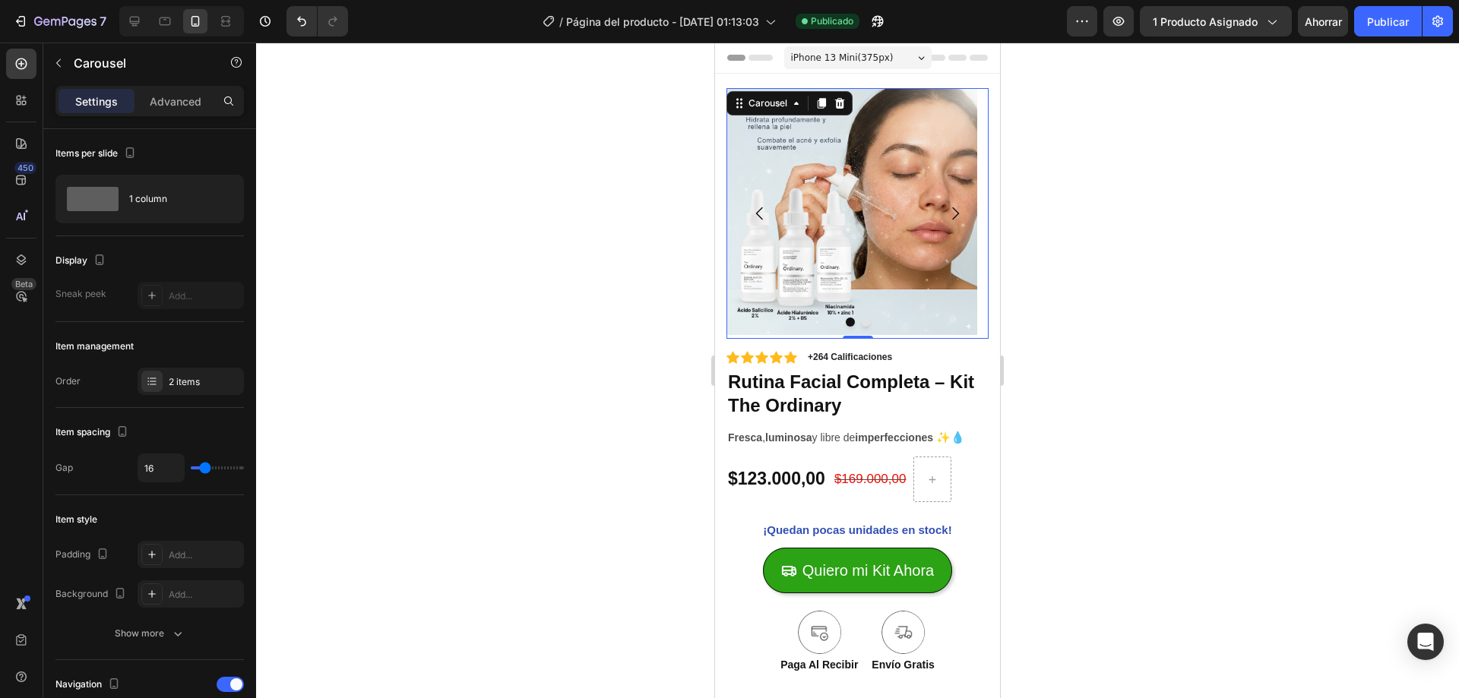
click at [946, 205] on icon "Carousel Next Arrow" at bounding box center [955, 213] width 18 height 18
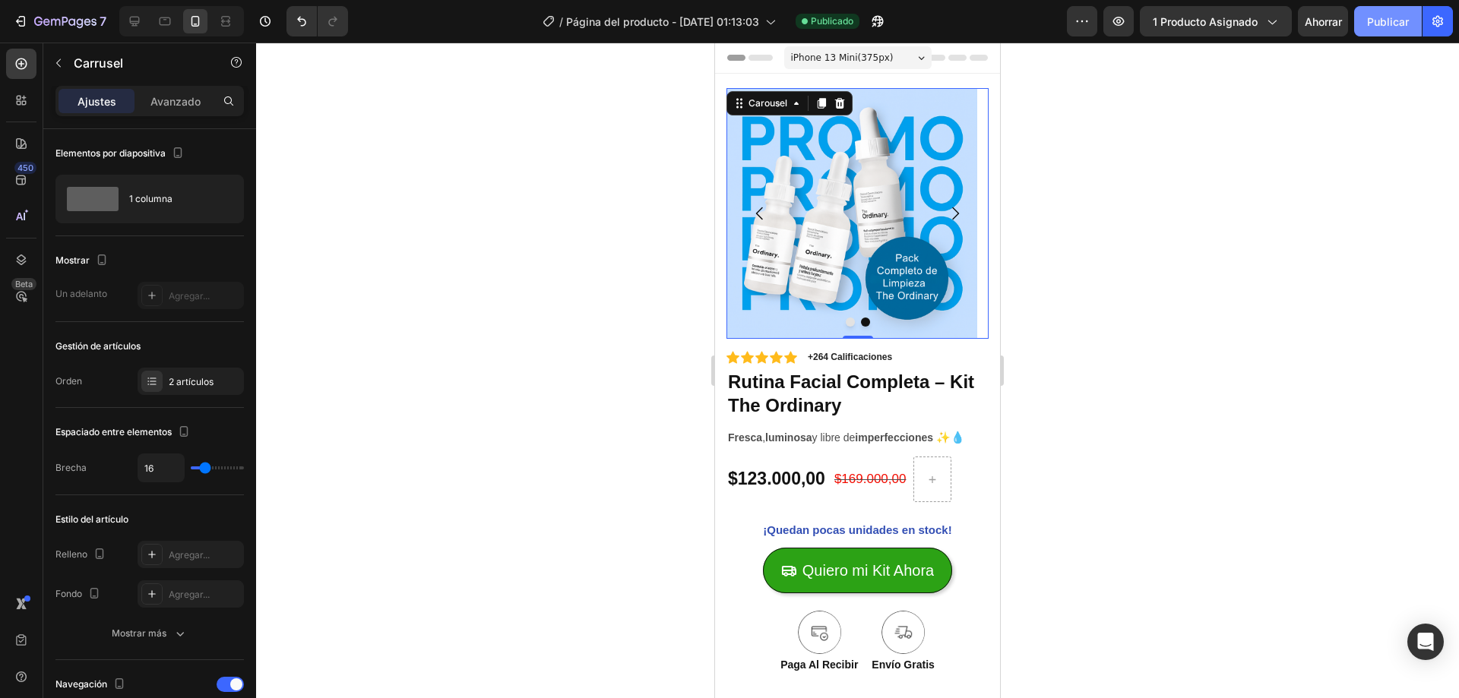
click at [1406, 16] on font "Publicar" at bounding box center [1388, 21] width 42 height 13
click at [33, 21] on div "7" at bounding box center [59, 21] width 93 height 18
